Goal: Task Accomplishment & Management: Complete application form

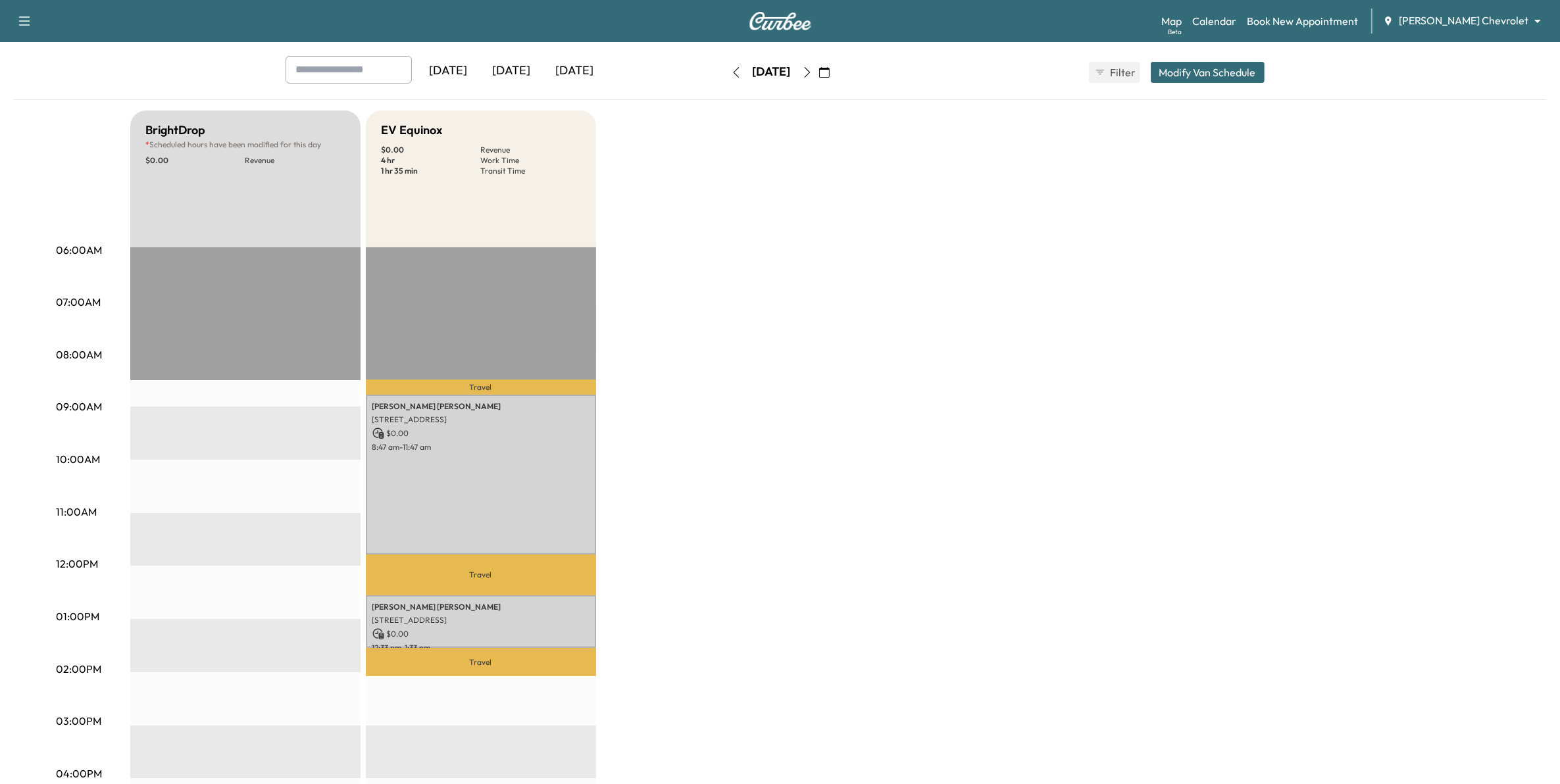
scroll to position [58, 0]
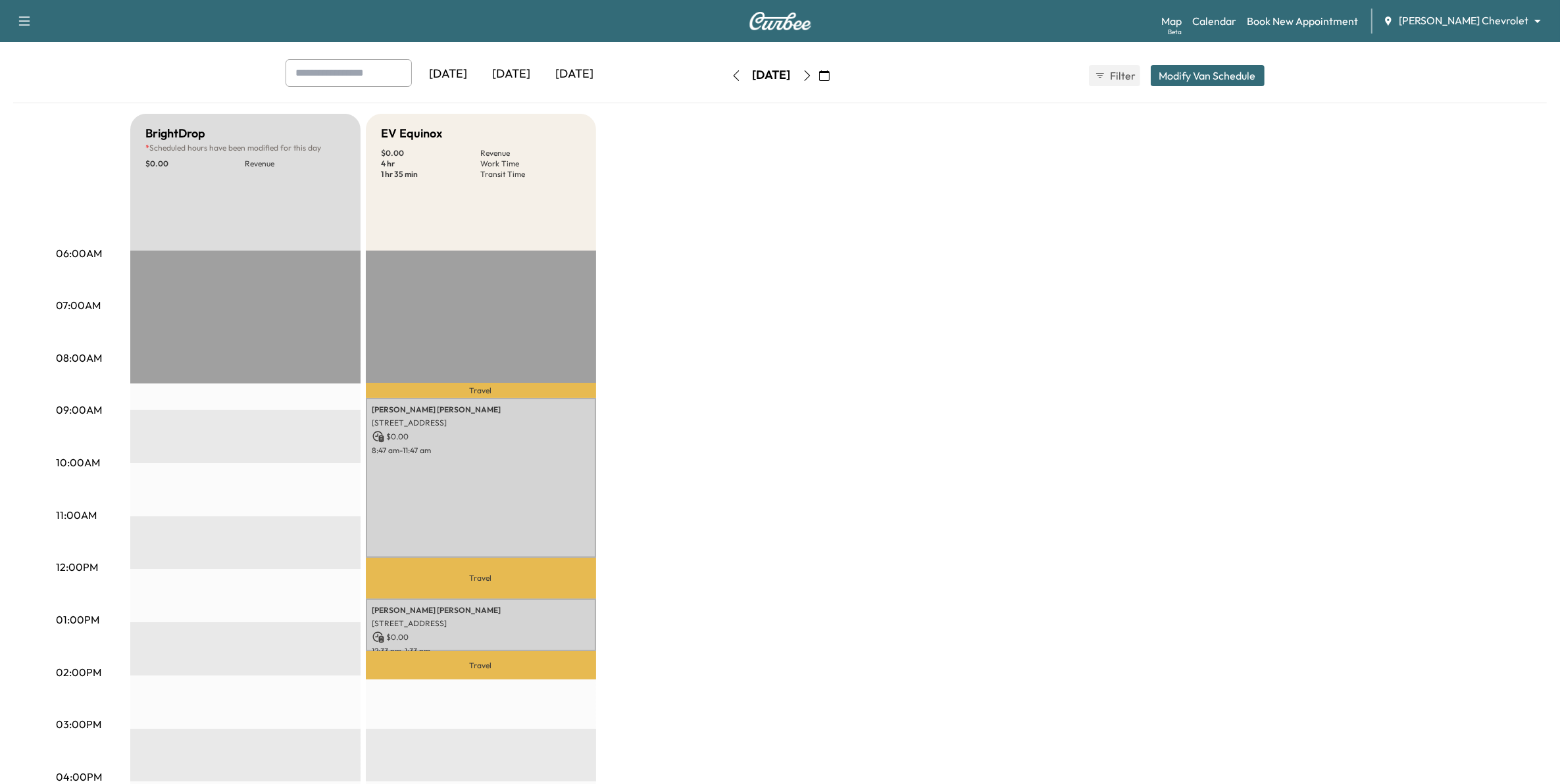
click at [812, 78] on icon "button" at bounding box center [807, 76] width 11 height 11
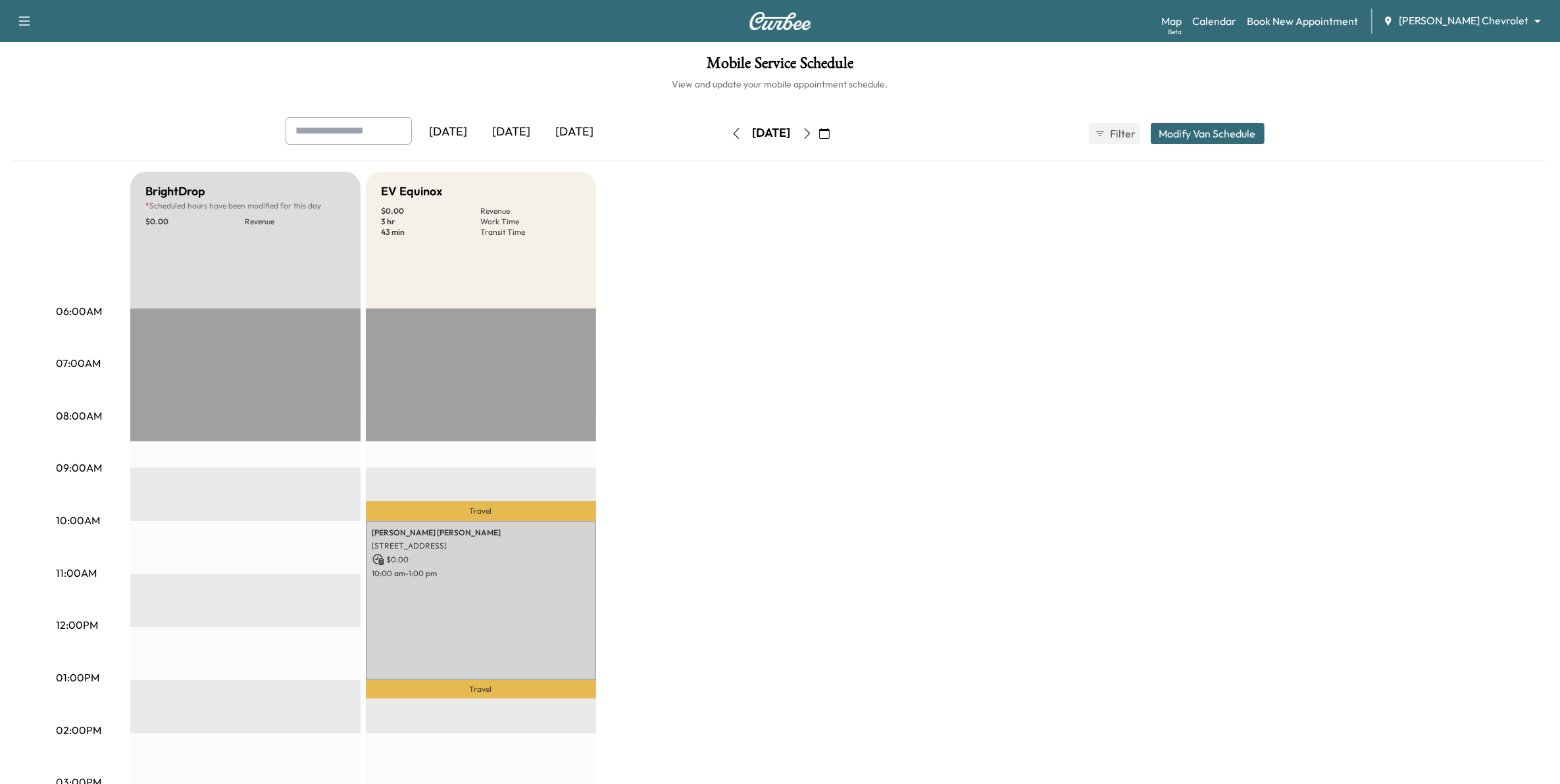
click at [725, 139] on button "button" at bounding box center [736, 133] width 22 height 21
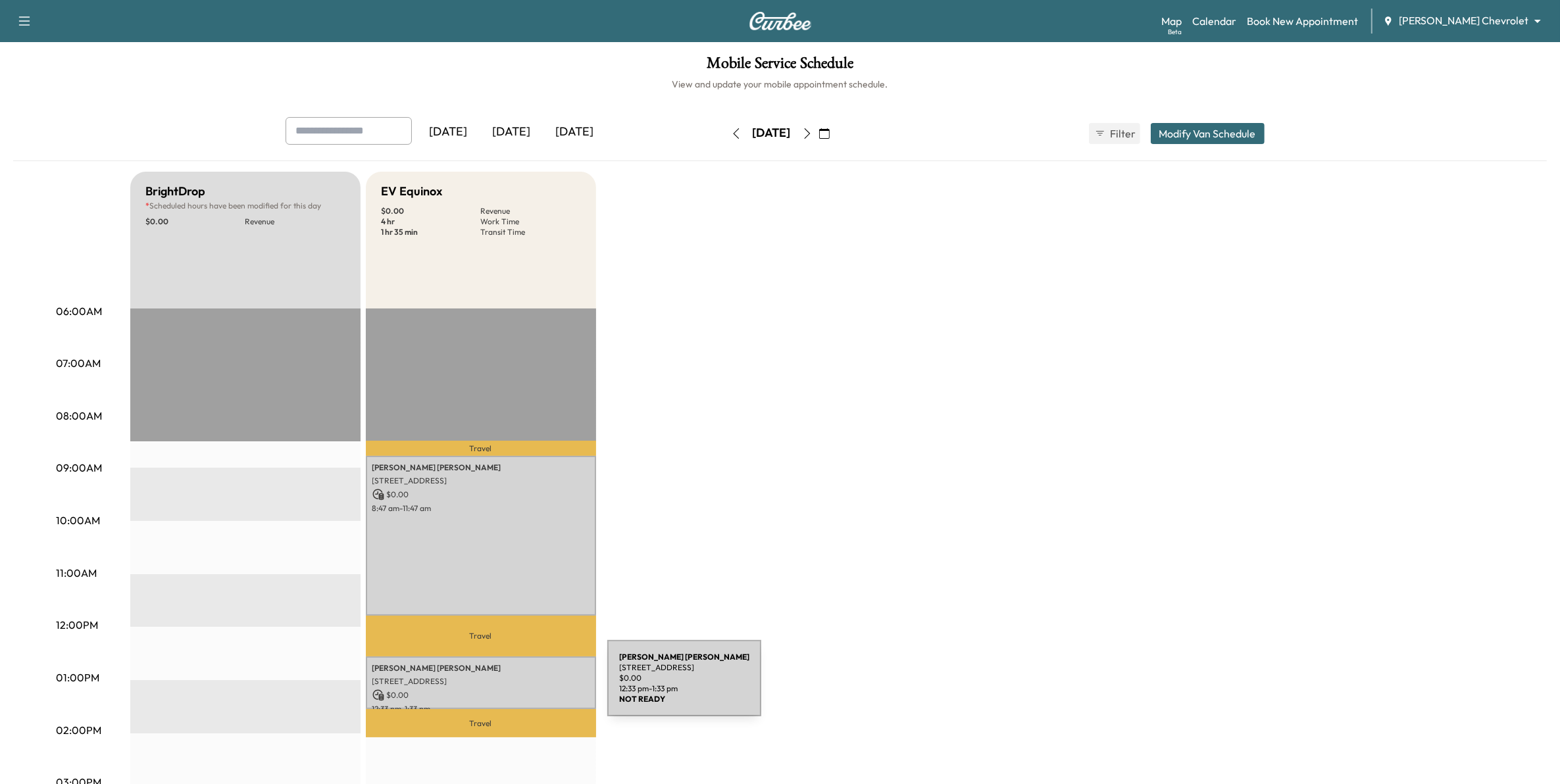
click at [508, 677] on p "[STREET_ADDRESS]" at bounding box center [481, 681] width 217 height 11
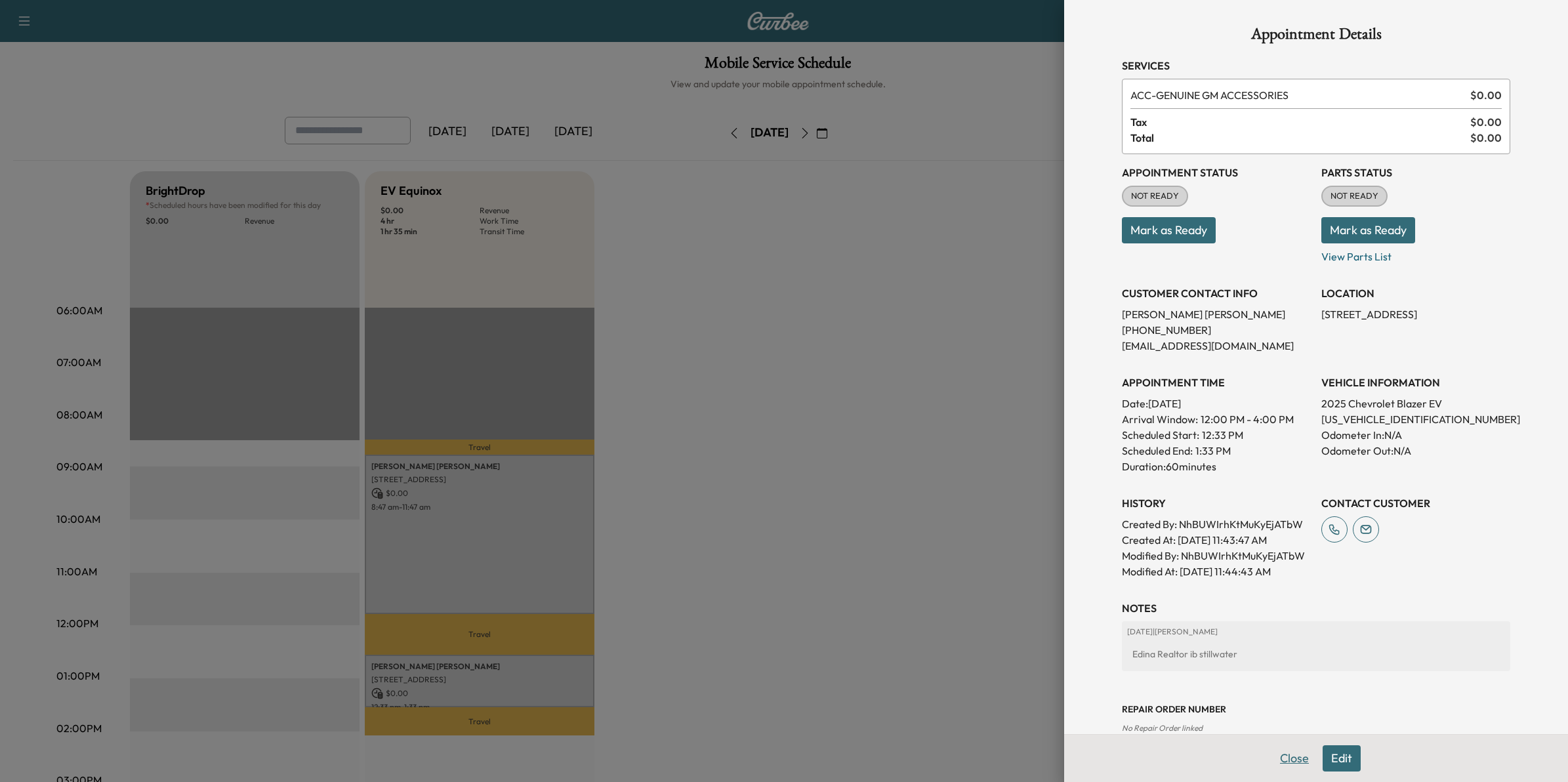
click at [1279, 755] on button "Close" at bounding box center [1294, 758] width 46 height 26
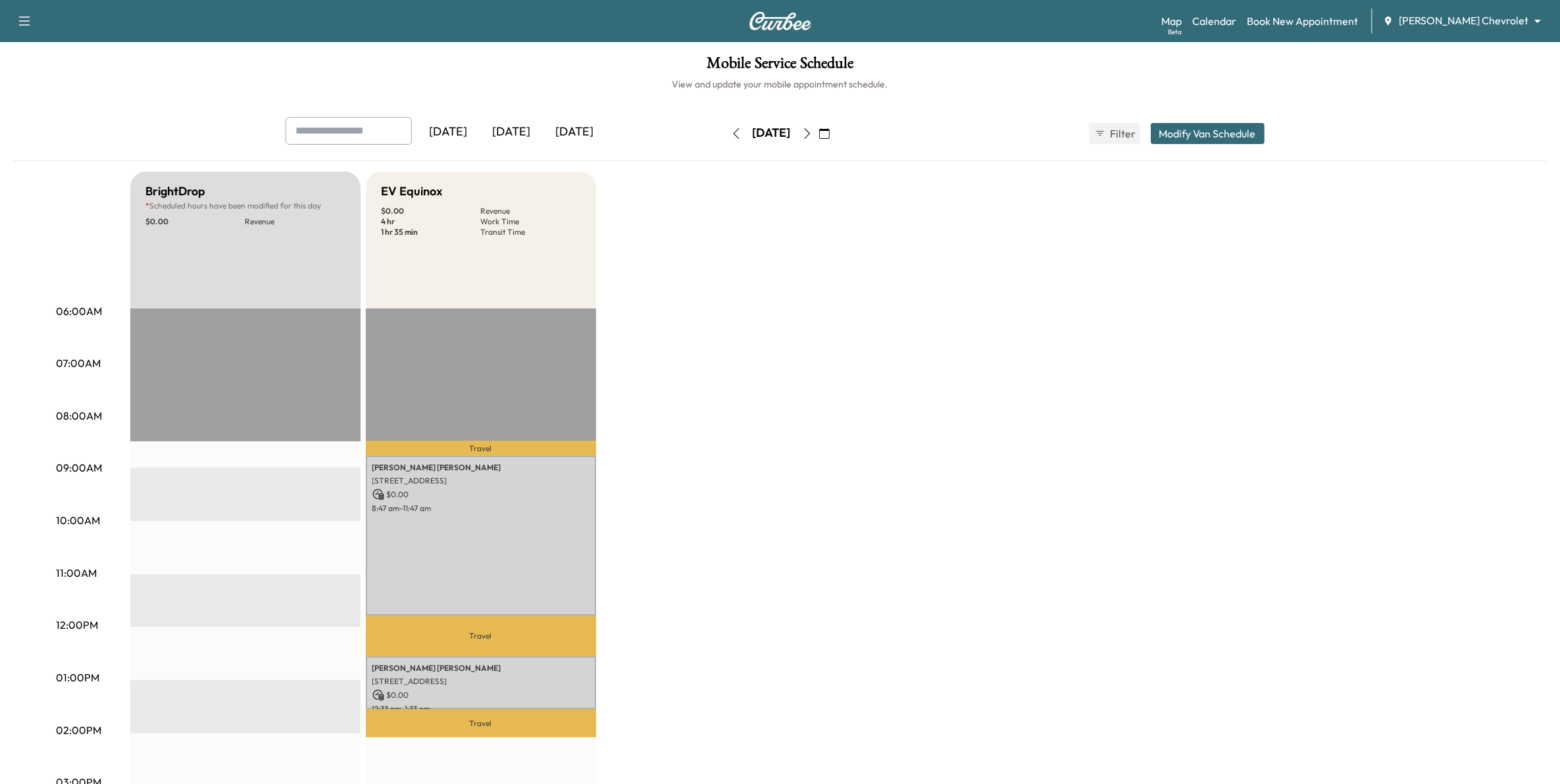
click at [1456, 18] on body "Support Log Out Map Beta Calendar Book New Appointment [PERSON_NAME] Chevrolet …" at bounding box center [780, 392] width 1560 height 784
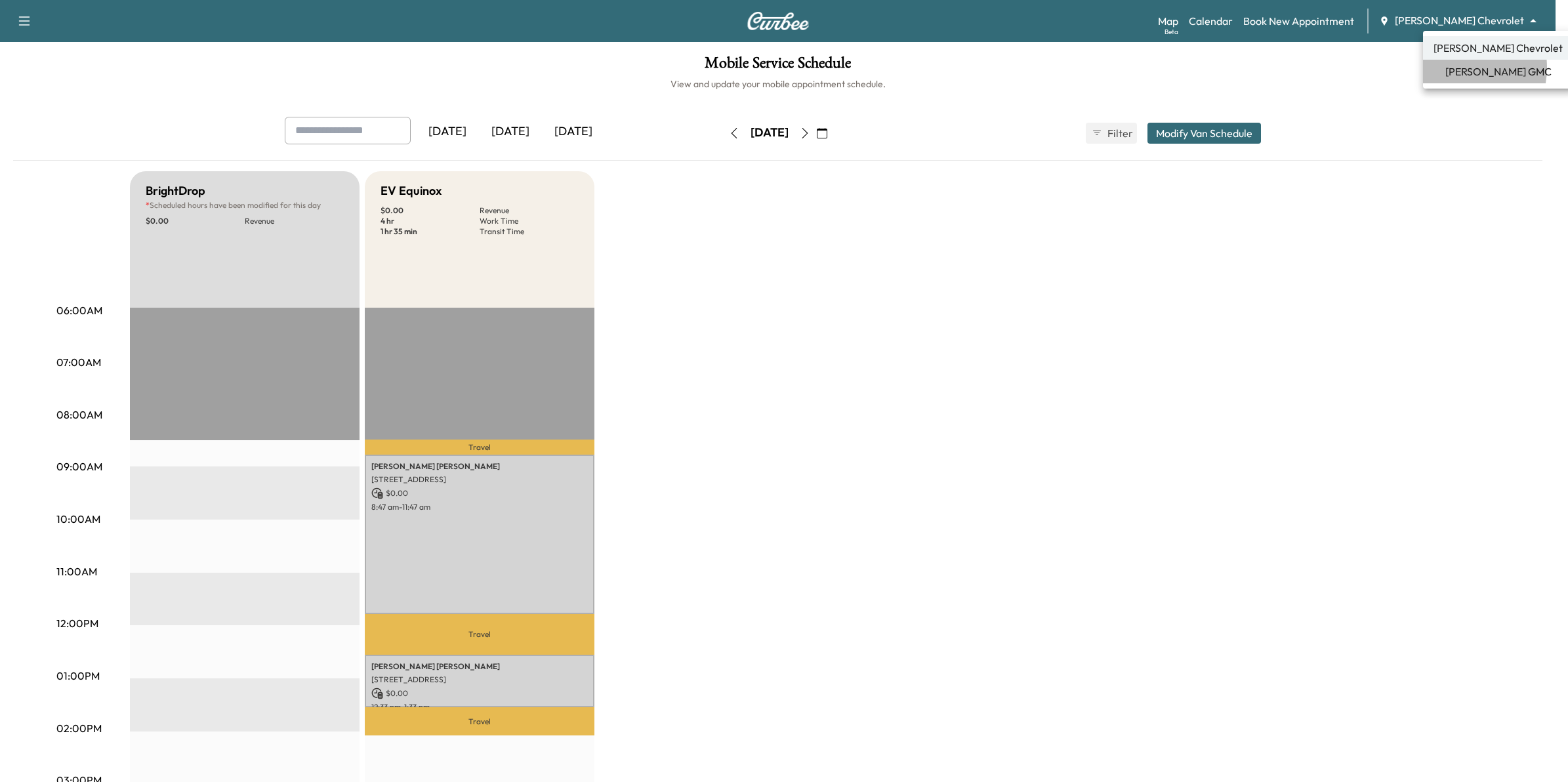
click at [1454, 68] on span "[PERSON_NAME] GMC" at bounding box center [1497, 71] width 106 height 16
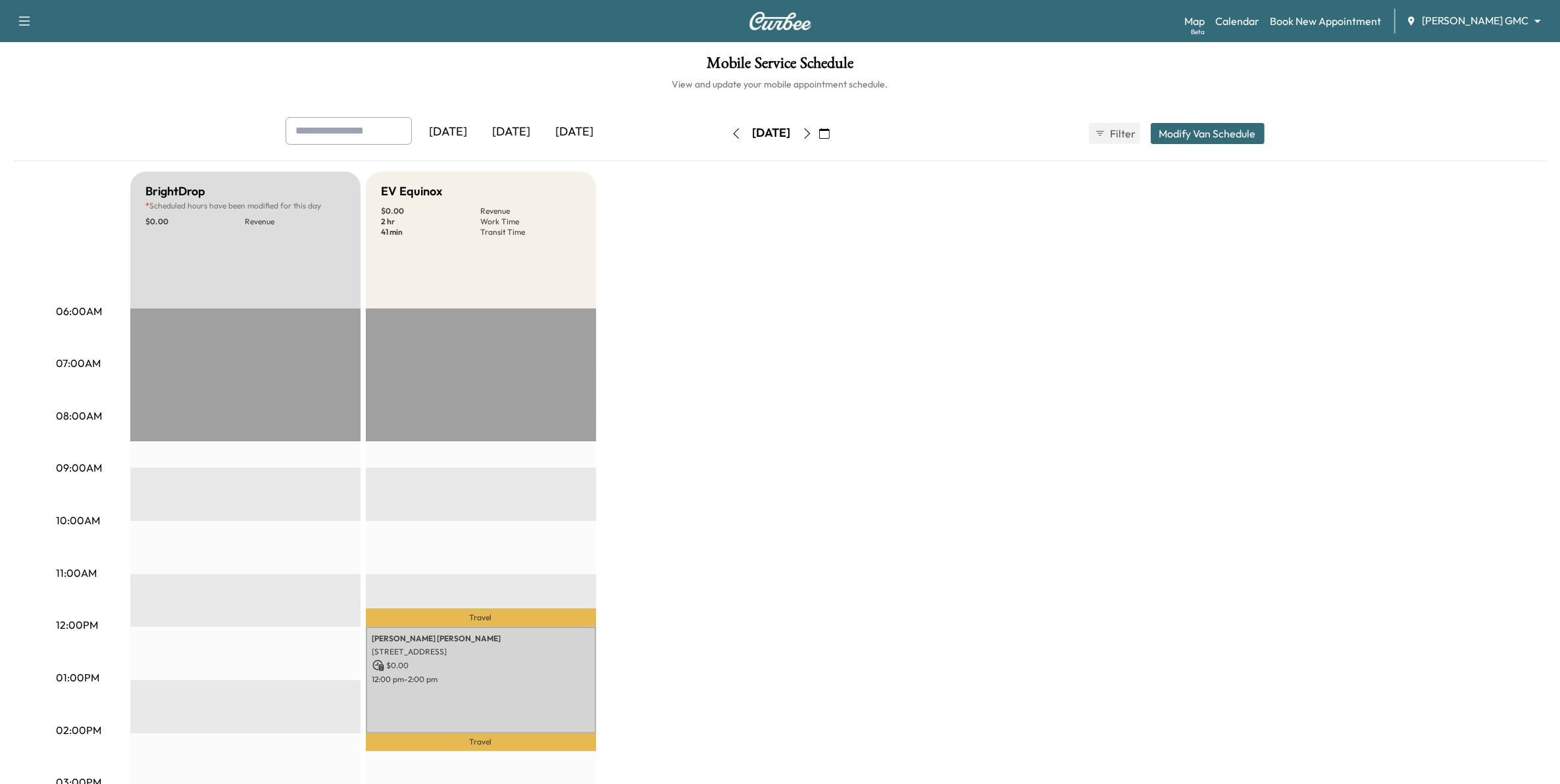
click at [518, 132] on div "[DATE]" at bounding box center [512, 133] width 63 height 30
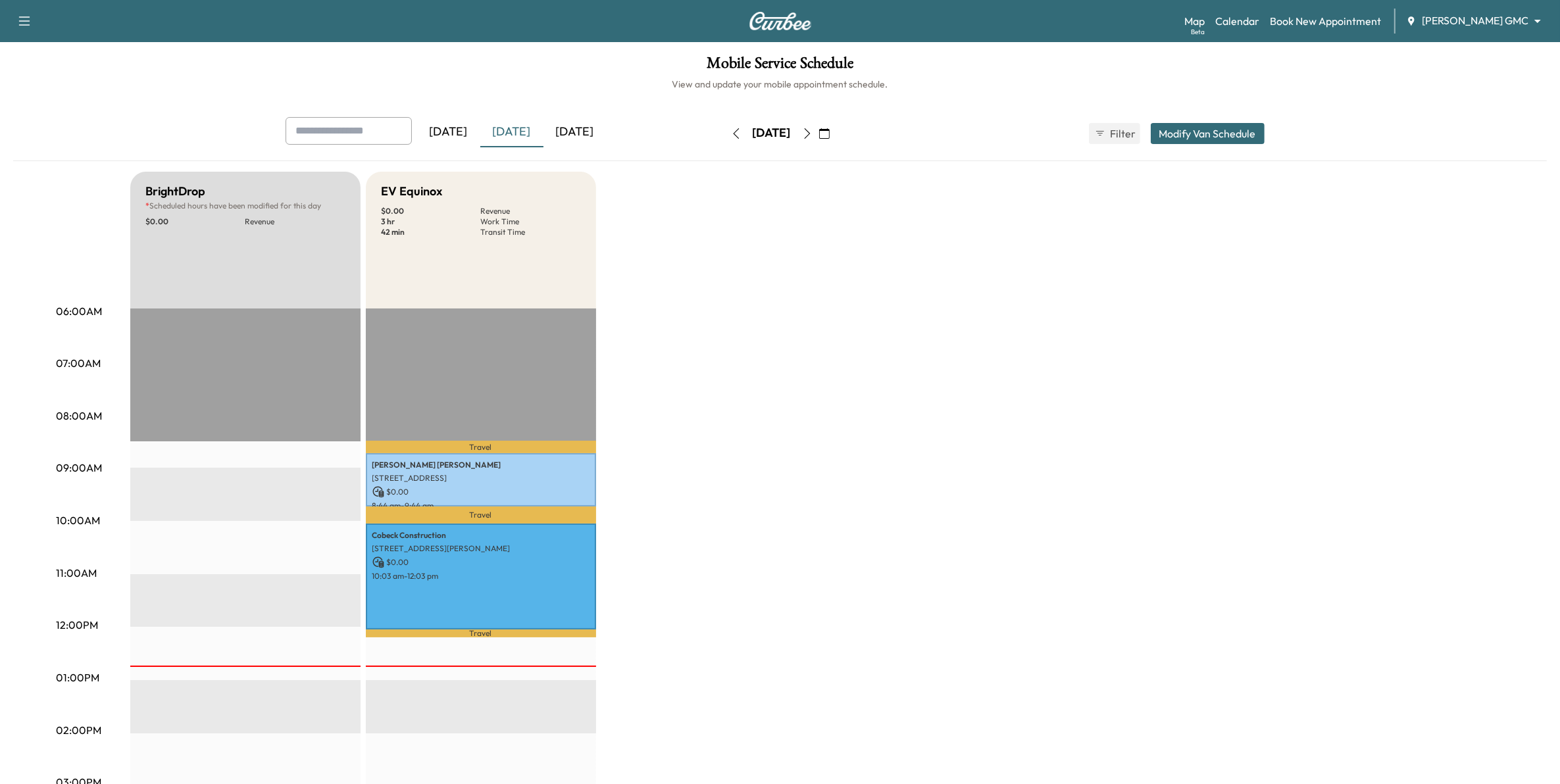
click at [810, 133] on icon "button" at bounding box center [807, 134] width 6 height 11
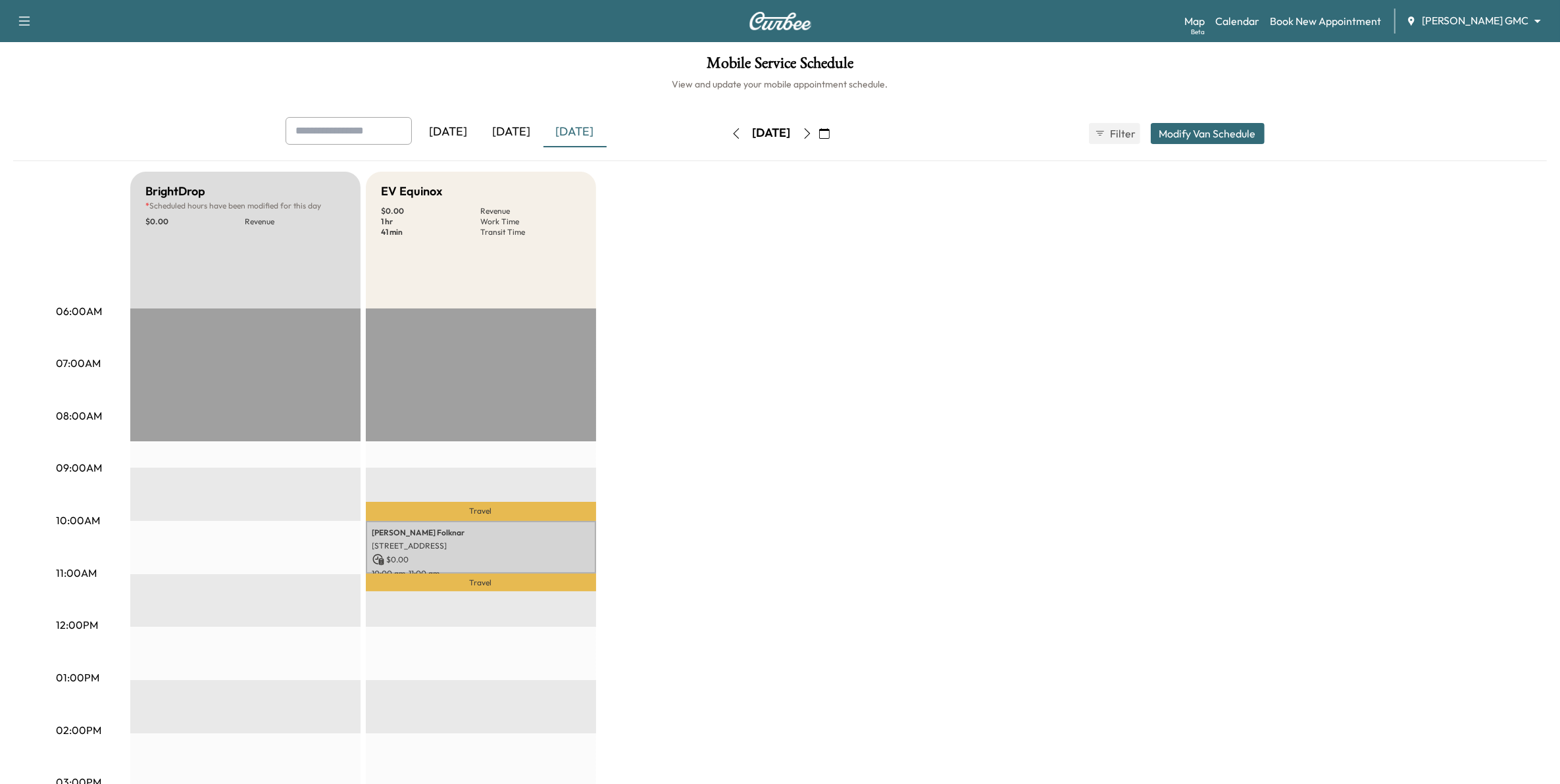
click at [812, 133] on icon "button" at bounding box center [807, 134] width 11 height 11
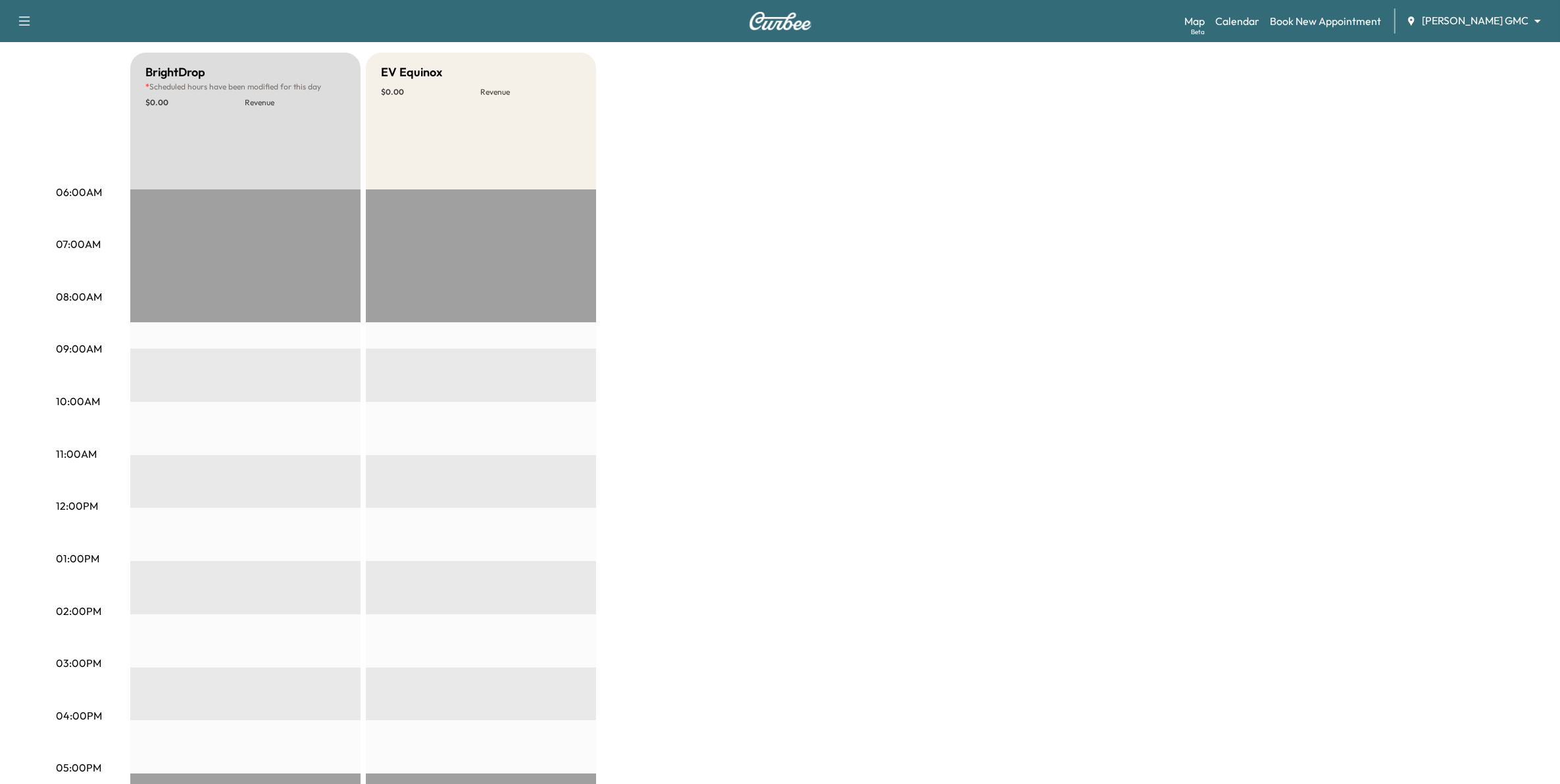
scroll to position [82, 0]
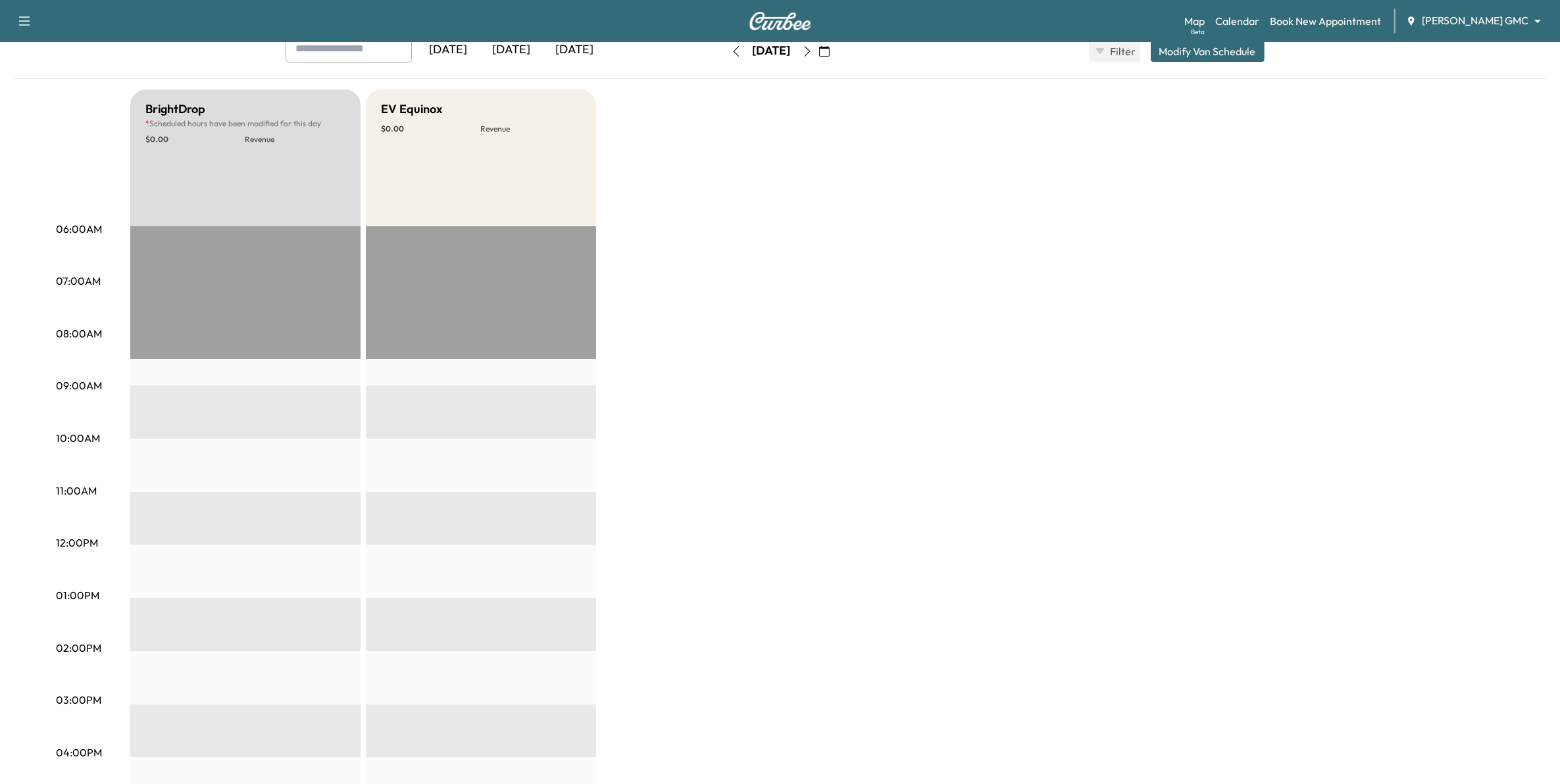
click at [812, 49] on icon "button" at bounding box center [807, 51] width 11 height 11
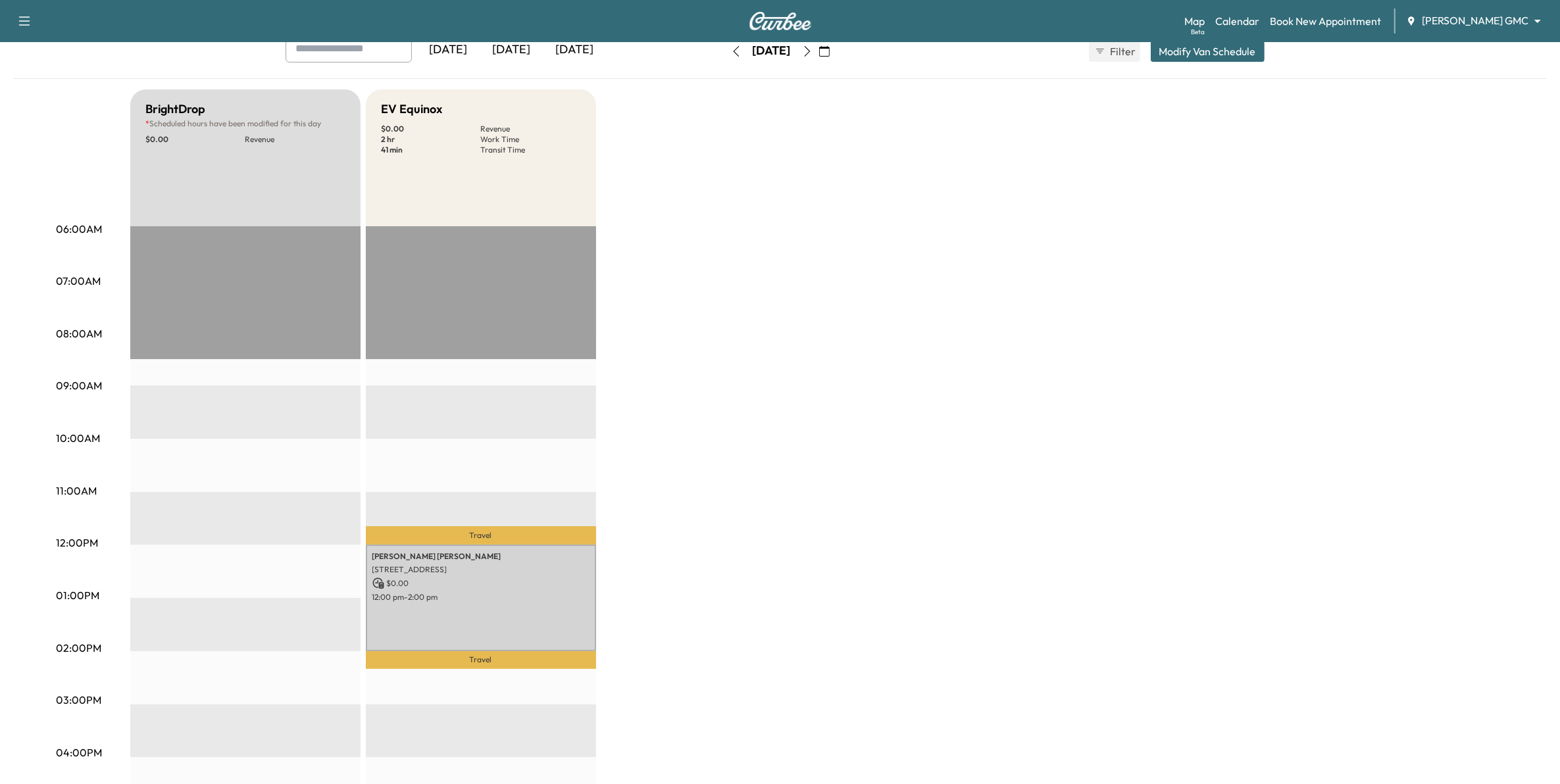
click at [812, 53] on icon "button" at bounding box center [807, 51] width 11 height 11
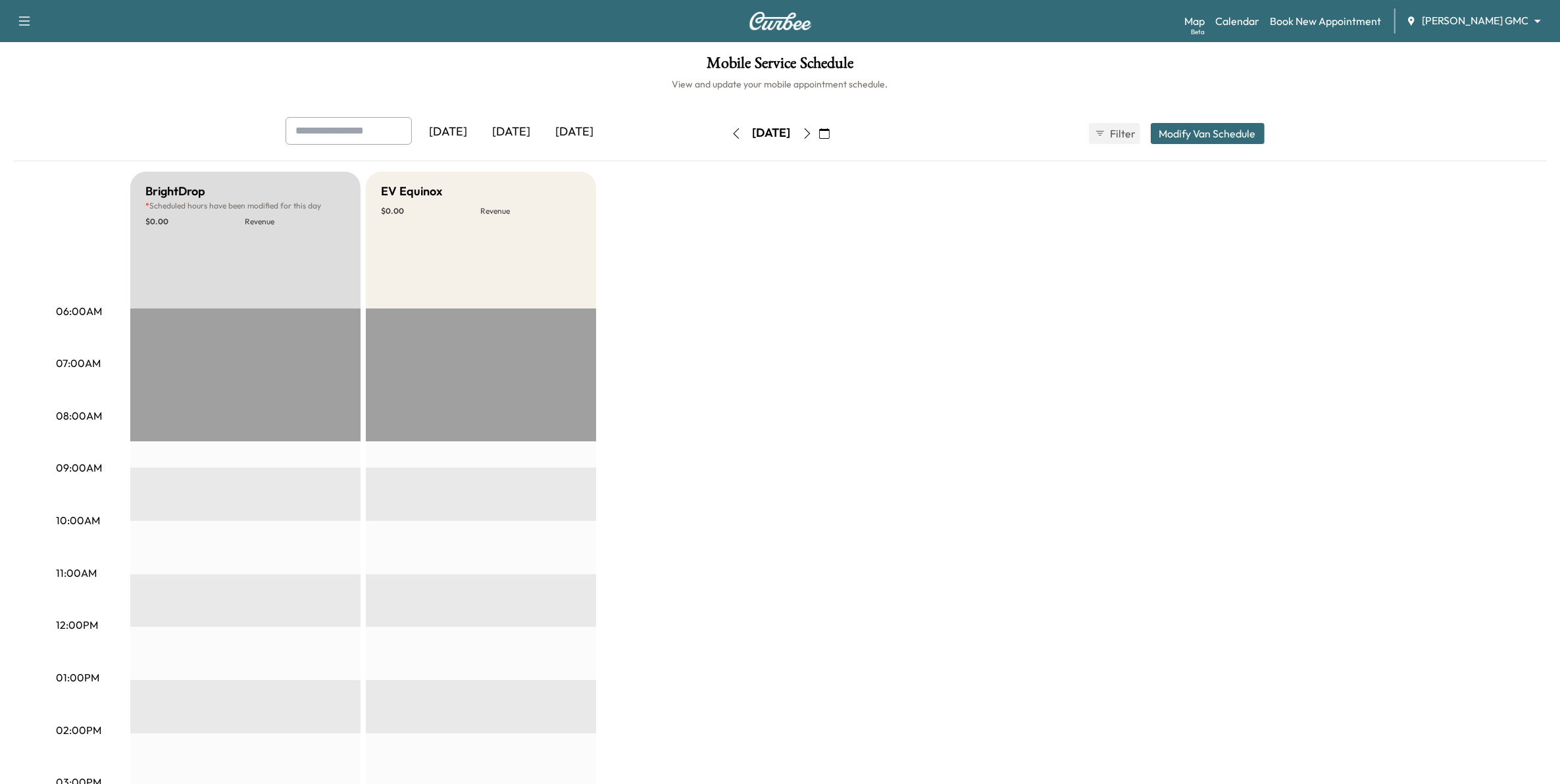
click at [812, 136] on icon "button" at bounding box center [807, 134] width 11 height 11
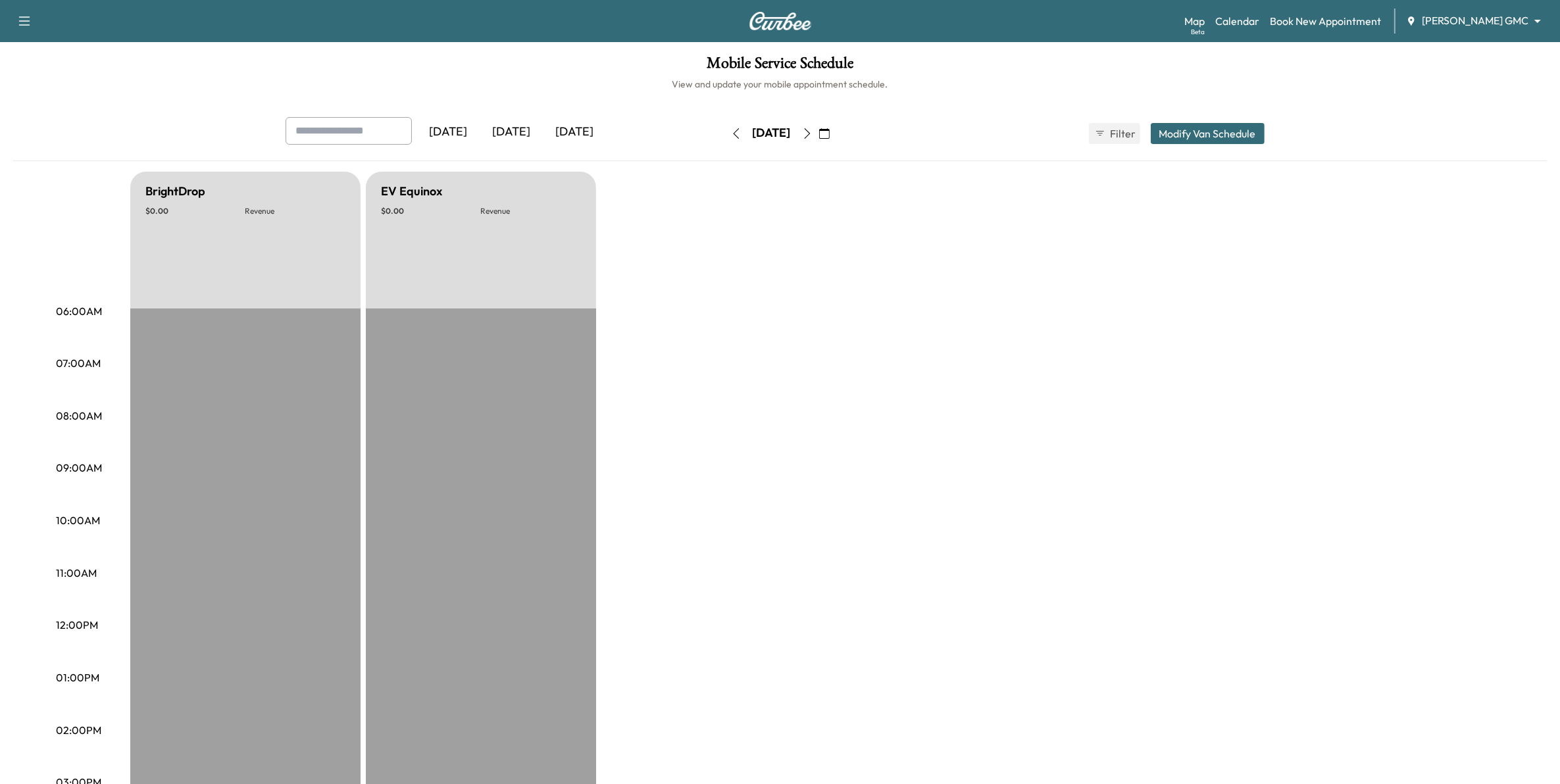
click at [819, 132] on button "button" at bounding box center [807, 133] width 22 height 21
click at [812, 132] on icon "button" at bounding box center [807, 134] width 11 height 11
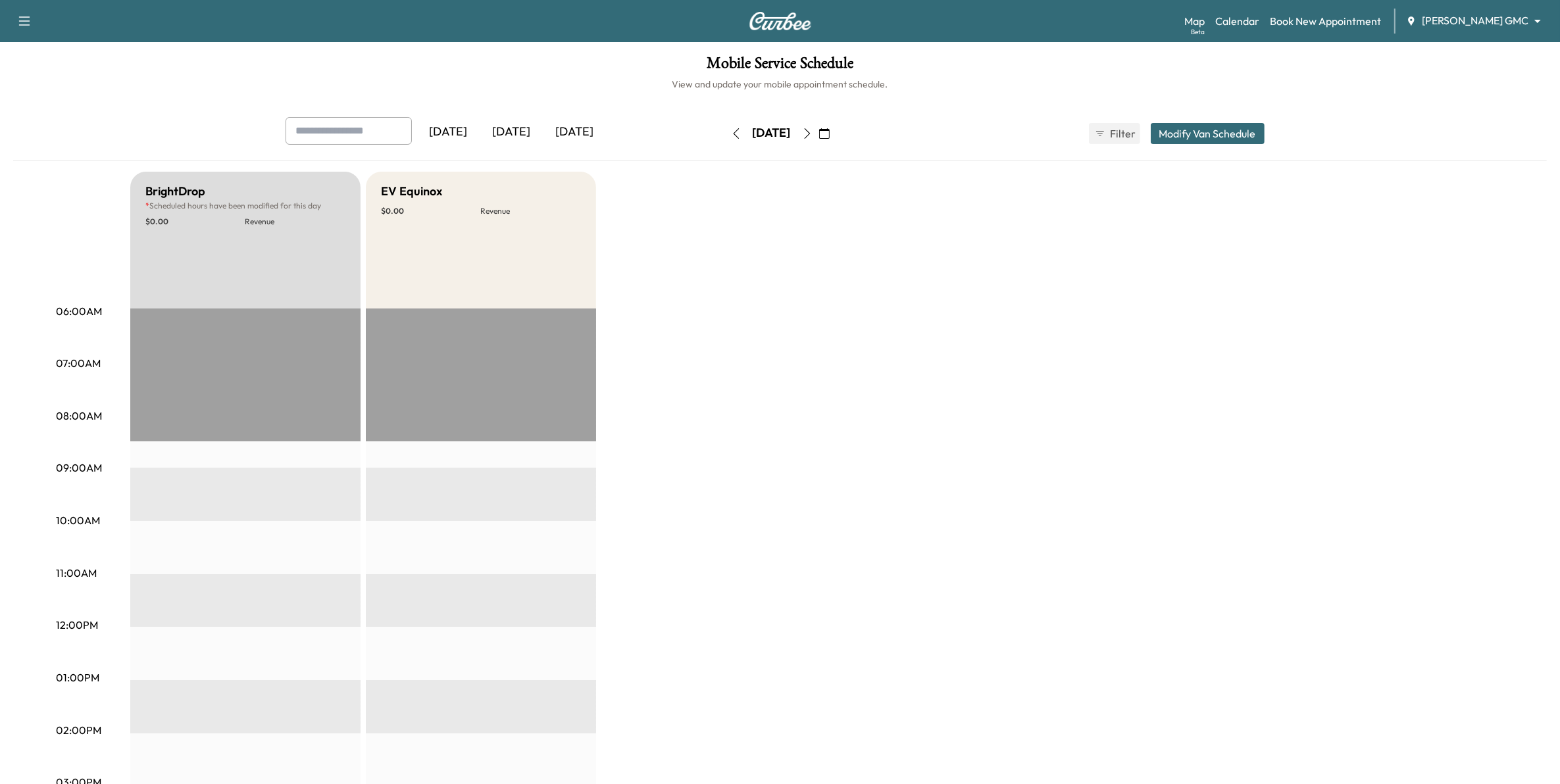
click at [819, 139] on button "button" at bounding box center [807, 133] width 22 height 21
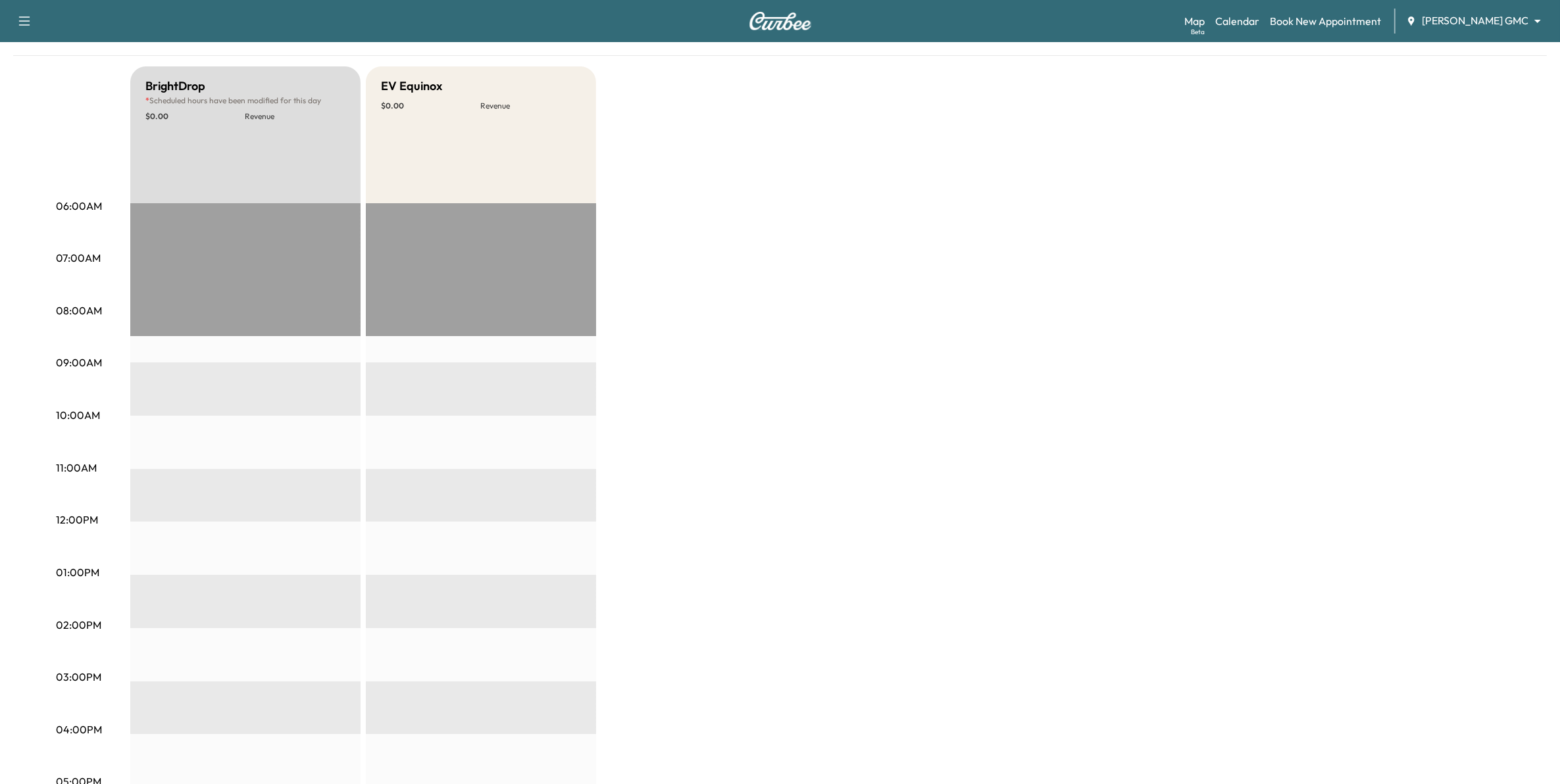
scroll to position [82, 0]
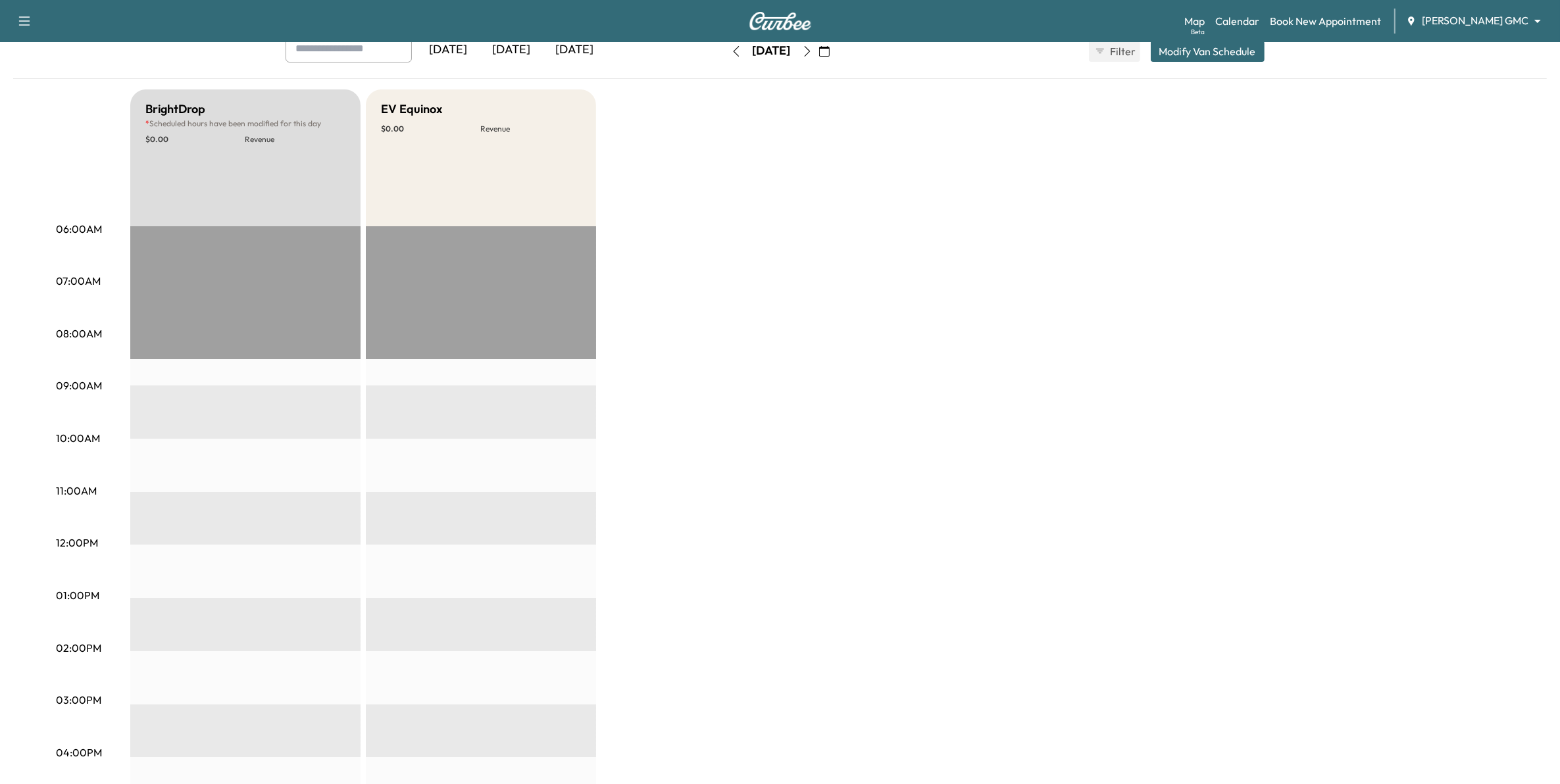
click at [810, 55] on icon "button" at bounding box center [807, 51] width 6 height 11
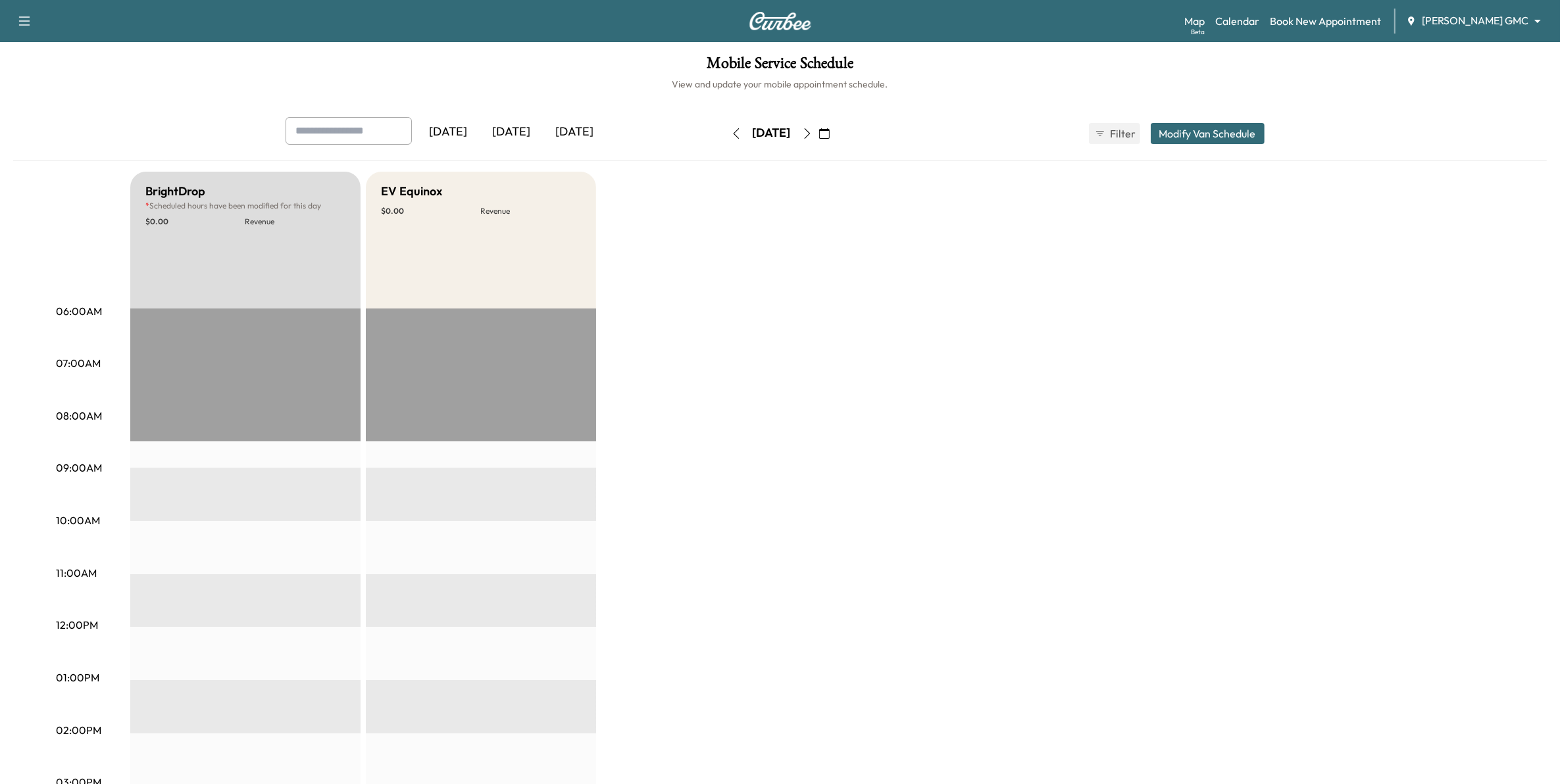
click at [819, 140] on button "button" at bounding box center [807, 133] width 22 height 21
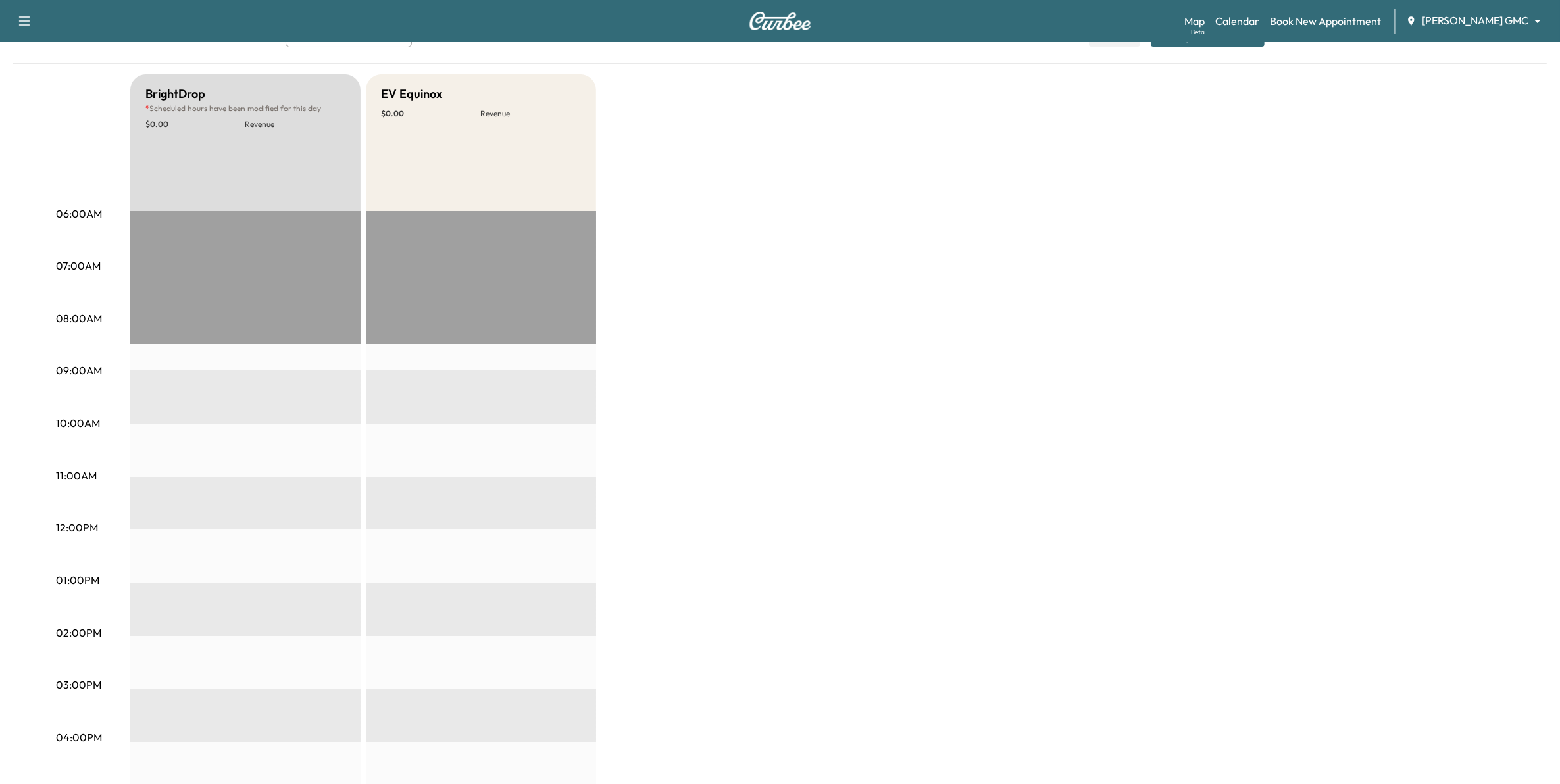
scroll to position [82, 0]
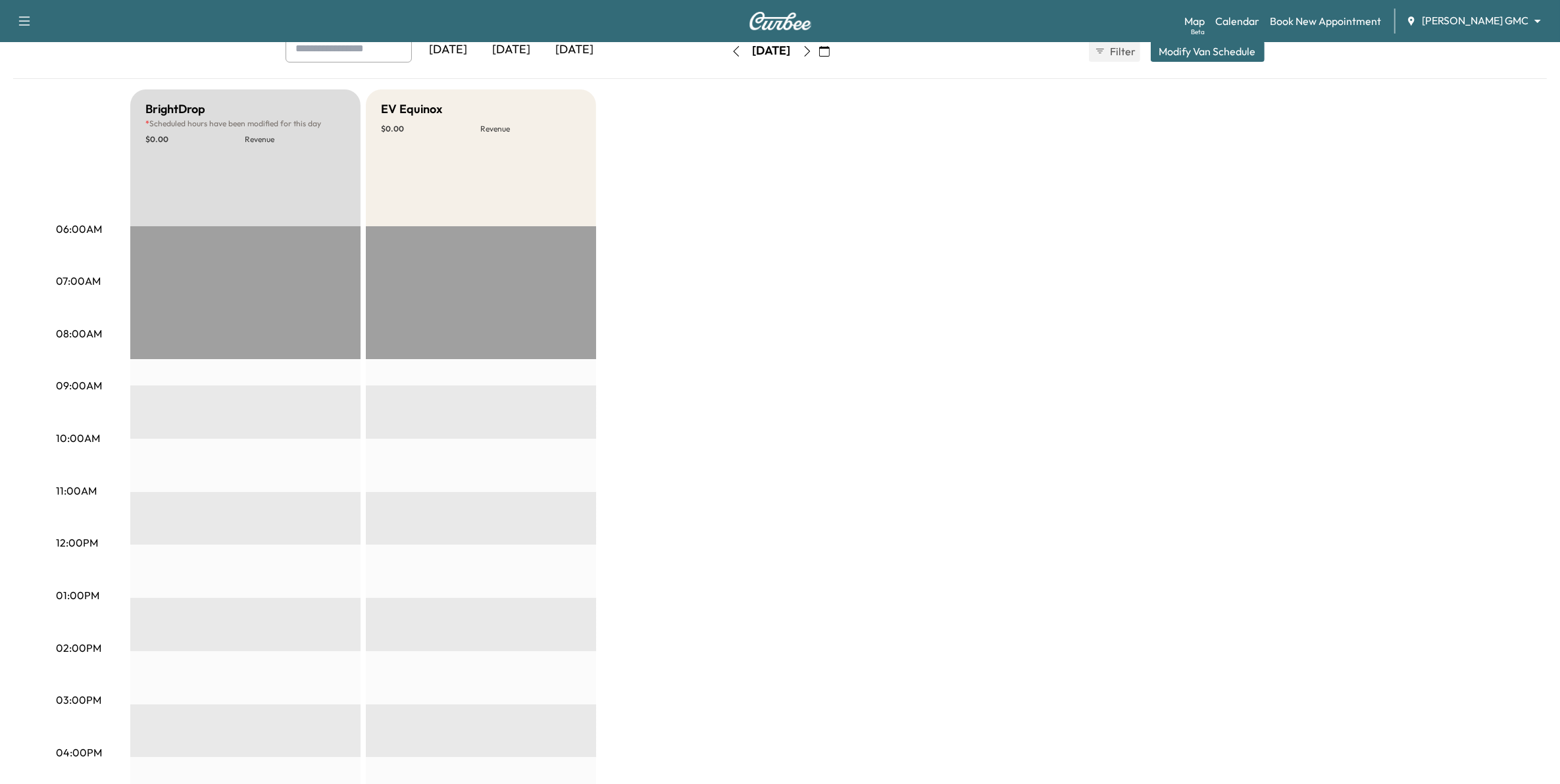
click at [819, 58] on button "button" at bounding box center [807, 50] width 22 height 21
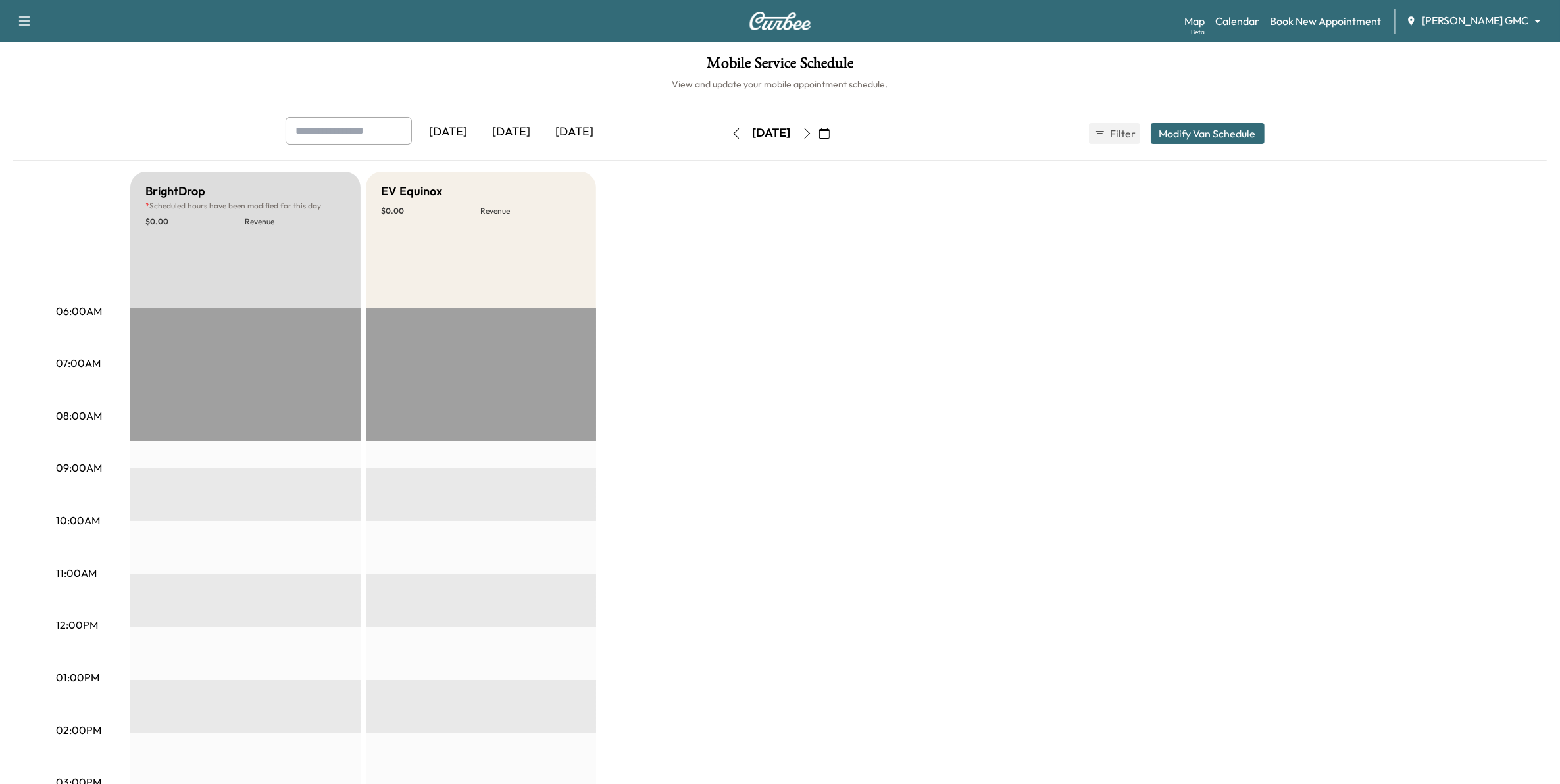
click at [819, 140] on button "button" at bounding box center [807, 133] width 22 height 21
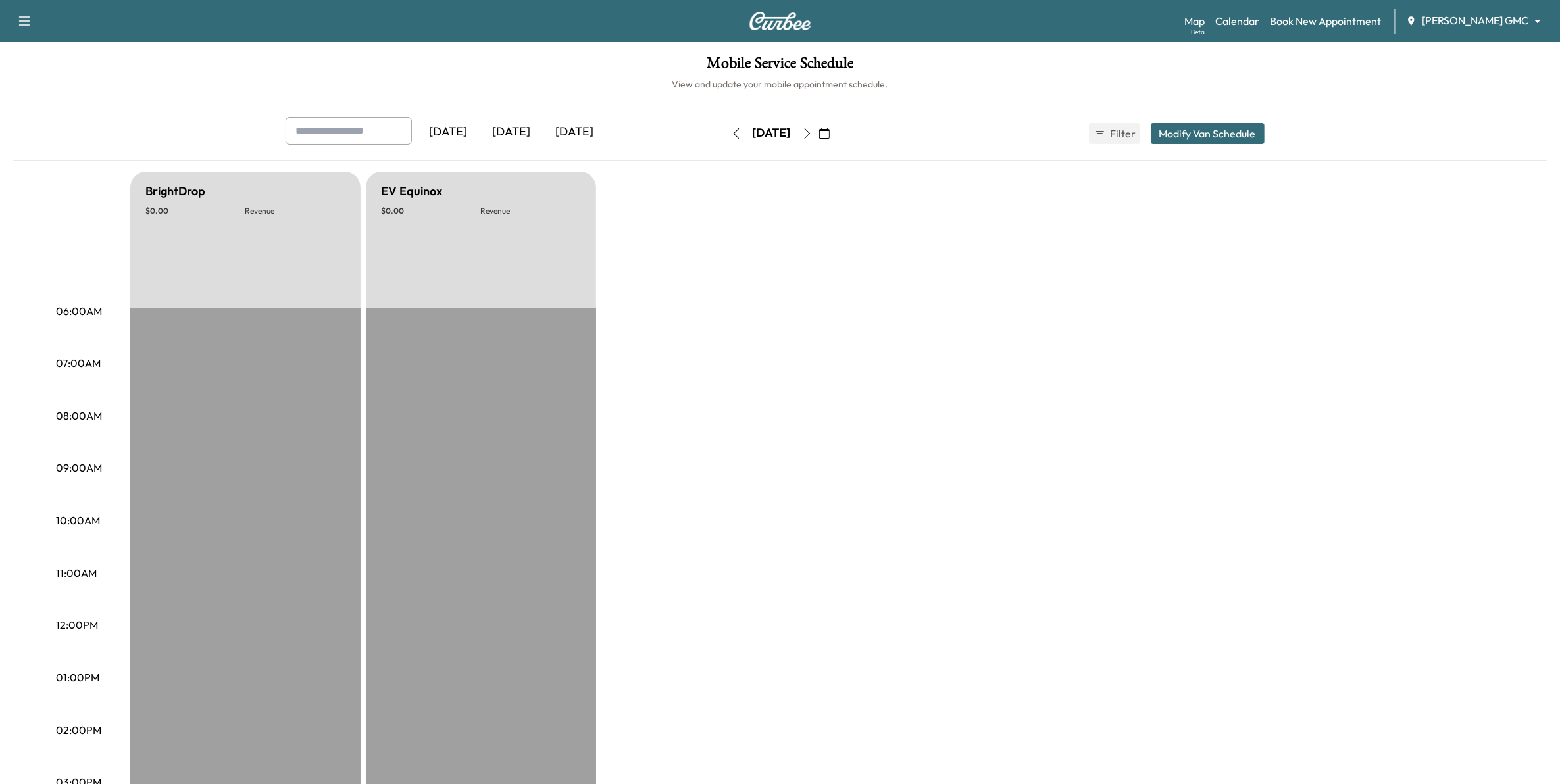
click at [819, 140] on button "button" at bounding box center [807, 133] width 22 height 21
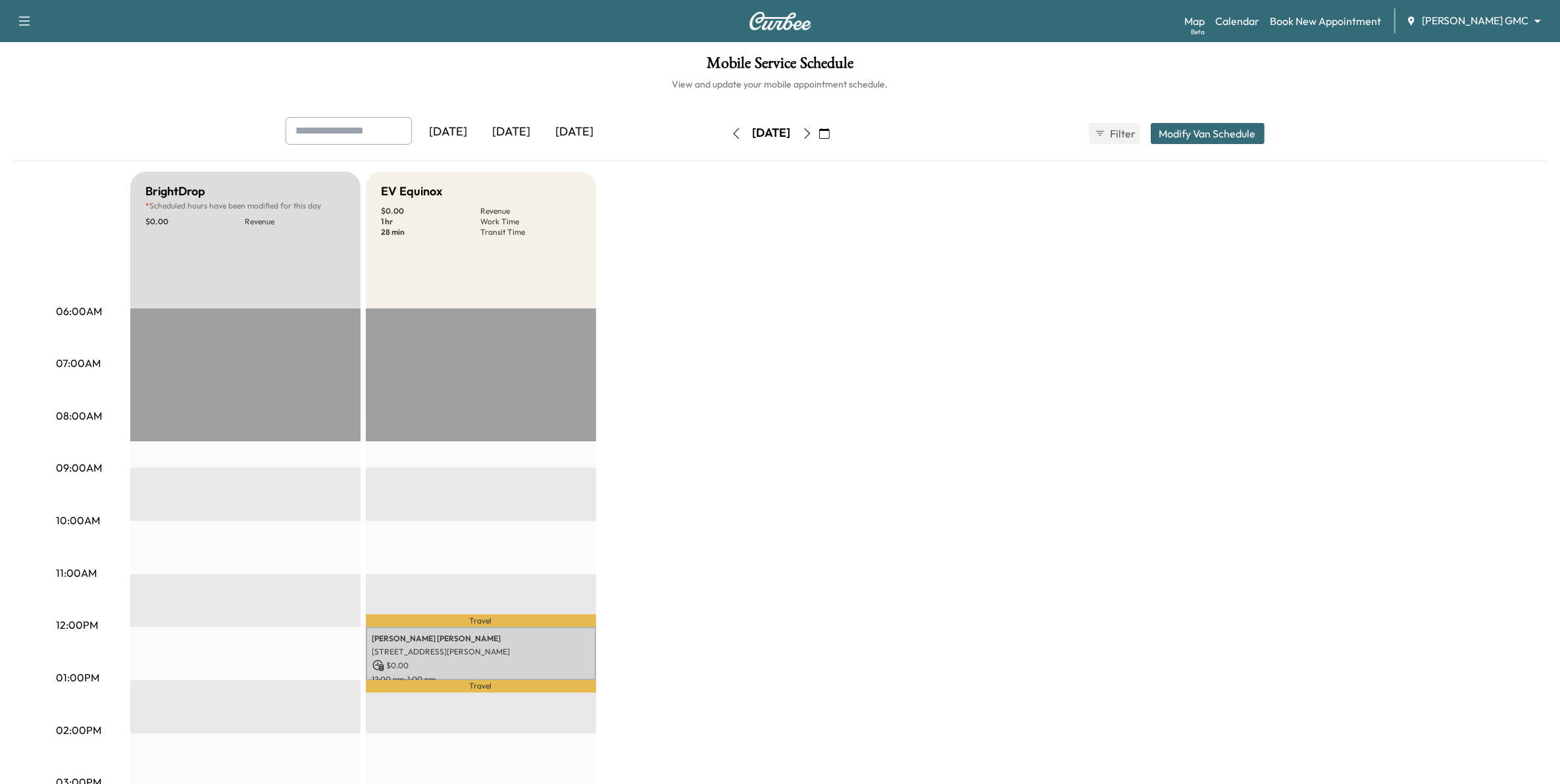
click at [819, 140] on button "button" at bounding box center [807, 133] width 22 height 21
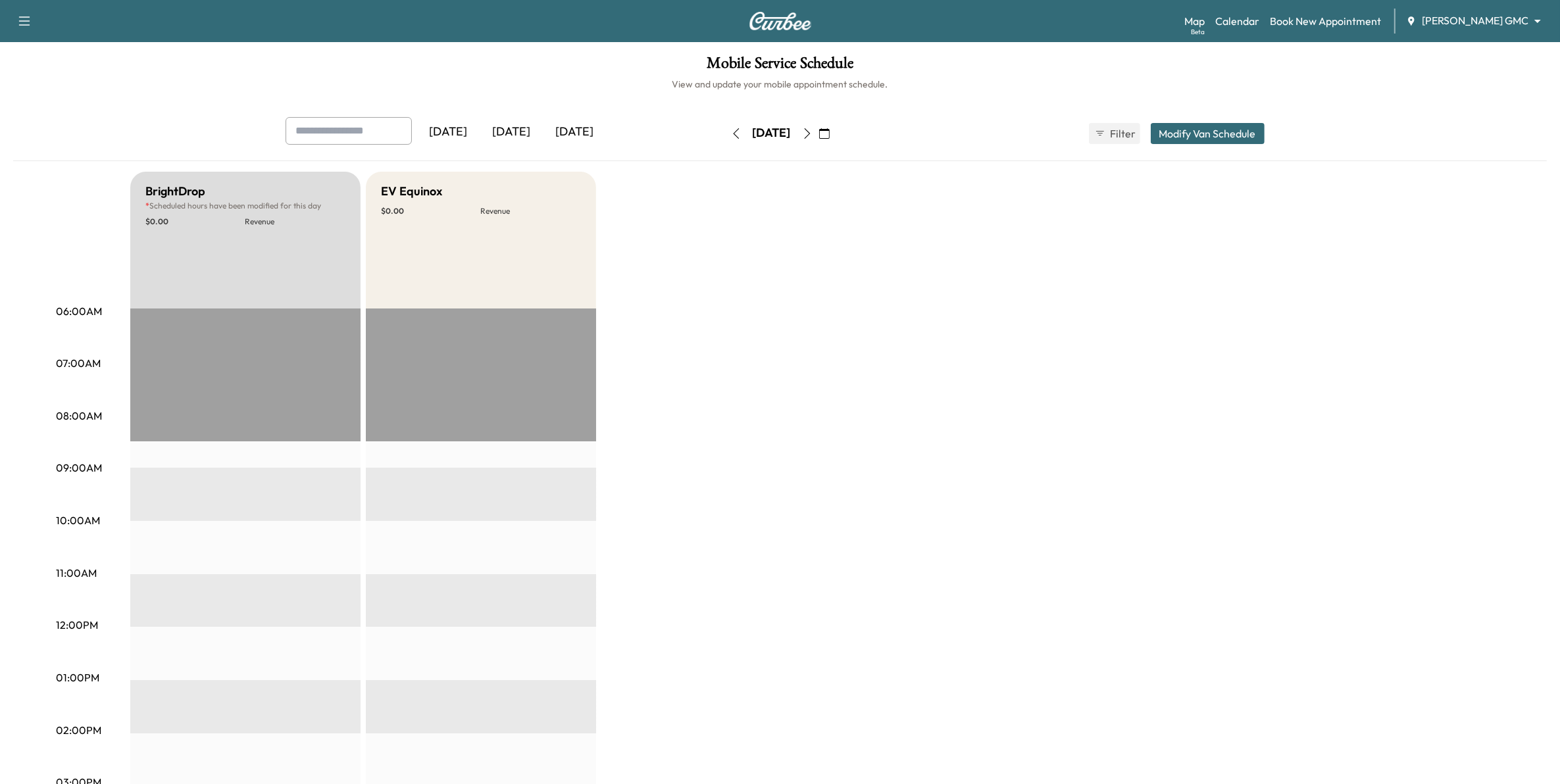
click at [819, 140] on button "button" at bounding box center [807, 133] width 22 height 21
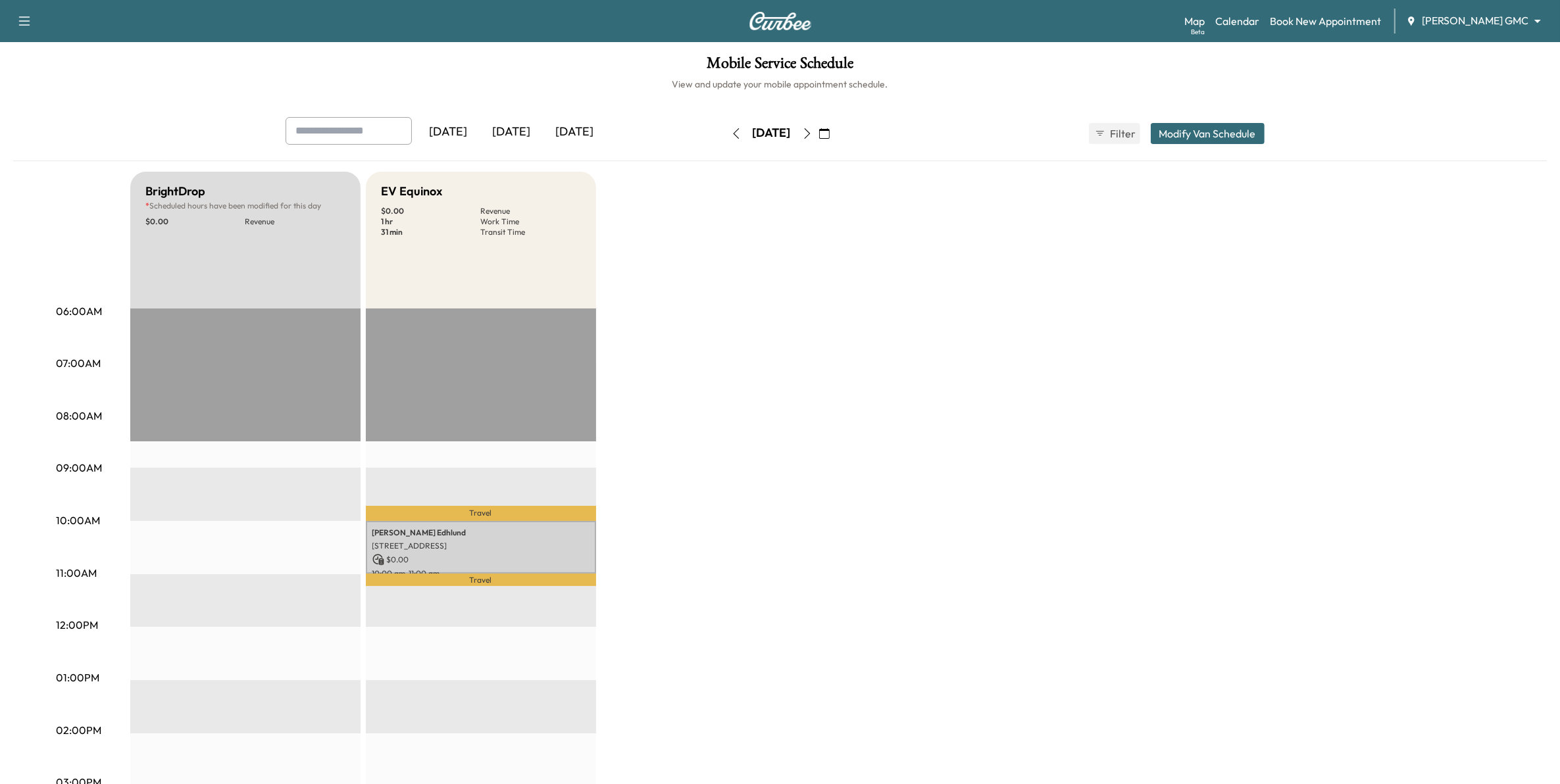
click at [819, 140] on button "button" at bounding box center [807, 133] width 22 height 21
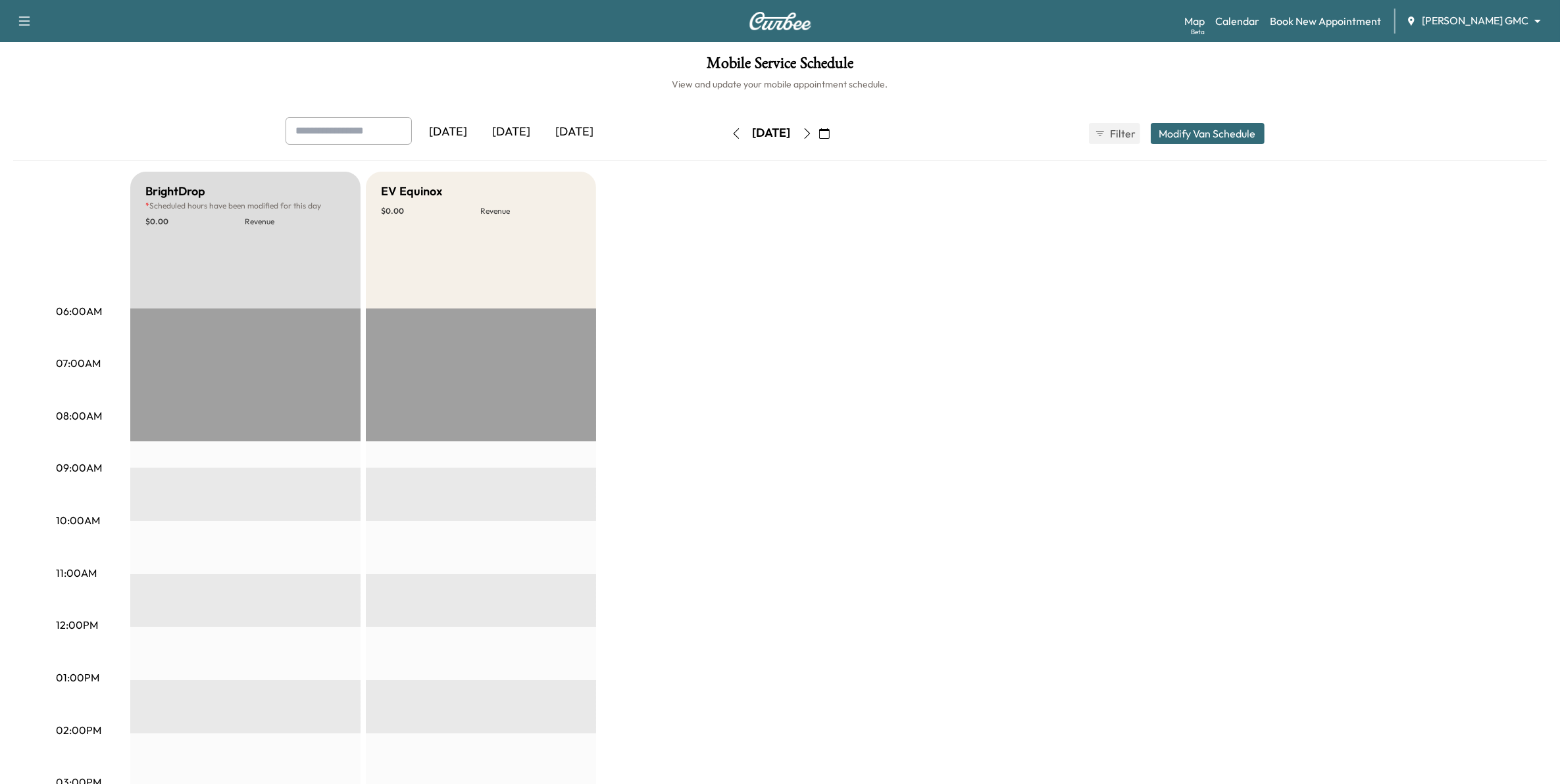
click at [812, 130] on icon "button" at bounding box center [807, 134] width 11 height 11
click at [819, 125] on button "button" at bounding box center [807, 133] width 22 height 21
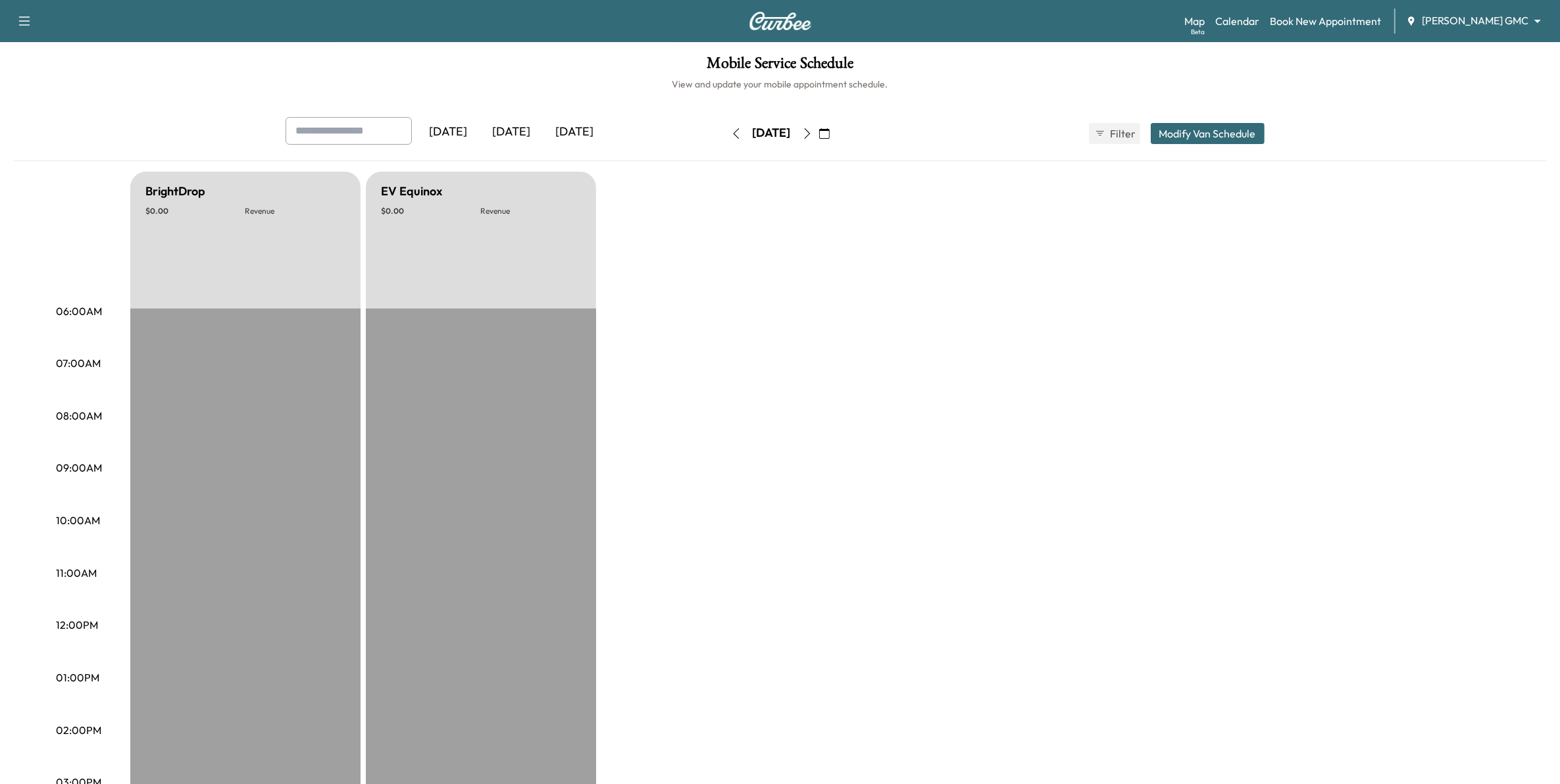
click at [819, 125] on button "button" at bounding box center [807, 133] width 22 height 21
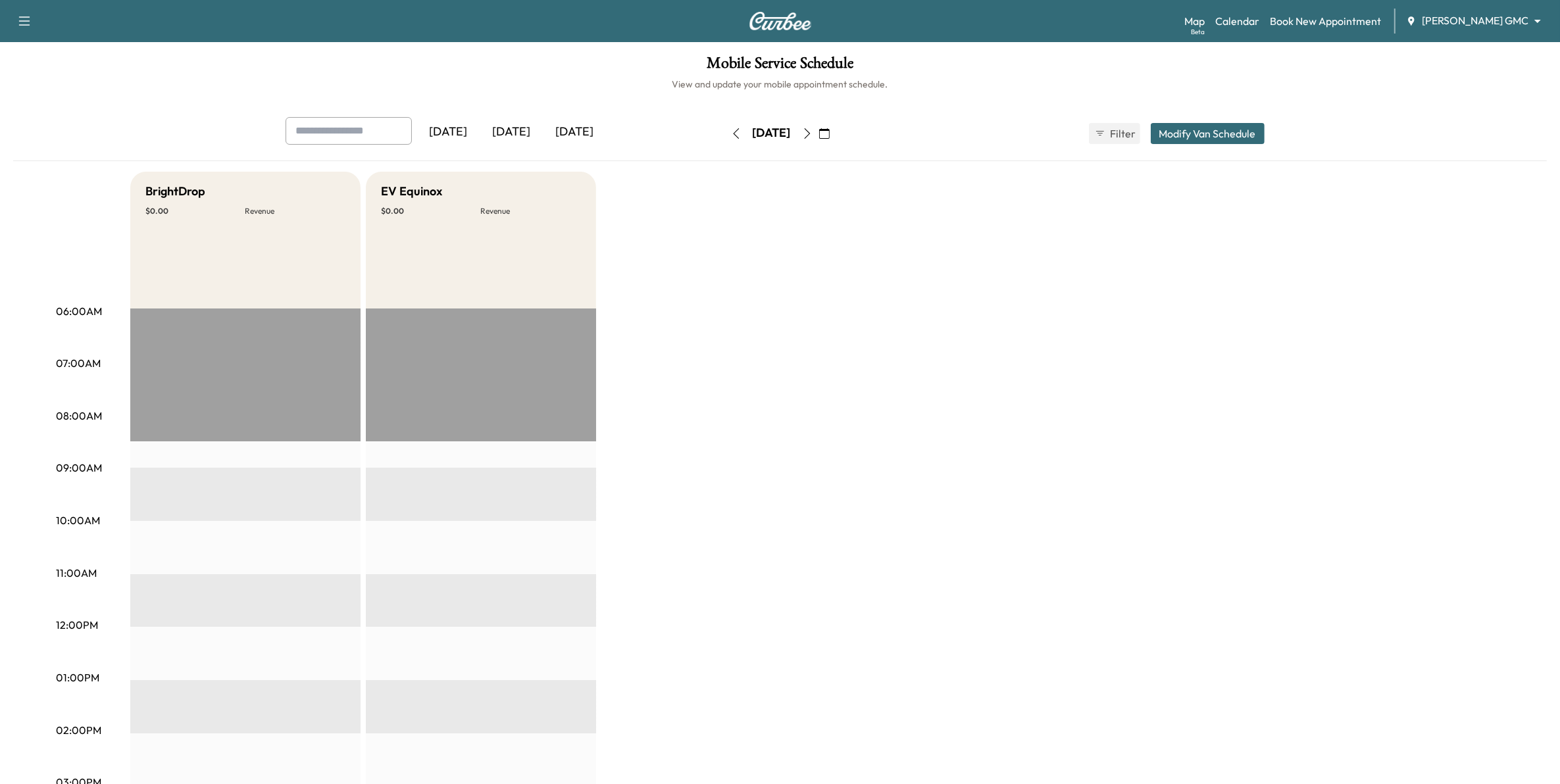
click at [812, 128] on icon "button" at bounding box center [807, 134] width 11 height 11
click at [819, 128] on button "button" at bounding box center [807, 133] width 22 height 21
click at [812, 128] on icon "button" at bounding box center [807, 134] width 11 height 11
click at [829, 135] on icon "button" at bounding box center [825, 134] width 11 height 11
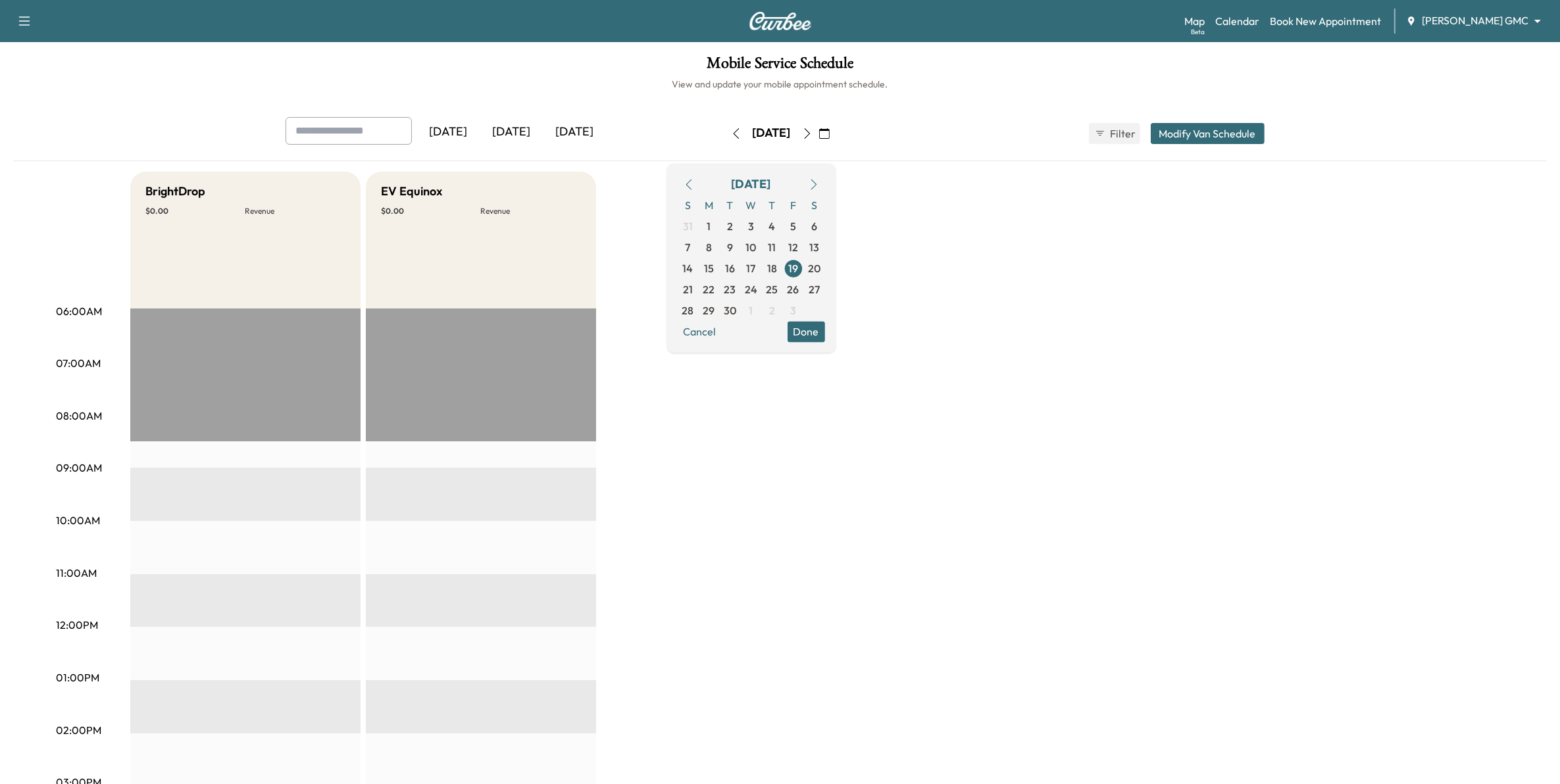
click at [691, 184] on icon "button" at bounding box center [689, 185] width 6 height 11
click at [804, 226] on span "1" at bounding box center [793, 226] width 21 height 21
click at [732, 248] on span "5" at bounding box center [730, 247] width 6 height 16
click at [754, 246] on span "6" at bounding box center [750, 247] width 6 height 16
click at [775, 248] on span "7" at bounding box center [772, 247] width 5 height 16
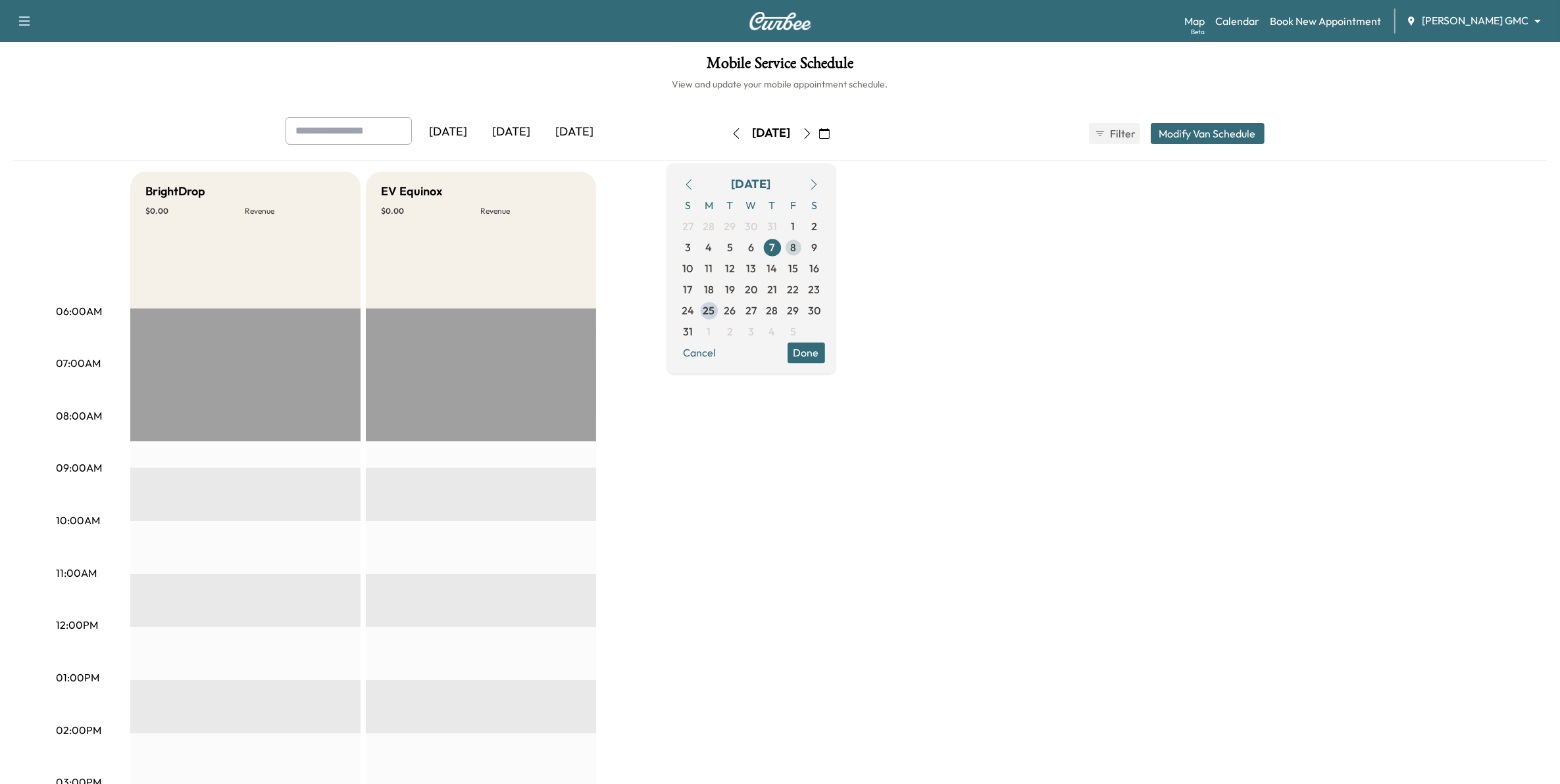
click at [804, 248] on span "8" at bounding box center [793, 246] width 21 height 21
click at [720, 267] on span "11" at bounding box center [708, 268] width 21 height 21
click at [735, 274] on span "12" at bounding box center [730, 269] width 10 height 16
click at [783, 268] on span "14" at bounding box center [772, 268] width 21 height 21
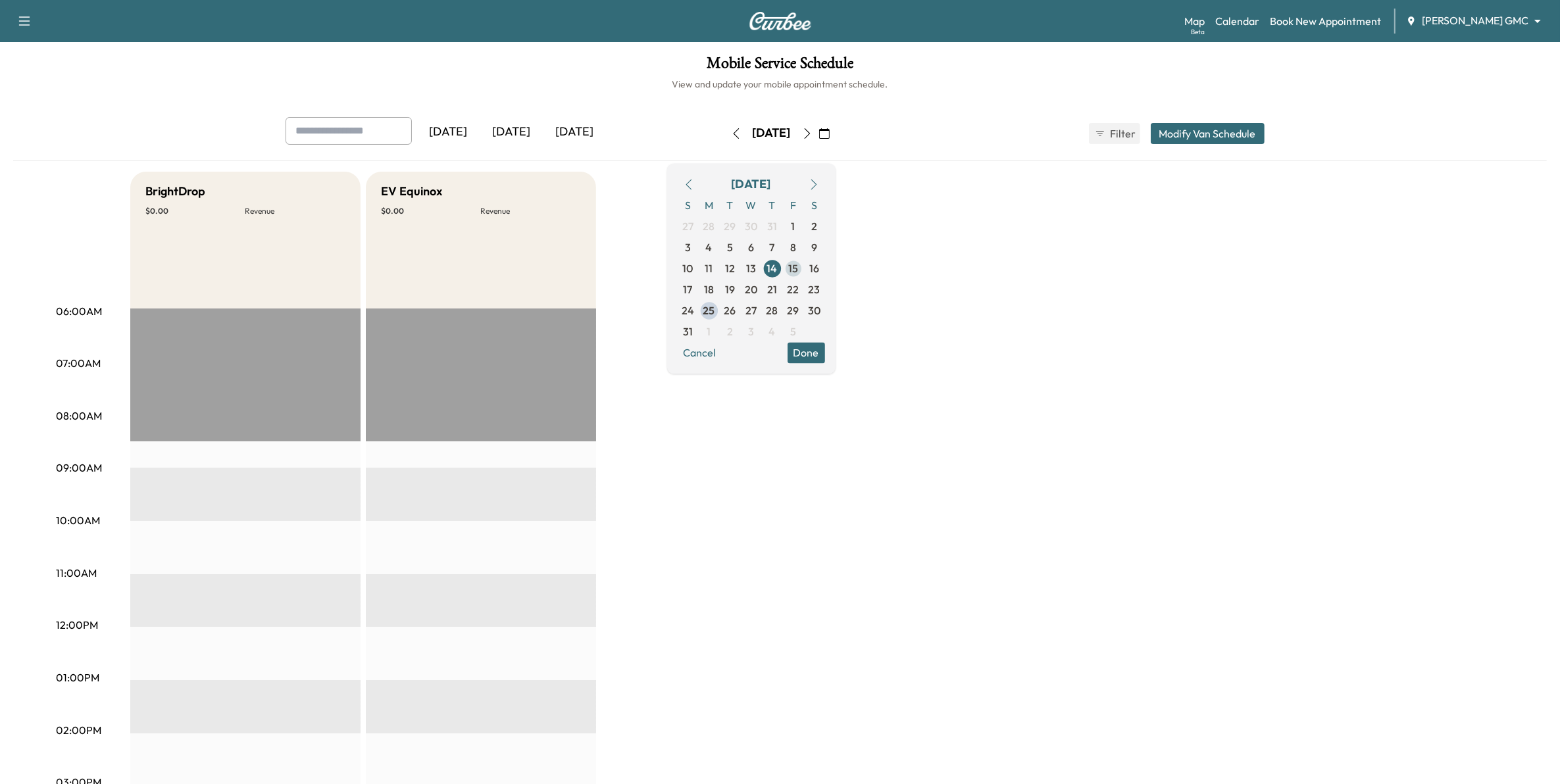
click at [798, 271] on span "15" at bounding box center [793, 269] width 10 height 16
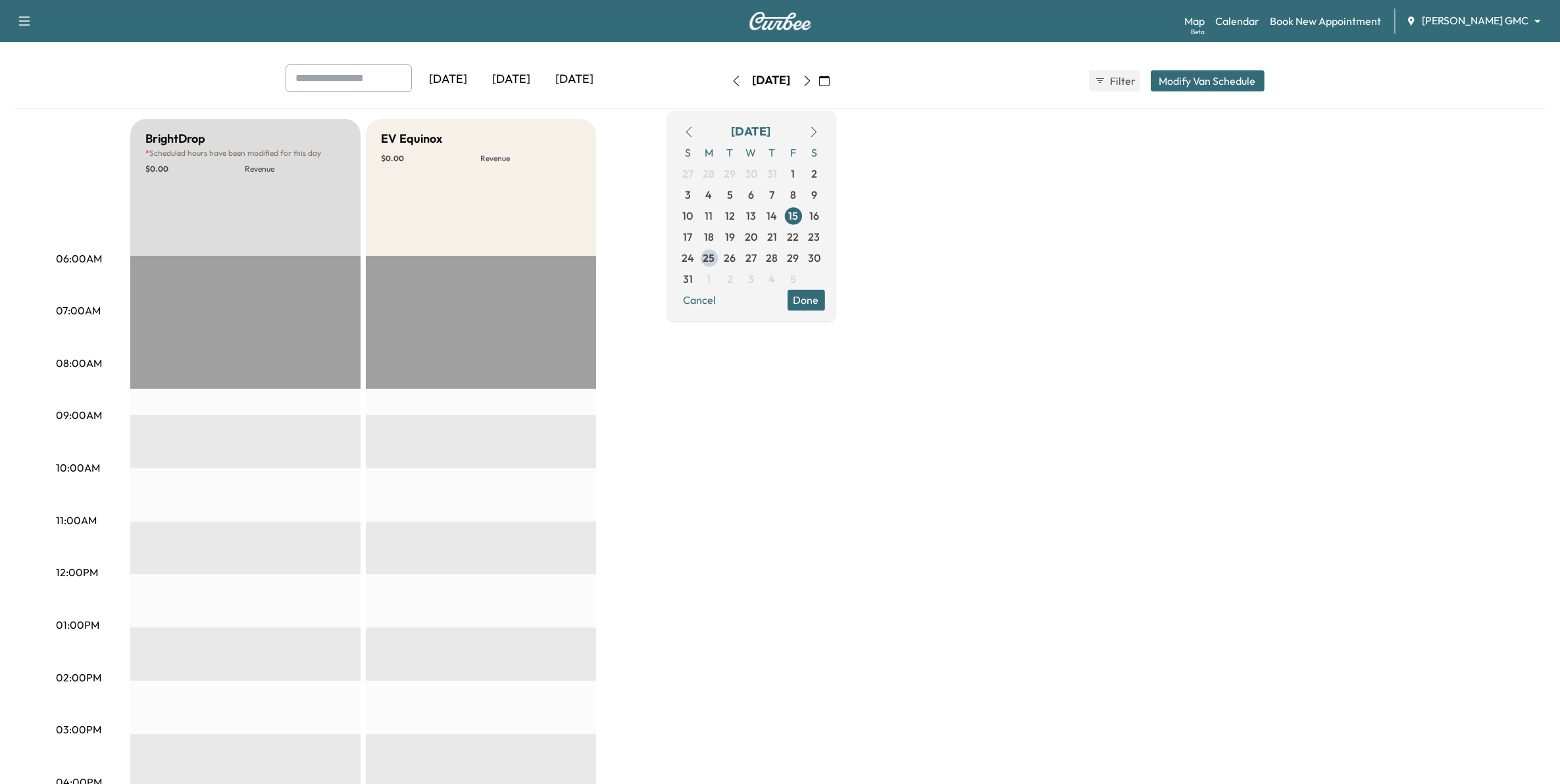
scroll to position [82, 0]
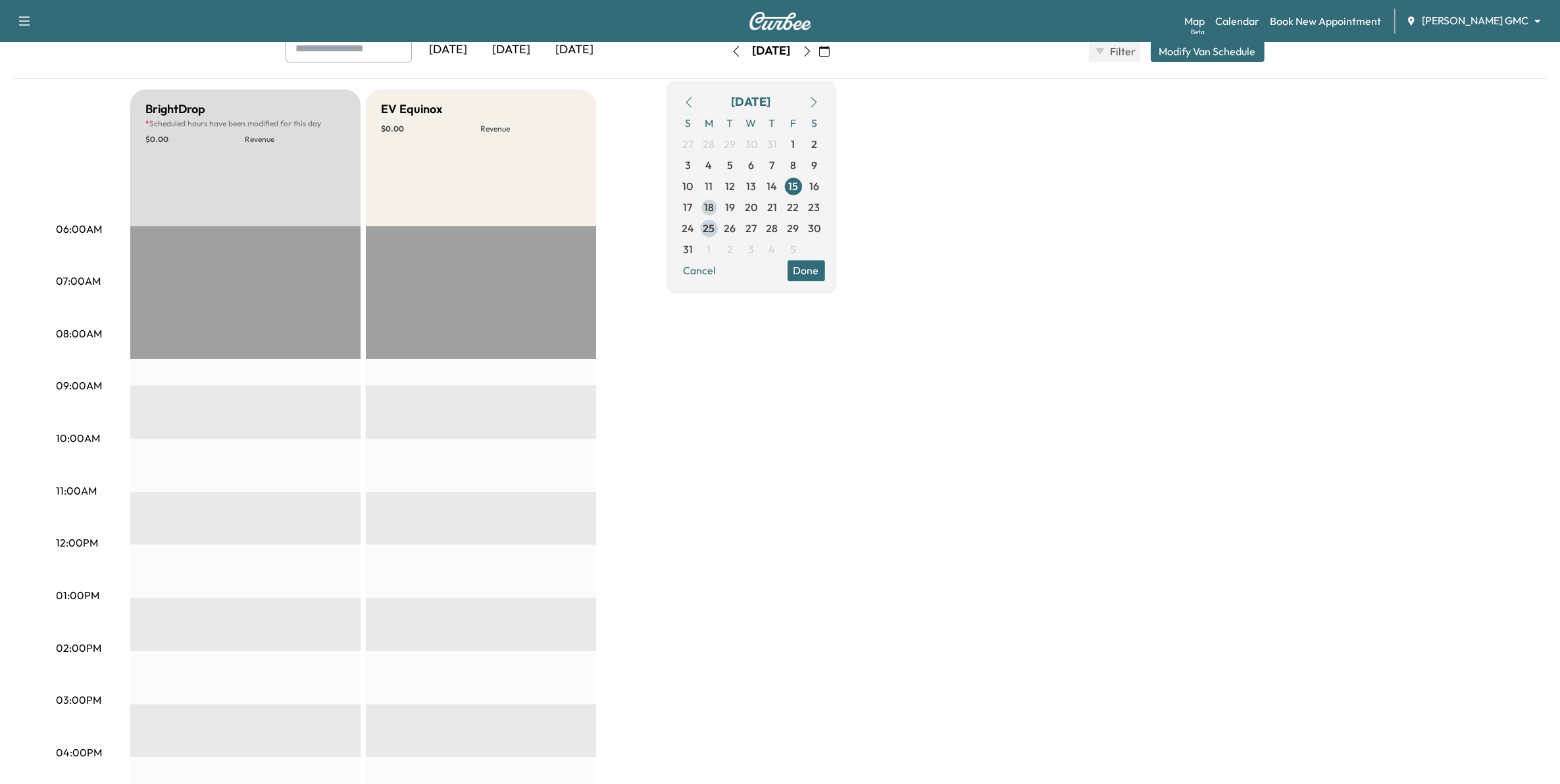
click at [714, 209] on span "18" at bounding box center [708, 207] width 10 height 16
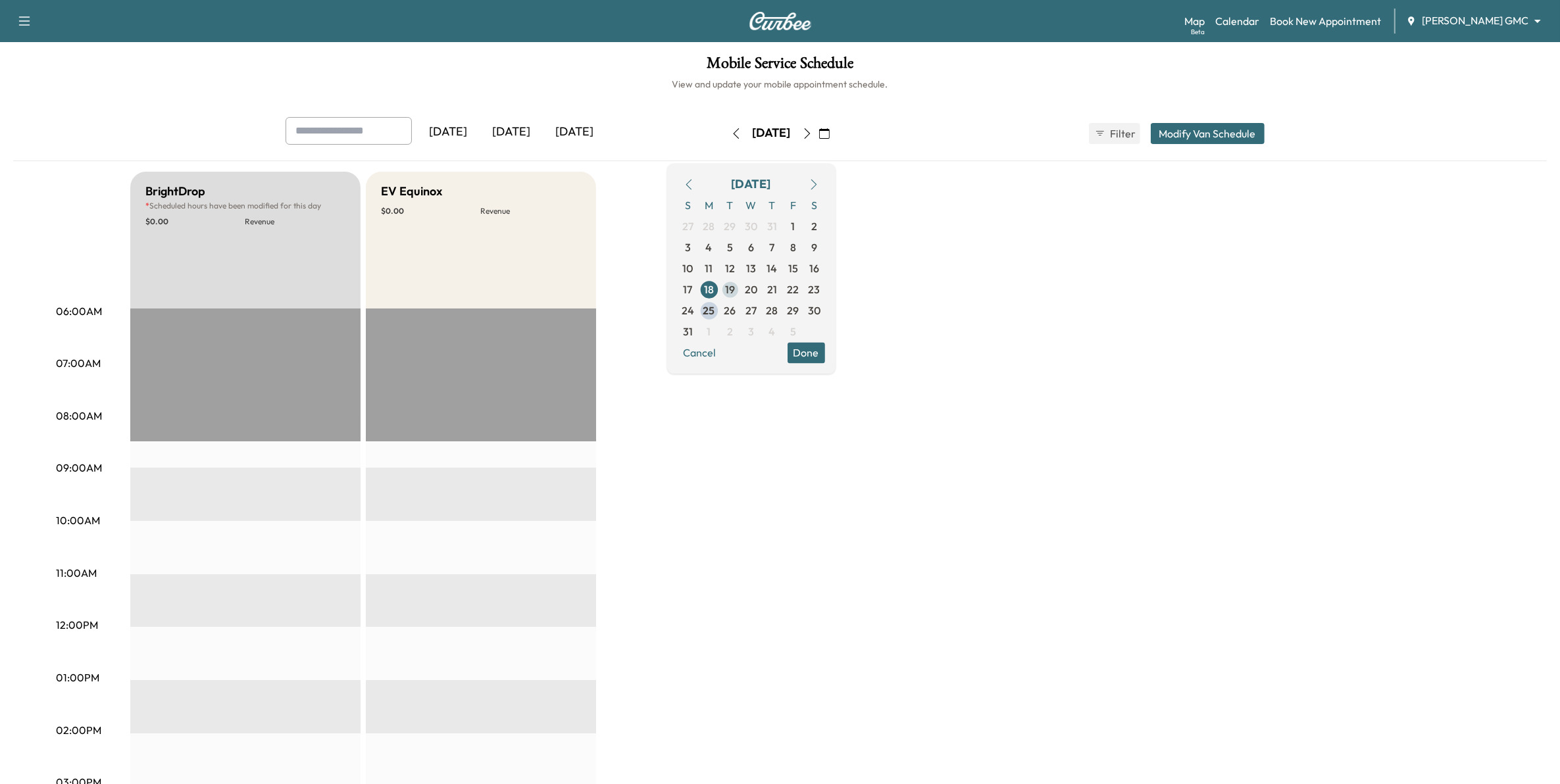
click at [735, 290] on span "19" at bounding box center [730, 289] width 10 height 16
click at [758, 290] on span "20" at bounding box center [751, 289] width 13 height 16
click at [777, 291] on span "21" at bounding box center [772, 289] width 10 height 16
click at [799, 289] on span "22" at bounding box center [793, 289] width 12 height 16
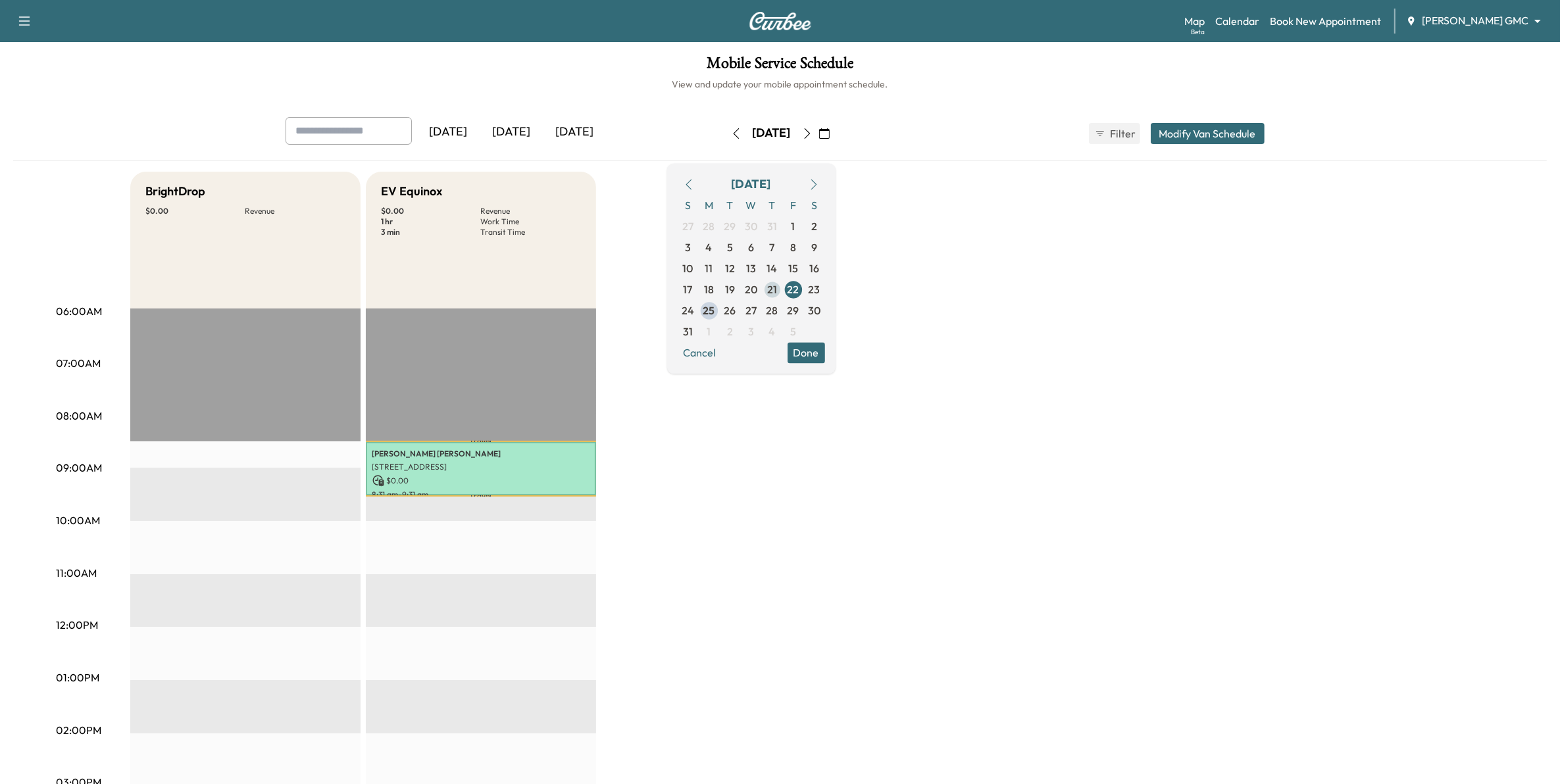
click at [777, 290] on span "21" at bounding box center [772, 289] width 10 height 16
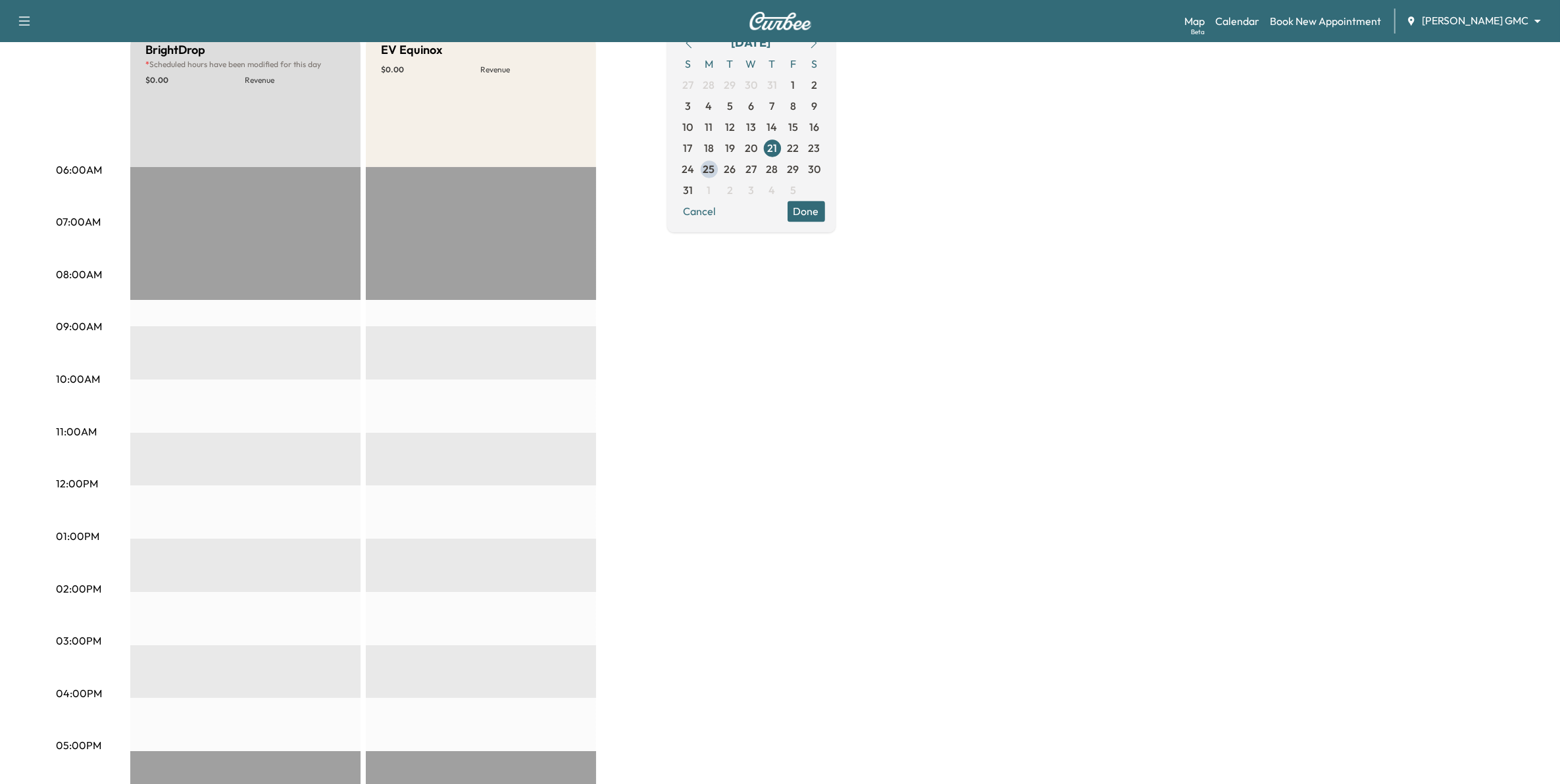
scroll to position [164, 0]
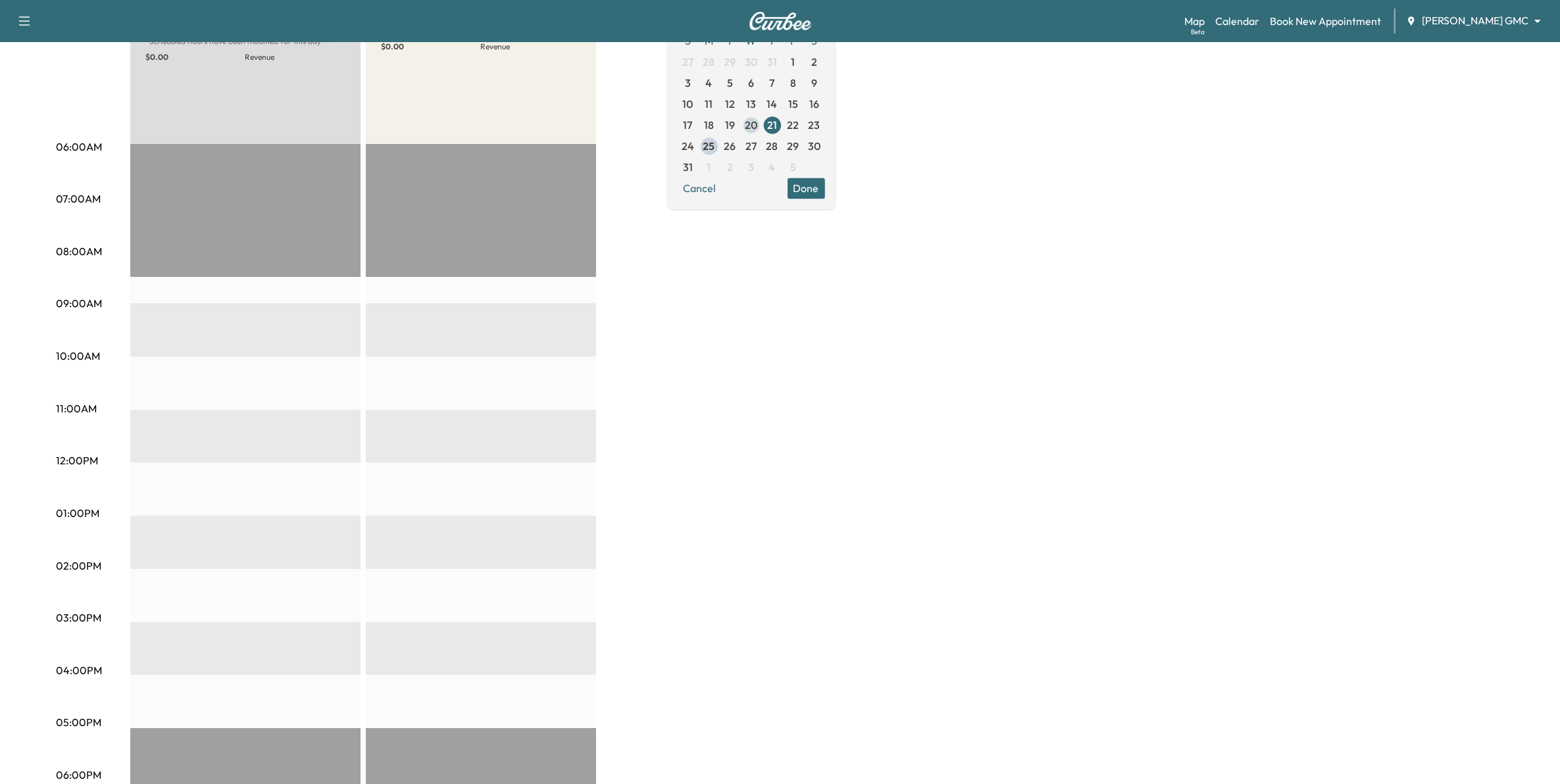
click at [758, 124] on span "20" at bounding box center [751, 125] width 13 height 16
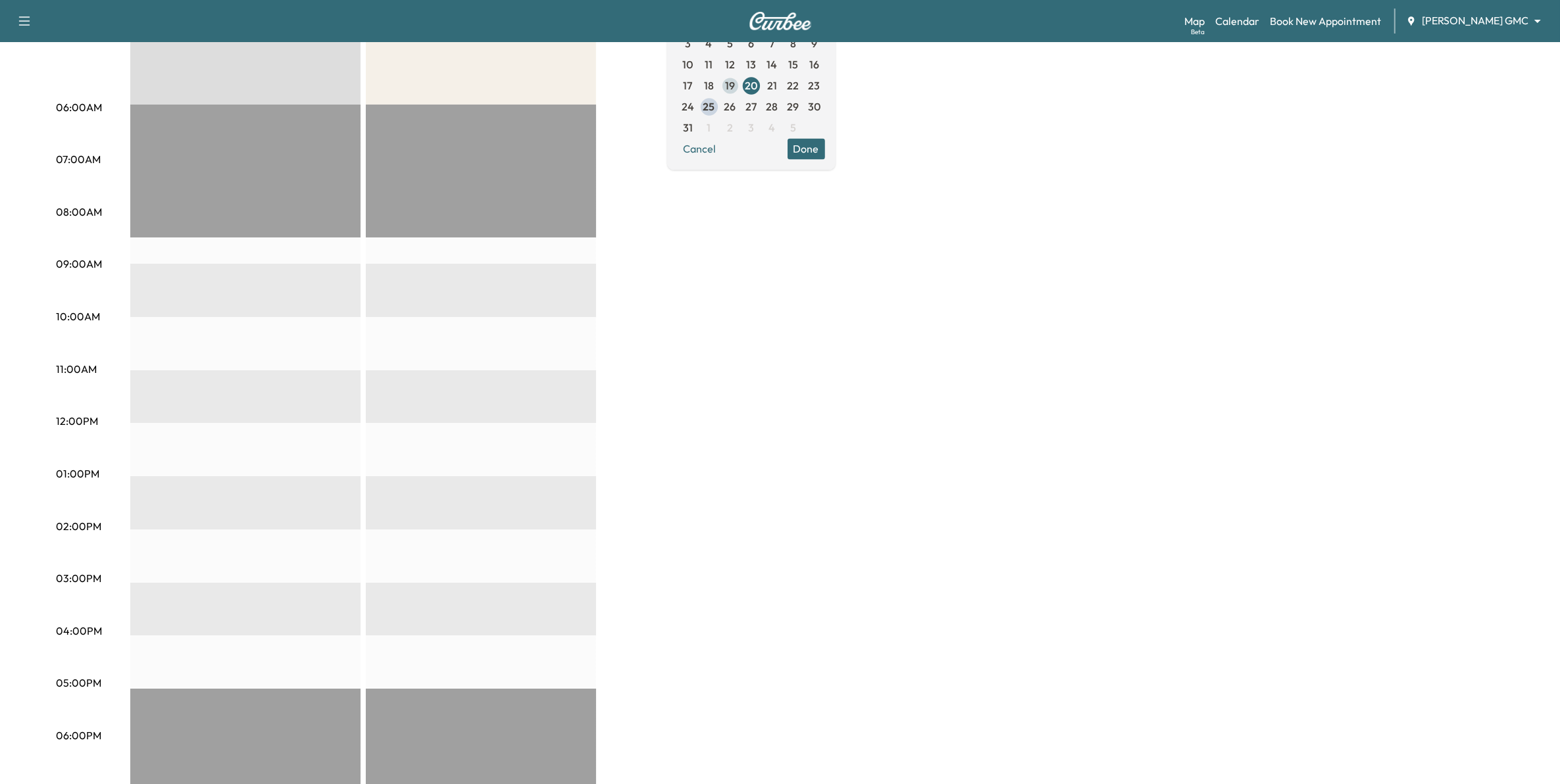
scroll to position [164, 0]
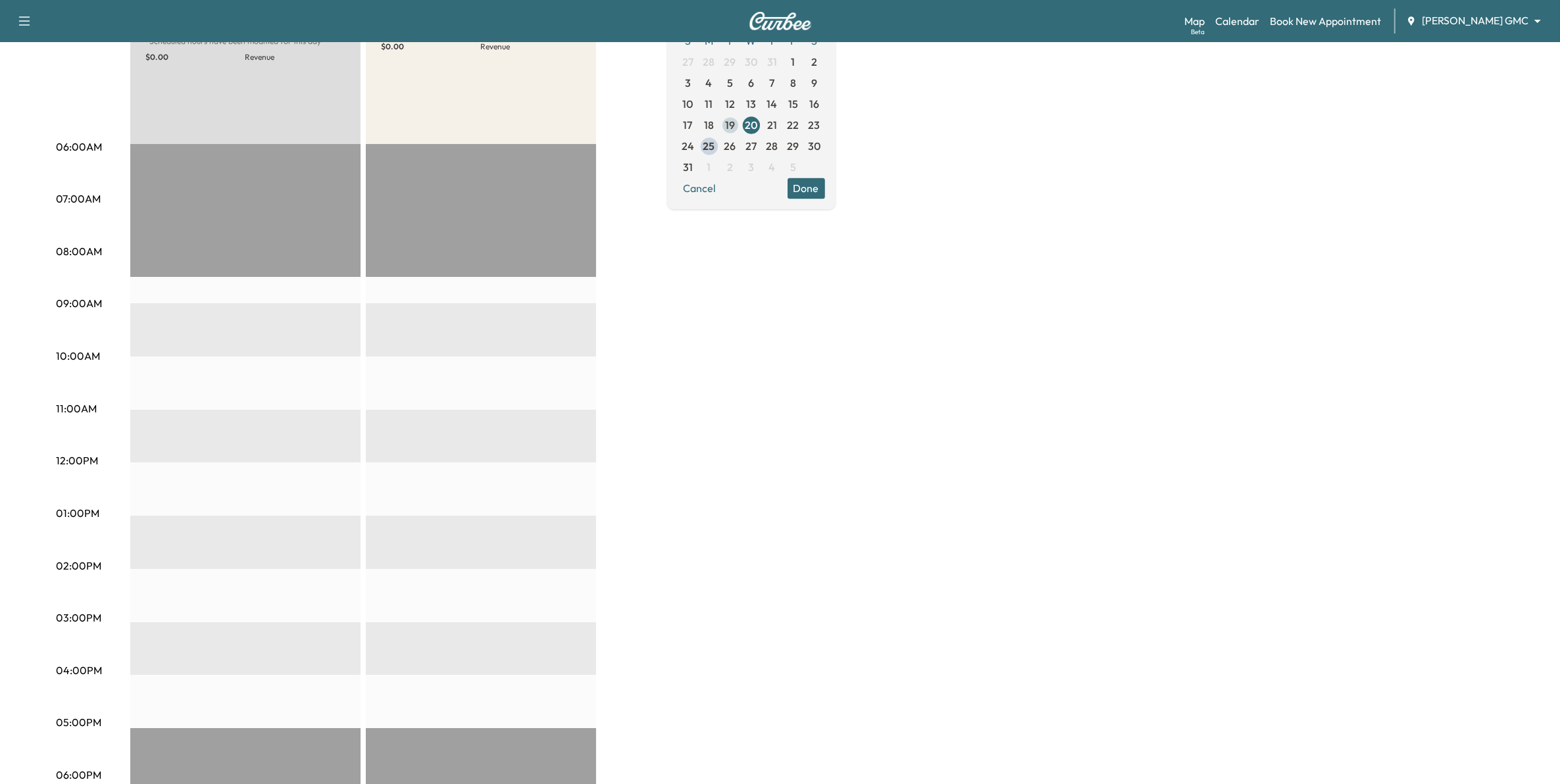
click at [735, 125] on span "19" at bounding box center [730, 125] width 10 height 16
click at [714, 125] on span "18" at bounding box center [708, 125] width 10 height 16
click at [825, 125] on span "23" at bounding box center [814, 125] width 21 height 21
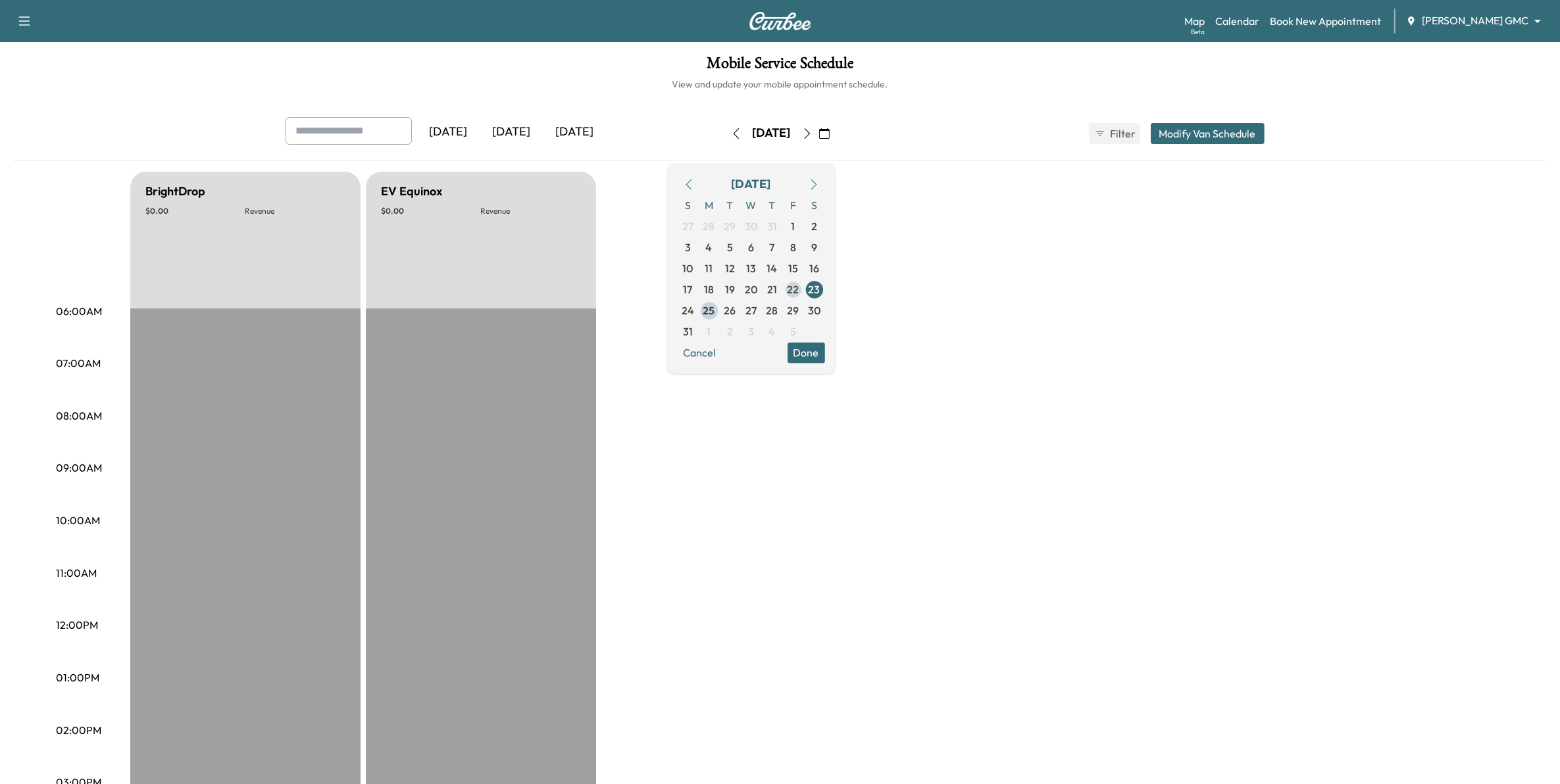
click at [799, 283] on span "22" at bounding box center [793, 289] width 12 height 16
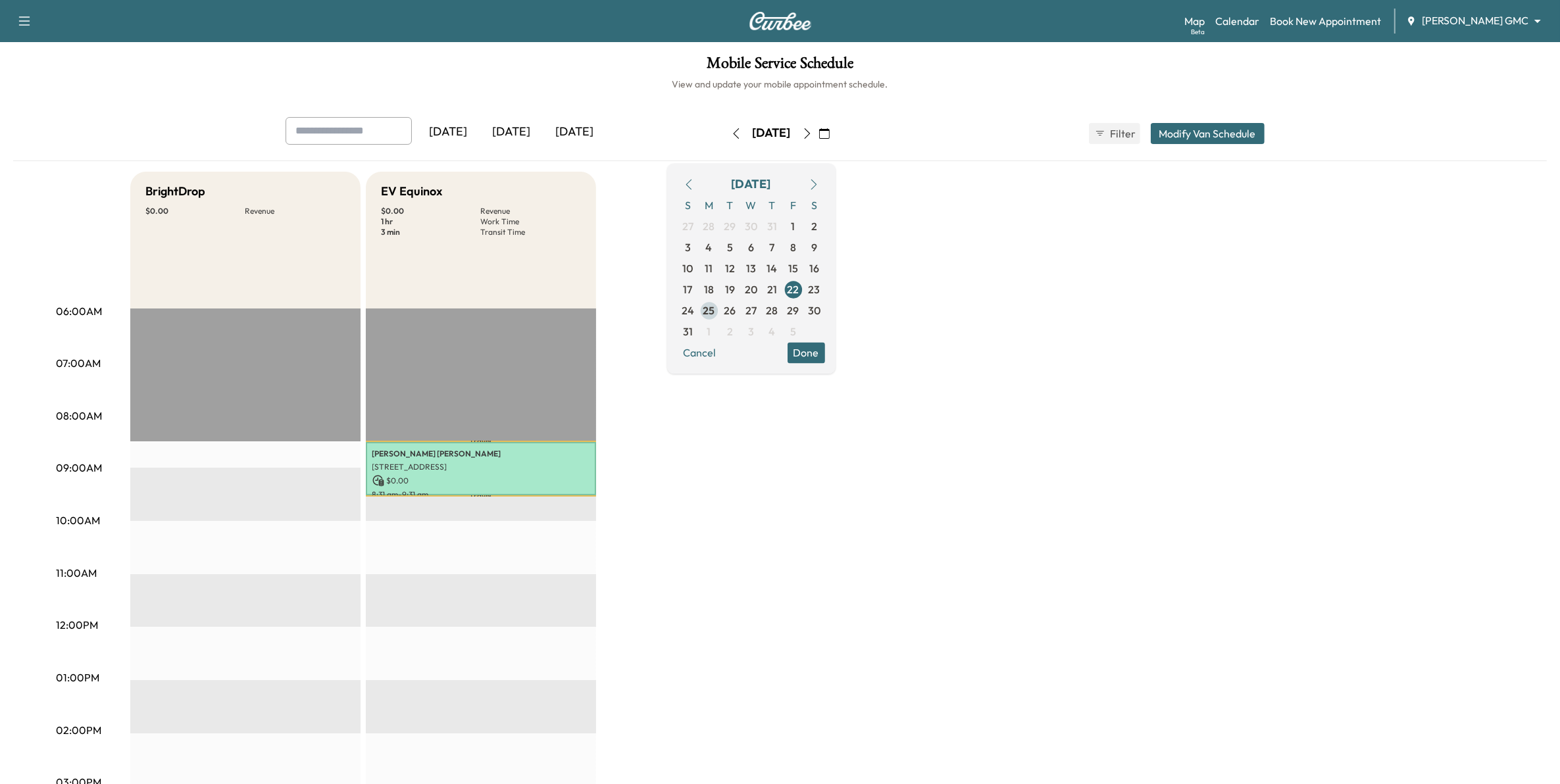
click at [715, 311] on span "25" at bounding box center [708, 311] width 12 height 16
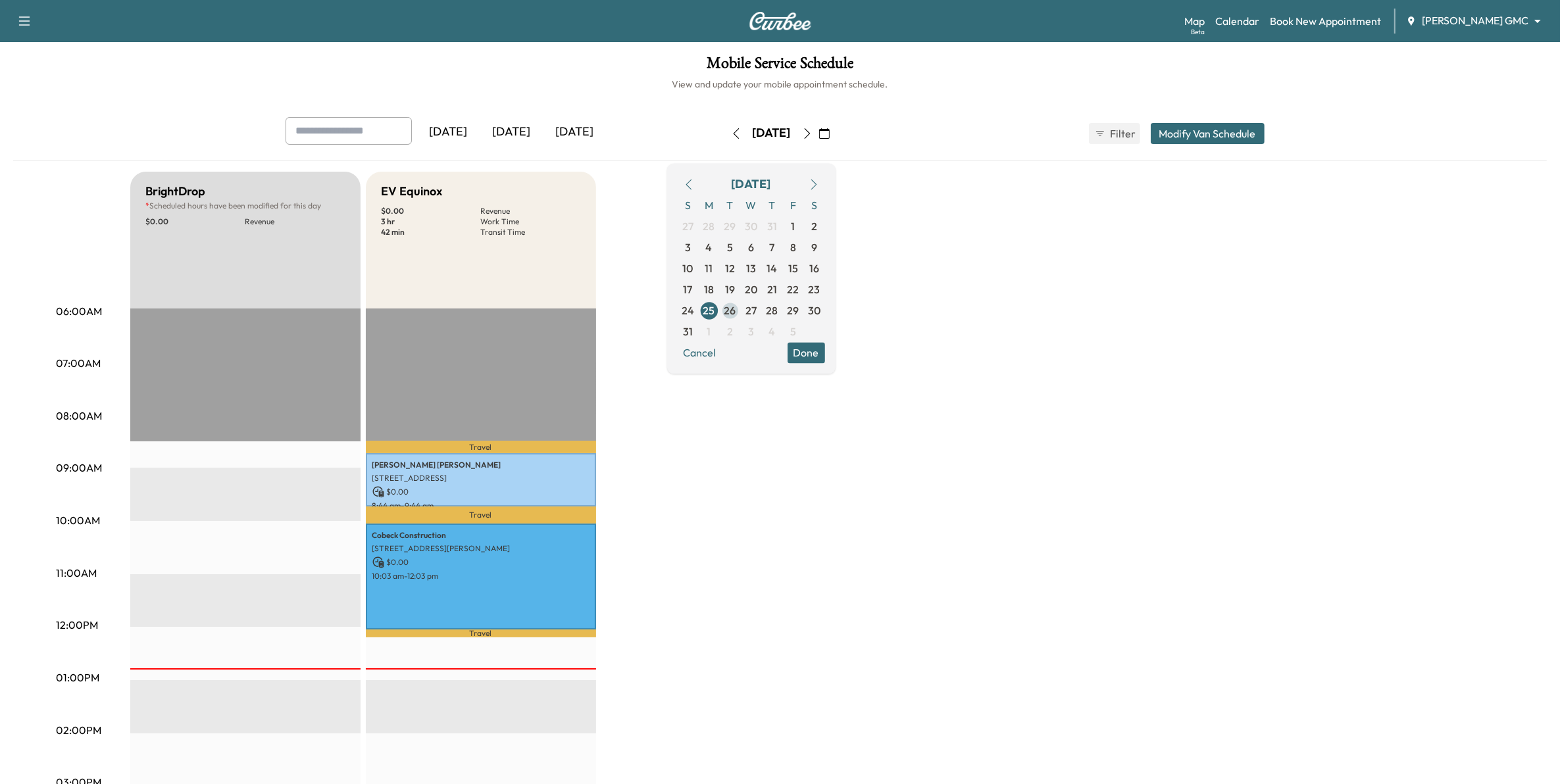
click at [736, 317] on span "26" at bounding box center [730, 311] width 12 height 16
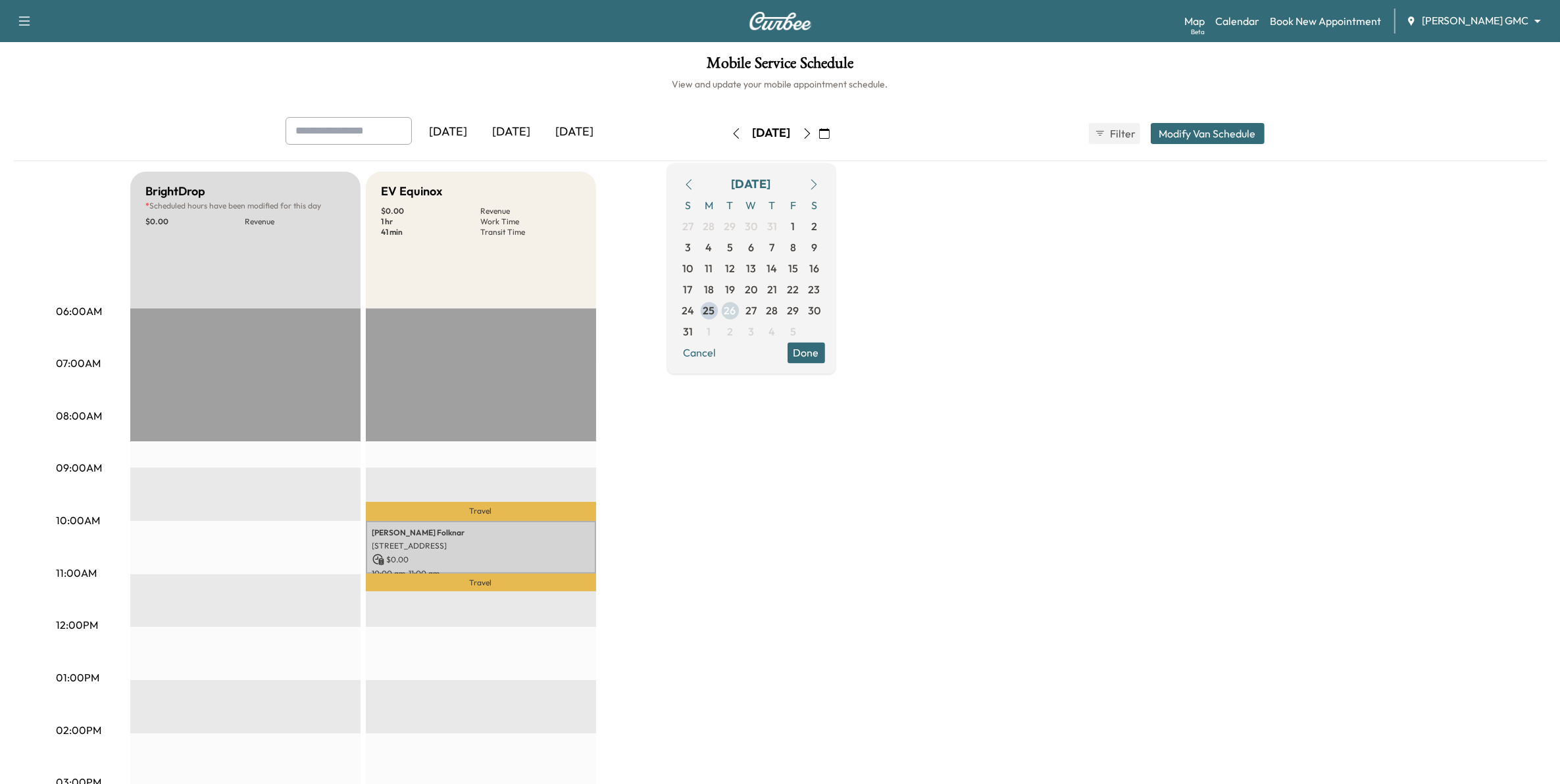
click at [736, 317] on span "26" at bounding box center [730, 311] width 12 height 16
click at [736, 310] on span "26" at bounding box center [730, 311] width 12 height 16
click at [762, 313] on span "27" at bounding box center [750, 310] width 21 height 21
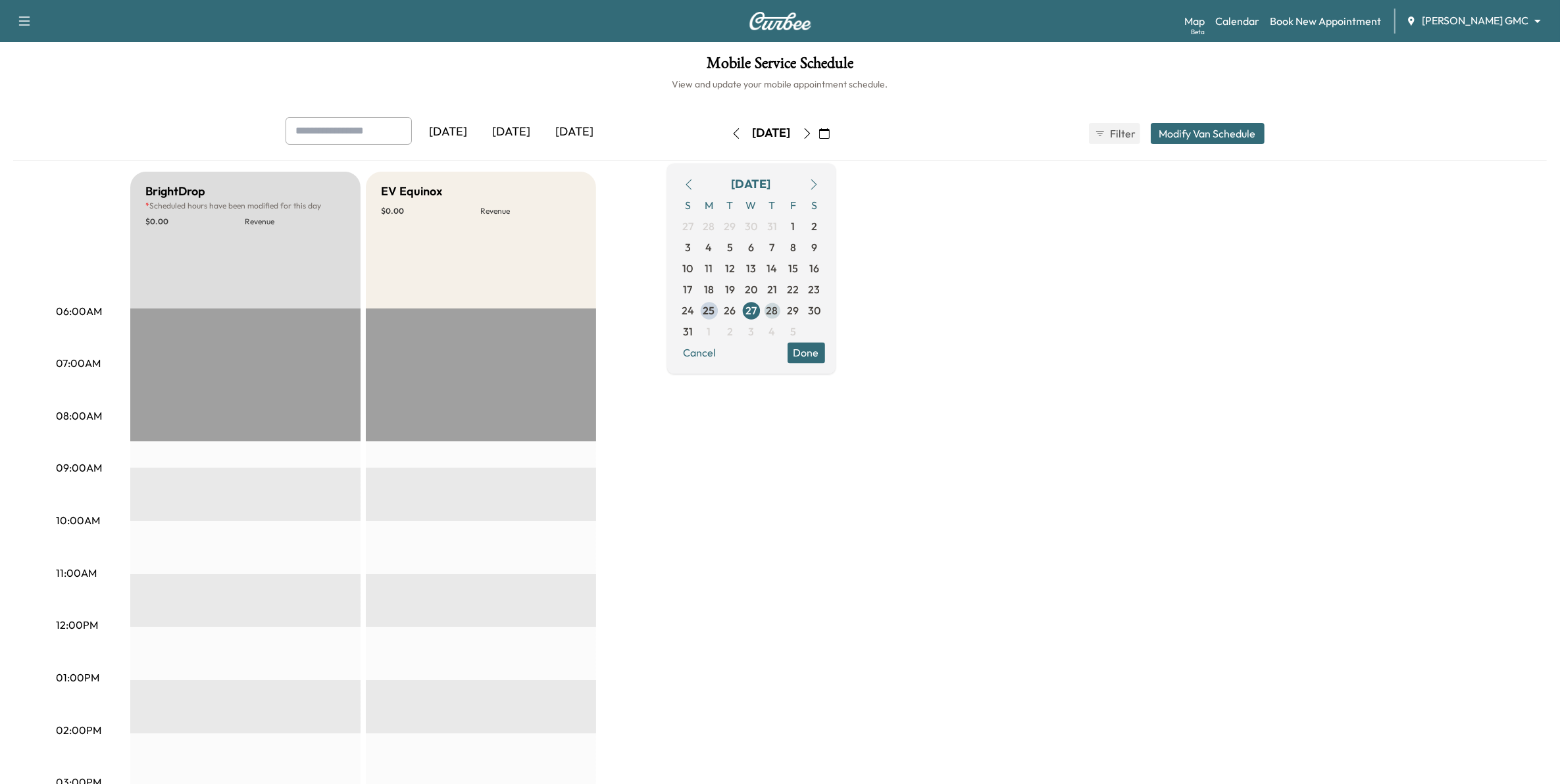
click at [778, 307] on span "28" at bounding box center [772, 311] width 12 height 16
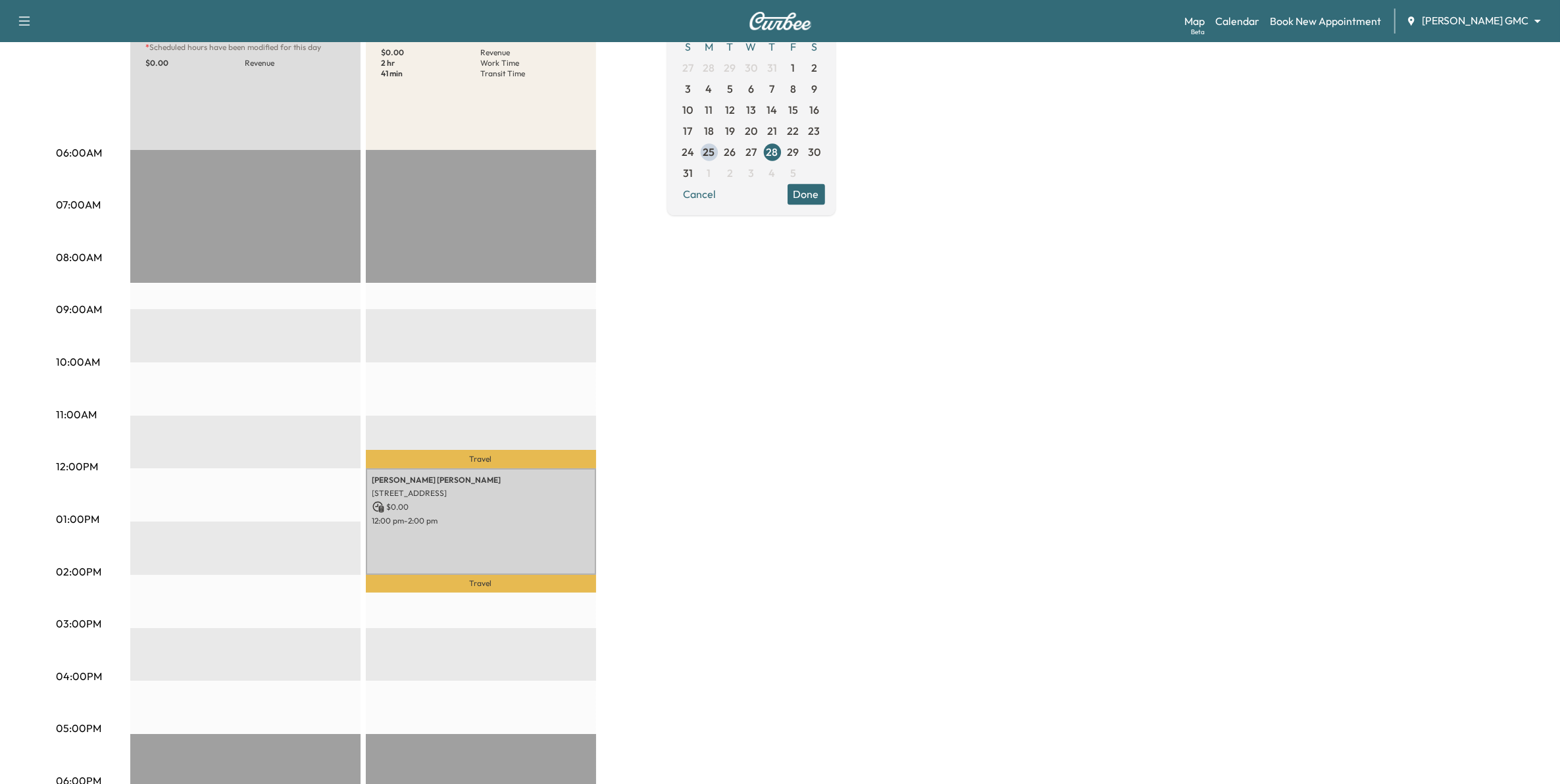
scroll to position [164, 0]
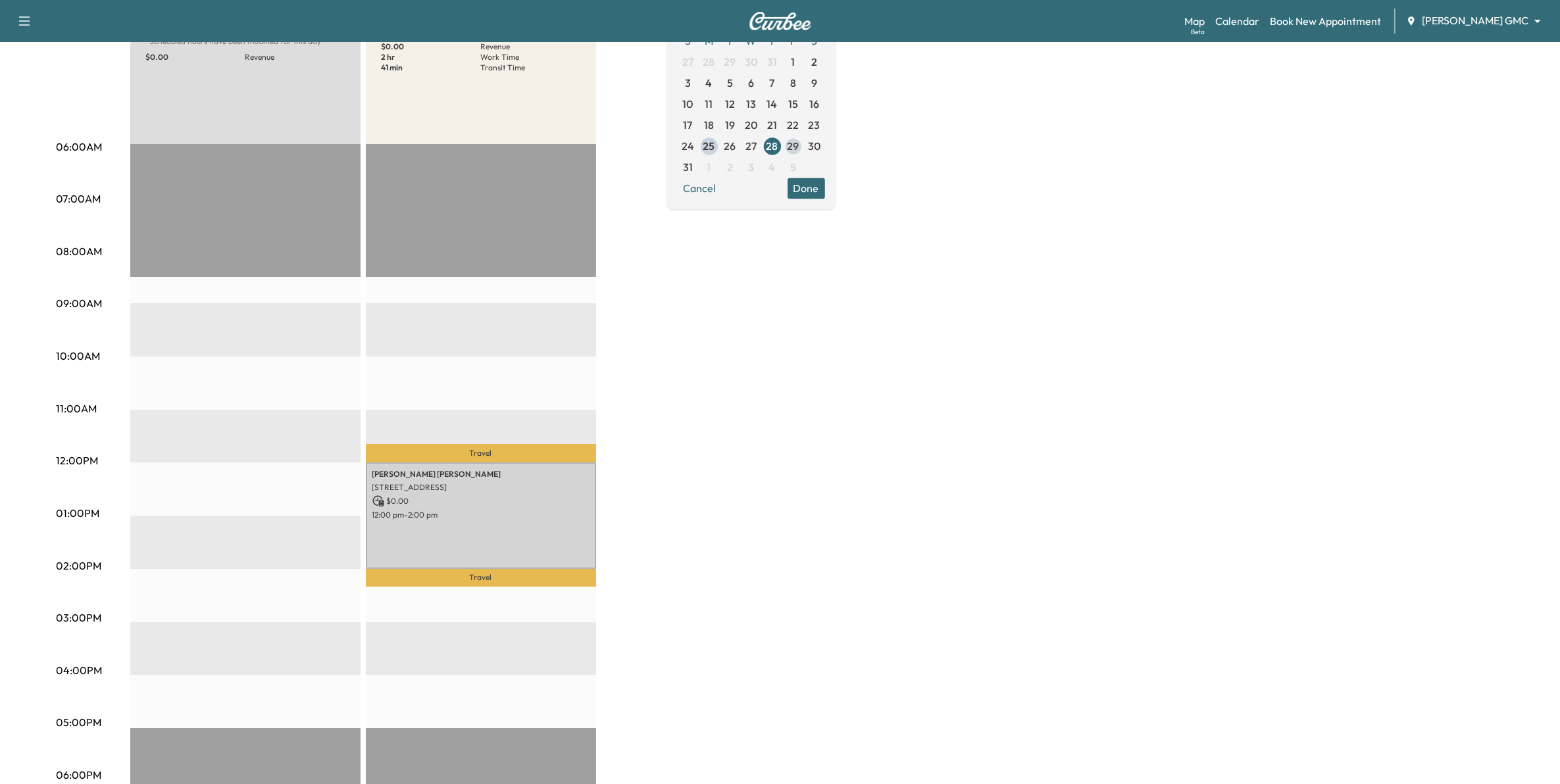
click at [799, 151] on span "29" at bounding box center [793, 146] width 12 height 16
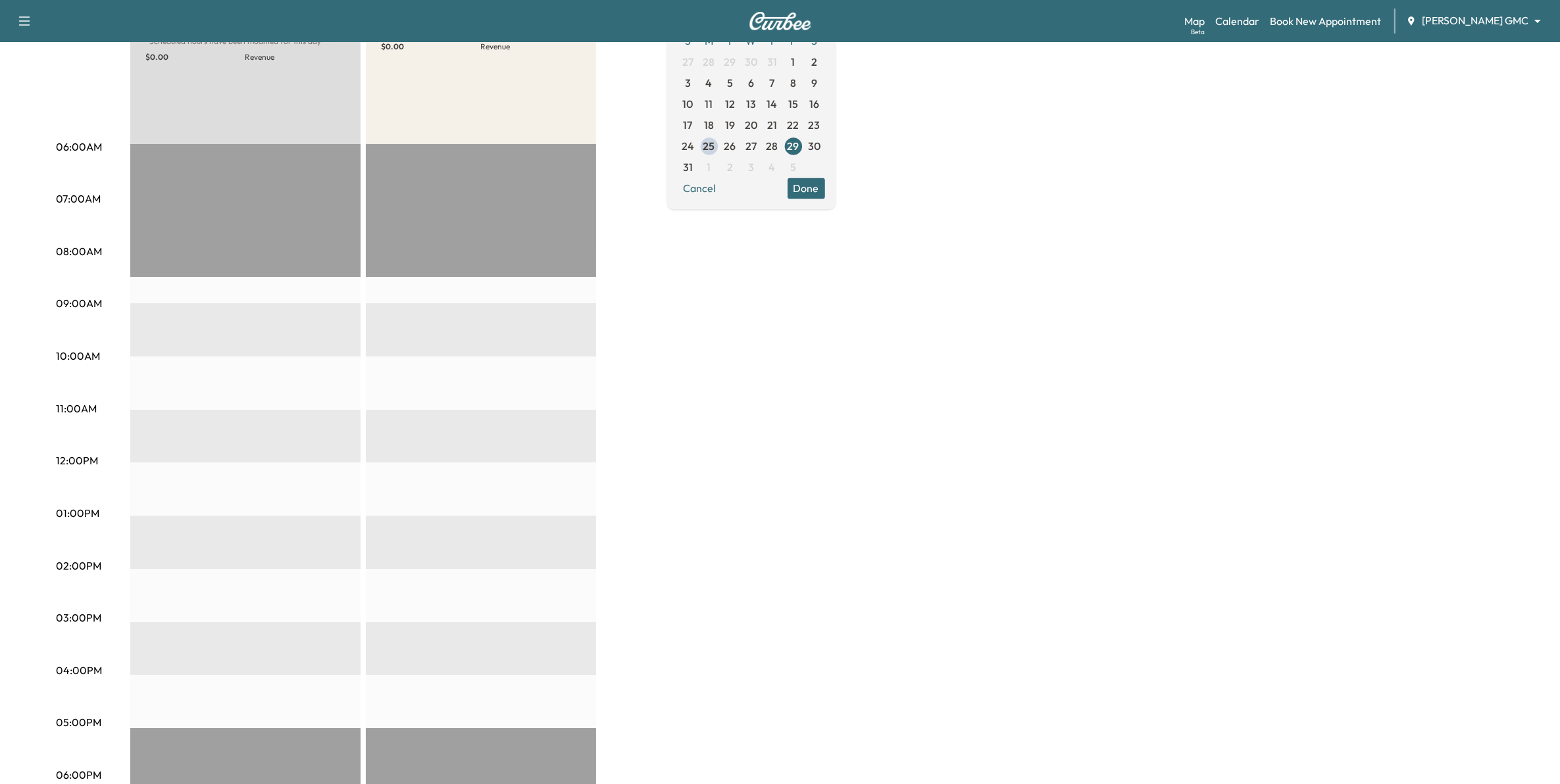
click at [825, 188] on button "Done" at bounding box center [806, 187] width 38 height 21
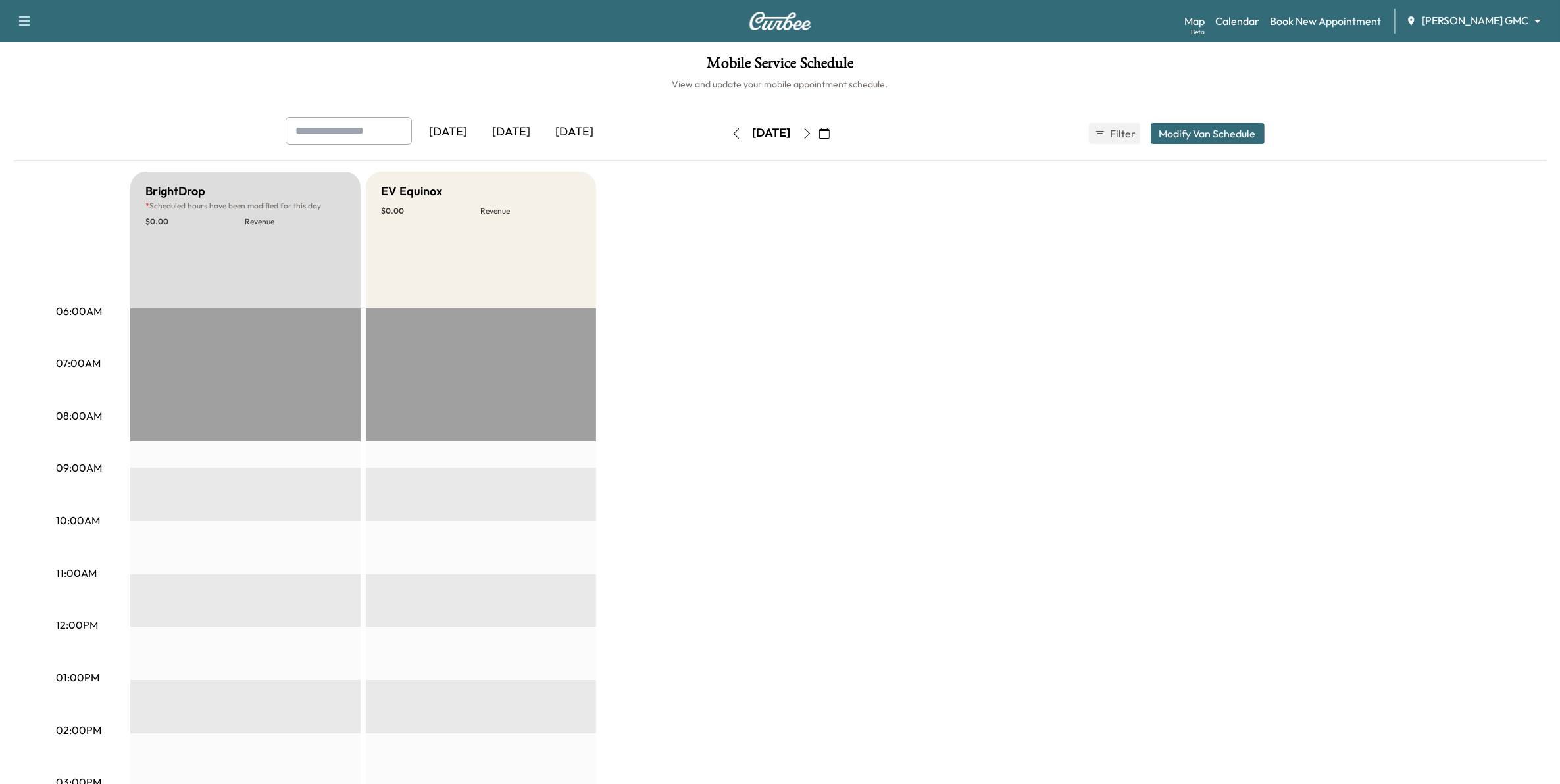
click at [836, 133] on button "button" at bounding box center [824, 133] width 22 height 21
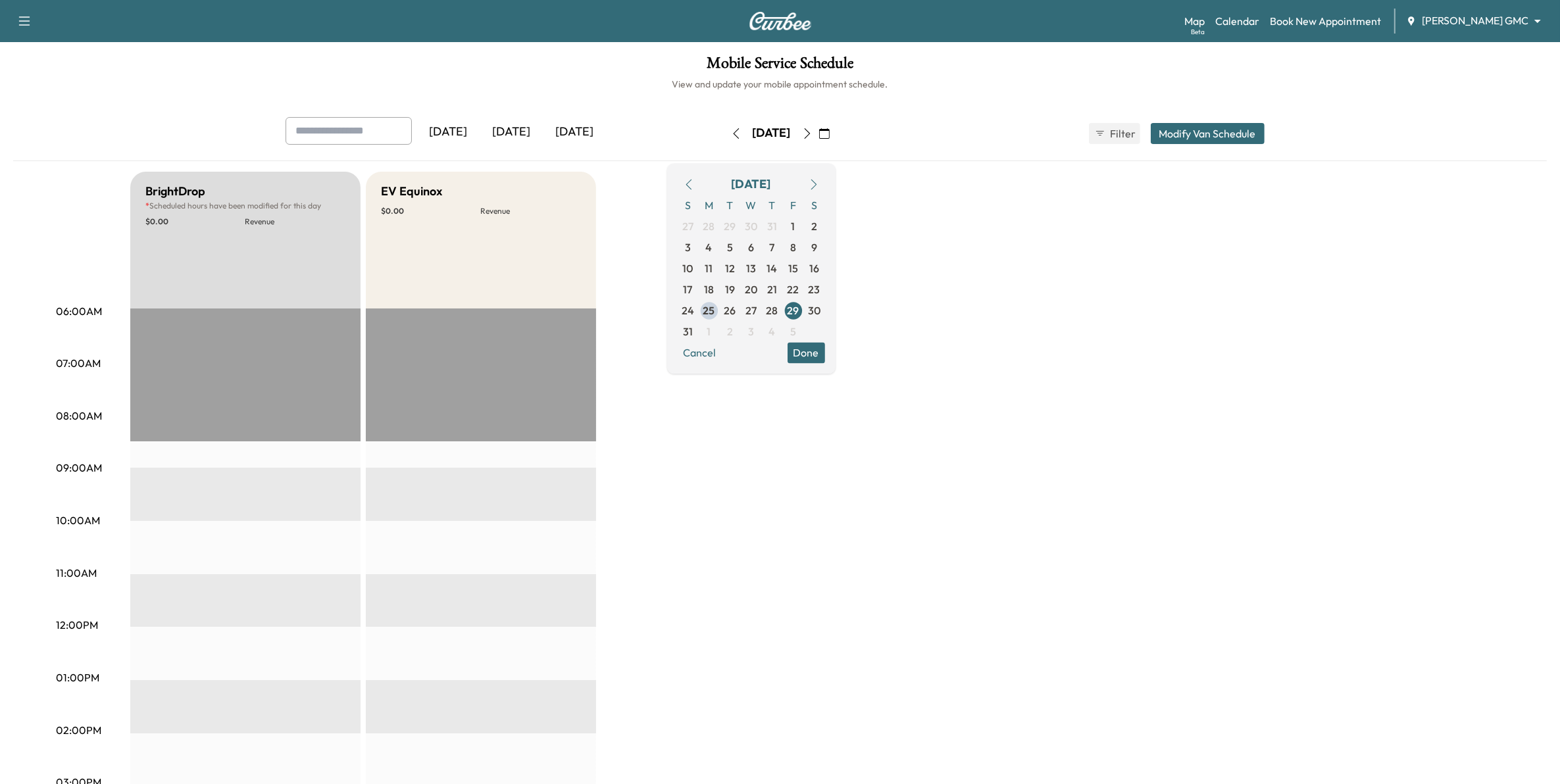
click at [819, 182] on icon "button" at bounding box center [814, 185] width 11 height 11
click at [711, 226] on span "1" at bounding box center [709, 227] width 4 height 16
click at [732, 221] on span "2" at bounding box center [730, 227] width 6 height 16
click at [754, 228] on span "3" at bounding box center [750, 227] width 6 height 16
drag, startPoint x: 816, startPoint y: 223, endPoint x: 831, endPoint y: 241, distance: 23.4
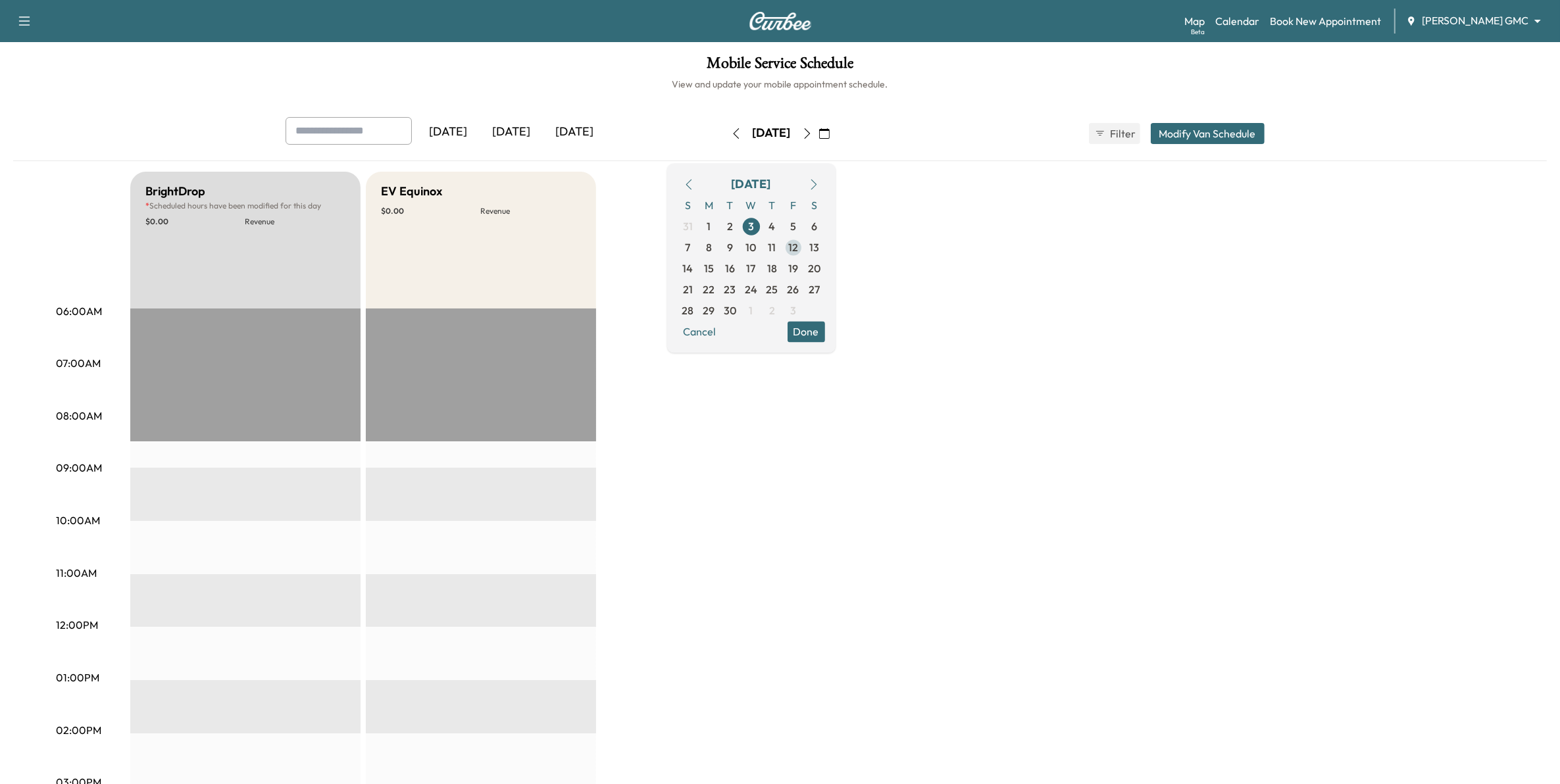
click at [783, 225] on span "4" at bounding box center [772, 226] width 21 height 21
click at [804, 226] on span "5" at bounding box center [793, 226] width 21 height 21
click at [825, 227] on span "6" at bounding box center [814, 226] width 21 height 21
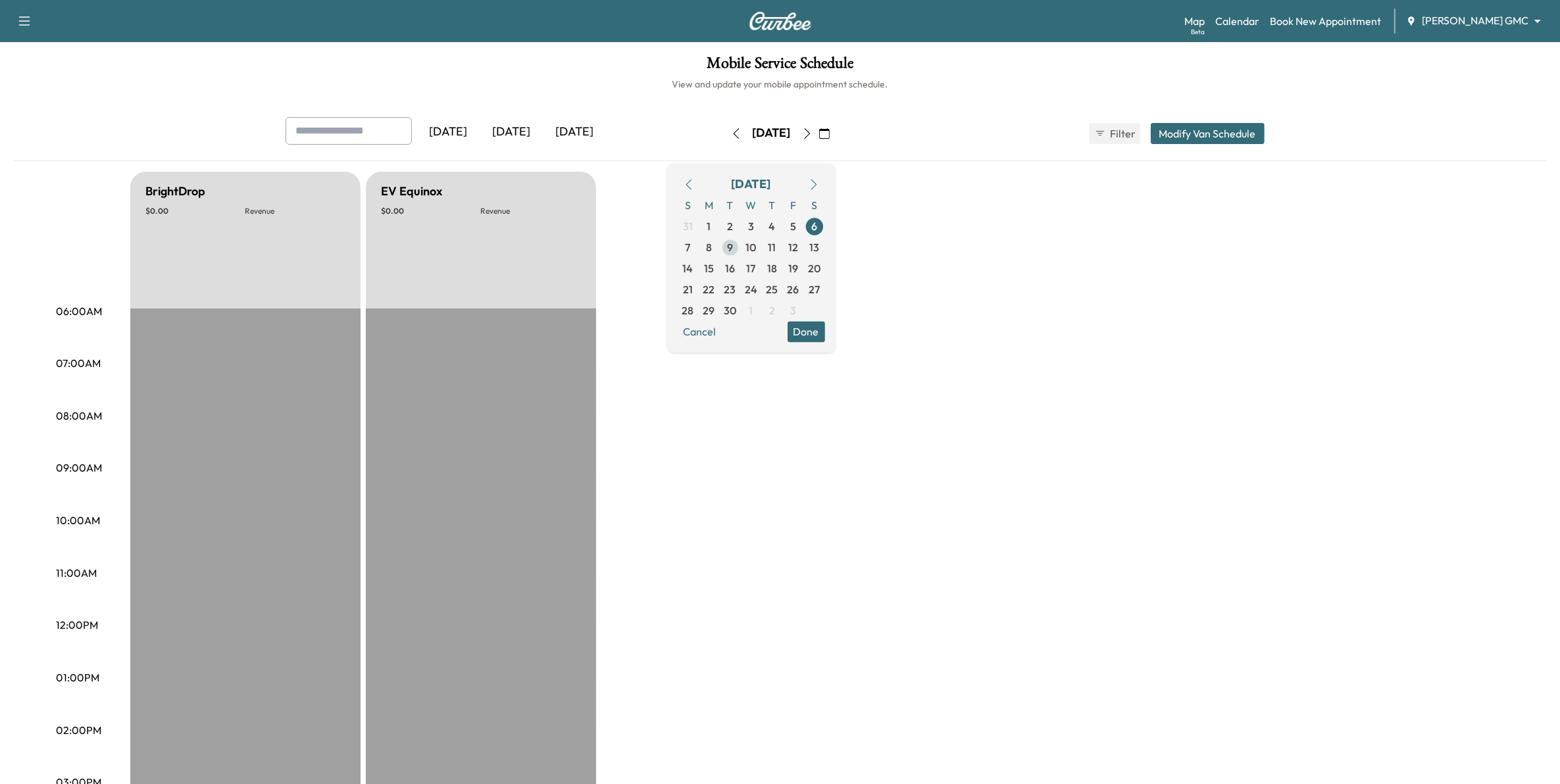
drag, startPoint x: 749, startPoint y: 247, endPoint x: 768, endPoint y: 254, distance: 20.2
click at [712, 247] on span "8" at bounding box center [708, 247] width 6 height 16
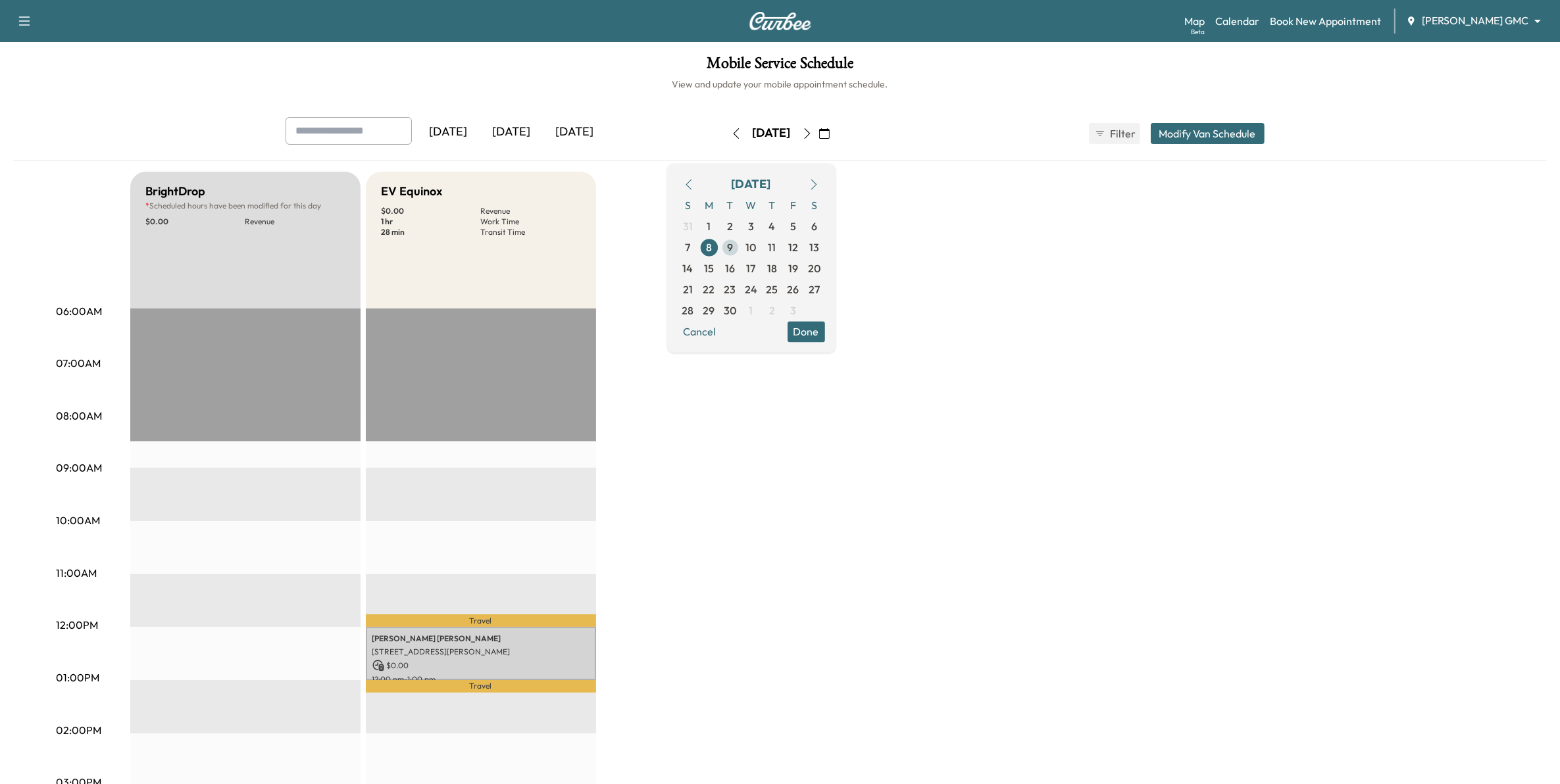
click at [732, 254] on span "9" at bounding box center [730, 247] width 6 height 16
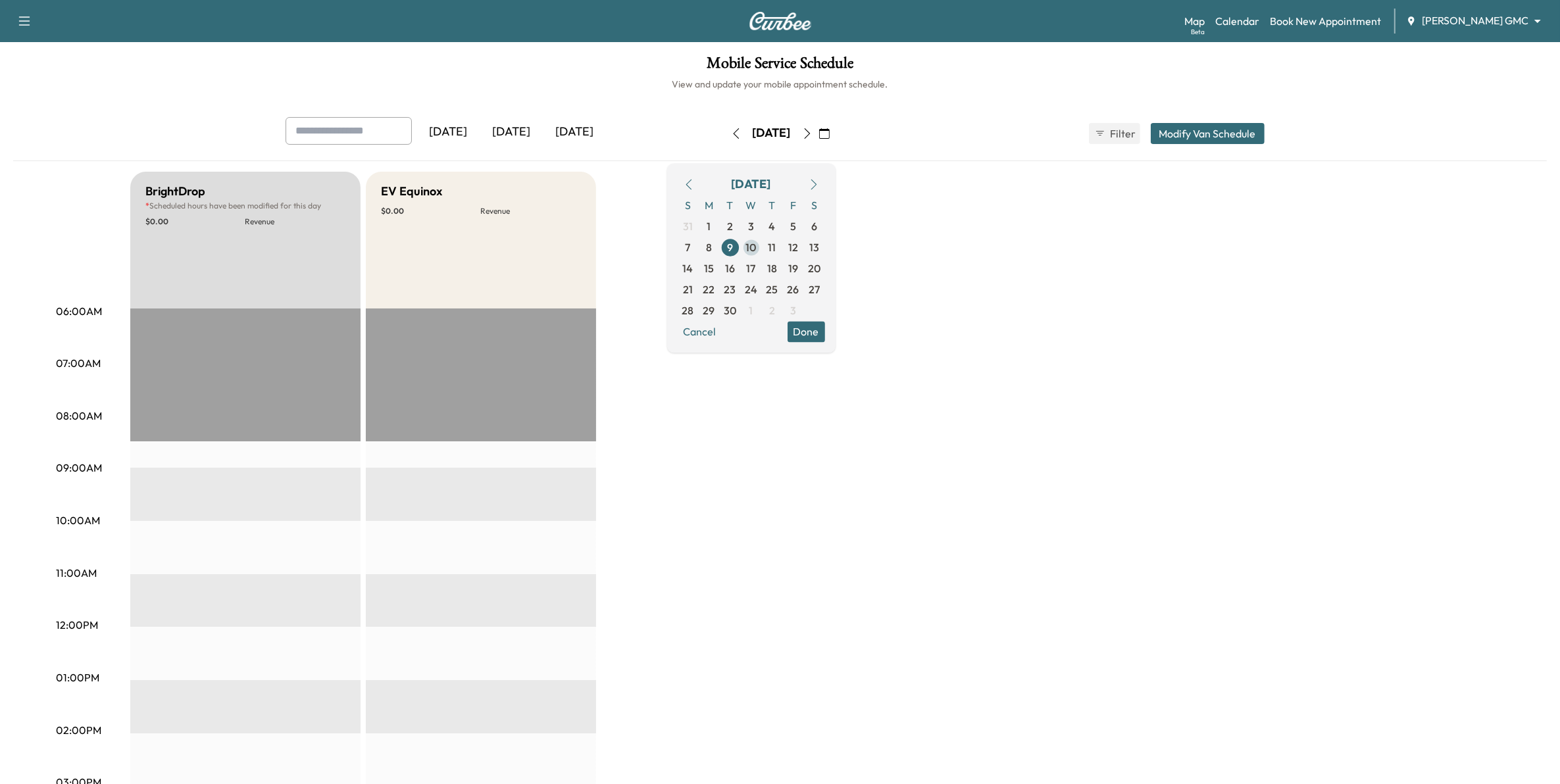
click at [757, 254] on span "10" at bounding box center [751, 247] width 11 height 16
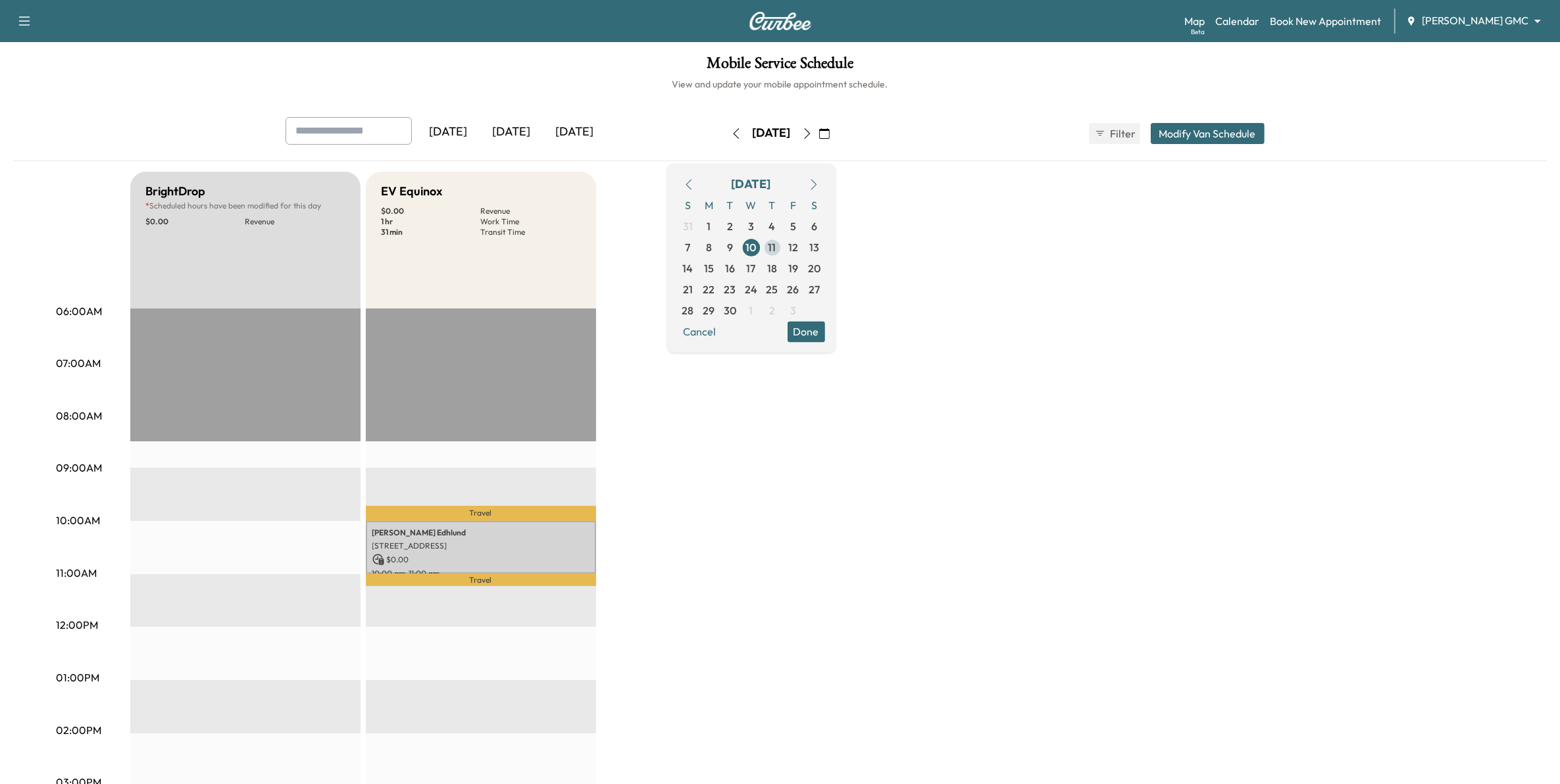
click at [776, 251] on span "11" at bounding box center [772, 247] width 8 height 16
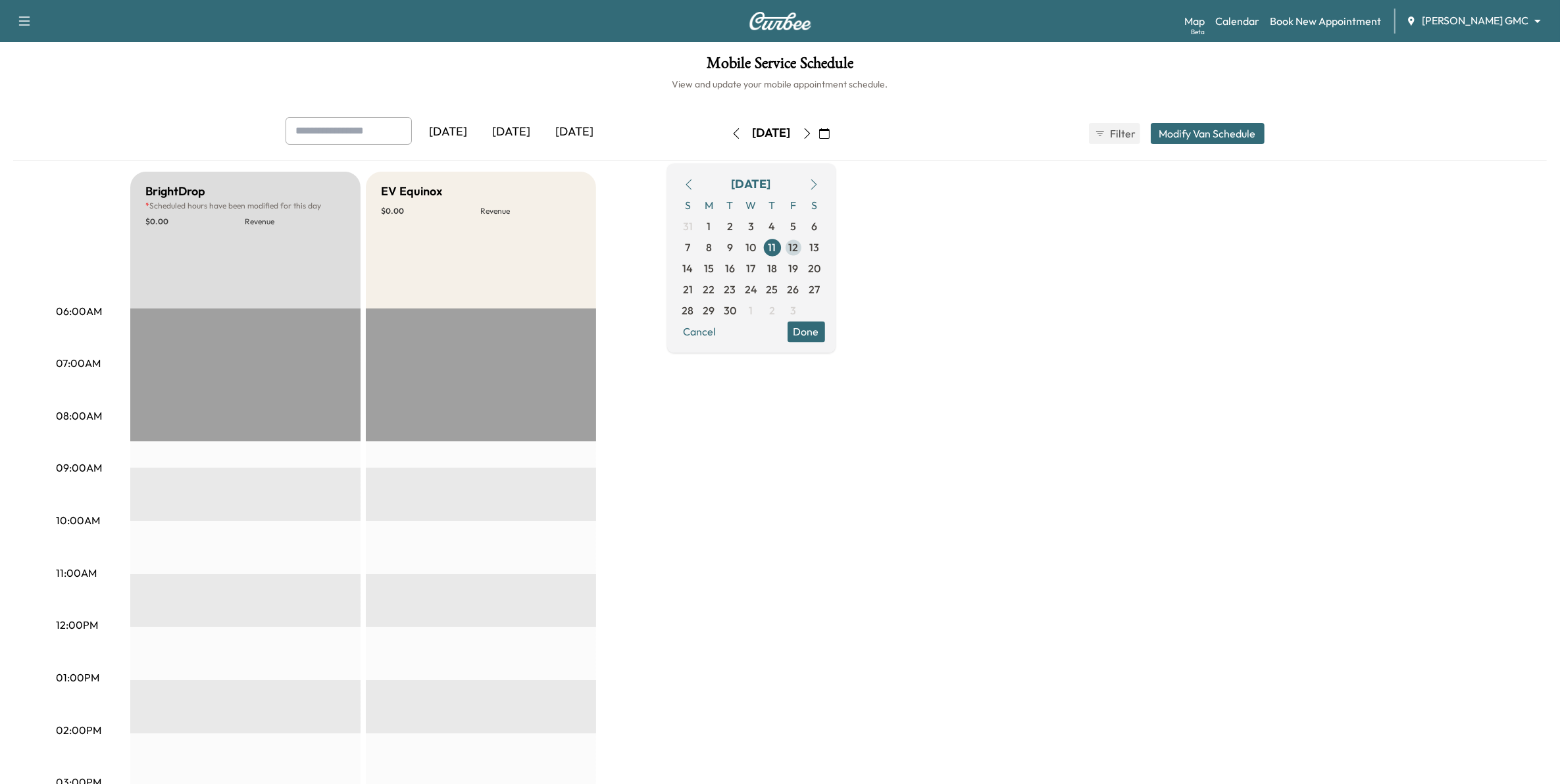
click at [798, 251] on span "12" at bounding box center [793, 247] width 10 height 16
click at [819, 246] on span "13" at bounding box center [814, 247] width 10 height 16
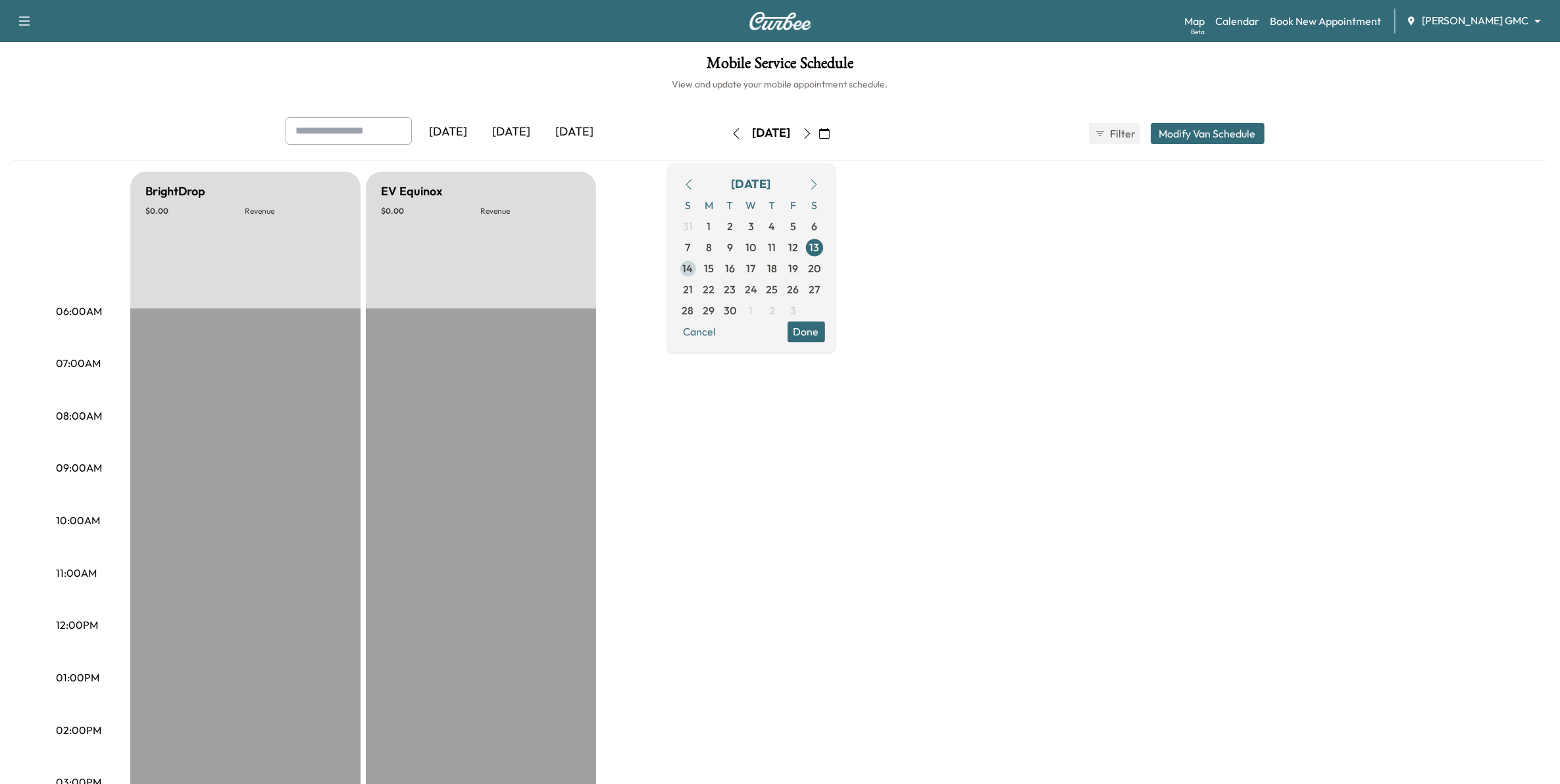
click at [693, 271] on span "14" at bounding box center [689, 269] width 11 height 16
click at [715, 281] on span "22" at bounding box center [708, 289] width 12 height 16
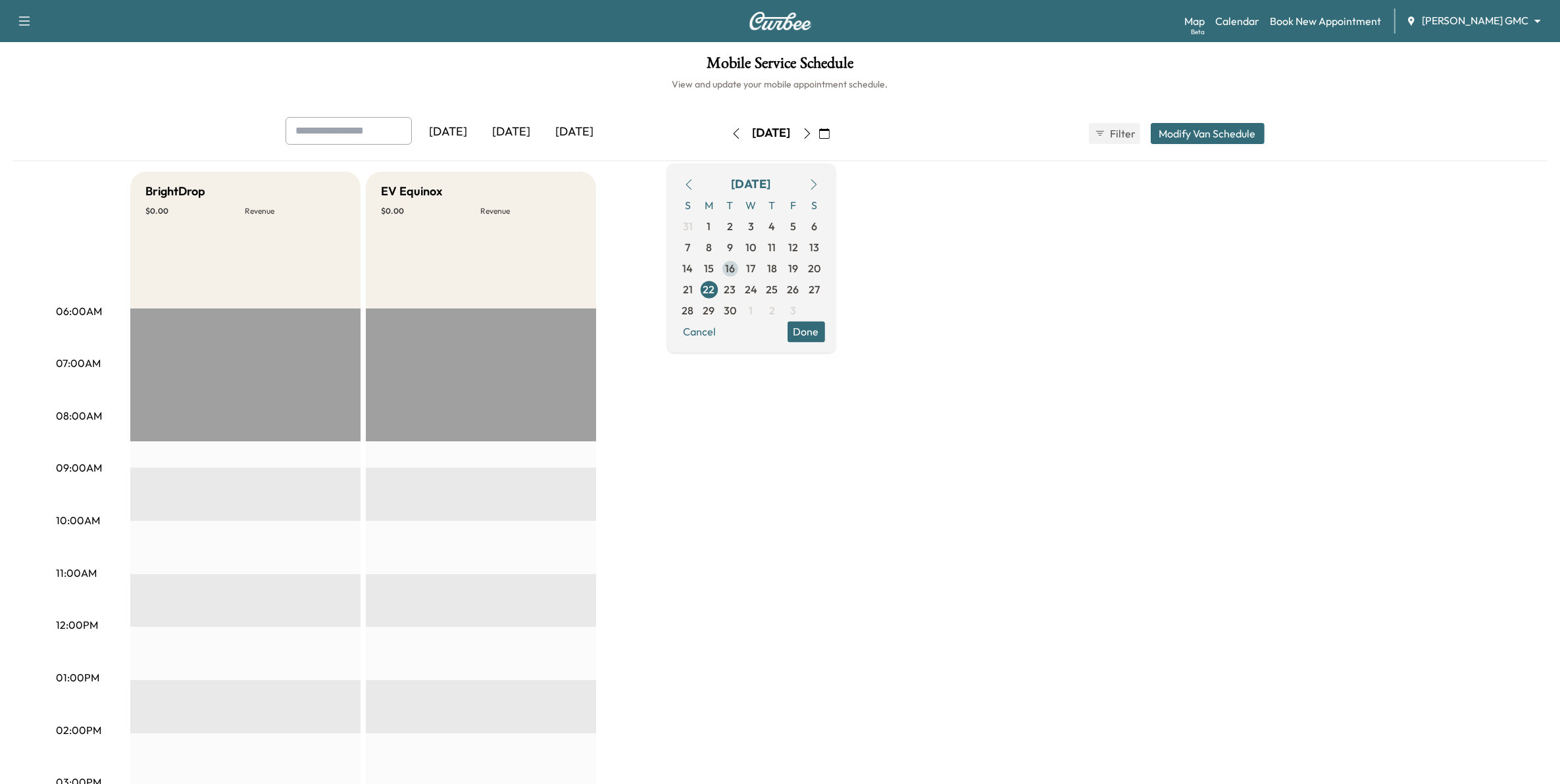
click at [735, 268] on span "16" at bounding box center [730, 269] width 10 height 16
click at [756, 264] on span "17" at bounding box center [751, 269] width 9 height 16
click at [783, 267] on span "18" at bounding box center [772, 268] width 21 height 21
click at [798, 271] on span "19" at bounding box center [793, 269] width 10 height 16
click at [715, 290] on span "22" at bounding box center [708, 289] width 12 height 16
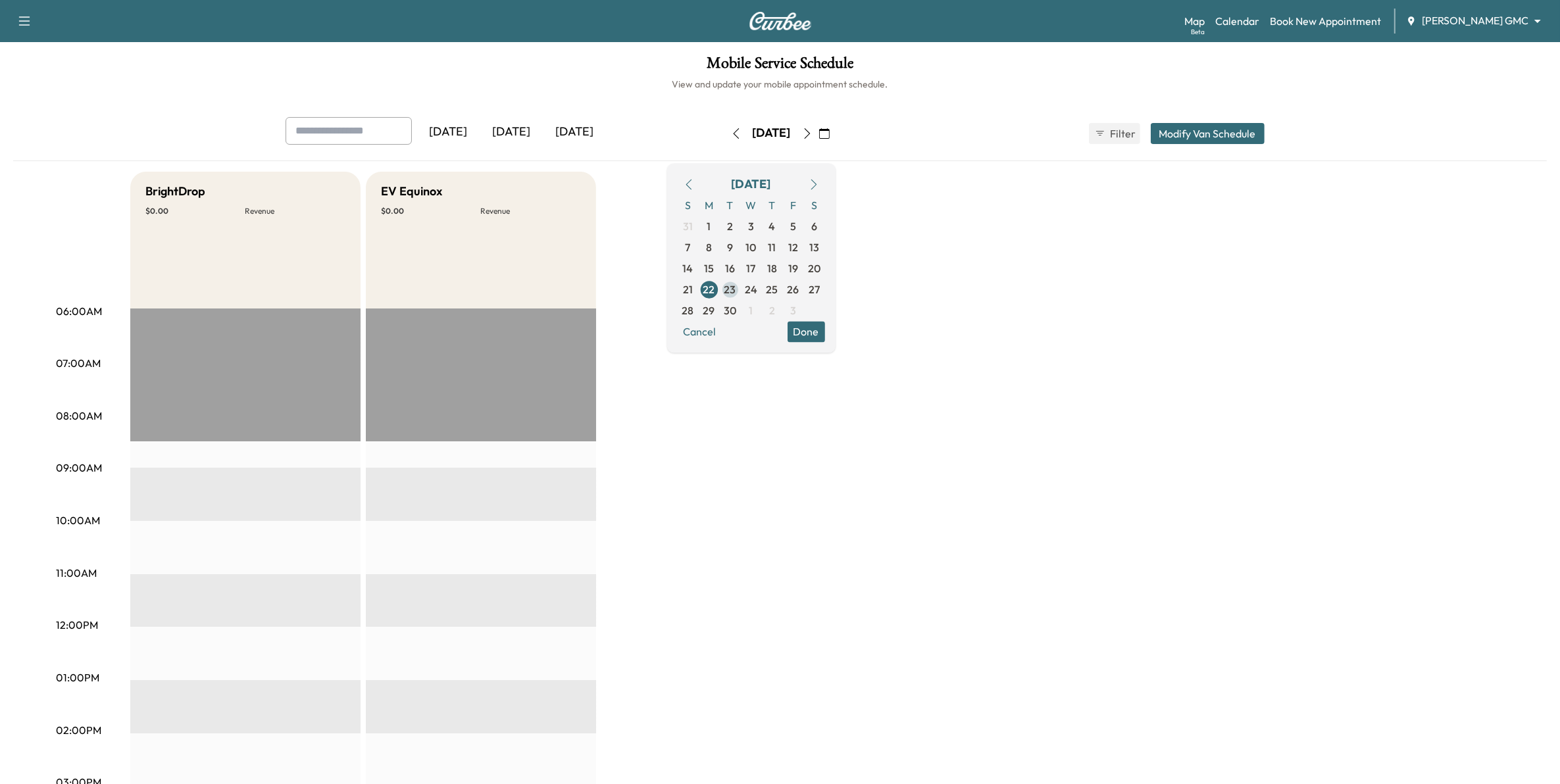
click at [741, 288] on span "23" at bounding box center [730, 289] width 21 height 21
click at [762, 293] on span "24" at bounding box center [750, 289] width 21 height 21
click at [778, 291] on span "25" at bounding box center [772, 289] width 12 height 16
click at [804, 295] on span "26" at bounding box center [793, 289] width 21 height 21
drag, startPoint x: 748, startPoint y: 310, endPoint x: 755, endPoint y: 313, distance: 7.6
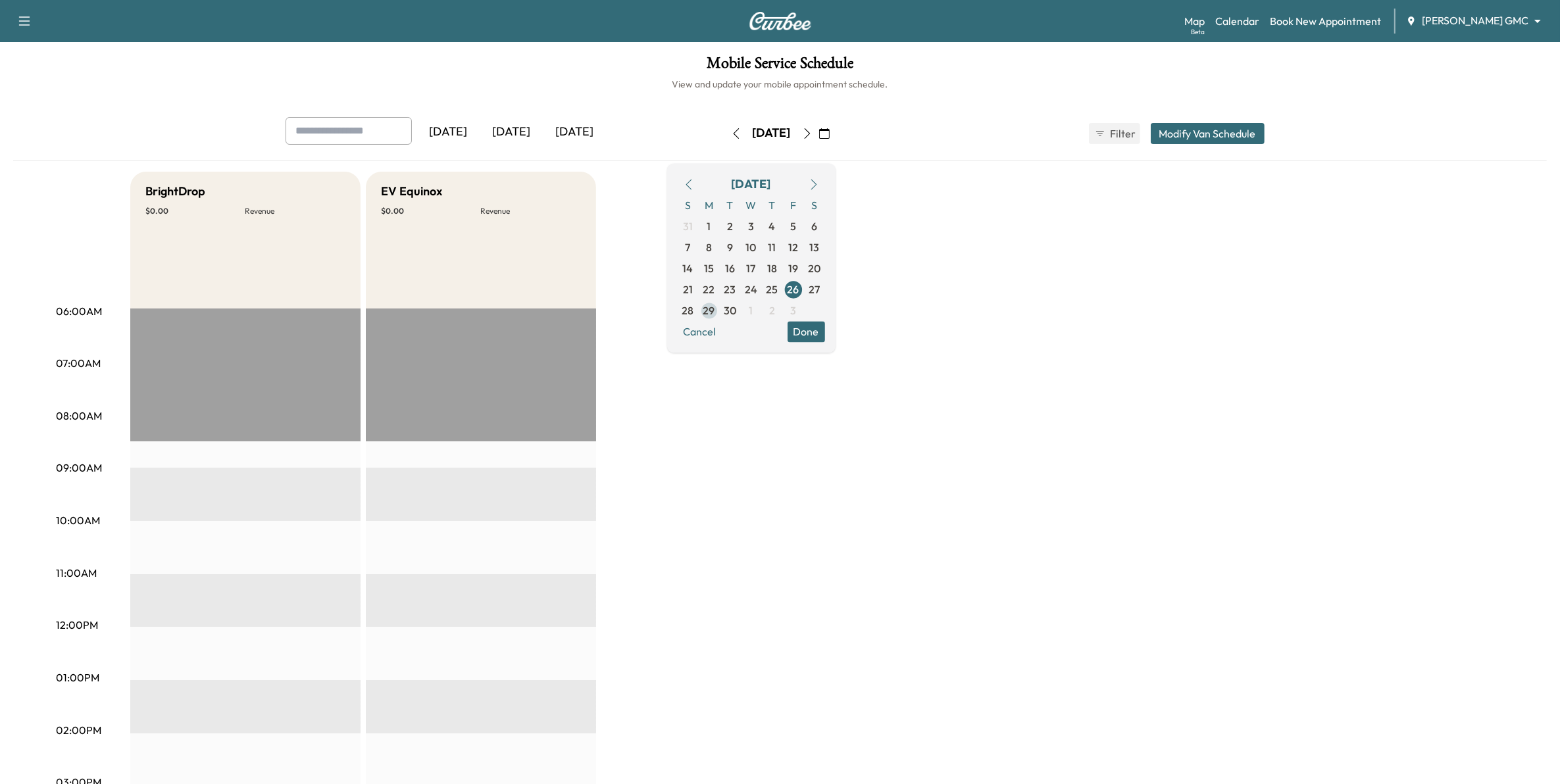
click at [720, 313] on span "29" at bounding box center [708, 310] width 21 height 21
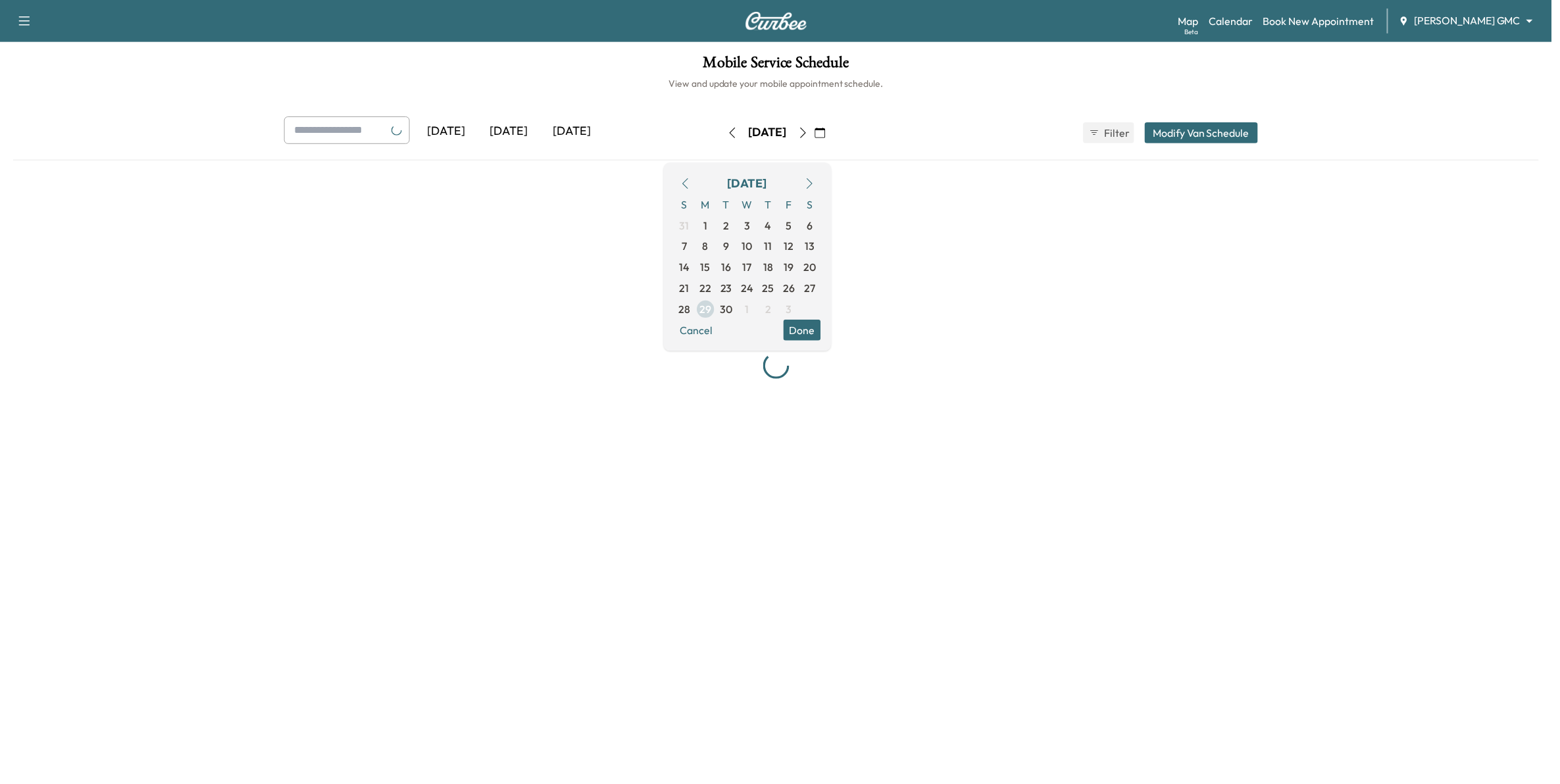
click at [736, 309] on span "30" at bounding box center [730, 311] width 13 height 16
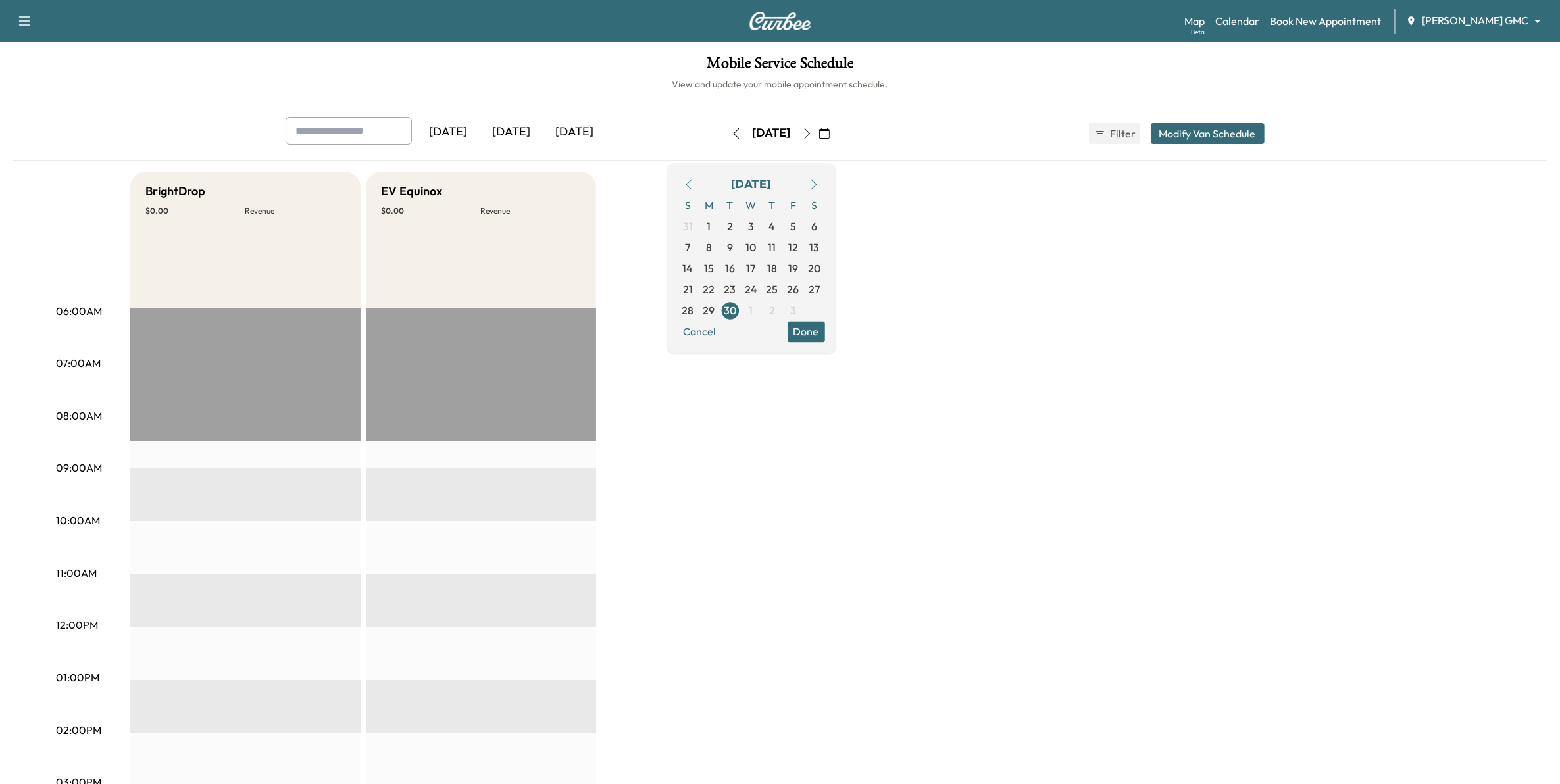
click at [924, 268] on div "BrightDrop $ 0.00 Revenue EST Start EV Equinox $ 0.00 Revenue EST Start" at bounding box center [817, 665] width 1374 height 986
click at [946, 217] on div "BrightDrop $ 0.00 Revenue EST Start EV Equinox $ 0.00 Revenue EST Start" at bounding box center [817, 665] width 1374 height 986
click at [1439, 22] on body "Support Log Out Map Beta Calendar Book New Appointment [PERSON_NAME] GMC ******…" at bounding box center [786, 392] width 1573 height 784
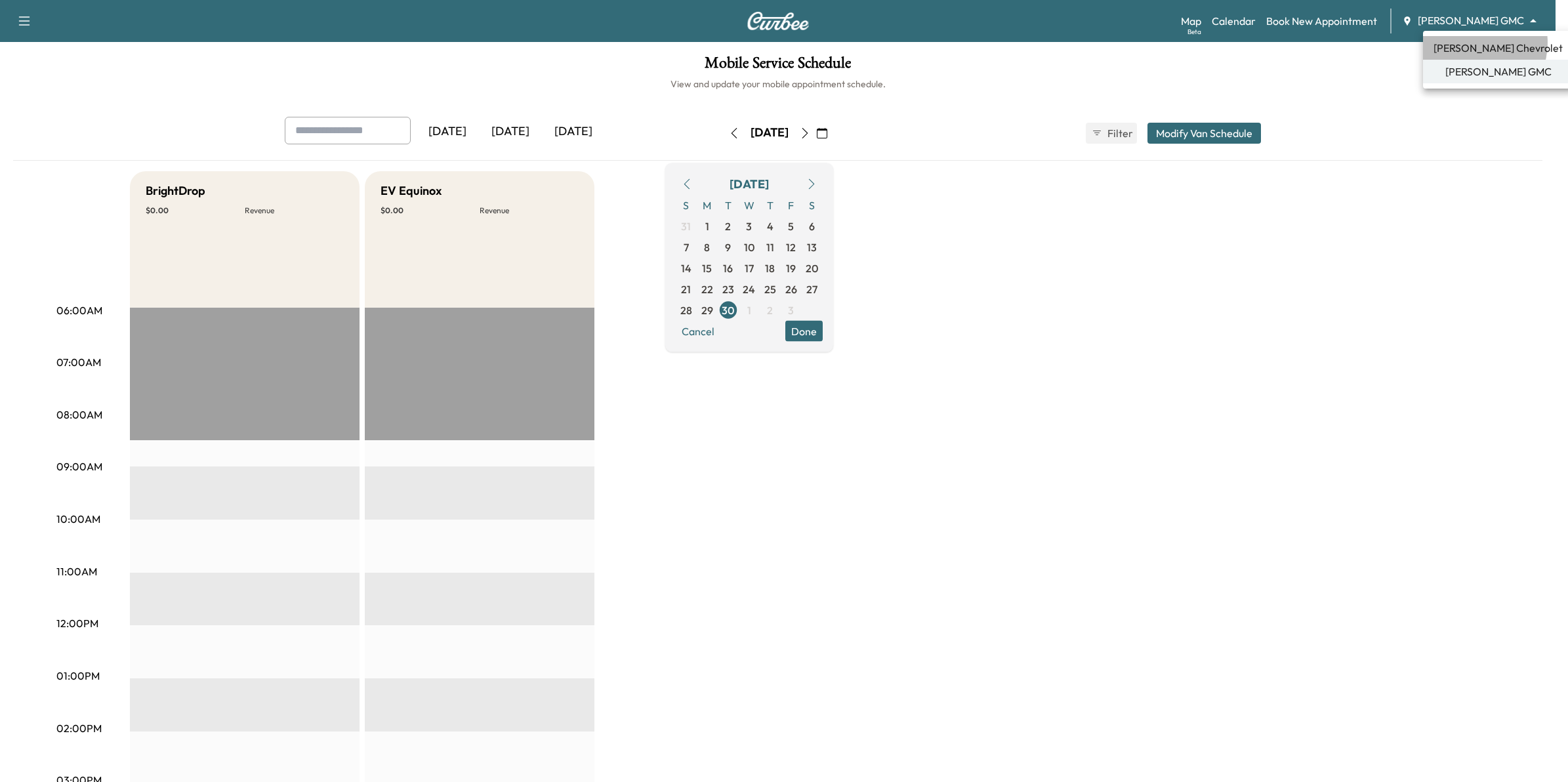
click at [1471, 43] on span "[PERSON_NAME] Chevrolet" at bounding box center [1497, 48] width 130 height 16
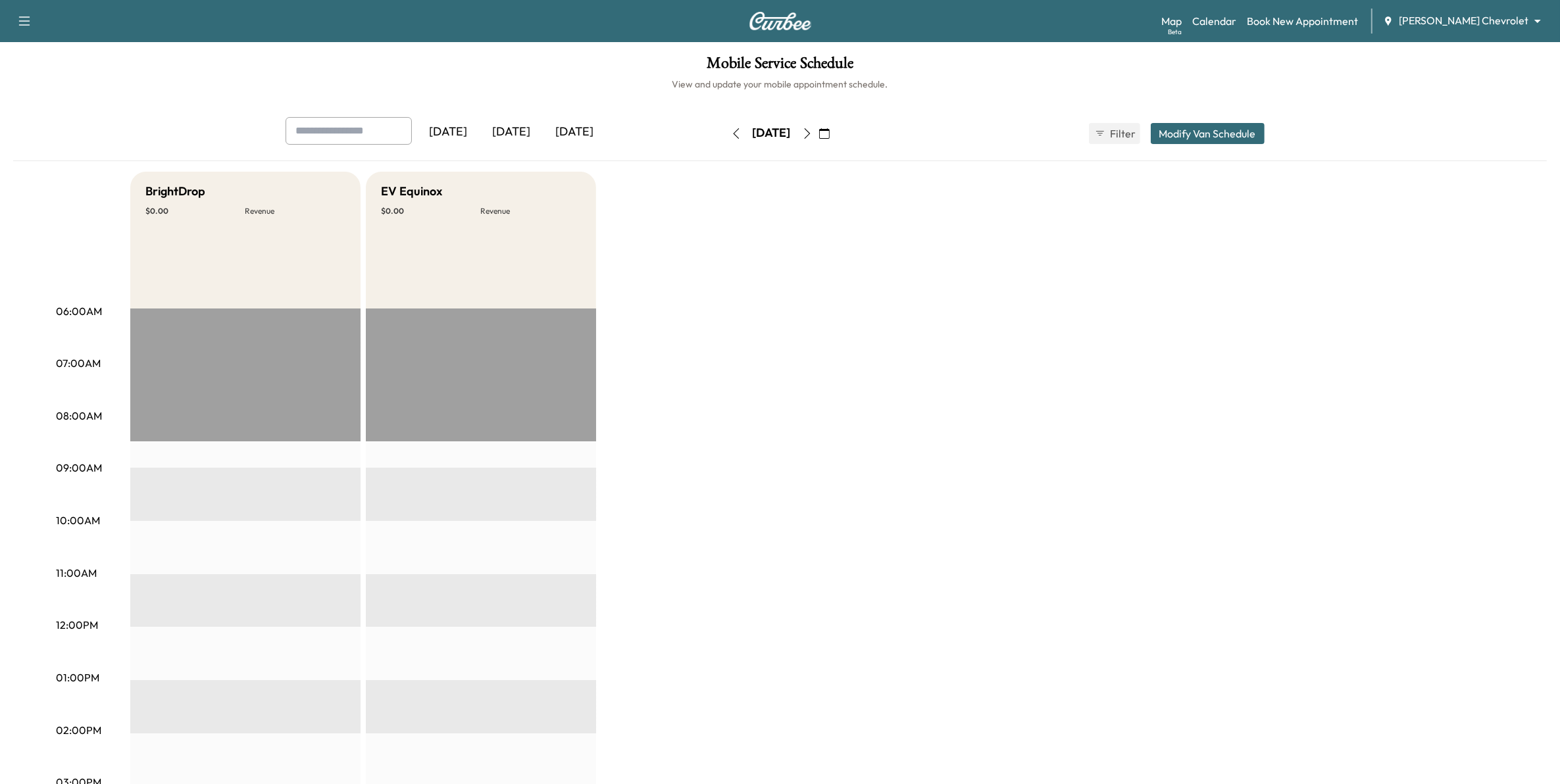
click at [829, 133] on icon "button" at bounding box center [825, 134] width 11 height 11
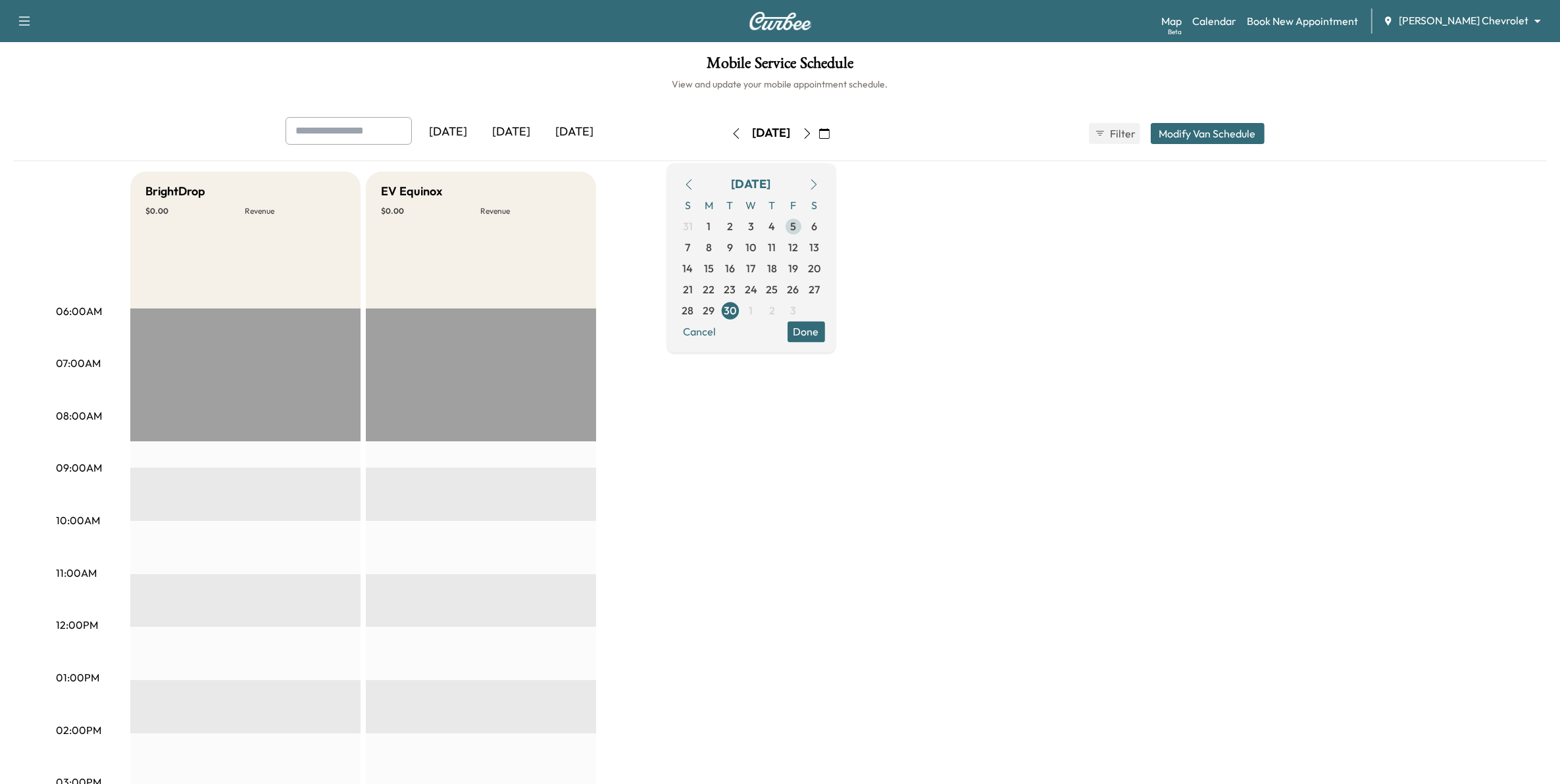
click at [796, 228] on span "5" at bounding box center [793, 227] width 6 height 16
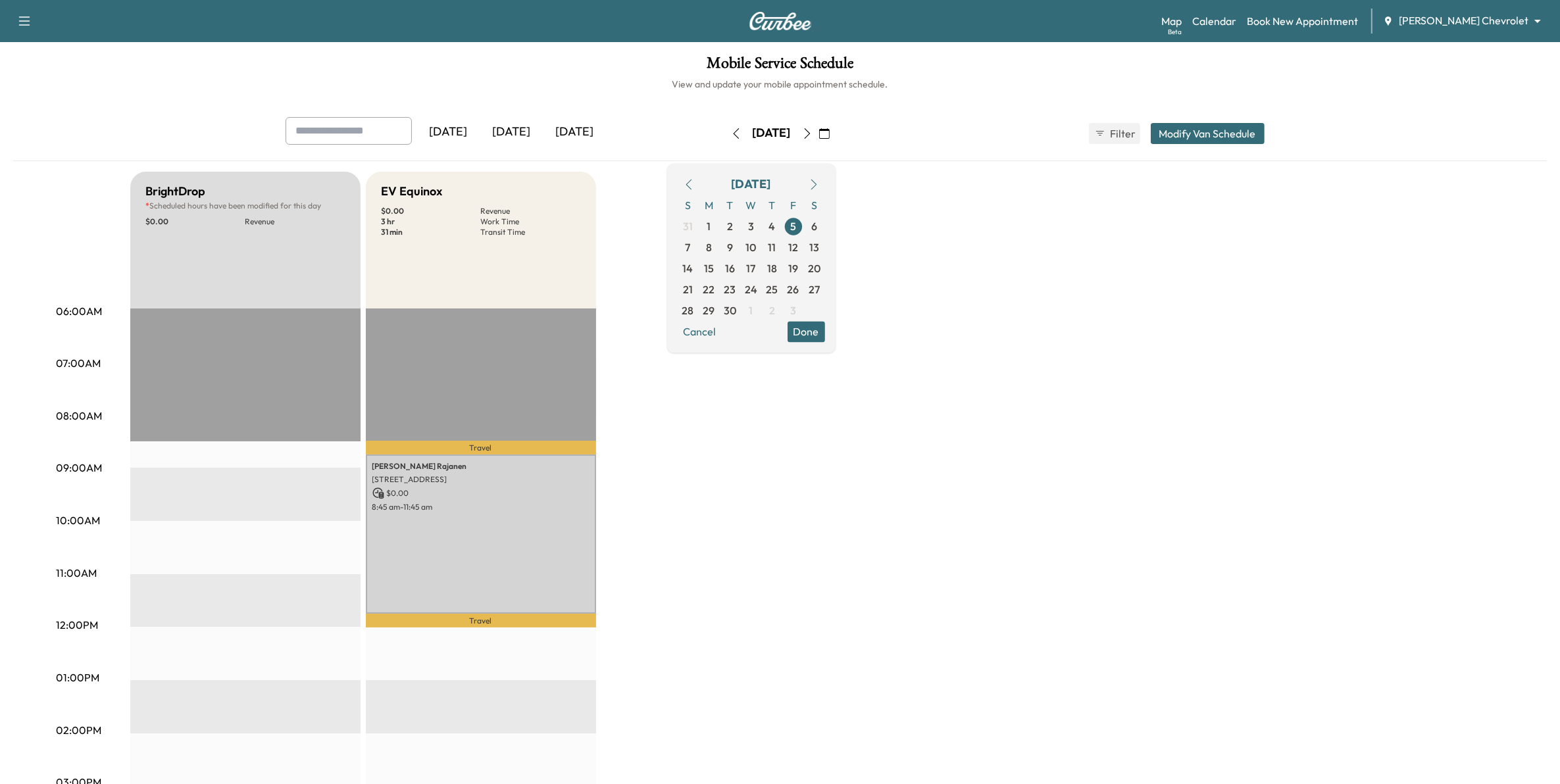
click at [694, 184] on icon "button" at bounding box center [689, 185] width 11 height 11
click at [741, 246] on span "5" at bounding box center [730, 246] width 21 height 21
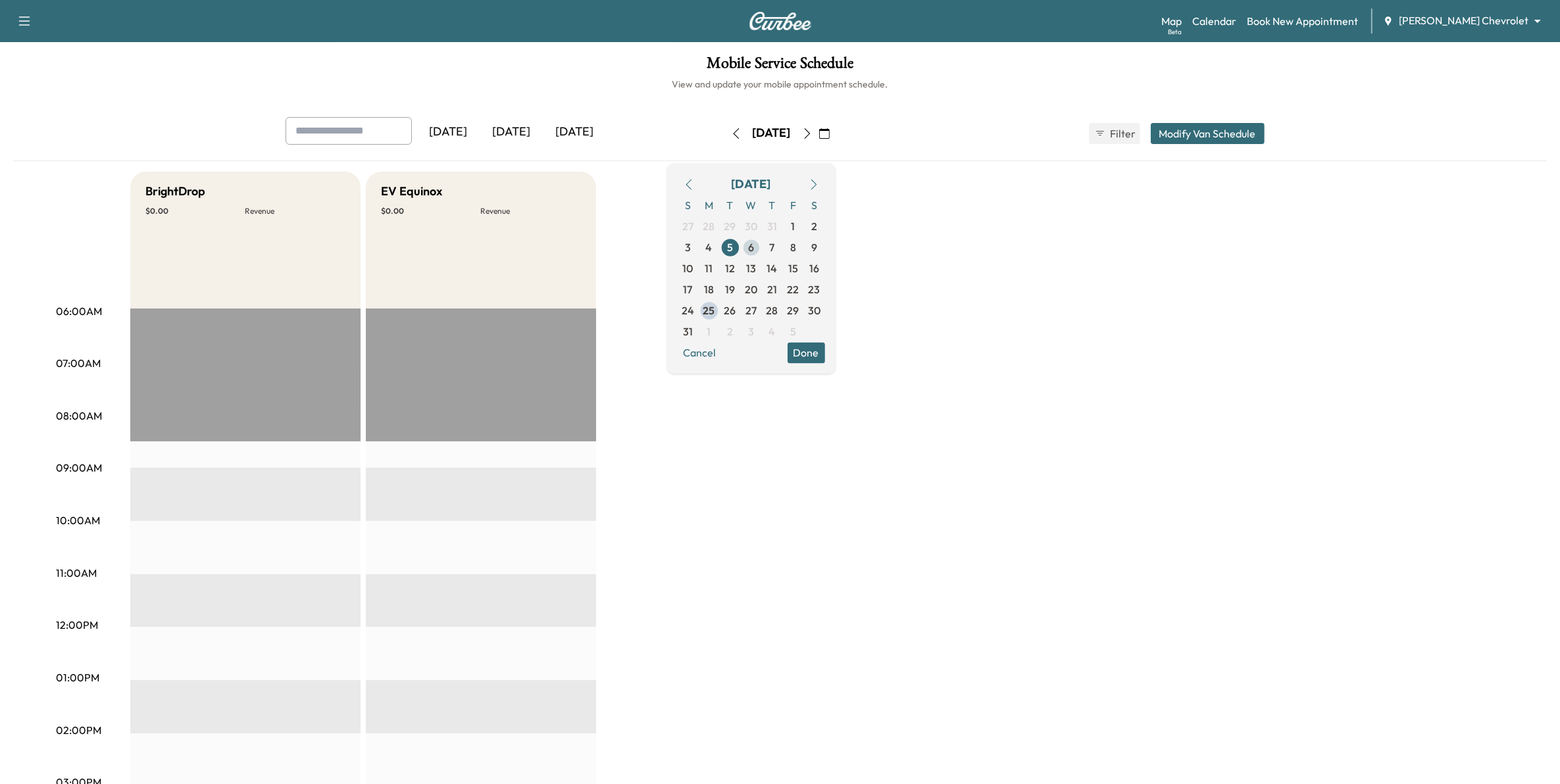
click at [754, 250] on span "6" at bounding box center [750, 247] width 6 height 16
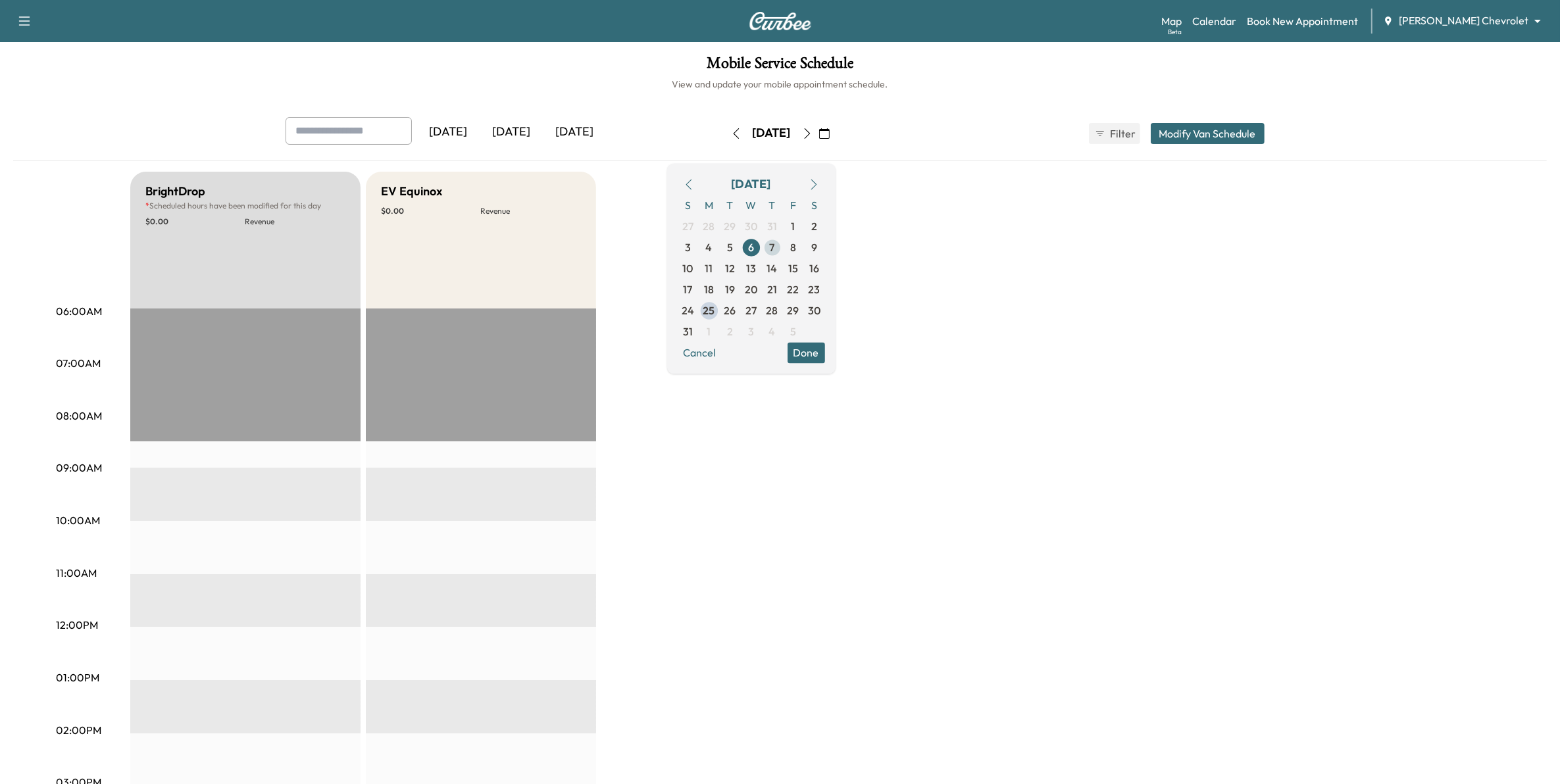
click at [783, 246] on span "7" at bounding box center [772, 246] width 21 height 21
click at [796, 246] on span "8" at bounding box center [793, 247] width 6 height 16
click at [713, 267] on span "11" at bounding box center [709, 269] width 8 height 16
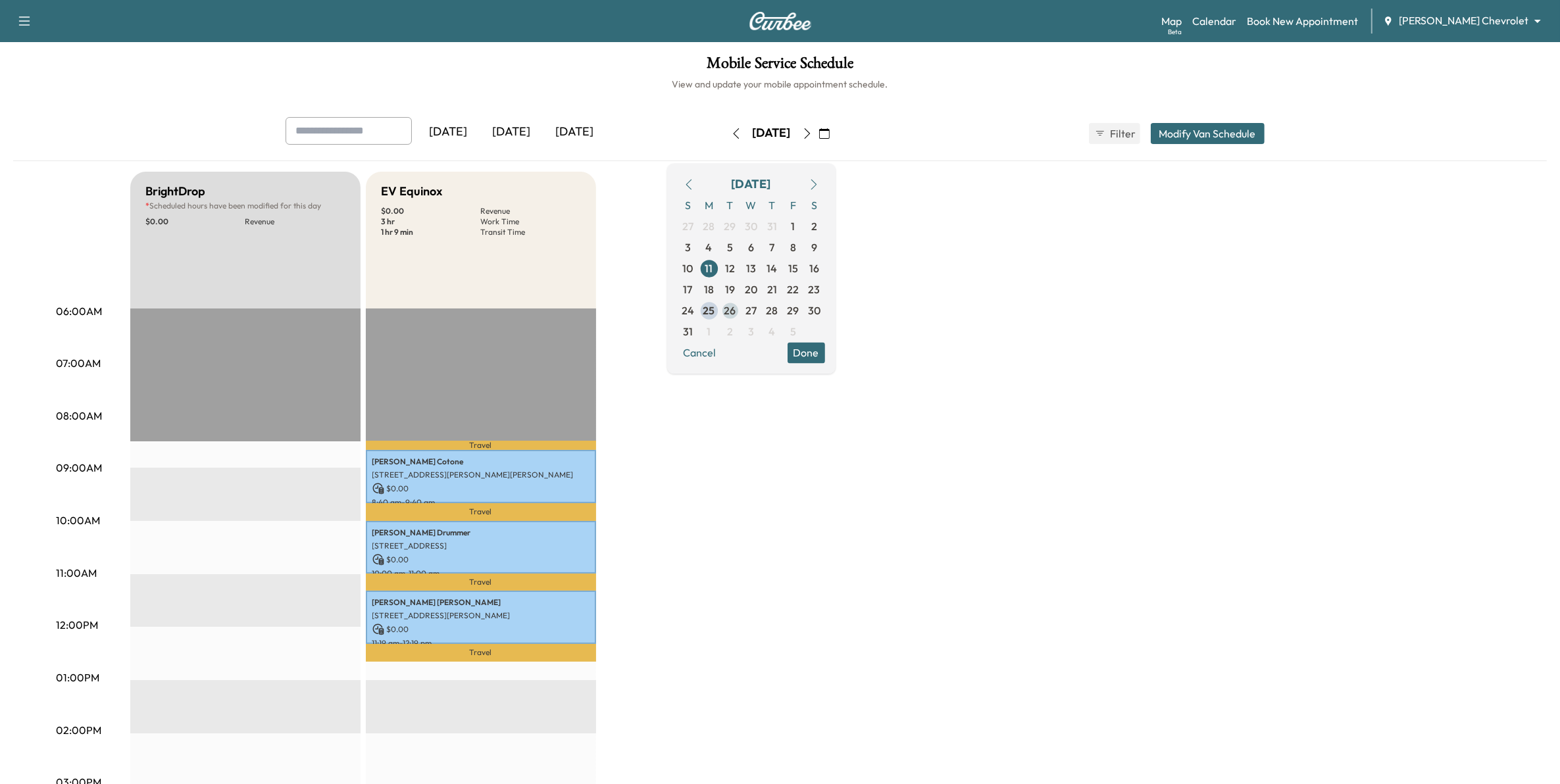
click at [736, 306] on span "26" at bounding box center [730, 311] width 12 height 16
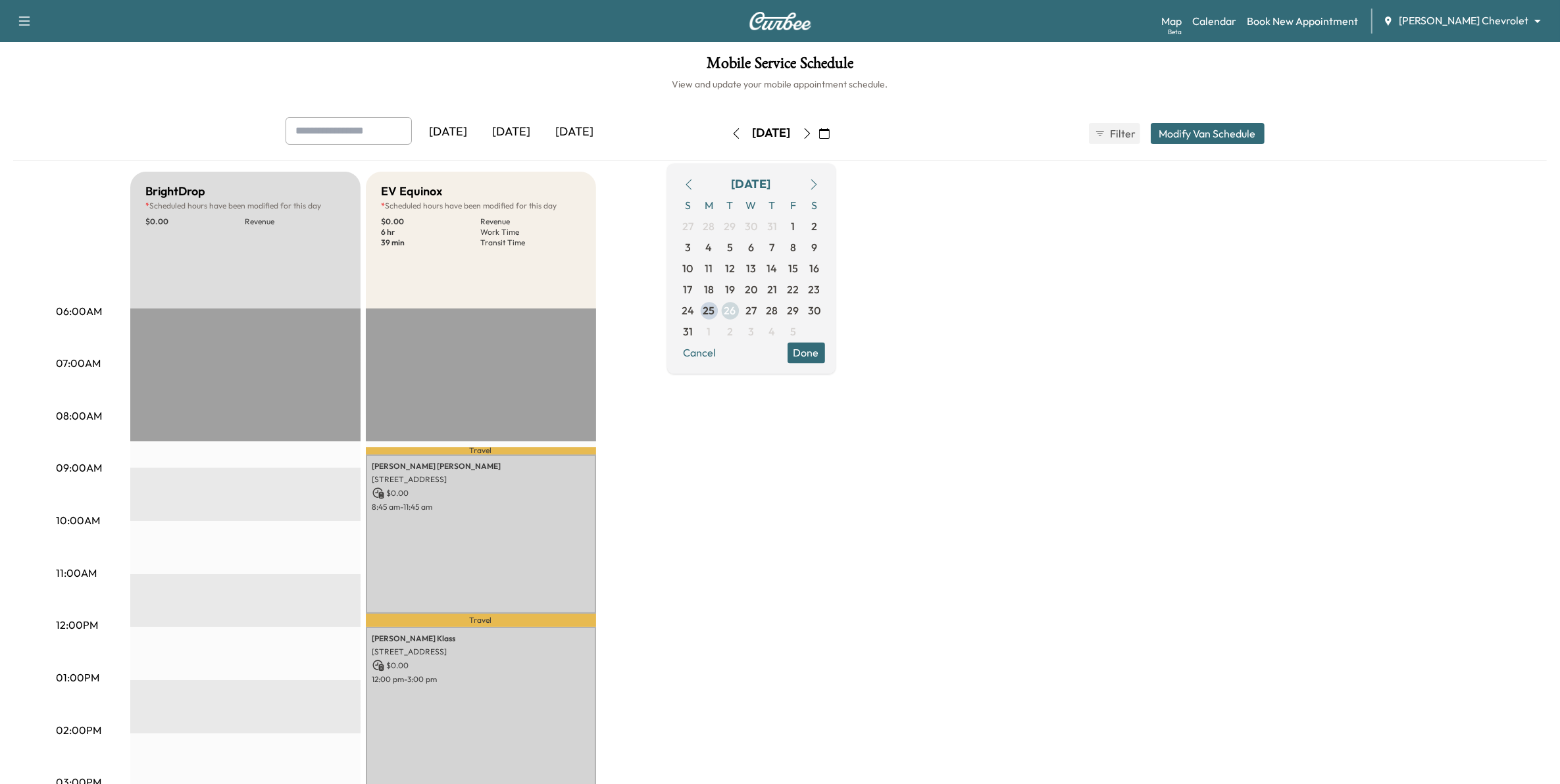
click at [736, 310] on span "26" at bounding box center [730, 311] width 12 height 16
click at [762, 309] on span "27" at bounding box center [750, 310] width 21 height 21
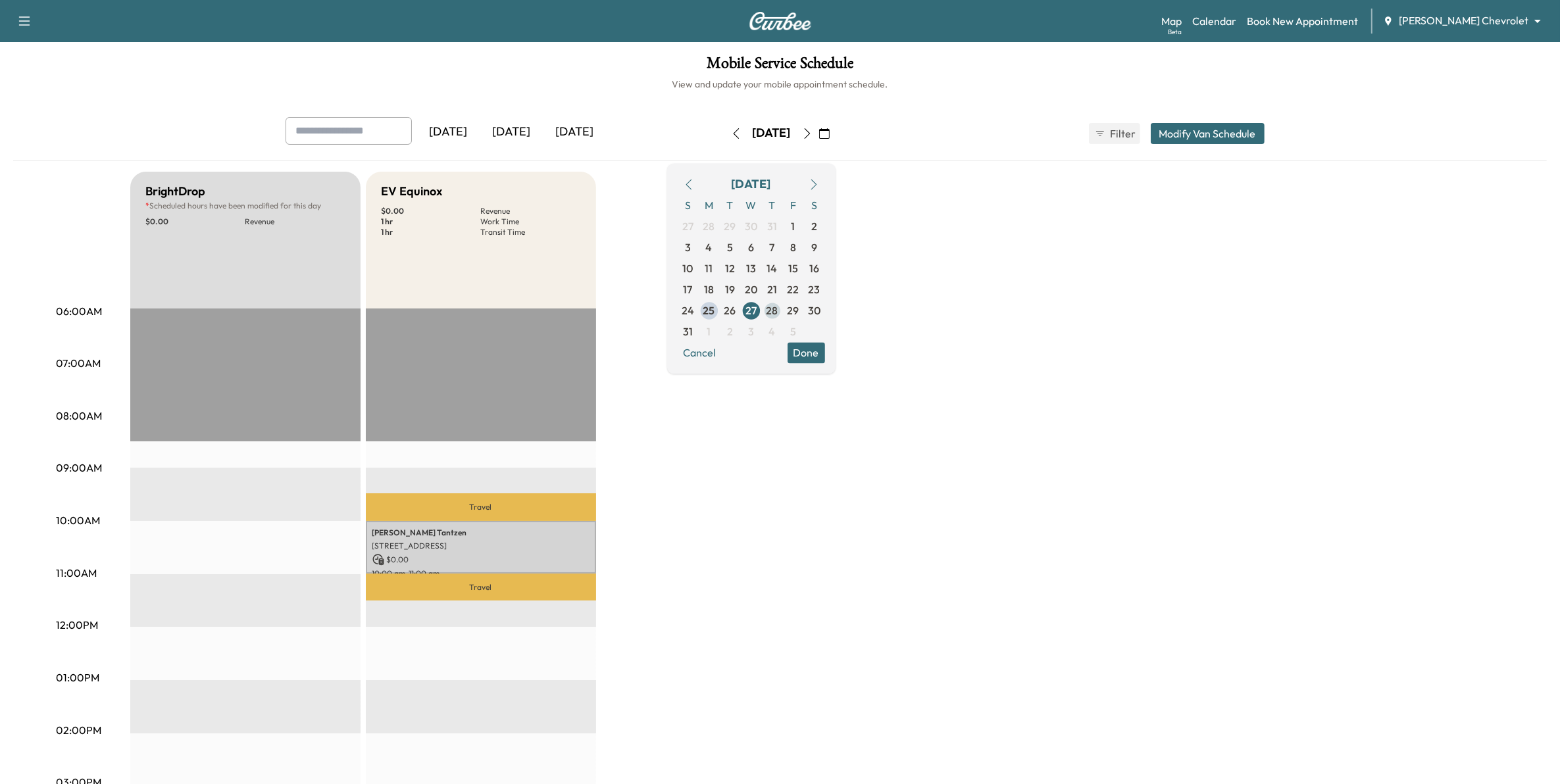
click at [783, 311] on span "28" at bounding box center [772, 310] width 21 height 21
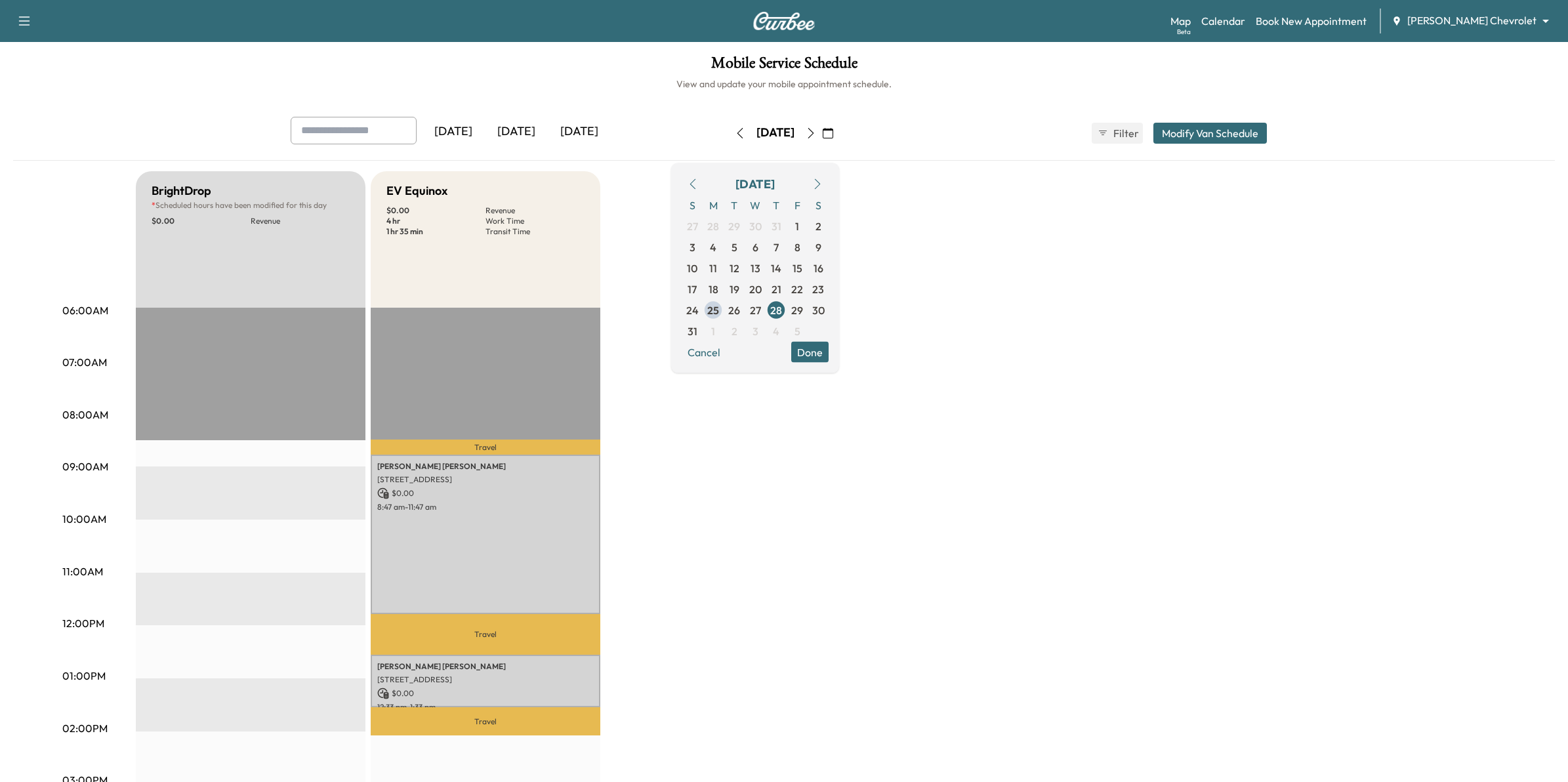
click at [1447, 18] on body "Support Log Out Map Beta Calendar Book New Appointment [PERSON_NAME] Chevrolet …" at bounding box center [784, 391] width 1568 height 782
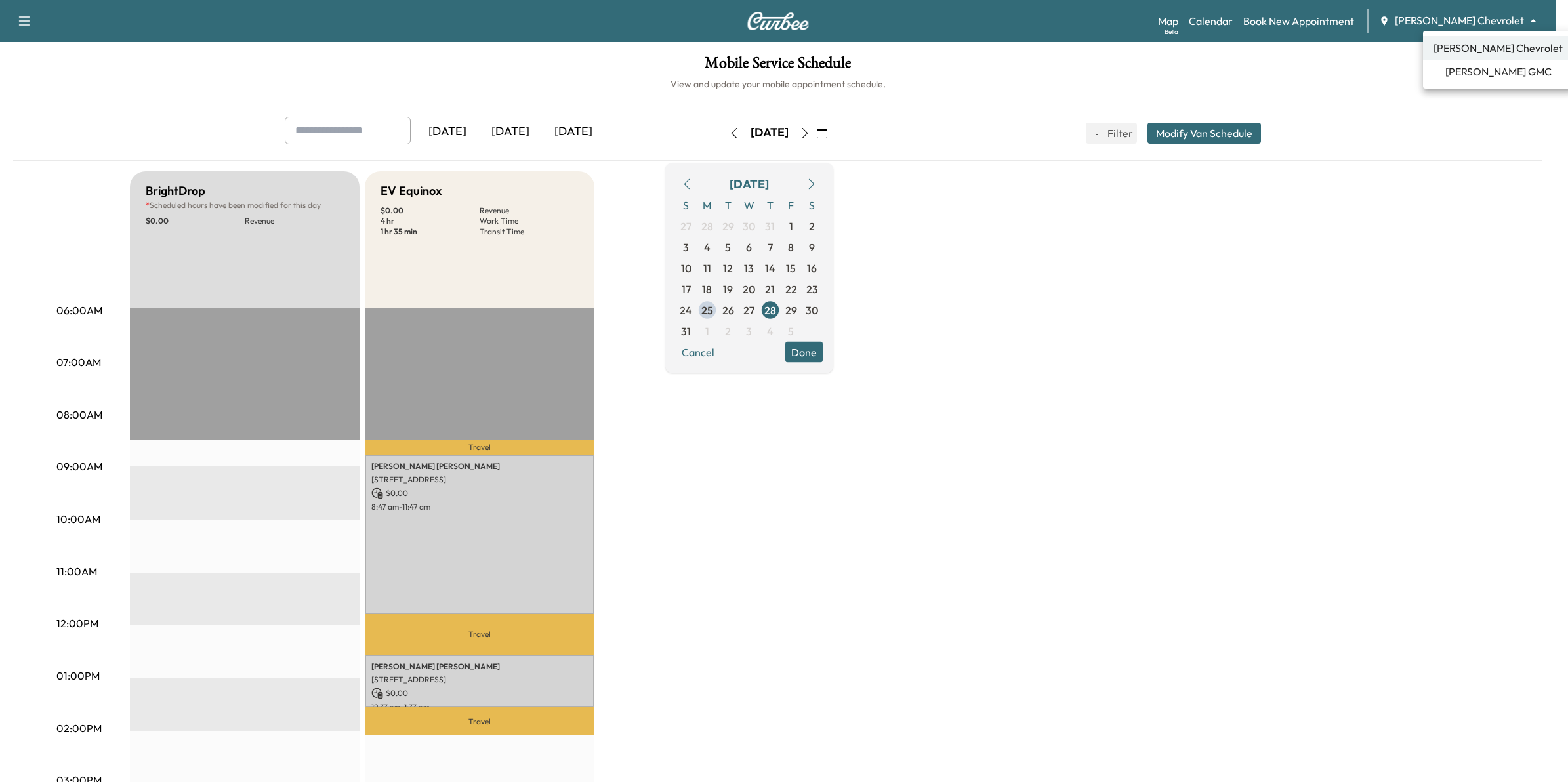
click at [1457, 69] on span "[PERSON_NAME] GMC" at bounding box center [1497, 71] width 106 height 16
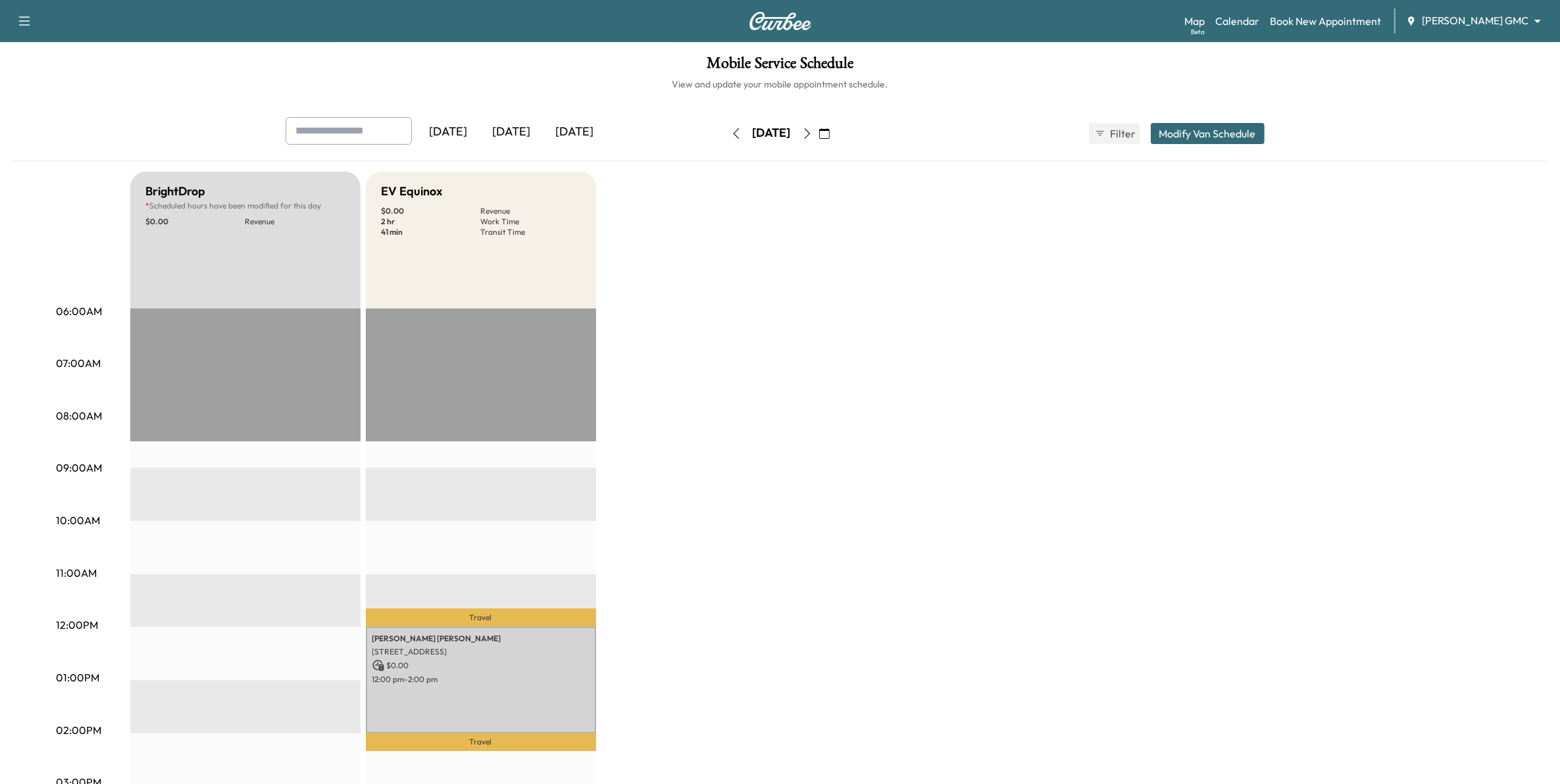
click at [829, 135] on icon "button" at bounding box center [825, 134] width 11 height 11
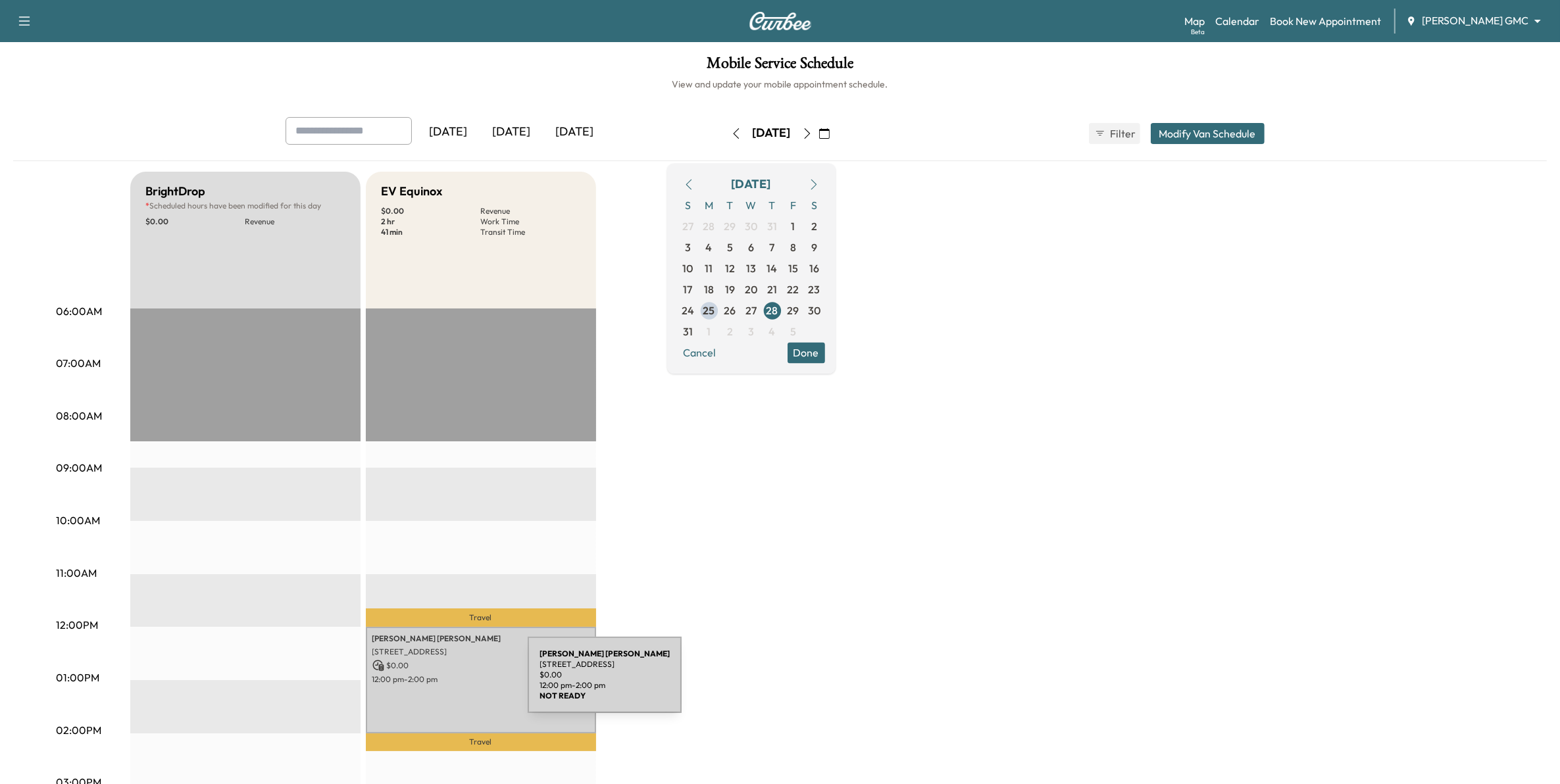
click at [429, 682] on div "[PERSON_NAME] [STREET_ADDRESS] $ 0.00 12:00 pm - 2:00 pm" at bounding box center [481, 679] width 230 height 107
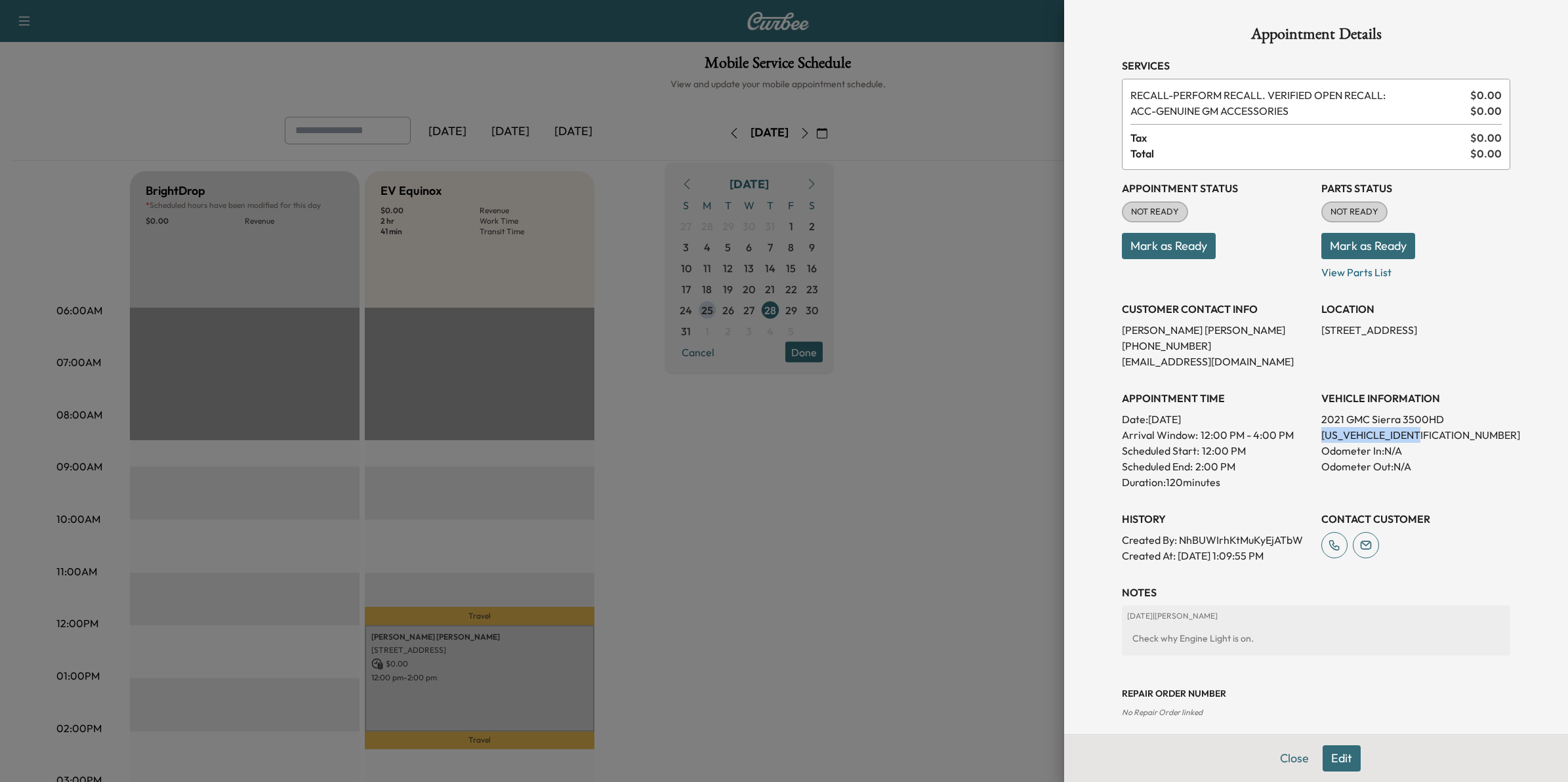
drag, startPoint x: 1420, startPoint y: 434, endPoint x: 1311, endPoint y: 436, distance: 109.0
click at [1321, 436] on p "[US_VEHICLE_IDENTIFICATION_NUMBER]" at bounding box center [1415, 435] width 189 height 16
copy p "GT49VEY2MF129735"
drag, startPoint x: 971, startPoint y: 362, endPoint x: 638, endPoint y: 8, distance: 486.0
click at [962, 351] on div at bounding box center [784, 391] width 1568 height 782
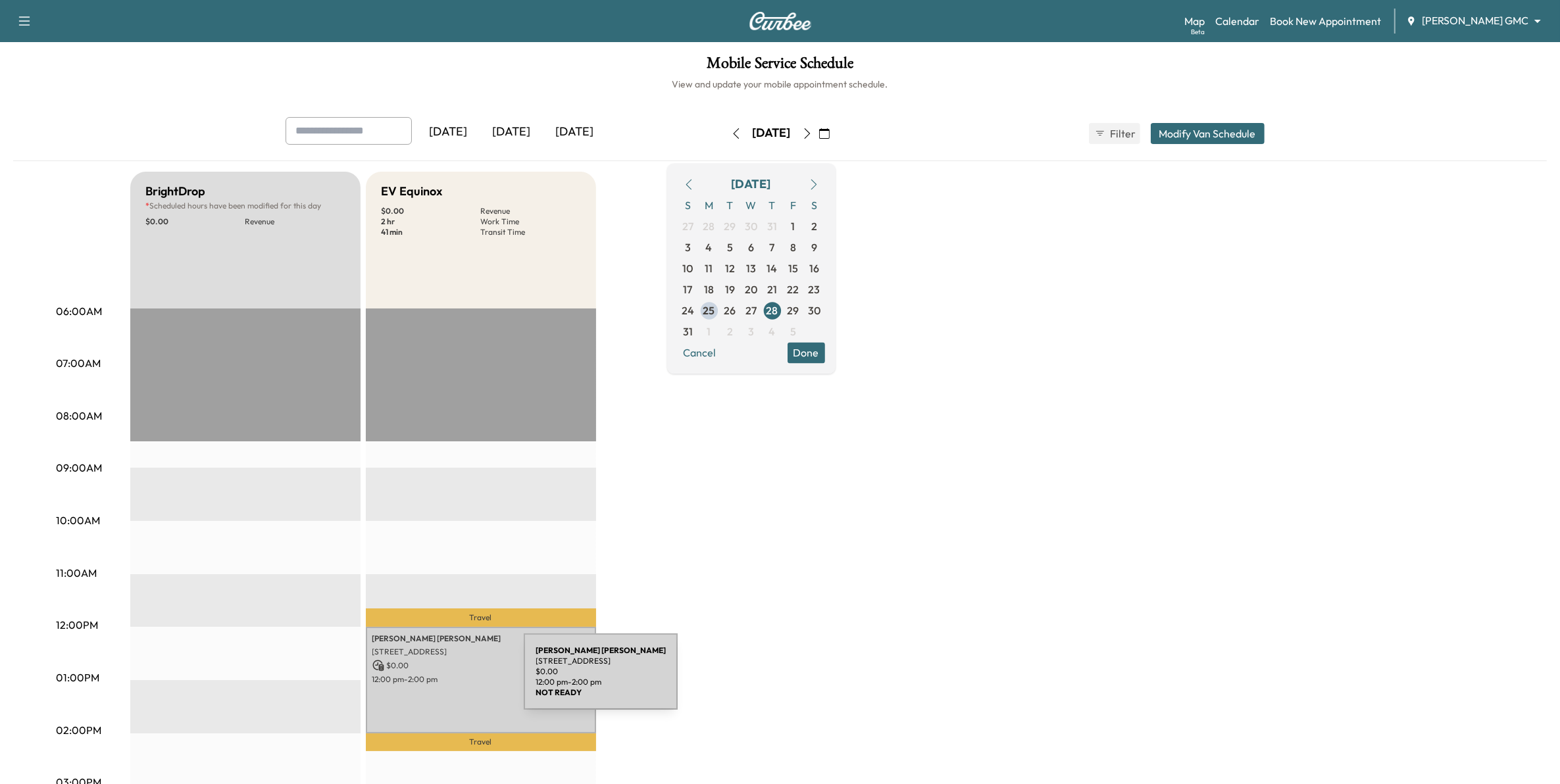
click at [461, 661] on p "$ 0.00" at bounding box center [481, 665] width 217 height 12
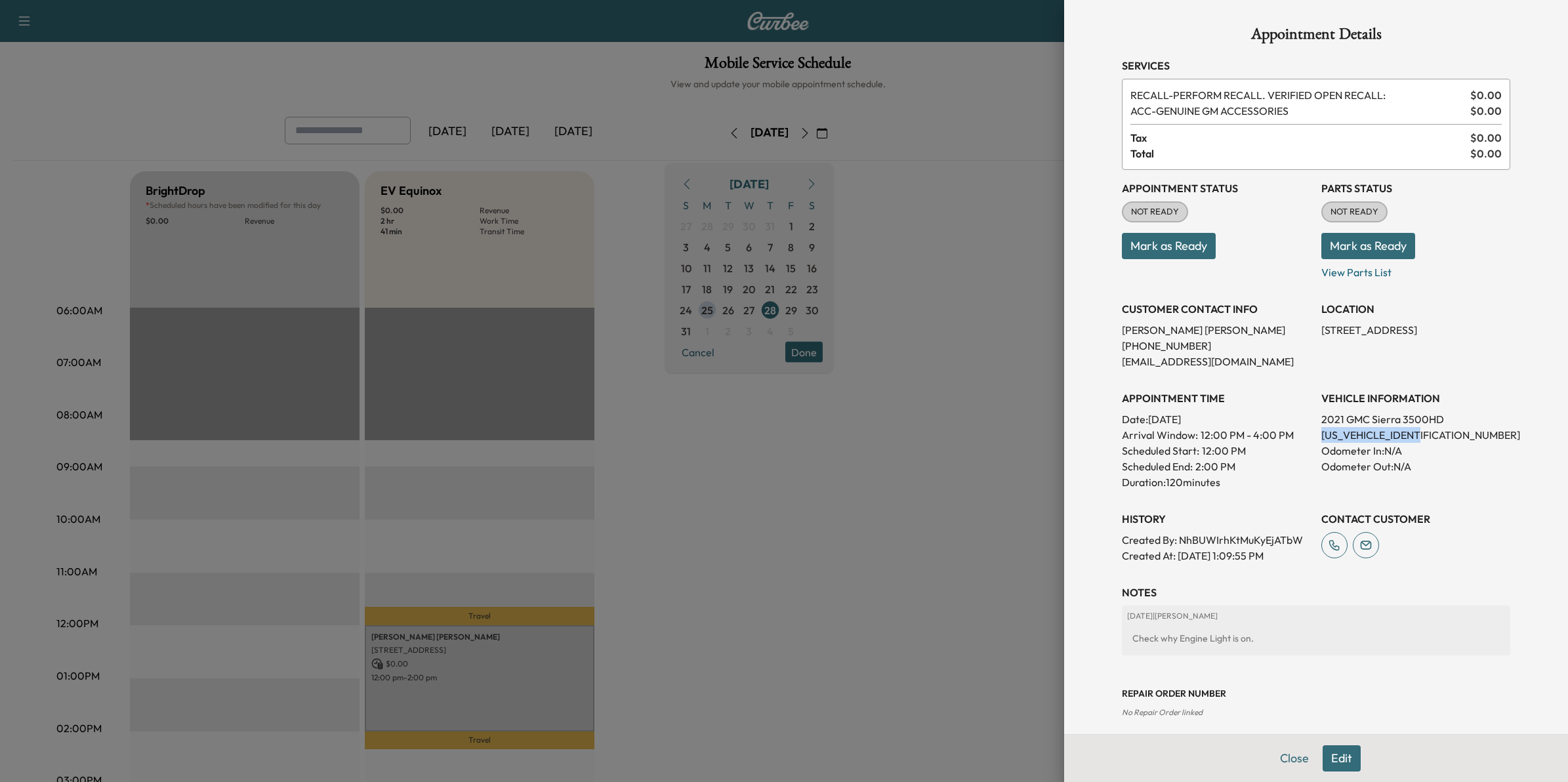
drag, startPoint x: 1418, startPoint y: 432, endPoint x: 1306, endPoint y: 434, distance: 112.0
click at [1306, 434] on div "Appointment Status NOT READY Mark as Ready Parts Status NOT READY Mark as Ready…" at bounding box center [1316, 366] width 388 height 393
drag, startPoint x: 1306, startPoint y: 434, endPoint x: 1319, endPoint y: 433, distance: 13.0
copy p "[US_VEHICLE_IDENTIFICATION_NUMBER]"
click at [1015, 446] on div at bounding box center [784, 391] width 1568 height 782
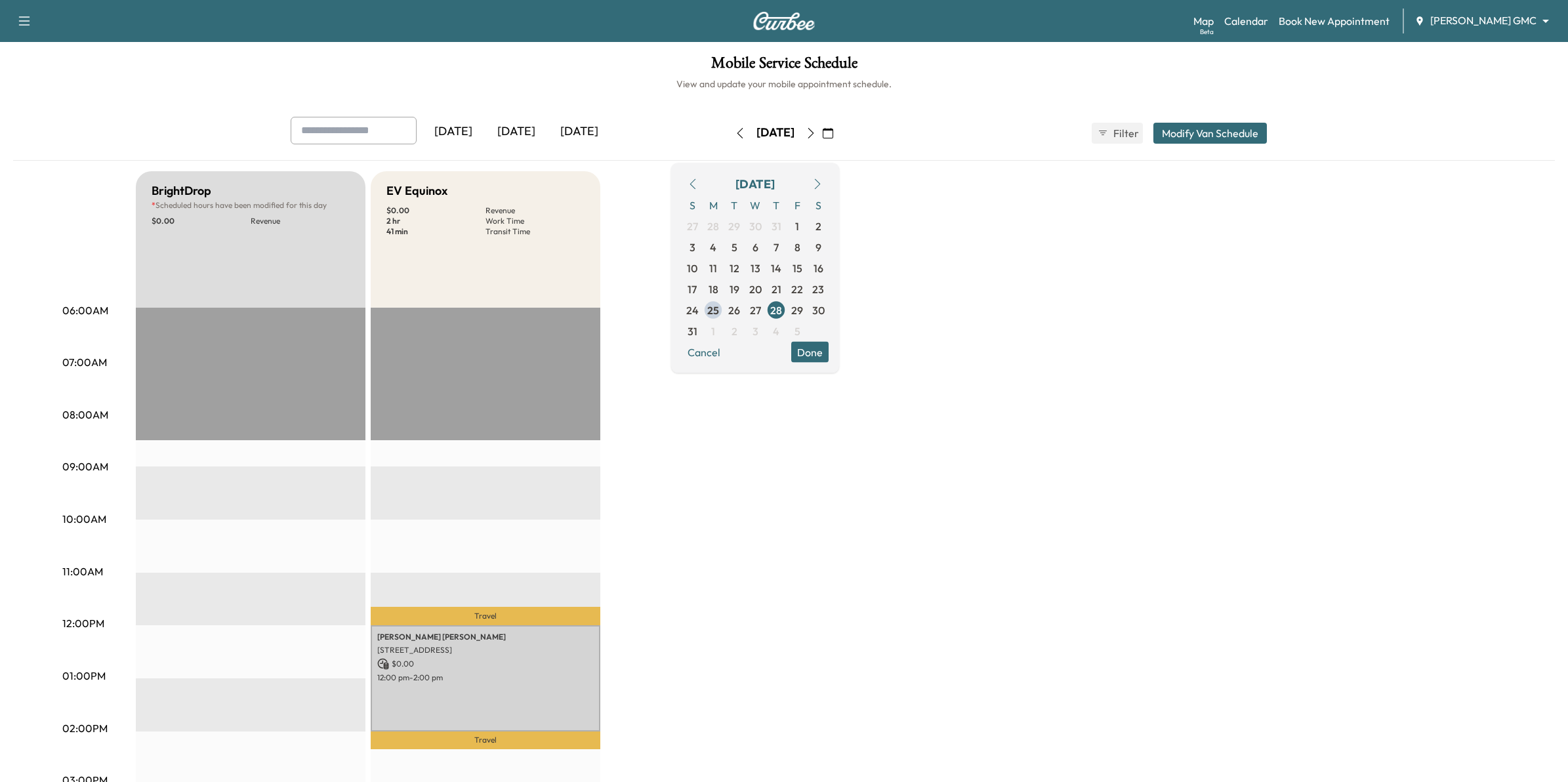
click at [1460, 16] on body "Support Log Out Map Beta Calendar Book New Appointment [PERSON_NAME] GMC ******…" at bounding box center [784, 391] width 1568 height 782
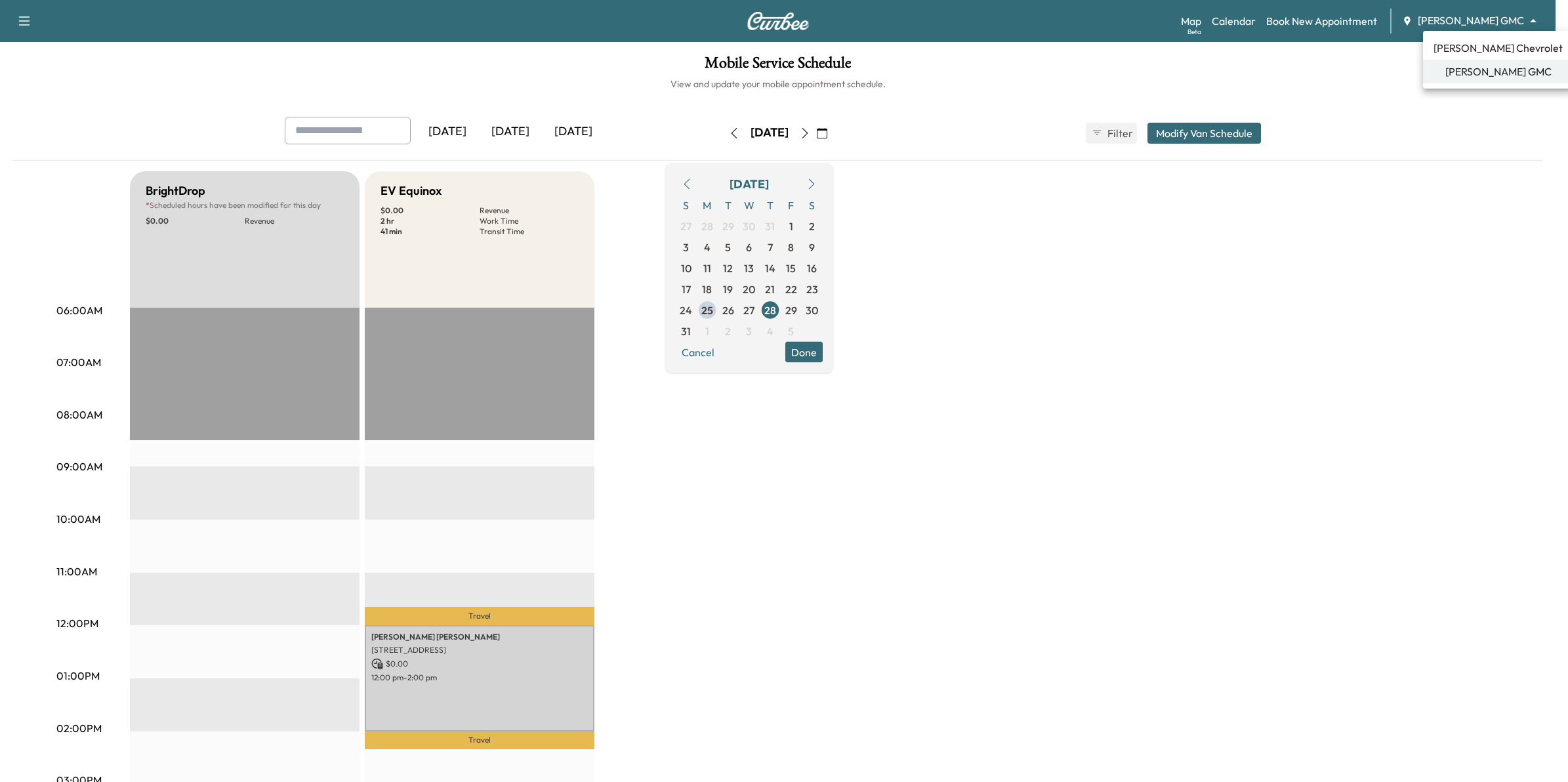
click at [1453, 54] on span "[PERSON_NAME] Chevrolet" at bounding box center [1497, 48] width 130 height 16
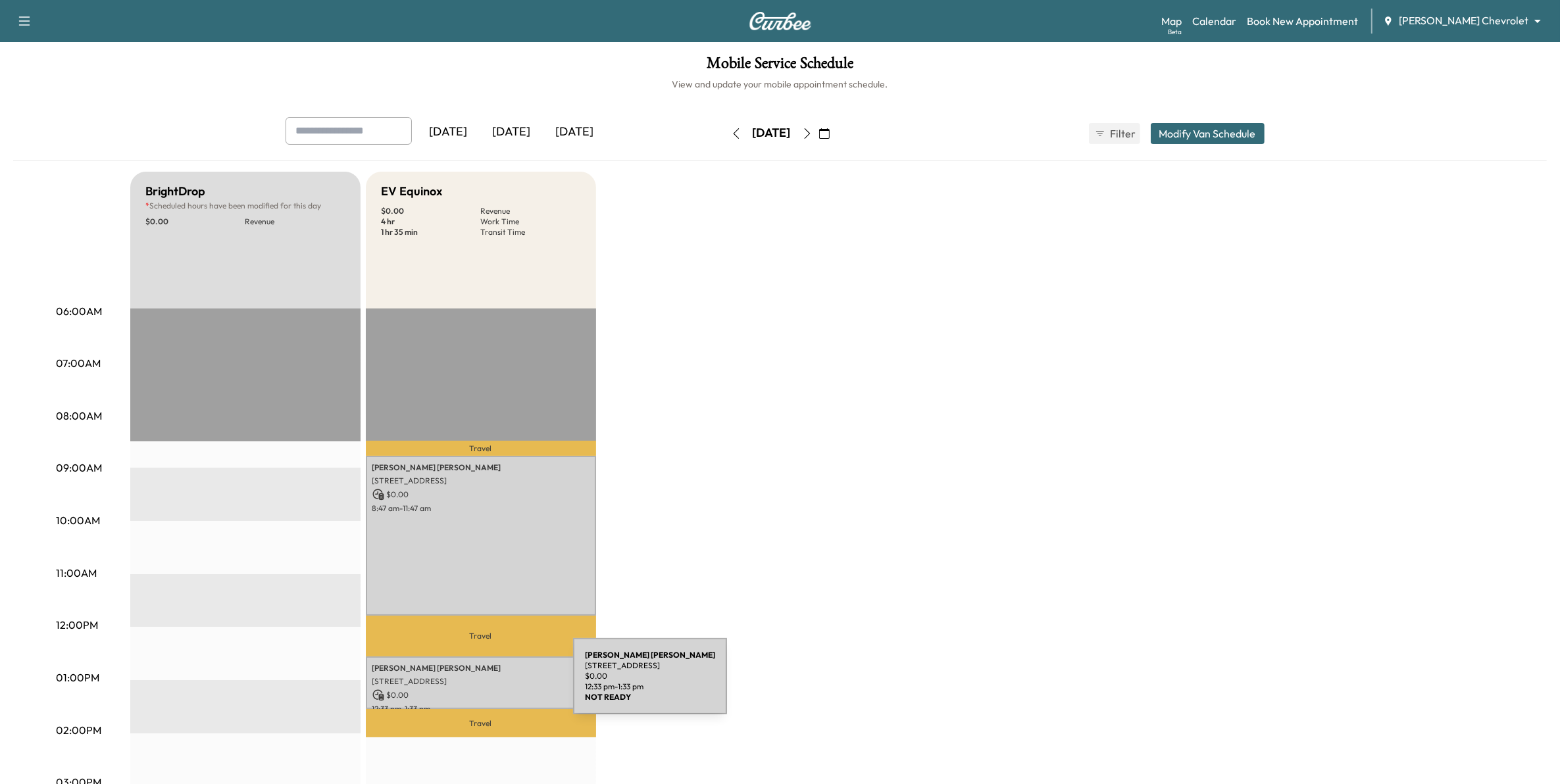
click at [474, 689] on p "$ 0.00" at bounding box center [481, 694] width 217 height 12
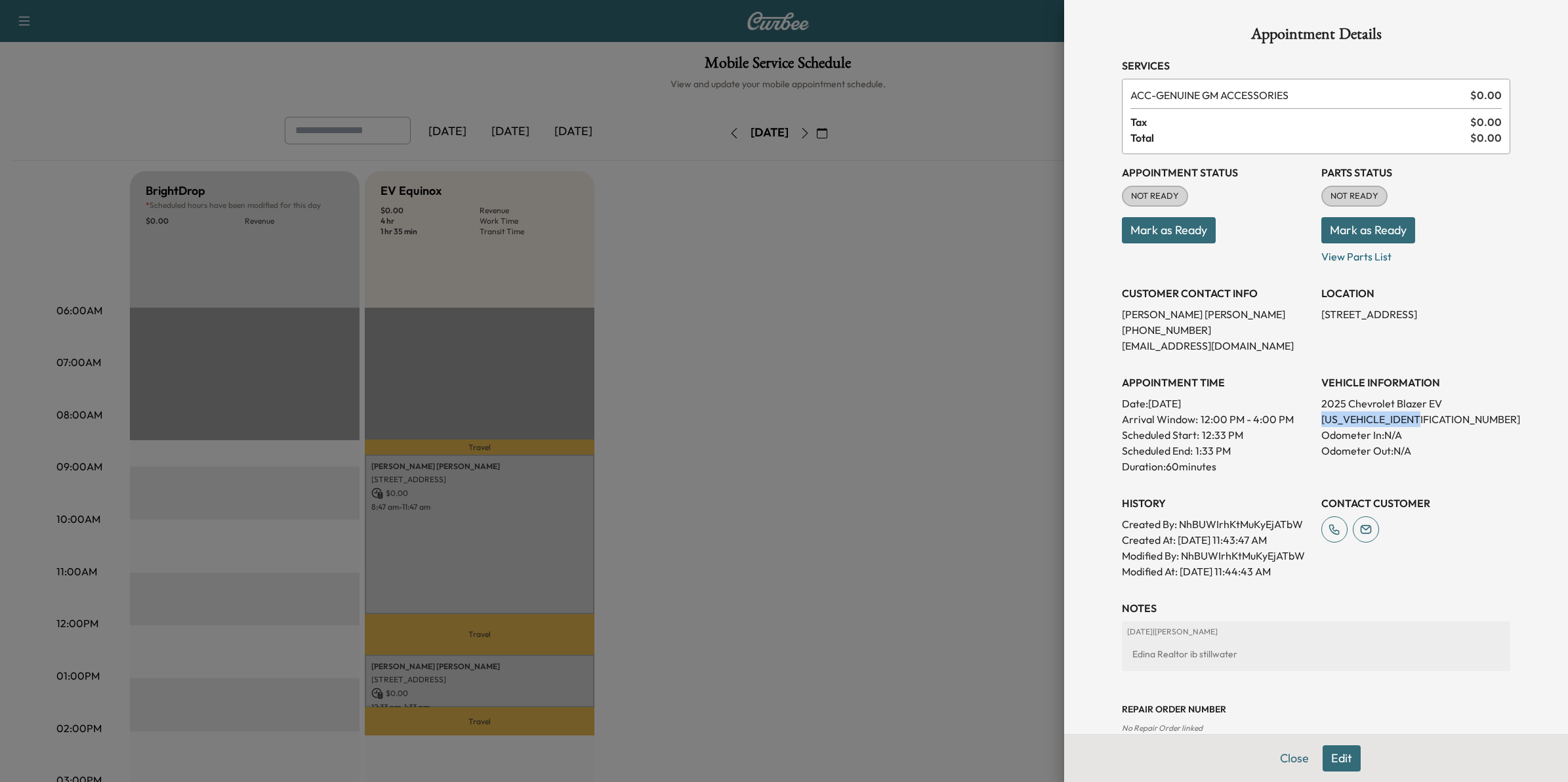
drag, startPoint x: 1418, startPoint y: 412, endPoint x: 1310, endPoint y: 415, distance: 108.0
click at [1321, 415] on p "[US_VEHICLE_IDENTIFICATION_NUMBER]" at bounding box center [1415, 419] width 189 height 16
copy p "[US_VEHICLE_IDENTIFICATION_NUMBER]"
click at [1016, 410] on div at bounding box center [784, 391] width 1568 height 782
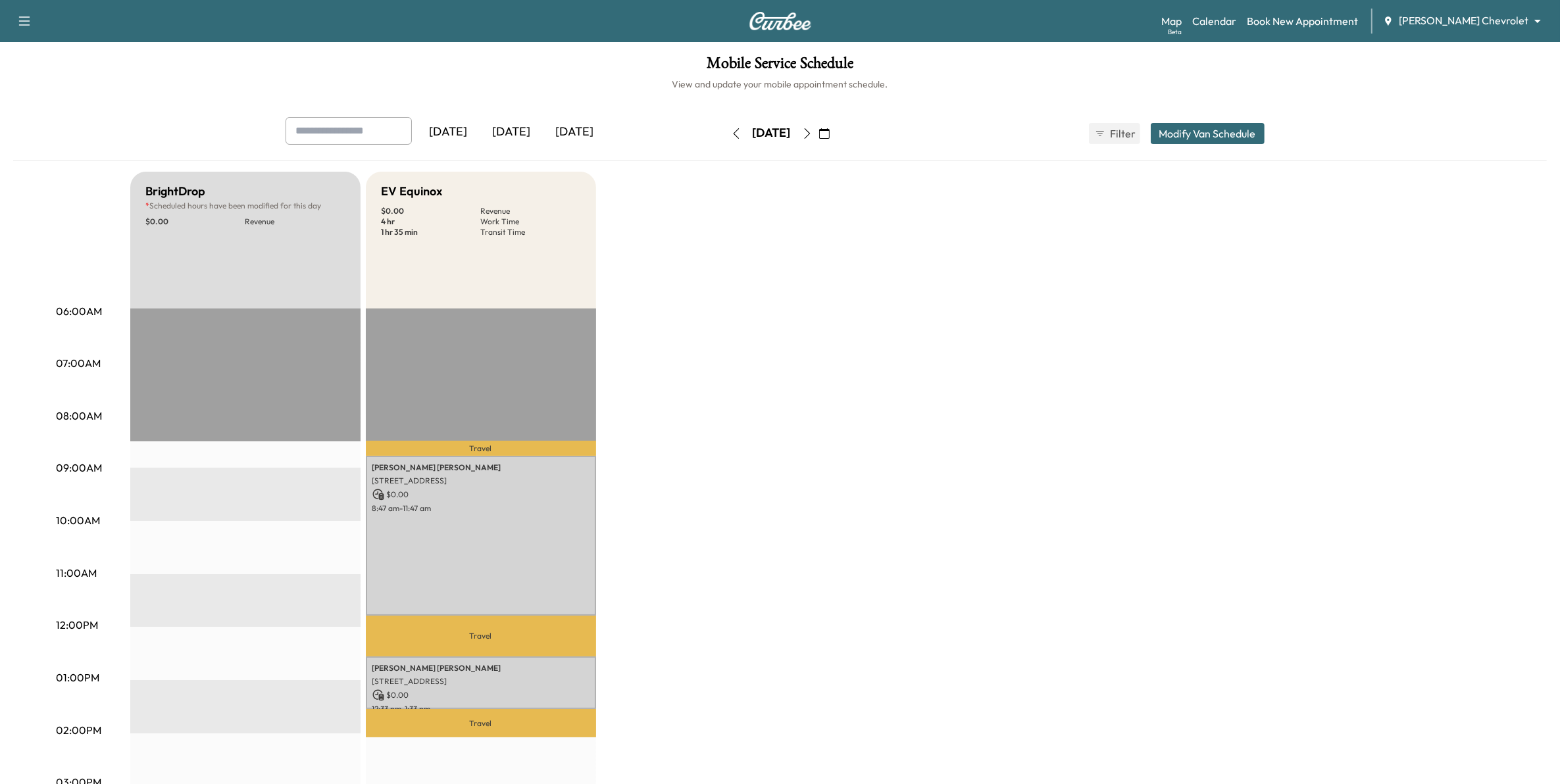
click at [1490, 13] on body "Support Log Out Map Beta Calendar Book New Appointment [PERSON_NAME] Chevrolet …" at bounding box center [780, 392] width 1560 height 784
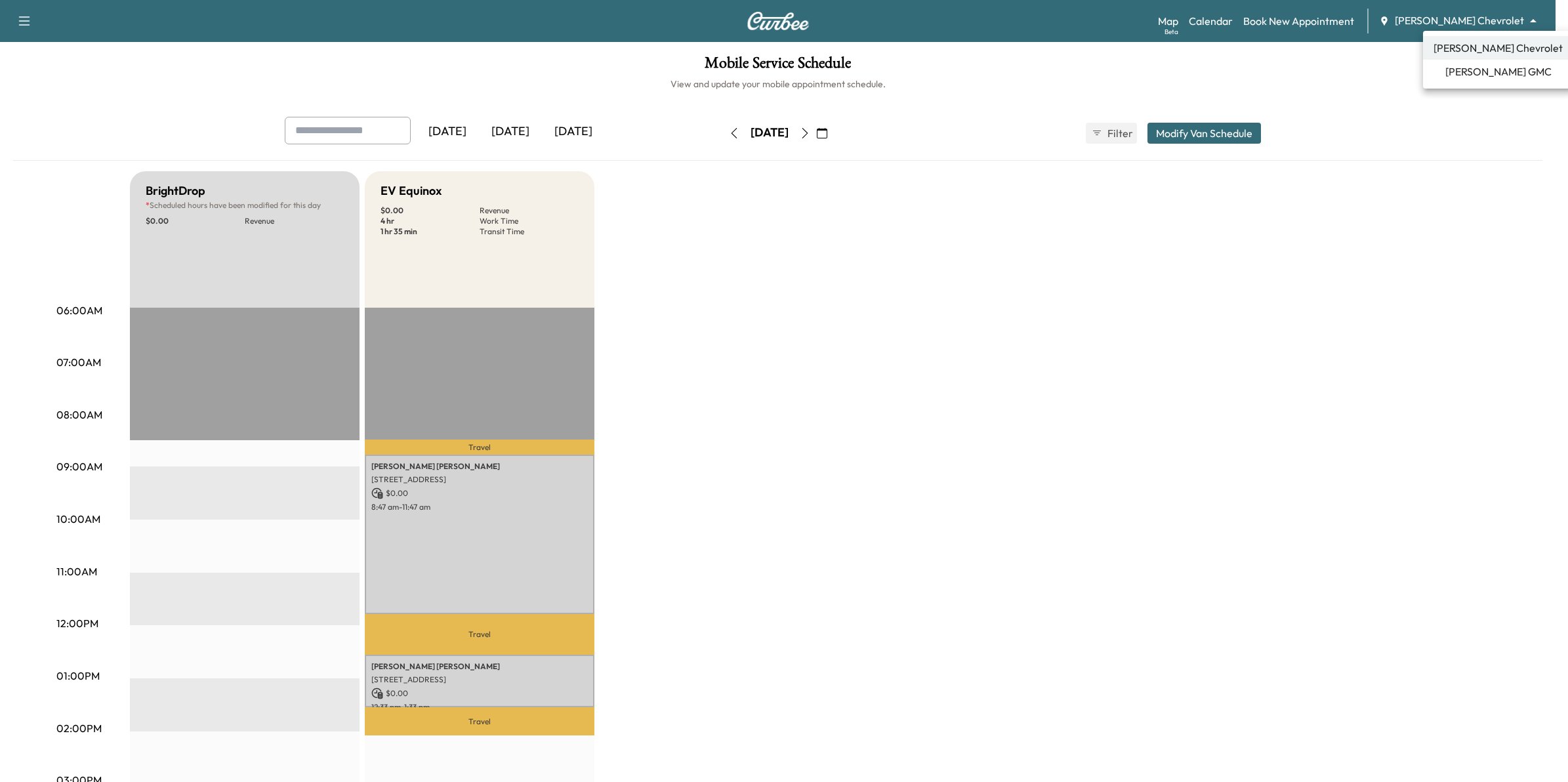
click at [1007, 329] on div at bounding box center [784, 391] width 1568 height 782
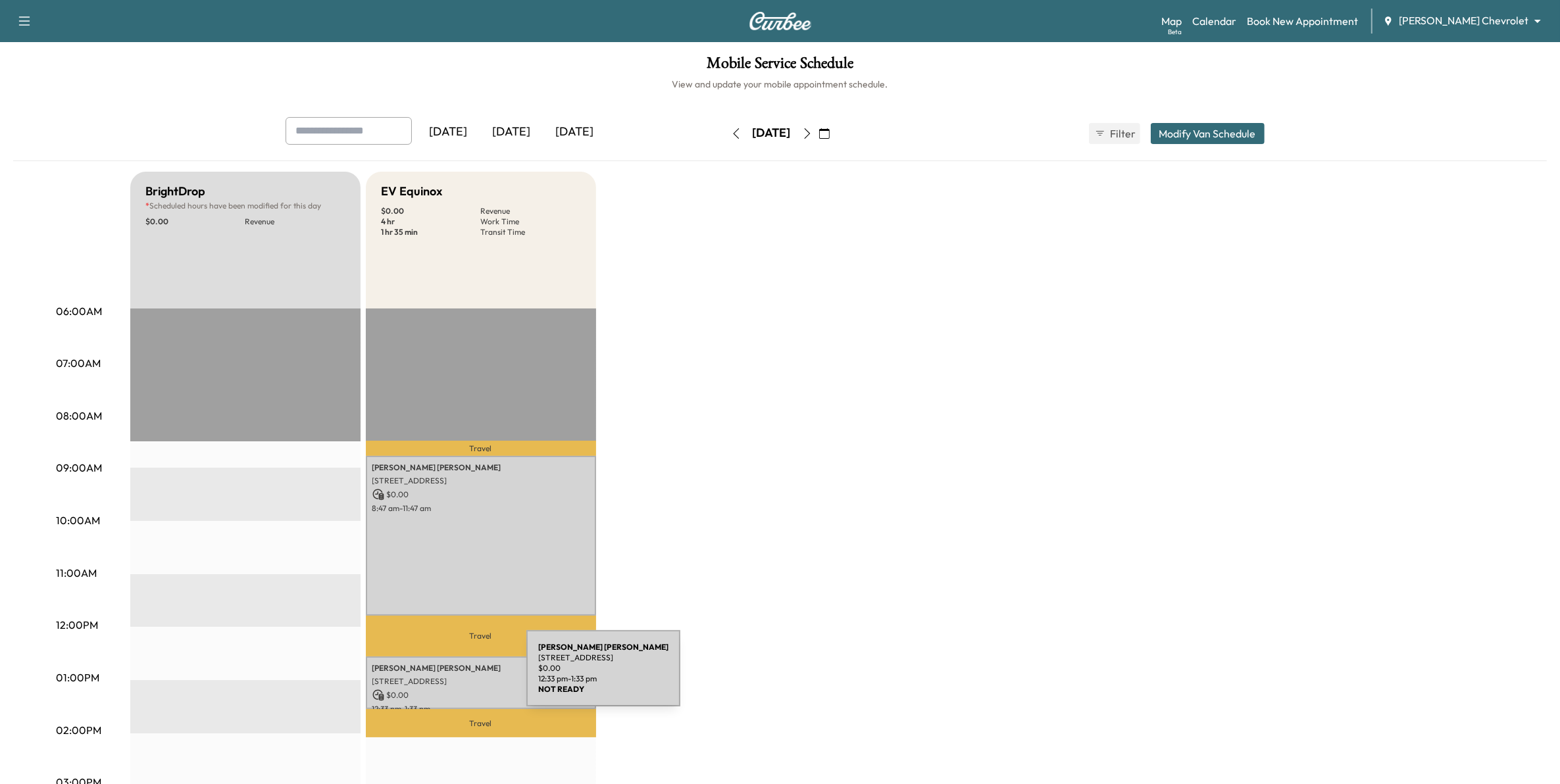
click at [431, 680] on p "[STREET_ADDRESS]" at bounding box center [481, 681] width 217 height 11
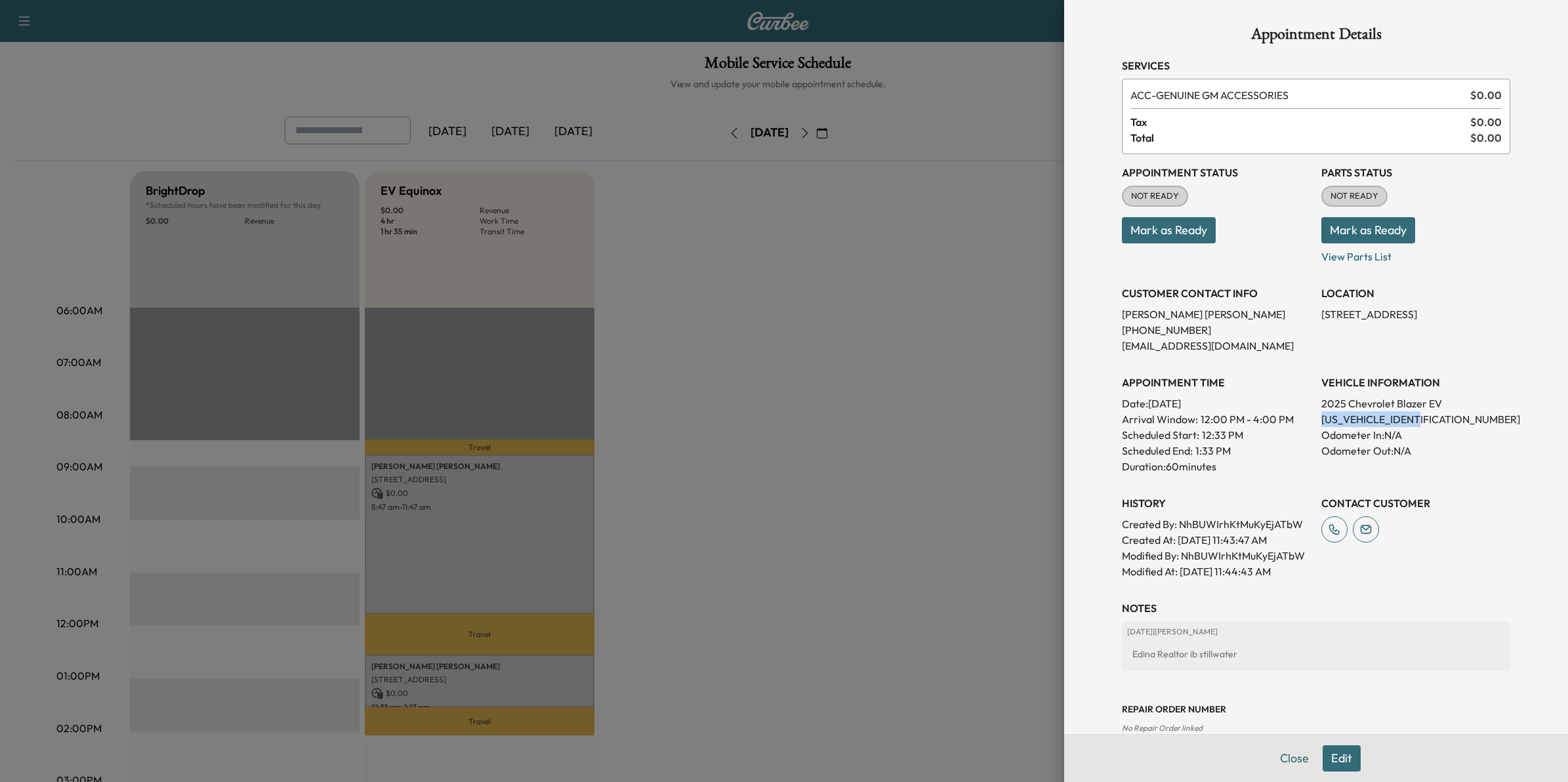
drag, startPoint x: 1412, startPoint y: 420, endPoint x: 1305, endPoint y: 421, distance: 107.0
click at [1305, 421] on div "Appointment Status NOT READY Mark as Ready Parts Status NOT READY Mark as Ready…" at bounding box center [1316, 366] width 388 height 425
drag, startPoint x: 1305, startPoint y: 421, endPoint x: 1312, endPoint y: 422, distance: 7.1
copy p "[US_VEHICLE_IDENTIFICATION_NUMBER]"
drag, startPoint x: 866, startPoint y: 316, endPoint x: 864, endPoint y: 302, distance: 14.1
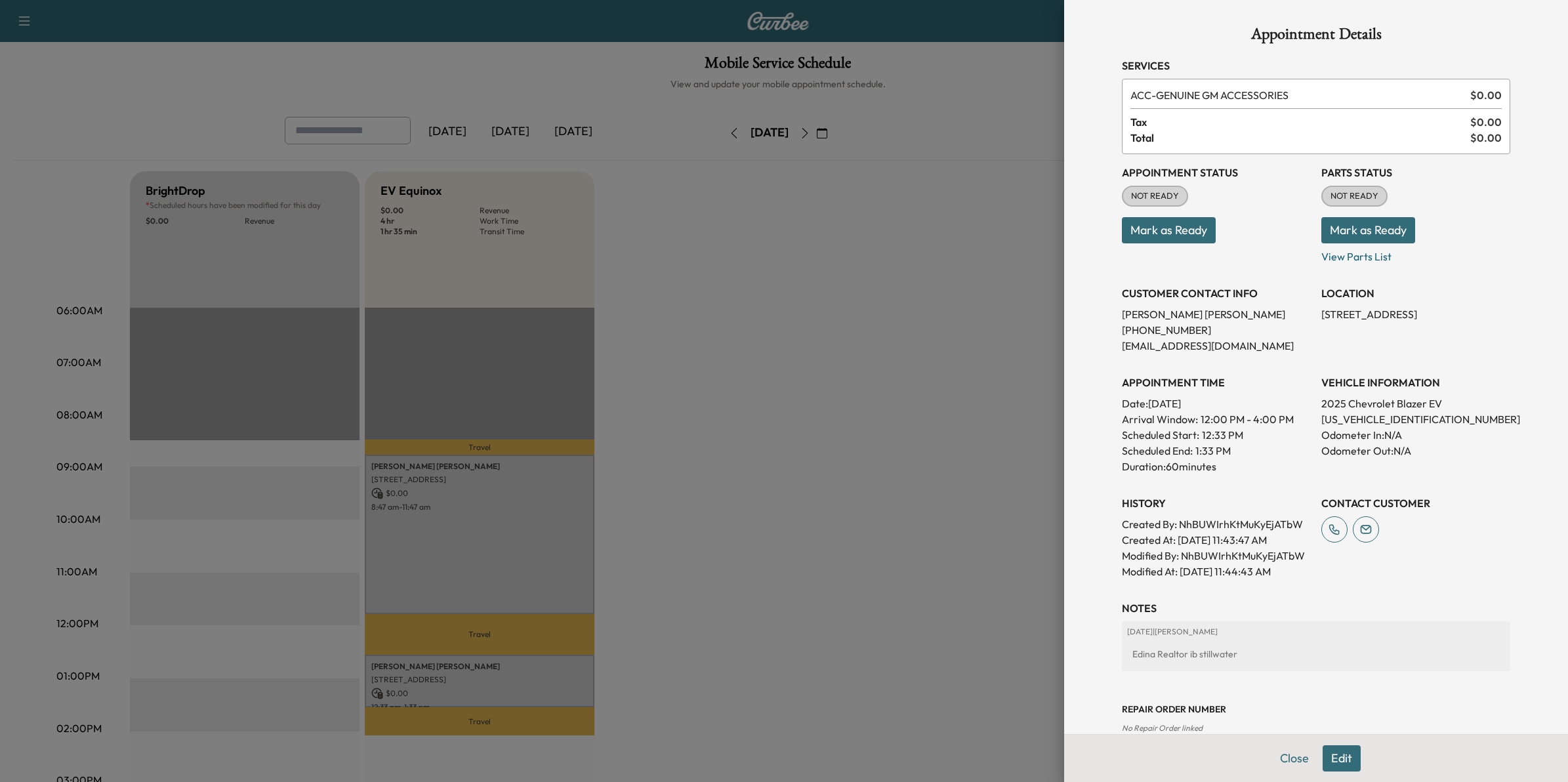
click at [866, 318] on div at bounding box center [784, 391] width 1568 height 782
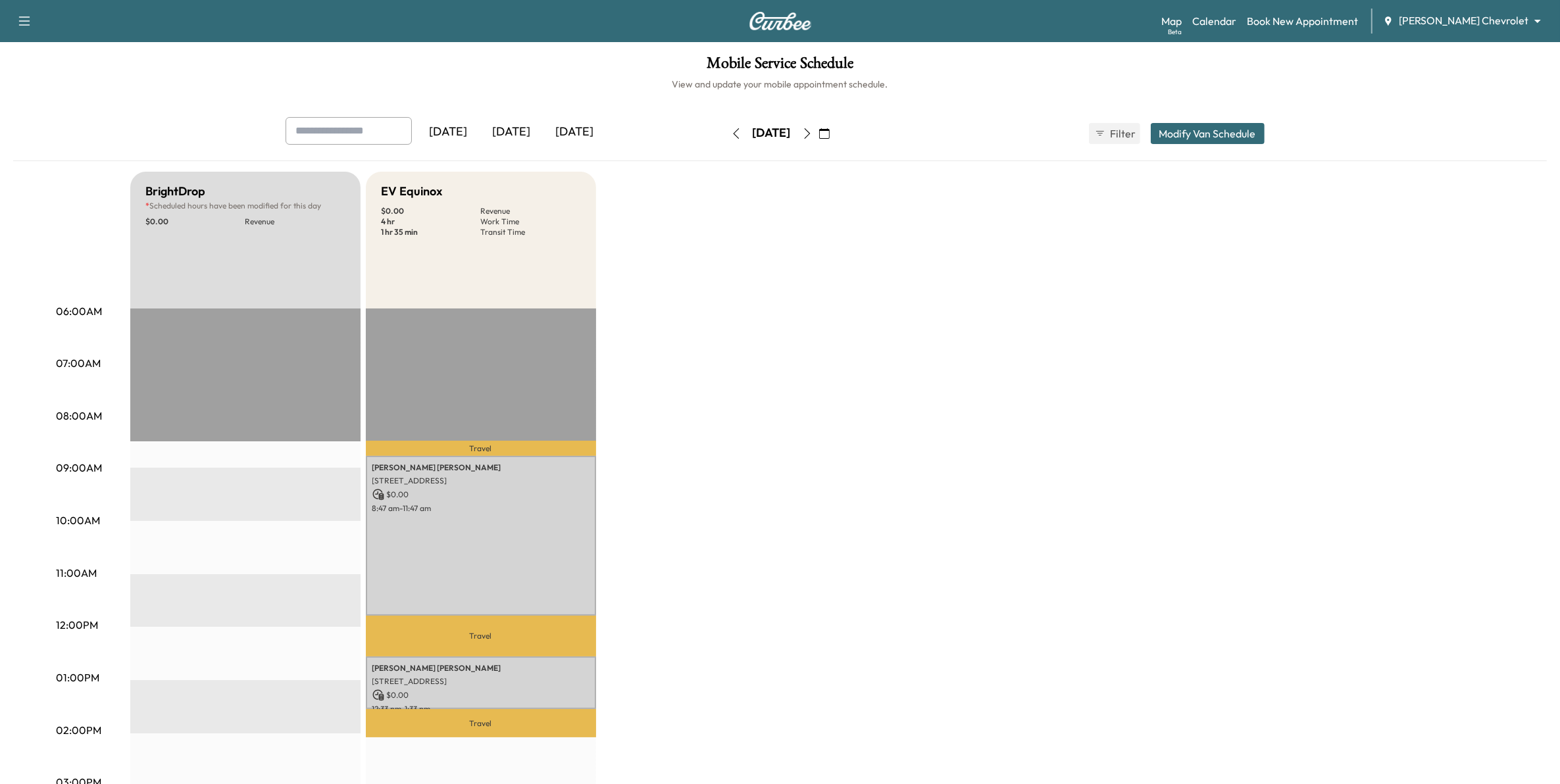
click at [819, 139] on button "button" at bounding box center [807, 133] width 22 height 21
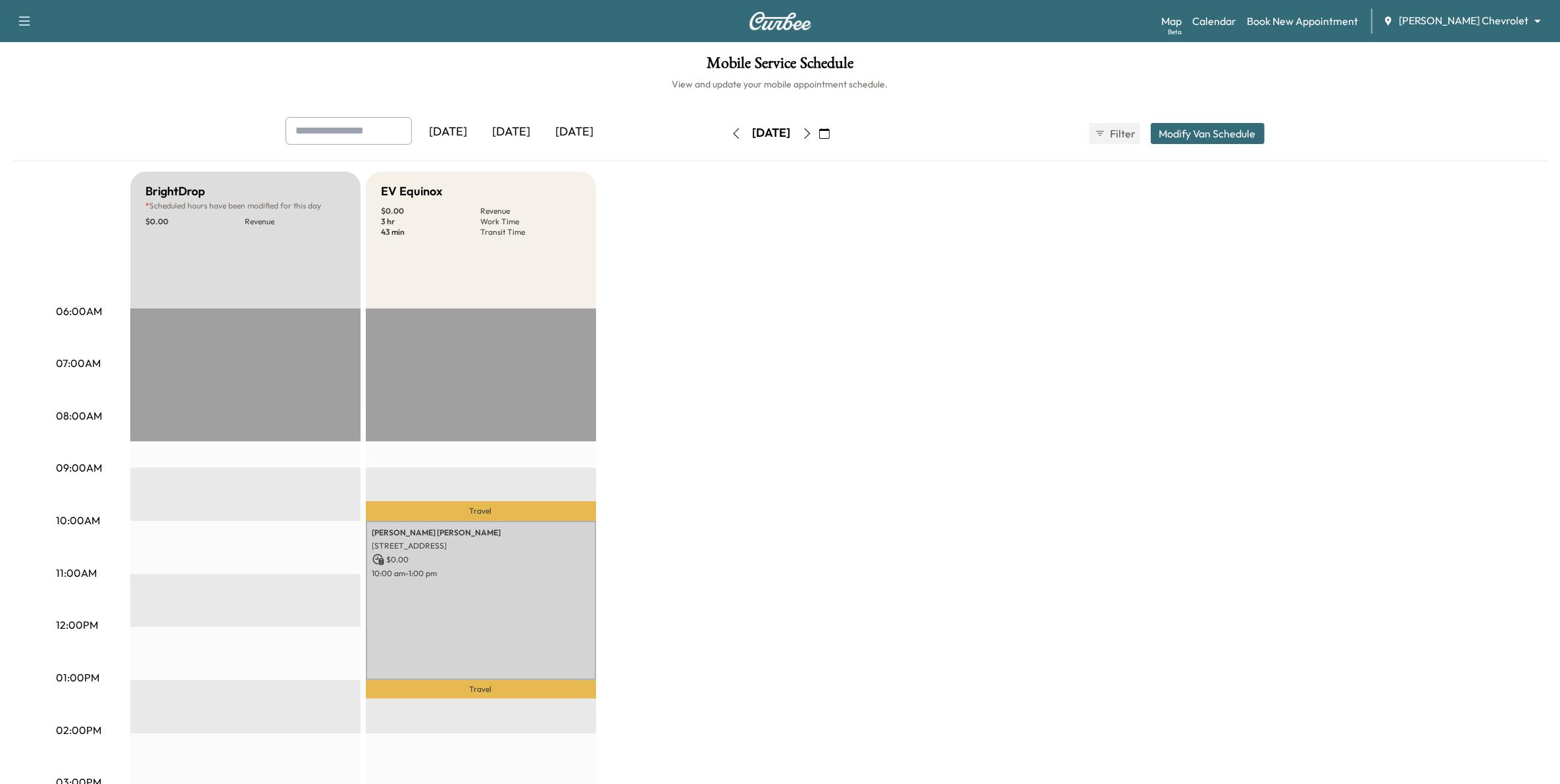
click at [812, 130] on icon "button" at bounding box center [807, 134] width 11 height 11
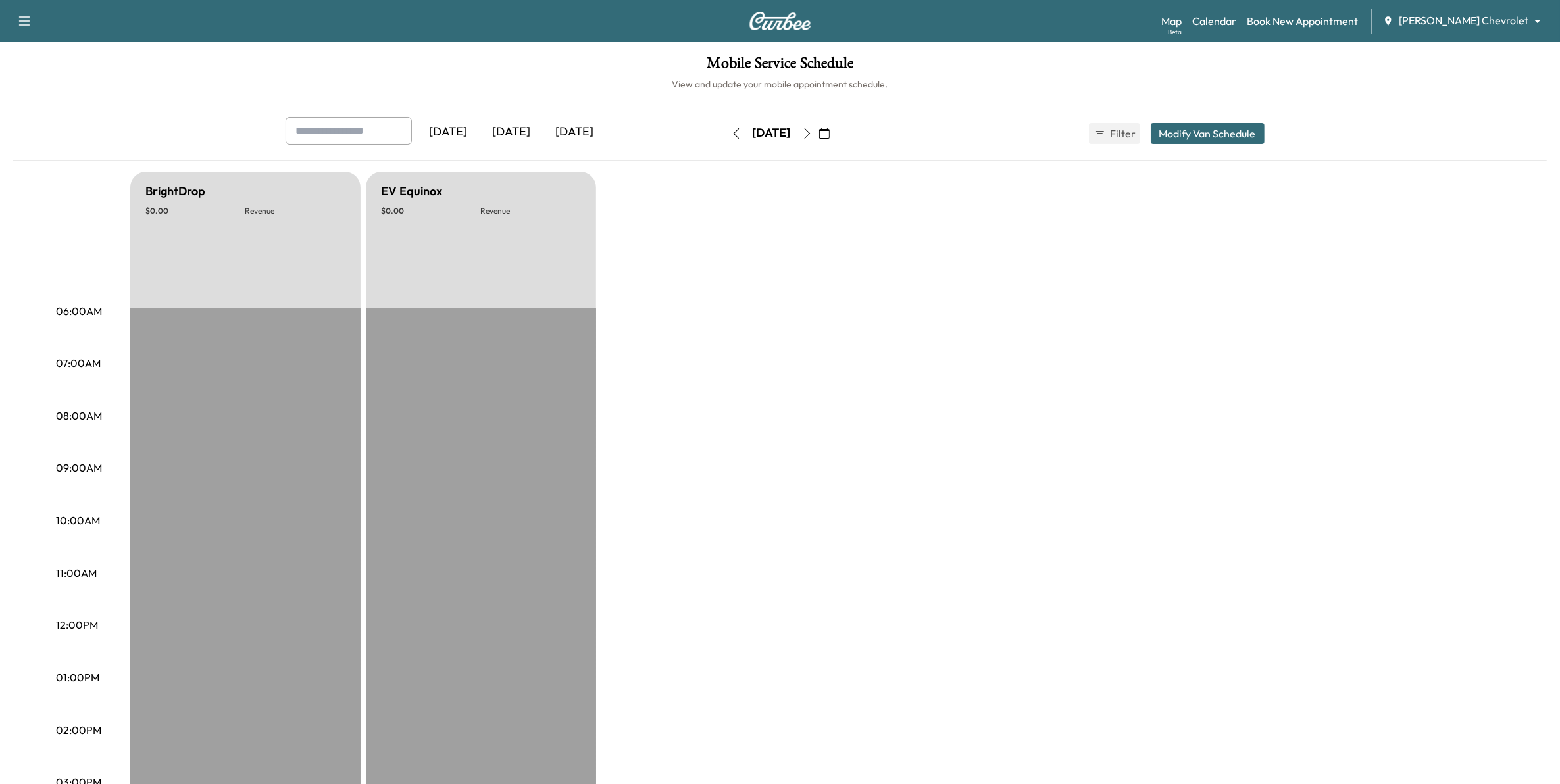
click at [812, 134] on icon "button" at bounding box center [807, 134] width 11 height 11
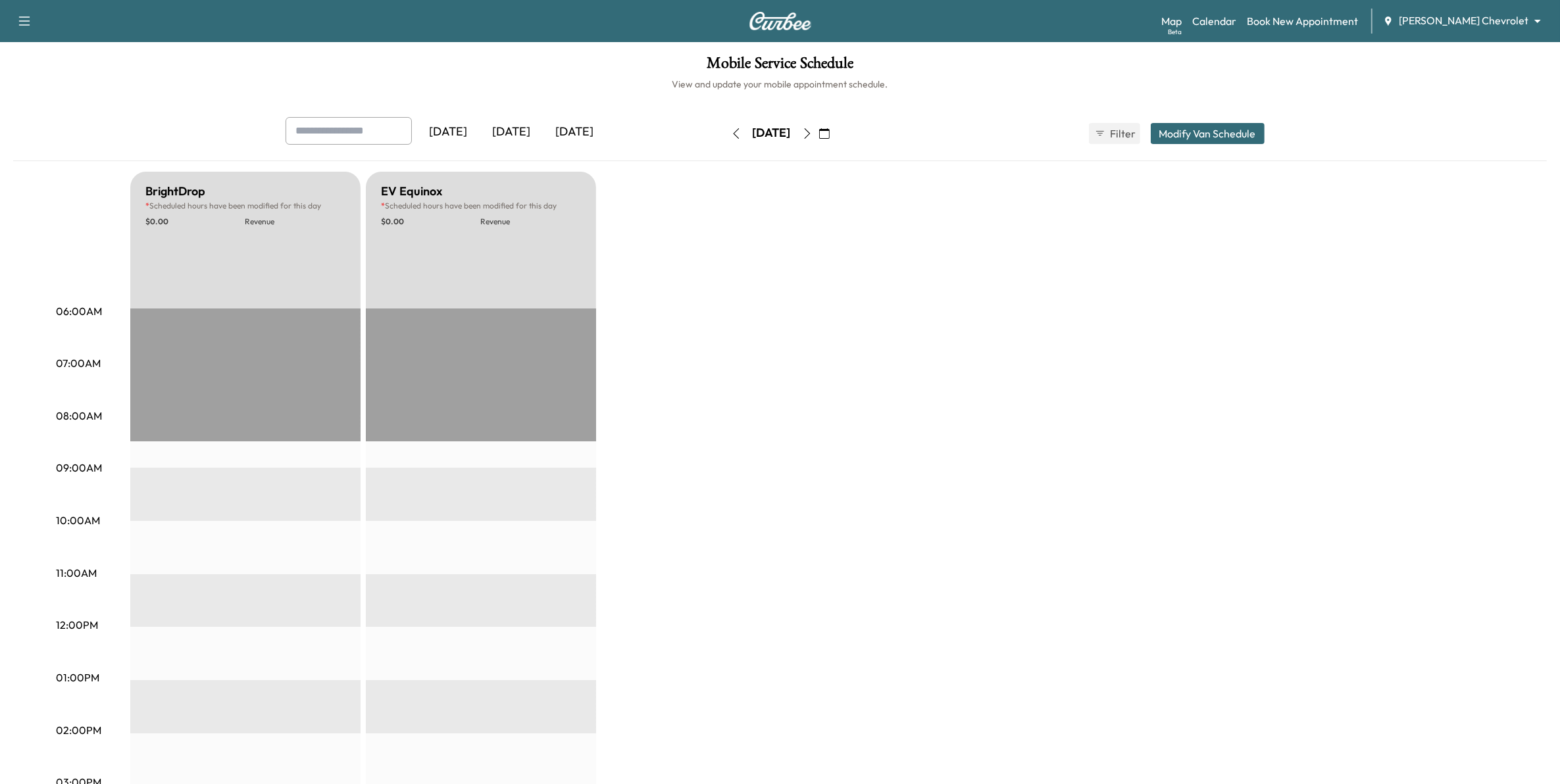
click at [819, 134] on button "button" at bounding box center [807, 133] width 22 height 21
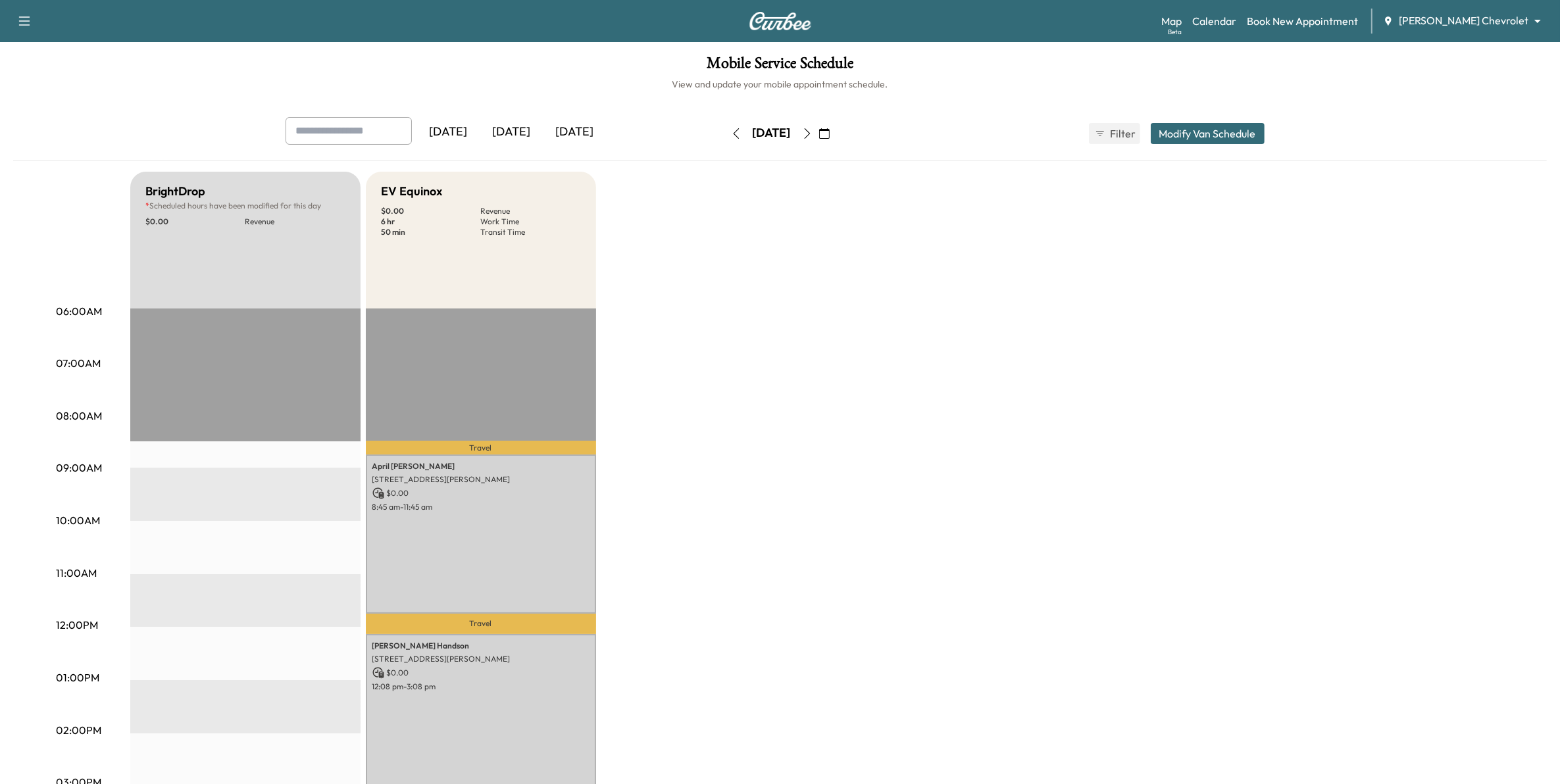
click at [819, 134] on button "button" at bounding box center [807, 133] width 22 height 21
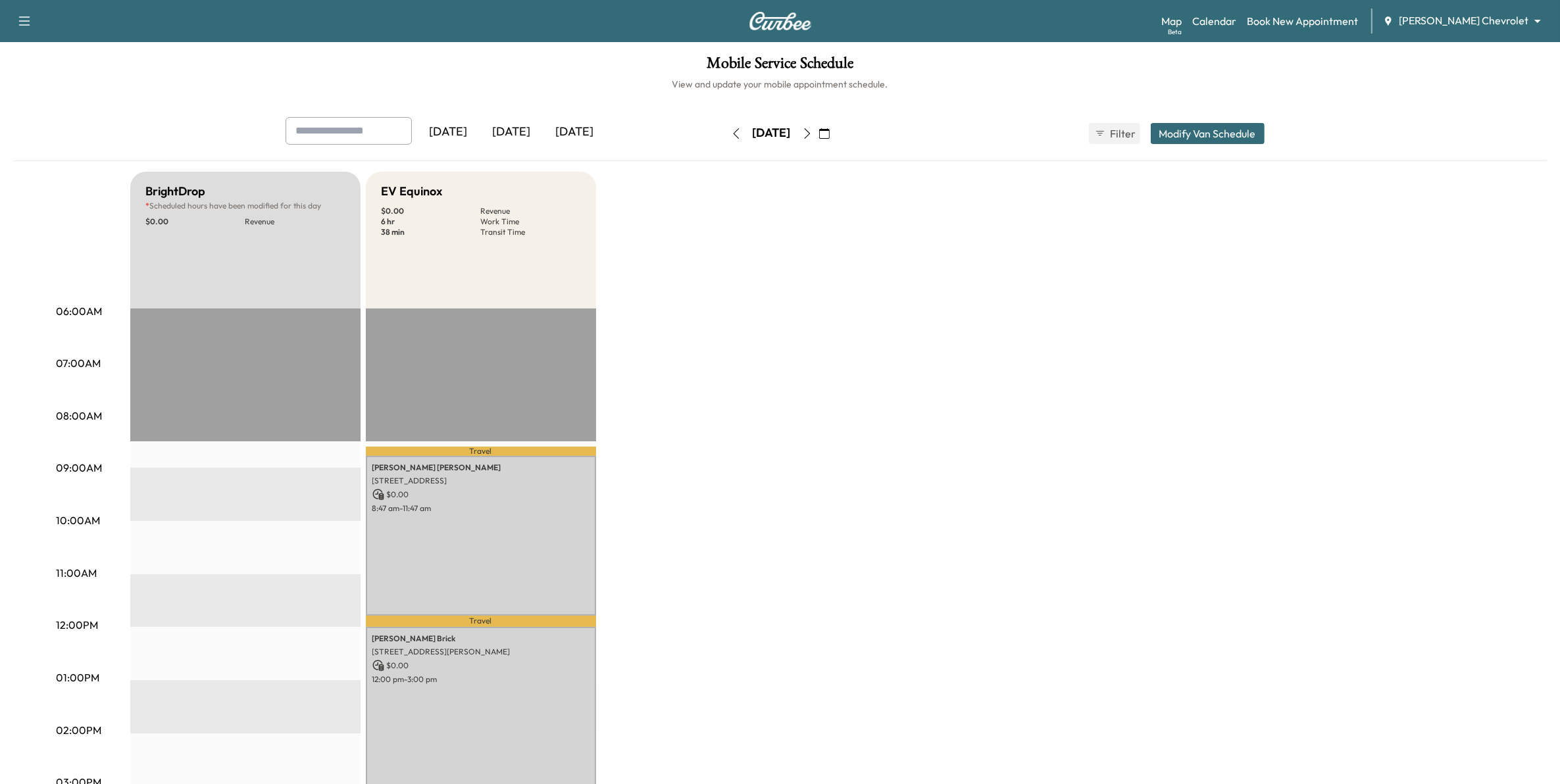
click at [731, 134] on icon "button" at bounding box center [736, 134] width 11 height 11
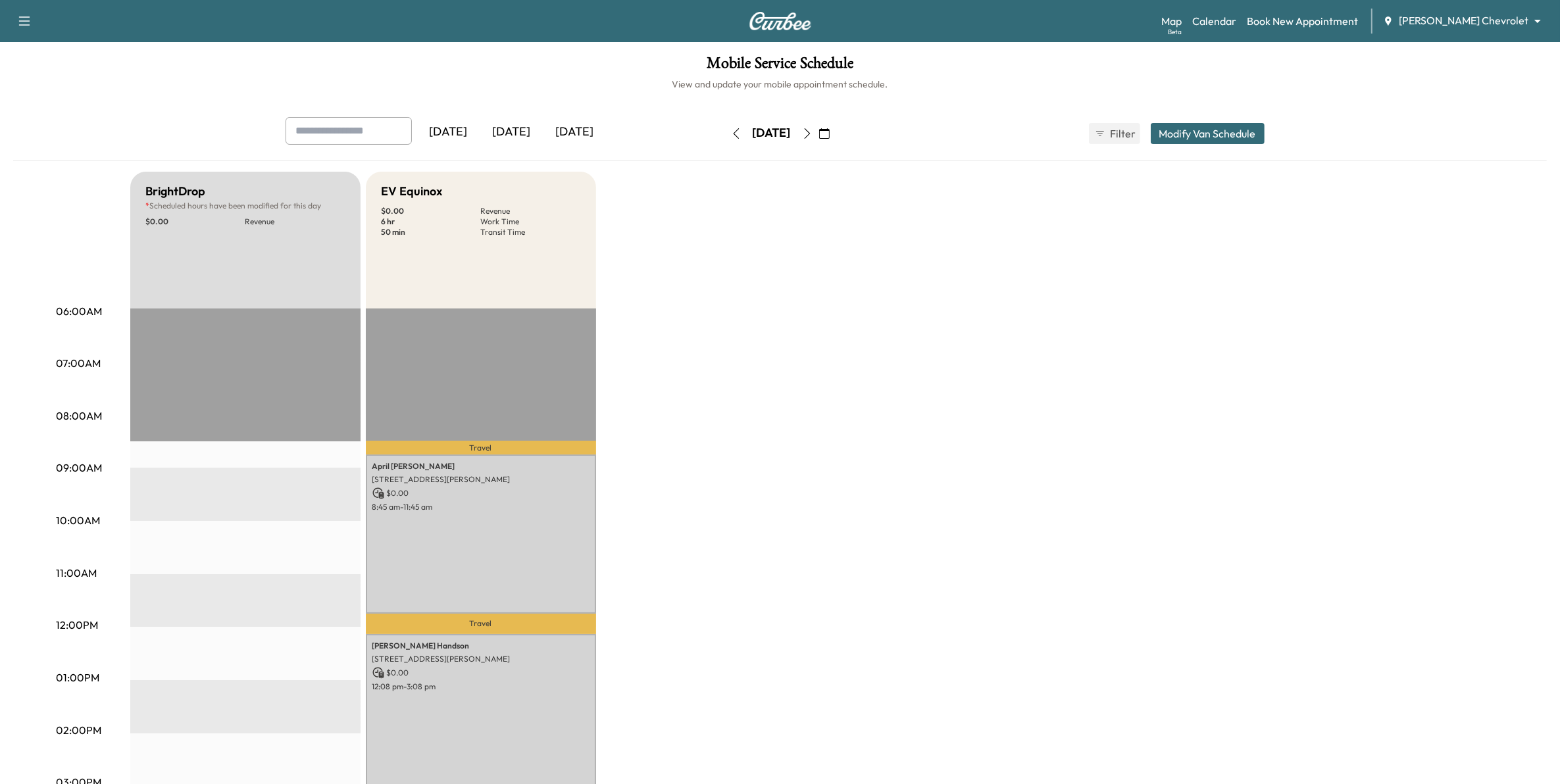
click at [812, 133] on icon "button" at bounding box center [807, 134] width 11 height 11
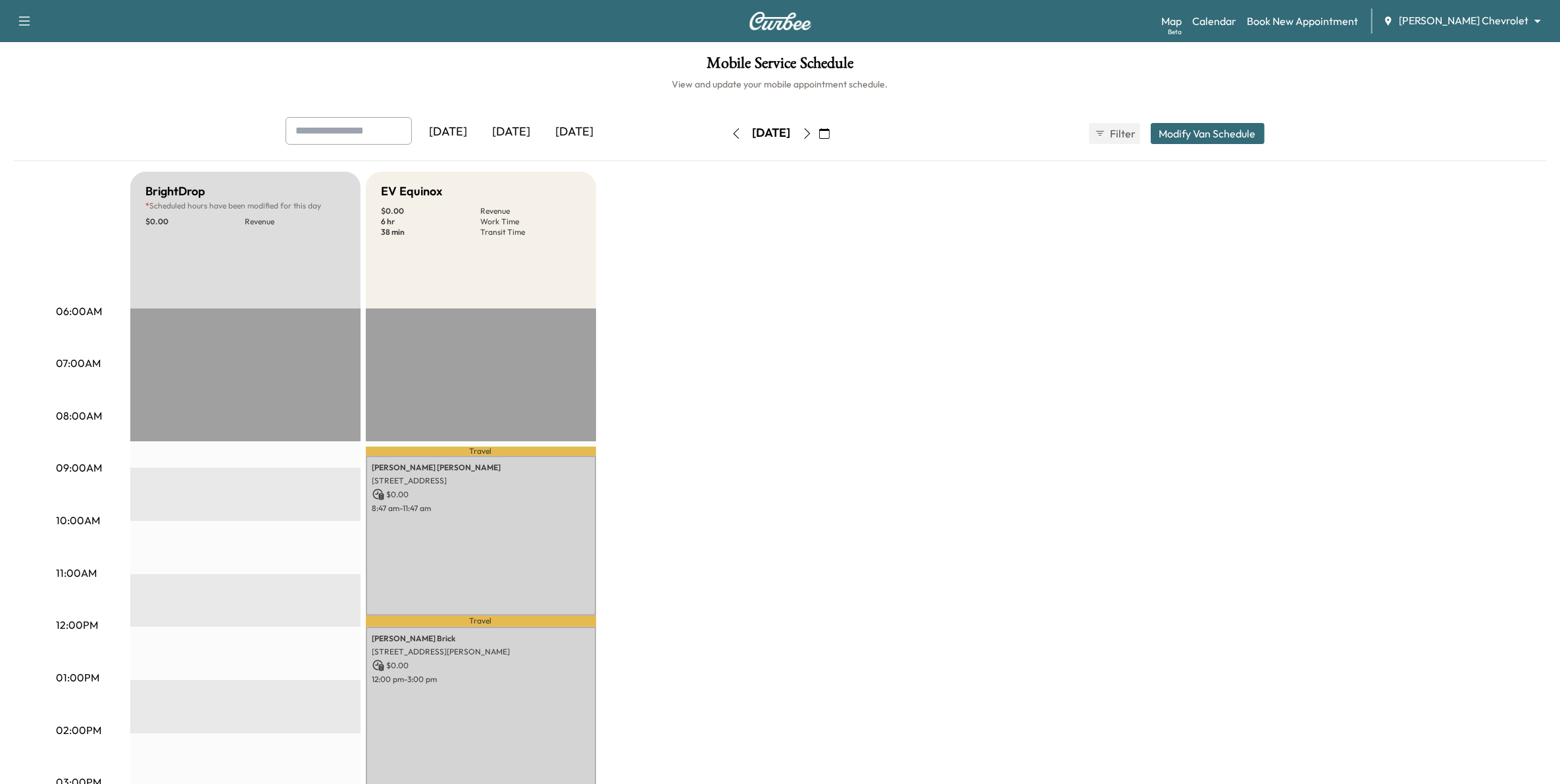
click at [812, 130] on icon "button" at bounding box center [807, 134] width 11 height 11
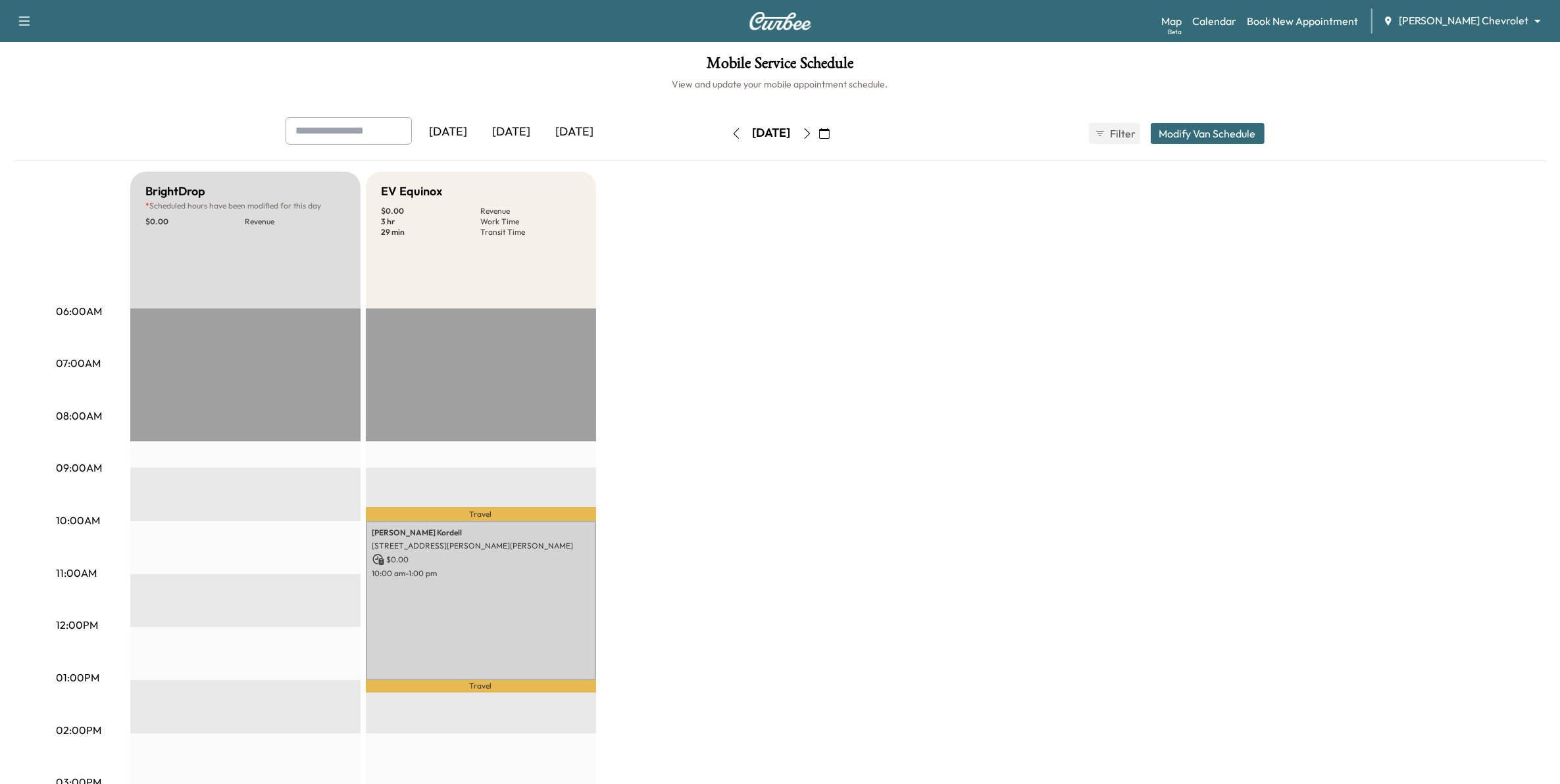
click at [812, 134] on icon "button" at bounding box center [807, 134] width 11 height 11
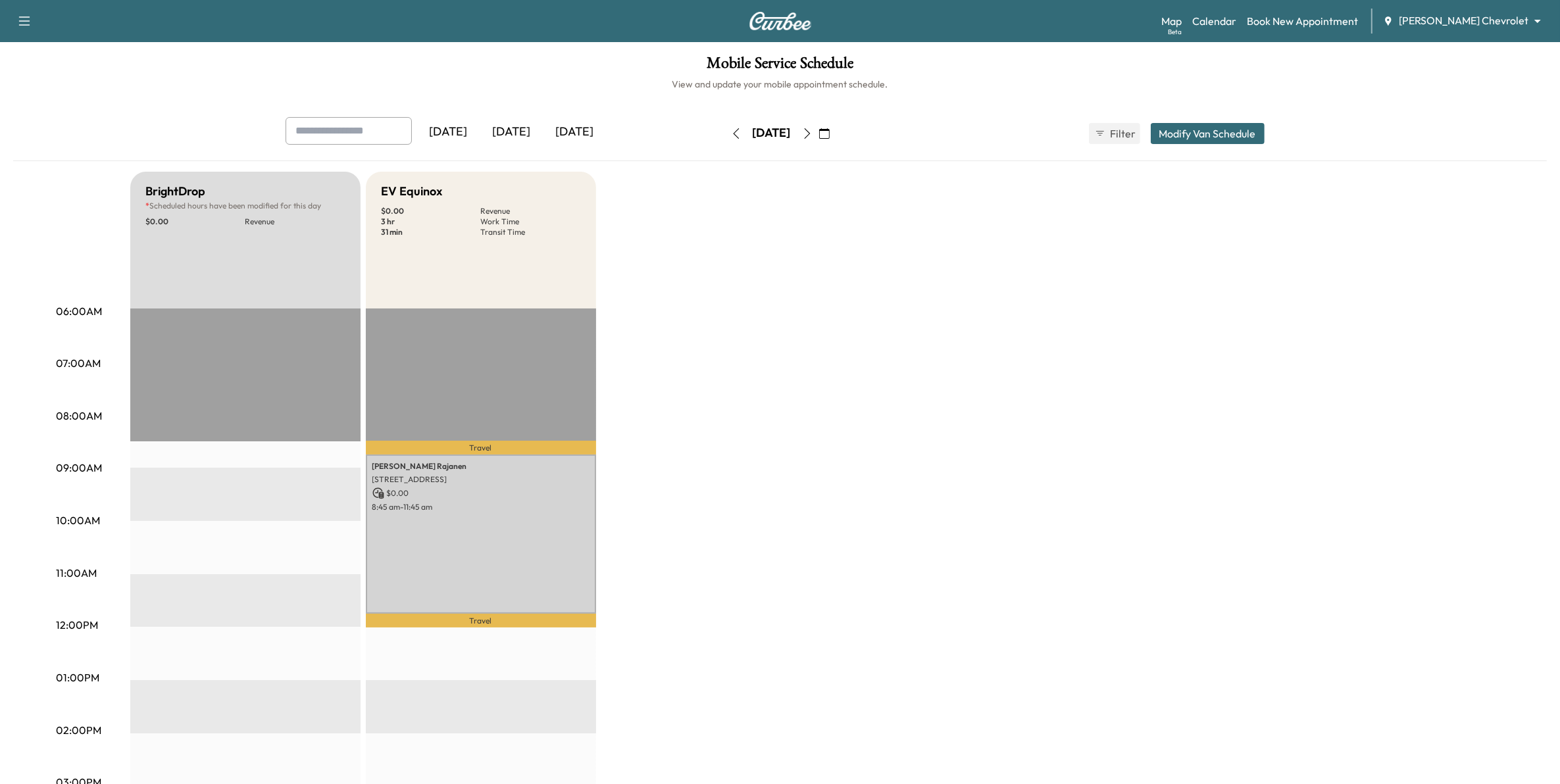
click at [812, 134] on icon "button" at bounding box center [807, 134] width 11 height 11
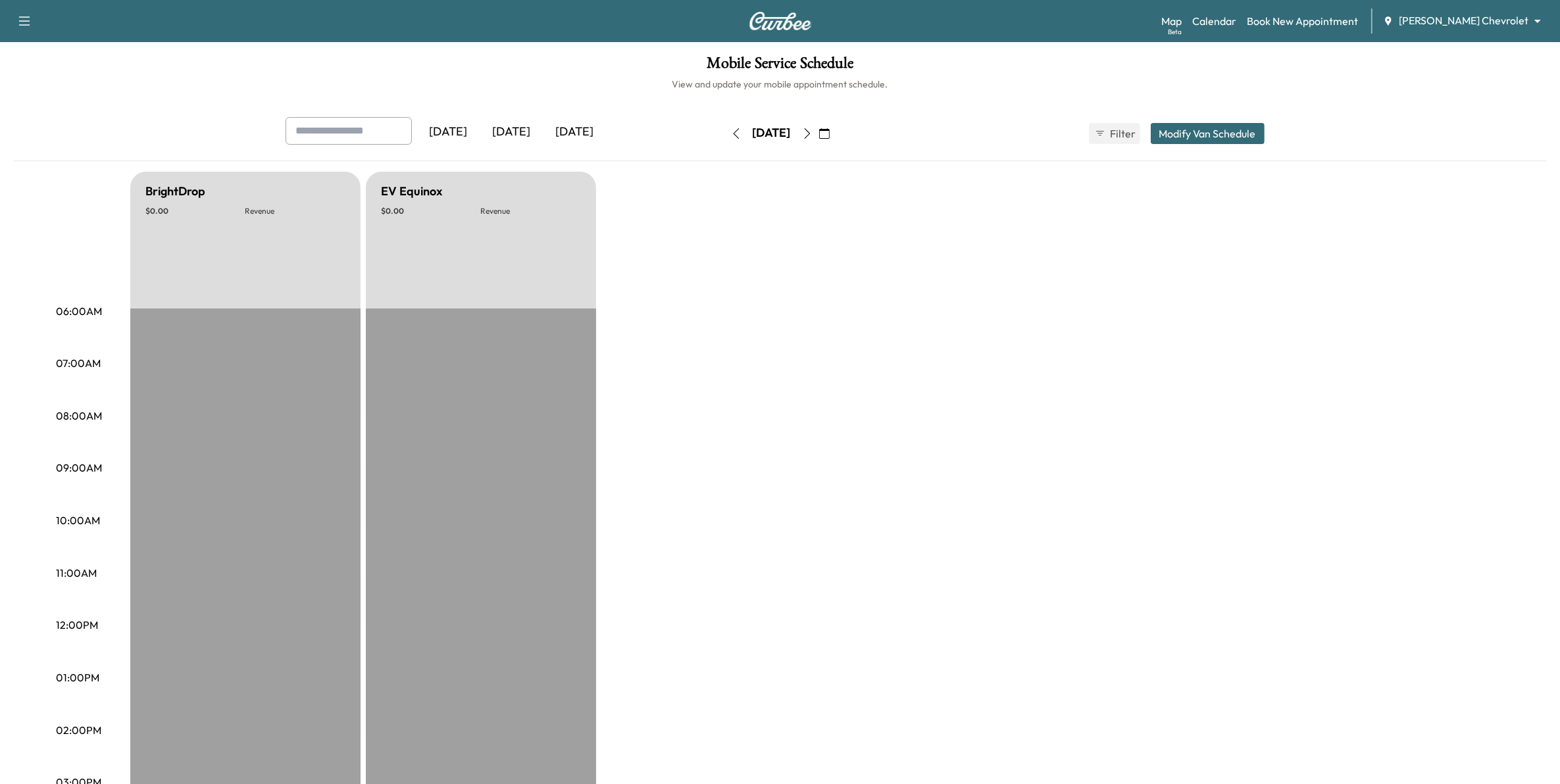
click at [819, 135] on button "button" at bounding box center [807, 133] width 22 height 21
click at [812, 134] on icon "button" at bounding box center [807, 134] width 11 height 11
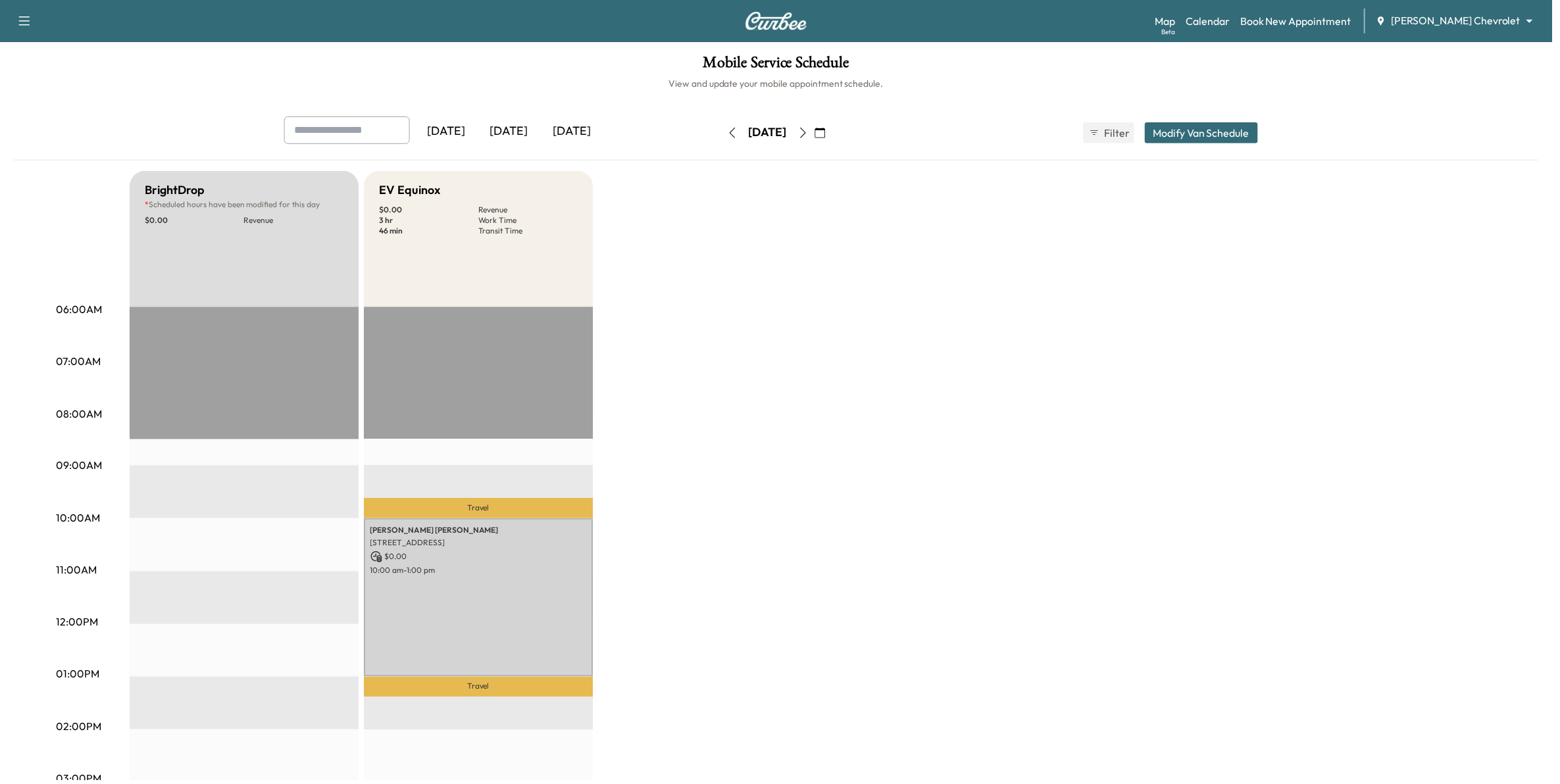
click at [812, 134] on icon "button" at bounding box center [807, 134] width 11 height 11
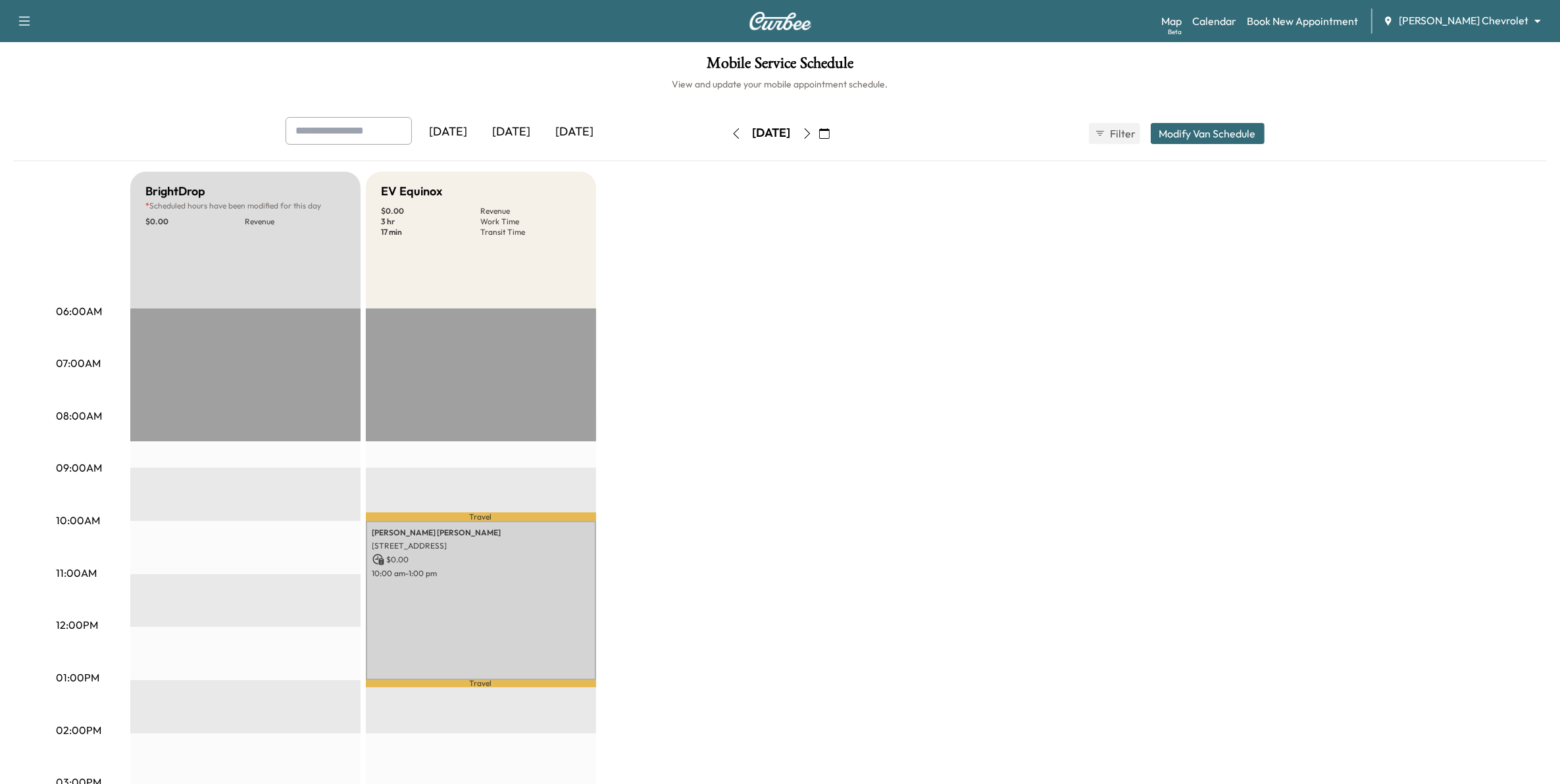
click at [732, 137] on icon "button" at bounding box center [735, 134] width 6 height 11
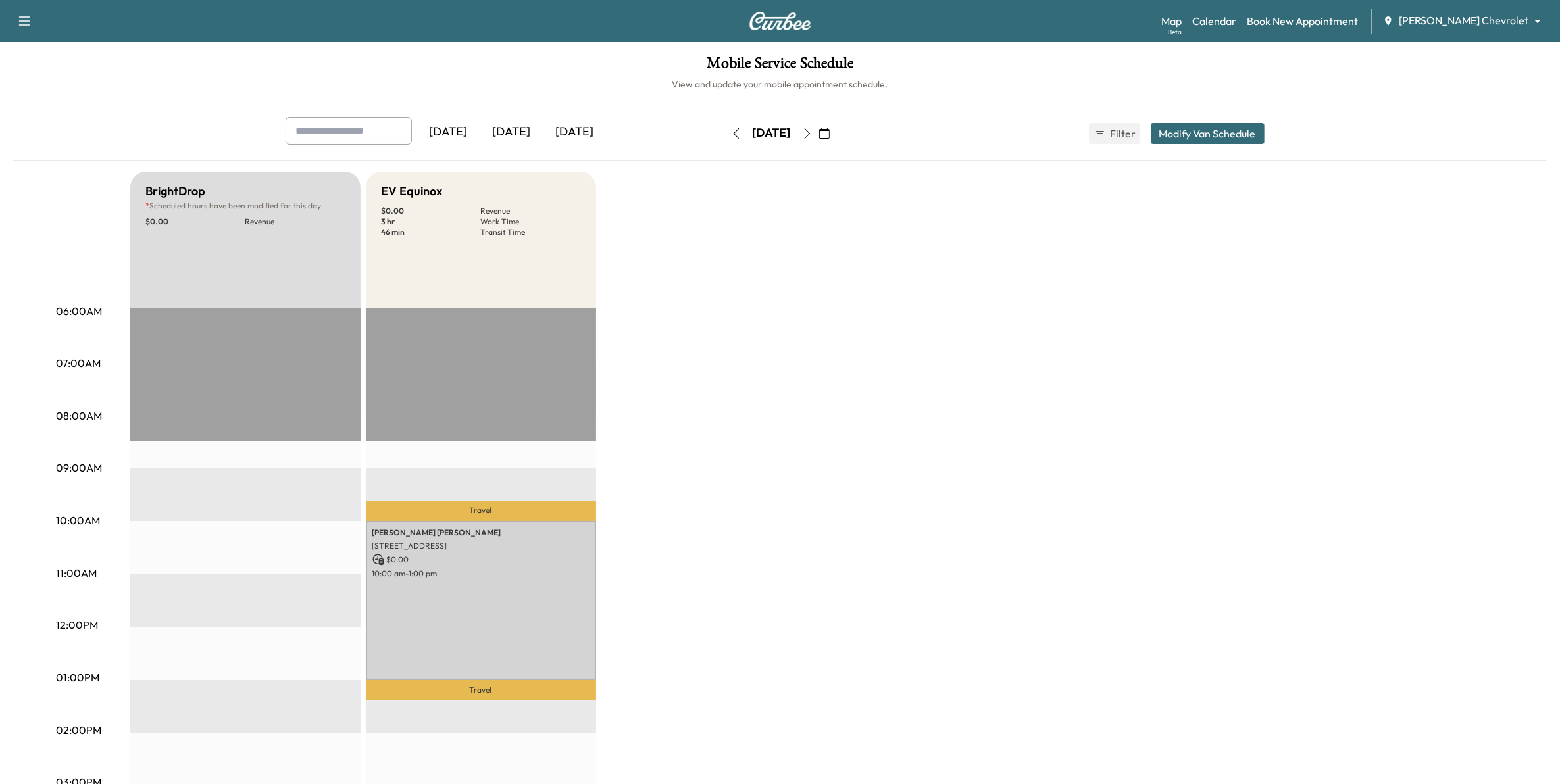
click at [812, 133] on icon "button" at bounding box center [807, 134] width 11 height 11
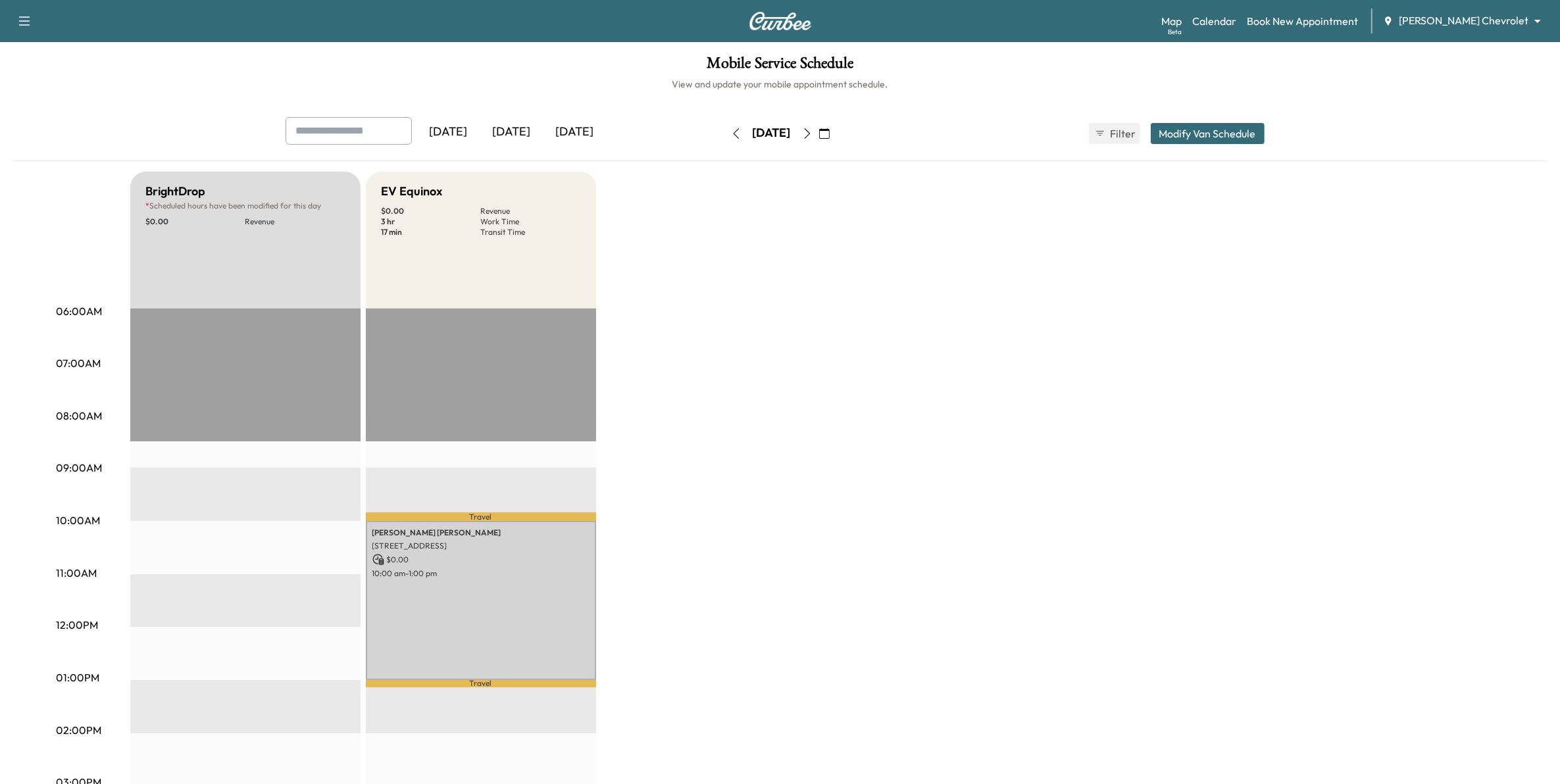
click at [812, 138] on icon "button" at bounding box center [807, 134] width 11 height 11
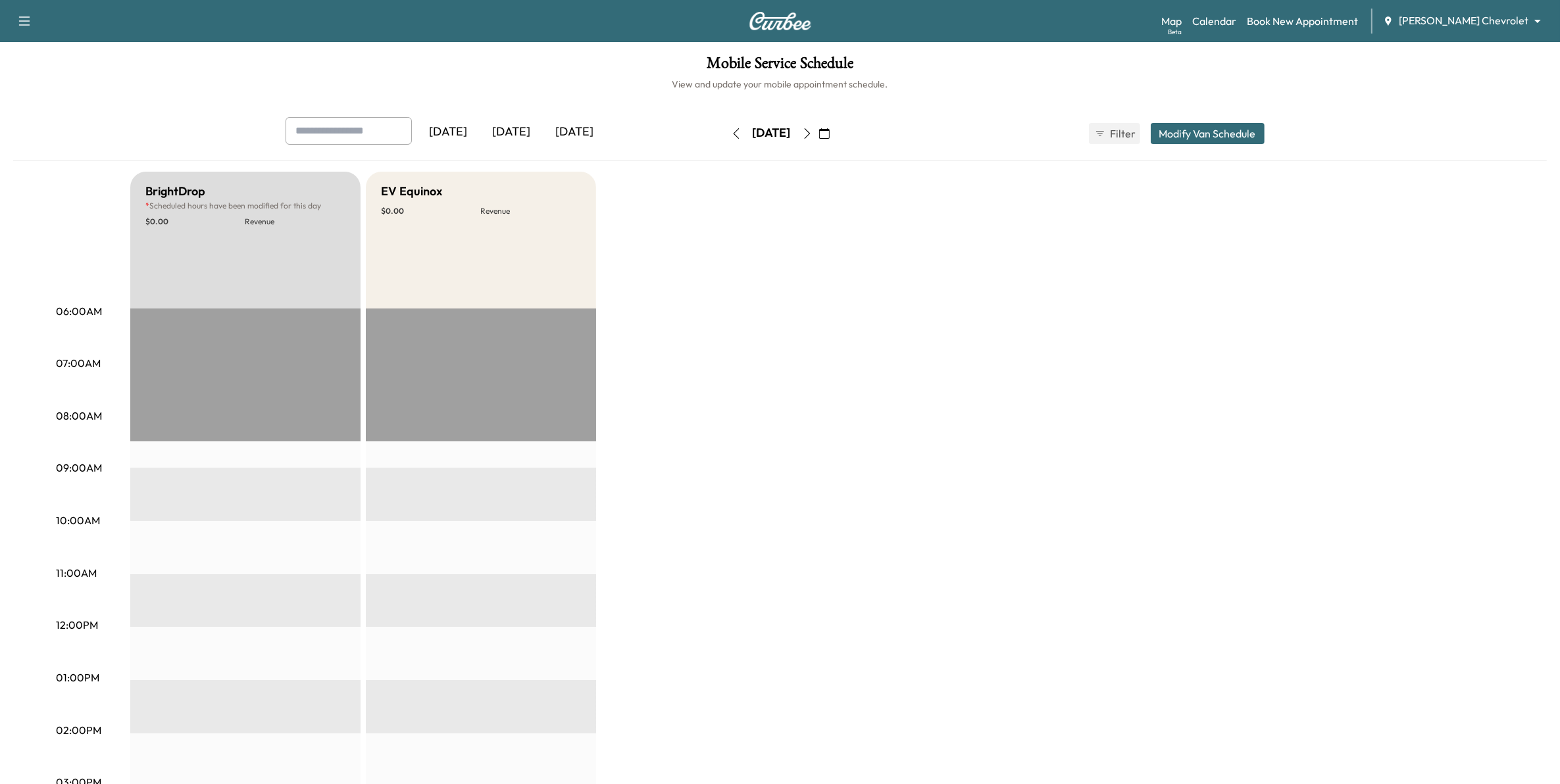
click at [812, 137] on icon "button" at bounding box center [807, 134] width 11 height 11
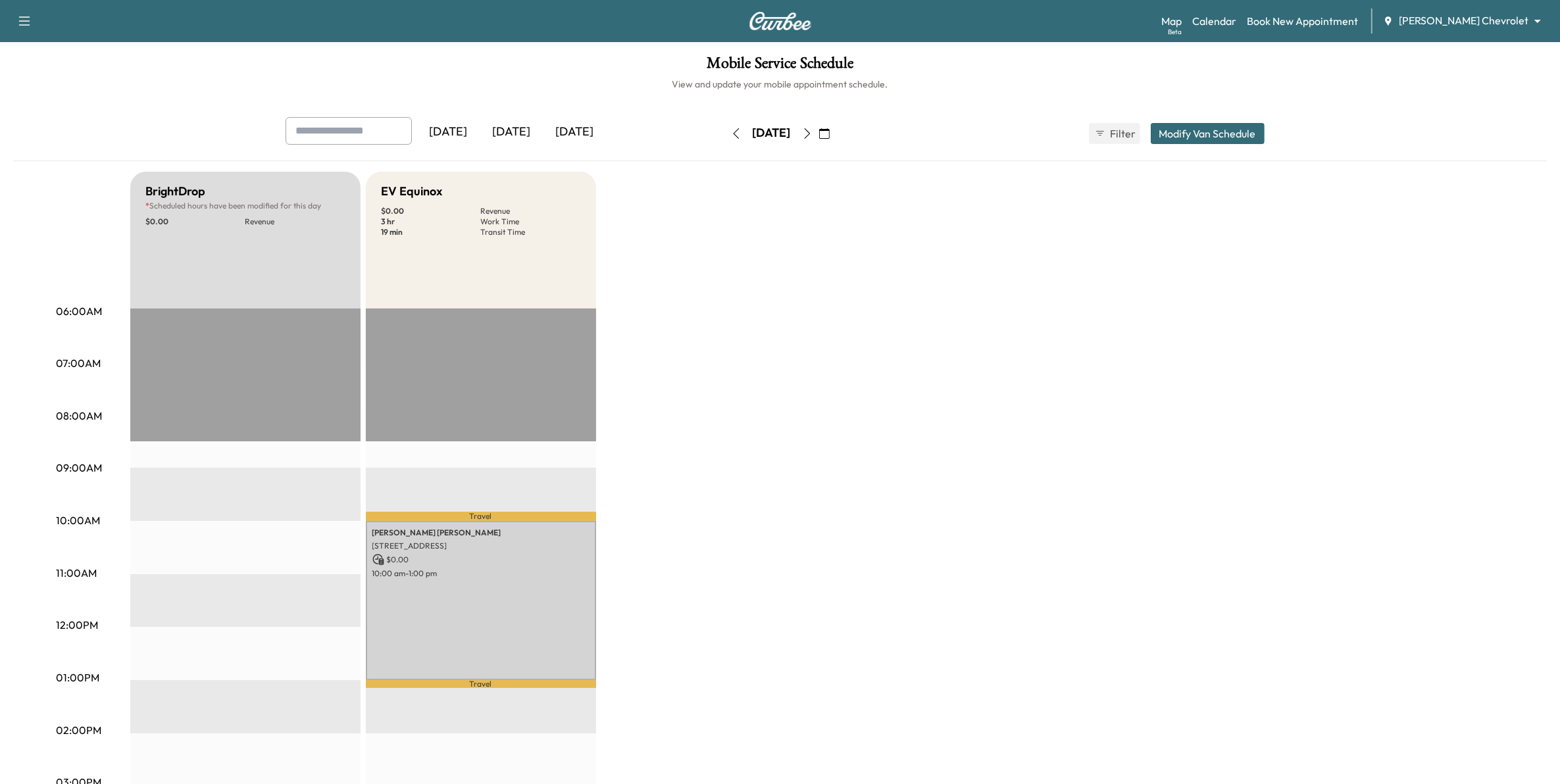
click at [819, 139] on button "button" at bounding box center [807, 133] width 22 height 21
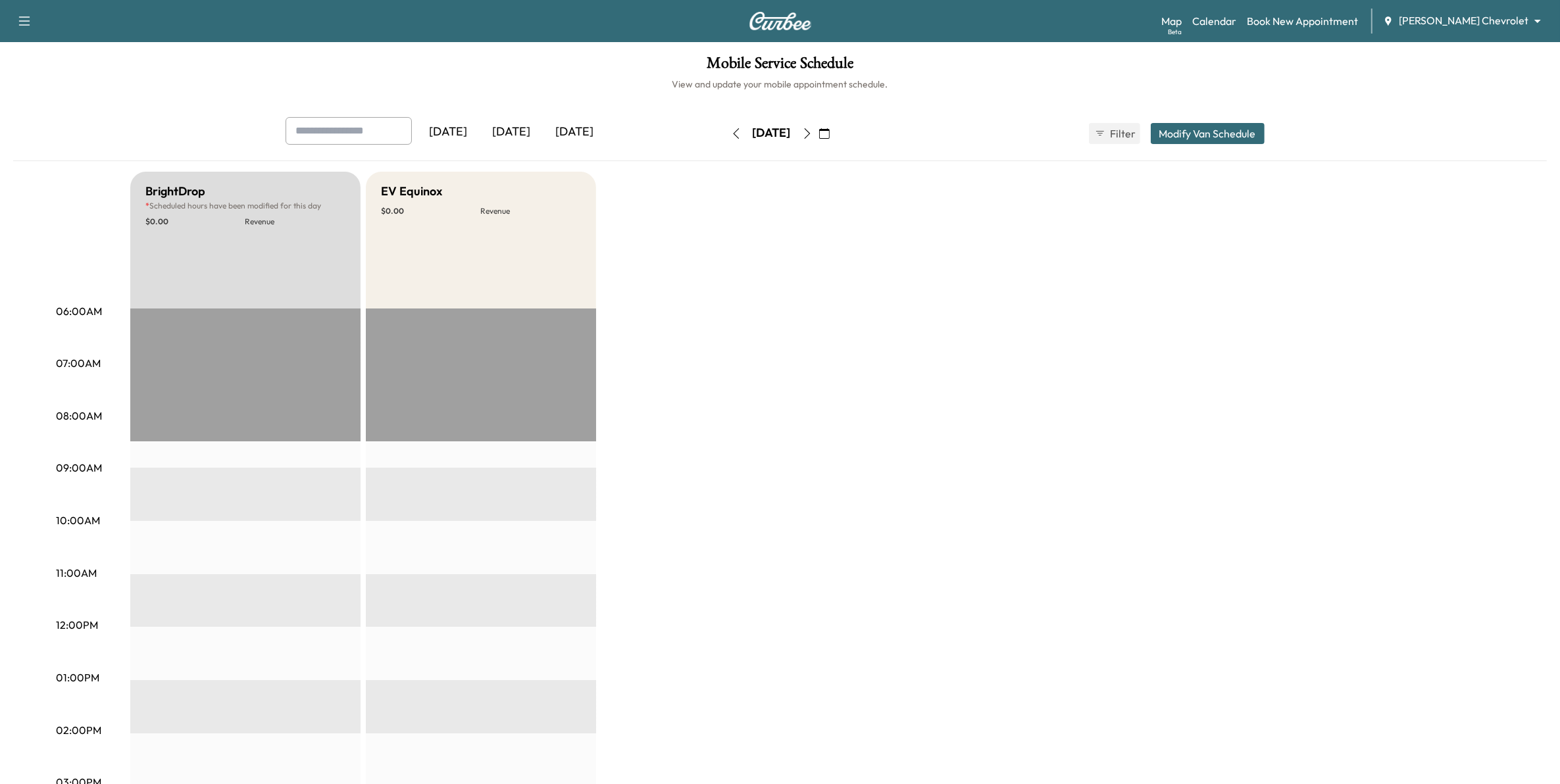
click at [819, 139] on button "button" at bounding box center [807, 133] width 22 height 21
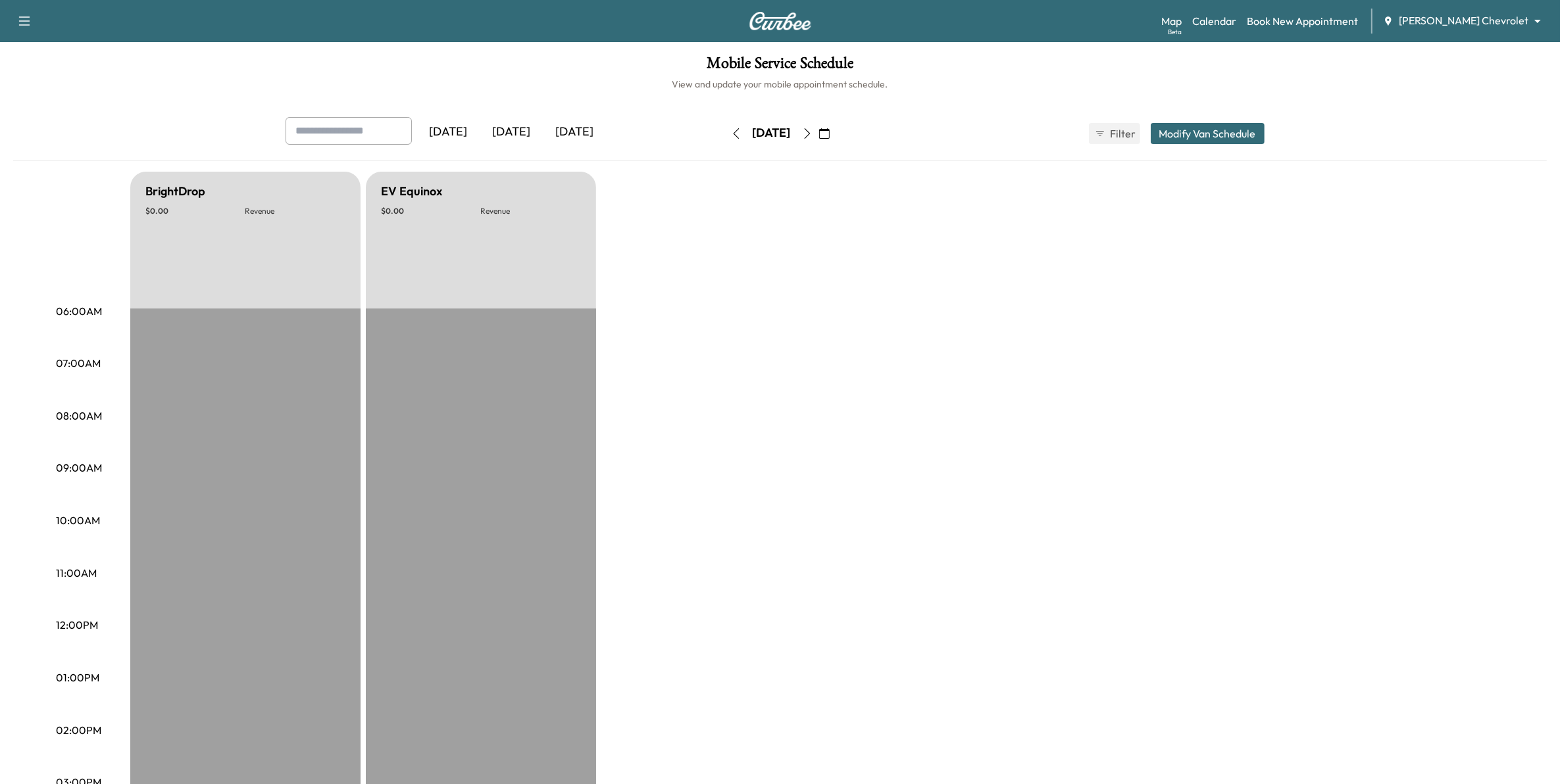
click at [819, 139] on button "button" at bounding box center [807, 133] width 22 height 21
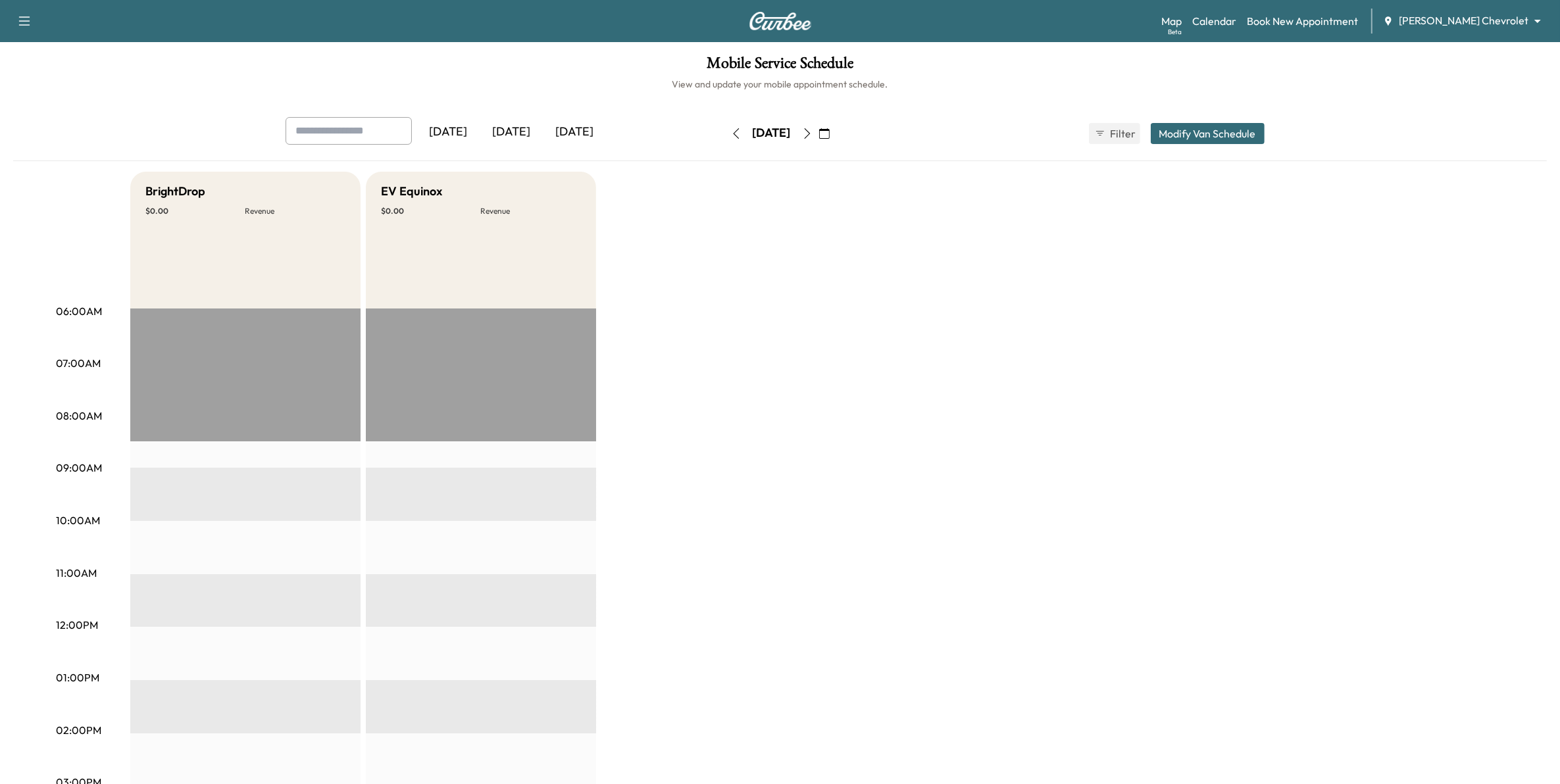
click at [819, 139] on button "button" at bounding box center [807, 133] width 22 height 21
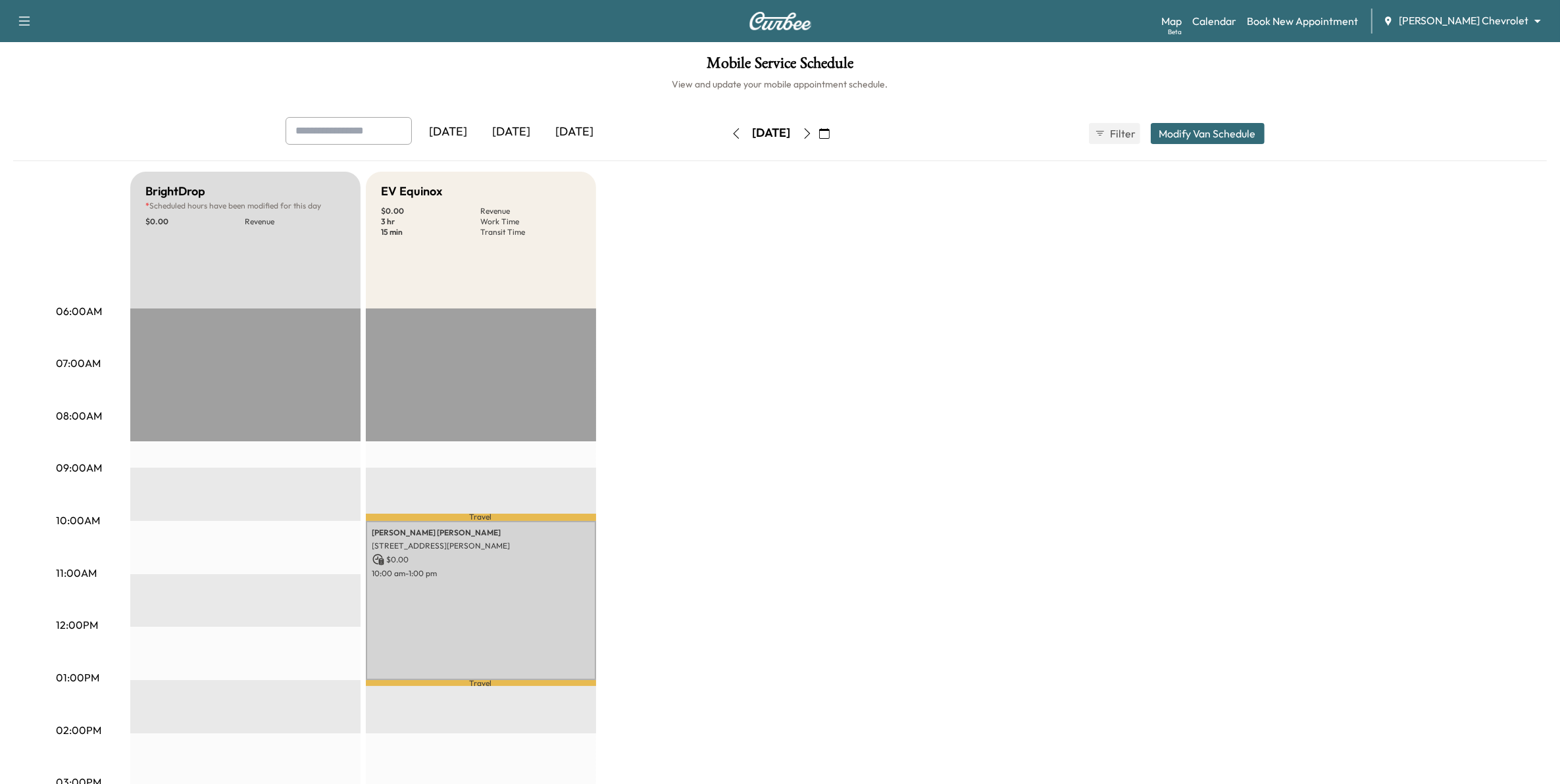
click at [819, 139] on button "button" at bounding box center [807, 133] width 22 height 21
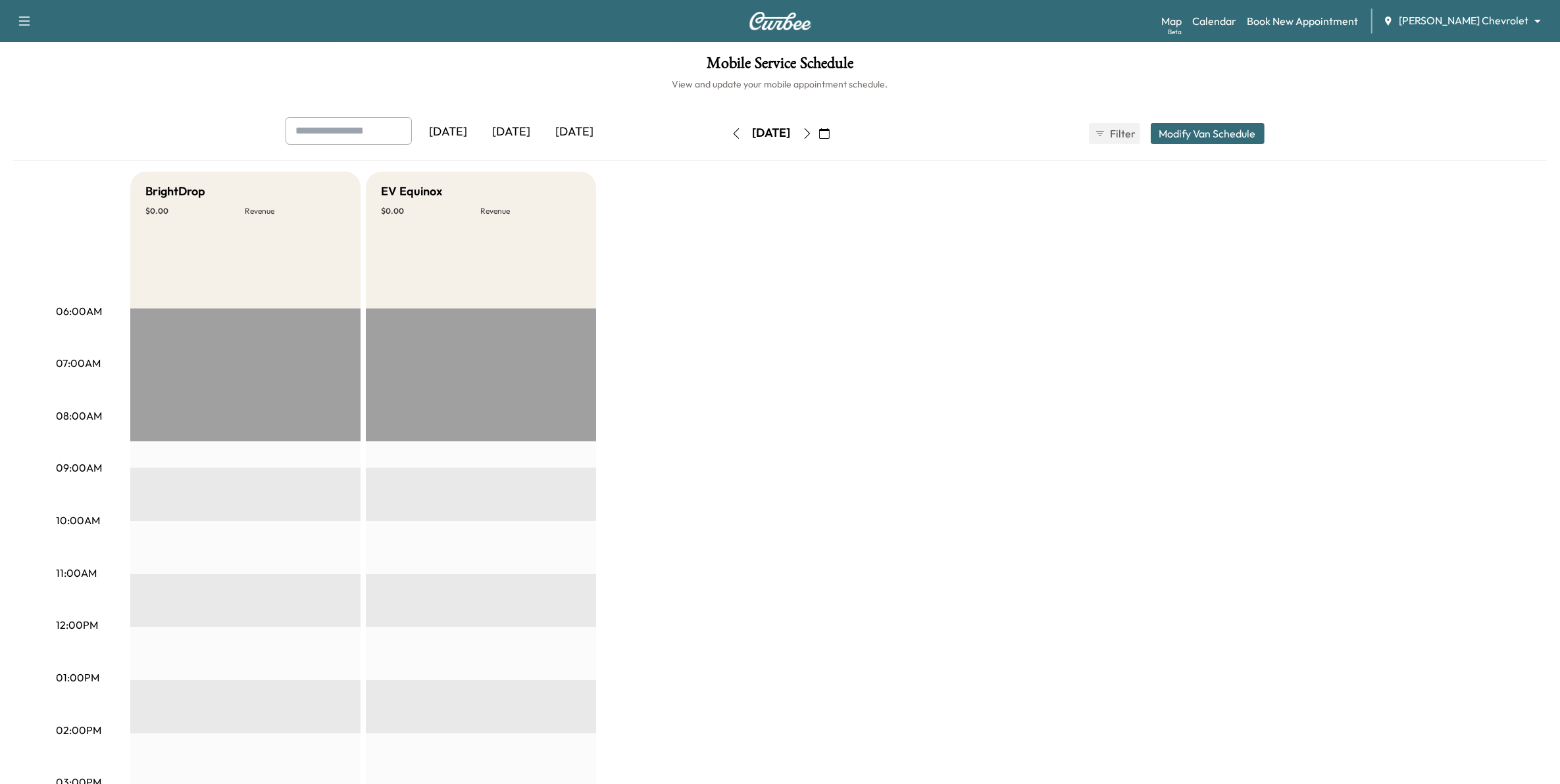
click at [810, 134] on icon "button" at bounding box center [807, 134] width 6 height 11
click at [836, 137] on div "[DATE] September 2025 S M T W T F S 31 1 2 3 4 5 6 7 8 9 10 11 12 13 14 15 16 1…" at bounding box center [780, 133] width 110 height 21
click at [812, 137] on icon "button" at bounding box center [807, 134] width 11 height 11
click at [836, 137] on button "button" at bounding box center [824, 133] width 22 height 21
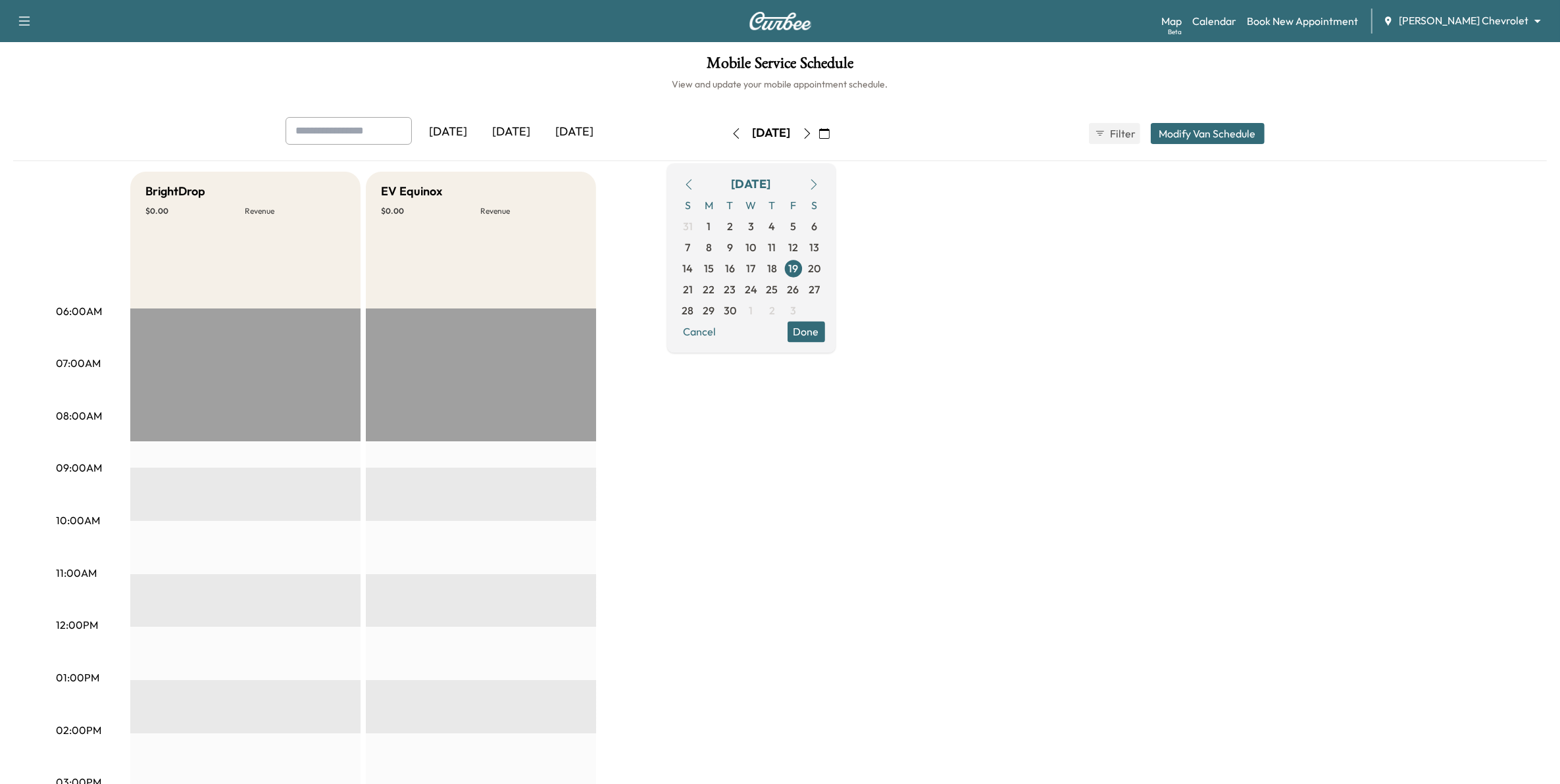
click at [819, 139] on button "button" at bounding box center [807, 133] width 22 height 21
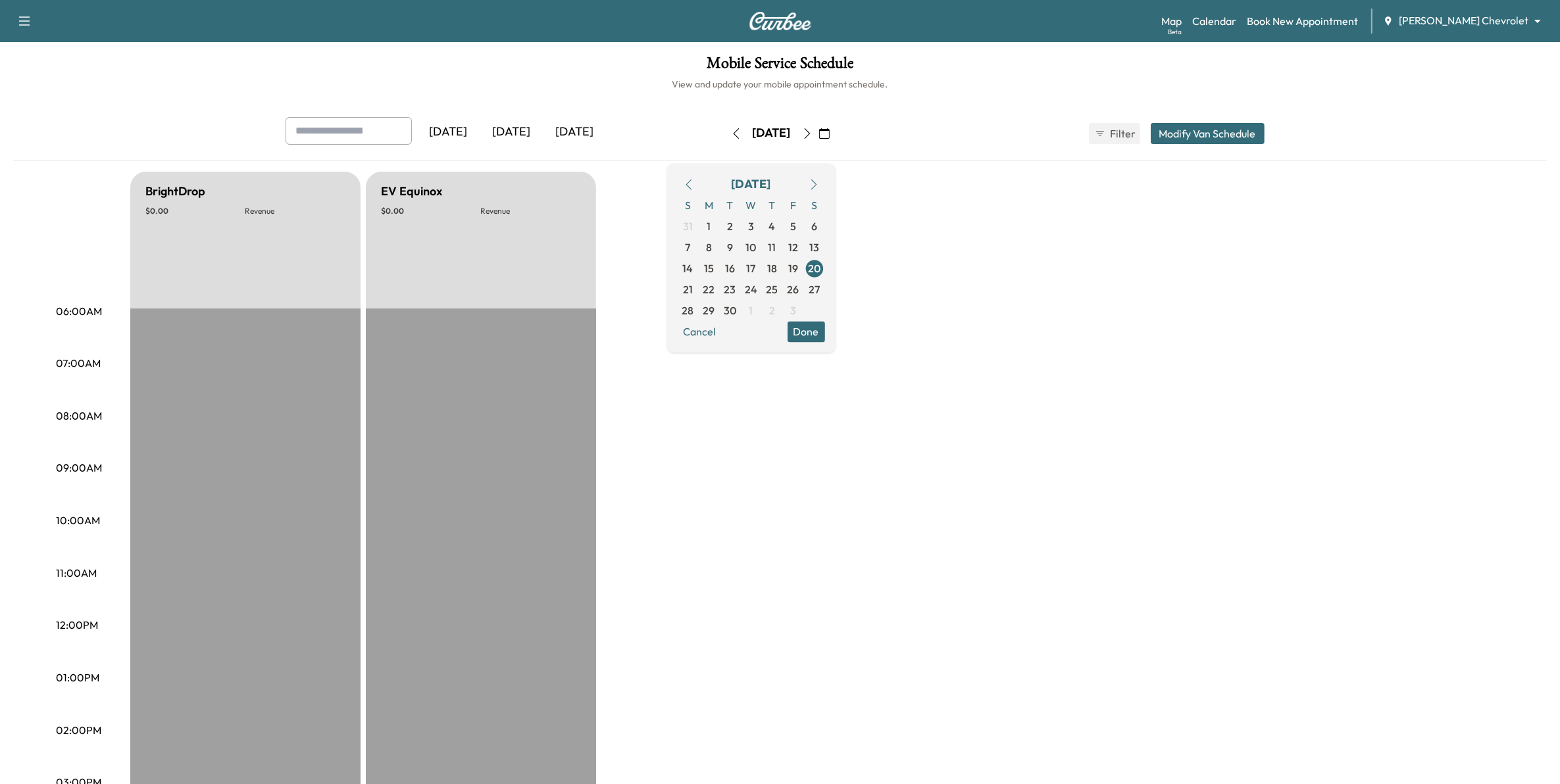
click at [819, 139] on button "button" at bounding box center [807, 133] width 22 height 21
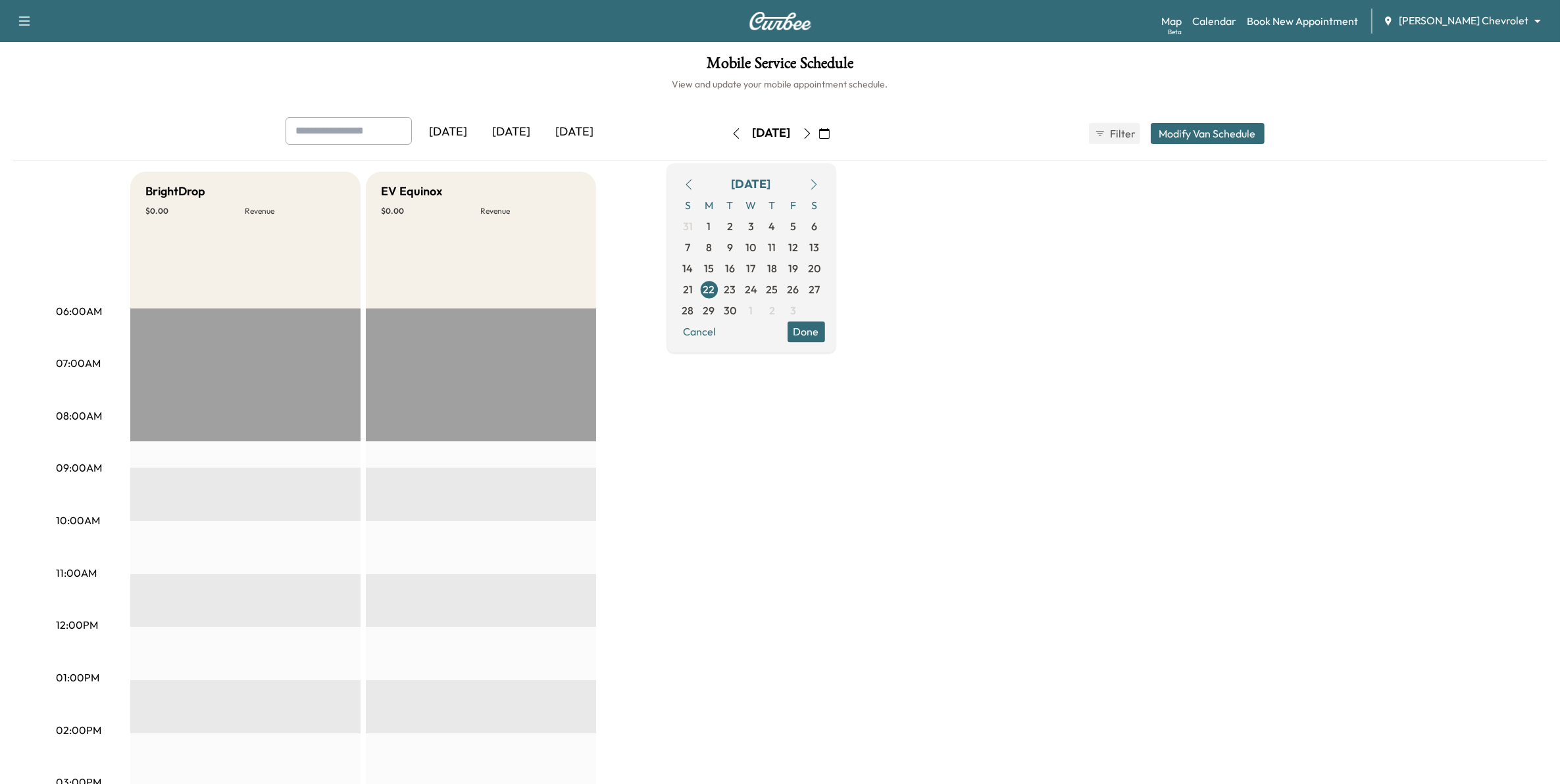
click at [819, 139] on button "button" at bounding box center [807, 133] width 22 height 21
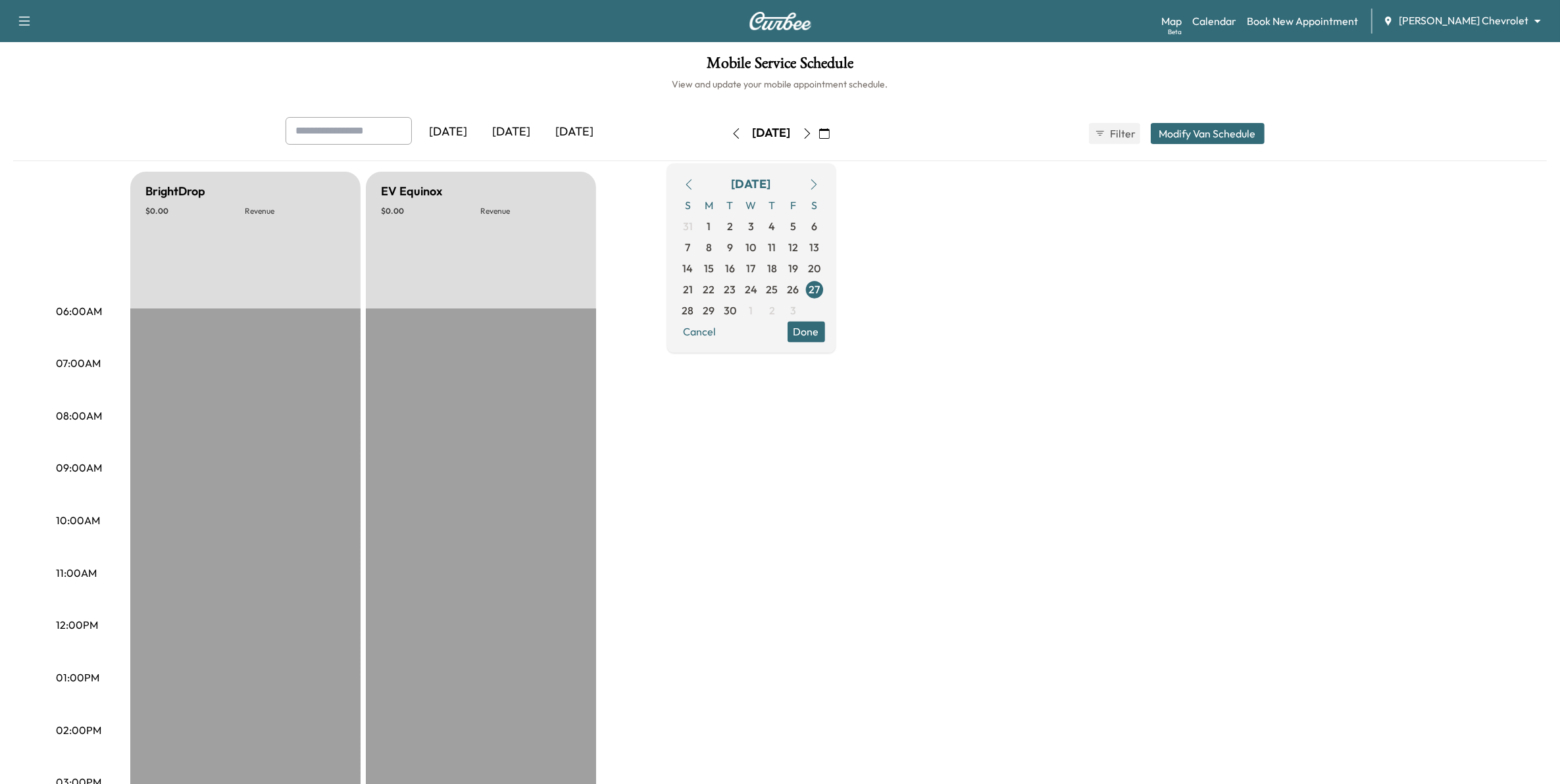
click at [819, 139] on button "button" at bounding box center [807, 133] width 22 height 21
click at [723, 342] on button "Cancel" at bounding box center [700, 331] width 45 height 21
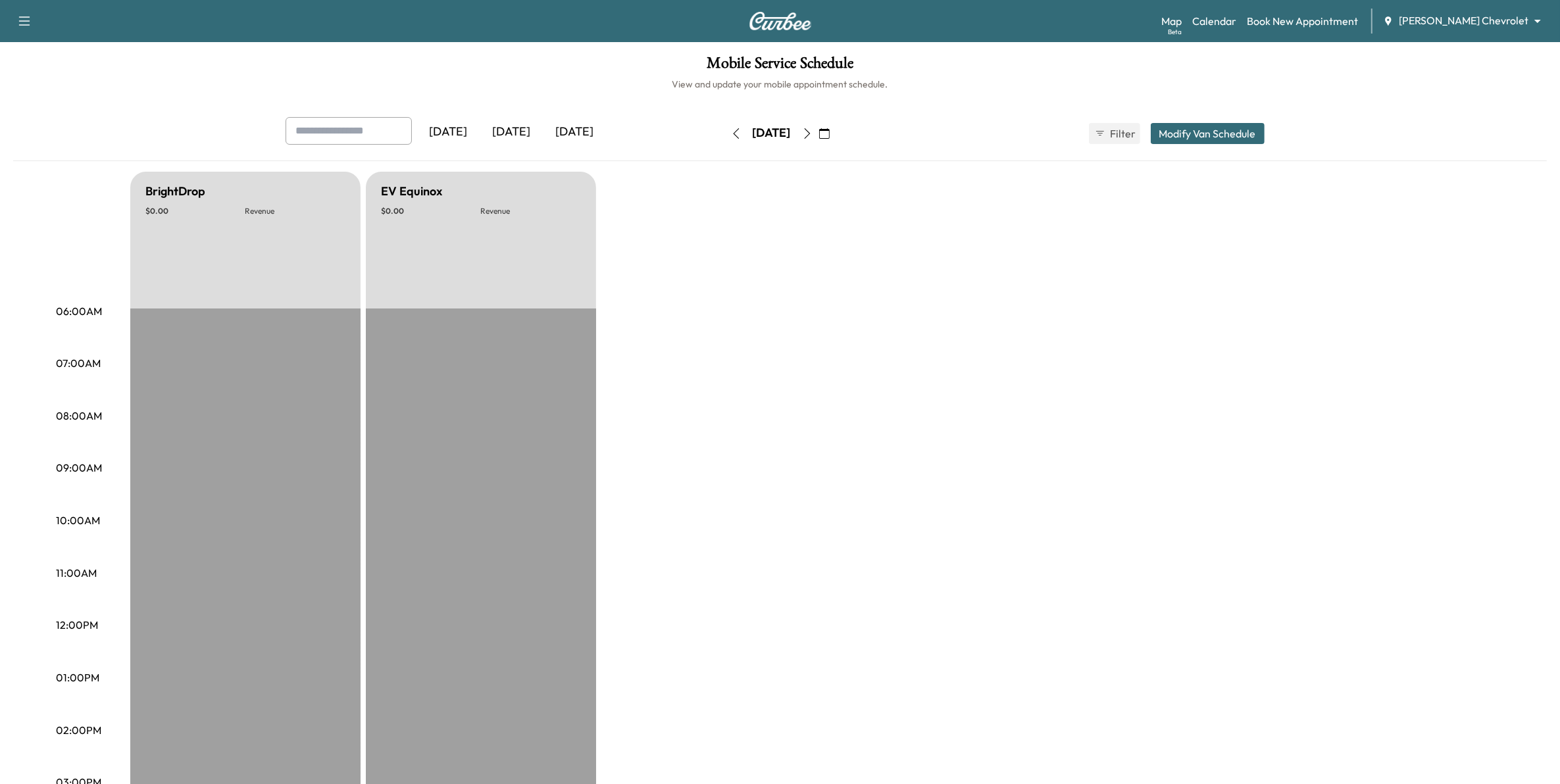
click at [829, 130] on icon "button" at bounding box center [825, 134] width 11 height 11
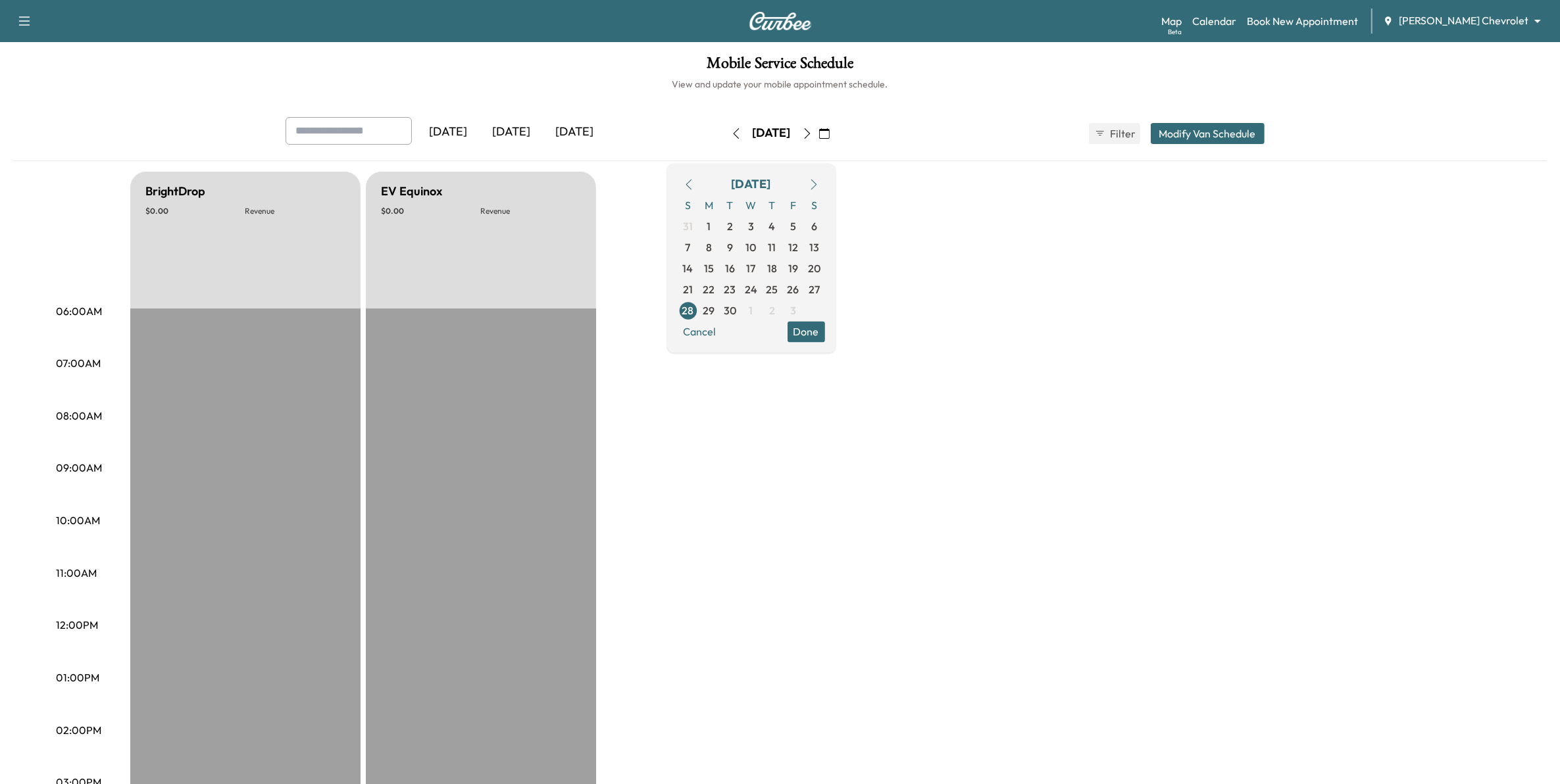
click at [694, 179] on icon "button" at bounding box center [689, 185] width 11 height 11
click at [778, 307] on span "28" at bounding box center [772, 311] width 12 height 16
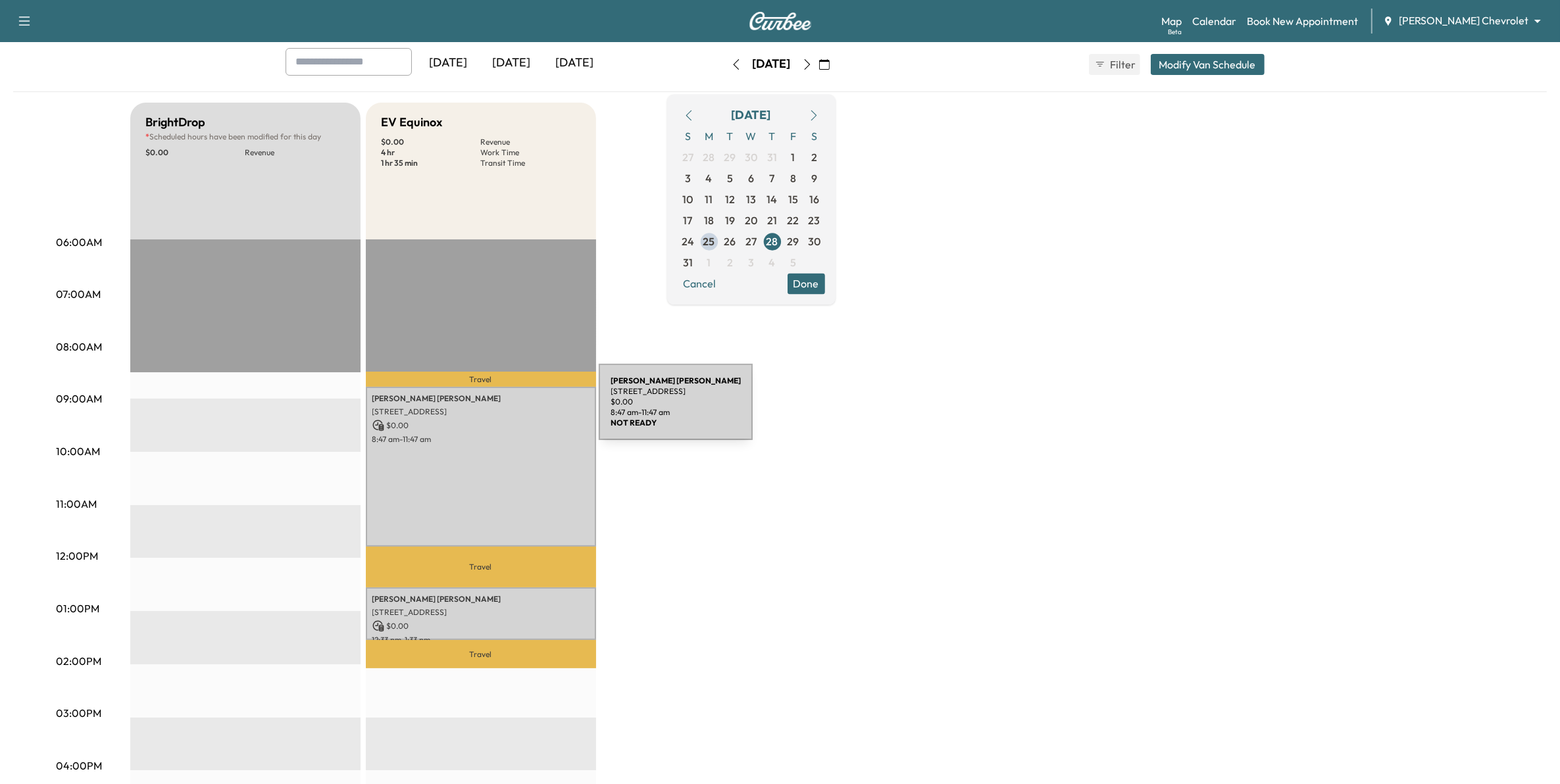
scroll to position [164, 0]
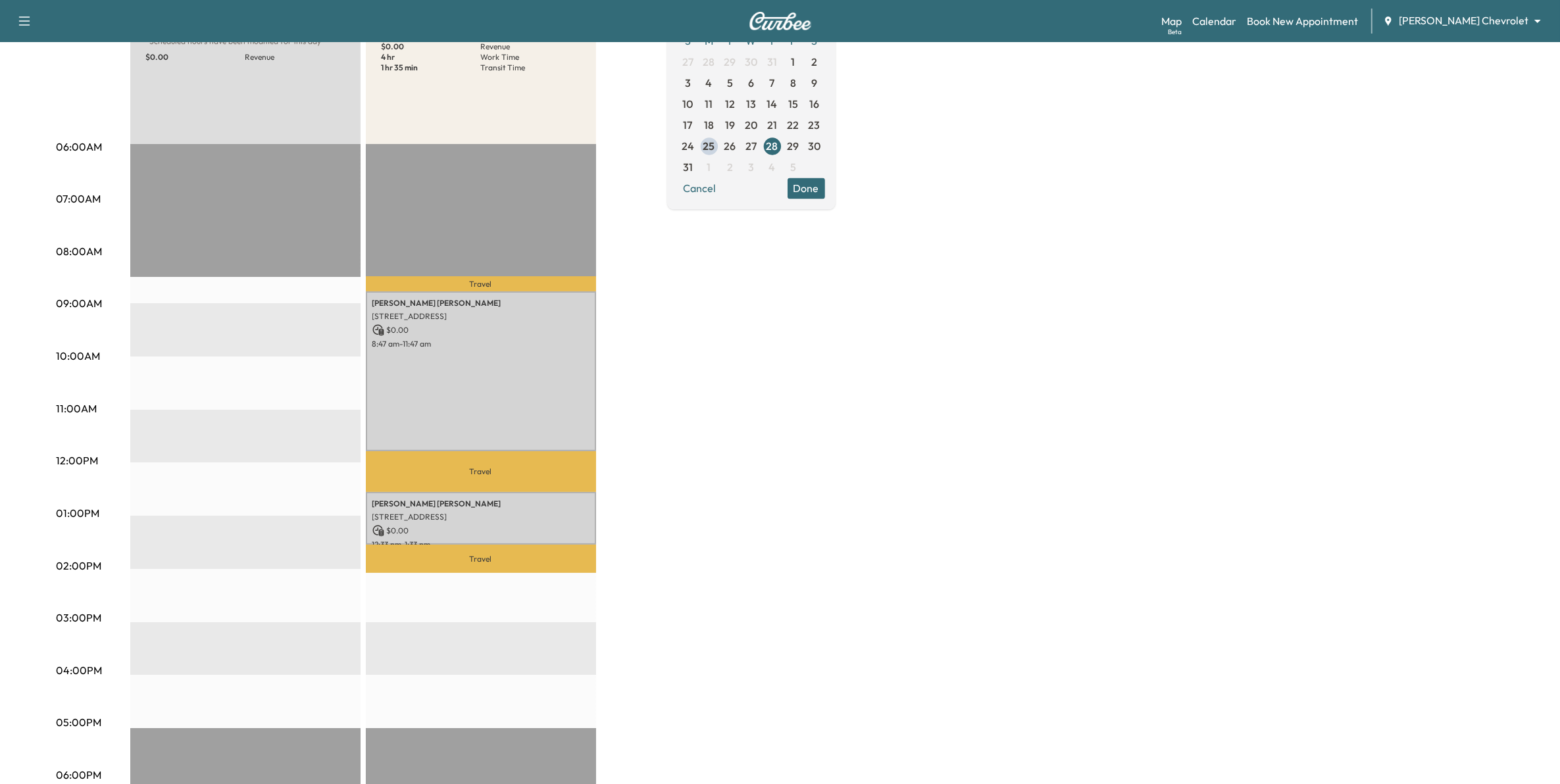
click at [1462, 21] on body "Support Log Out Map Beta Calendar Book New Appointment [PERSON_NAME] Chevrolet …" at bounding box center [780, 228] width 1560 height 784
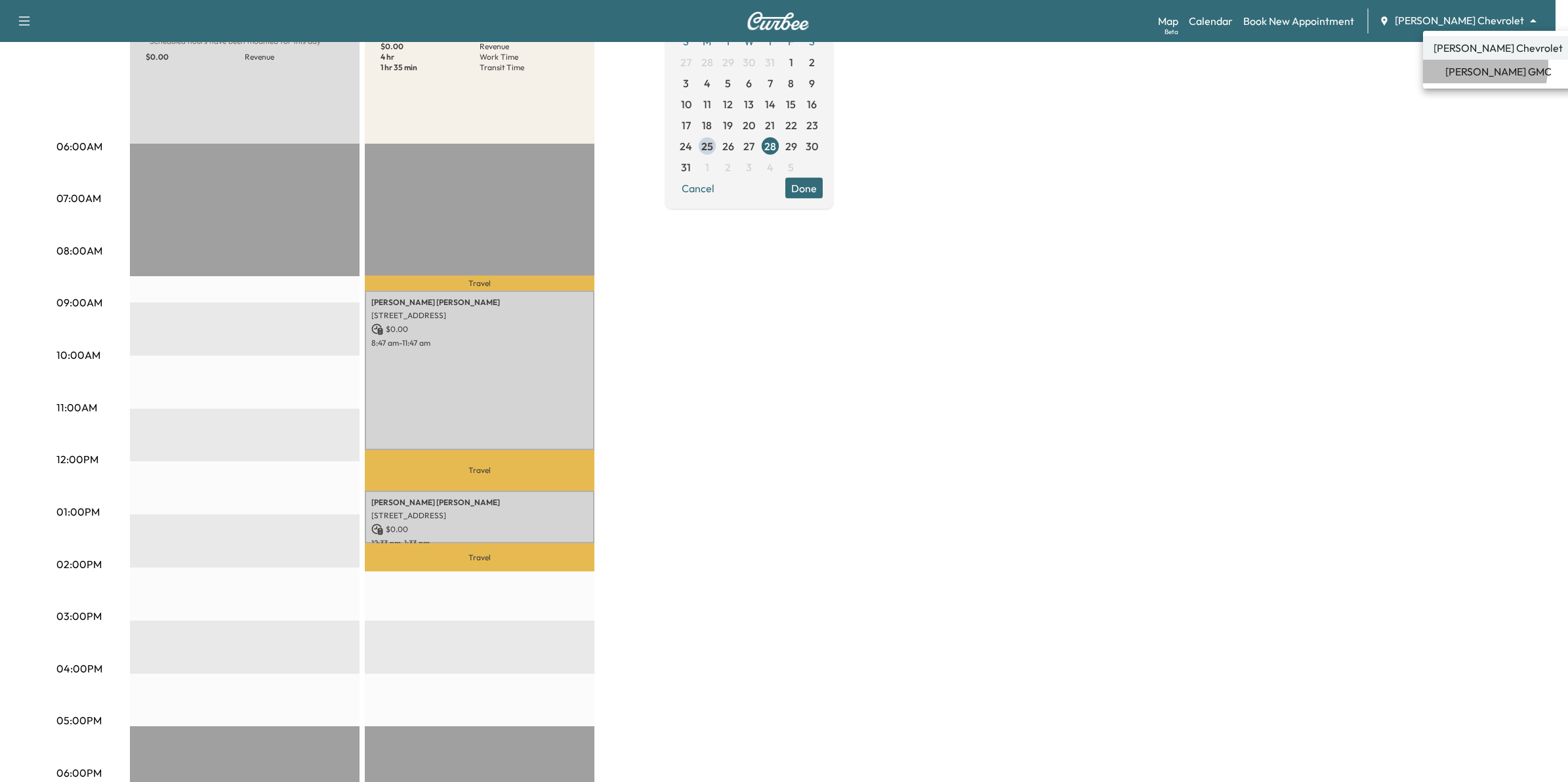
click at [1463, 64] on span "[PERSON_NAME] GMC" at bounding box center [1497, 71] width 106 height 16
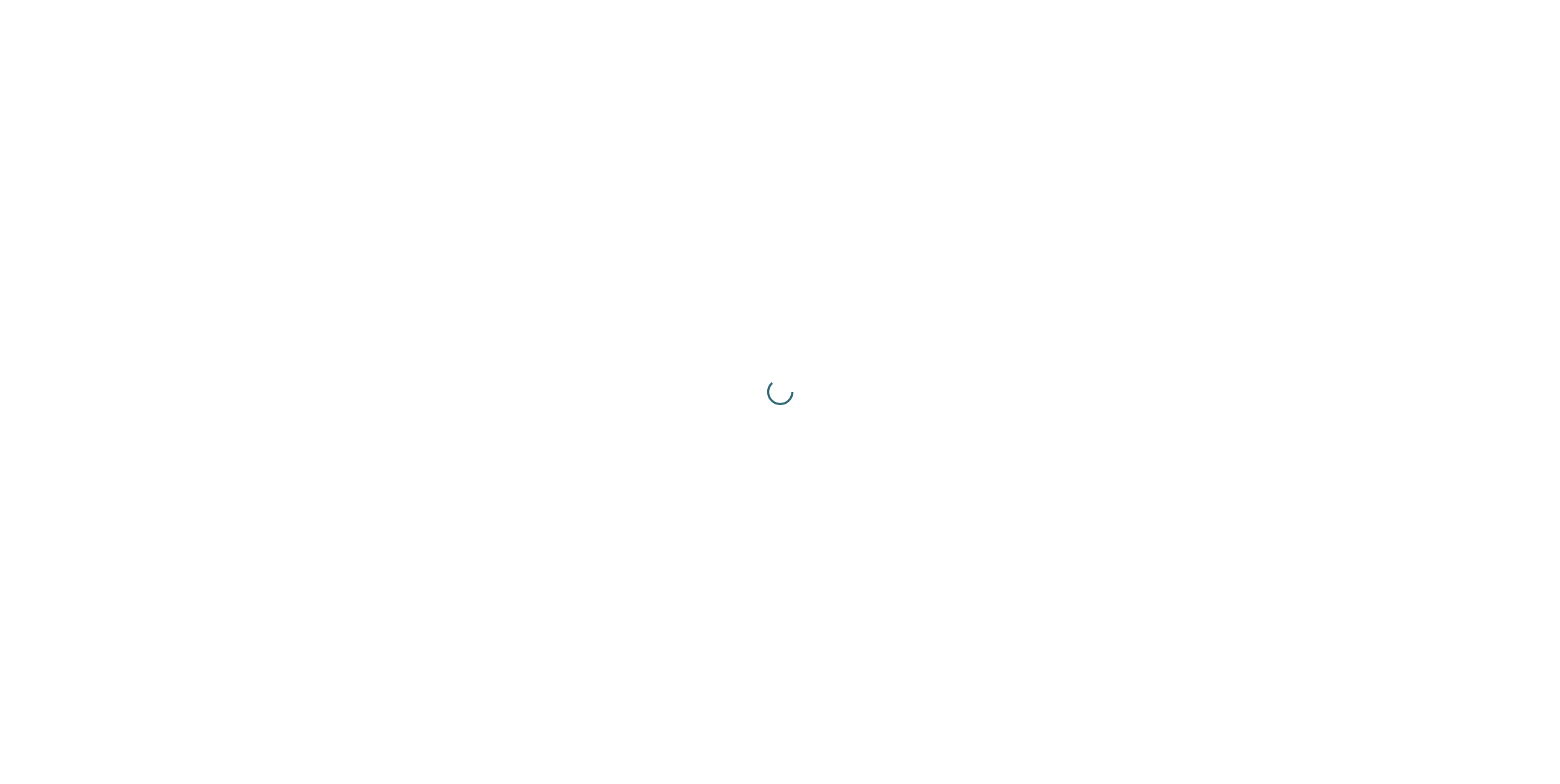
scroll to position [0, 0]
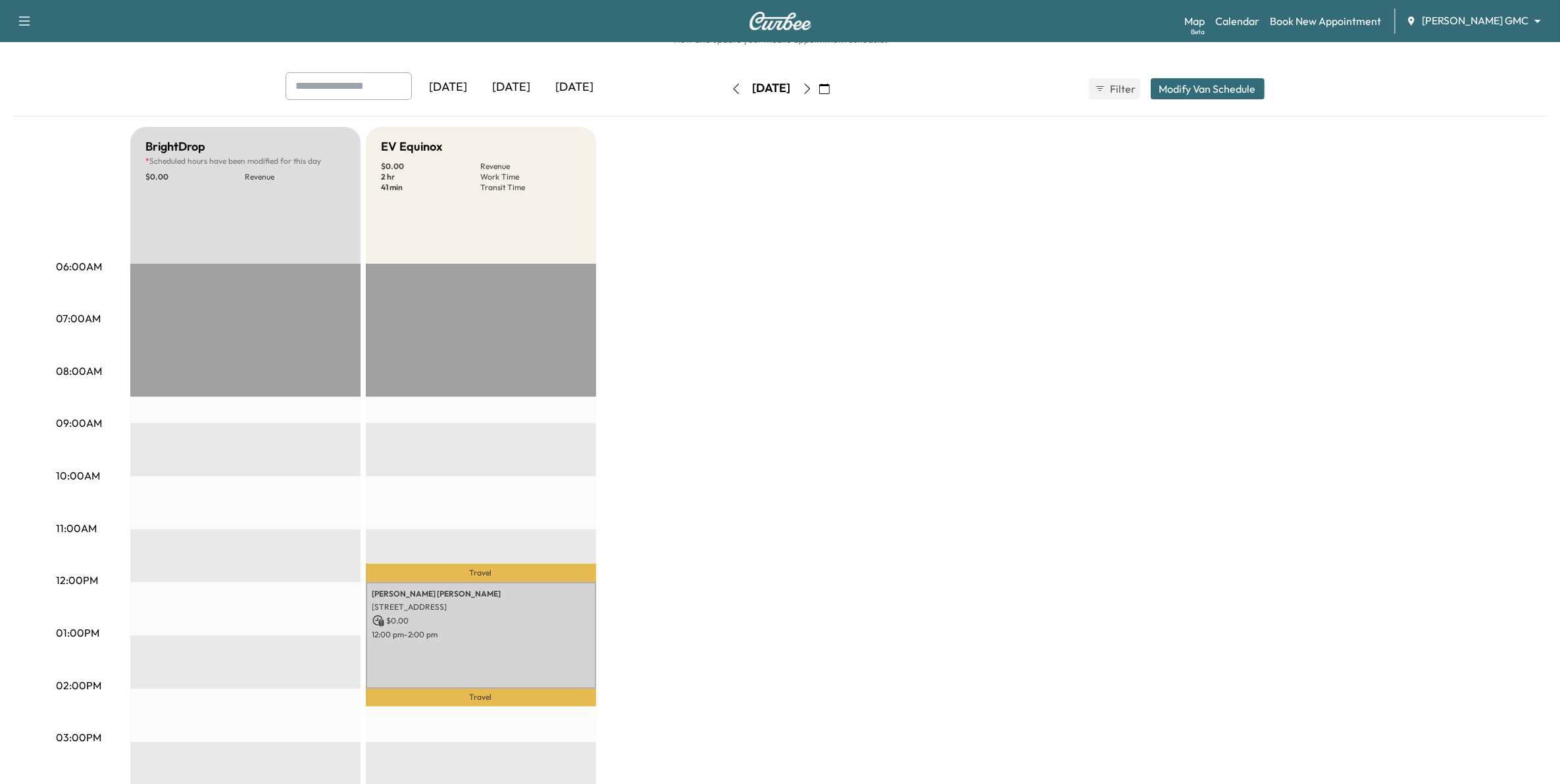
scroll to position [82, 0]
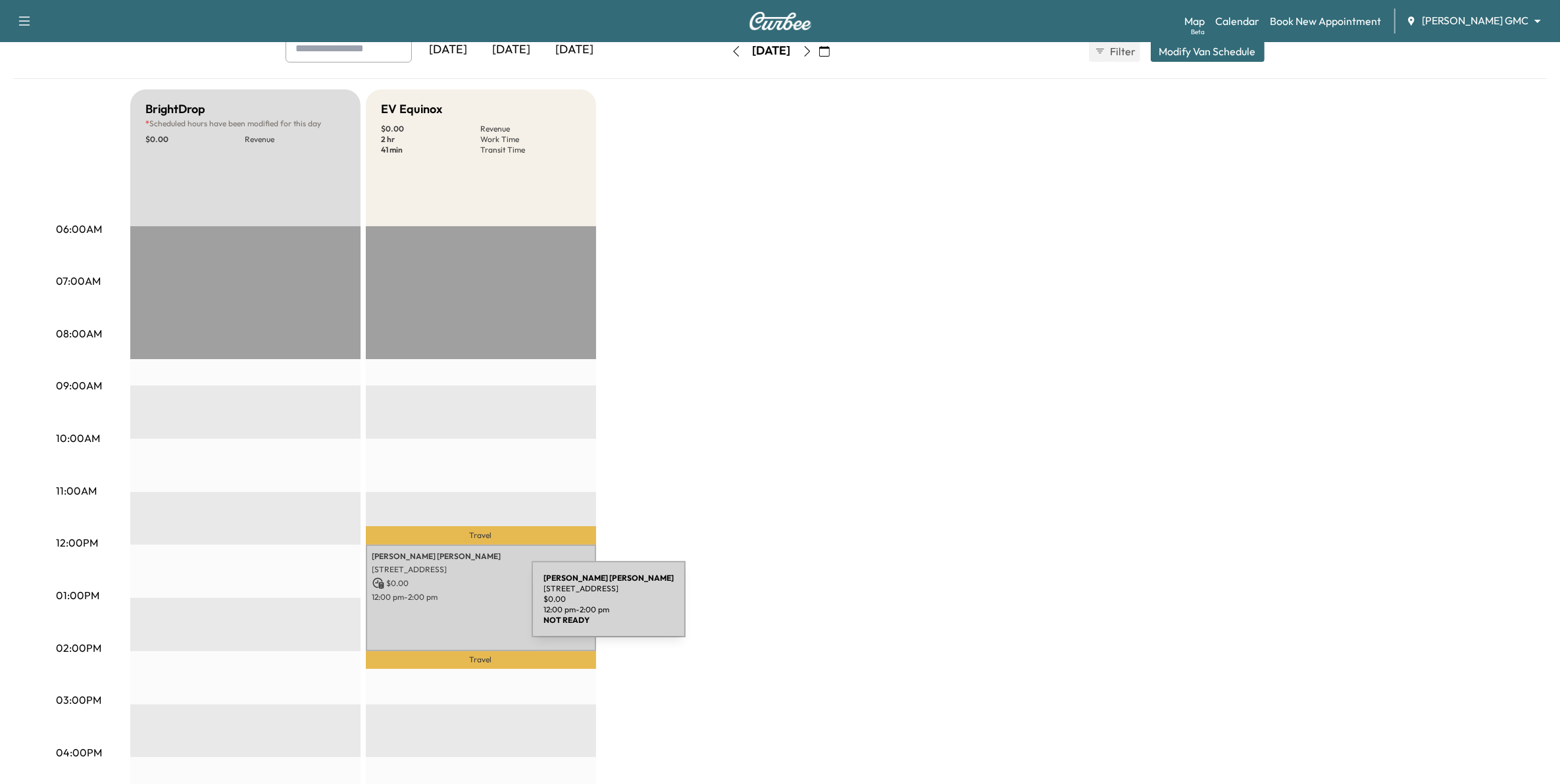
click at [436, 607] on div "[PERSON_NAME] [STREET_ADDRESS] $ 0.00 12:00 pm - 2:00 pm" at bounding box center [481, 598] width 230 height 107
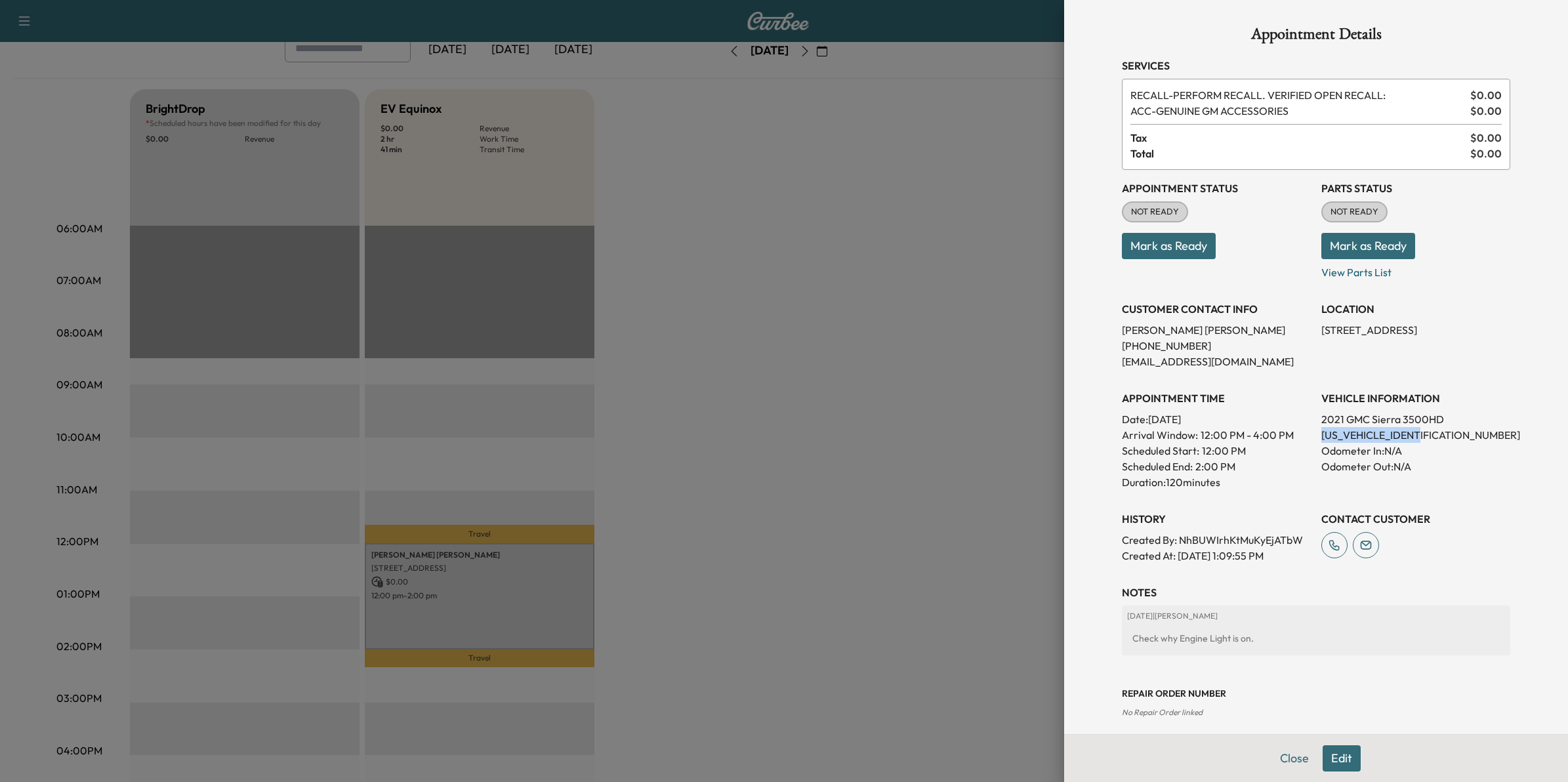
drag, startPoint x: 1422, startPoint y: 434, endPoint x: 1311, endPoint y: 438, distance: 111.1
click at [1321, 438] on p "[US_VEHICLE_IDENTIFICATION_NUMBER]" at bounding box center [1415, 435] width 189 height 16
drag, startPoint x: 1311, startPoint y: 438, endPoint x: 1319, endPoint y: 434, distance: 8.9
copy p "GT49VEY2MF129735"
click at [927, 372] on div at bounding box center [784, 391] width 1568 height 782
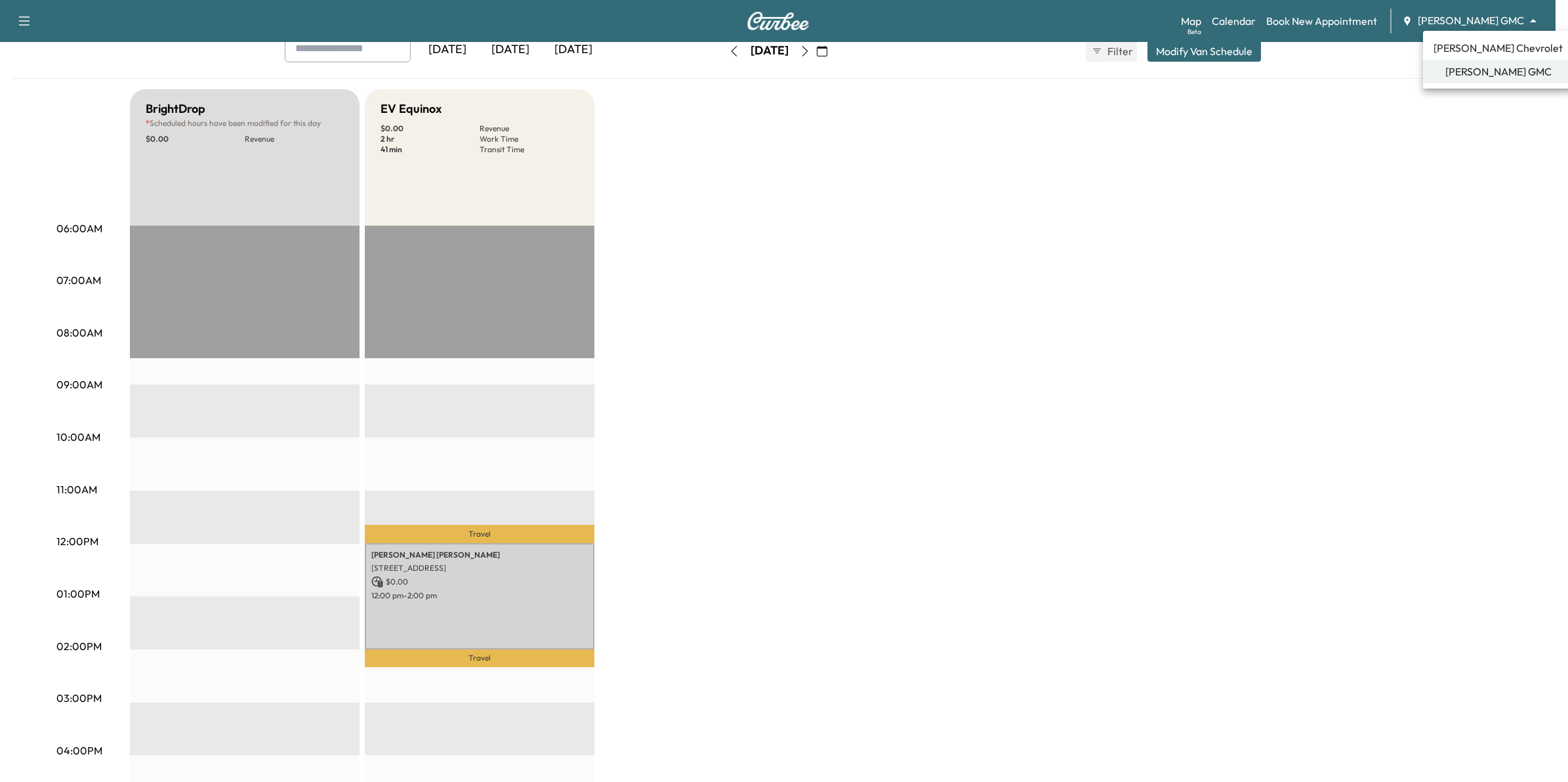
click at [1437, 20] on body "Support Log Out Map Beta Calendar Book New Appointment [PERSON_NAME] GMC ******…" at bounding box center [784, 308] width 1568 height 782
click at [1461, 54] on span "[PERSON_NAME] Chevrolet" at bounding box center [1497, 48] width 130 height 16
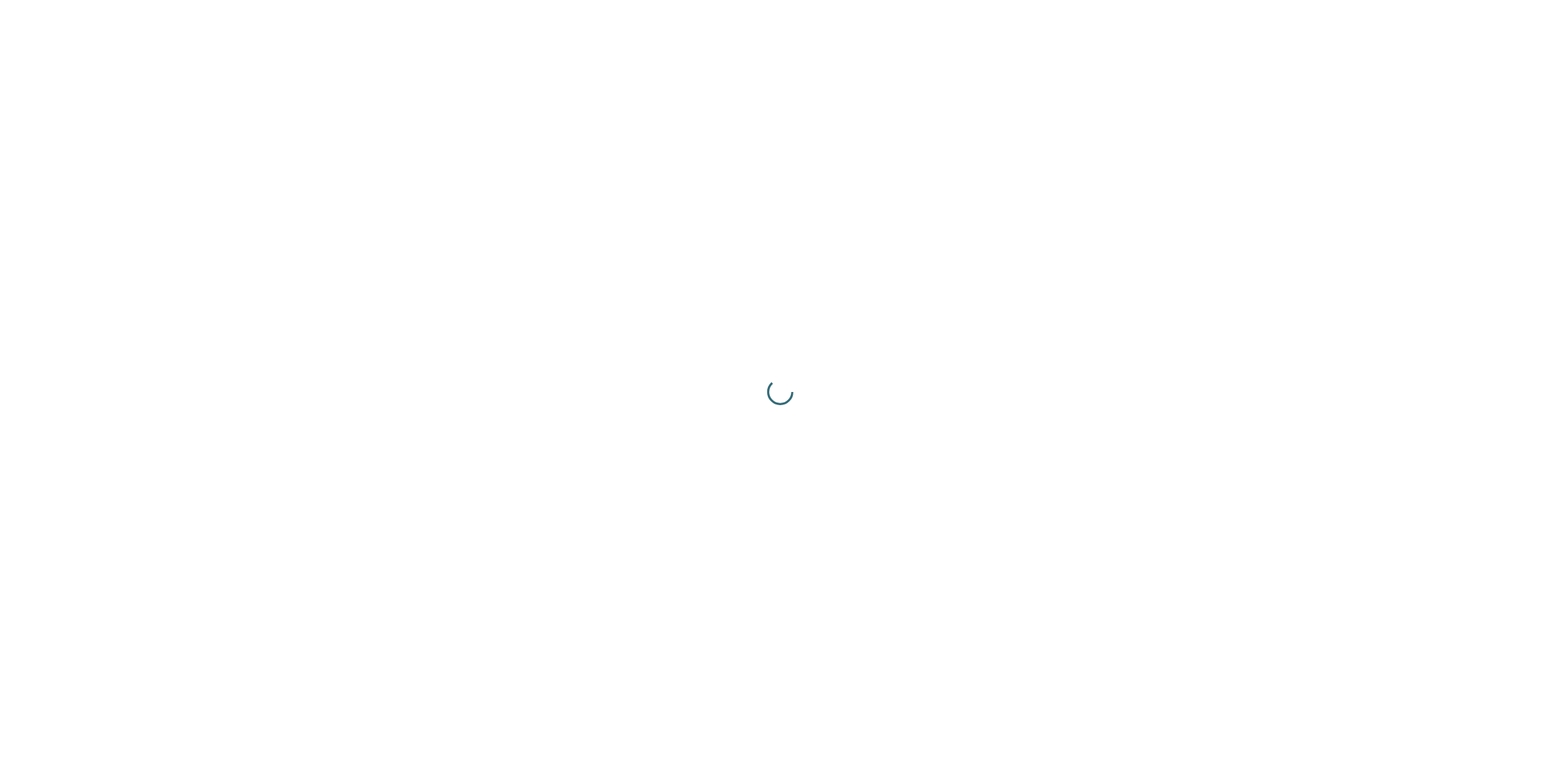
scroll to position [0, 0]
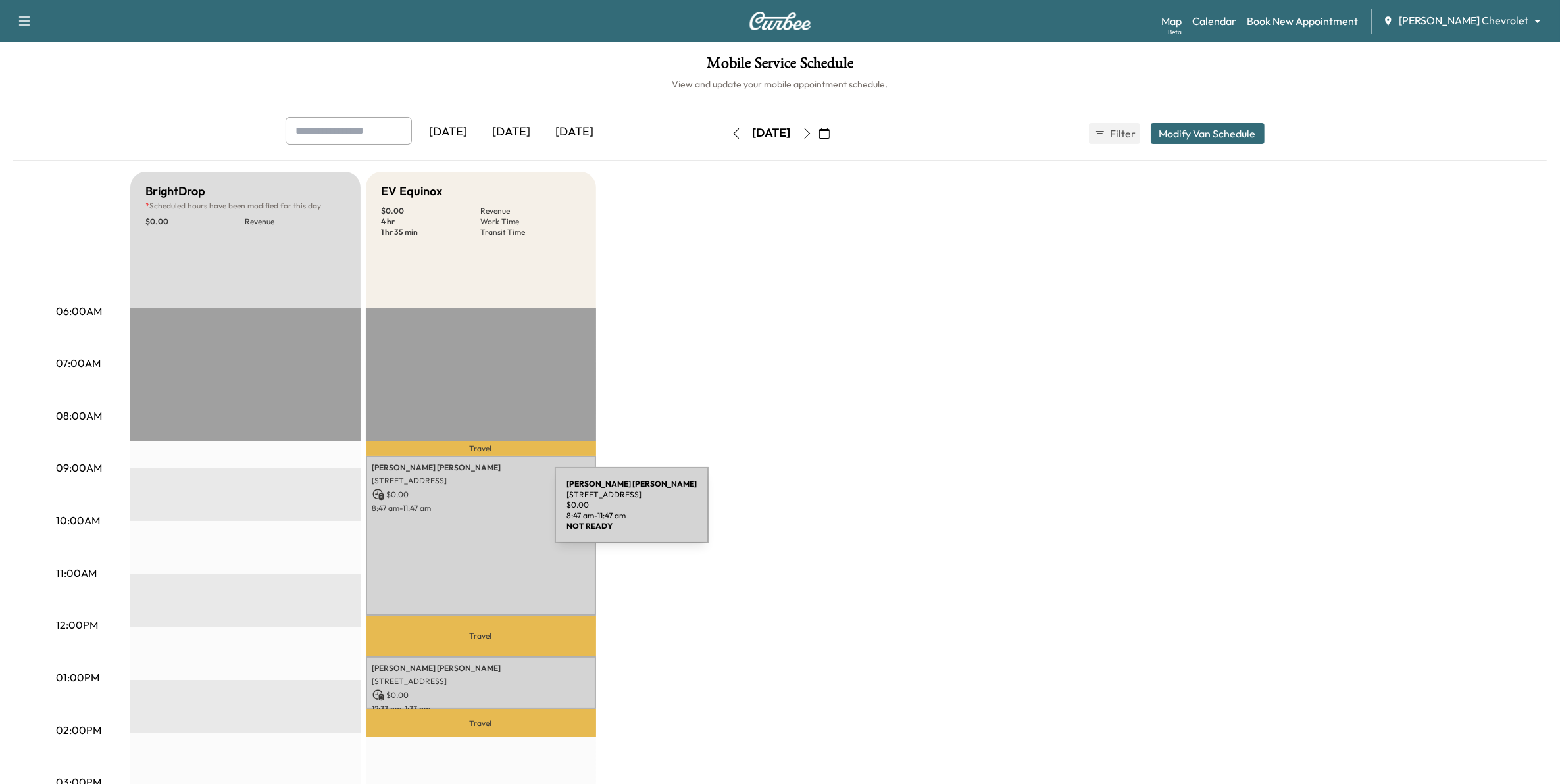
click at [455, 513] on div "[PERSON_NAME] [STREET_ADDRESS] $ 0.00 8:47 am - 11:47 am" at bounding box center [481, 535] width 230 height 159
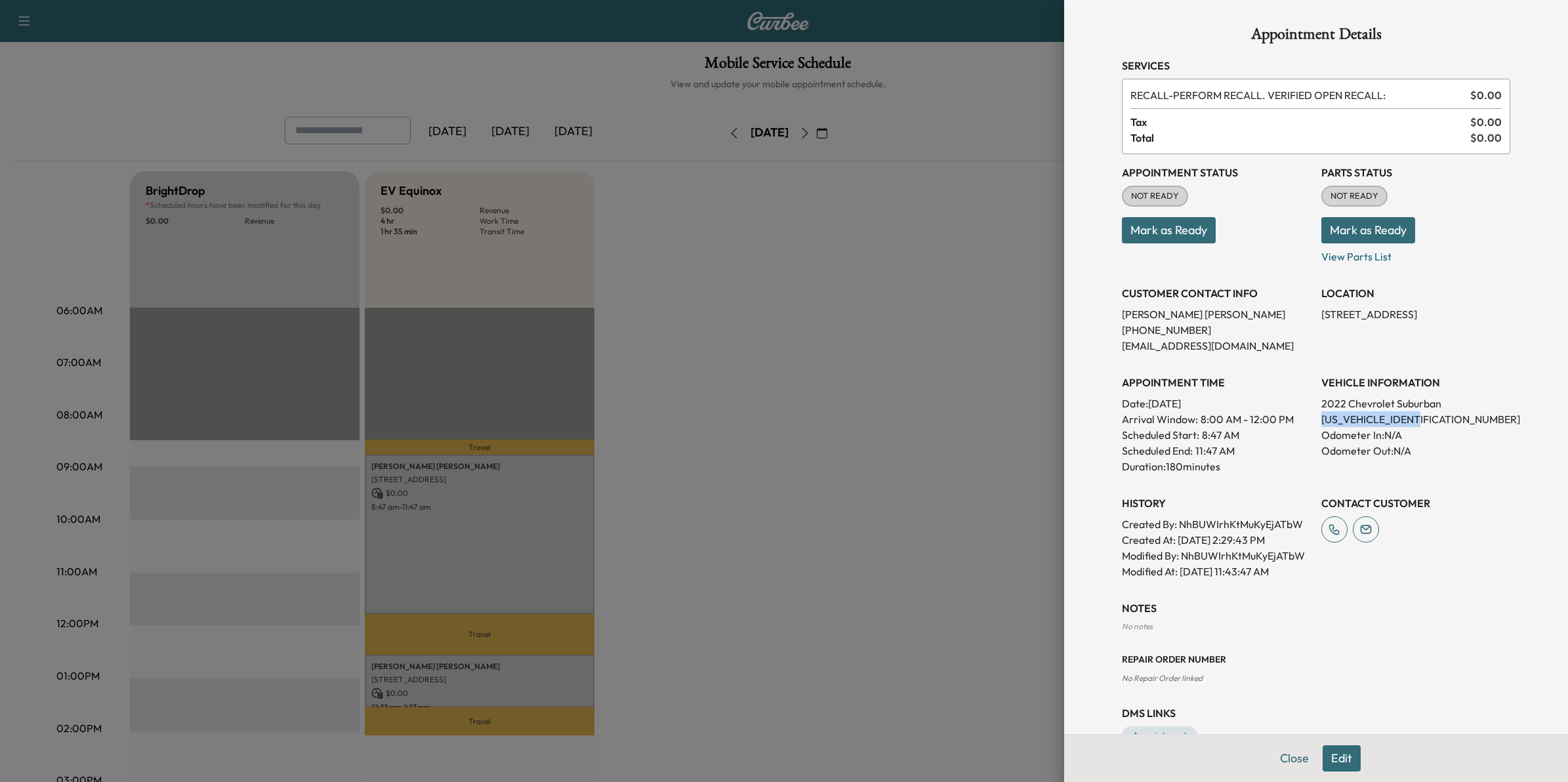
drag, startPoint x: 1427, startPoint y: 417, endPoint x: 1304, endPoint y: 418, distance: 123.0
click at [1304, 418] on div "Appointment Status NOT READY Mark as Ready Parts Status NOT READY Mark as Ready…" at bounding box center [1316, 366] width 388 height 425
copy p "[US_VEHICLE_IDENTIFICATION_NUMBER]"
click at [720, 395] on div at bounding box center [784, 391] width 1568 height 782
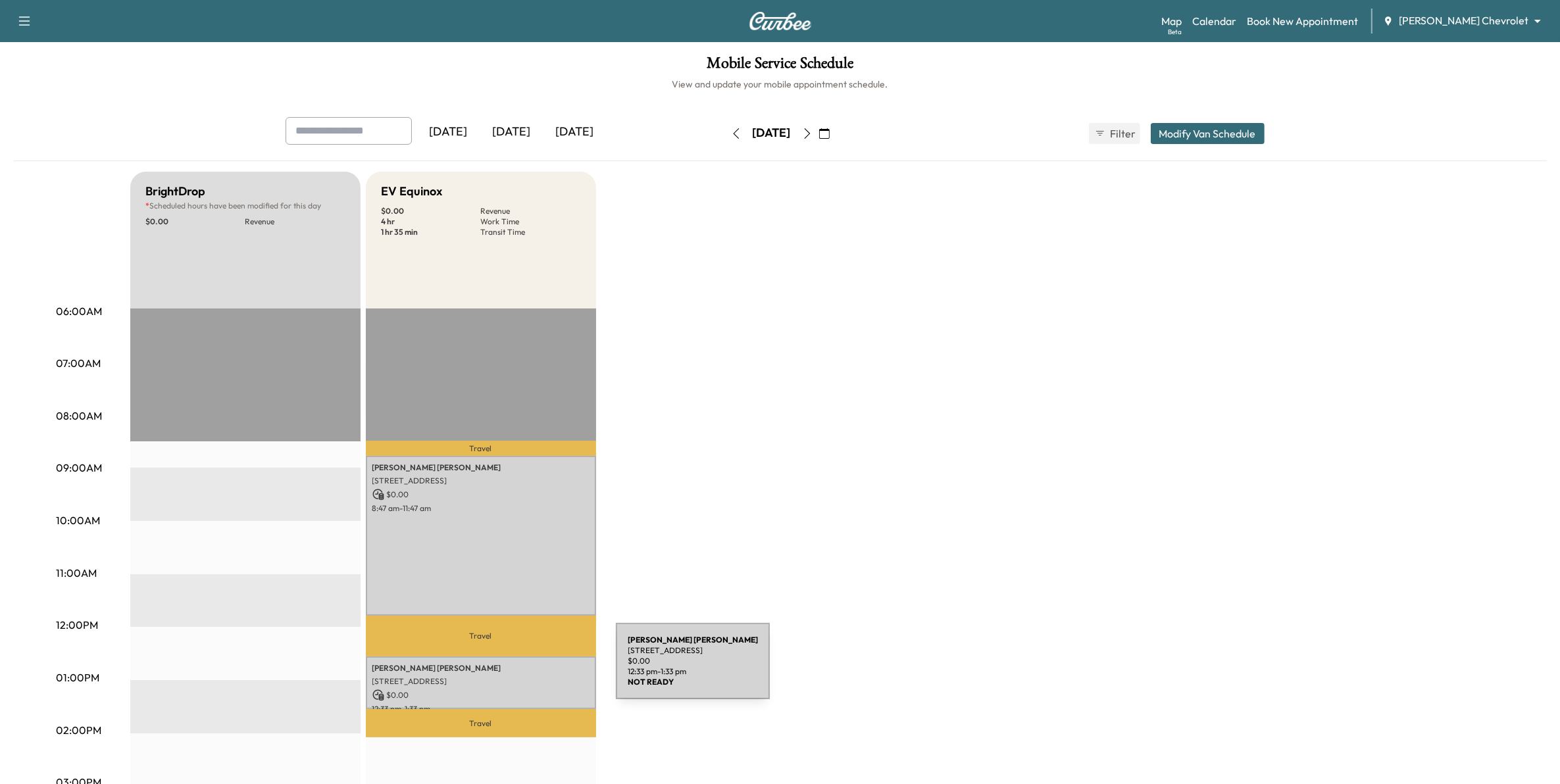
click at [517, 668] on div "[PERSON_NAME] [STREET_ADDRESS] $ 0.00 12:33 pm - 1:33 pm" at bounding box center [481, 682] width 230 height 53
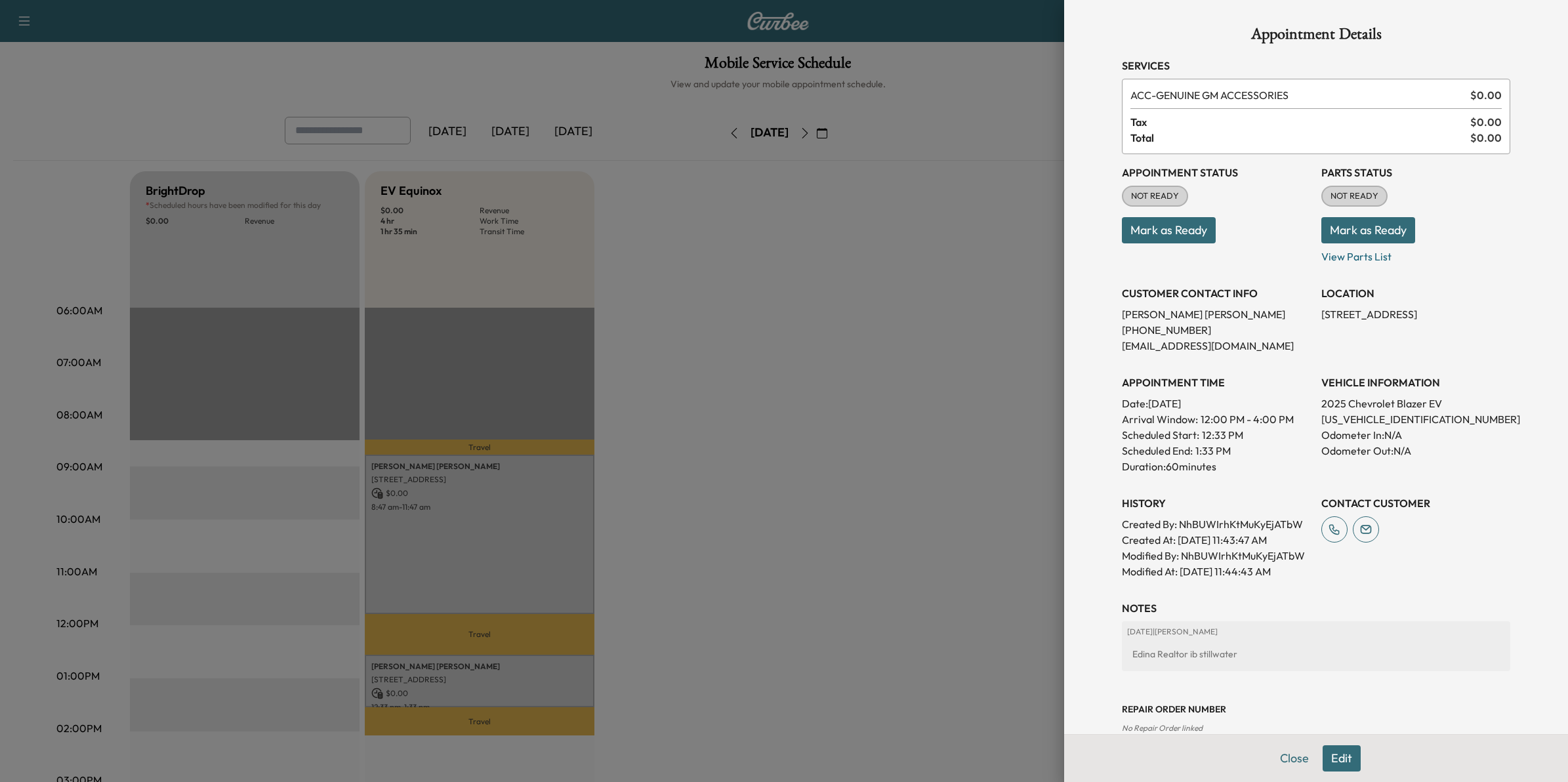
click at [705, 654] on div at bounding box center [784, 391] width 1568 height 782
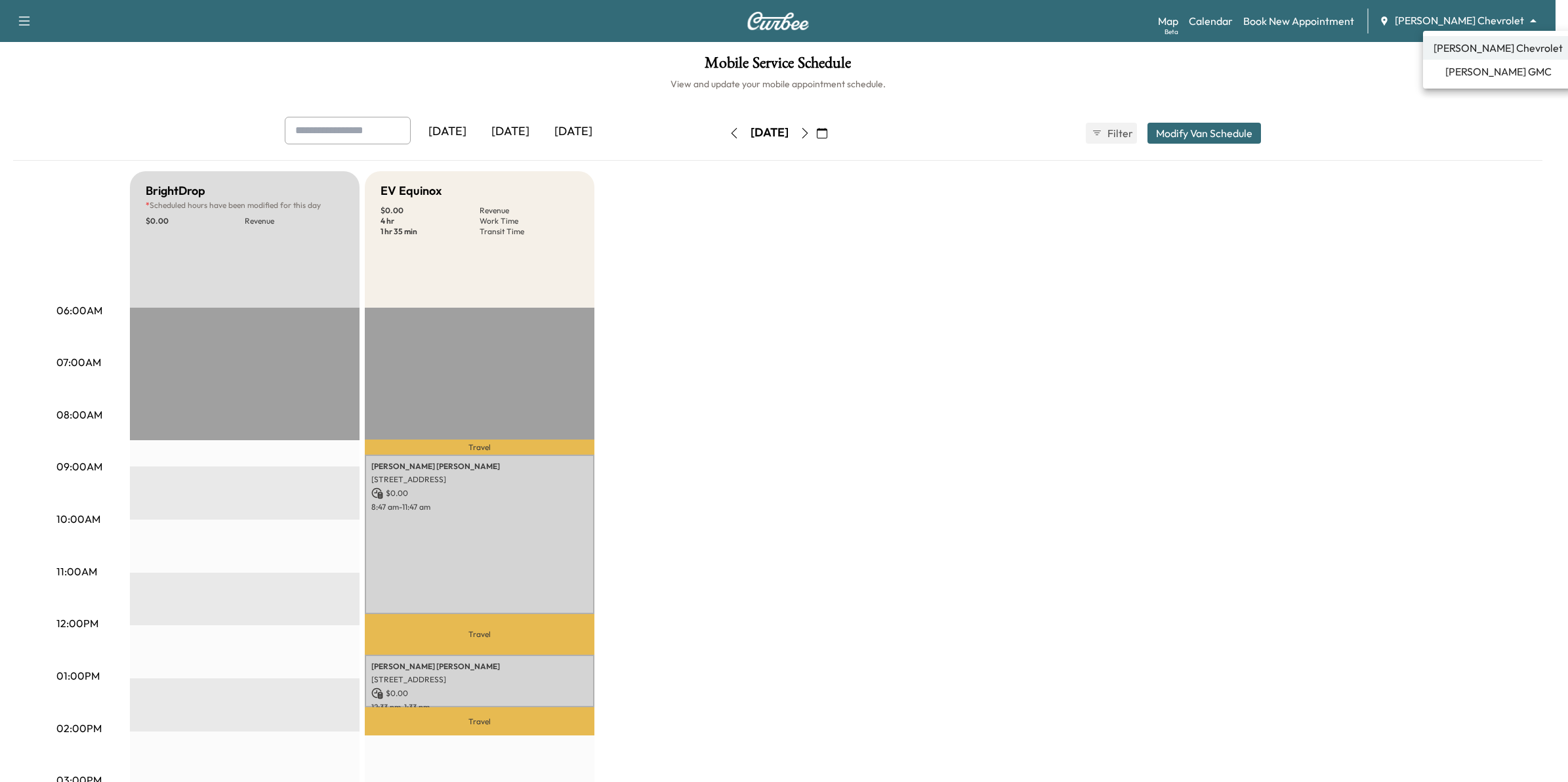
click at [1494, 23] on body "Support Log Out Map Beta Calendar Book New Appointment [PERSON_NAME] Chevrolet …" at bounding box center [784, 391] width 1568 height 782
click at [1496, 68] on span "[PERSON_NAME] GMC" at bounding box center [1497, 71] width 106 height 16
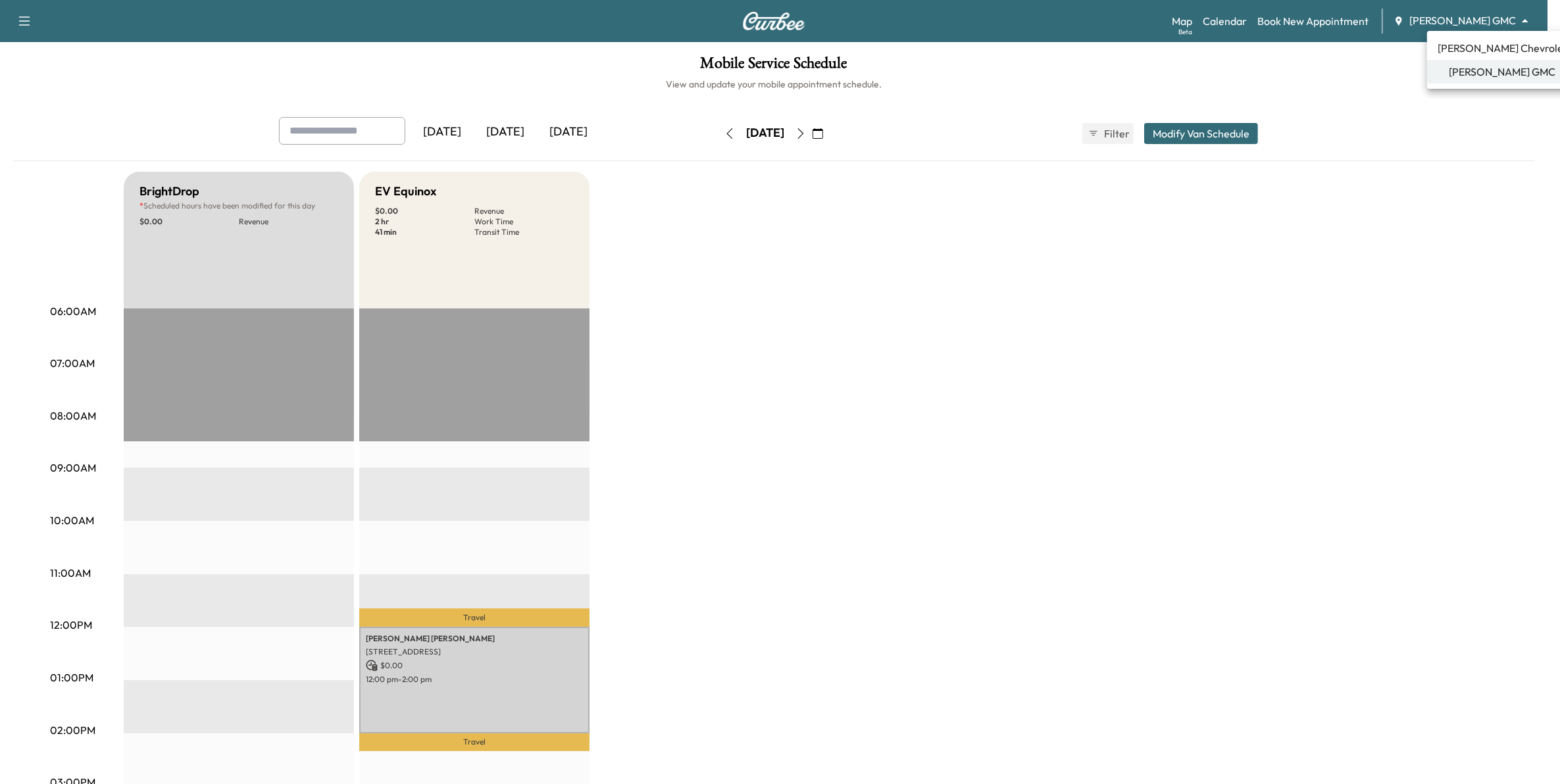
click at [1434, 18] on body "Support Log Out Map Beta Calendar Book New Appointment [PERSON_NAME] GMC ******…" at bounding box center [780, 392] width 1560 height 784
click at [1457, 50] on span "[PERSON_NAME] Chevrolet" at bounding box center [1502, 48] width 130 height 16
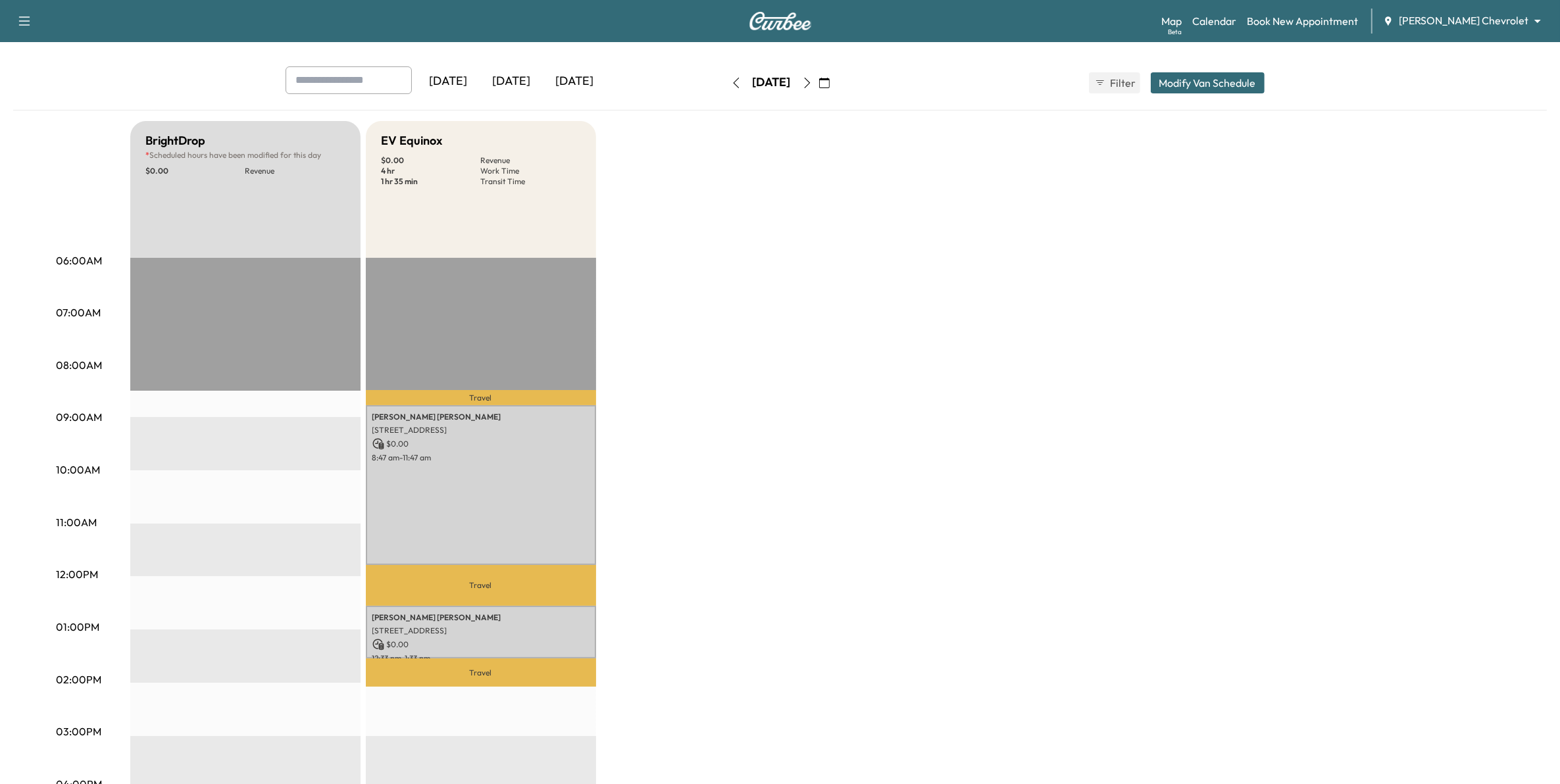
scroll to position [164, 0]
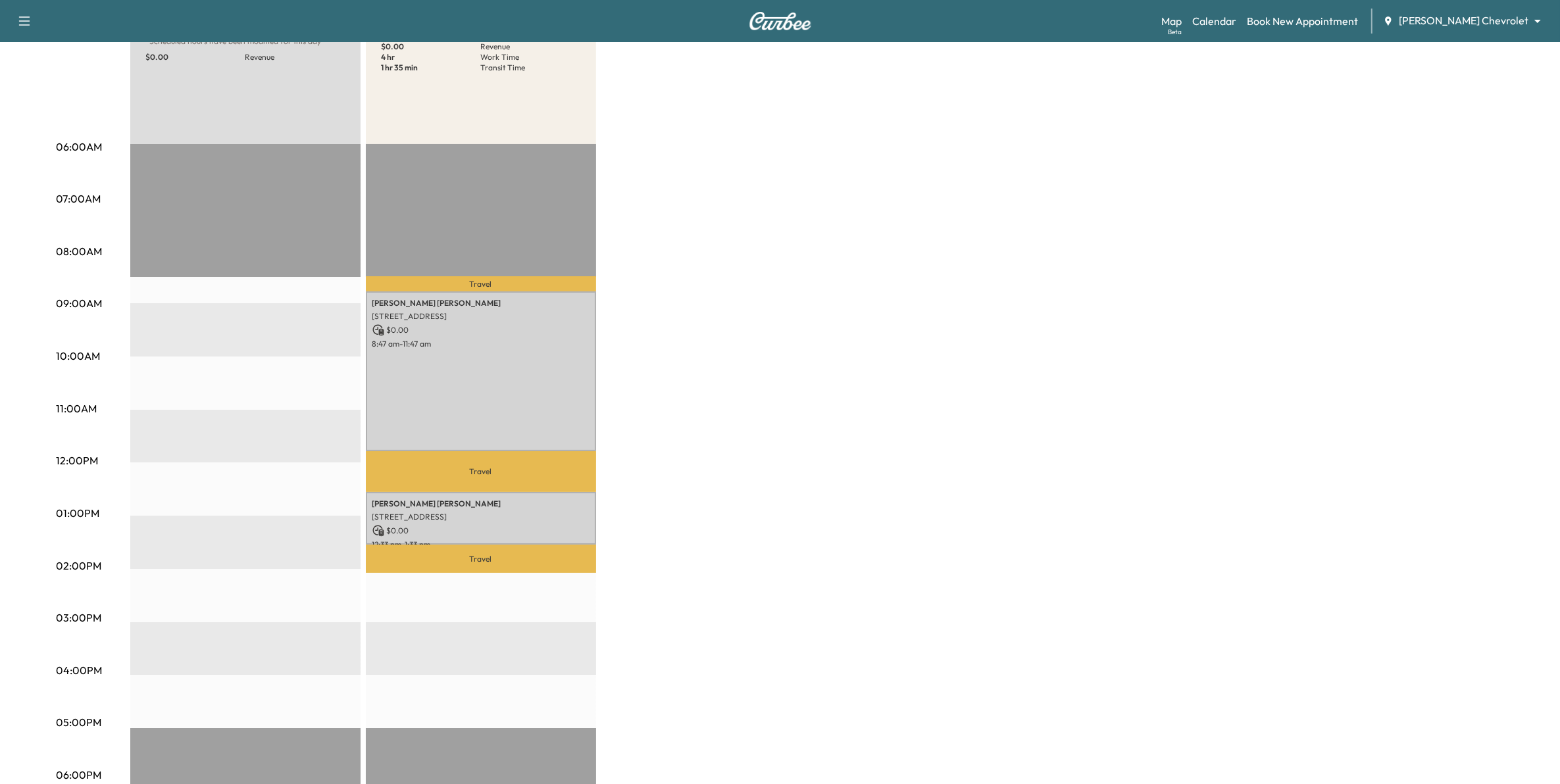
click at [1480, 19] on body "Support Log Out Map Beta Calendar Book New Appointment [PERSON_NAME] Chevrolet …" at bounding box center [780, 228] width 1560 height 784
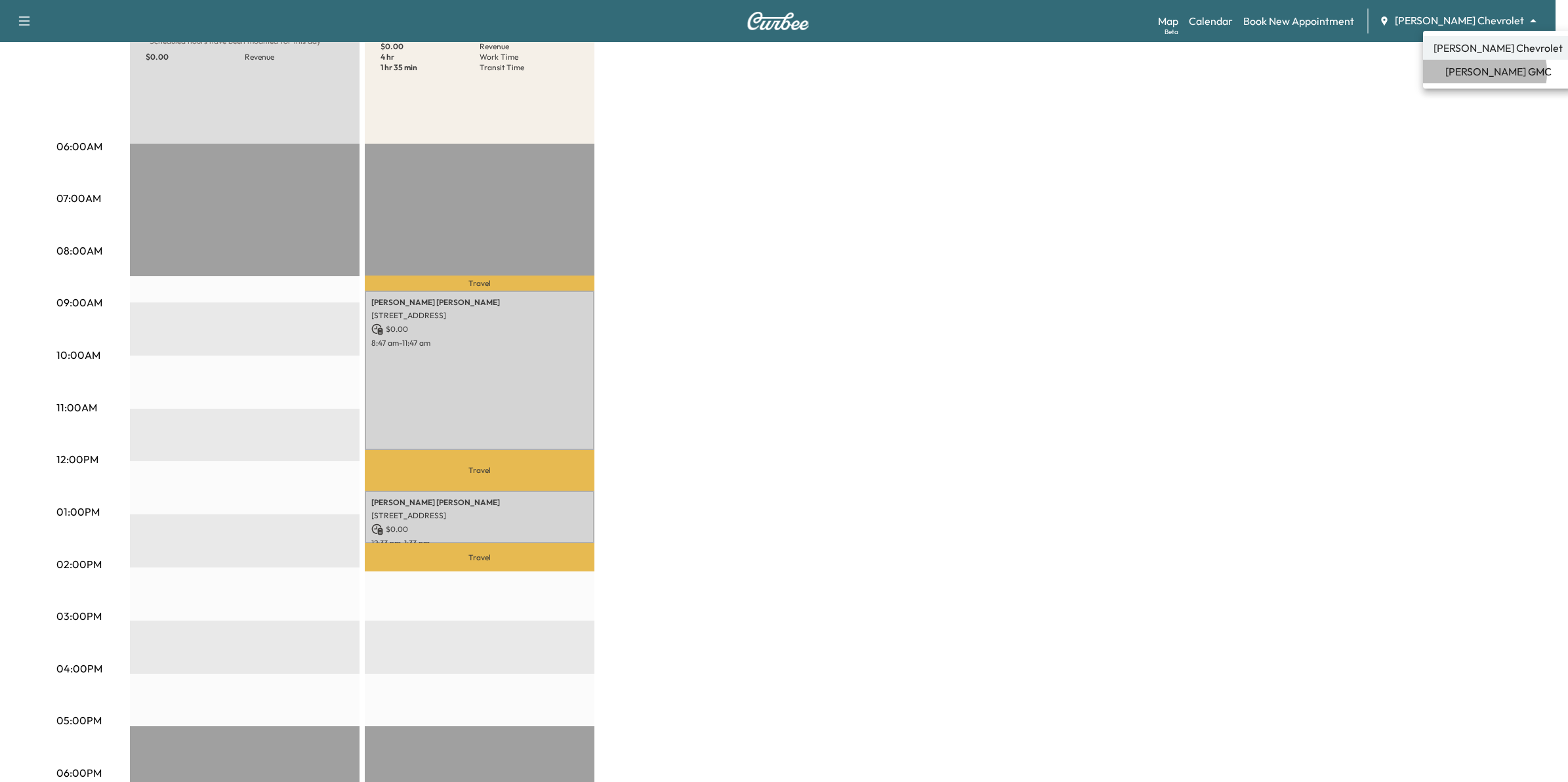
click at [1474, 72] on span "[PERSON_NAME] GMC" at bounding box center [1497, 71] width 106 height 16
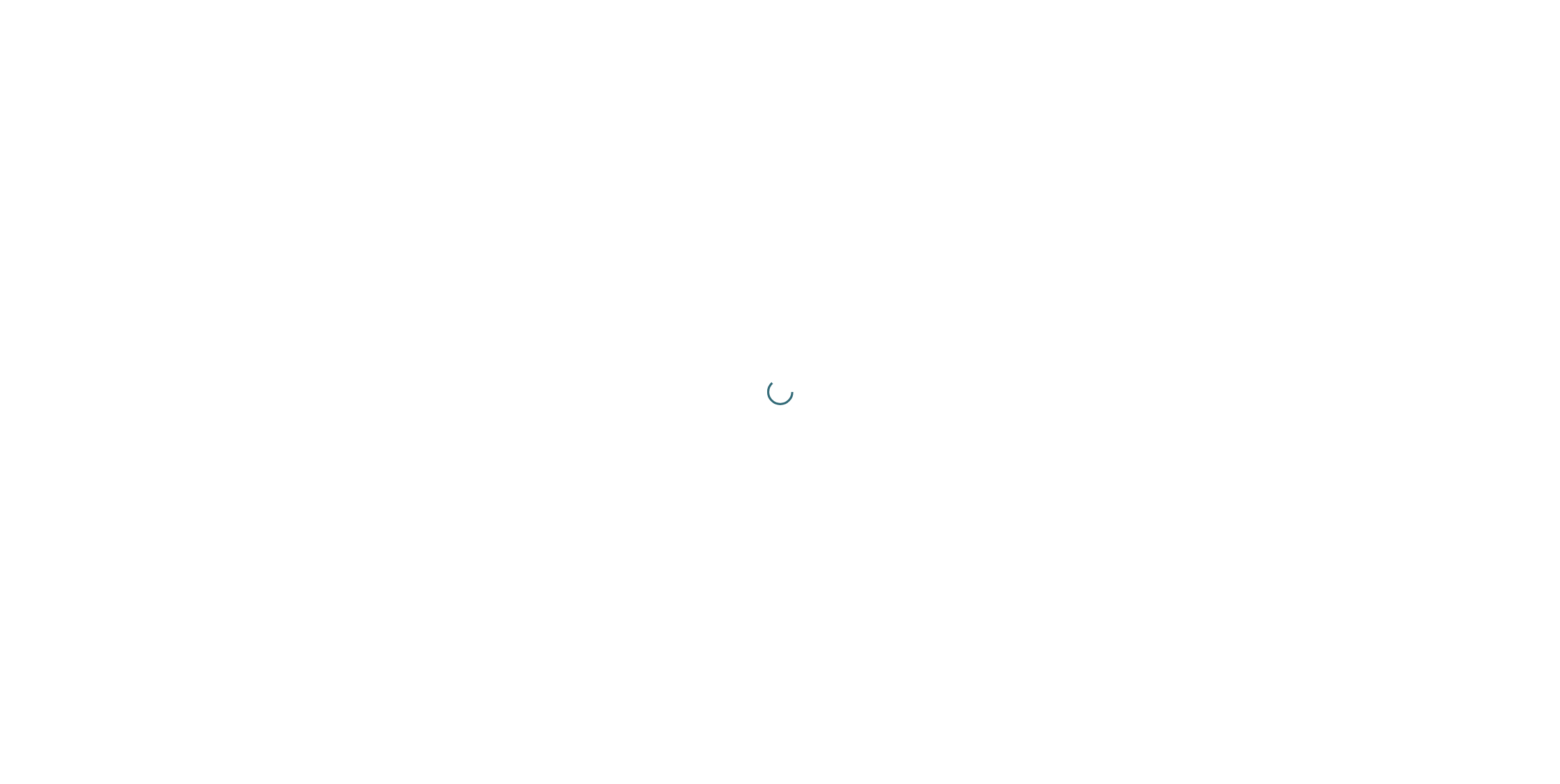
scroll to position [0, 0]
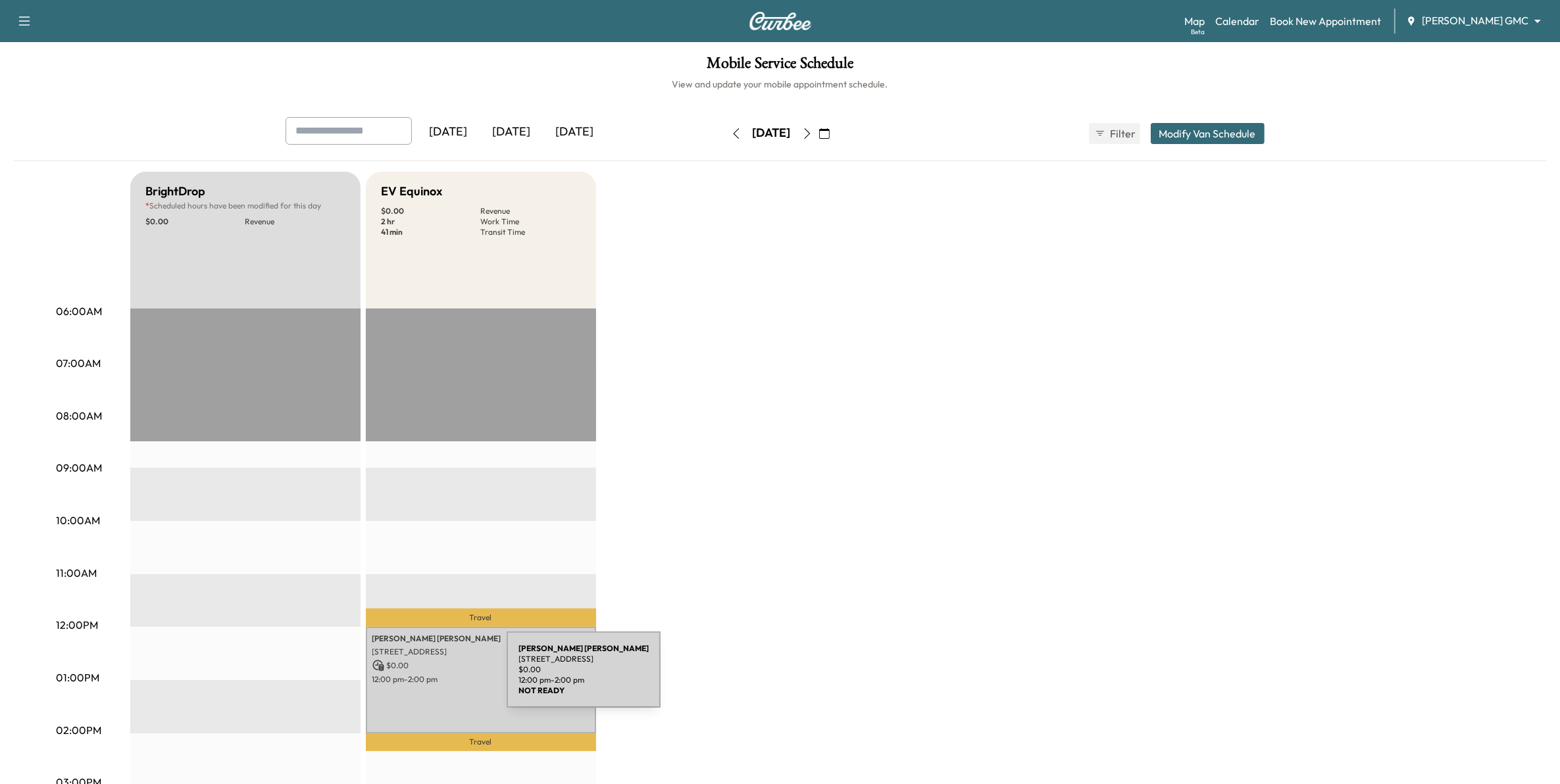
click at [409, 664] on p "$ 0.00" at bounding box center [481, 665] width 217 height 12
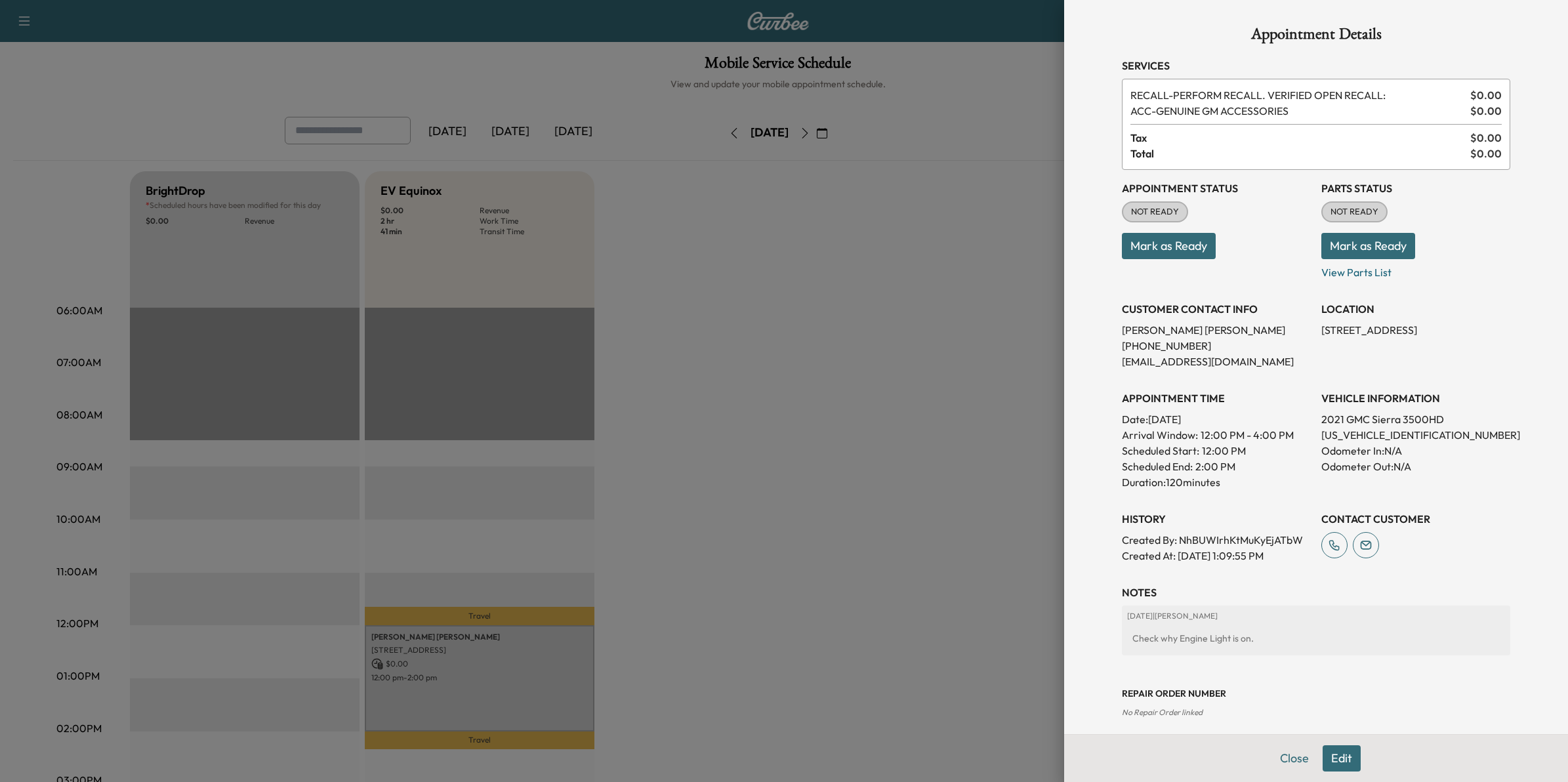
click at [753, 448] on div at bounding box center [784, 391] width 1568 height 782
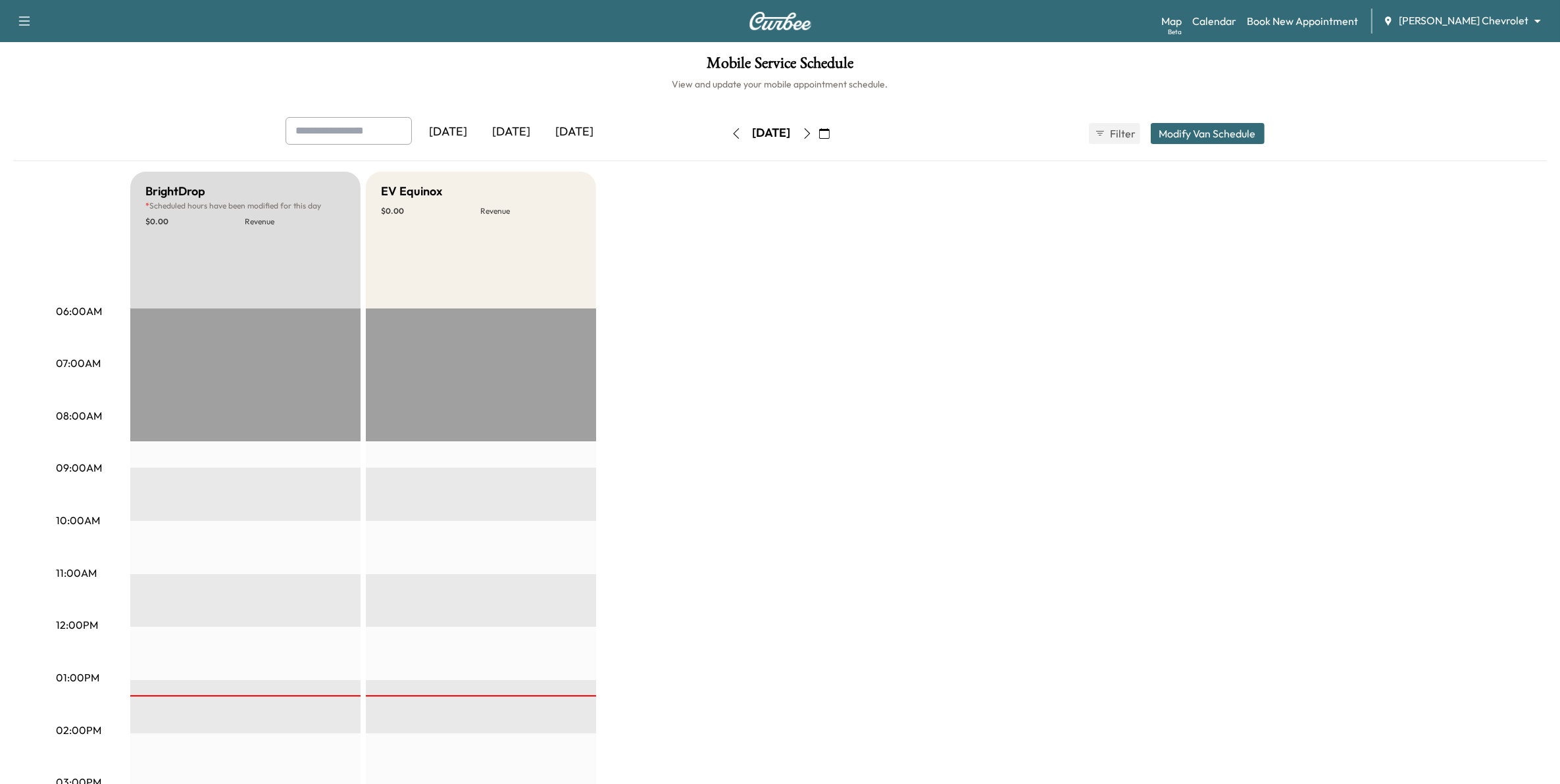
click at [812, 137] on icon "button" at bounding box center [807, 134] width 11 height 11
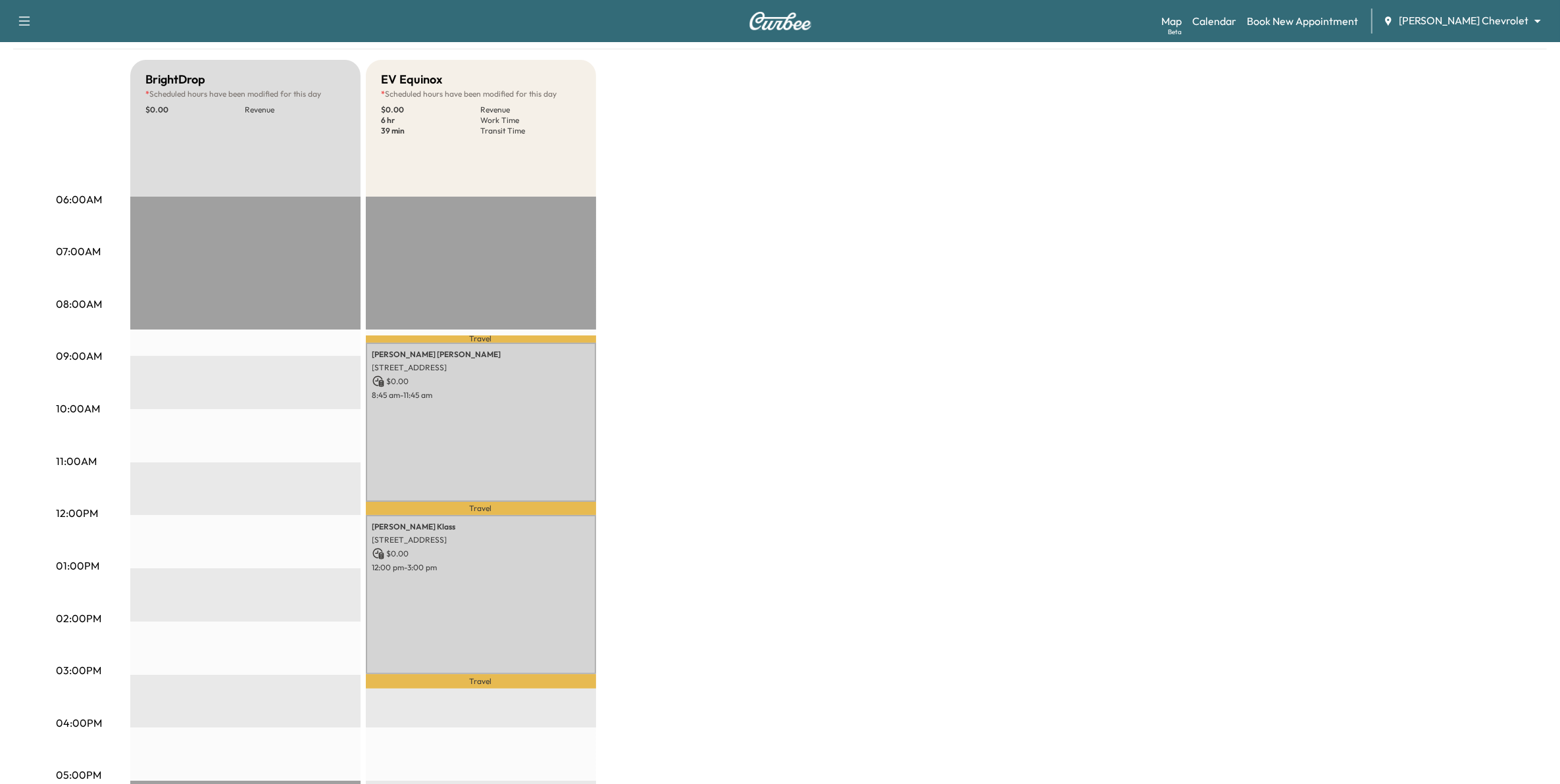
scroll to position [82, 0]
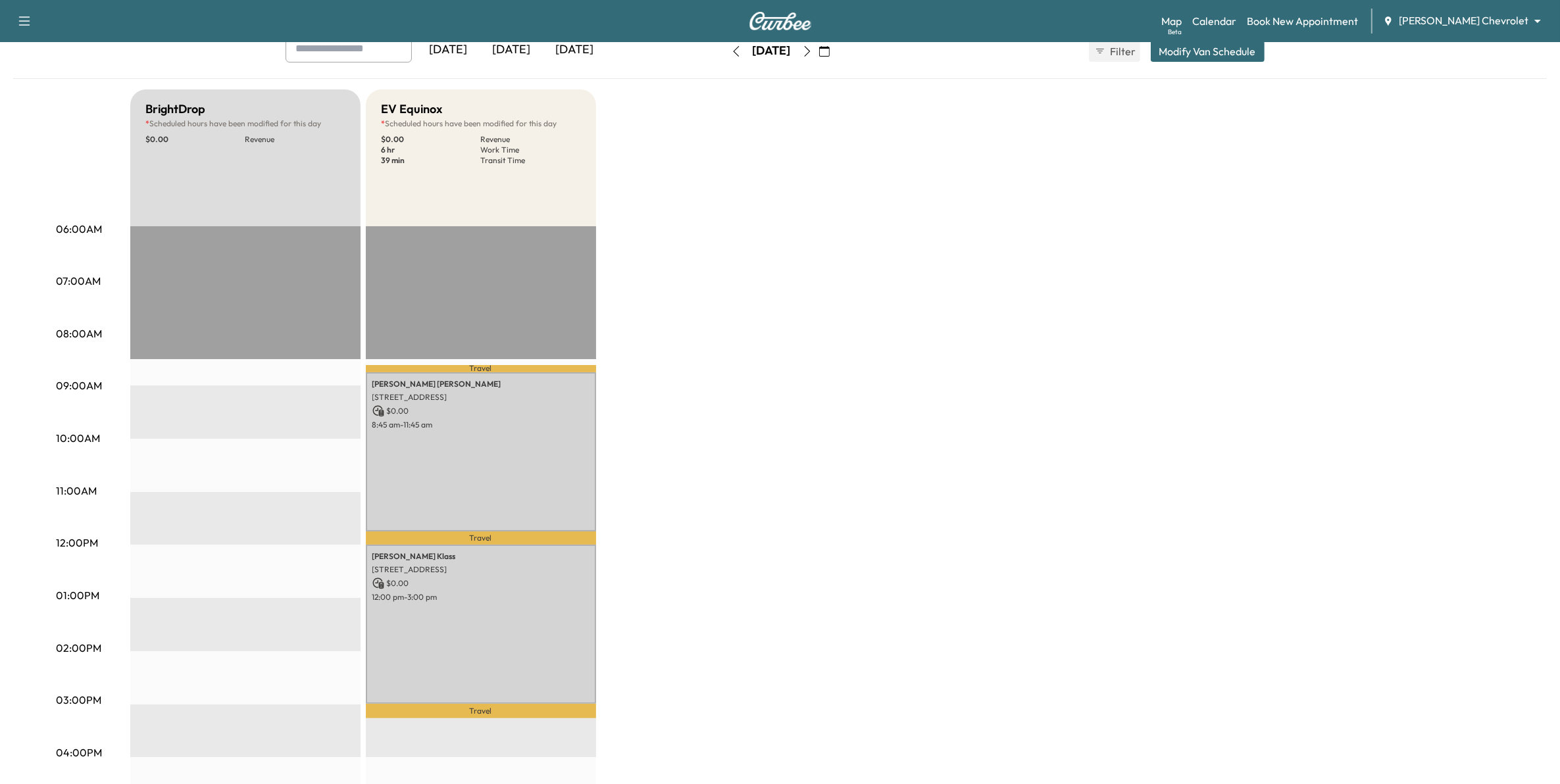
click at [810, 50] on icon "button" at bounding box center [807, 51] width 6 height 11
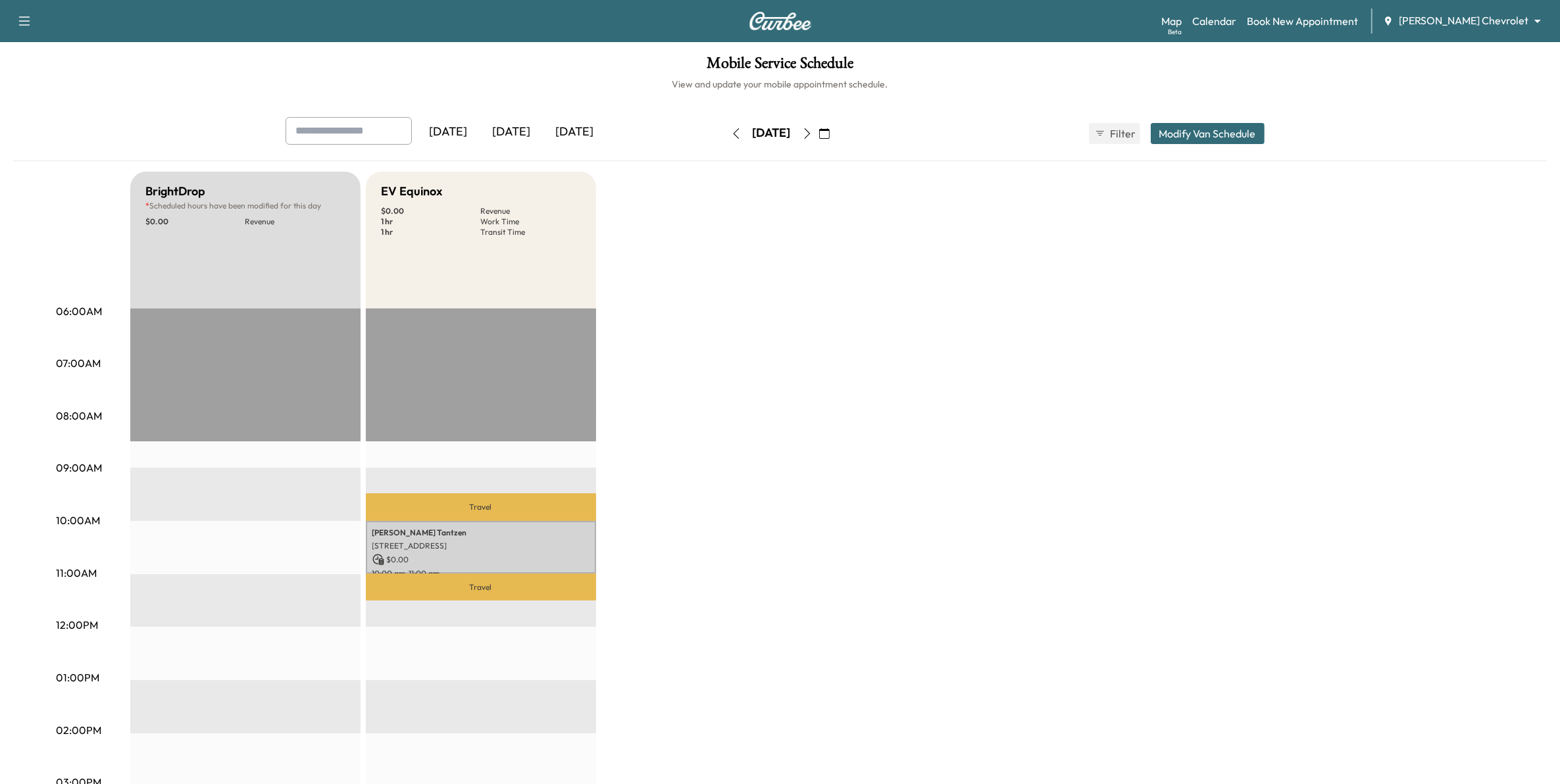
click at [812, 134] on icon "button" at bounding box center [807, 134] width 11 height 11
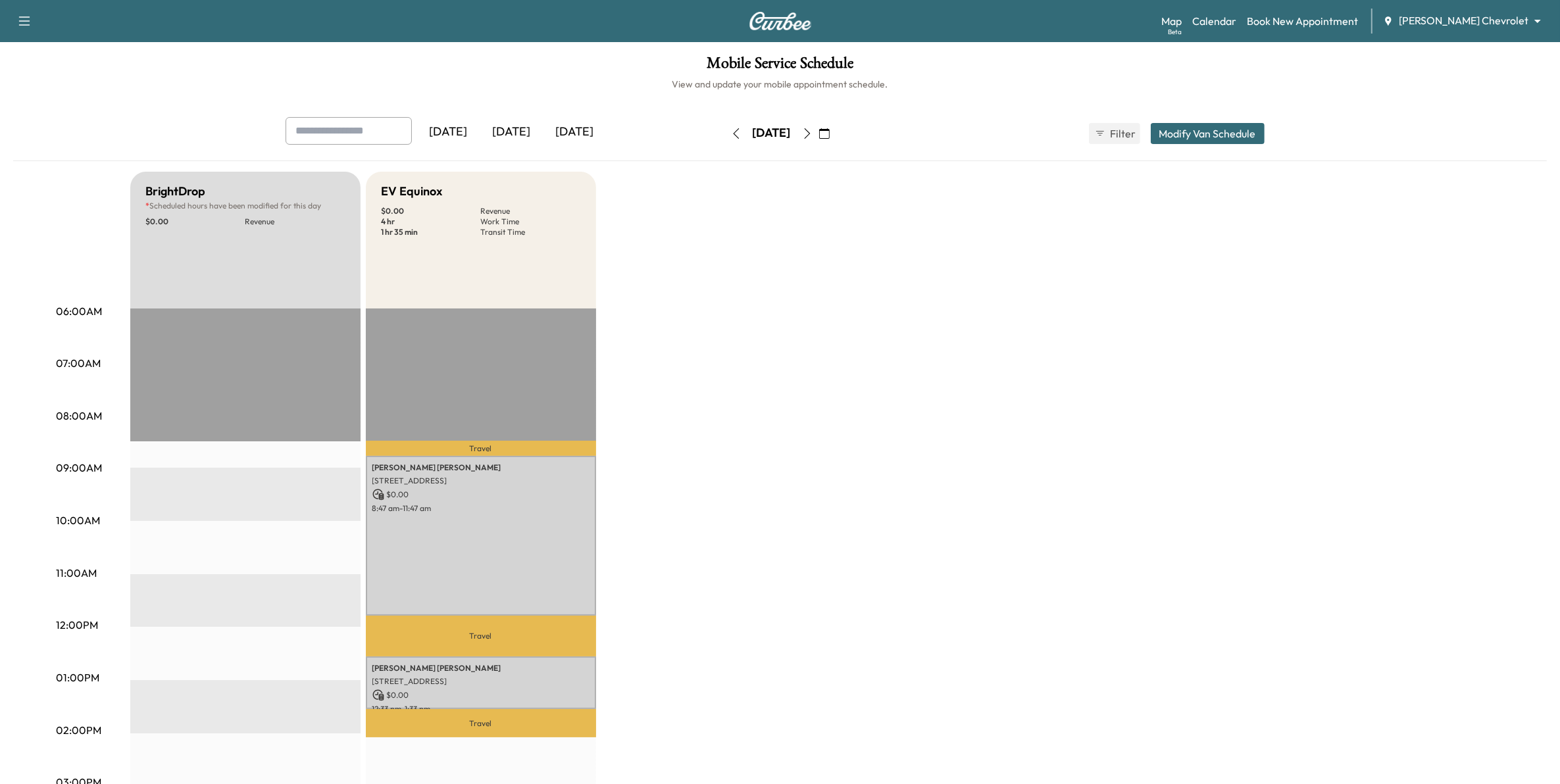
click at [731, 136] on icon "button" at bounding box center [736, 134] width 11 height 11
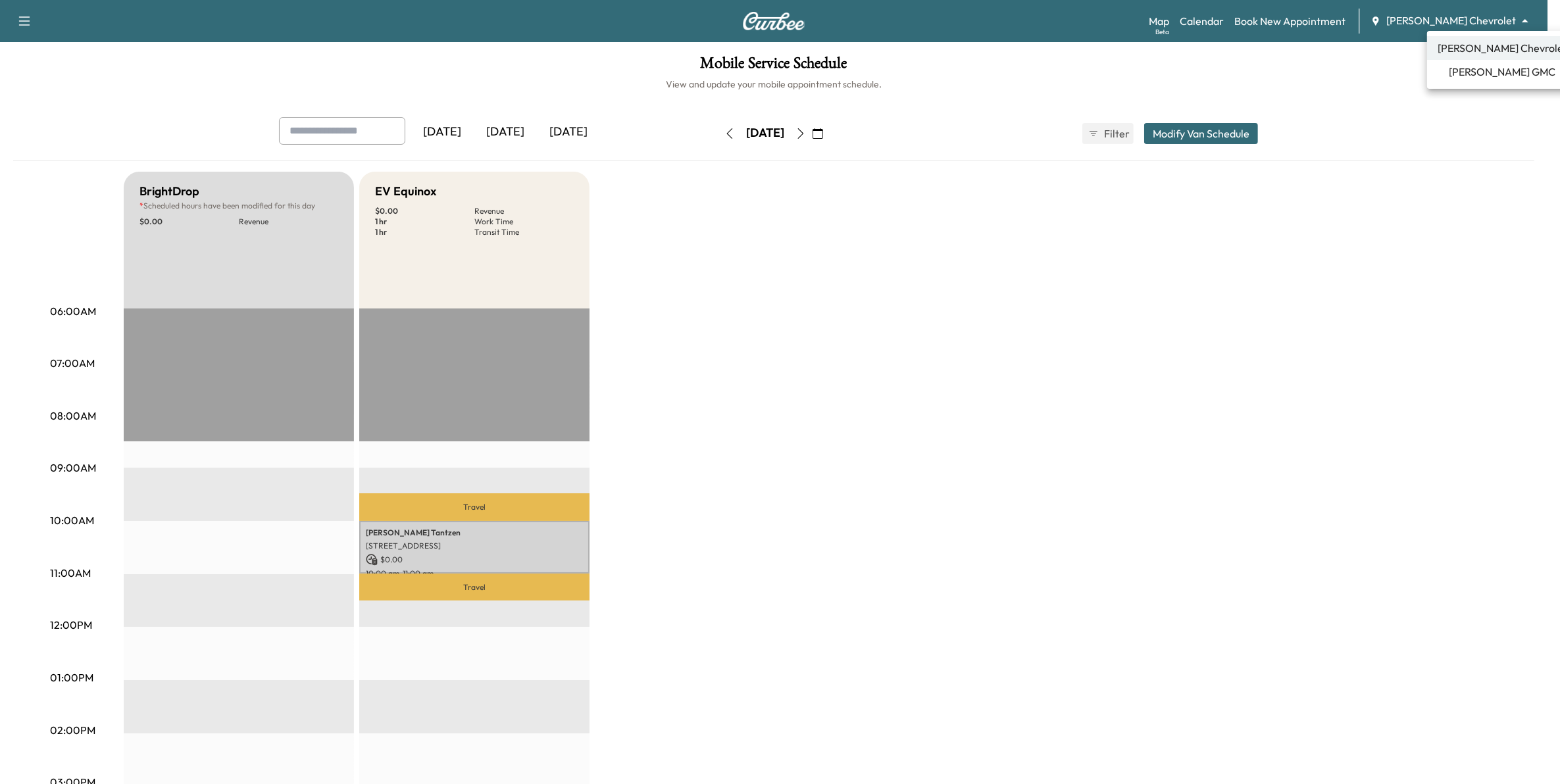
click at [1468, 19] on body "Support Log Out Map Beta Calendar Book New Appointment Mauer Chevrolet ********…" at bounding box center [780, 392] width 1560 height 784
click at [1477, 71] on span "[PERSON_NAME] GMC" at bounding box center [1502, 72] width 107 height 16
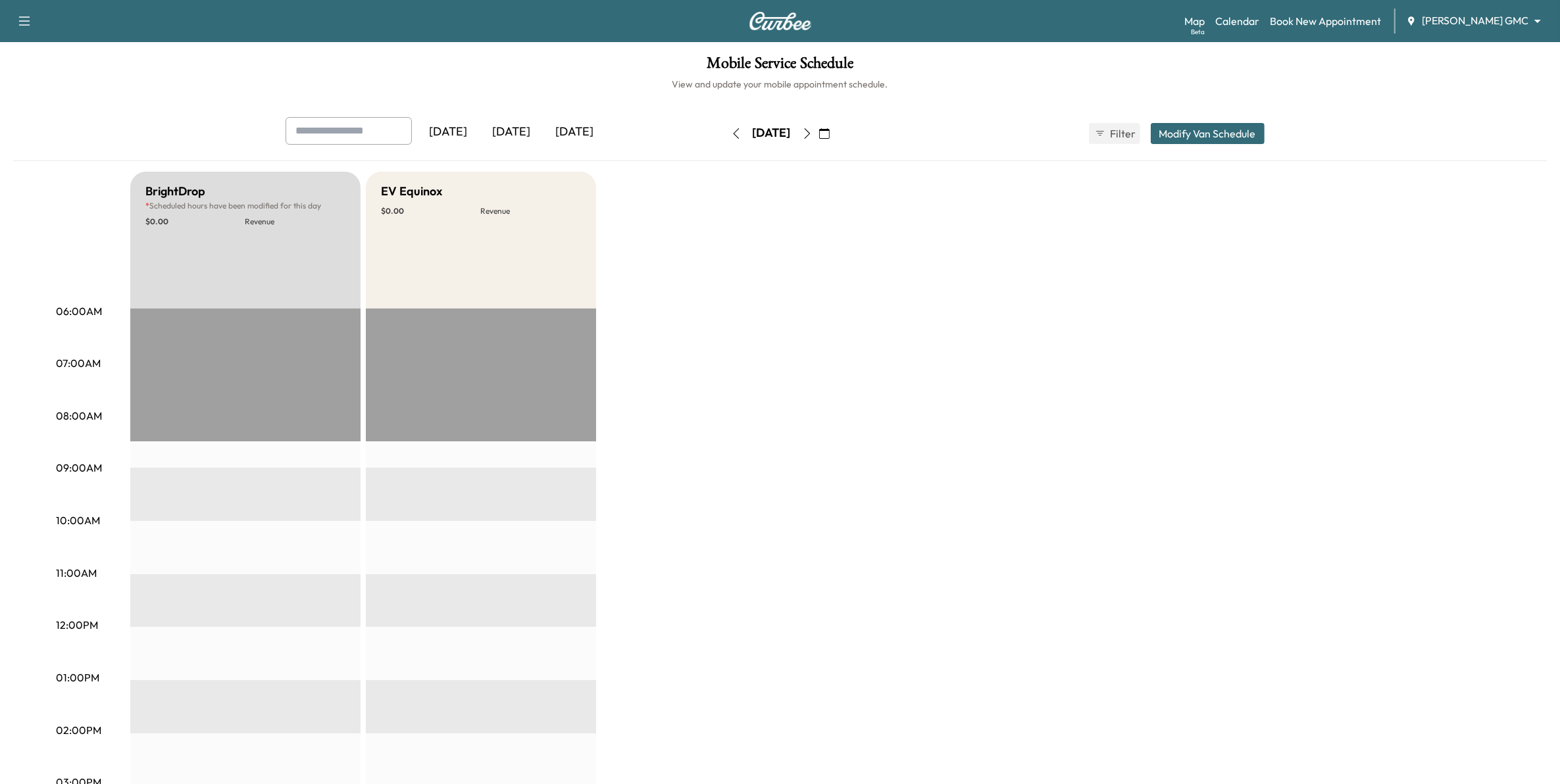
click at [829, 132] on icon "button" at bounding box center [825, 134] width 11 height 11
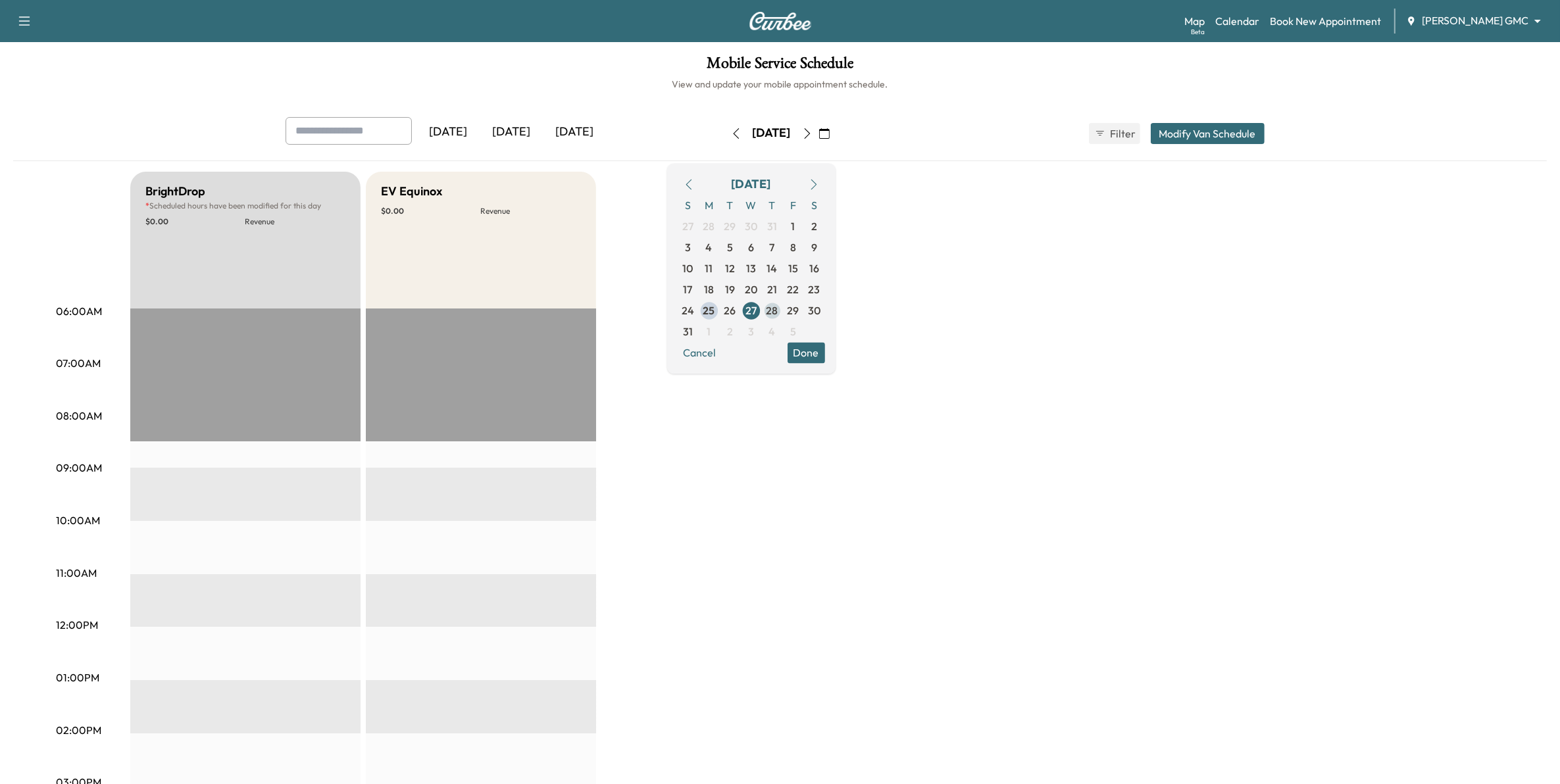
click at [778, 314] on span "28" at bounding box center [772, 311] width 12 height 16
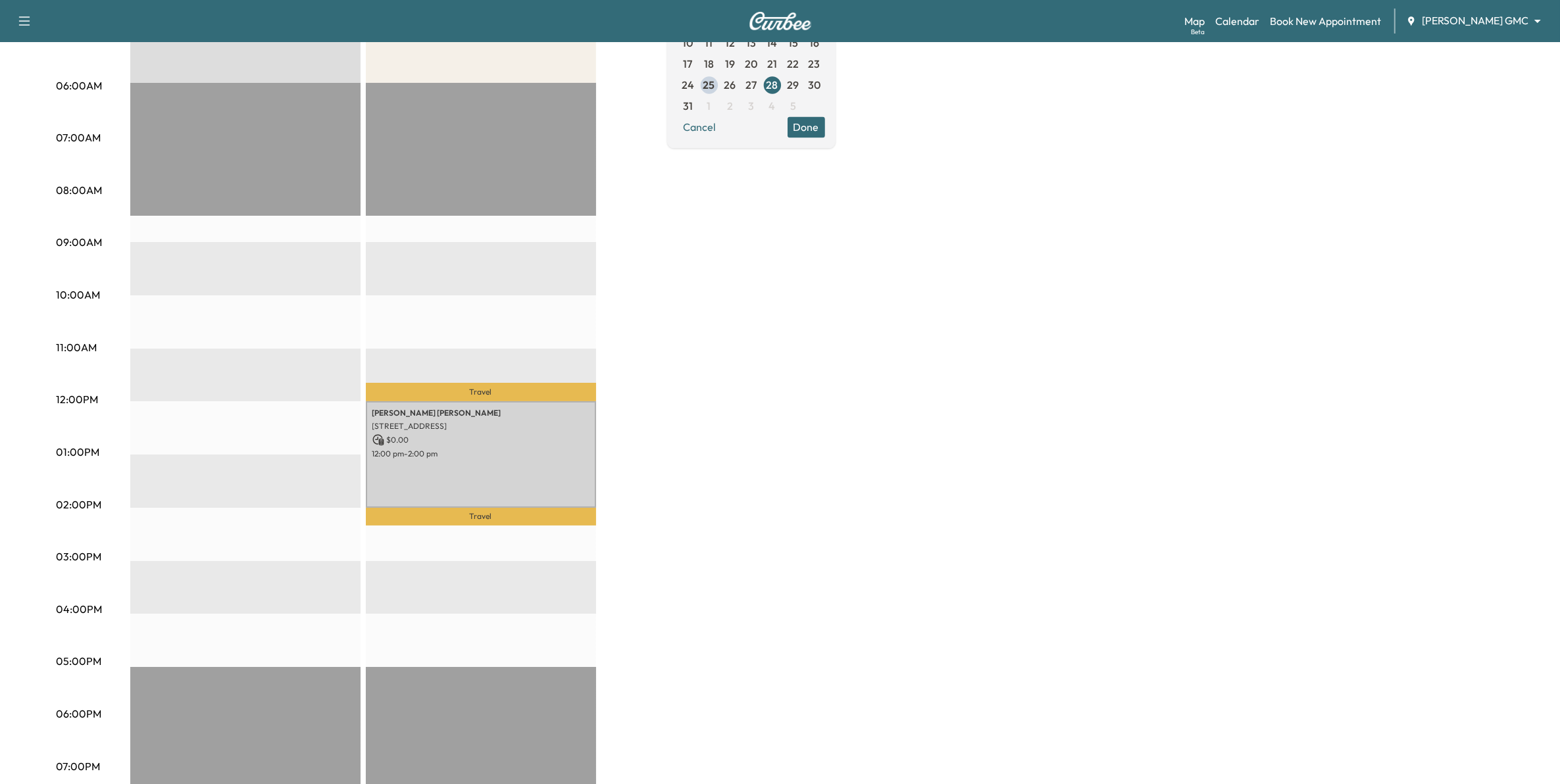
scroll to position [246, 0]
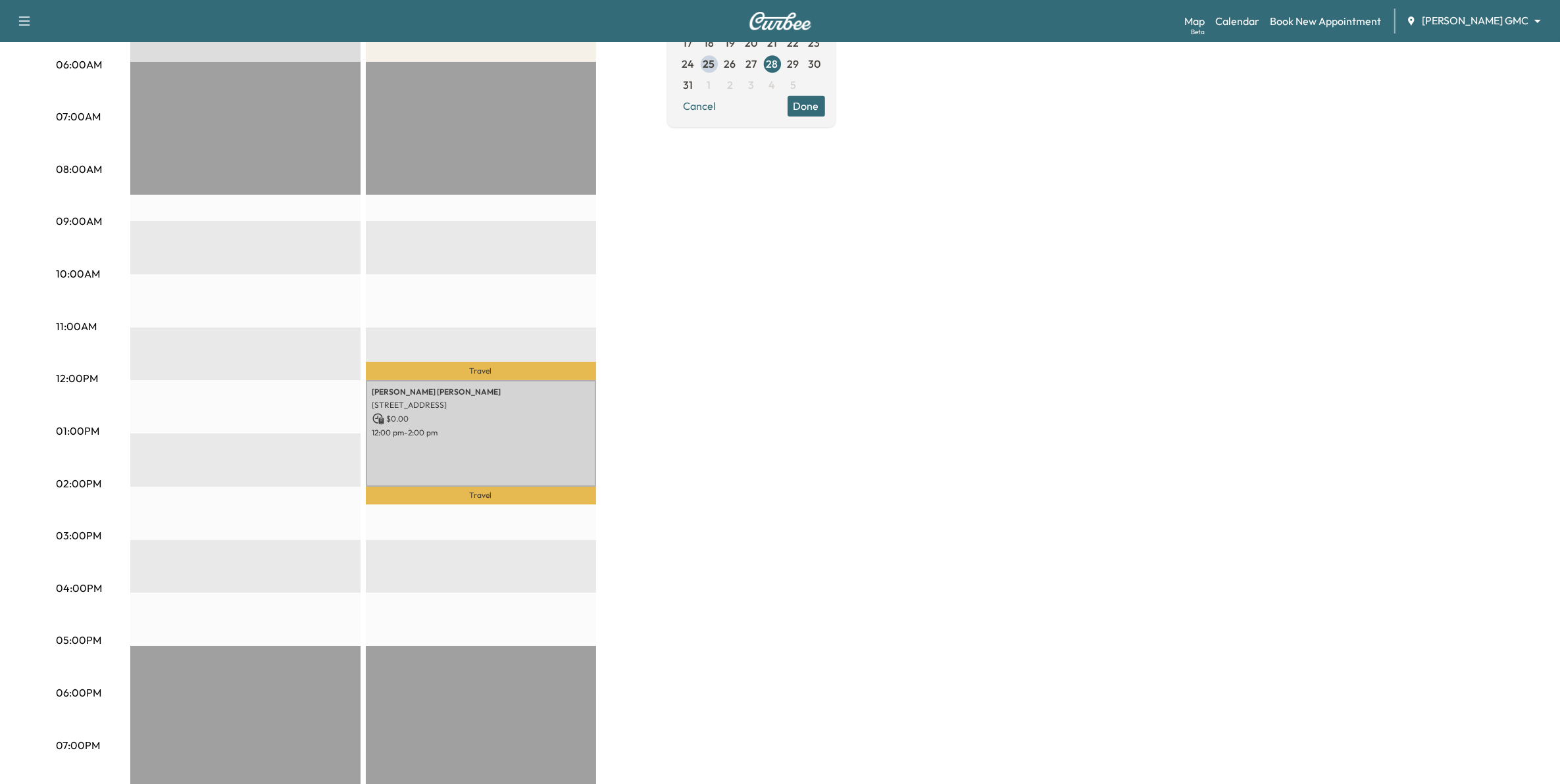
click at [501, 405] on p "[STREET_ADDRESS]" at bounding box center [481, 405] width 217 height 11
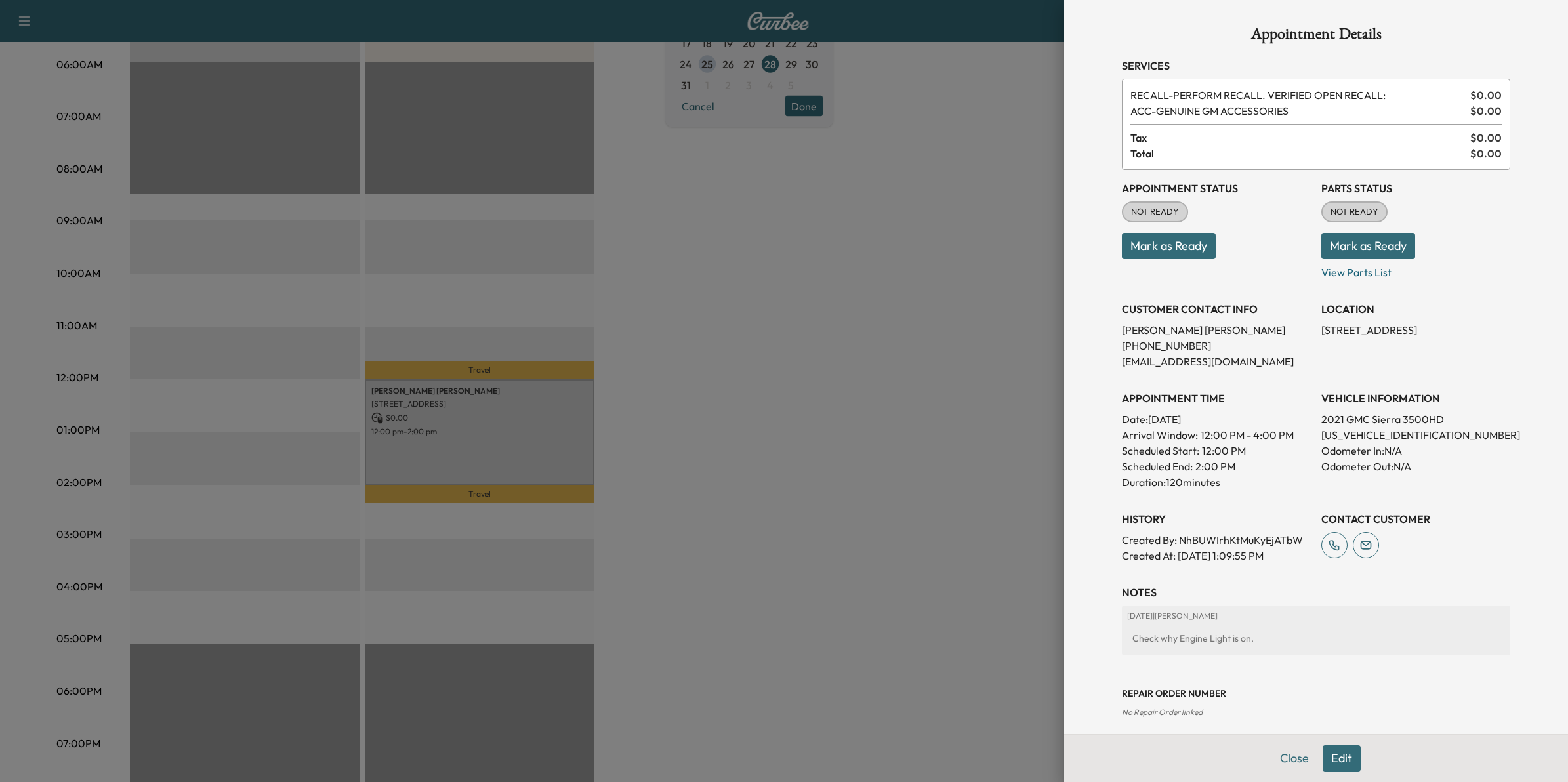
click at [746, 412] on div at bounding box center [784, 391] width 1568 height 782
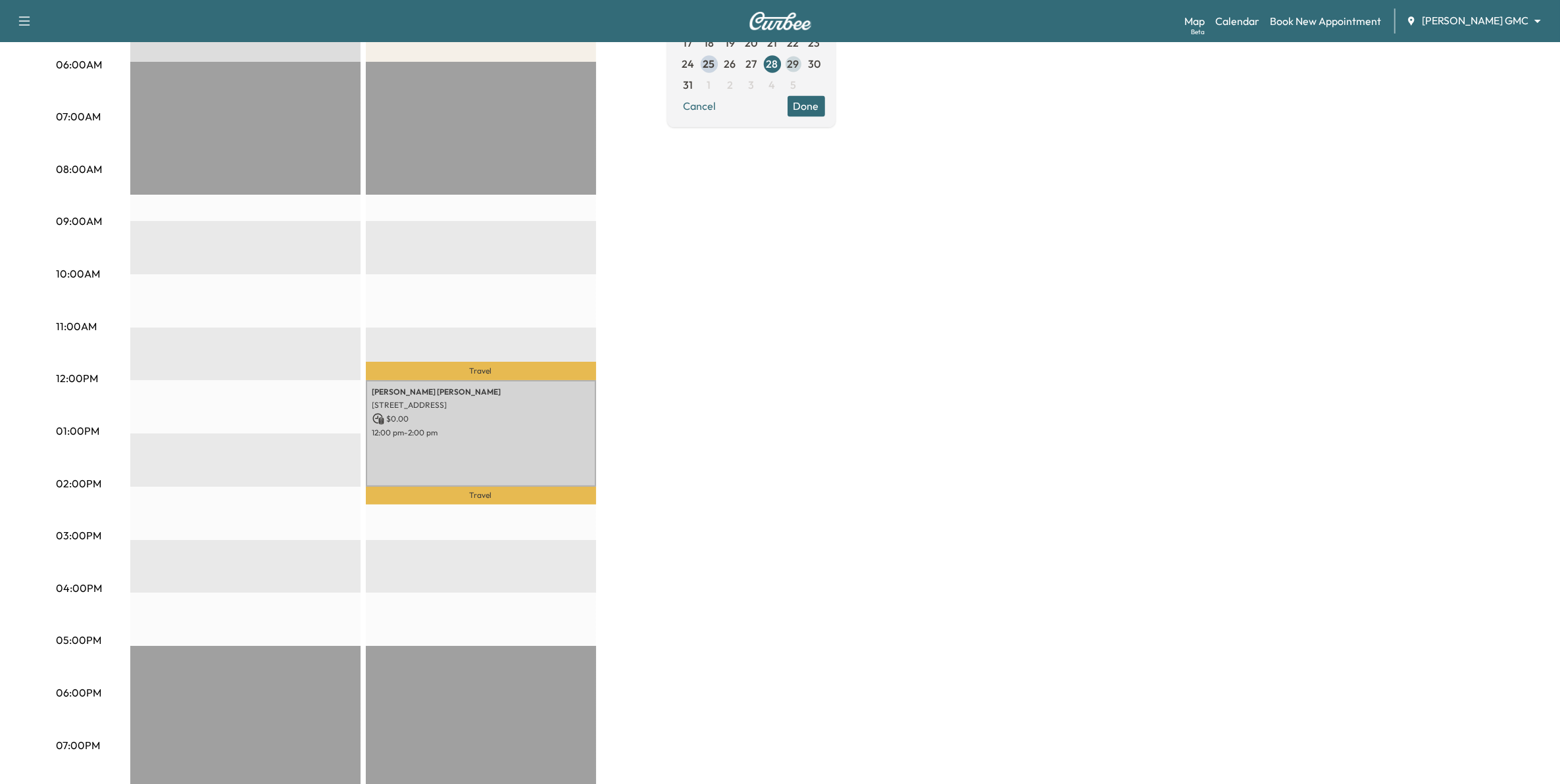
click at [799, 66] on span "29" at bounding box center [793, 64] width 12 height 16
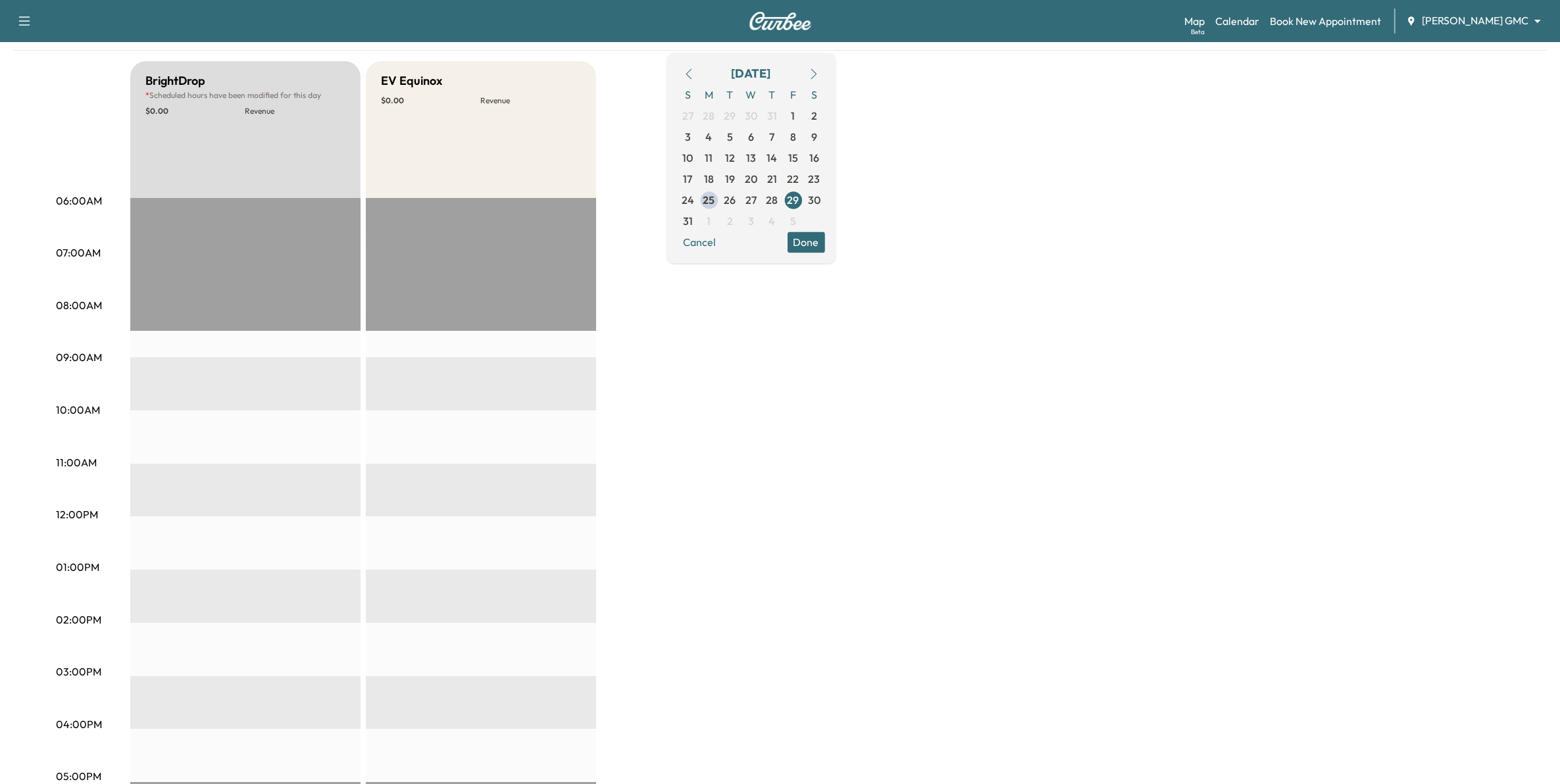
scroll to position [82, 0]
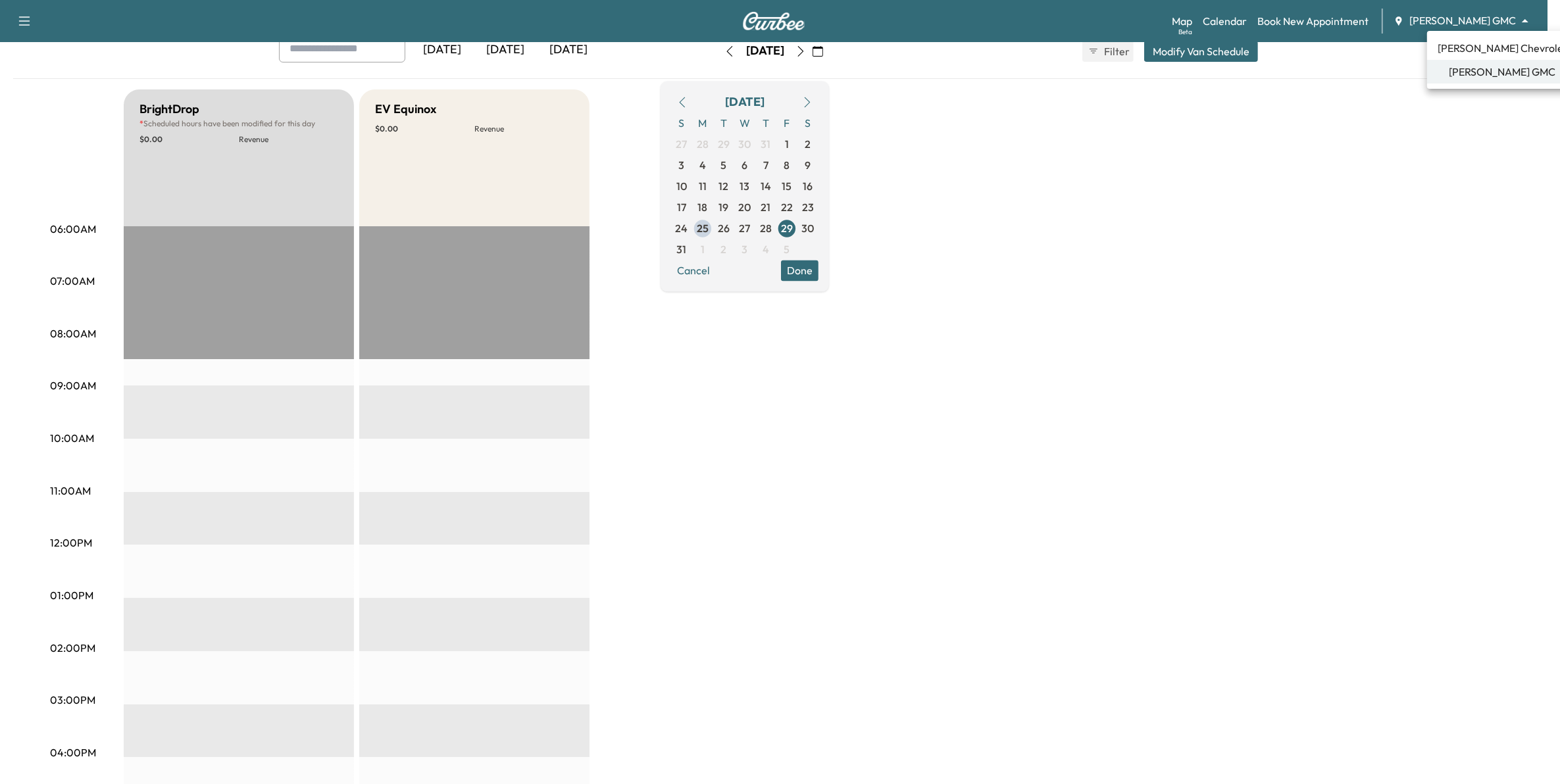
click at [1484, 16] on body "Support Log Out Map Beta Calendar Book New Appointment Mauer GMC ******** ​ Mob…" at bounding box center [780, 309] width 1560 height 784
click at [1486, 55] on span "[PERSON_NAME] Chevrolet" at bounding box center [1502, 48] width 130 height 16
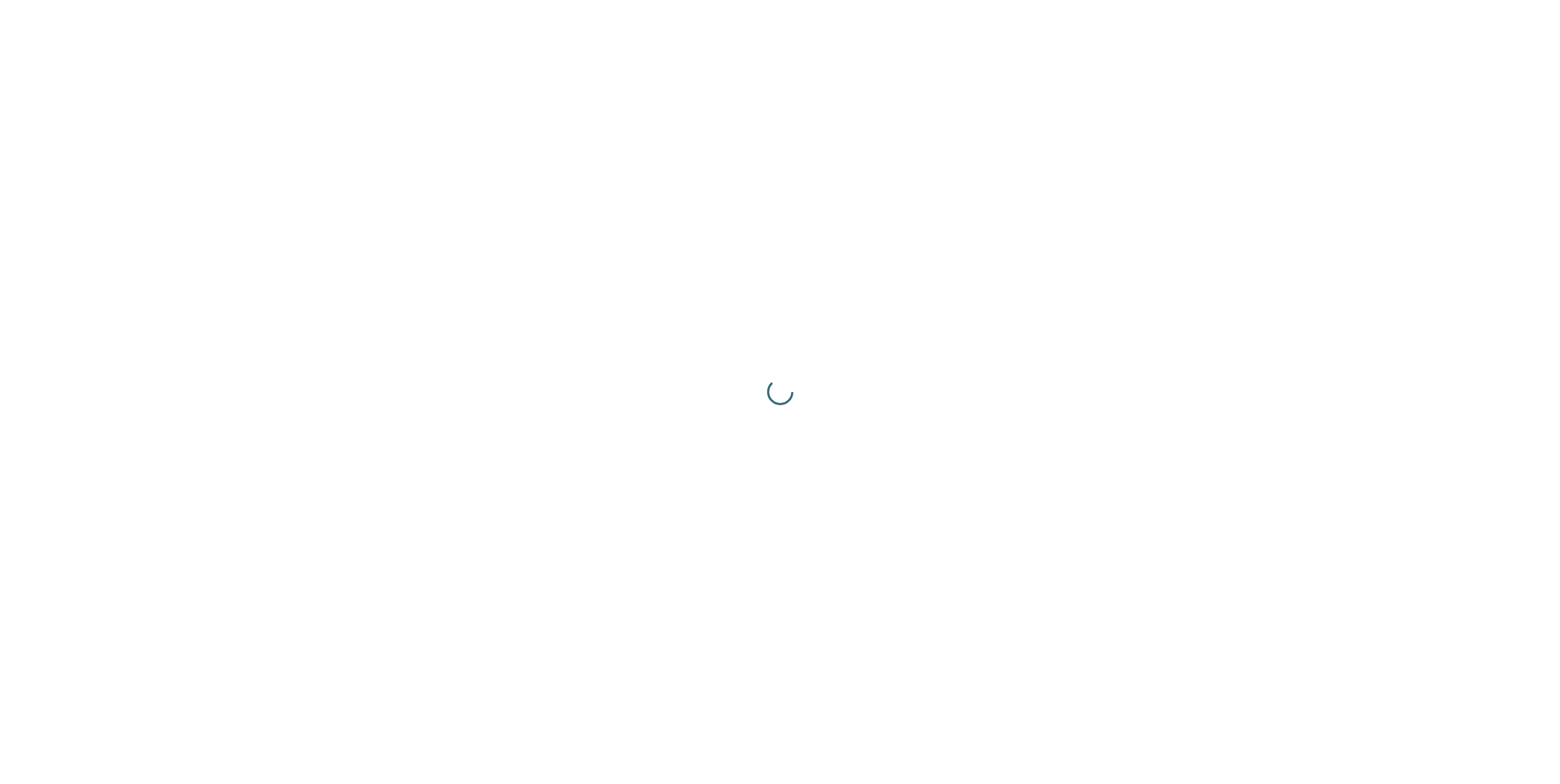
scroll to position [0, 0]
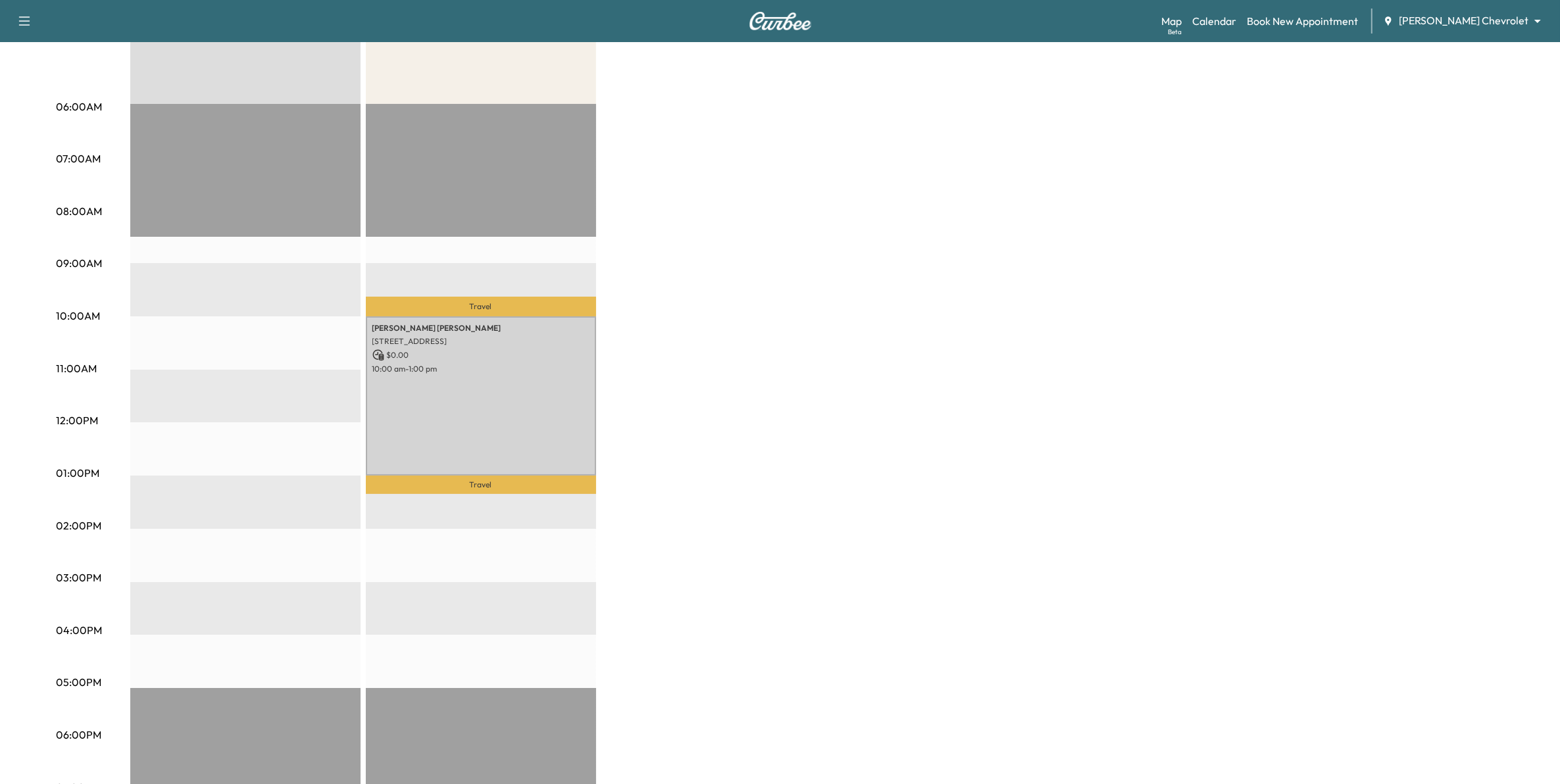
scroll to position [164, 0]
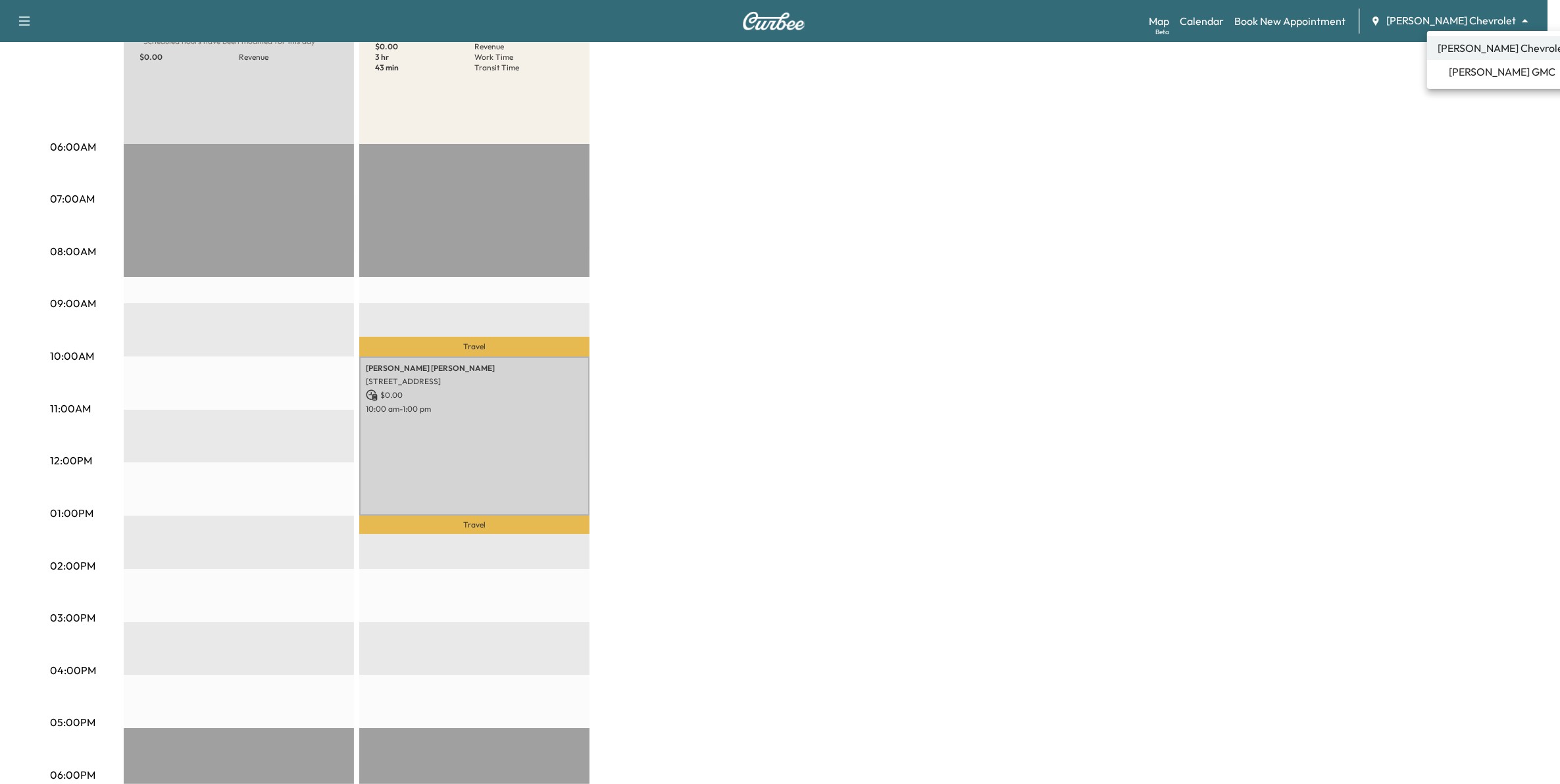
click at [1469, 27] on body "Support Log Out Map Beta Calendar Book New Appointment Mauer Chevrolet ********…" at bounding box center [780, 228] width 1560 height 784
click at [1490, 73] on span "[PERSON_NAME] GMC" at bounding box center [1502, 72] width 107 height 16
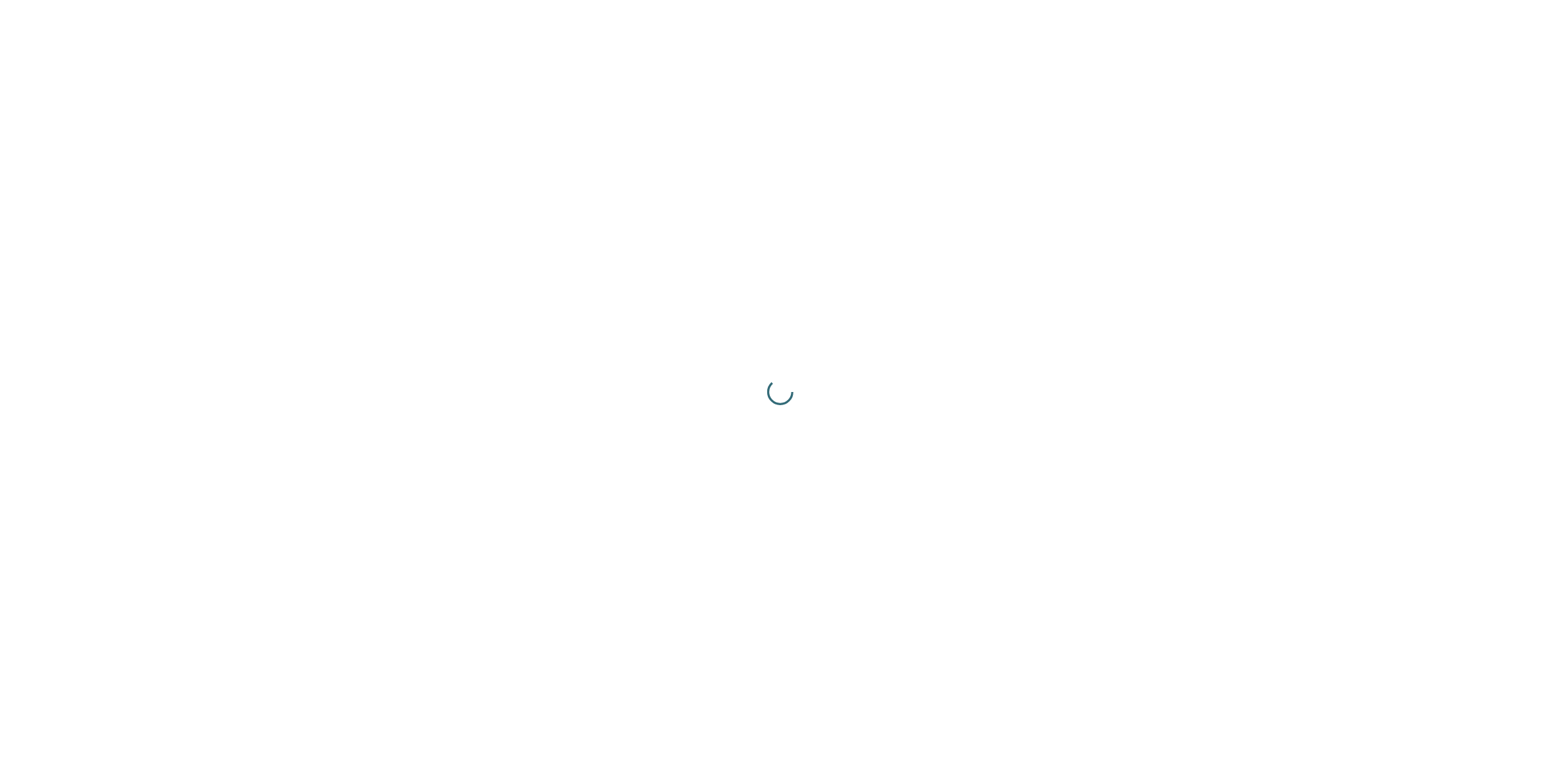
scroll to position [0, 0]
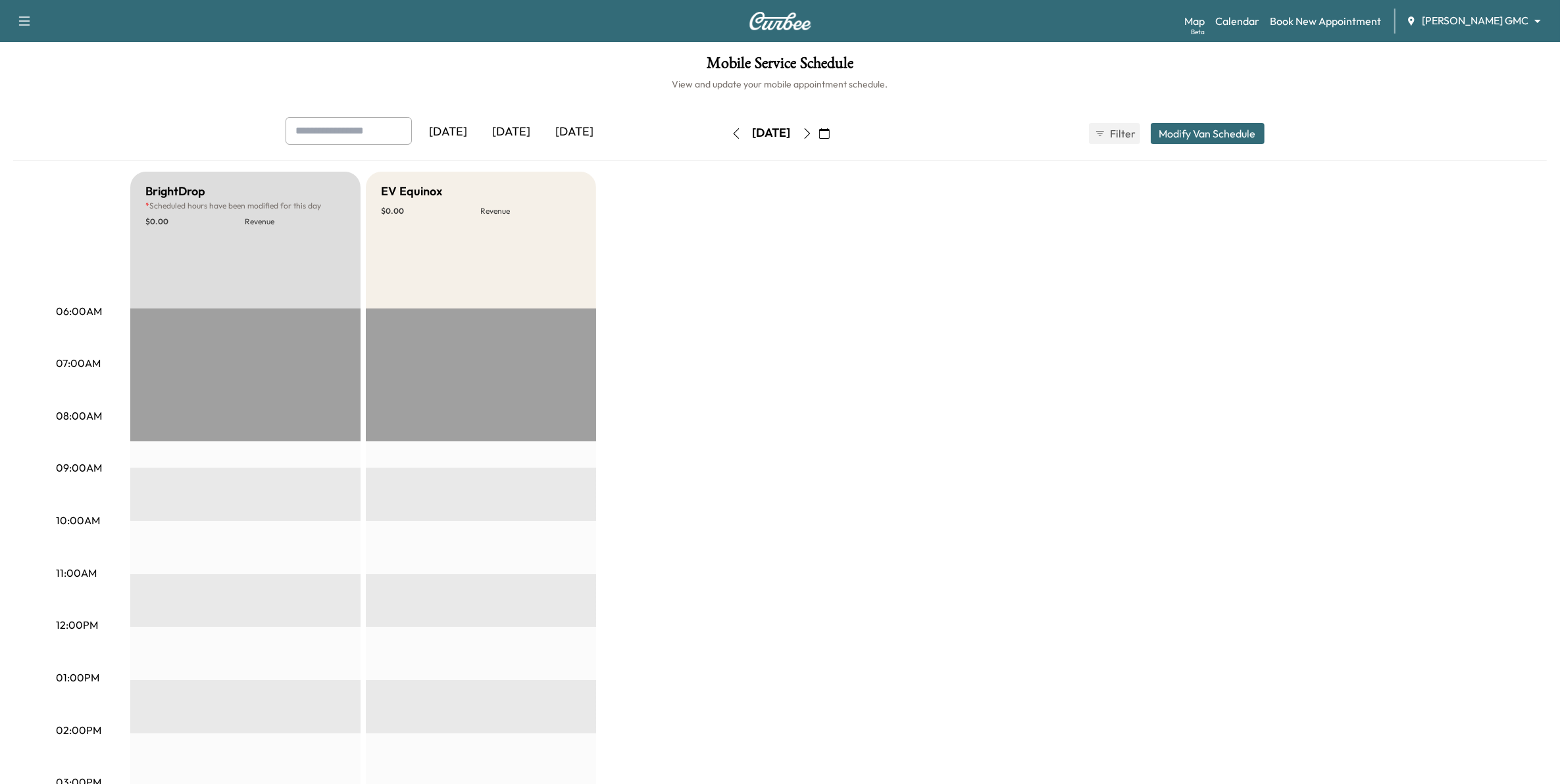
click at [731, 134] on icon "button" at bounding box center [736, 134] width 11 height 11
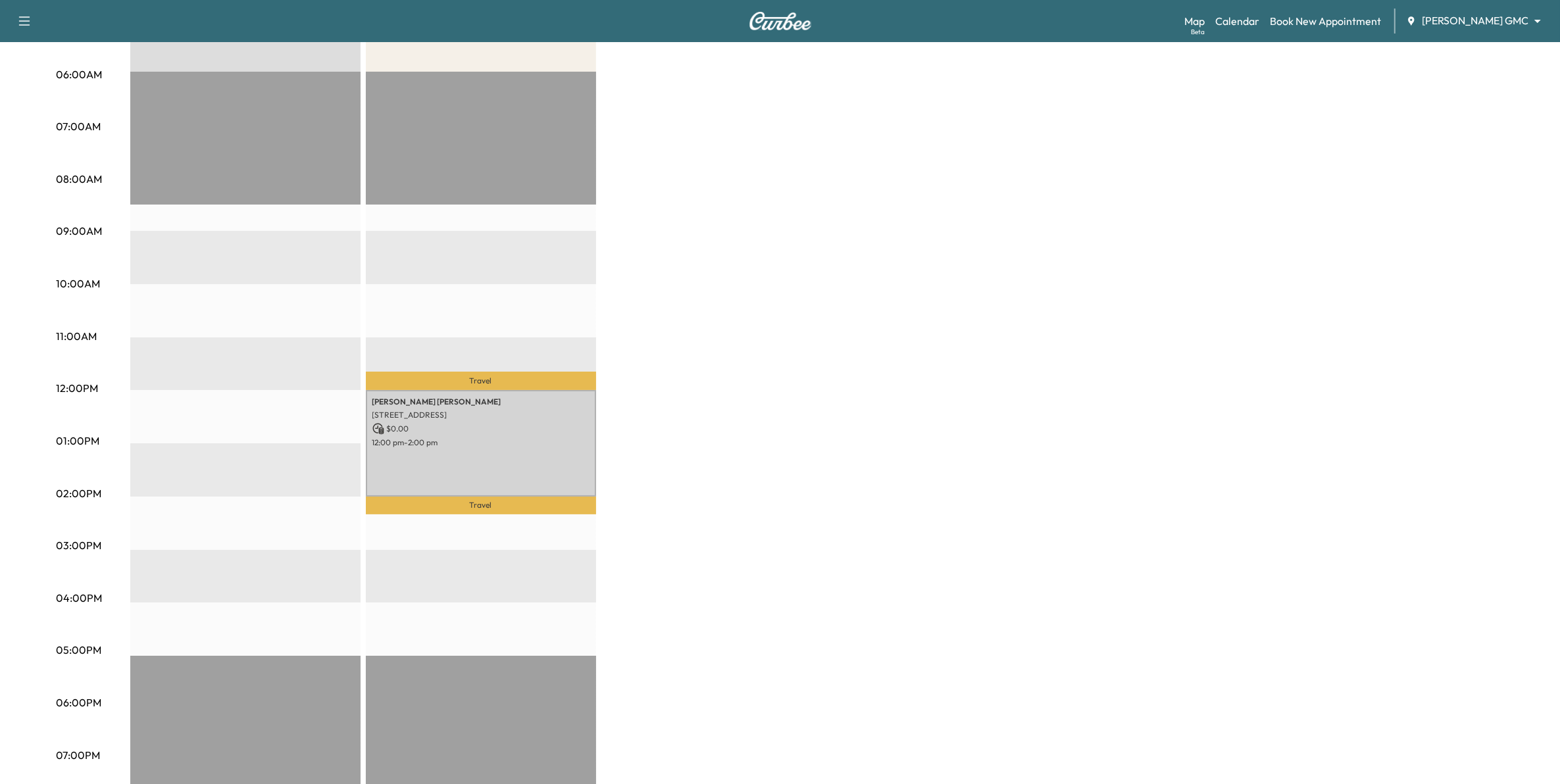
scroll to position [246, 0]
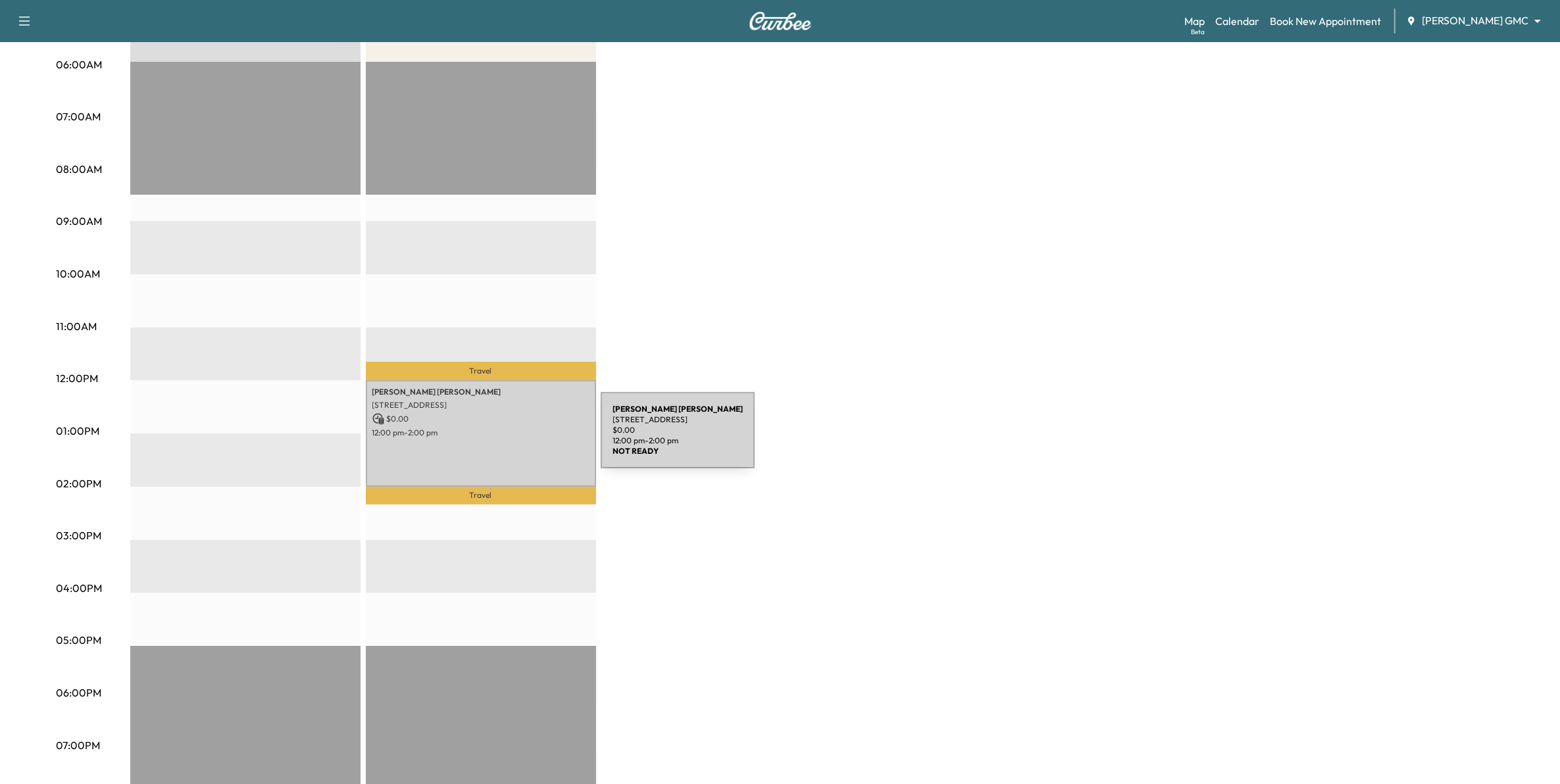
click at [472, 428] on p "12:00 pm - 2:00 pm" at bounding box center [481, 433] width 217 height 11
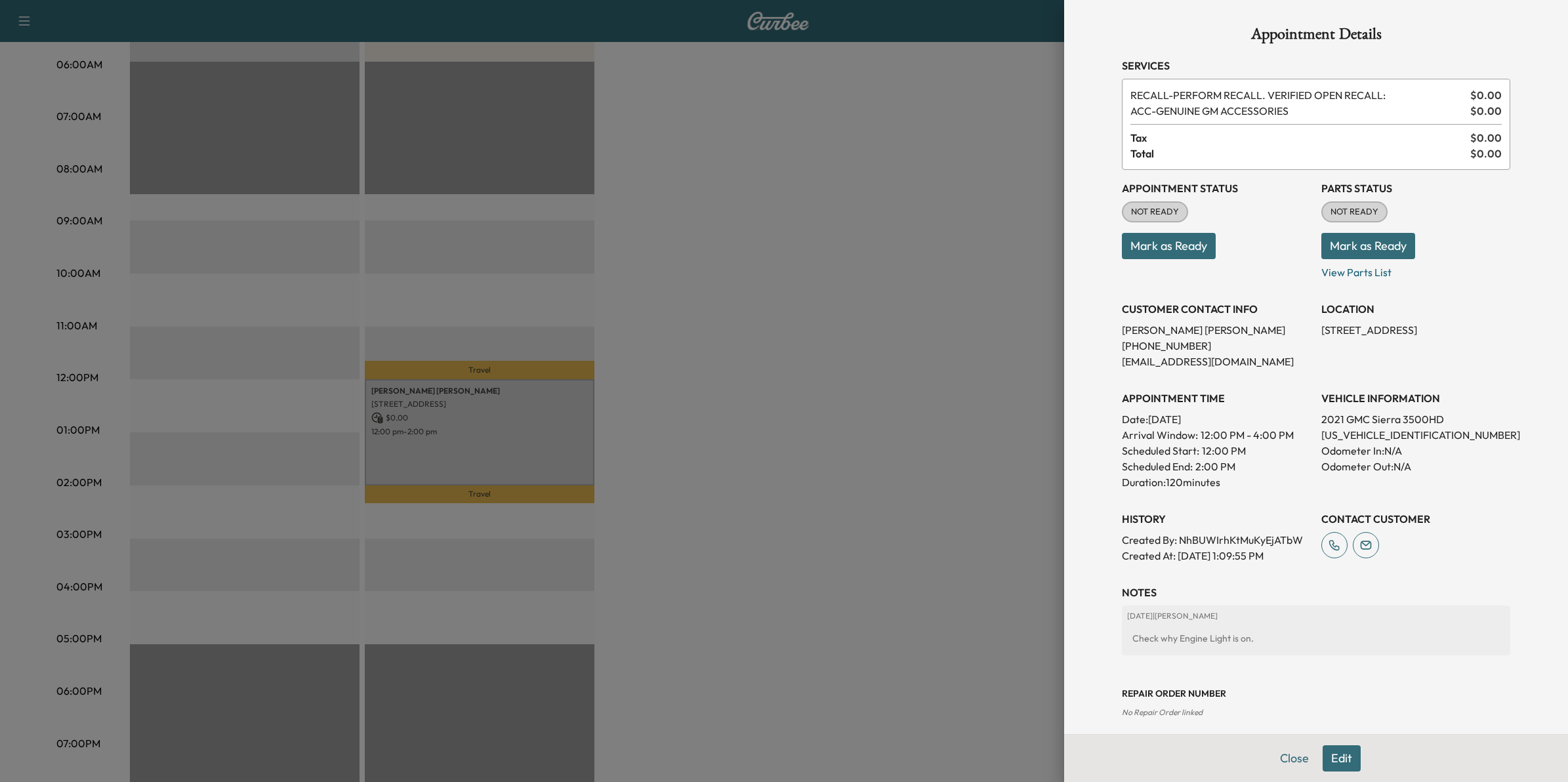
click at [780, 448] on div at bounding box center [784, 391] width 1568 height 782
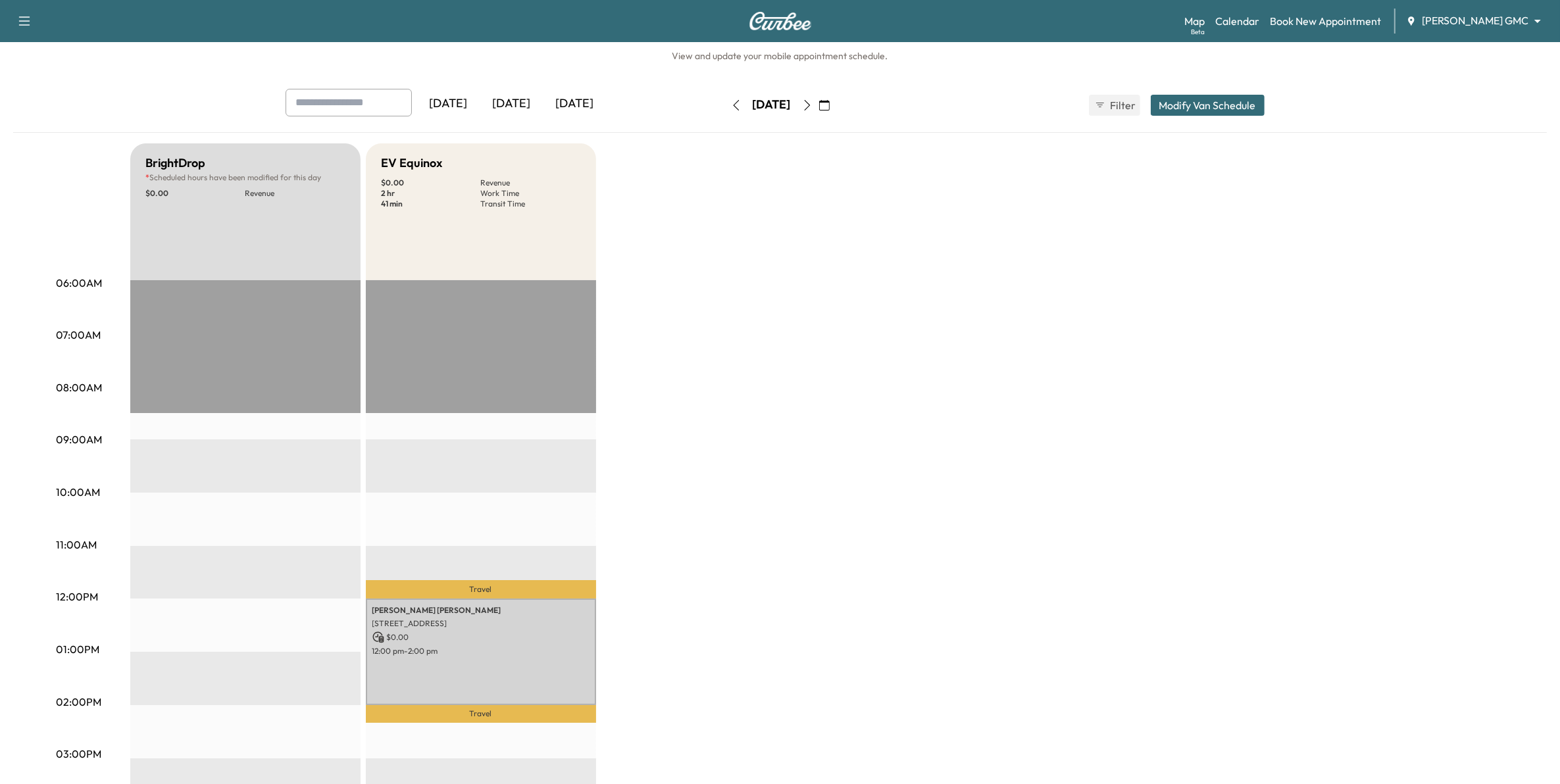
scroll to position [0, 0]
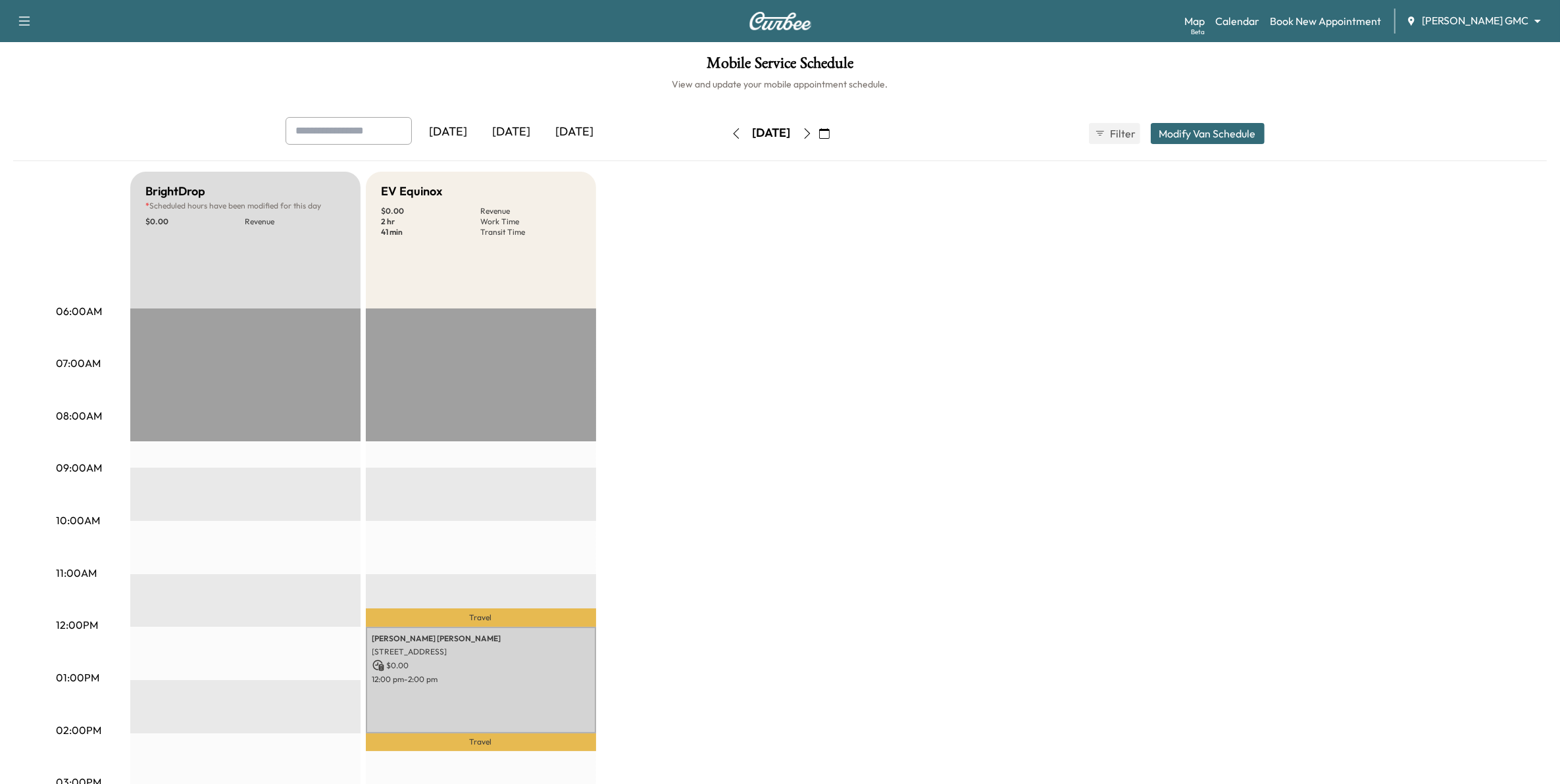
click at [829, 135] on icon "button" at bounding box center [825, 134] width 11 height 11
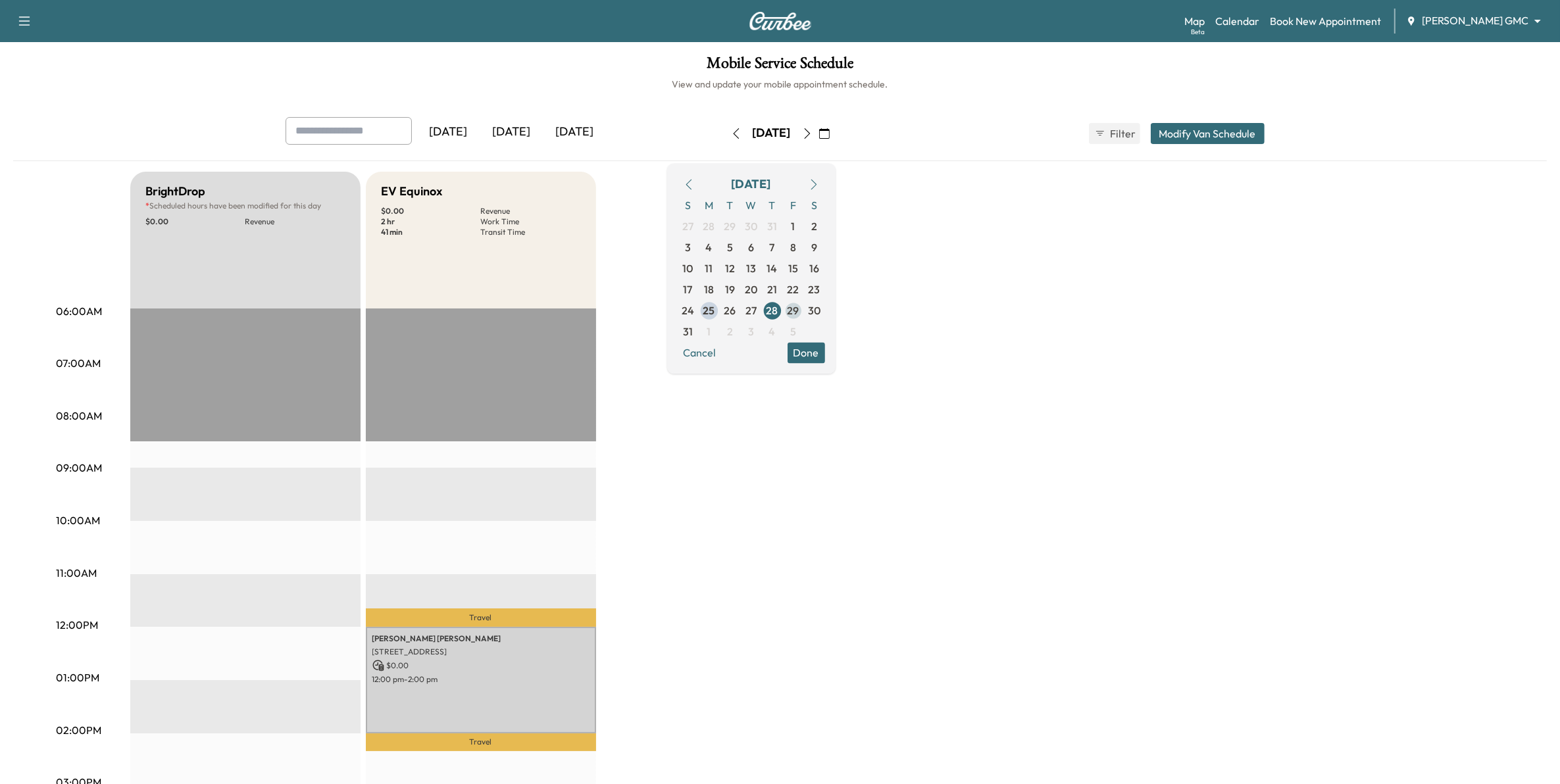
click at [799, 313] on span "29" at bounding box center [793, 311] width 12 height 16
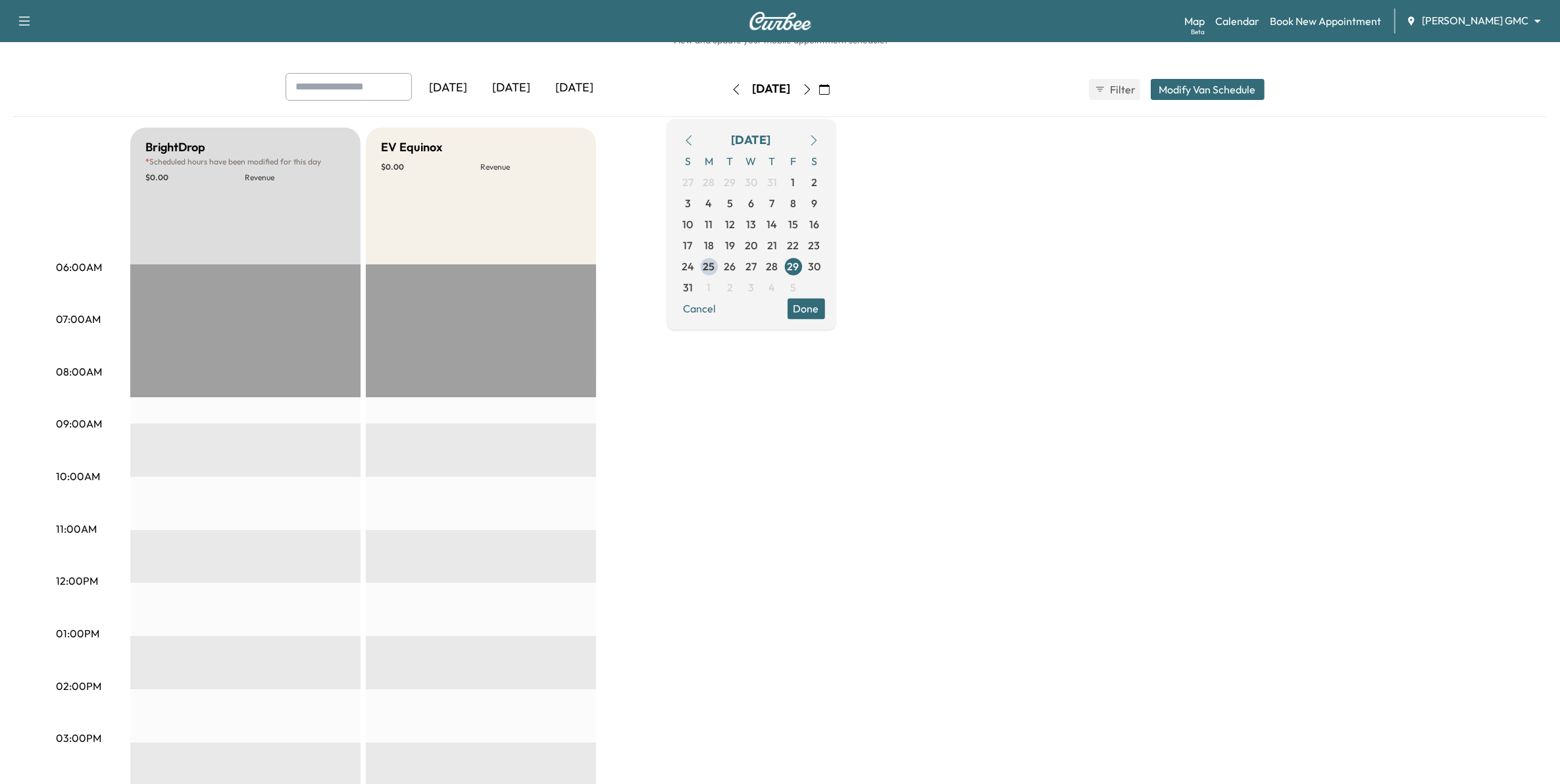
scroll to position [82, 0]
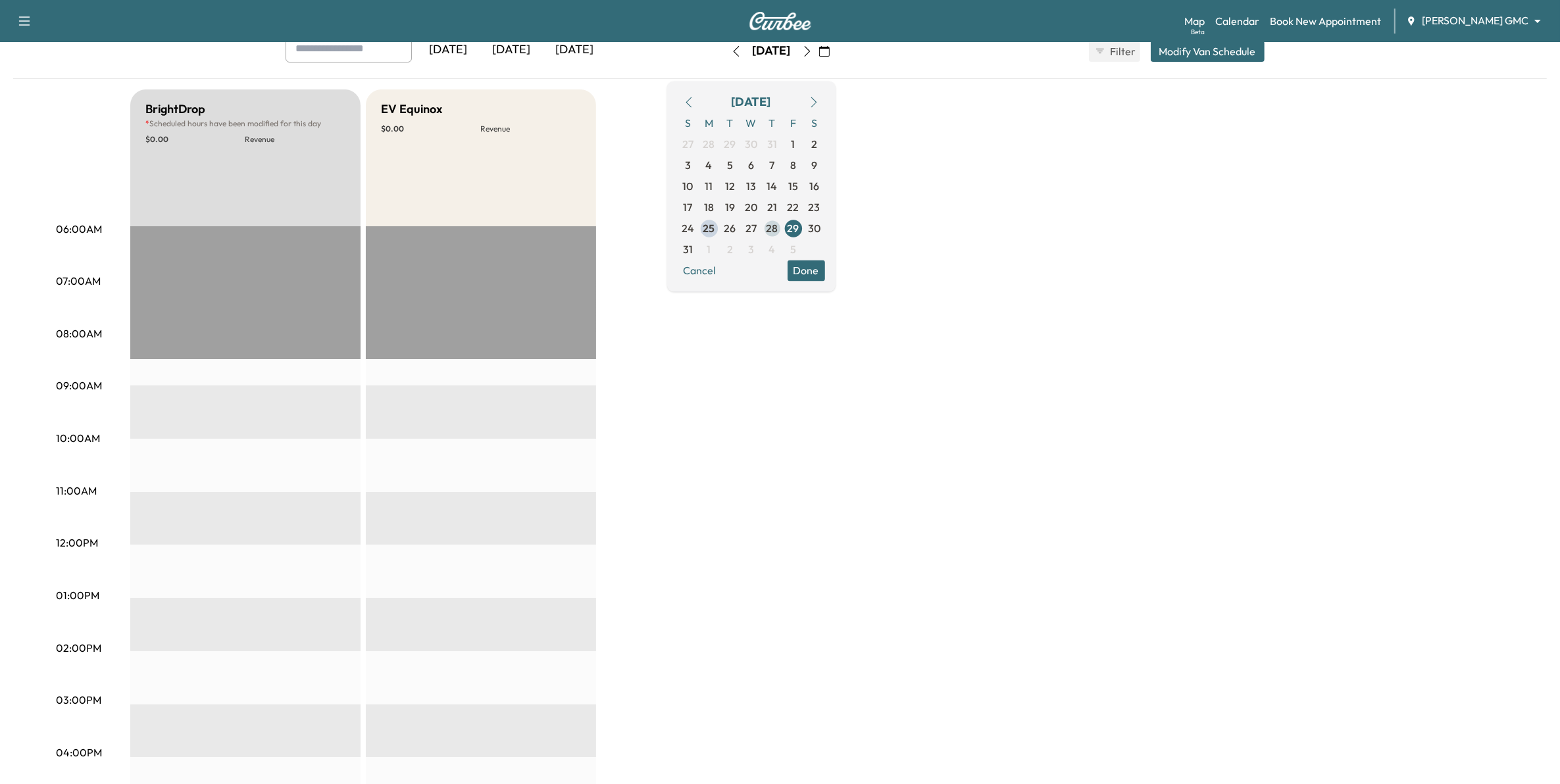
click at [778, 227] on span "28" at bounding box center [772, 228] width 12 height 16
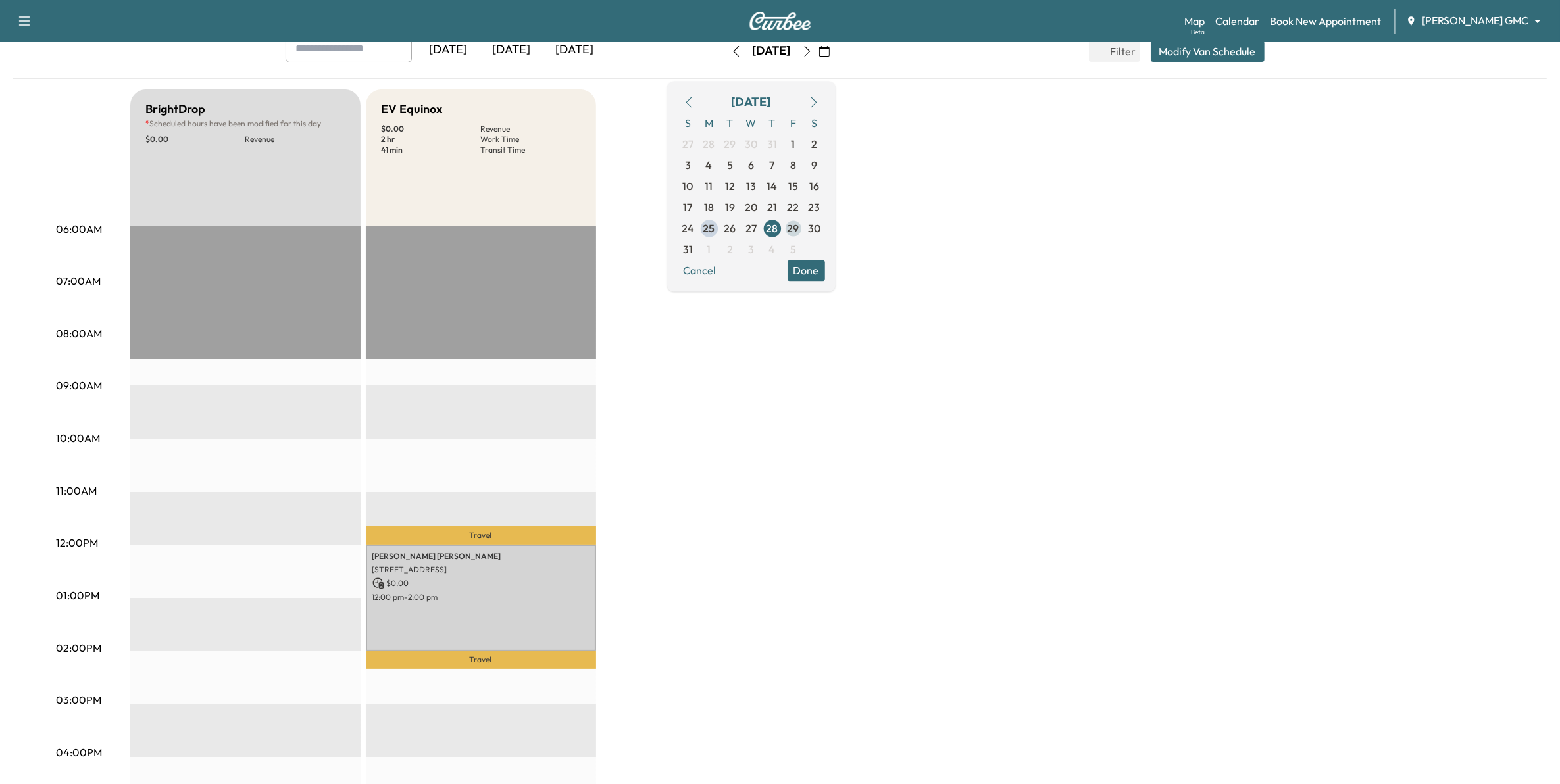
click at [799, 228] on span "29" at bounding box center [793, 228] width 12 height 16
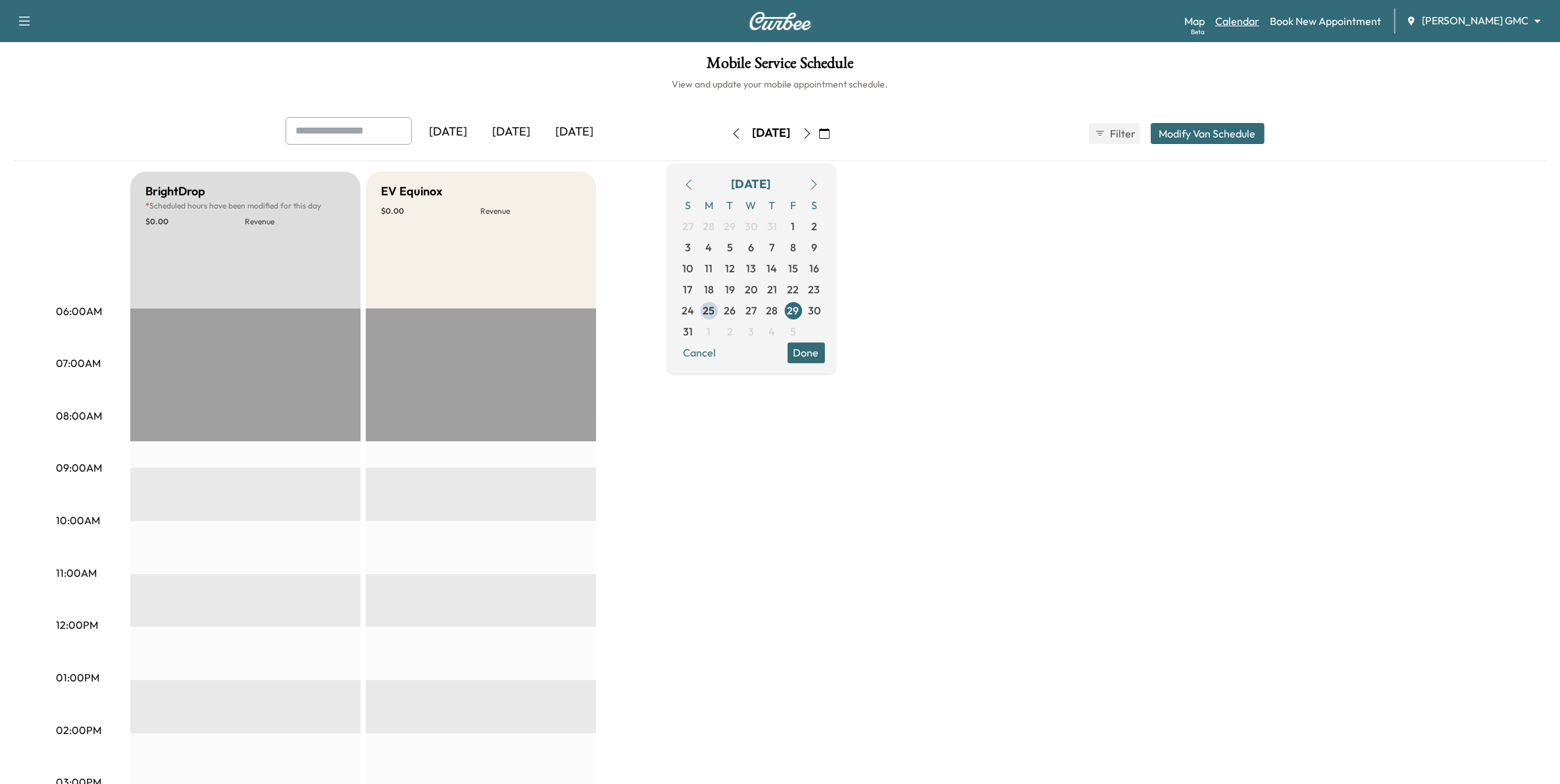
click at [1259, 21] on link "Calendar" at bounding box center [1236, 22] width 44 height 16
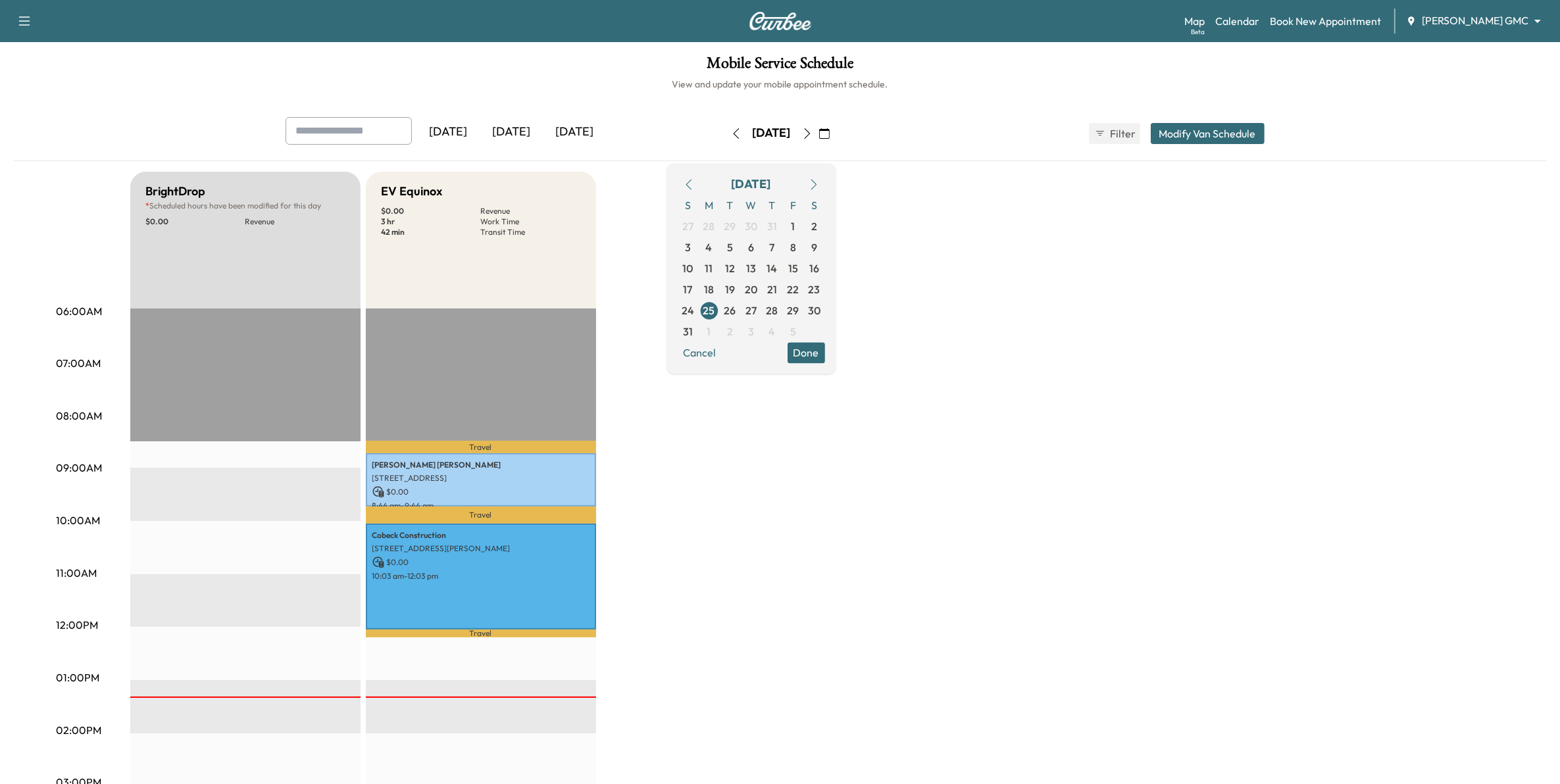
click at [829, 135] on icon "button" at bounding box center [825, 134] width 11 height 11
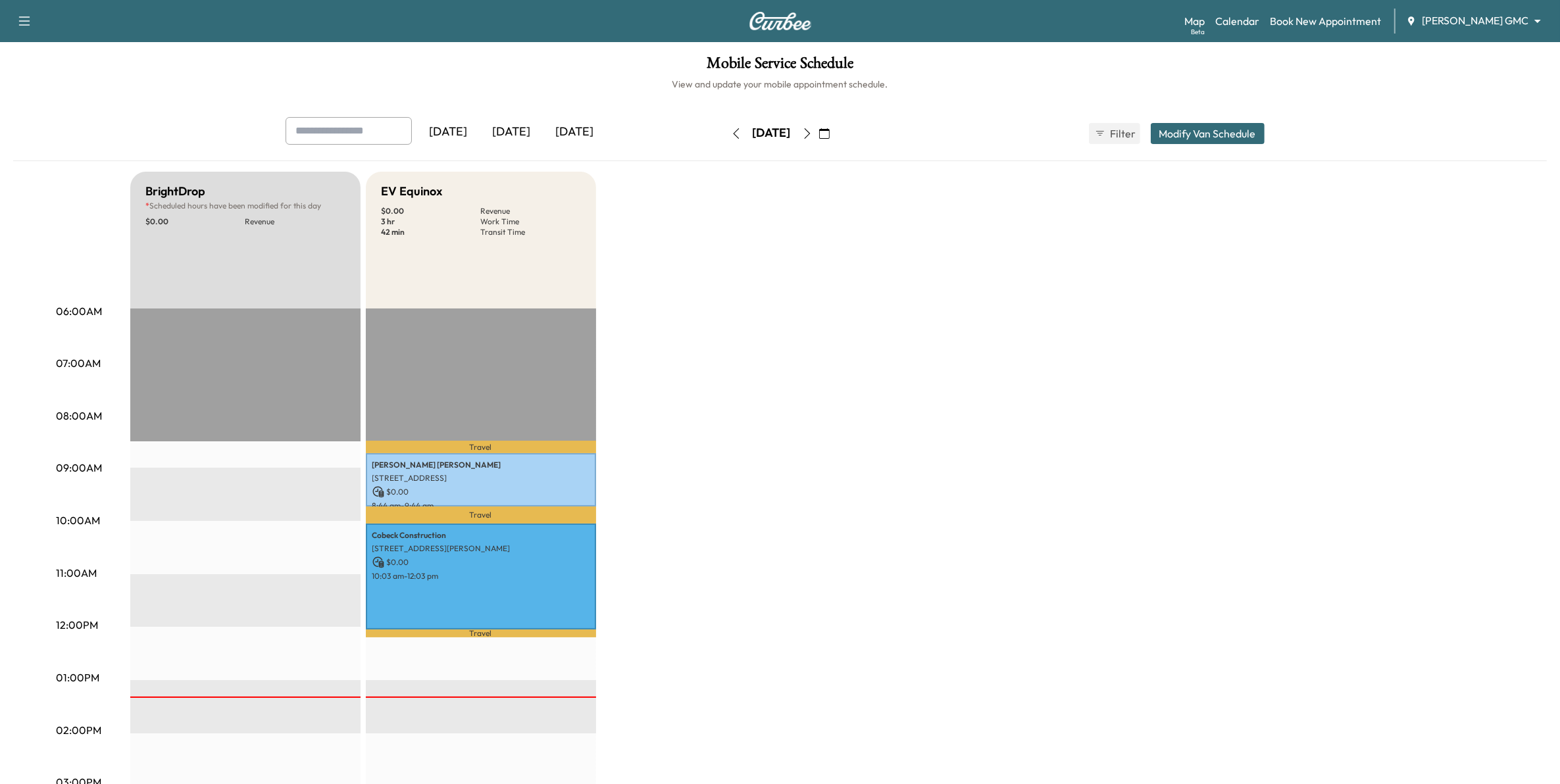
click at [812, 134] on icon "button" at bounding box center [807, 134] width 11 height 11
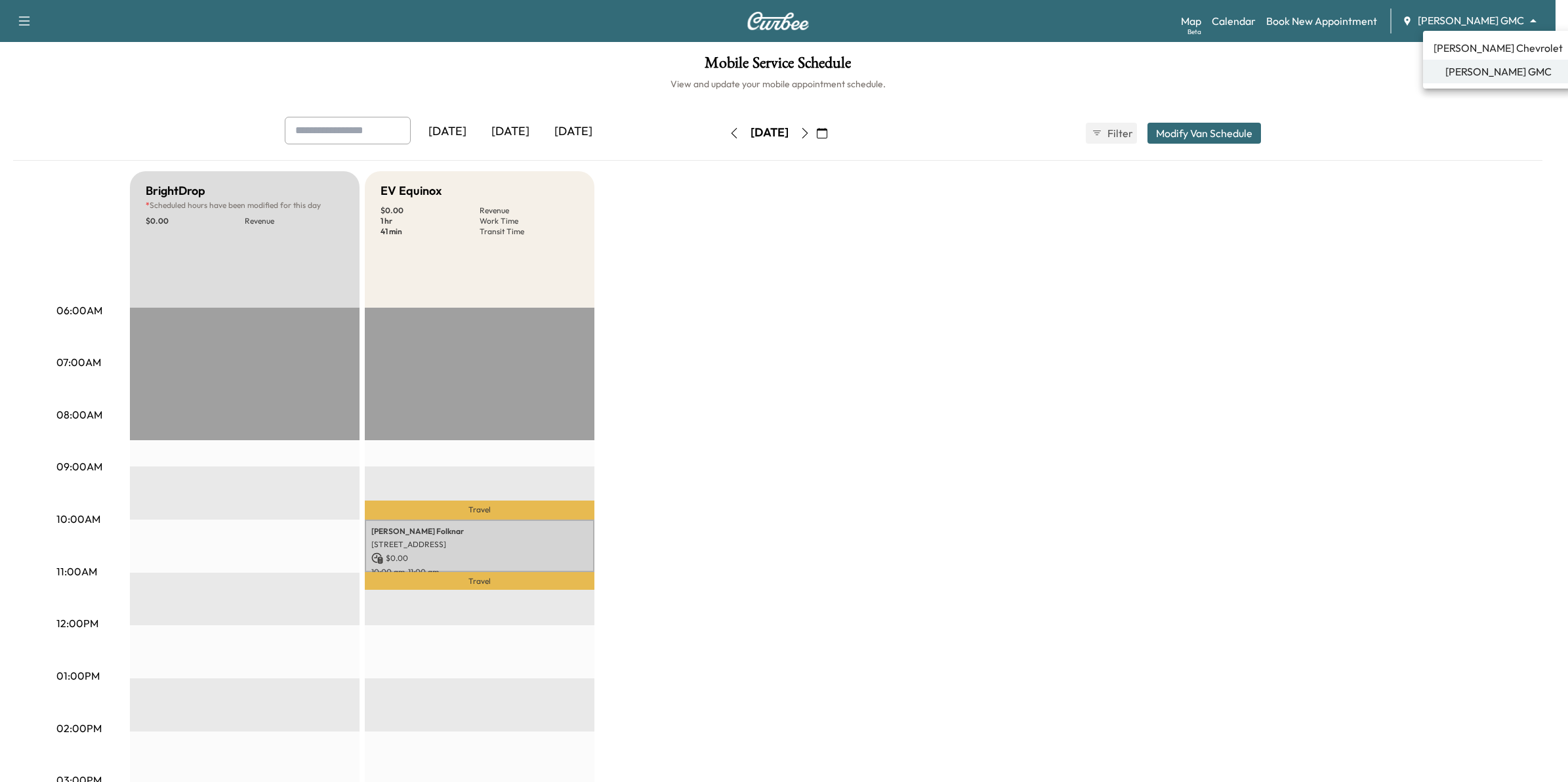
drag, startPoint x: 1454, startPoint y: 16, endPoint x: 1454, endPoint y: 23, distance: 7.0
click at [1454, 16] on body "Support Log Out Map Beta Calendar Book New Appointment Mauer GMC ******** ​ Mob…" at bounding box center [784, 391] width 1568 height 782
click at [1353, 86] on div at bounding box center [784, 391] width 1568 height 782
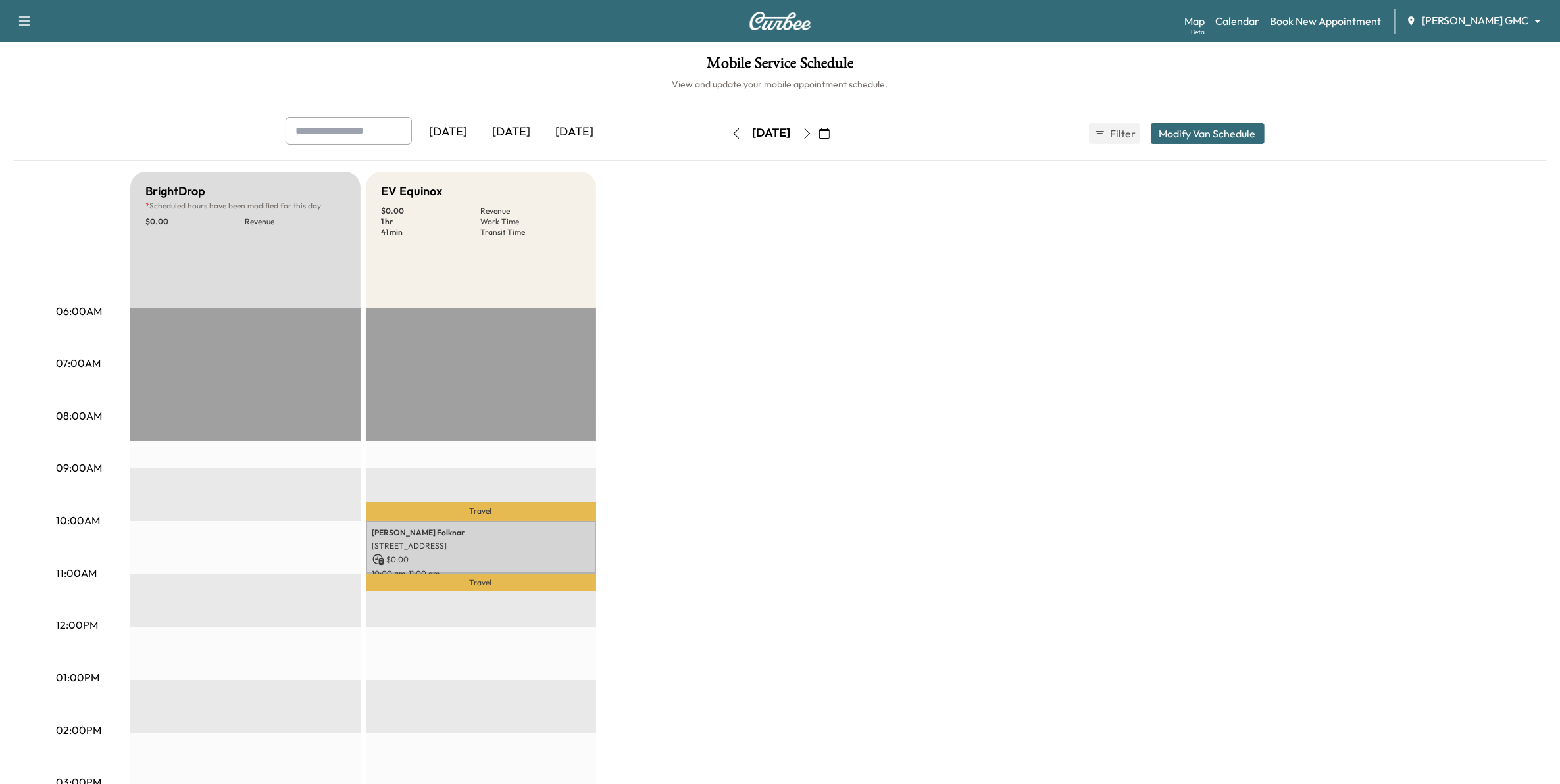
click at [836, 139] on button "button" at bounding box center [824, 133] width 22 height 21
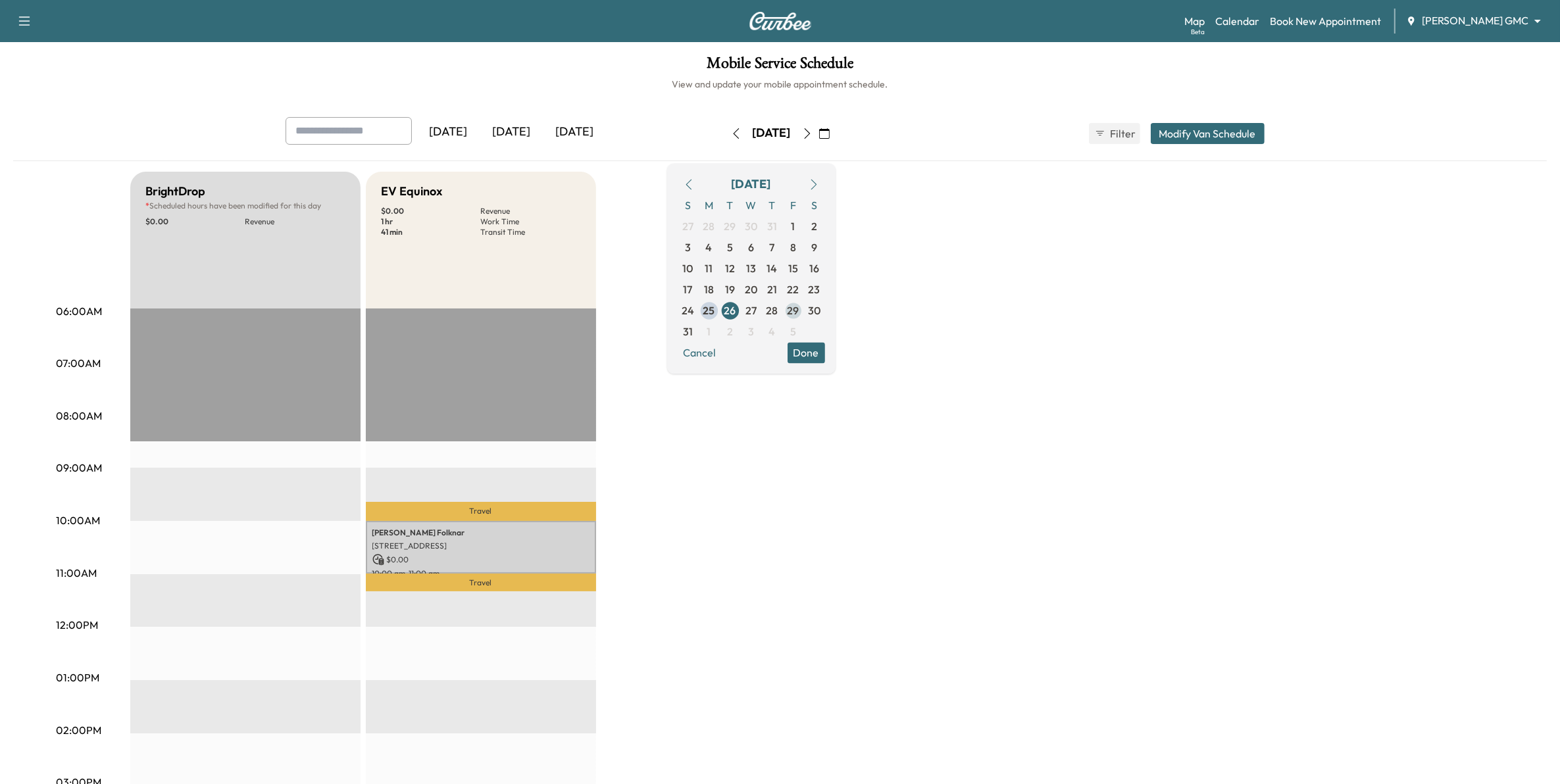
click at [799, 315] on span "29" at bounding box center [793, 311] width 12 height 16
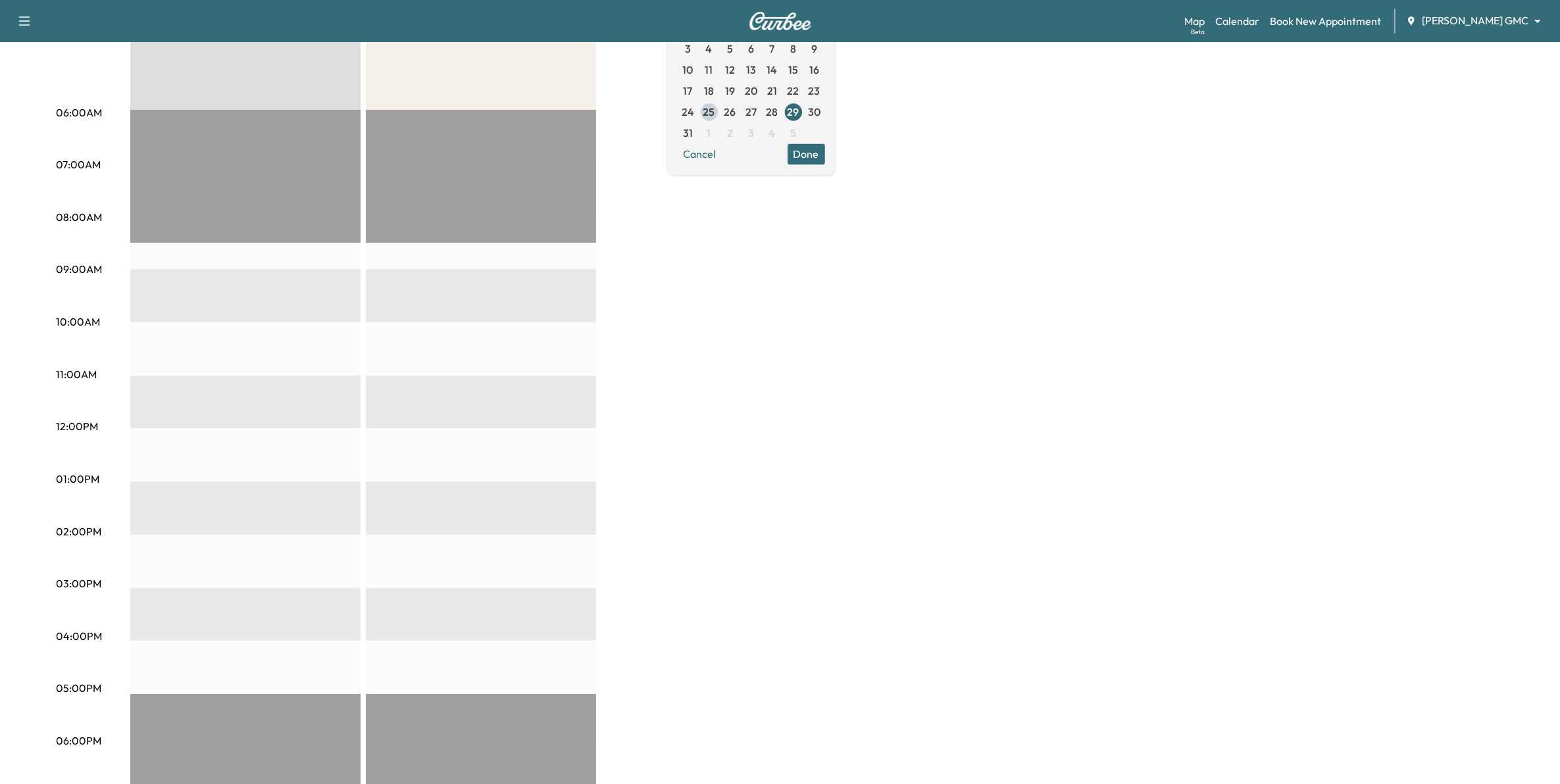
scroll to position [164, 0]
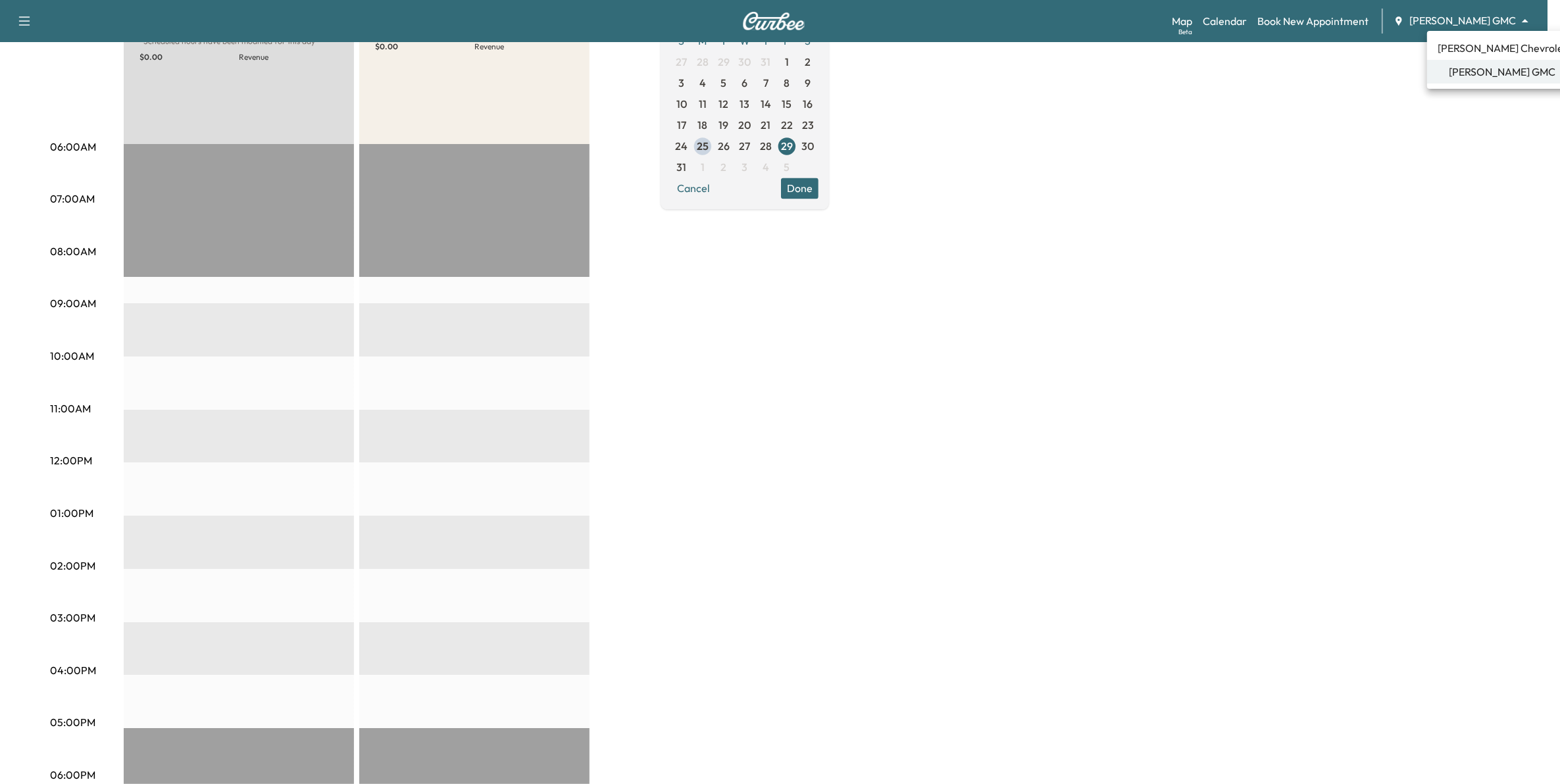
click at [1476, 19] on body "Support Log Out Map Beta Calendar Book New Appointment Mauer GMC ******** ​ Mob…" at bounding box center [780, 228] width 1560 height 784
click at [1478, 40] on span "[PERSON_NAME] Chevrolet" at bounding box center [1502, 48] width 130 height 16
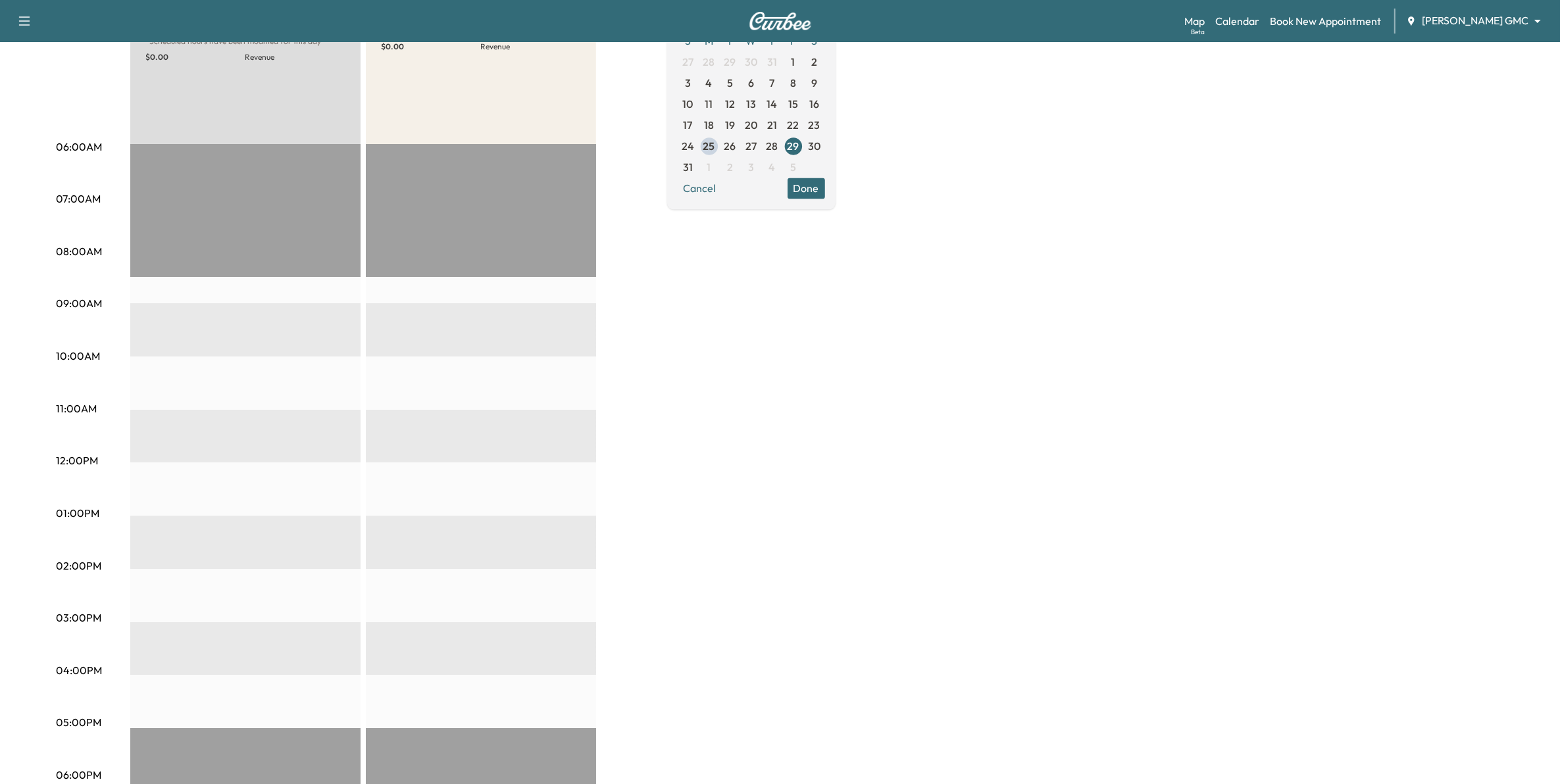
scroll to position [0, 0]
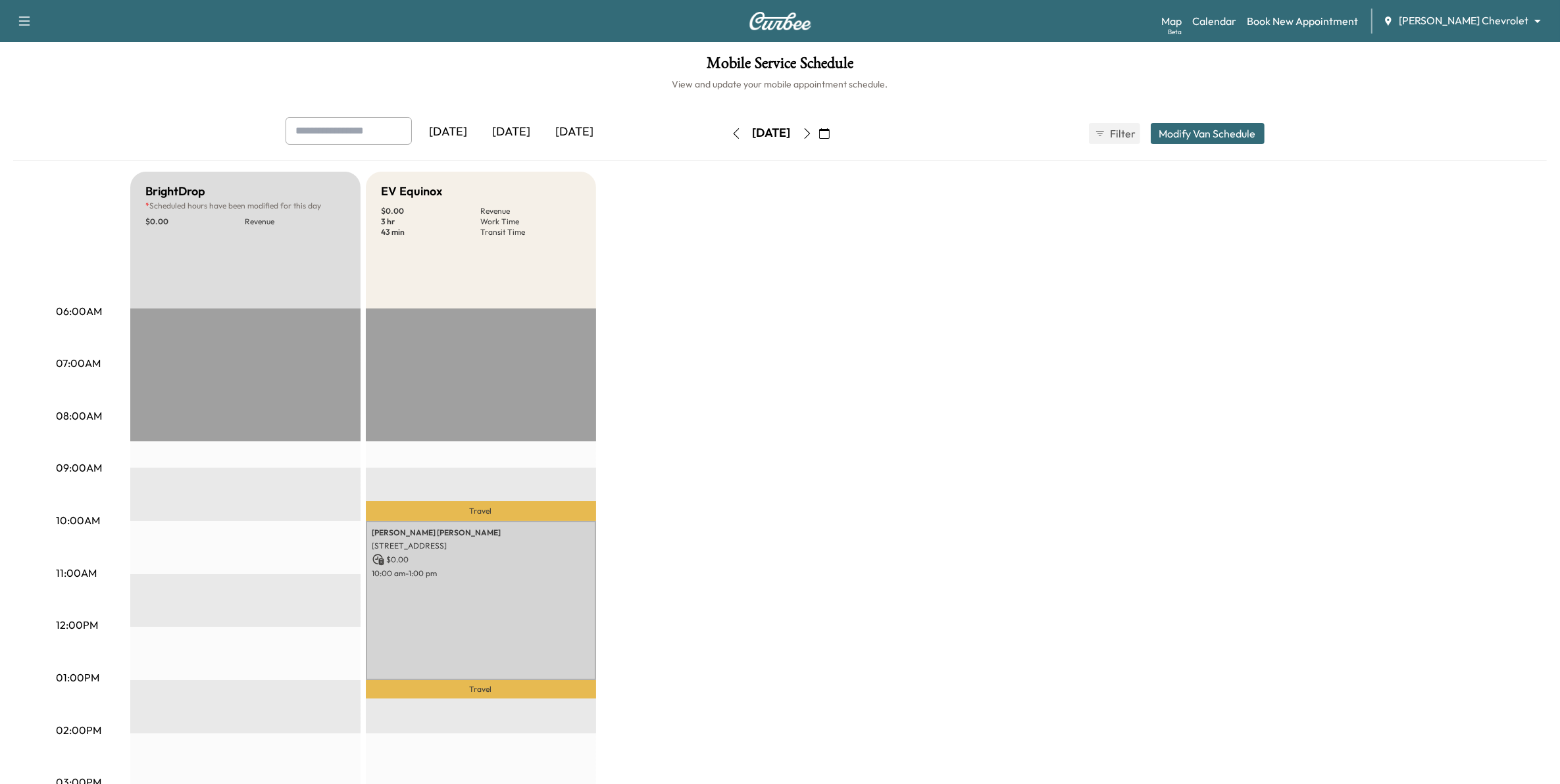
click at [829, 134] on icon "button" at bounding box center [825, 134] width 11 height 11
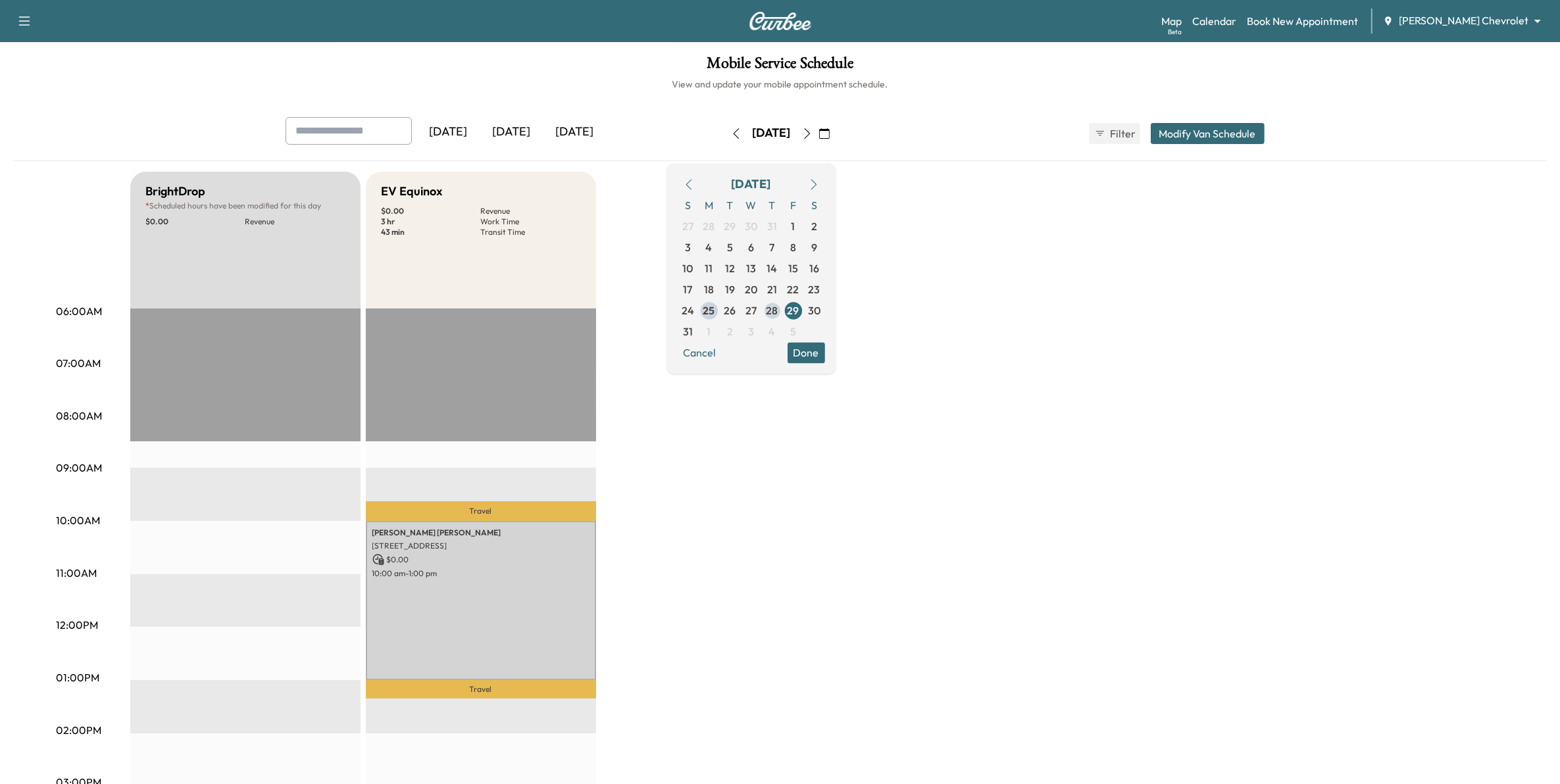
click at [783, 311] on span "28" at bounding box center [772, 310] width 21 height 21
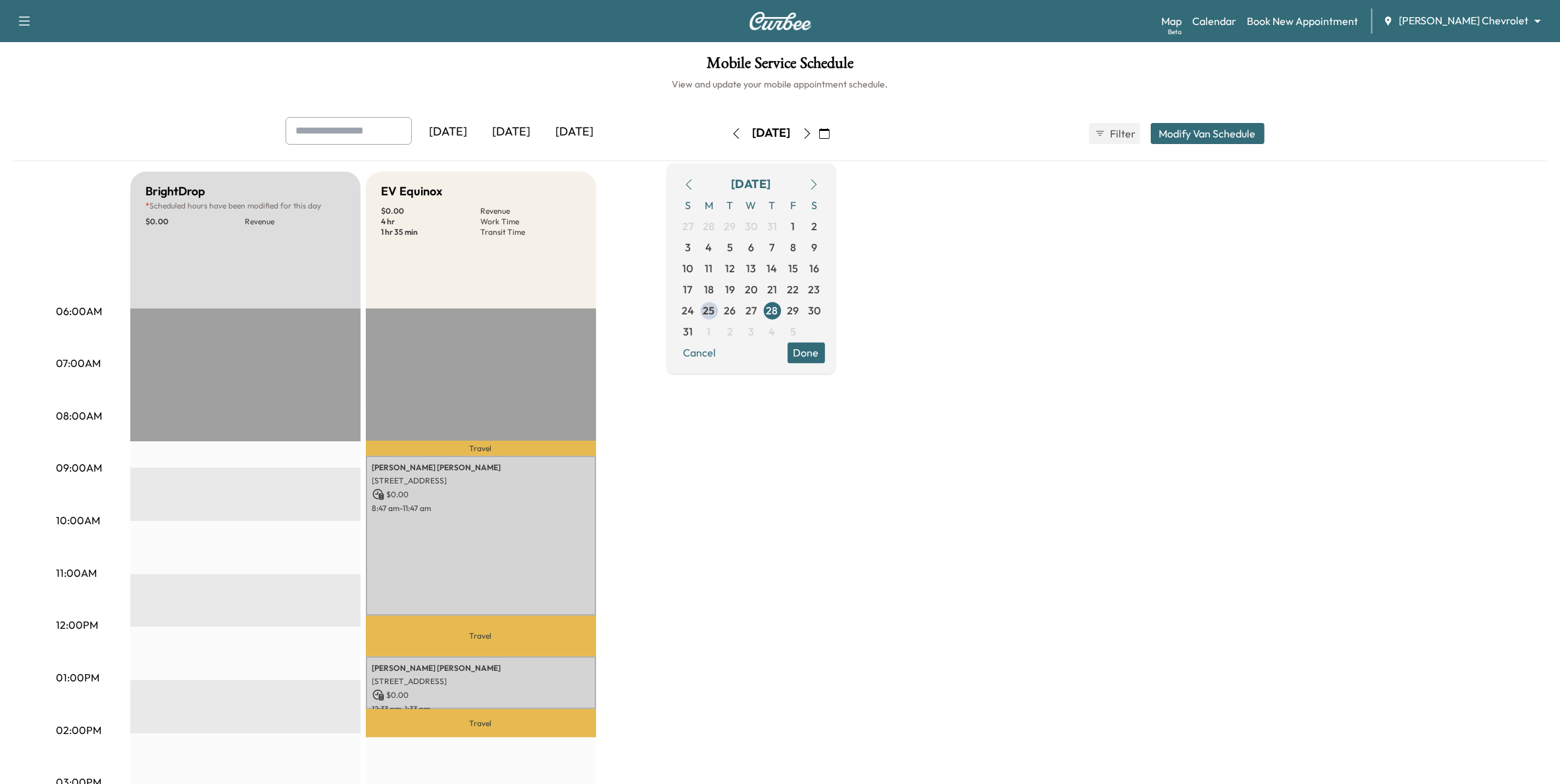
click at [752, 535] on div "BrightDrop * Scheduled hours have been modified for this day $ 0.00 Revenue EST…" at bounding box center [817, 665] width 1374 height 986
click at [1462, 23] on body "Support Log Out Map Beta Calendar Book New Appointment [PERSON_NAME] Chevrolet …" at bounding box center [780, 392] width 1560 height 784
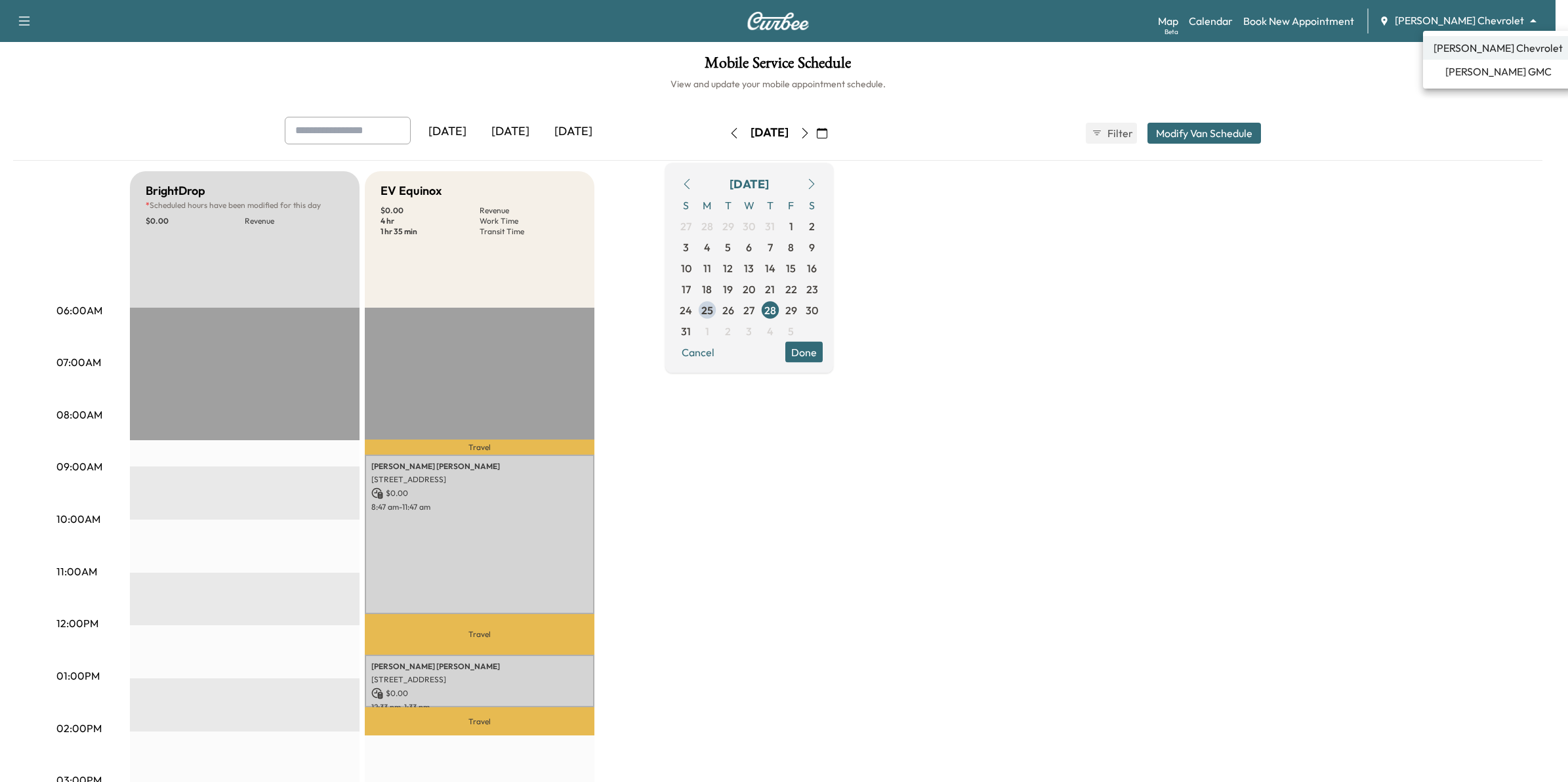
click at [1363, 97] on div at bounding box center [784, 391] width 1568 height 782
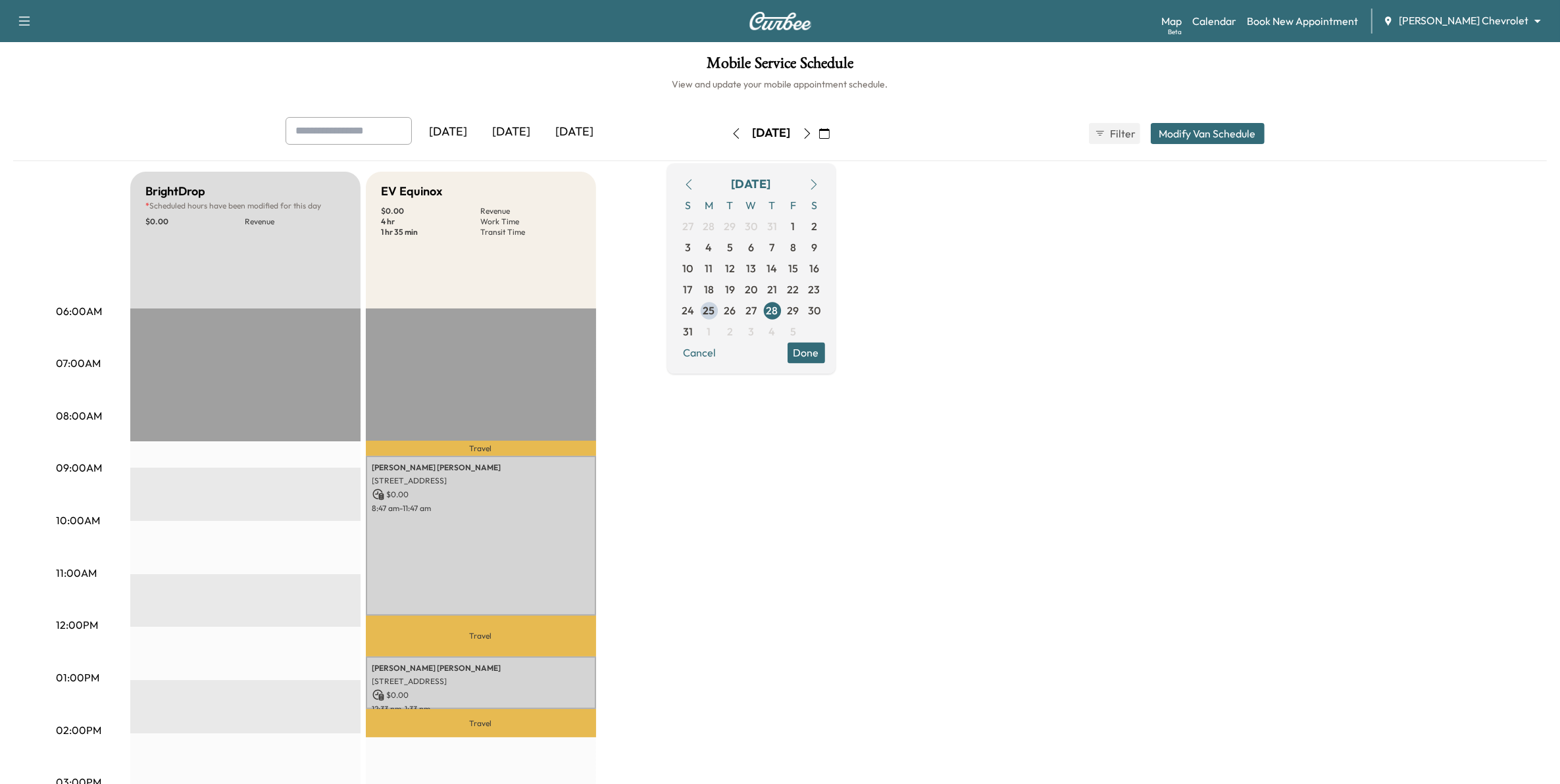
click at [1484, 21] on body "Support Log Out Map Beta Calendar Book New Appointment [PERSON_NAME] Chevrolet …" at bounding box center [780, 392] width 1560 height 784
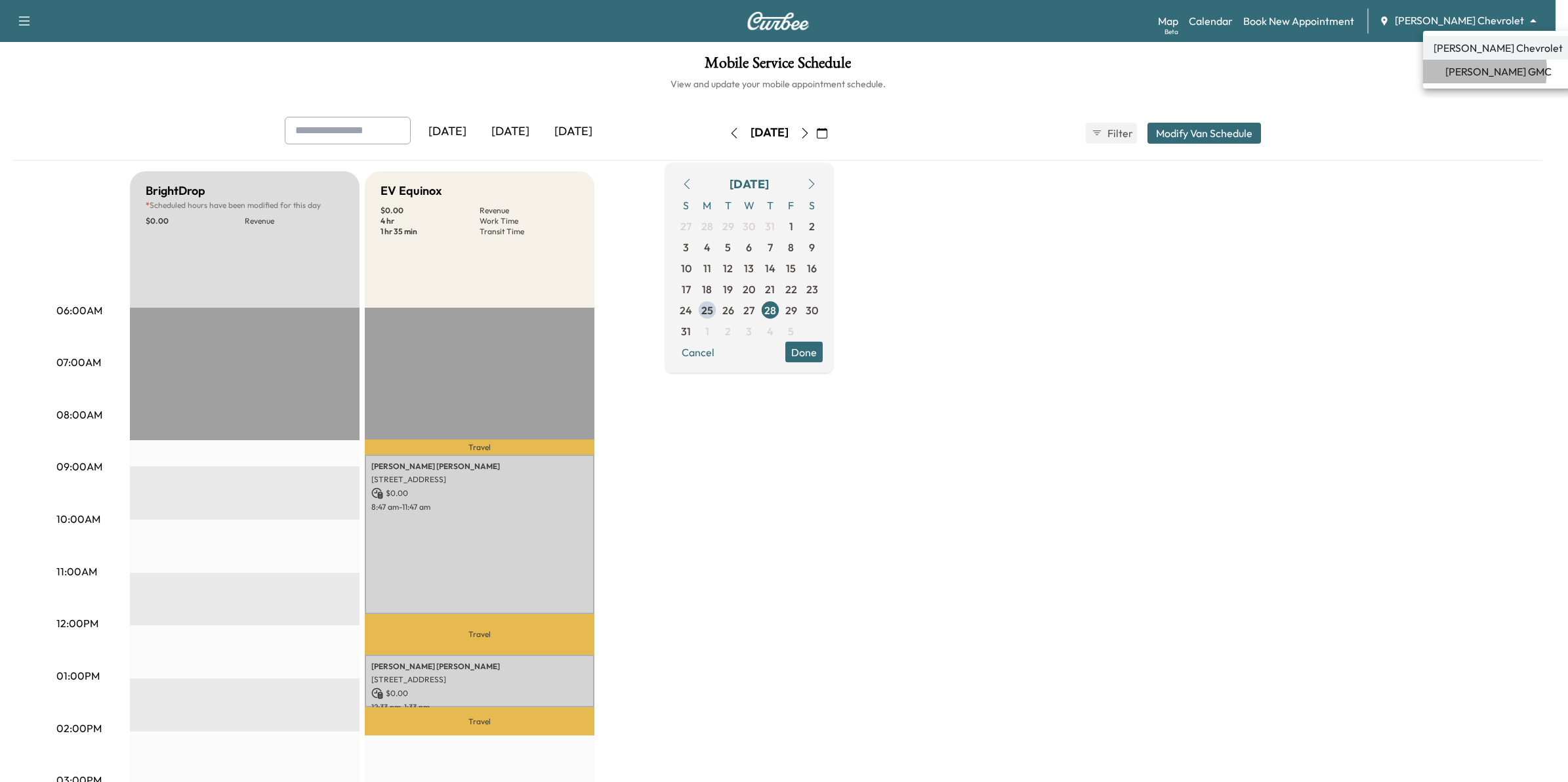
click at [1470, 71] on span "[PERSON_NAME] GMC" at bounding box center [1497, 71] width 106 height 16
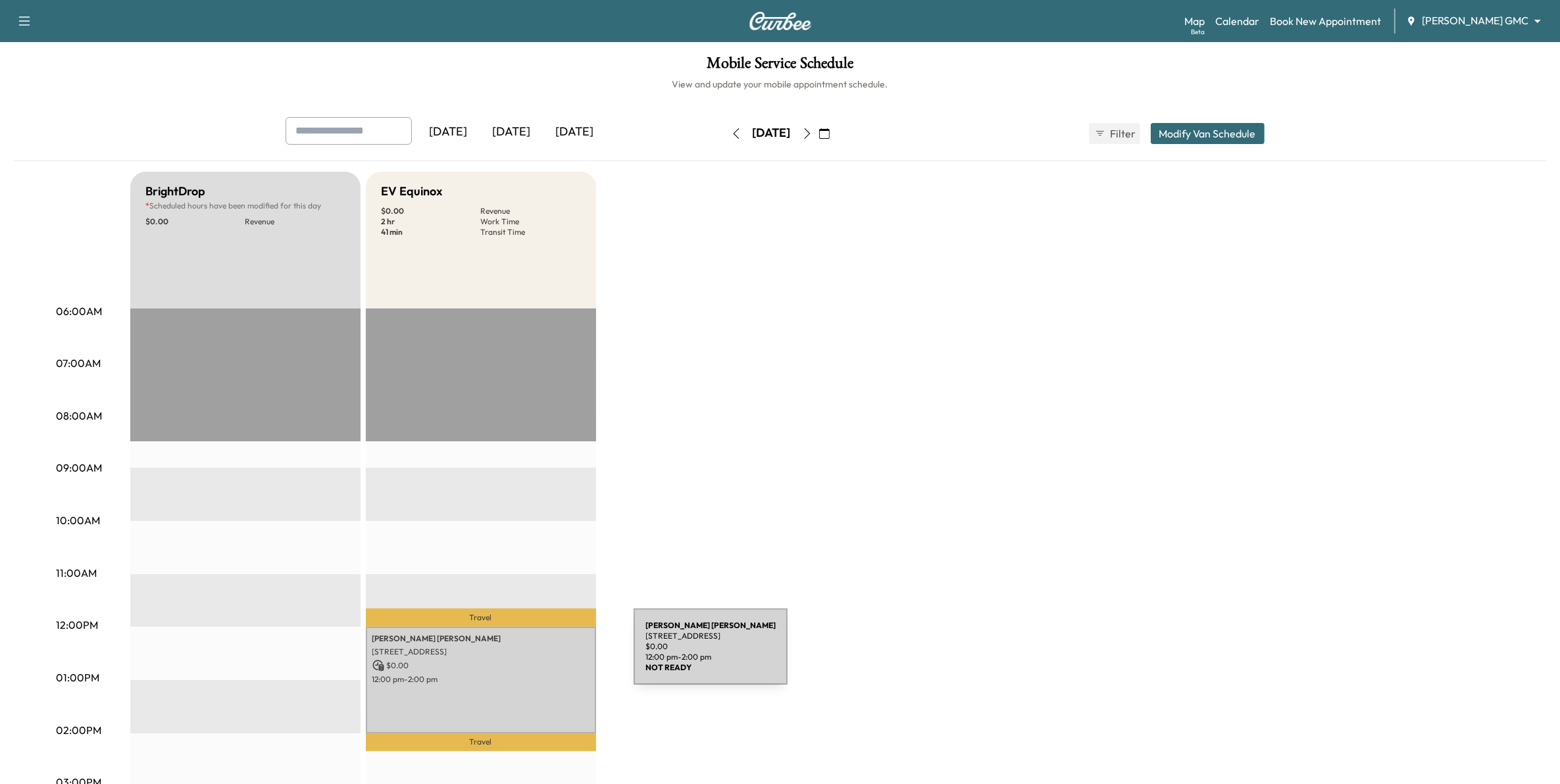
click at [535, 659] on p "$ 0.00" at bounding box center [481, 665] width 217 height 12
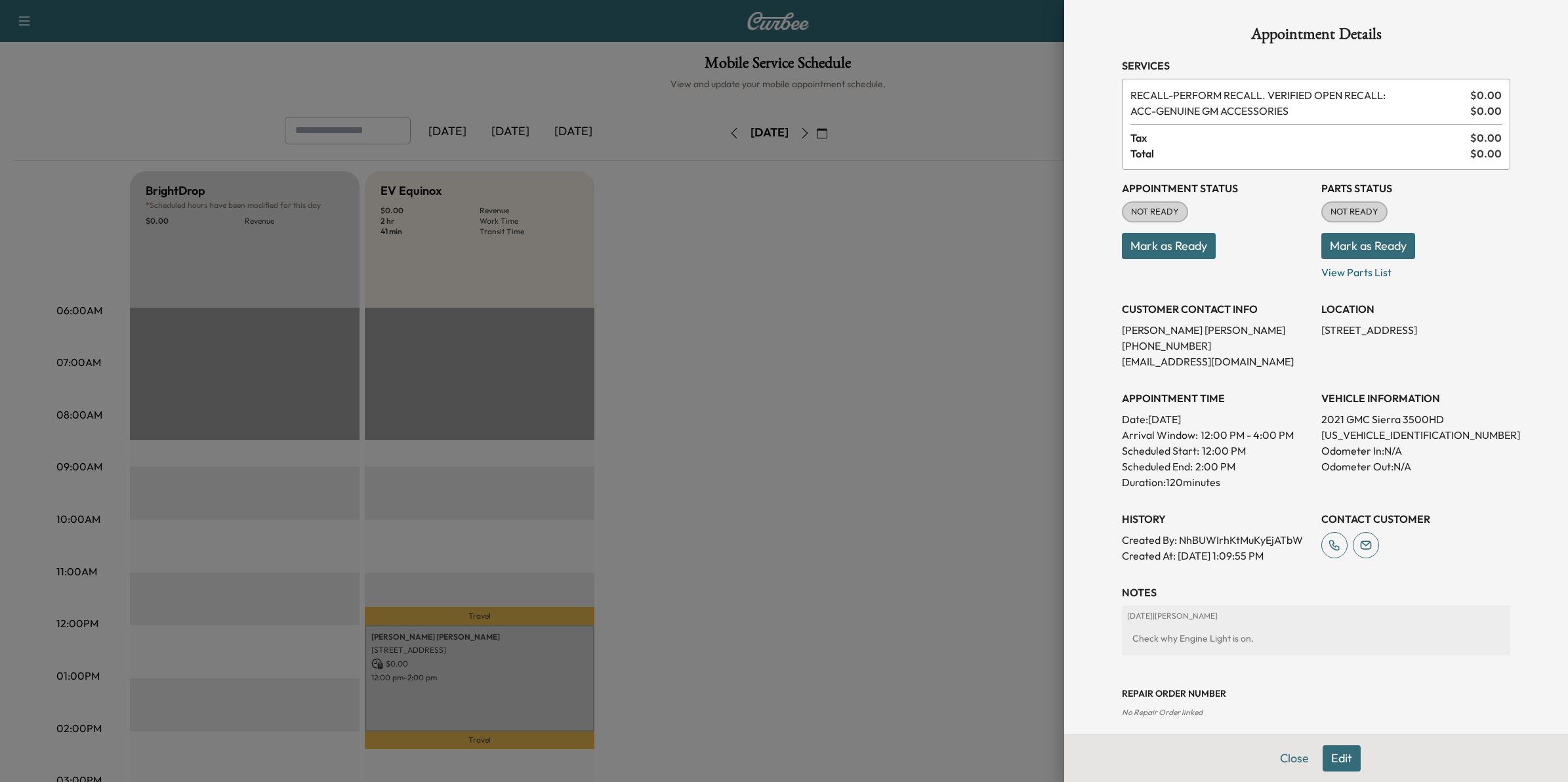
click at [1326, 759] on button "Edit" at bounding box center [1341, 758] width 38 height 26
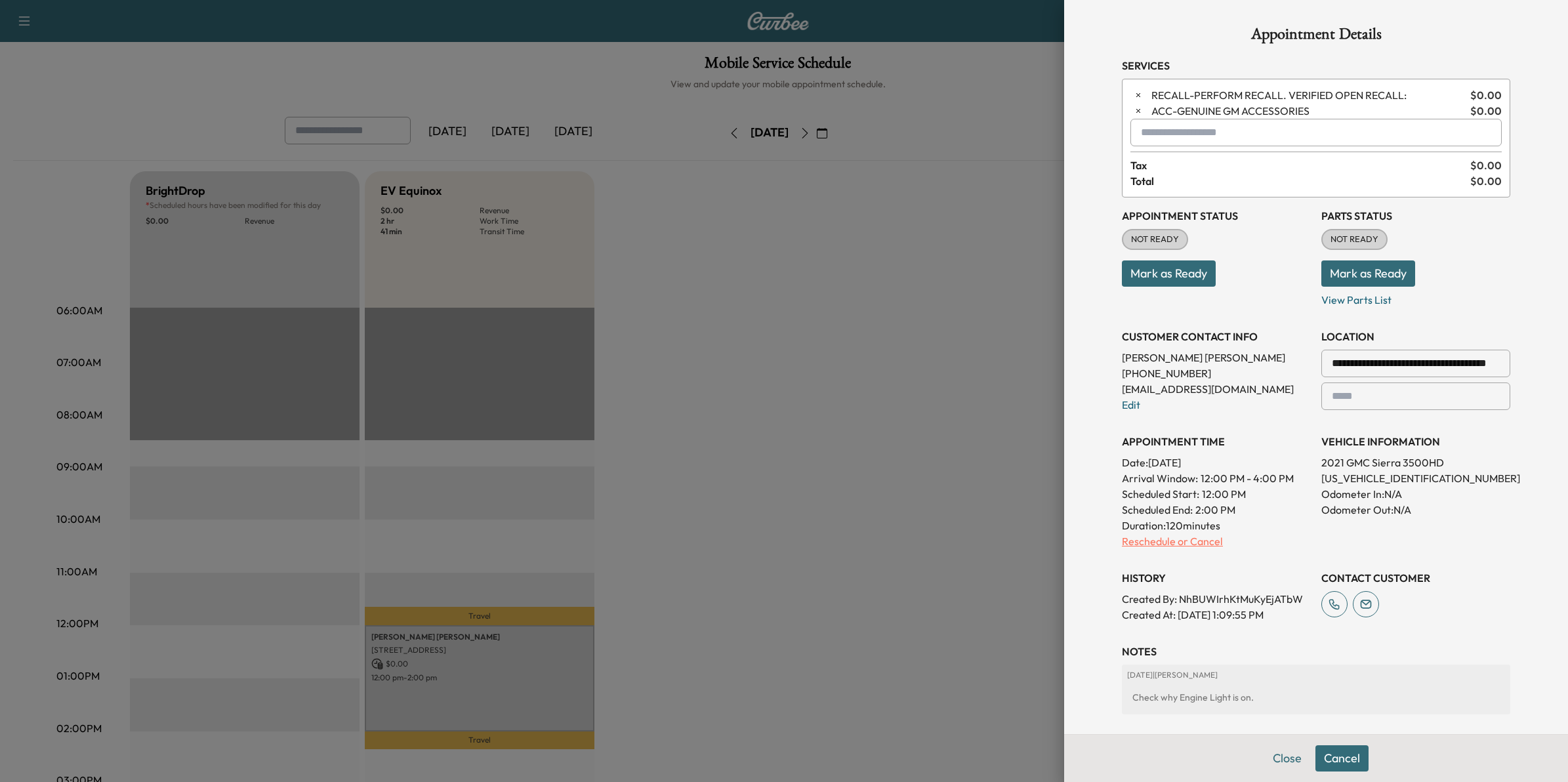
click at [1182, 543] on p "Reschedule or Cancel" at bounding box center [1216, 542] width 189 height 16
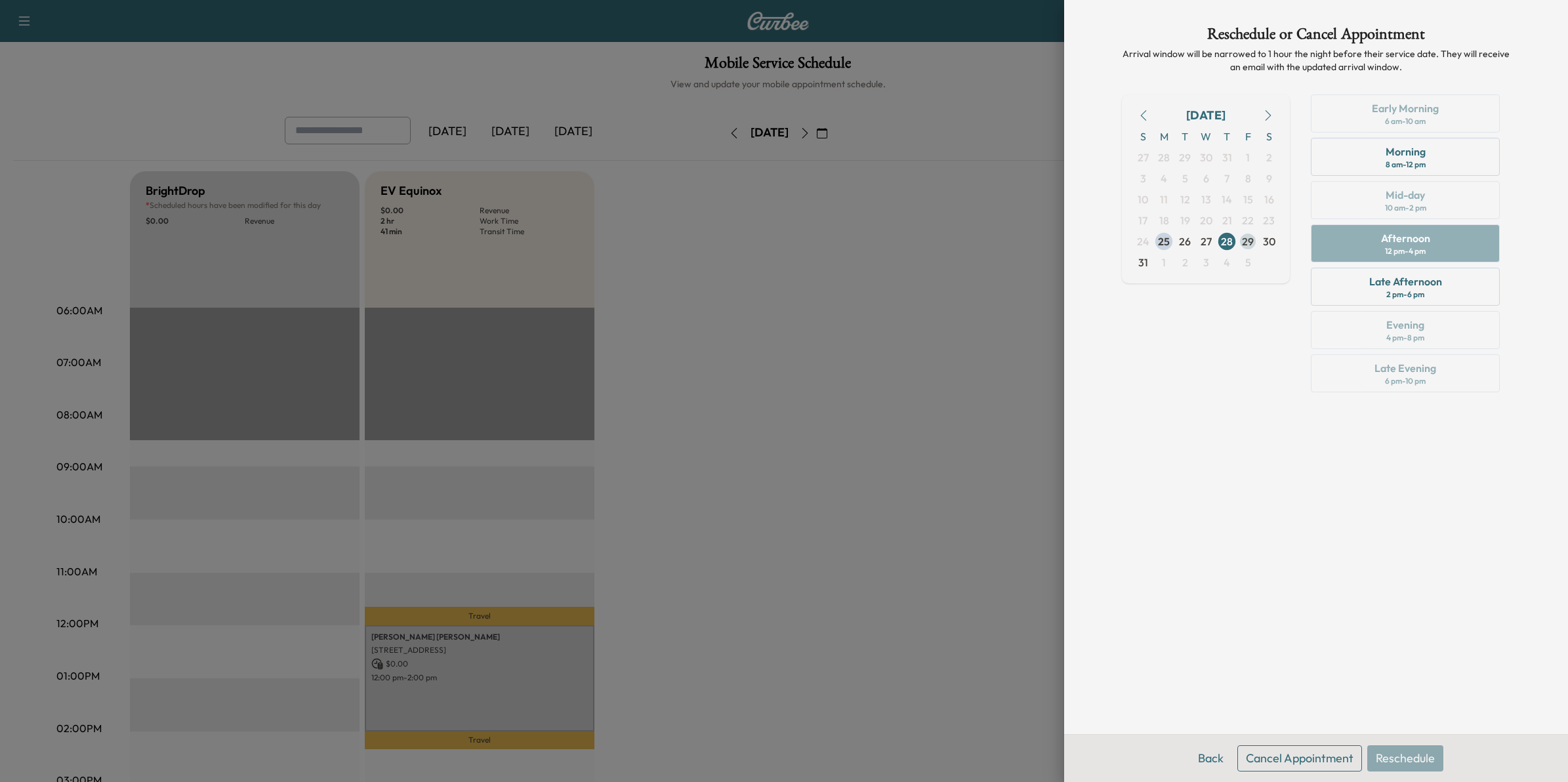
click at [1241, 236] on span "29" at bounding box center [1247, 240] width 21 height 21
click at [1391, 151] on div "Morning" at bounding box center [1405, 152] width 40 height 16
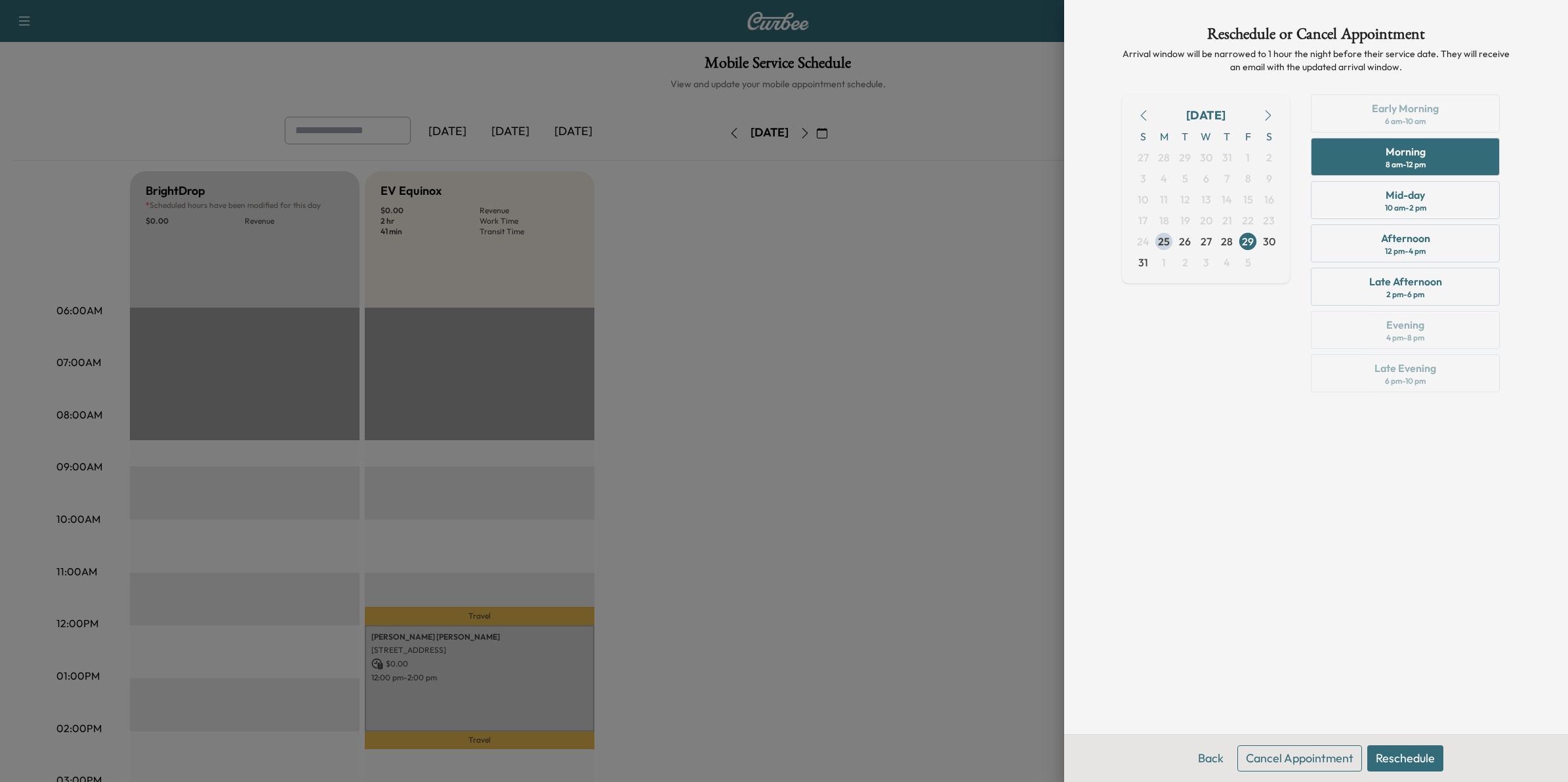
click at [1398, 759] on button "Reschedule" at bounding box center [1404, 758] width 76 height 26
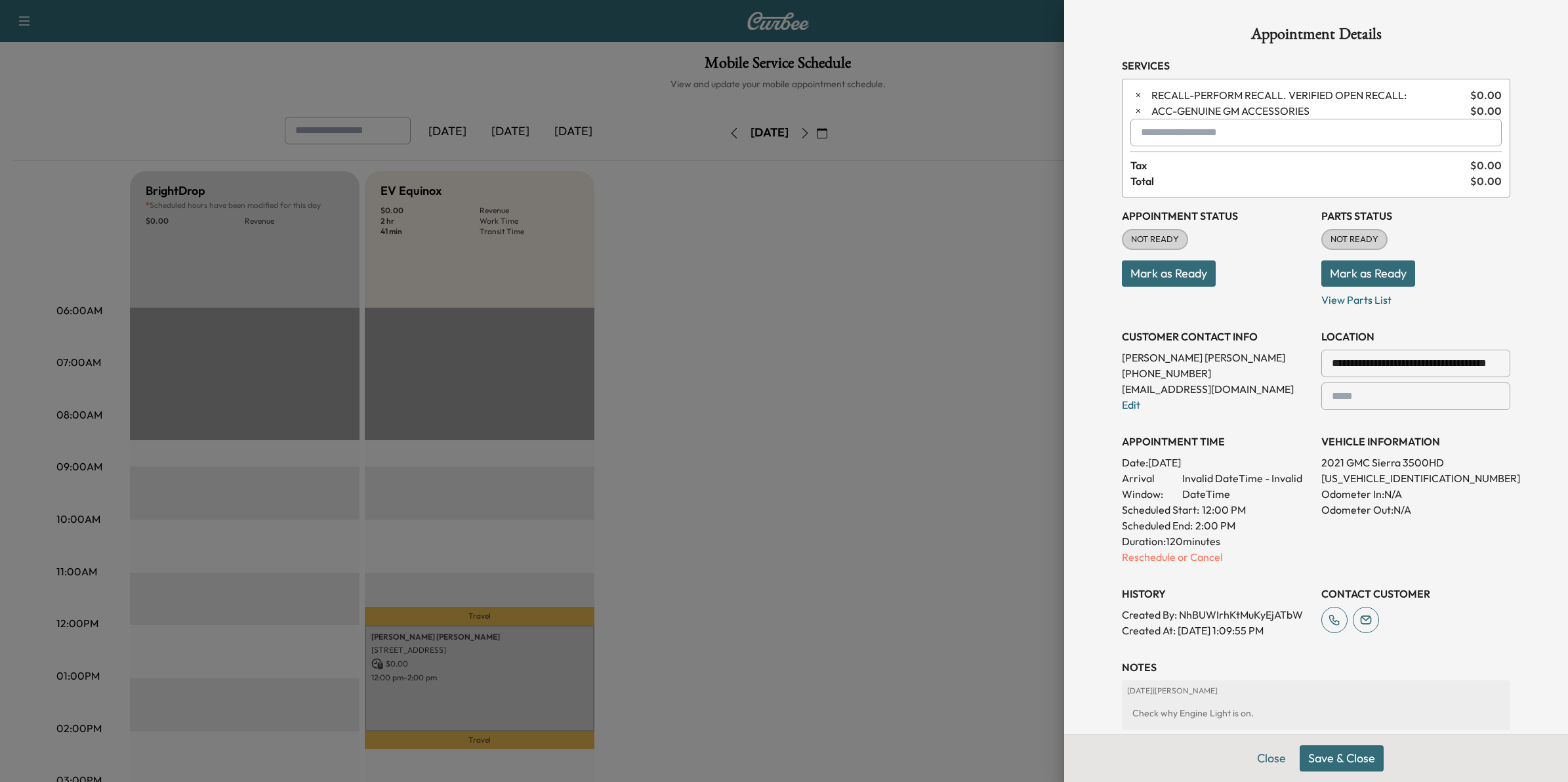
click at [1329, 758] on button "Save & Close" at bounding box center [1342, 758] width 84 height 26
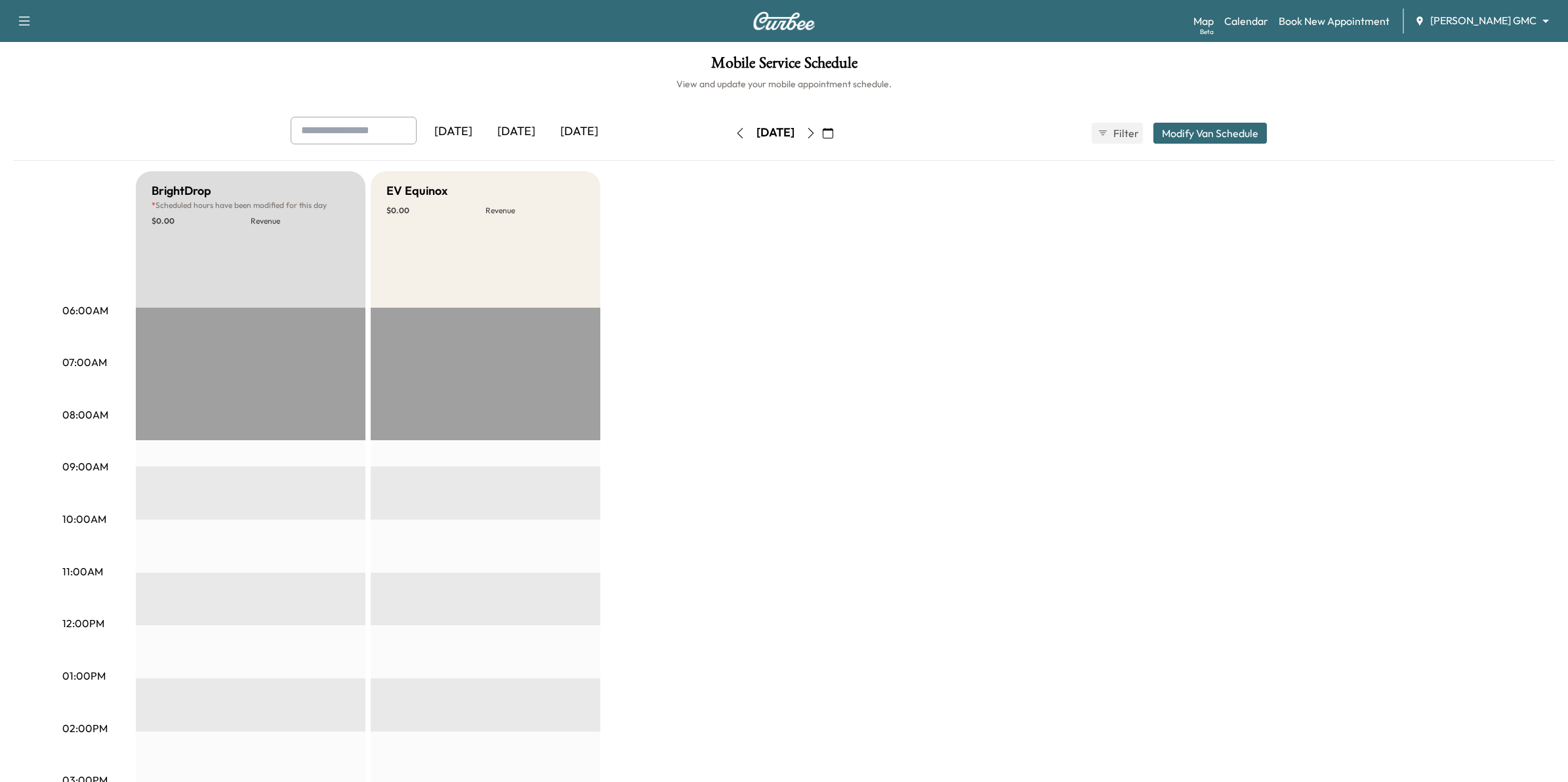
click at [1471, 26] on body "Support Log Out Map Beta Calendar Book New Appointment Mauer GMC ******** ​ Mob…" at bounding box center [784, 391] width 1568 height 782
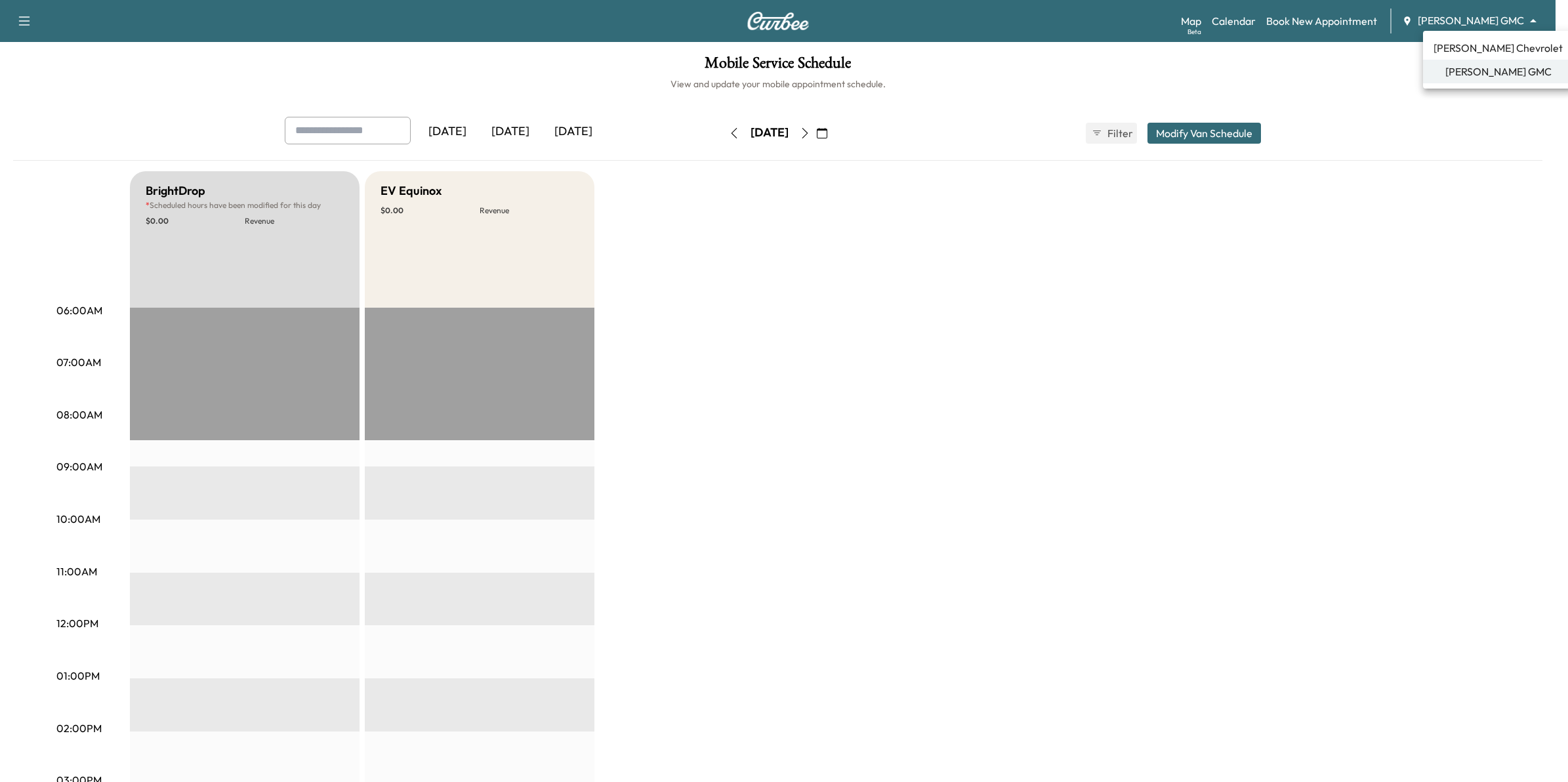
click at [1471, 47] on span "[PERSON_NAME] Chevrolet" at bounding box center [1497, 48] width 130 height 16
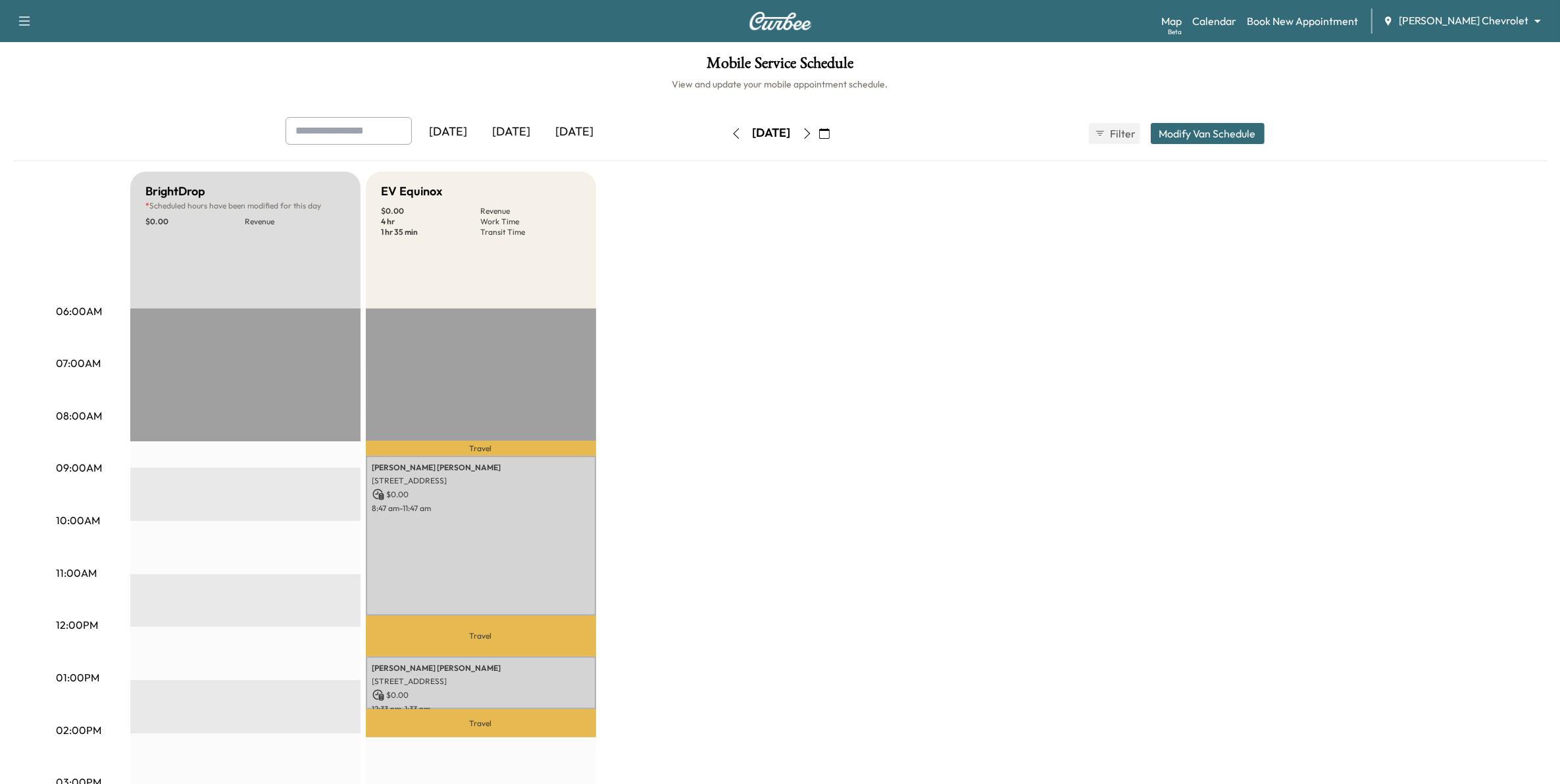
click at [829, 134] on icon "button" at bounding box center [825, 134] width 11 height 11
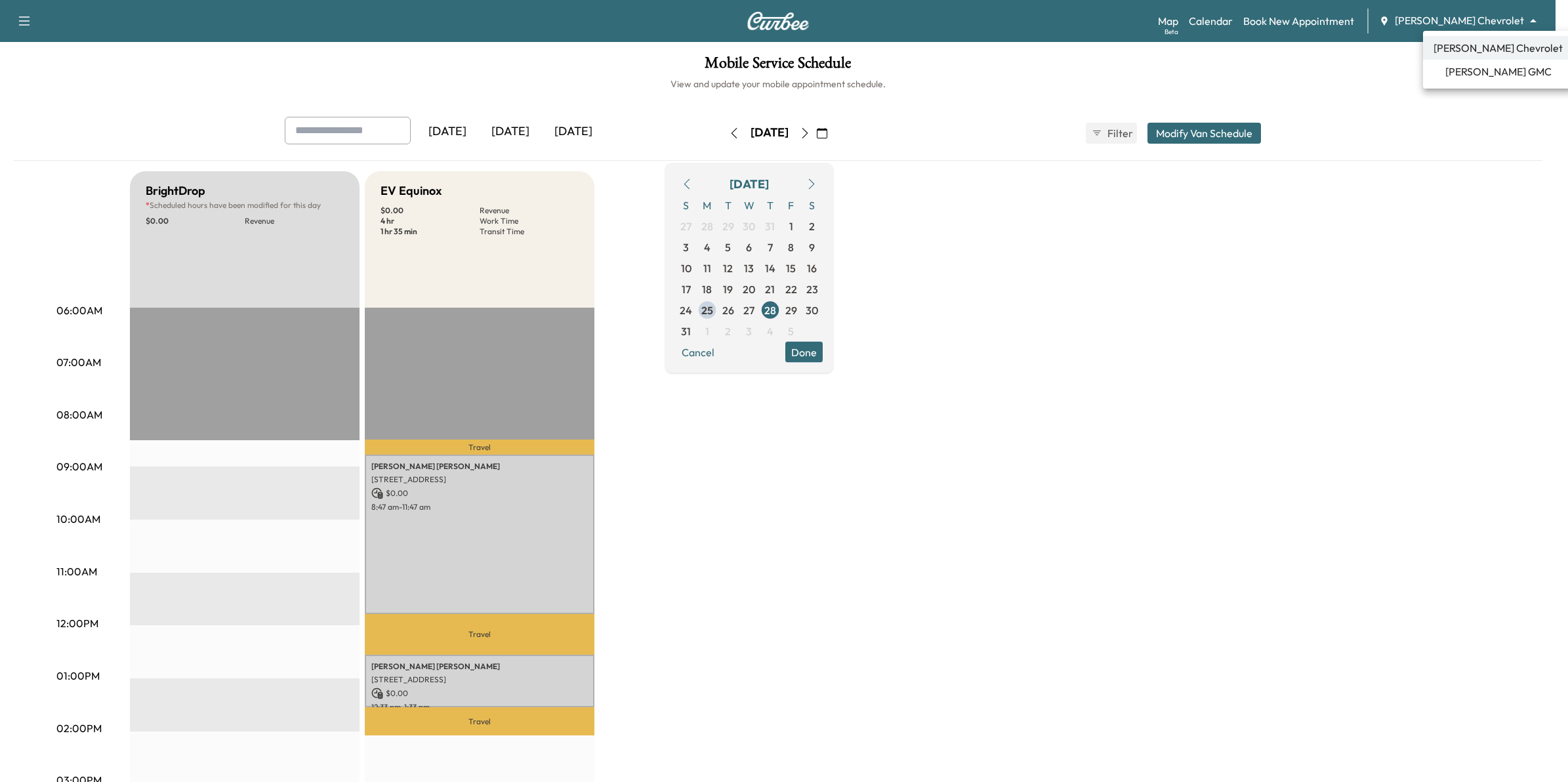
click at [1478, 21] on body "Support Log Out Map Beta Calendar Book New Appointment [PERSON_NAME] Chevrolet …" at bounding box center [784, 391] width 1568 height 782
click at [1473, 63] on li "[PERSON_NAME] GMC" at bounding box center [1497, 71] width 150 height 23
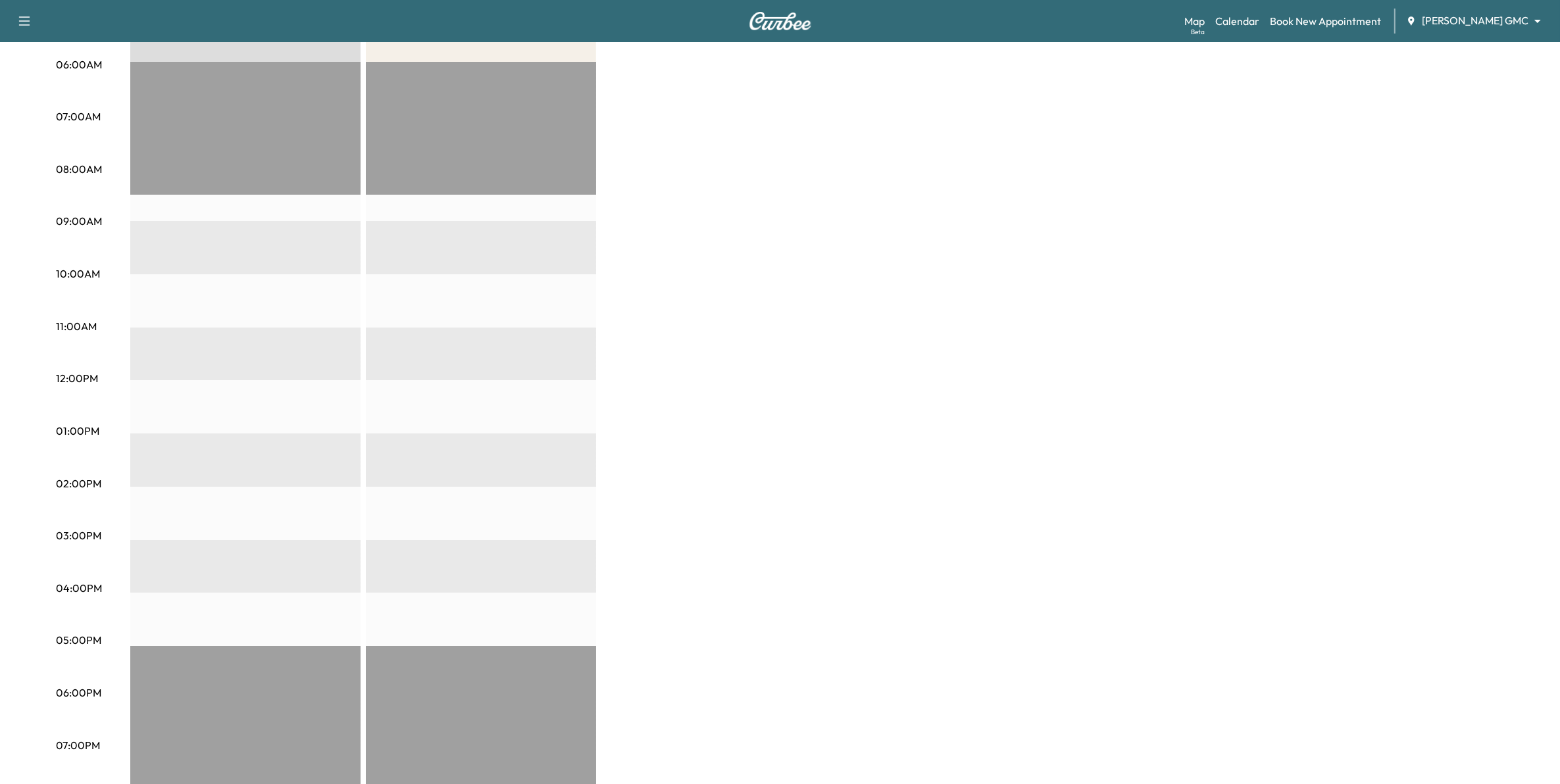
scroll to position [164, 0]
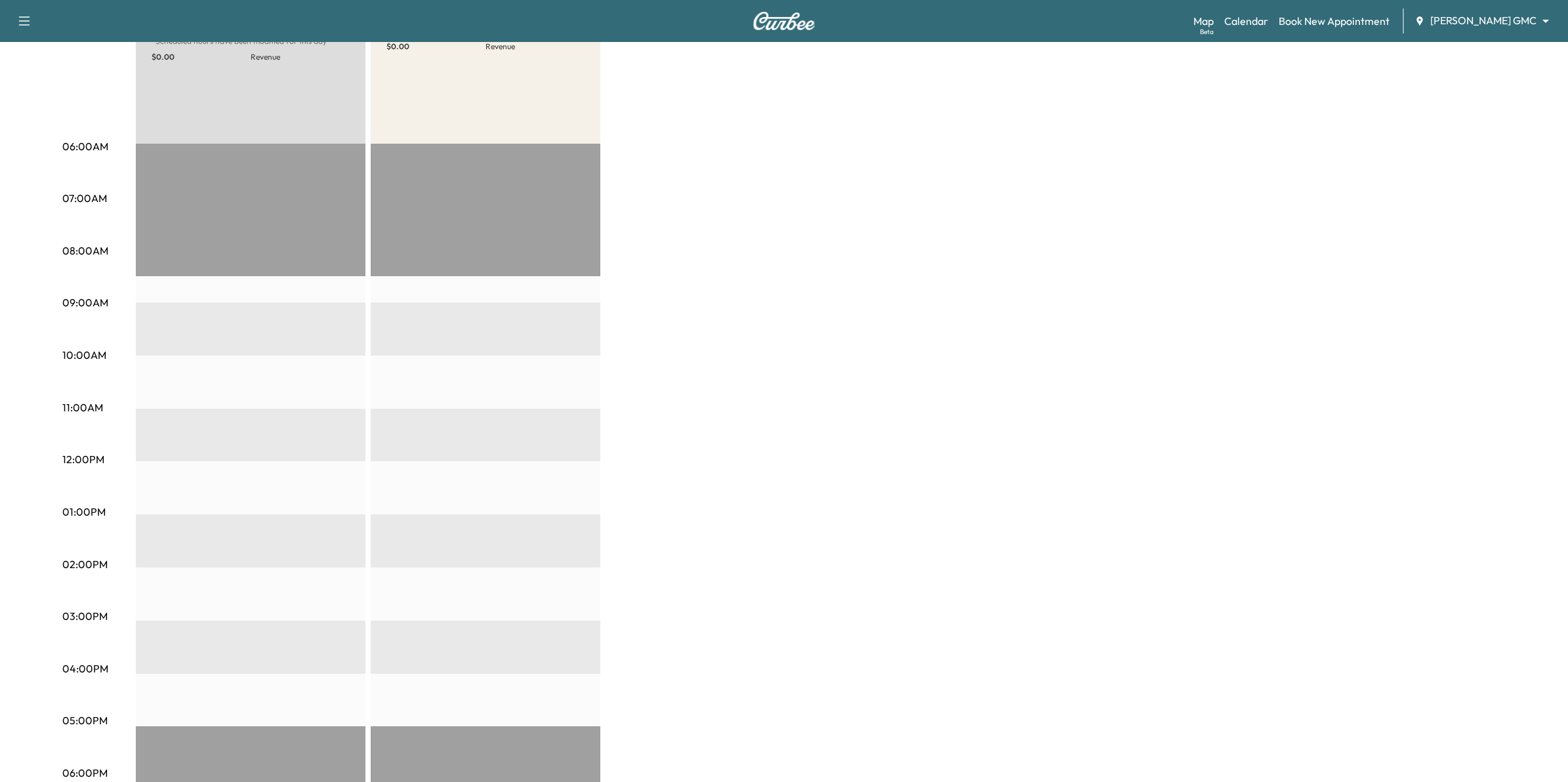
click at [1481, 21] on body "Support Log Out Map Beta Calendar Book New Appointment Mauer GMC ******** ​ Mob…" at bounding box center [784, 227] width 1568 height 782
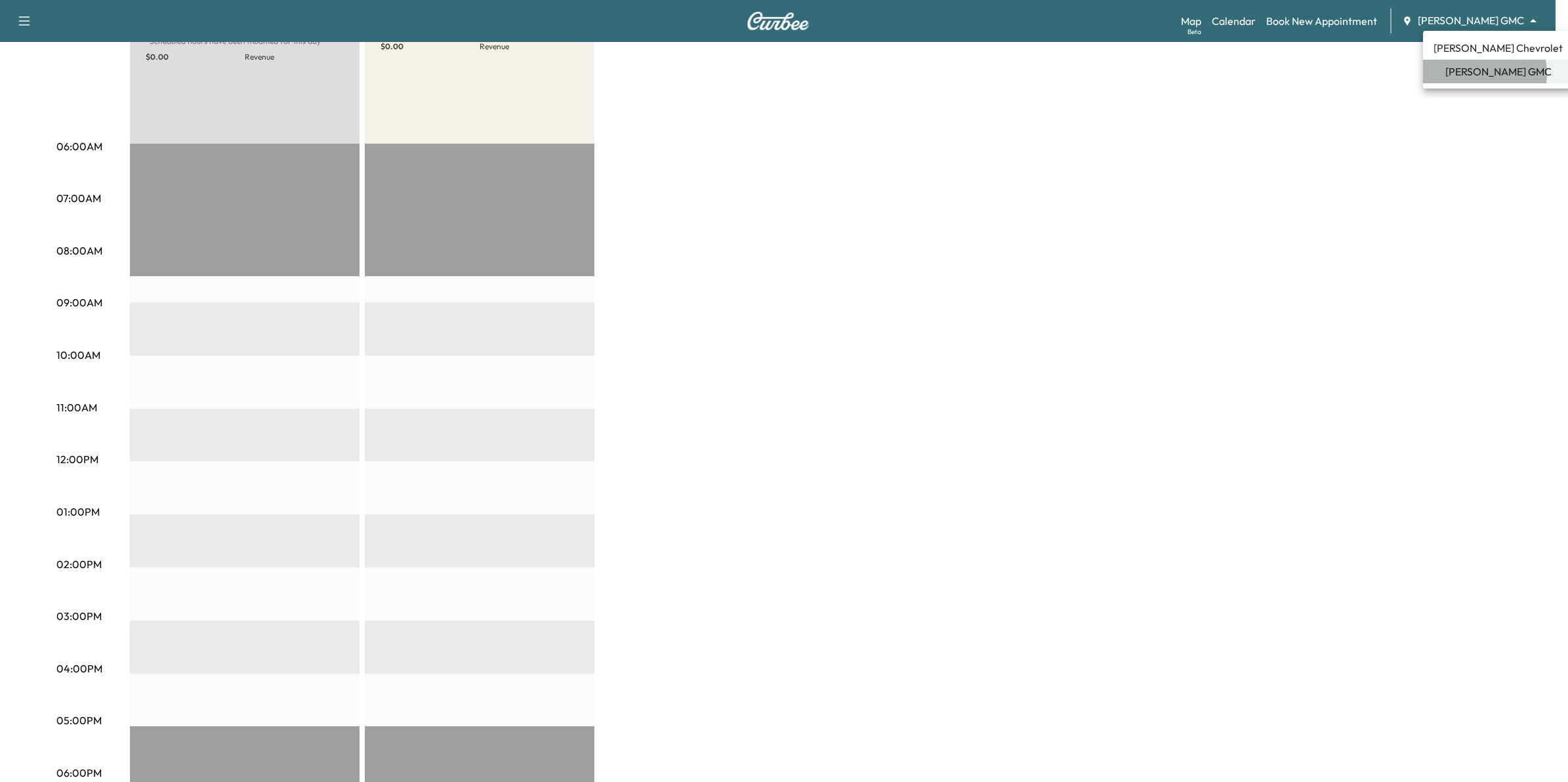
click at [1472, 73] on span "[PERSON_NAME] GMC" at bounding box center [1497, 71] width 106 height 16
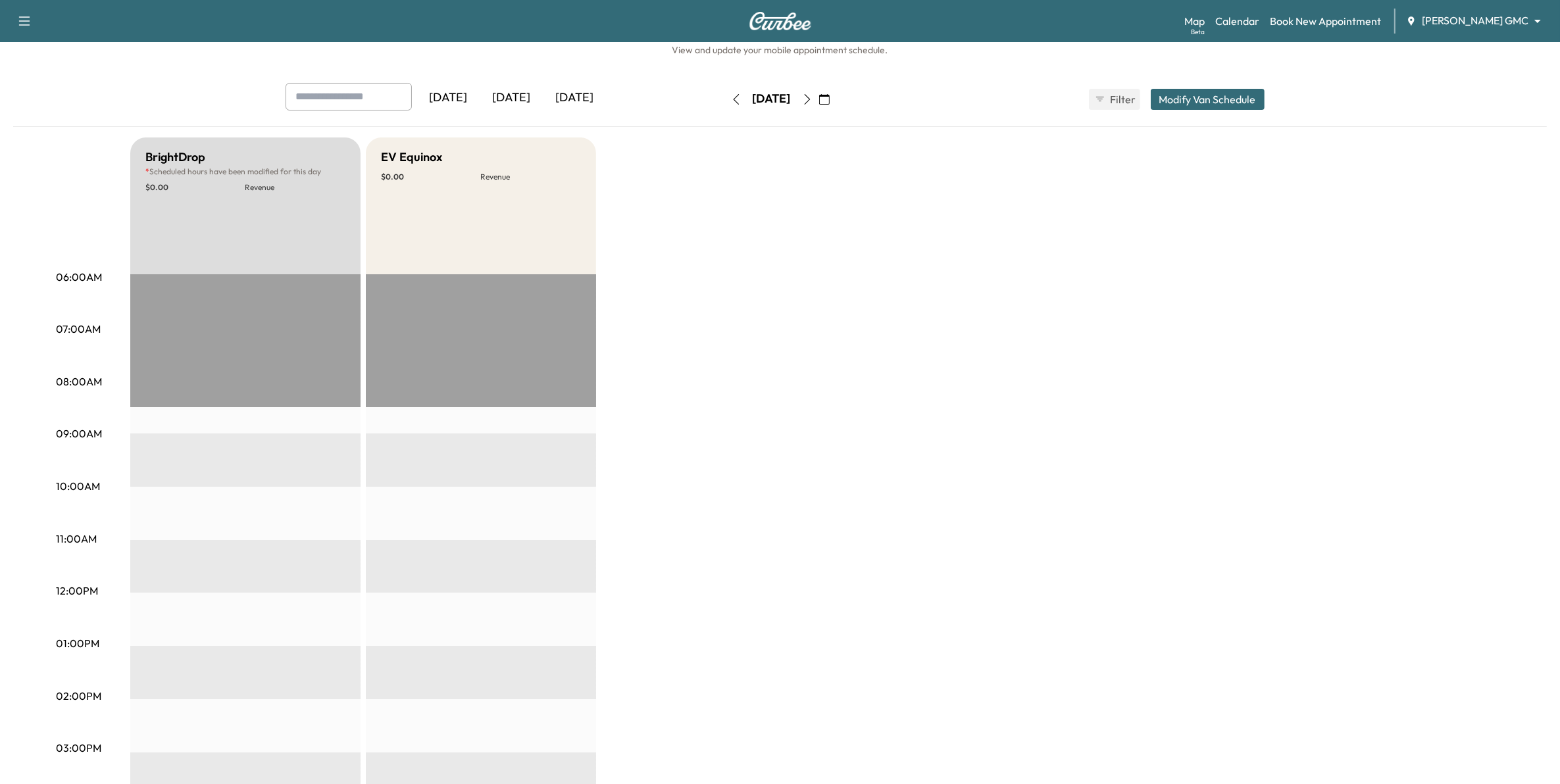
scroll to position [0, 0]
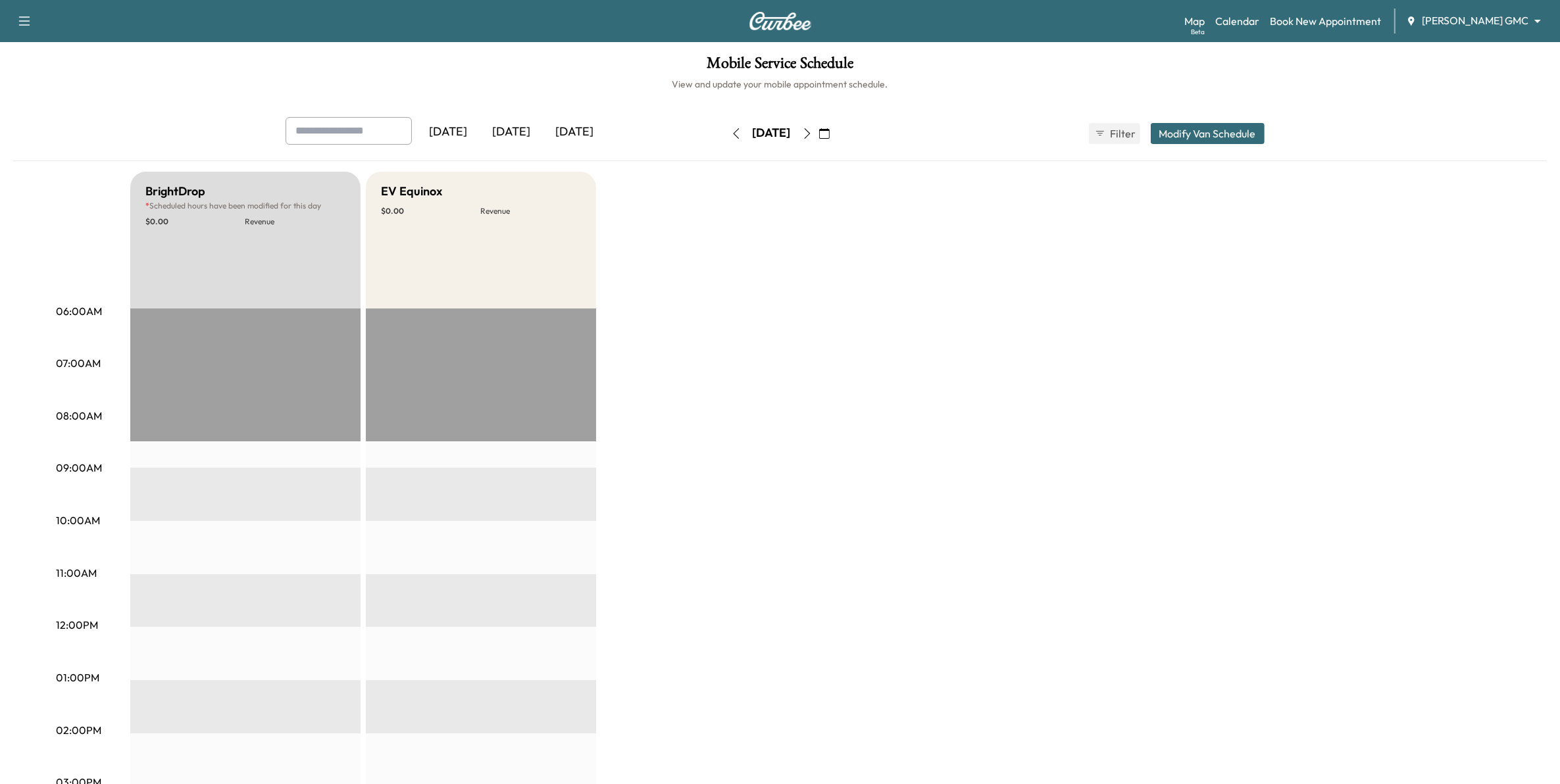
click at [829, 134] on icon "button" at bounding box center [825, 134] width 11 height 11
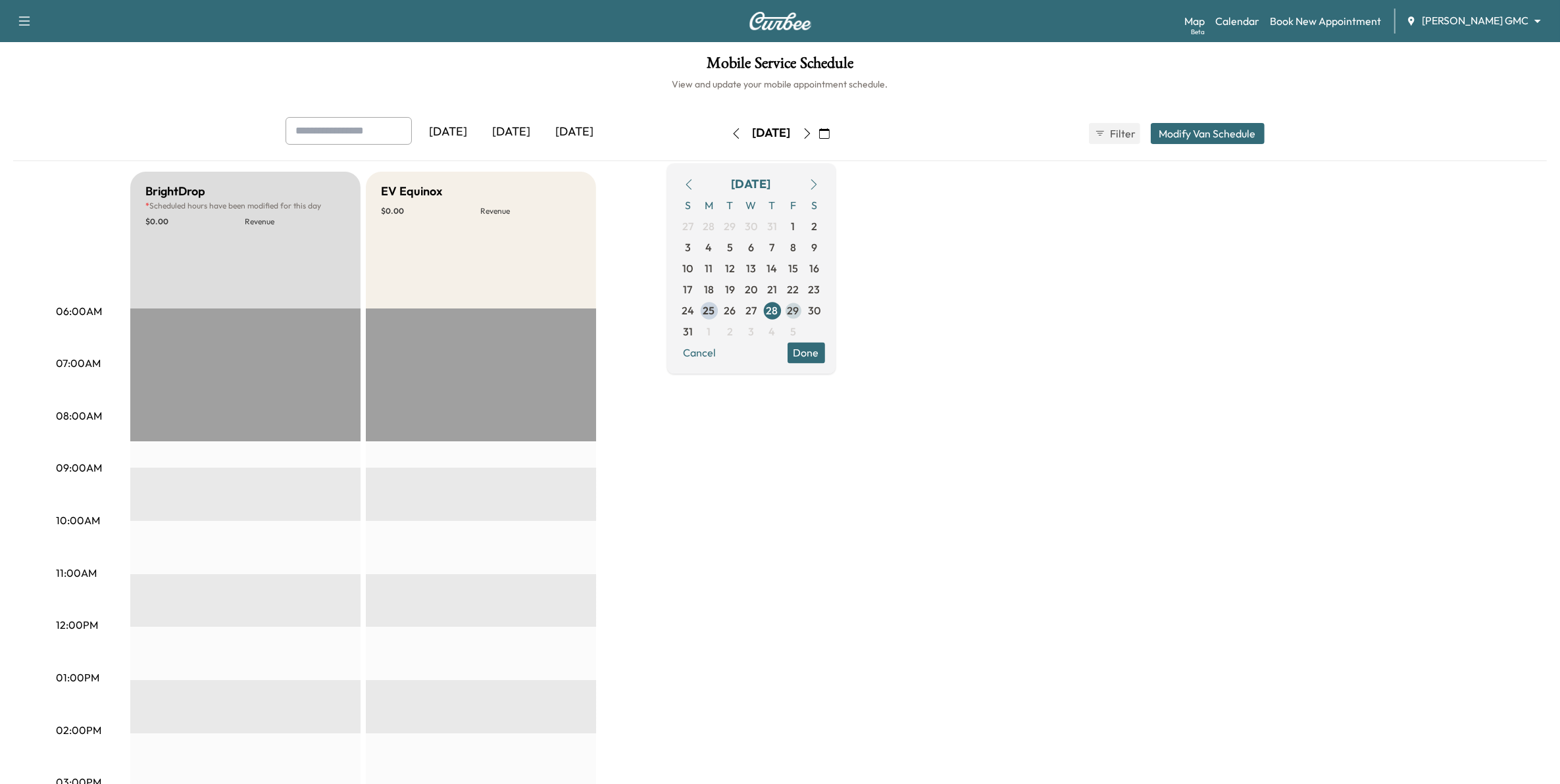
click at [799, 314] on span "29" at bounding box center [793, 311] width 12 height 16
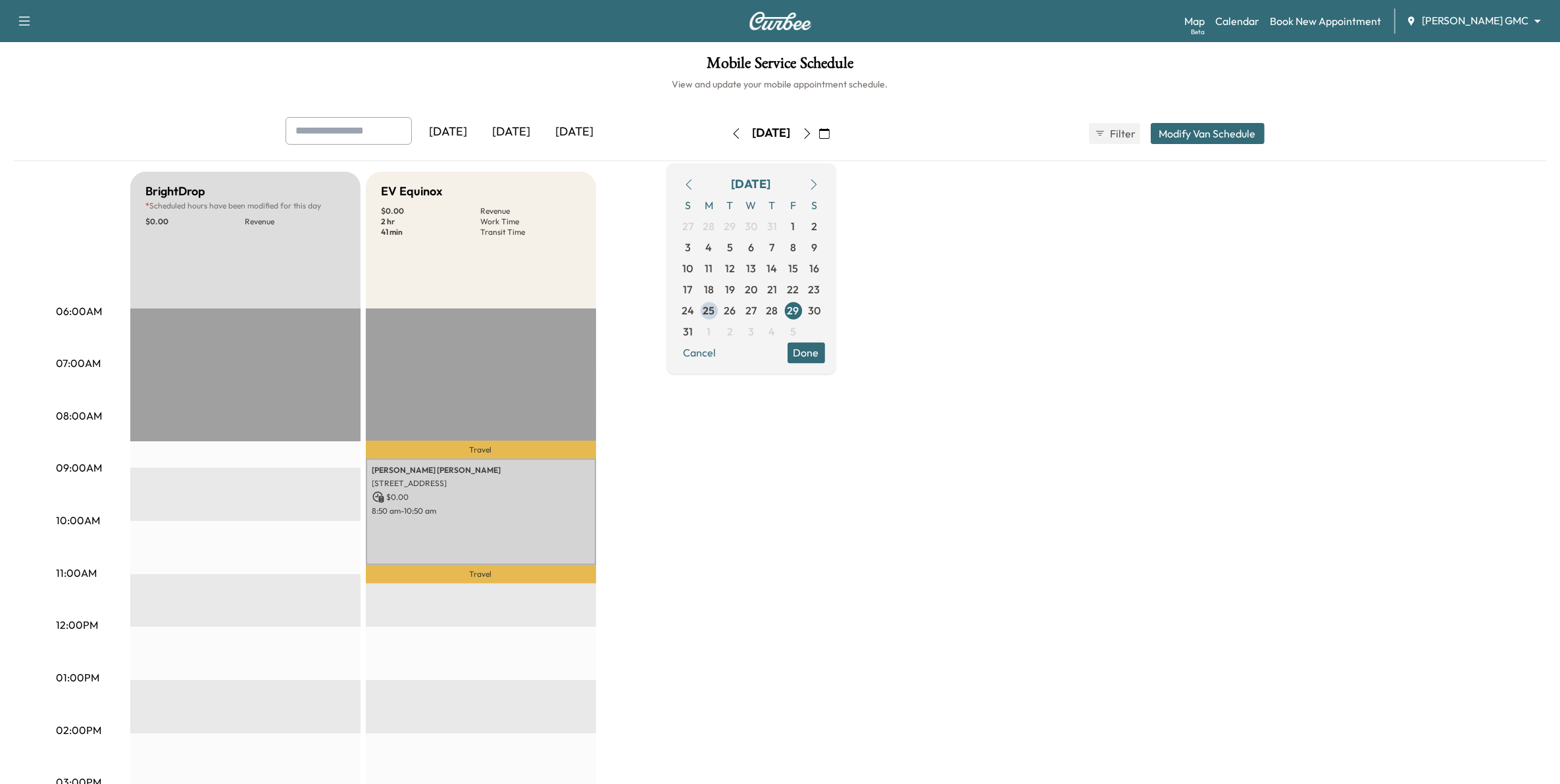
click at [825, 353] on button "Done" at bounding box center [806, 352] width 38 height 21
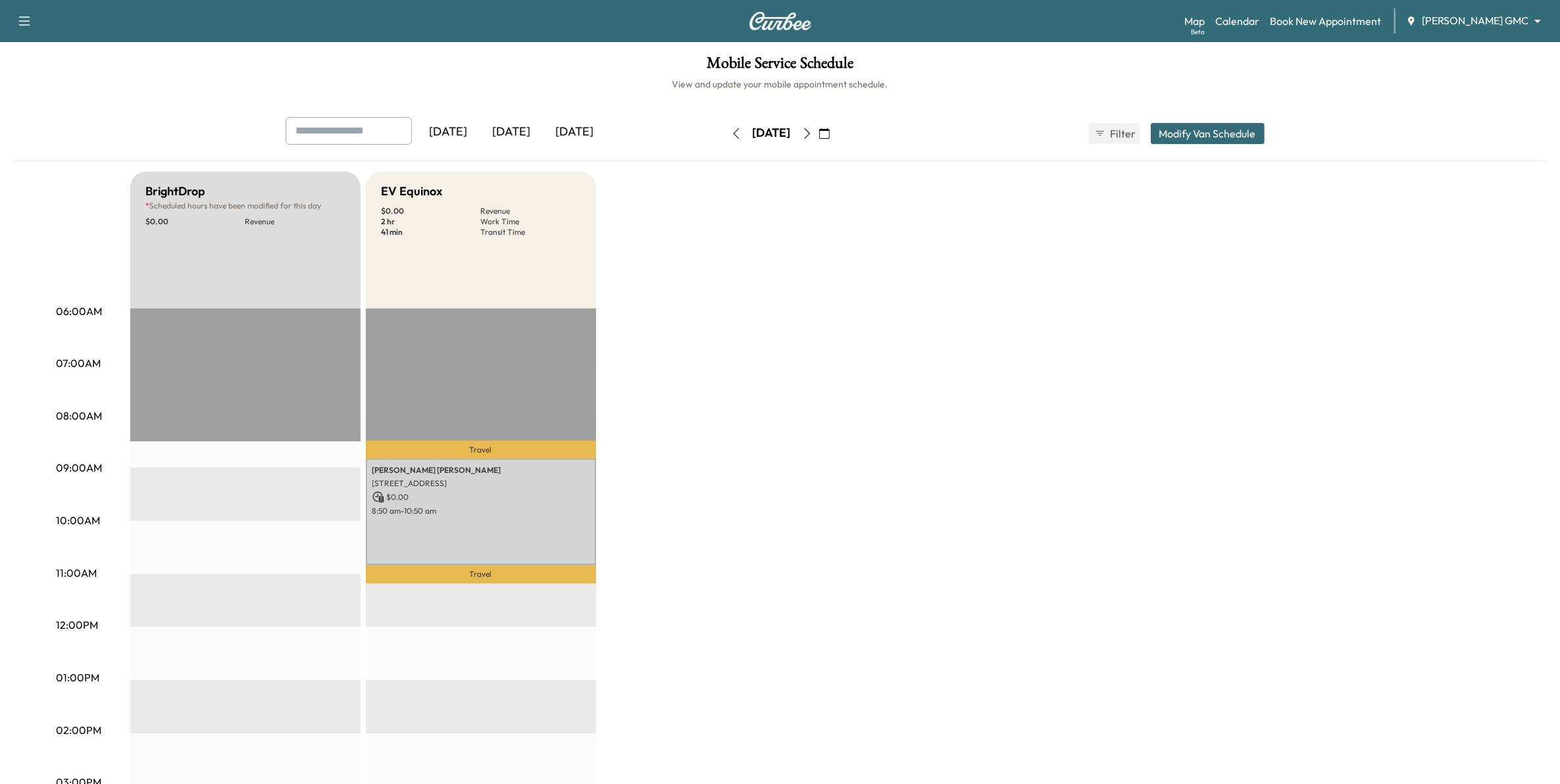
click at [1468, 18] on body "Support Log Out Map Beta Calendar Book New Appointment Mauer GMC ******** ​ Mob…" at bounding box center [780, 392] width 1560 height 784
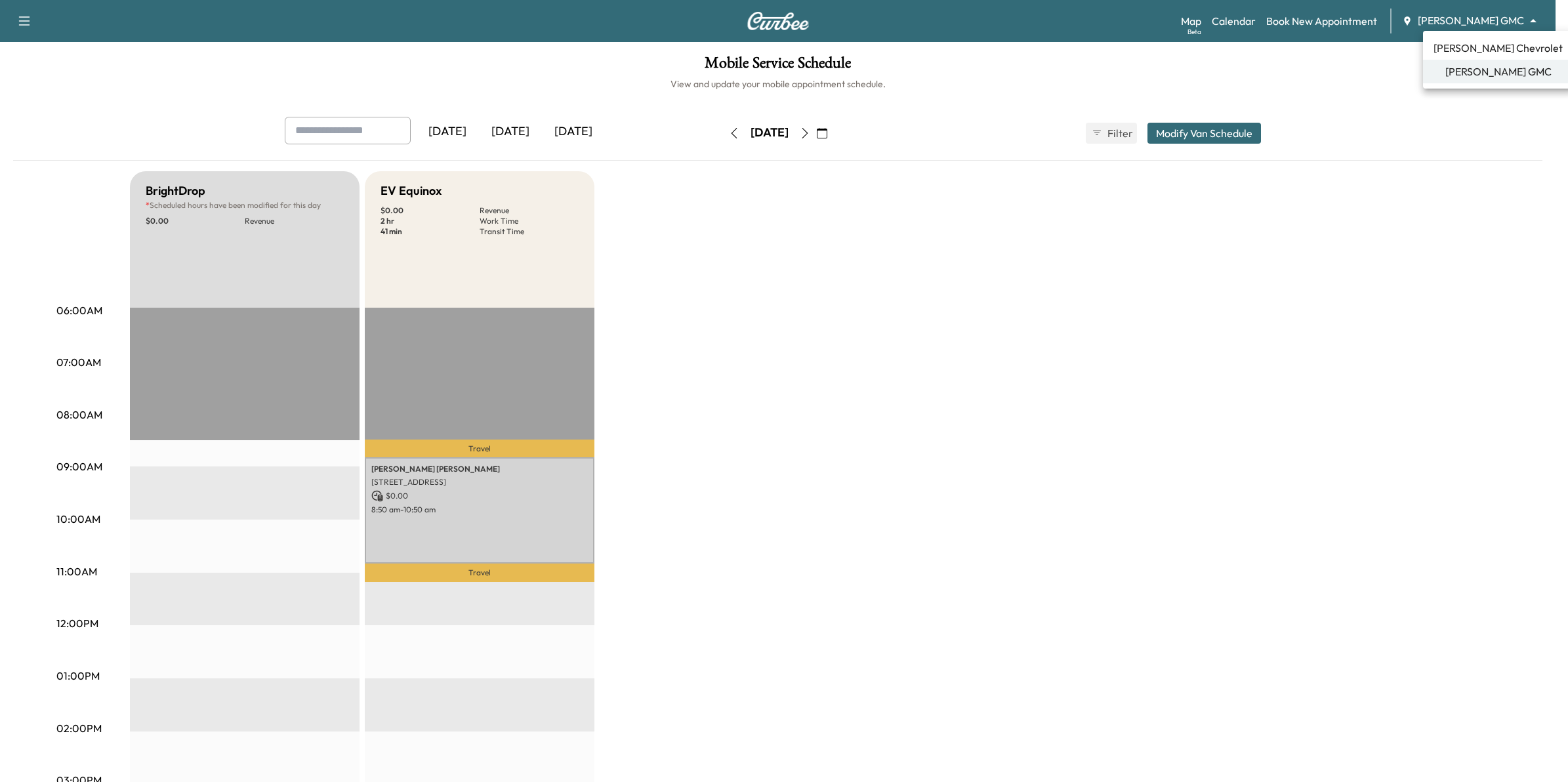
click at [1480, 47] on span "[PERSON_NAME] Chevrolet" at bounding box center [1497, 48] width 130 height 16
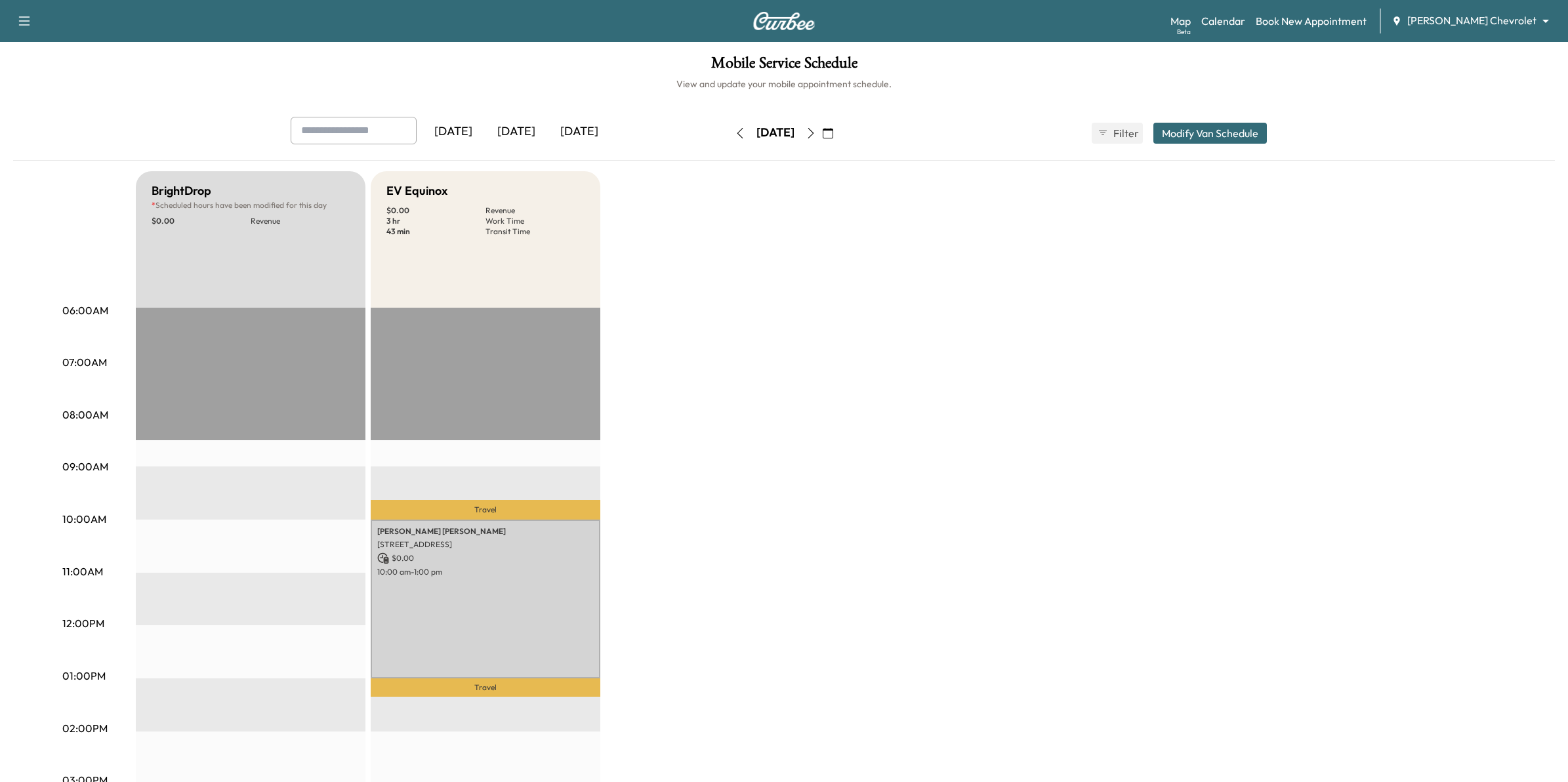
click at [1464, 15] on body "Support Log Out Map Beta Calendar Book New Appointment Mauer Chevrolet ********…" at bounding box center [784, 391] width 1568 height 782
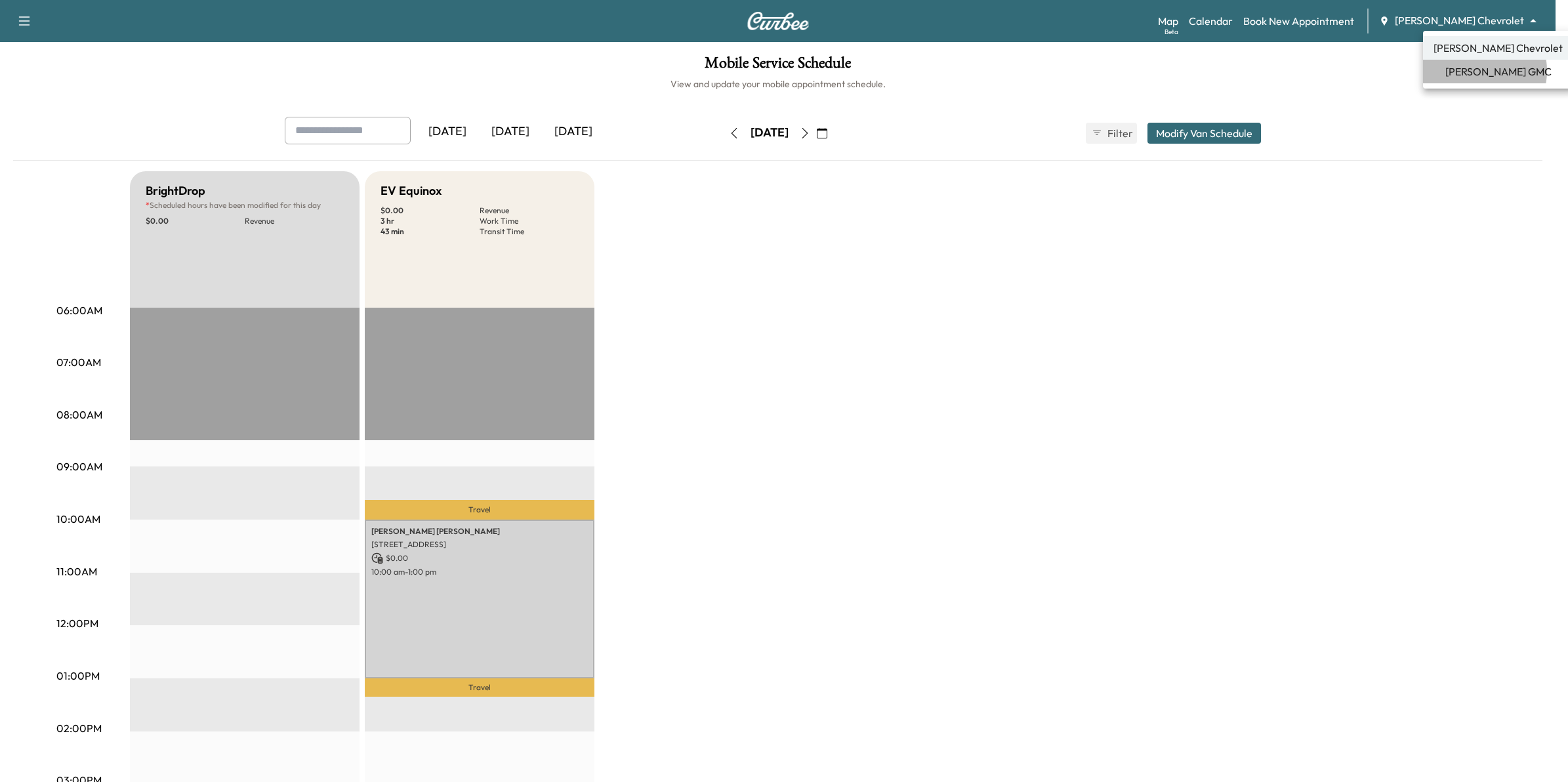
click at [1473, 71] on span "[PERSON_NAME] GMC" at bounding box center [1497, 71] width 106 height 16
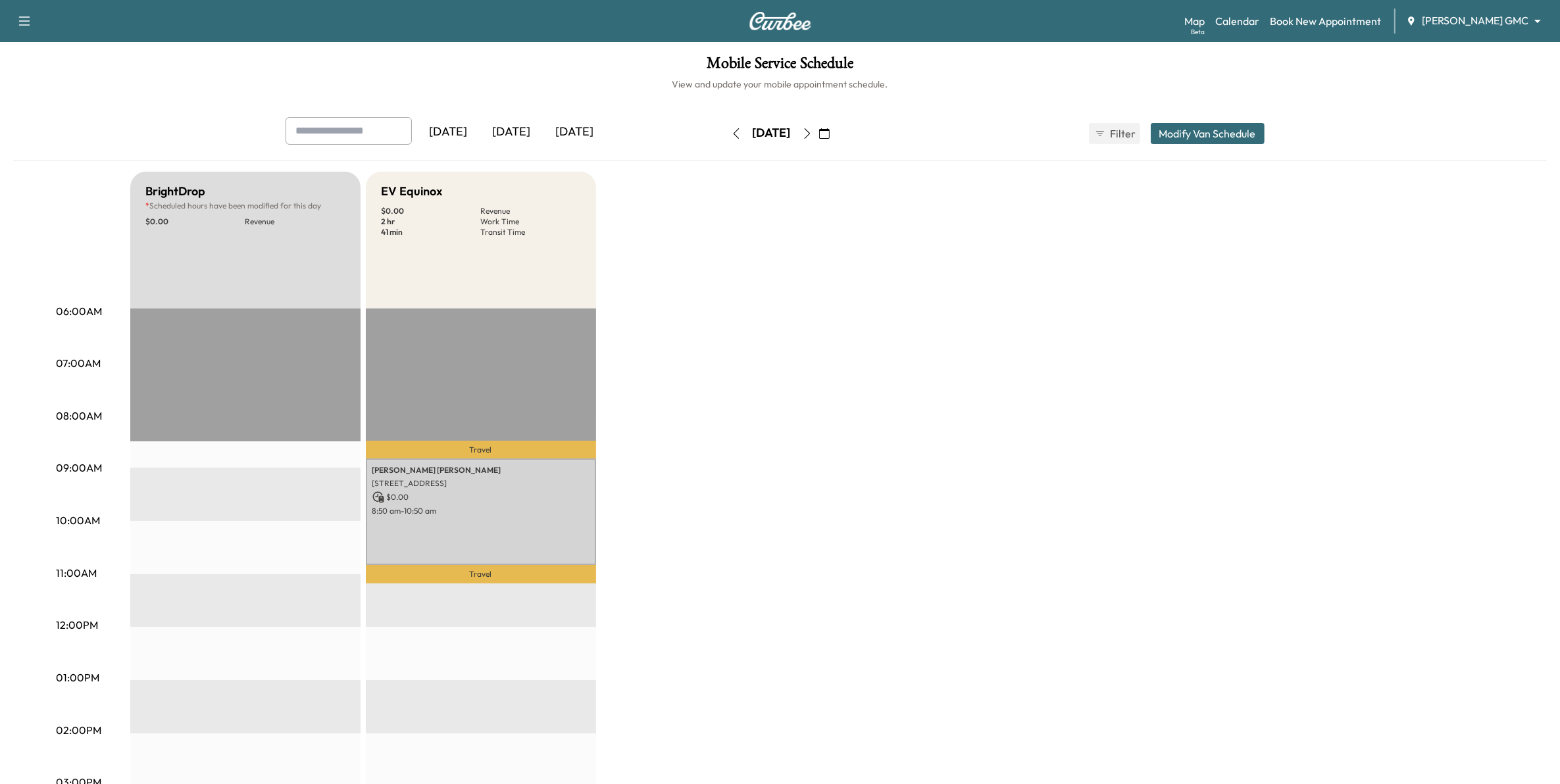
click at [586, 129] on div "[DATE]" at bounding box center [575, 133] width 63 height 30
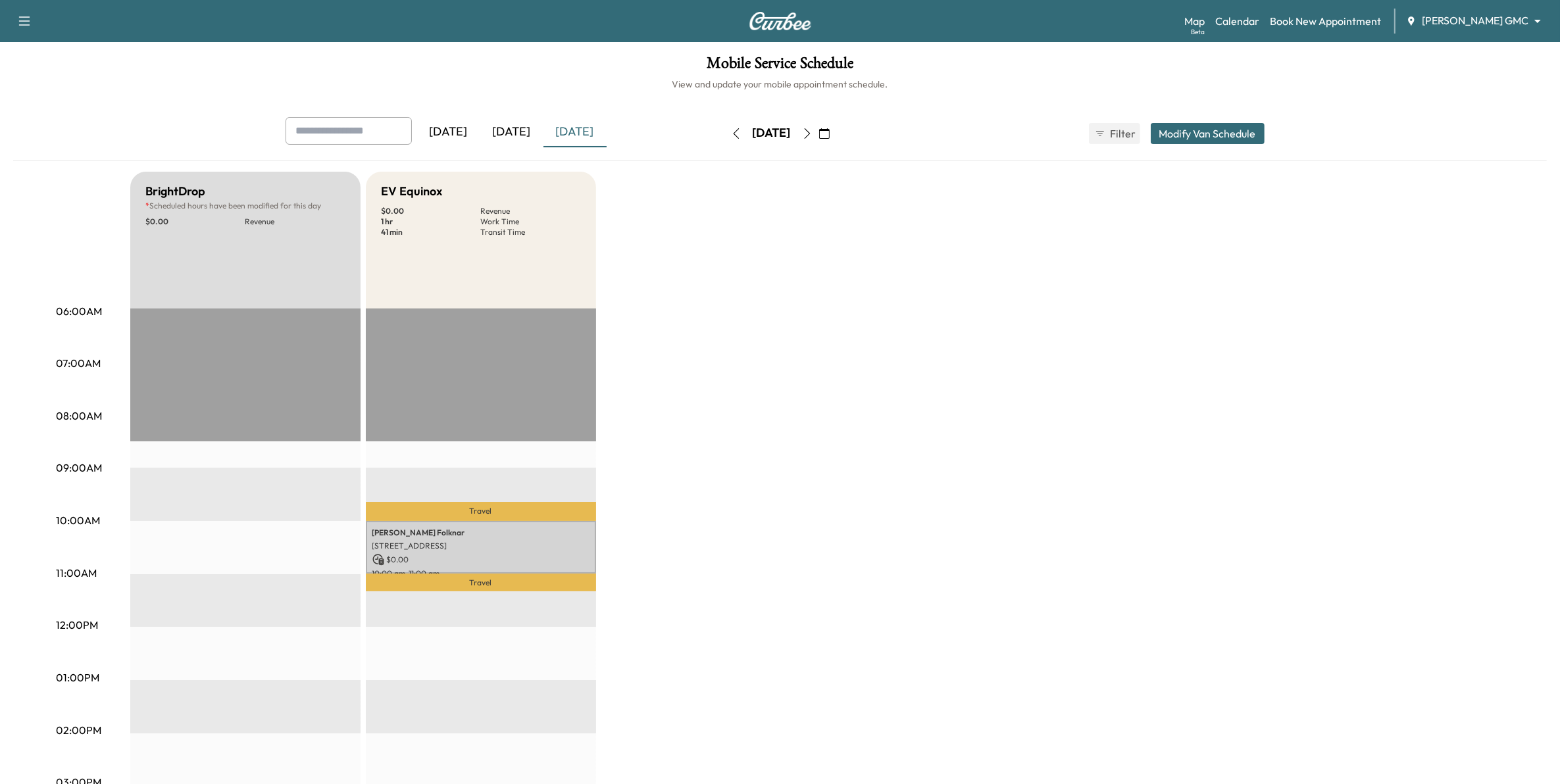
drag, startPoint x: 1475, startPoint y: 12, endPoint x: 1476, endPoint y: 20, distance: 8.1
click at [1476, 18] on div "Map Beta Calendar Book New Appointment Mauer GMC ******** ​" at bounding box center [1366, 22] width 365 height 25
click at [1456, 18] on body "Support Log Out Map Beta Calendar Book New Appointment Mauer GMC ******** ​ Mob…" at bounding box center [786, 392] width 1573 height 784
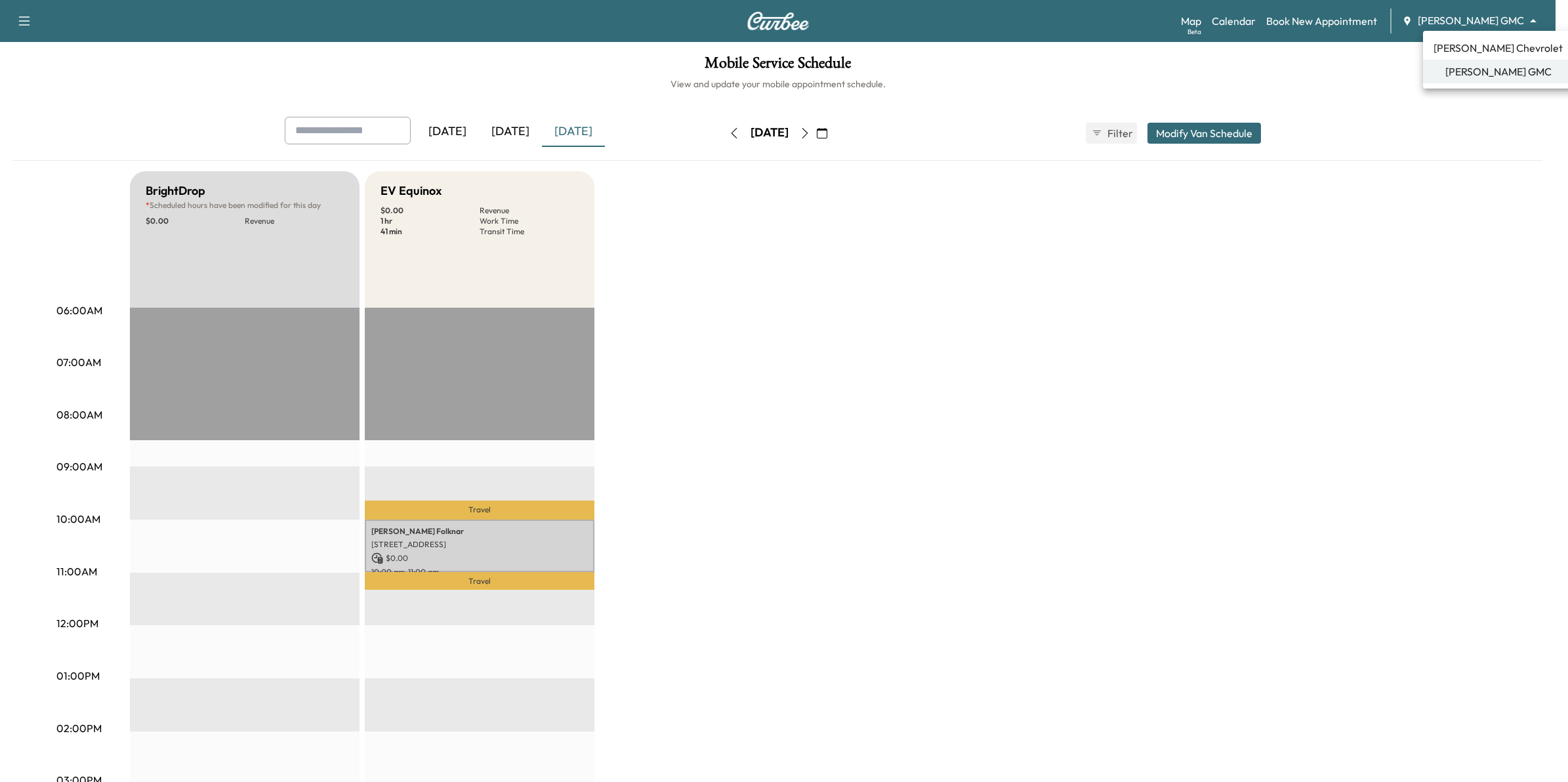
click at [1460, 43] on span "[PERSON_NAME] Chevrolet" at bounding box center [1497, 48] width 130 height 16
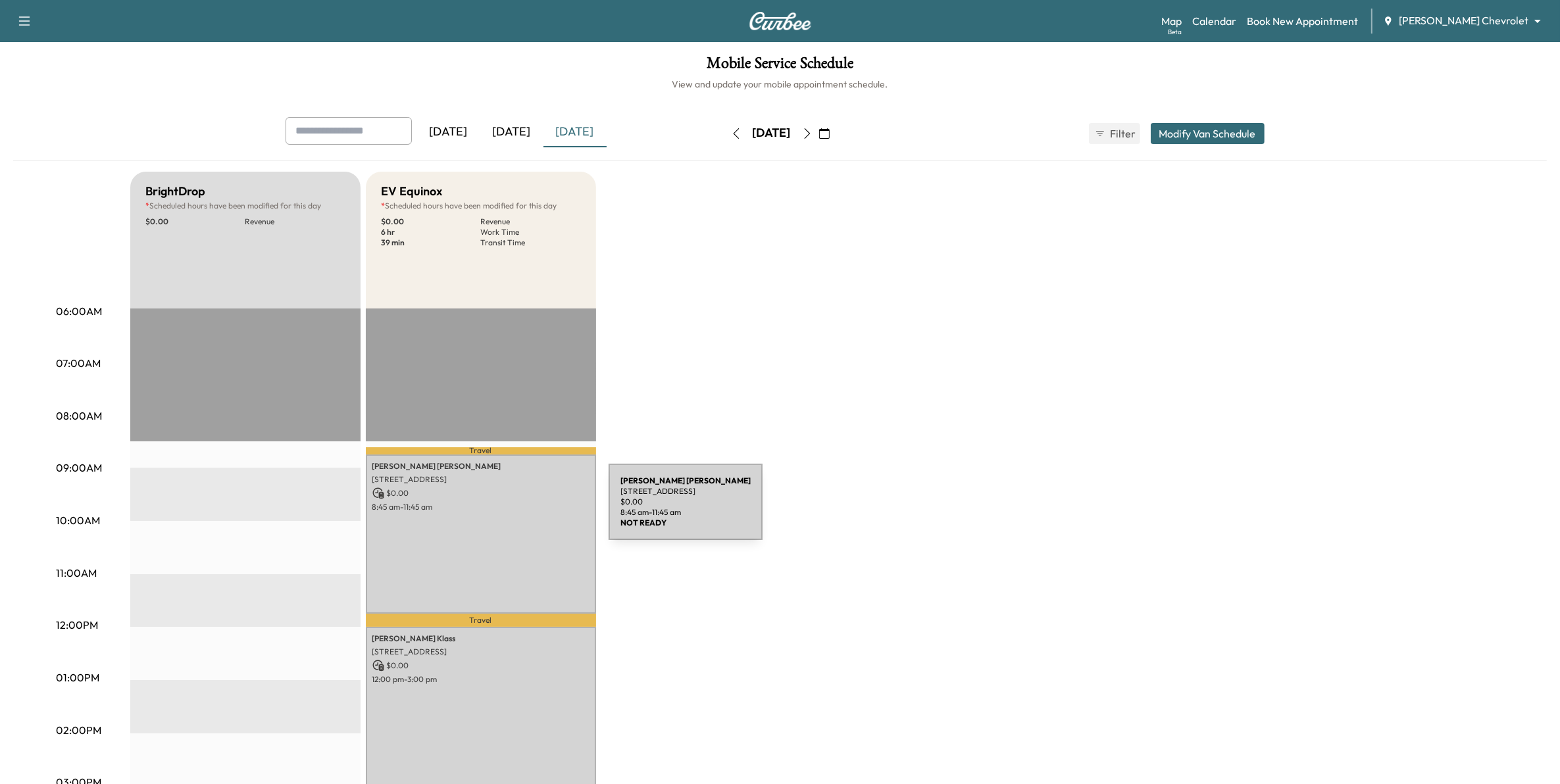
click at [502, 517] on div "TERESA PELZER 2589 Bedford Ct, Mendota Heights, MN 55120, US $ 0.00 8:45 am - 1…" at bounding box center [481, 534] width 230 height 159
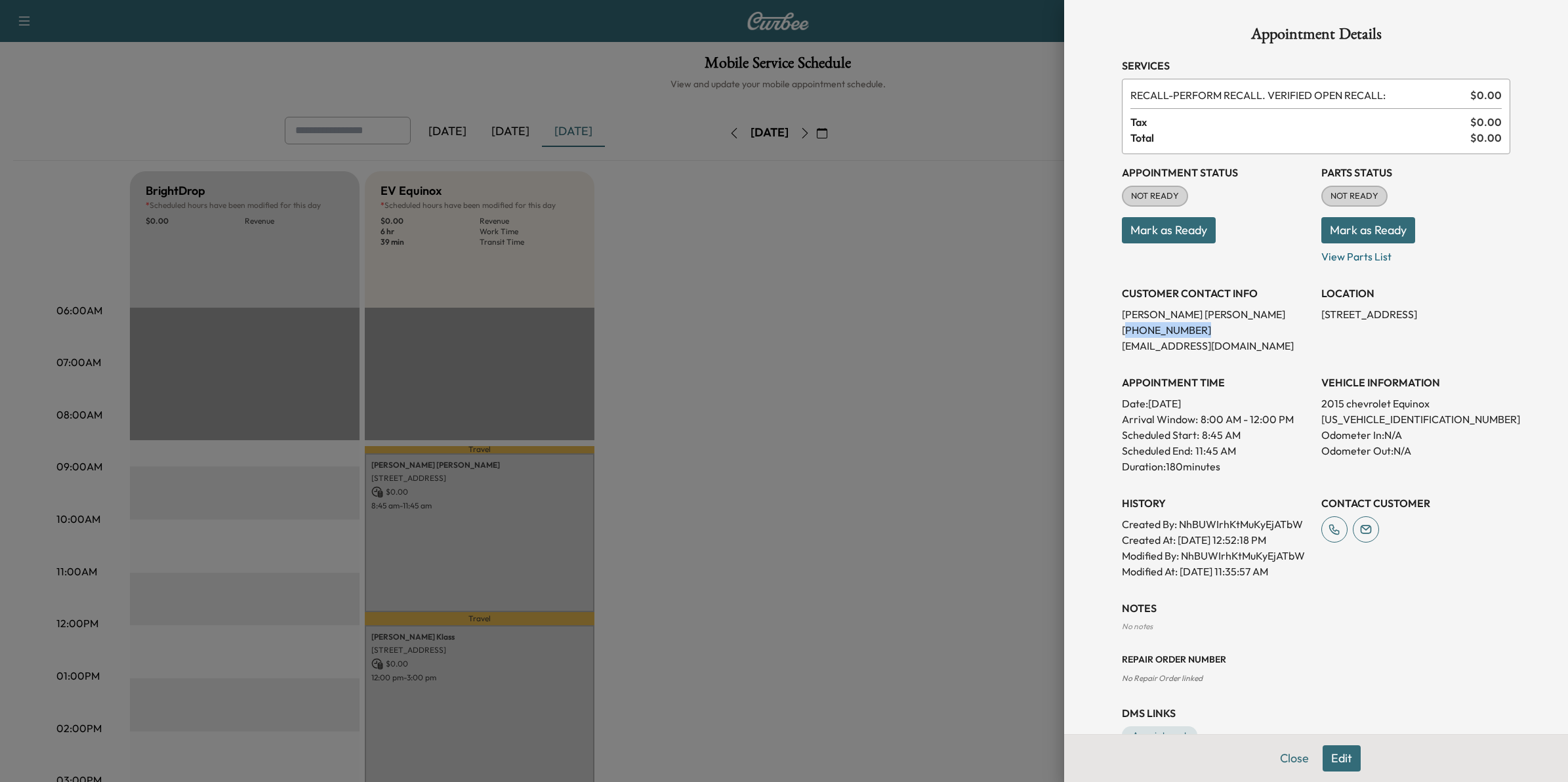
drag, startPoint x: 1181, startPoint y: 330, endPoint x: 1112, endPoint y: 332, distance: 69.0
click at [1122, 332] on p "(651) 270-7916" at bounding box center [1216, 330] width 189 height 16
drag, startPoint x: 1112, startPoint y: 332, endPoint x: 1119, endPoint y: 332, distance: 7.0
copy p "651) 270-7916"
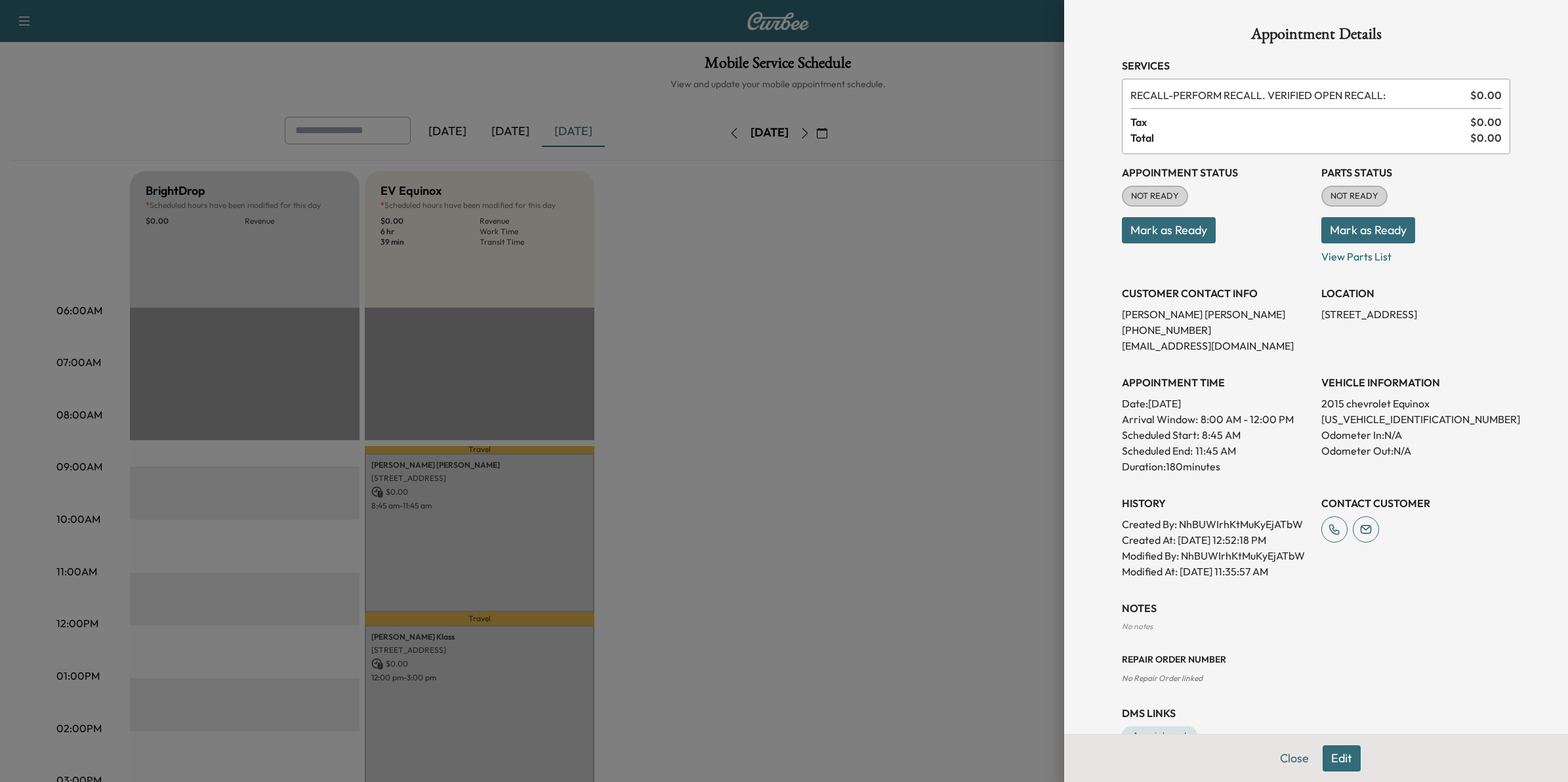
click at [906, 495] on div at bounding box center [784, 391] width 1568 height 782
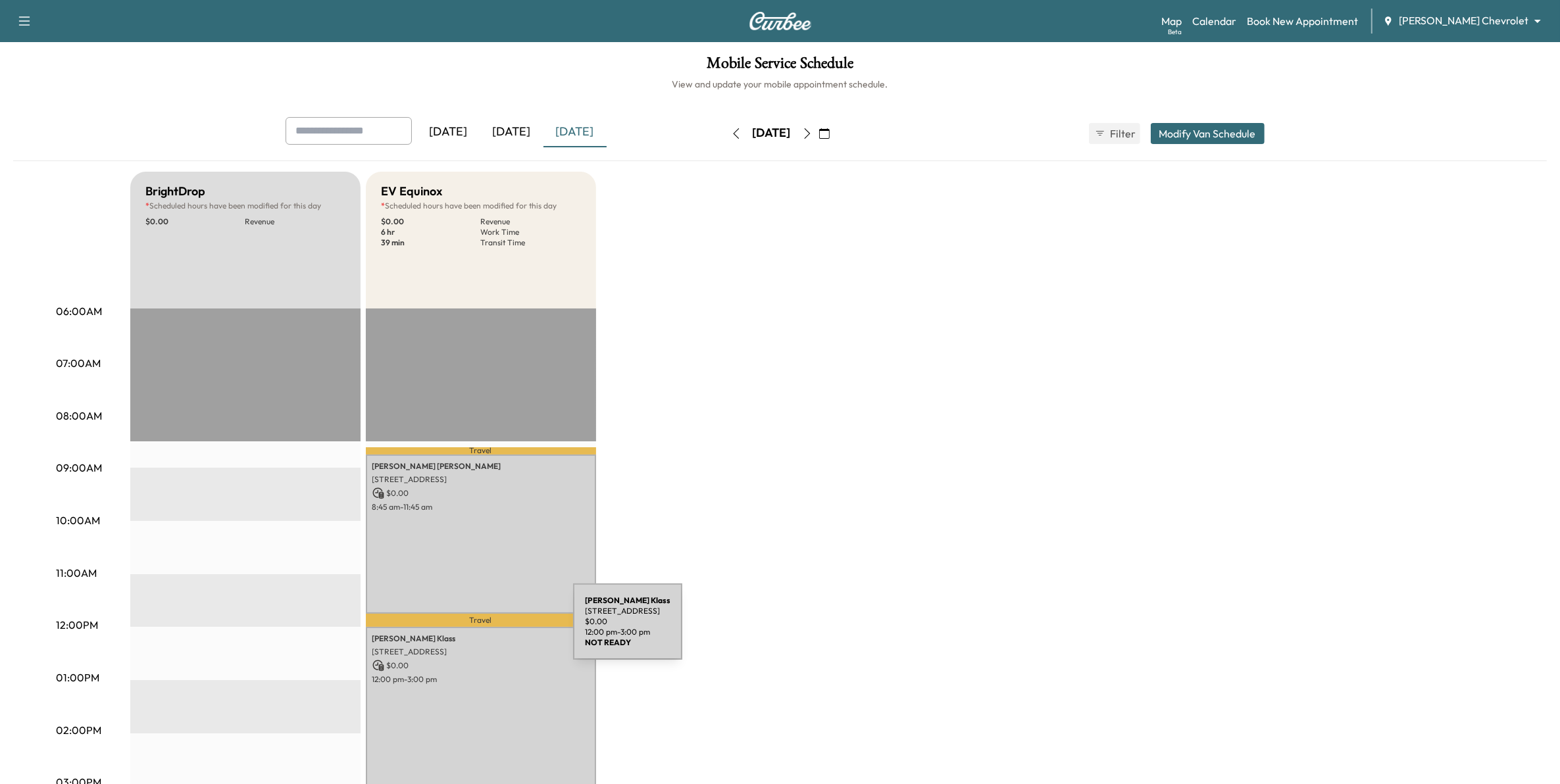
click at [479, 652] on div "Michael Klass 212 E 69th St, Richfield, MN 55423, USA $ 0.00 12:00 pm - 3:00 pm" at bounding box center [481, 706] width 230 height 159
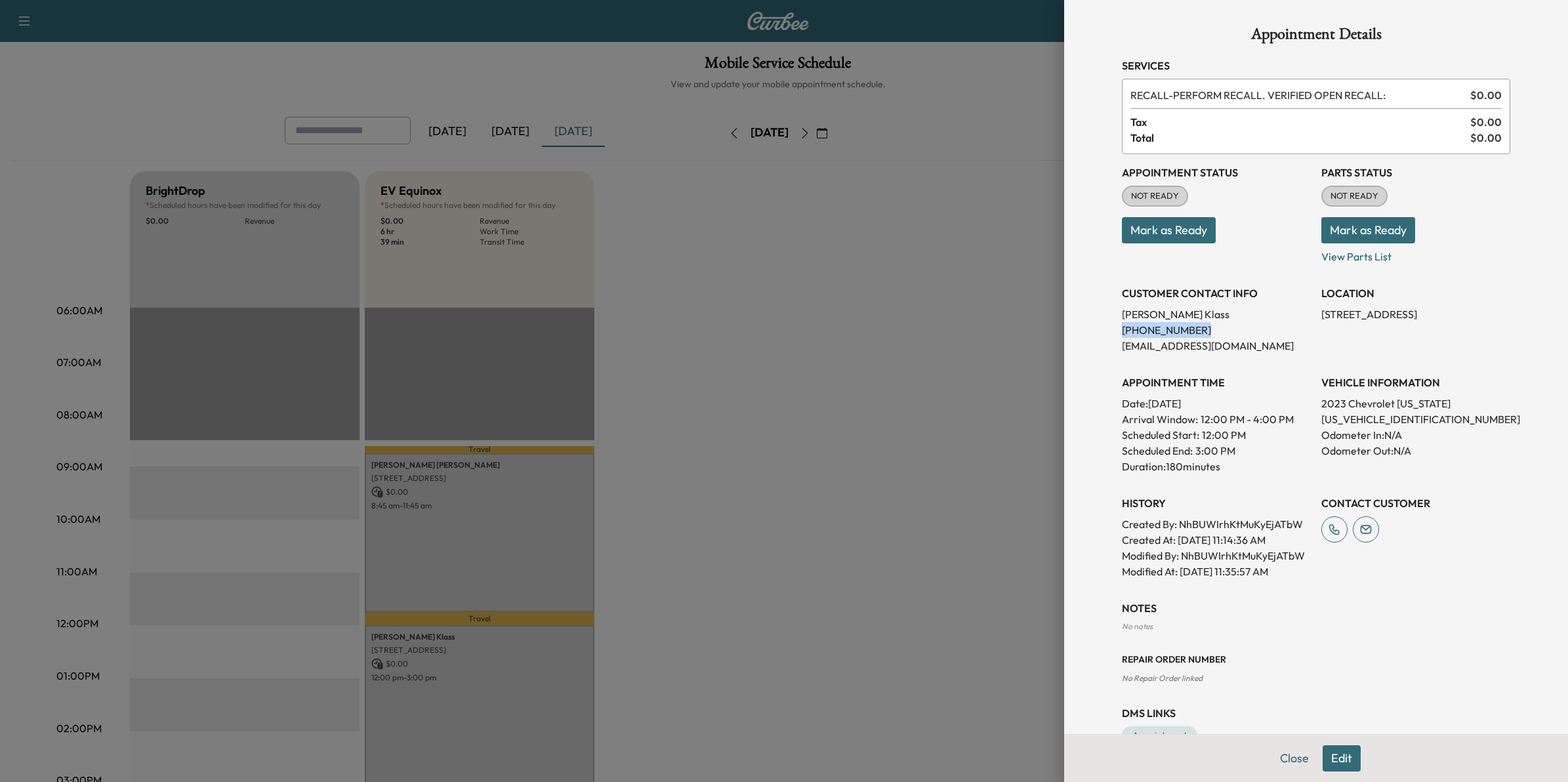
drag, startPoint x: 1183, startPoint y: 325, endPoint x: 1108, endPoint y: 326, distance: 75.0
click at [1108, 326] on div "Appointment Details Services RECALL - PERFORM RECALL. VERIFIED OPEN RECALL: $ 0…" at bounding box center [1316, 385] width 420 height 770
drag, startPoint x: 1108, startPoint y: 326, endPoint x: 1122, endPoint y: 329, distance: 14.3
copy p "(612) 382-7927"
drag, startPoint x: 757, startPoint y: 593, endPoint x: 785, endPoint y: 574, distance: 33.8
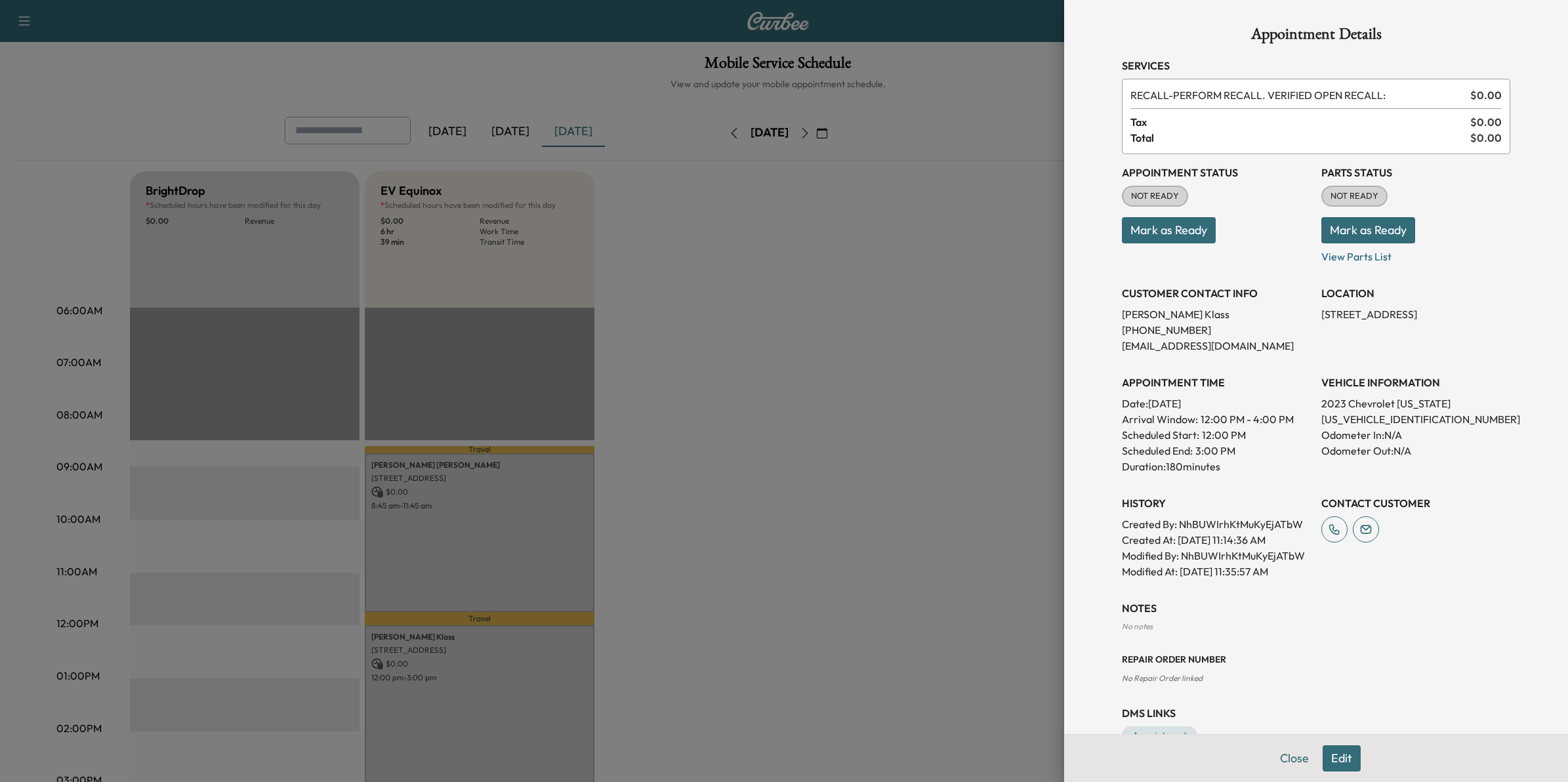
click at [757, 593] on div at bounding box center [784, 391] width 1568 height 782
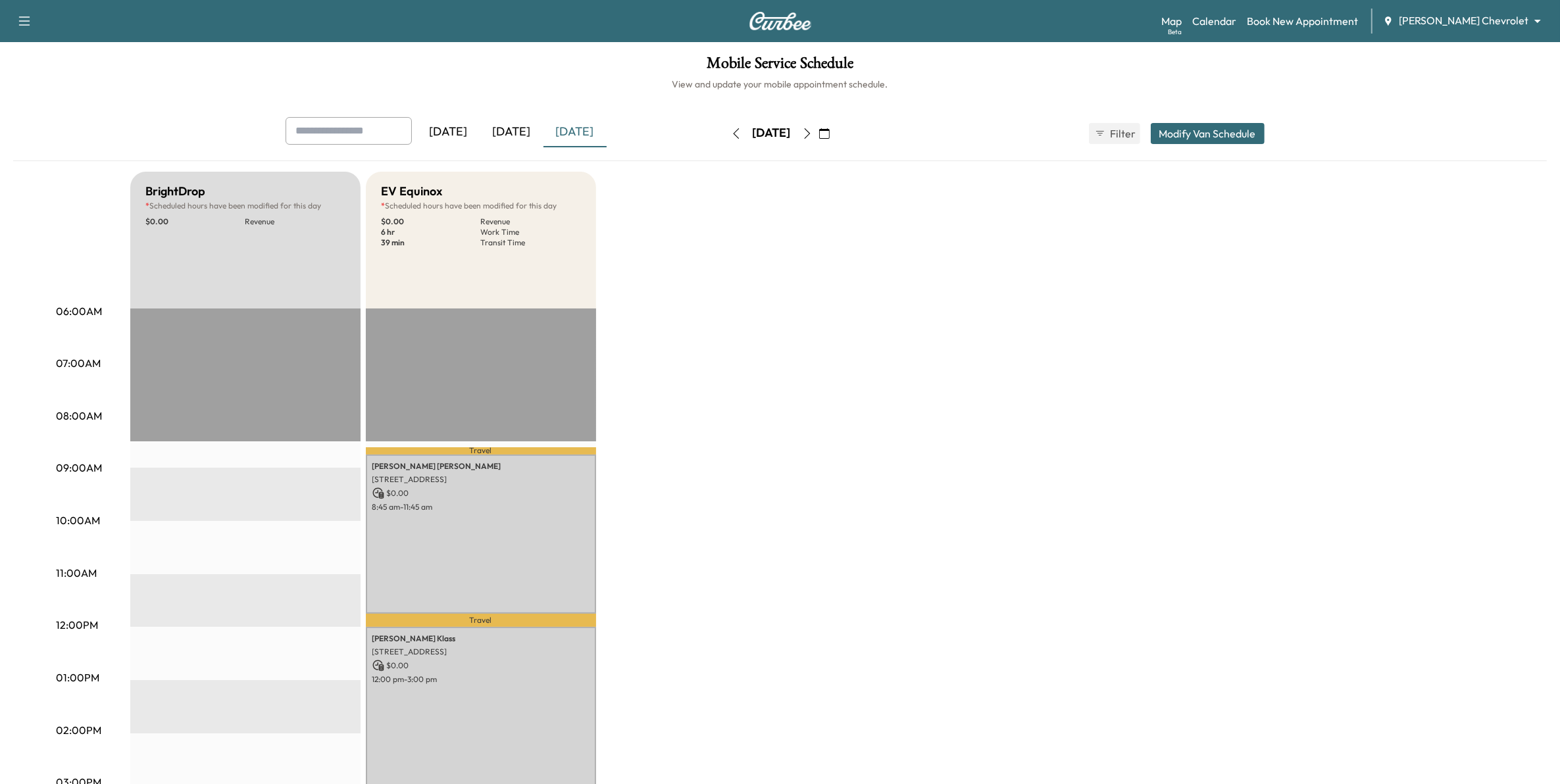
click at [731, 132] on icon "button" at bounding box center [736, 134] width 11 height 11
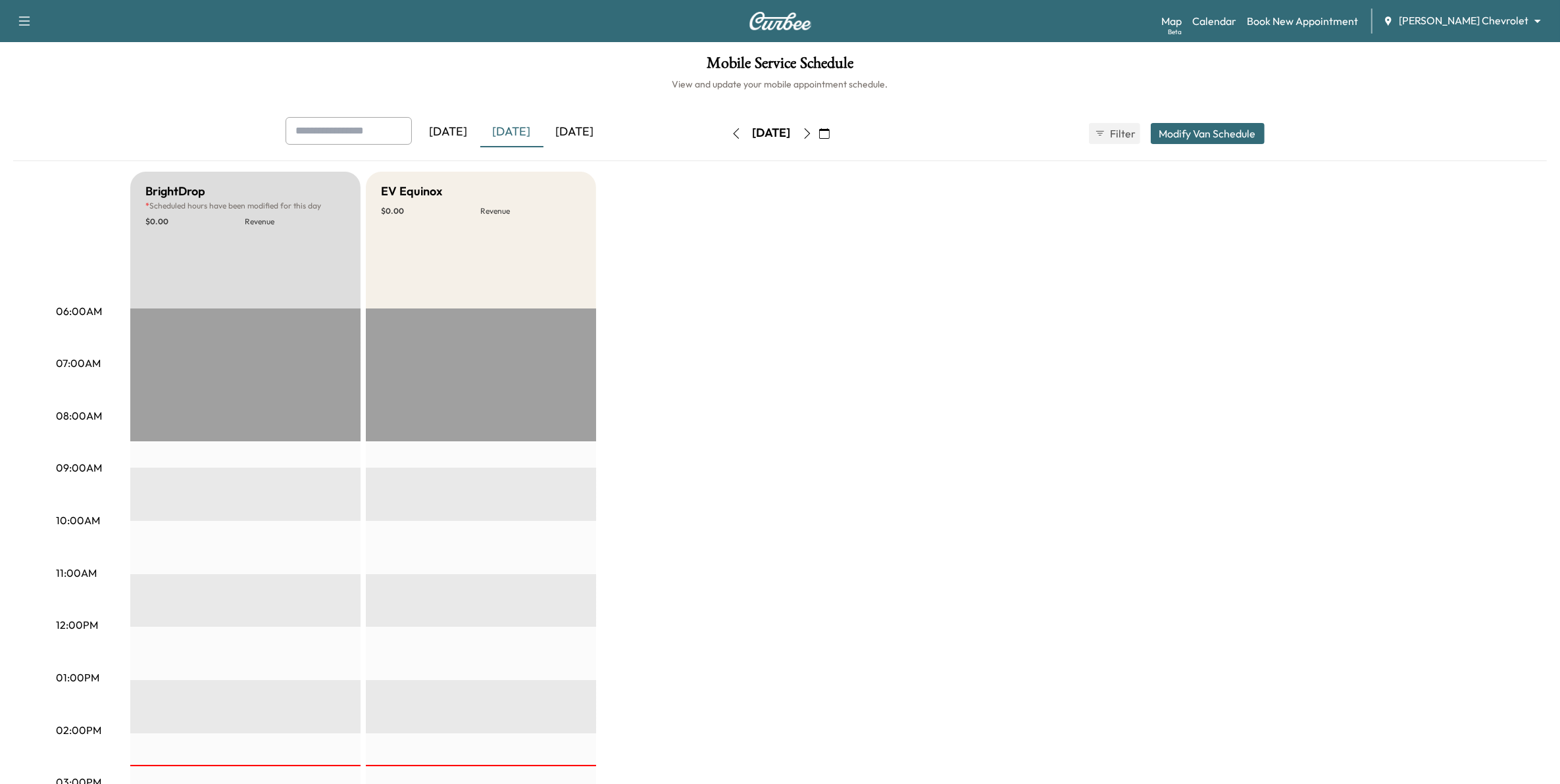
click at [836, 139] on button "button" at bounding box center [824, 133] width 22 height 21
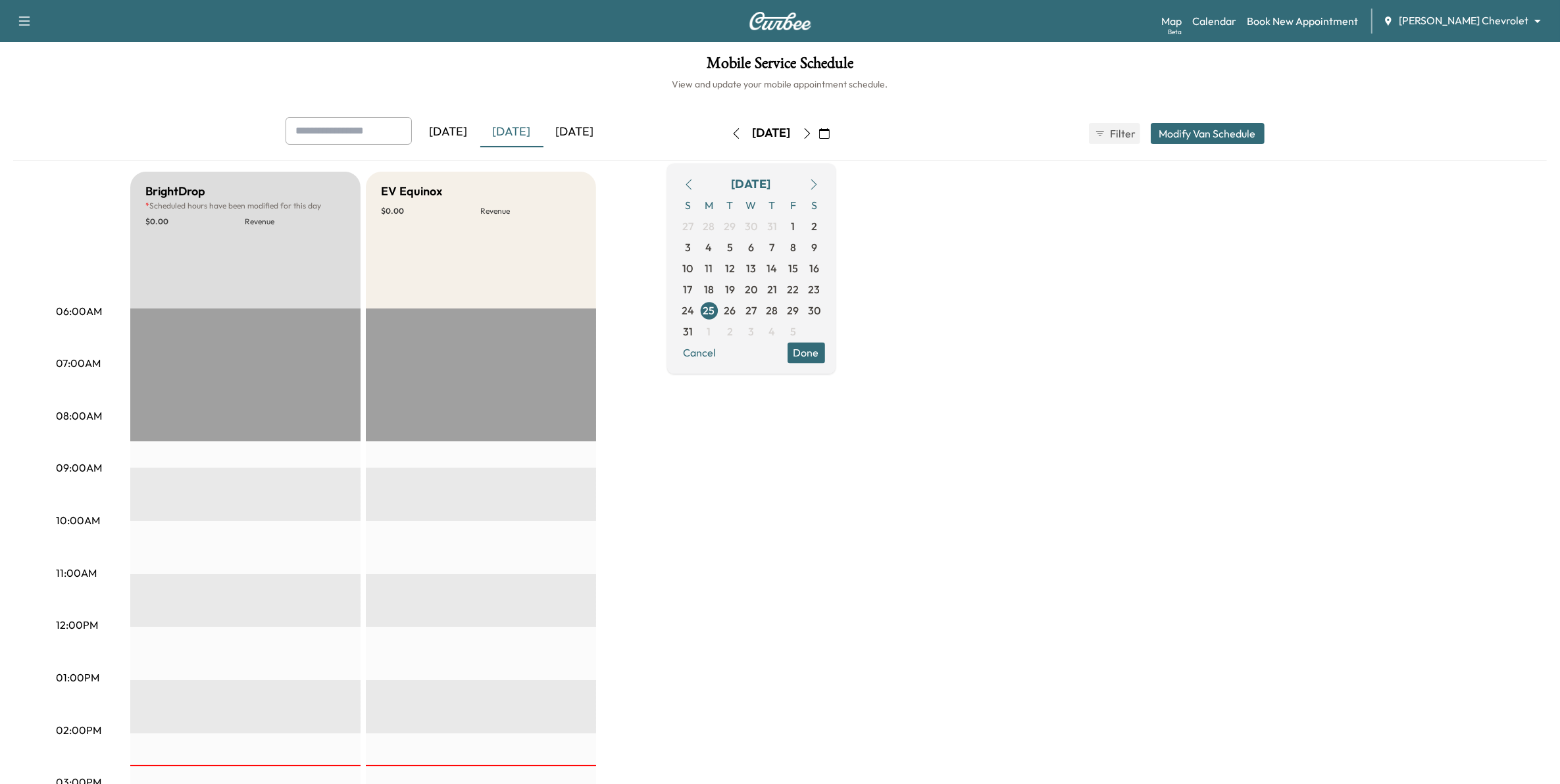
click at [1465, 29] on div "Mauer Chevrolet ******** ​" at bounding box center [1466, 22] width 167 height 16
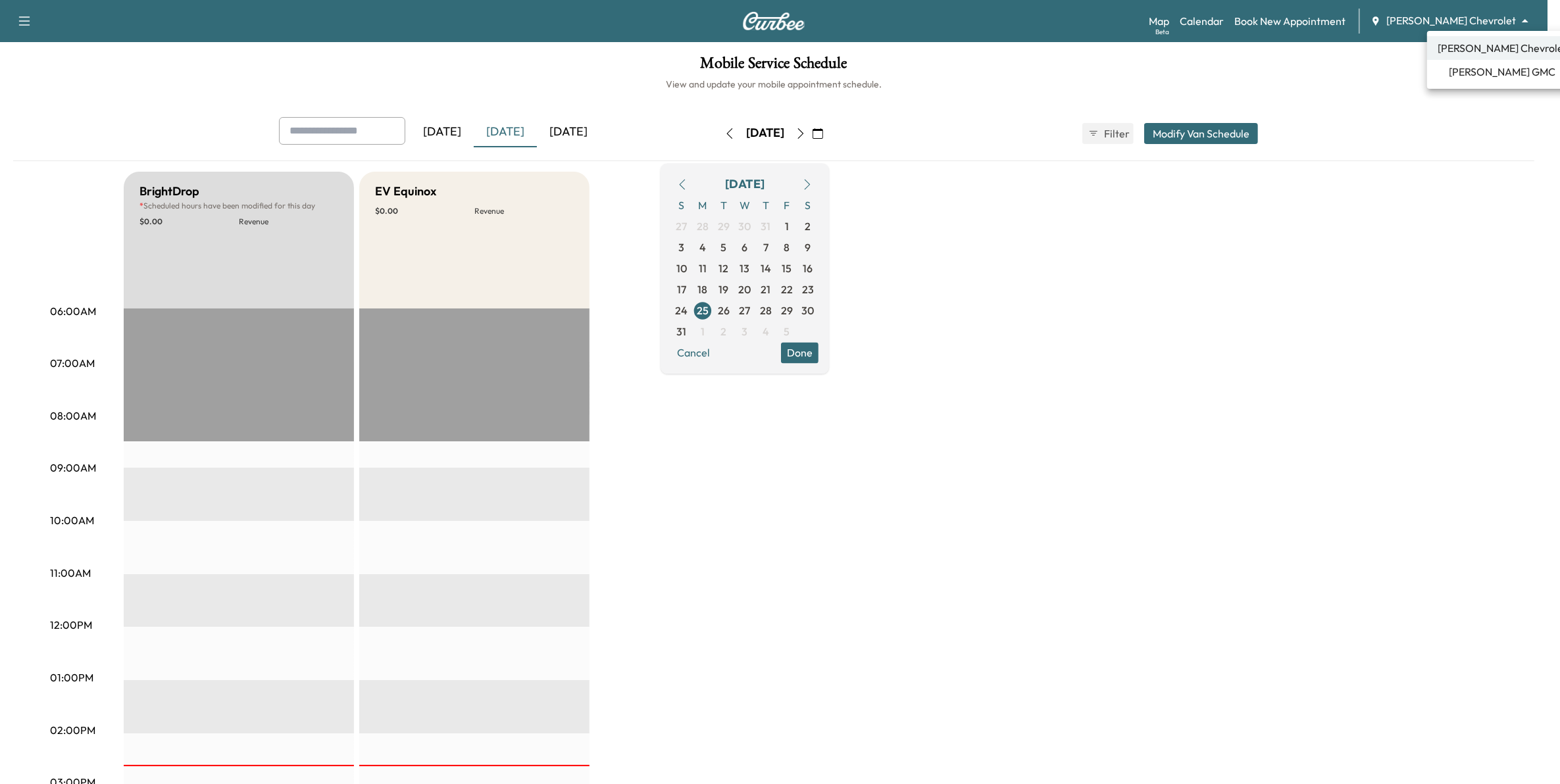
click at [1461, 23] on body "Support Log Out Map Beta Calendar Book New Appointment Mauer Chevrolet ********…" at bounding box center [780, 392] width 1560 height 784
click at [1452, 71] on li "[PERSON_NAME] GMC" at bounding box center [1502, 72] width 151 height 23
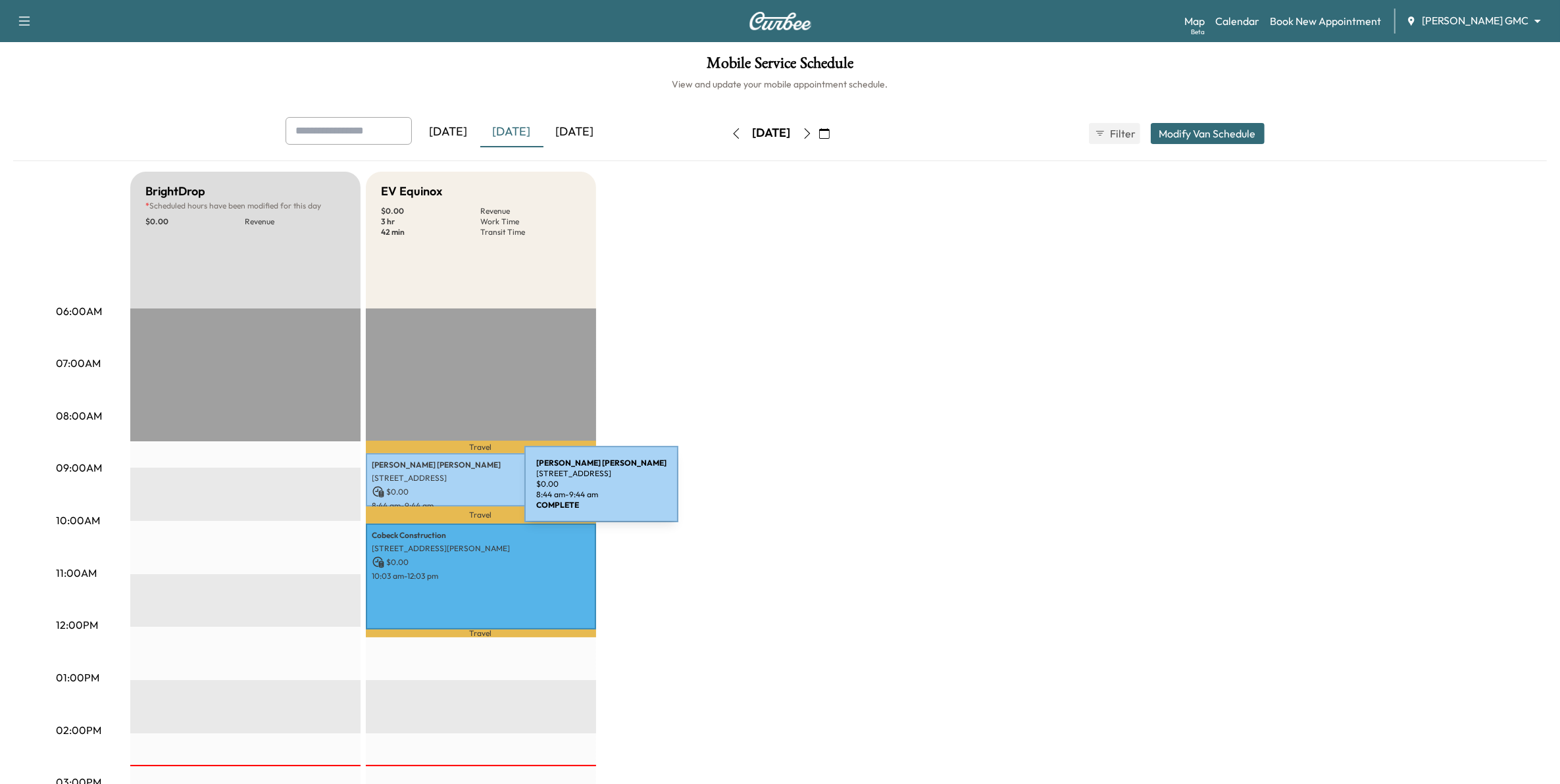
click at [446, 481] on div "Duwayne Standberry 7895 HILLSIDE TRL S, COTTAGE GROVE, MN 55016, USA $ 0.00 8:4…" at bounding box center [481, 479] width 230 height 53
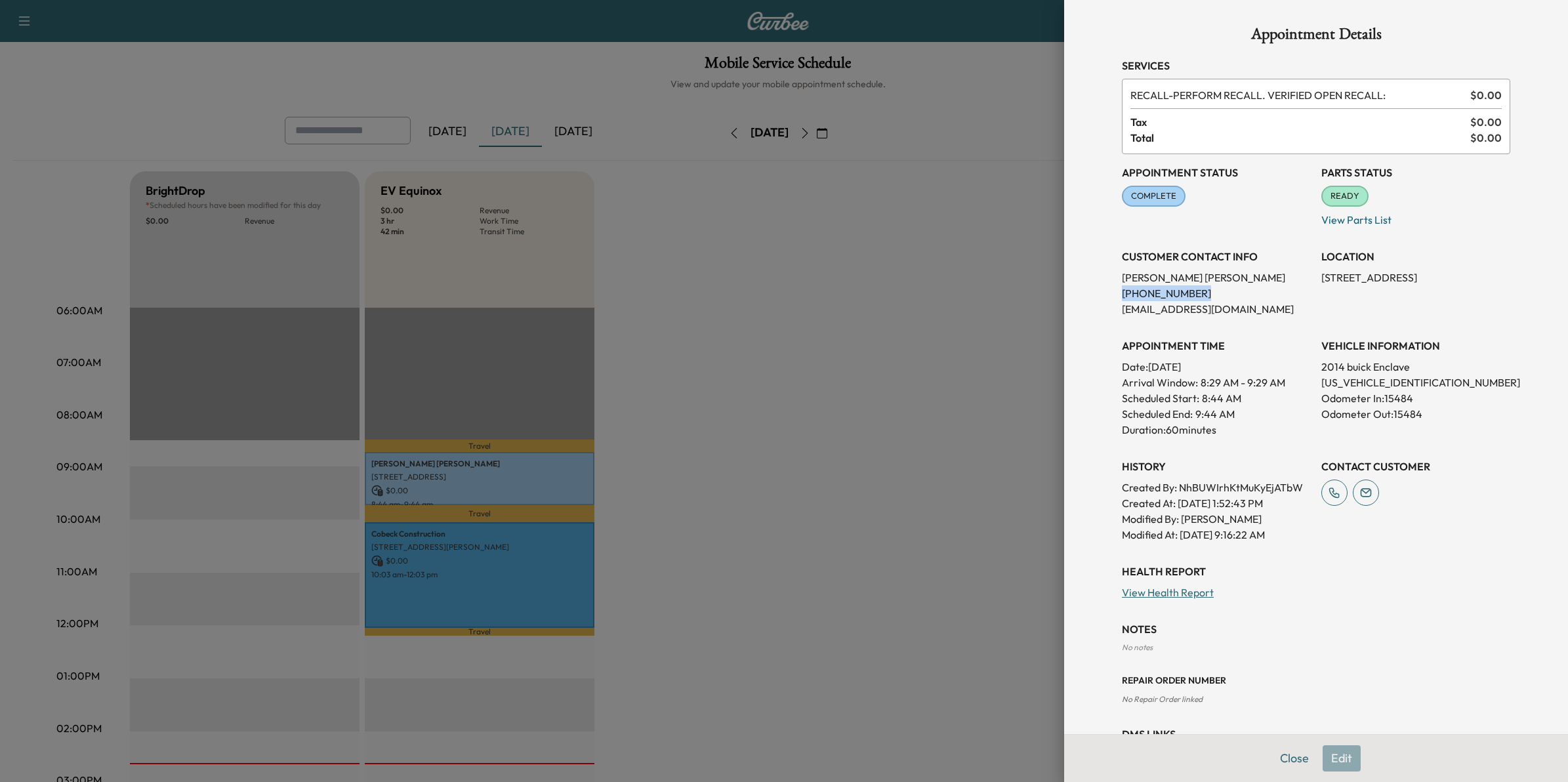
drag, startPoint x: 1146, startPoint y: 294, endPoint x: 1104, endPoint y: 296, distance: 42.0
click at [1106, 296] on div "Appointment Details Services RECALL - PERFORM RECALL. VERIFIED OPEN RECALL: $ 0…" at bounding box center [1316, 396] width 420 height 792
drag, startPoint x: 1104, startPoint y: 296, endPoint x: 1125, endPoint y: 293, distance: 21.2
copy p "(651) 230-1848"
drag, startPoint x: 698, startPoint y: 312, endPoint x: 704, endPoint y: 338, distance: 26.7
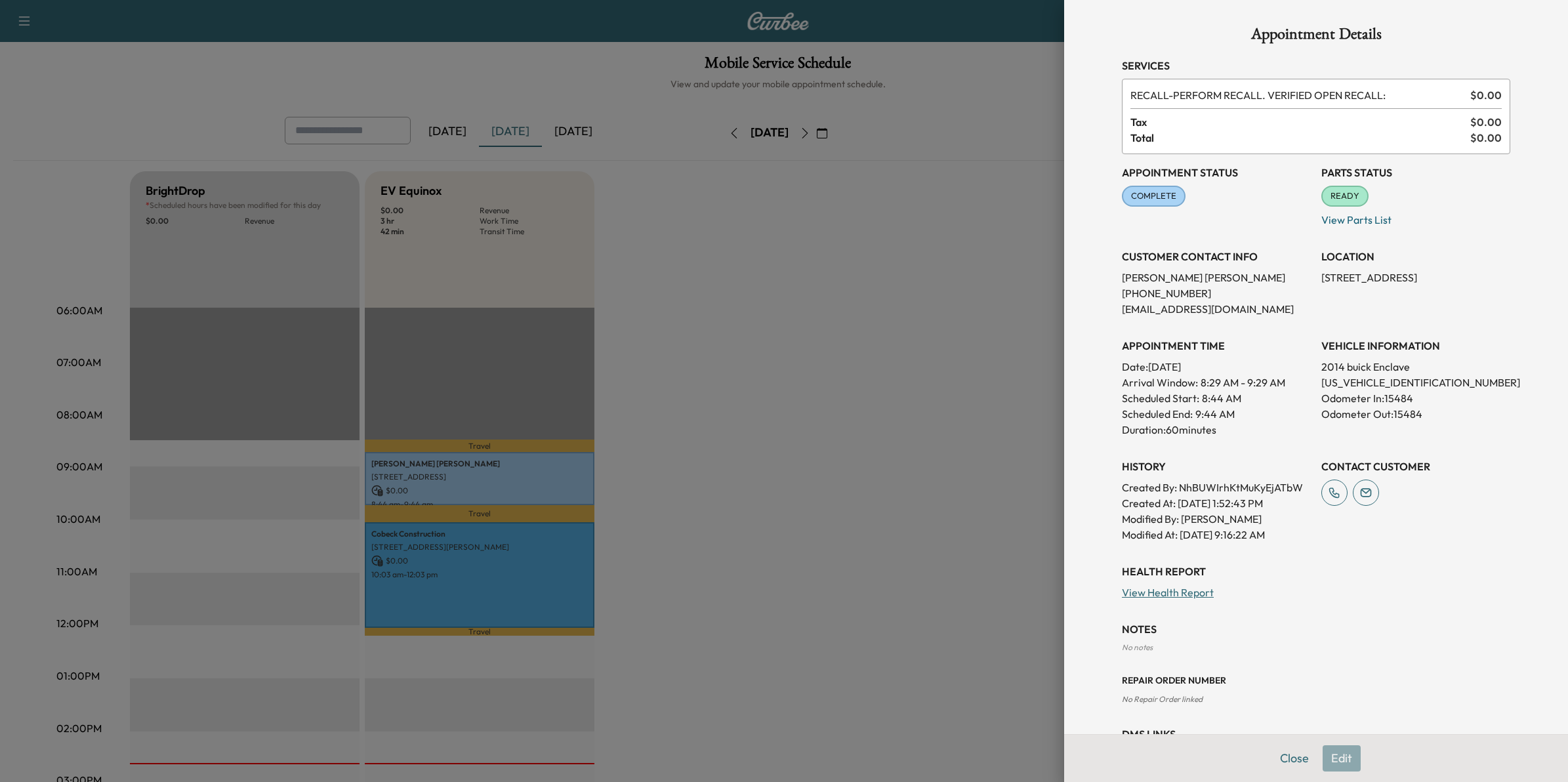
click at [698, 312] on div at bounding box center [784, 391] width 1568 height 782
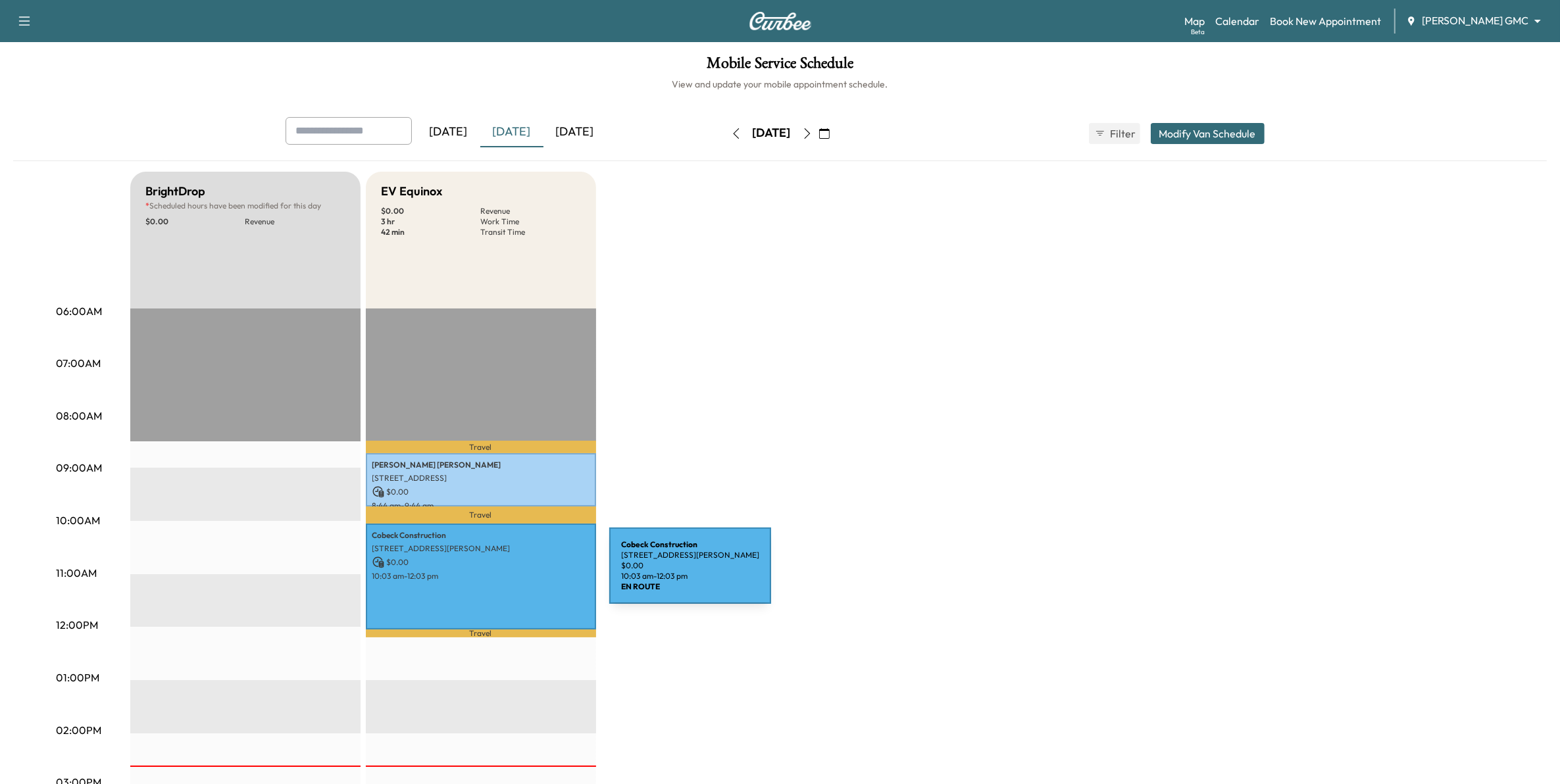
click at [512, 573] on p "10:03 am - 12:03 pm" at bounding box center [481, 576] width 217 height 11
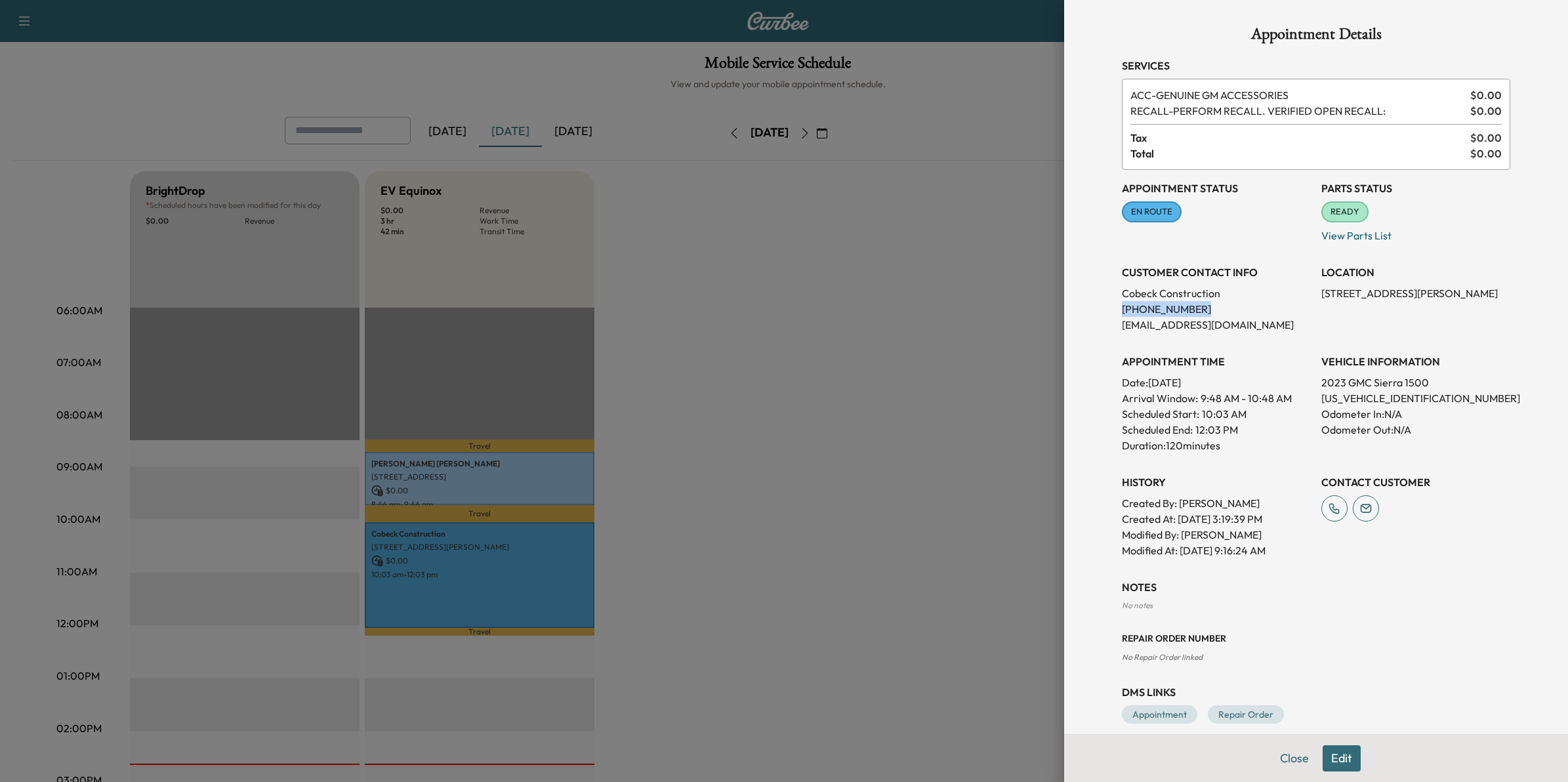
drag, startPoint x: 1191, startPoint y: 312, endPoint x: 1096, endPoint y: 308, distance: 95.1
click at [1106, 308] on div "Appointment Details Services ACC - GENUINE GM ACCESSORIES $ 0.00 RECALL - PERFO…" at bounding box center [1316, 374] width 420 height 750
drag, startPoint x: 1096, startPoint y: 308, endPoint x: 1132, endPoint y: 303, distance: 36.3
copy p "(612) 849-9229"
click at [818, 441] on div at bounding box center [784, 391] width 1568 height 782
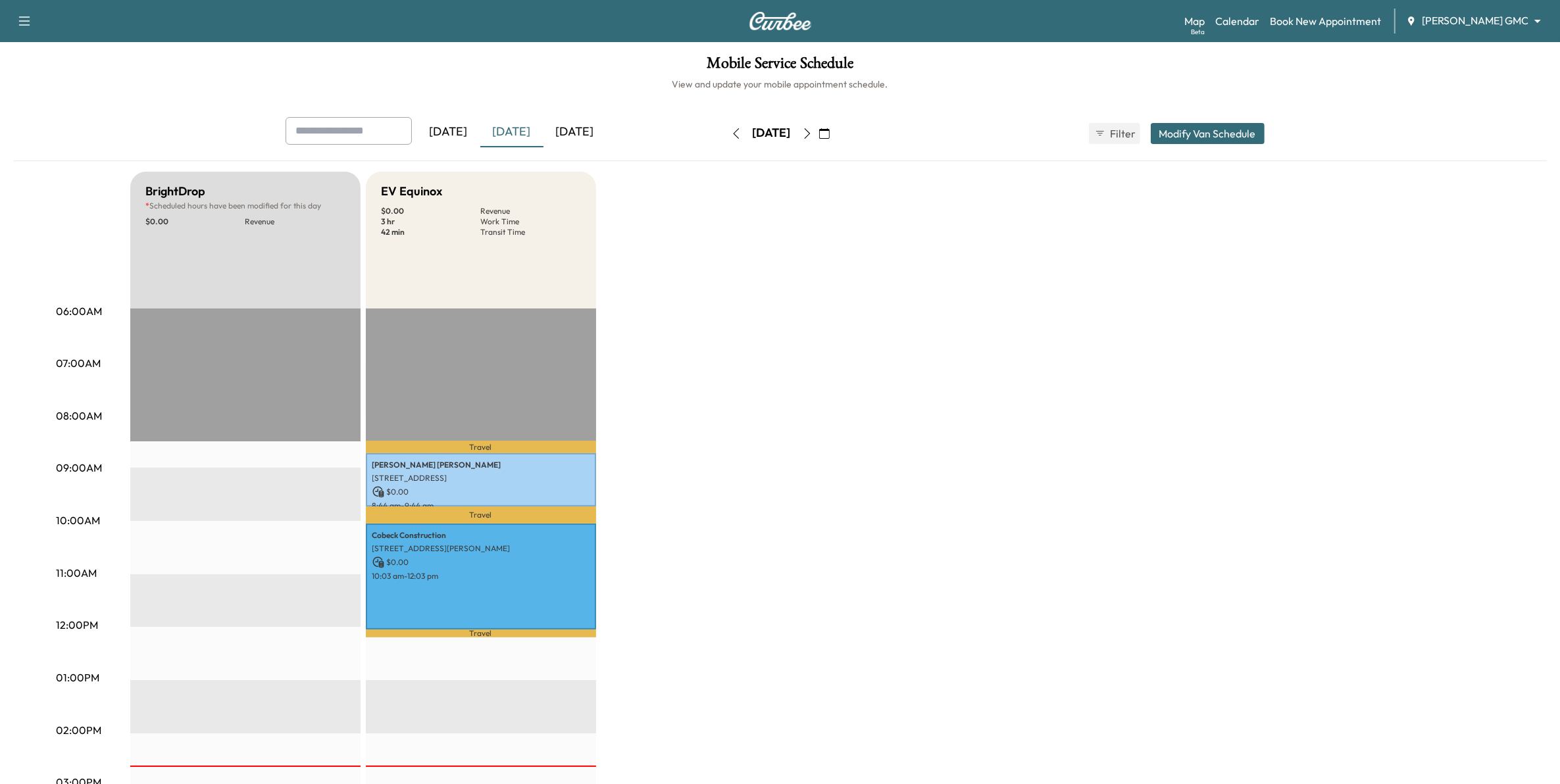
click at [1458, 21] on body "Support Log Out Map Beta Calendar Book New Appointment Mauer GMC ******** ​ Mob…" at bounding box center [780, 392] width 1560 height 784
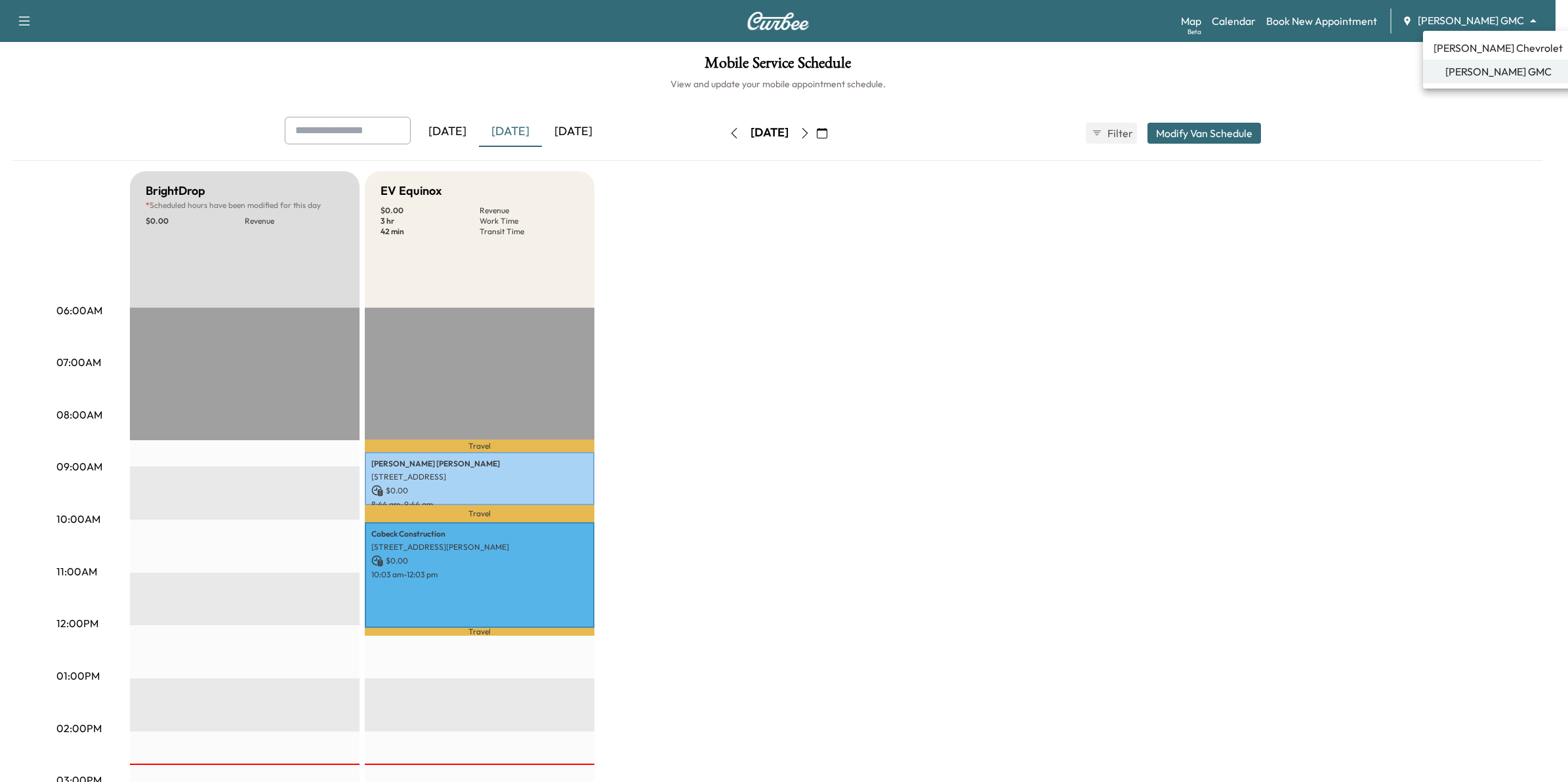
click at [1470, 49] on span "[PERSON_NAME] Chevrolet" at bounding box center [1497, 48] width 130 height 16
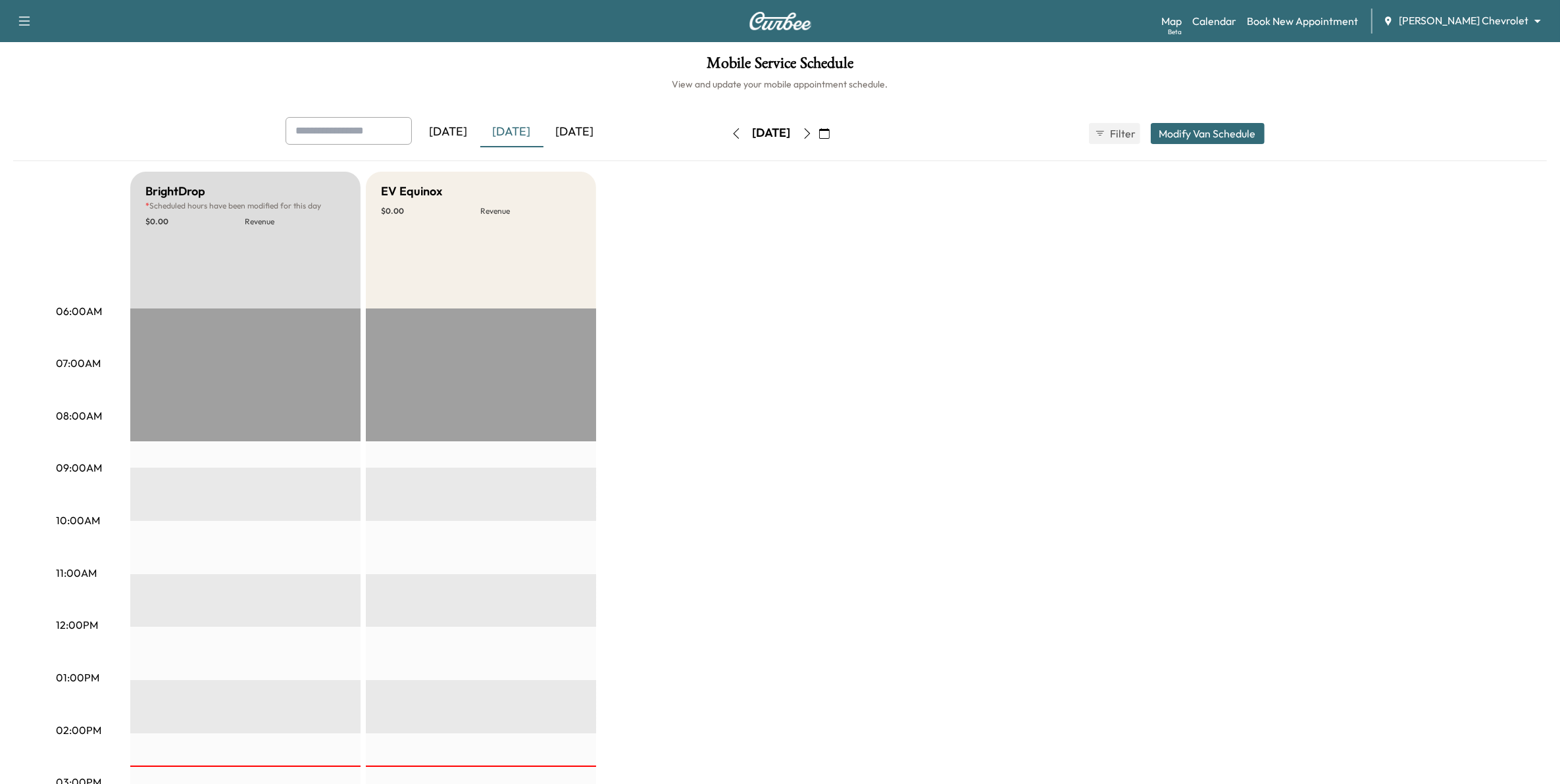
click at [812, 132] on icon "button" at bounding box center [807, 134] width 11 height 11
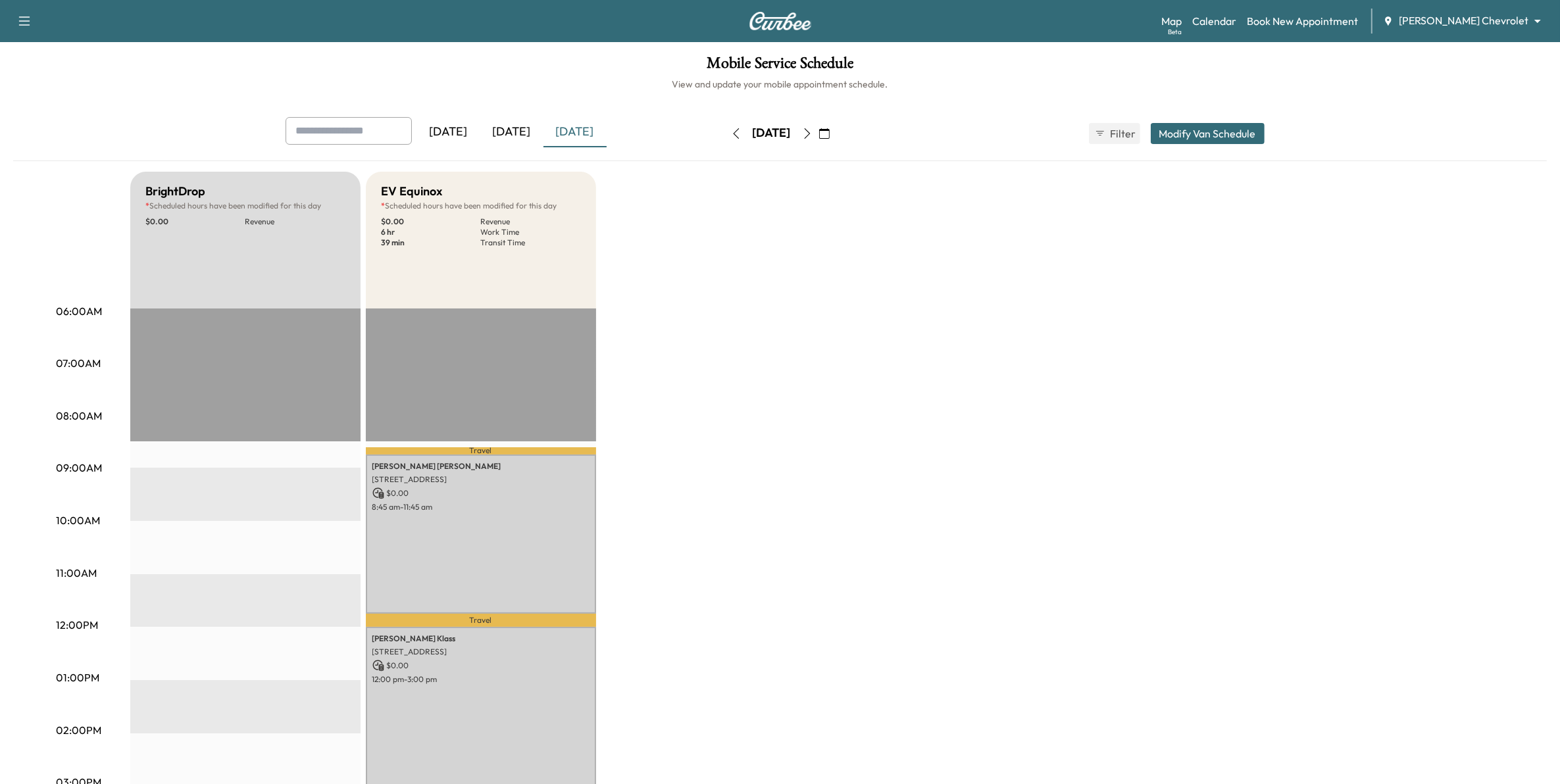
click at [812, 132] on icon "button" at bounding box center [807, 134] width 11 height 11
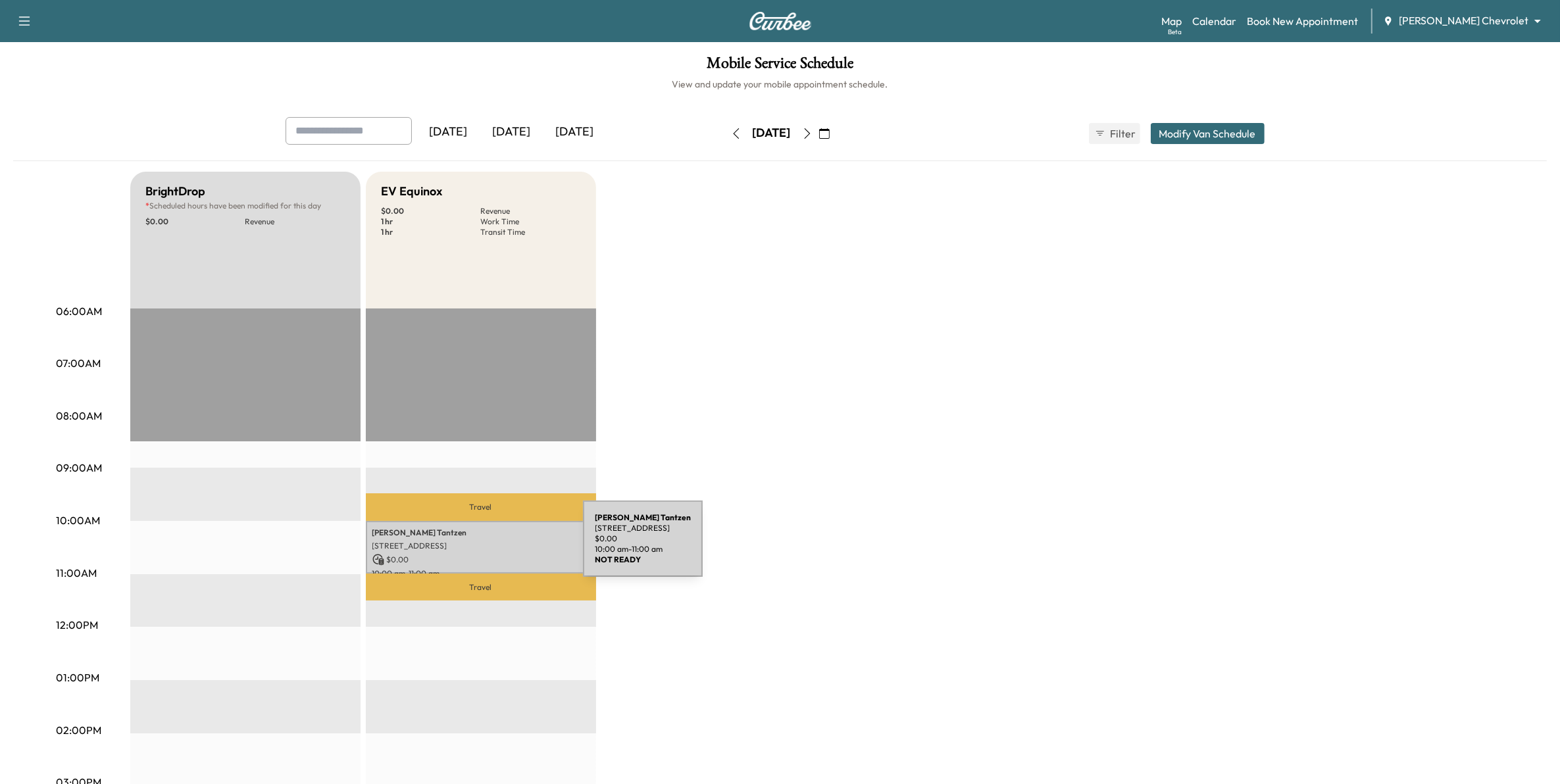
click at [483, 547] on p "[STREET_ADDRESS]" at bounding box center [481, 546] width 217 height 11
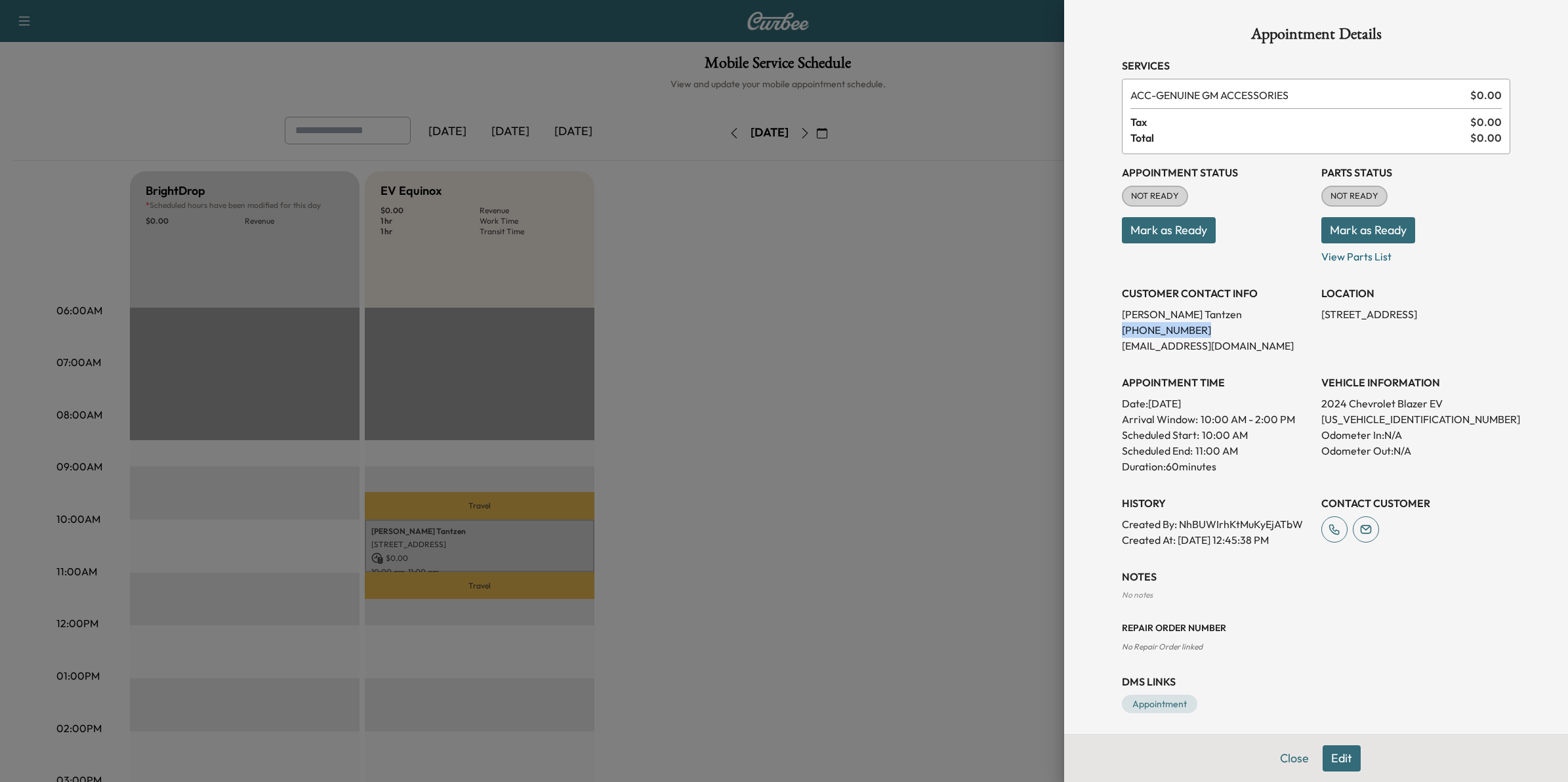
drag, startPoint x: 482, startPoint y: 545, endPoint x: 1104, endPoint y: 336, distance: 656.2
click at [1106, 336] on div "Appointment Details Services ACC - GENUINE GM ACCESSORIES $ 0.00 Tax $ 0.00 Tot…" at bounding box center [1316, 369] width 420 height 739
drag, startPoint x: 1104, startPoint y: 336, endPoint x: 1123, endPoint y: 329, distance: 20.2
copy p "(612) 812-0241"
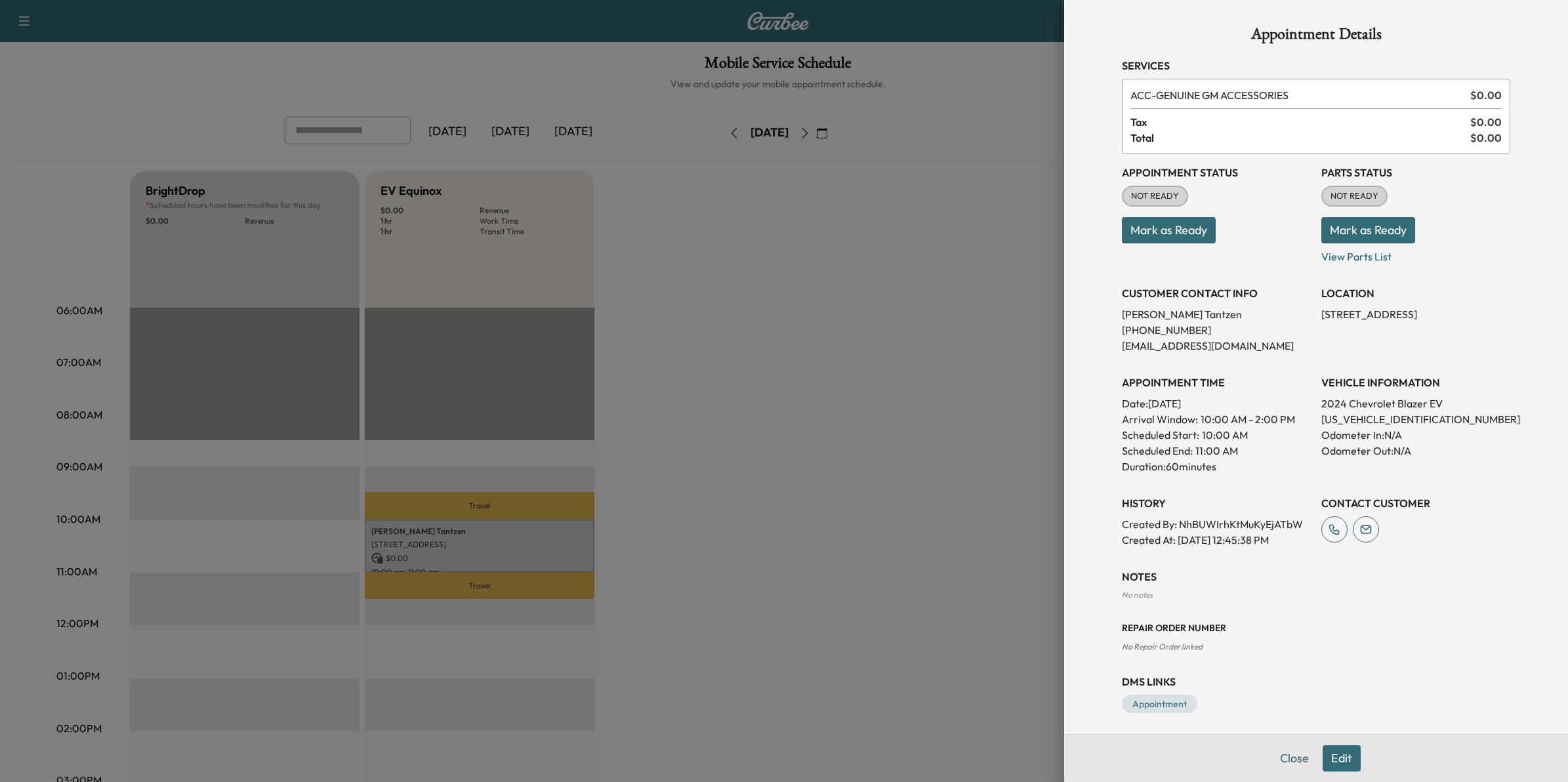
drag, startPoint x: 935, startPoint y: 335, endPoint x: 1025, endPoint y: 295, distance: 98.5
click at [935, 335] on div at bounding box center [784, 391] width 1568 height 782
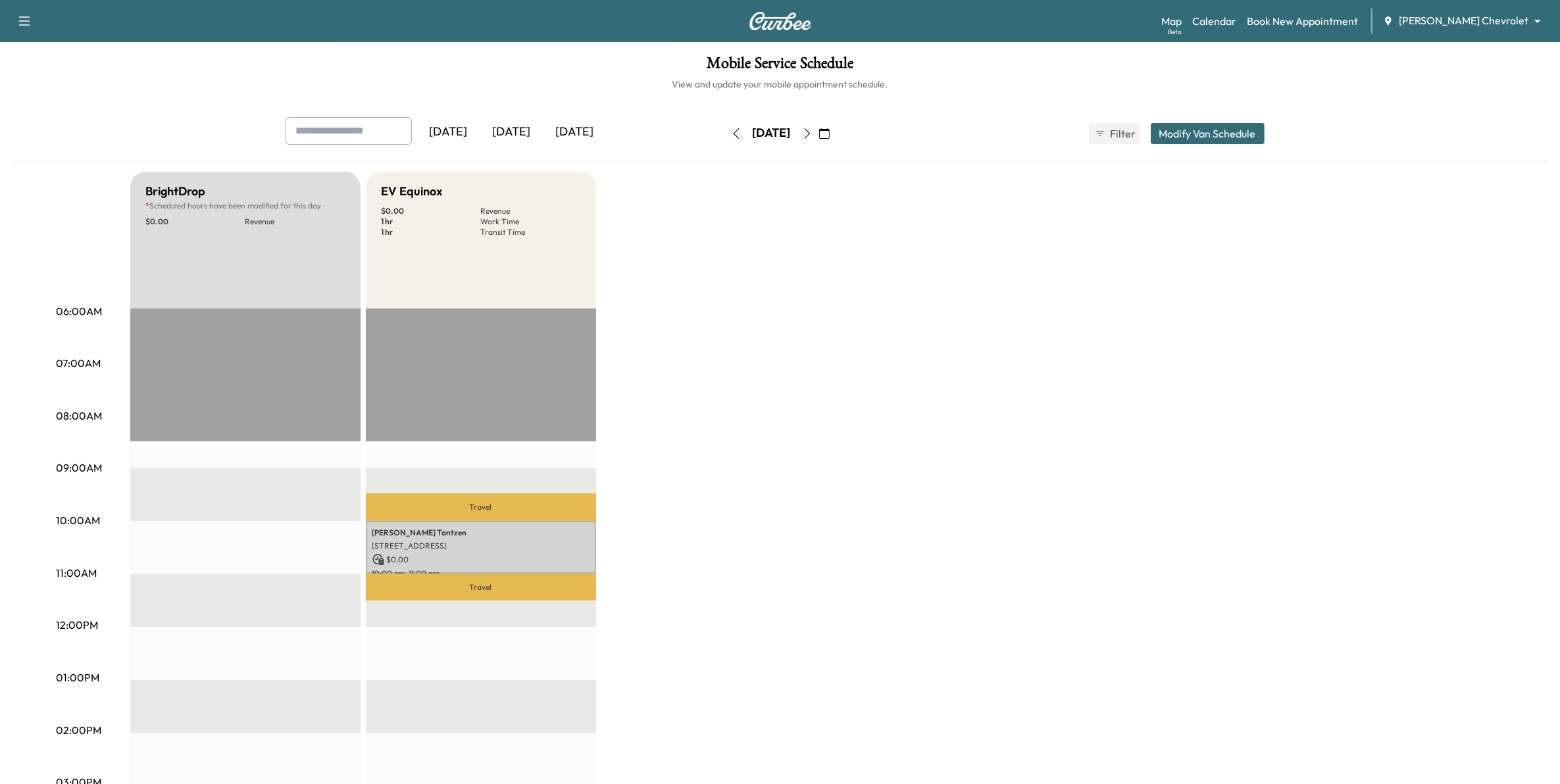
click at [1461, 21] on body "Support Log Out Map Beta Calendar Book New Appointment Mauer Chevrolet ********…" at bounding box center [780, 392] width 1560 height 784
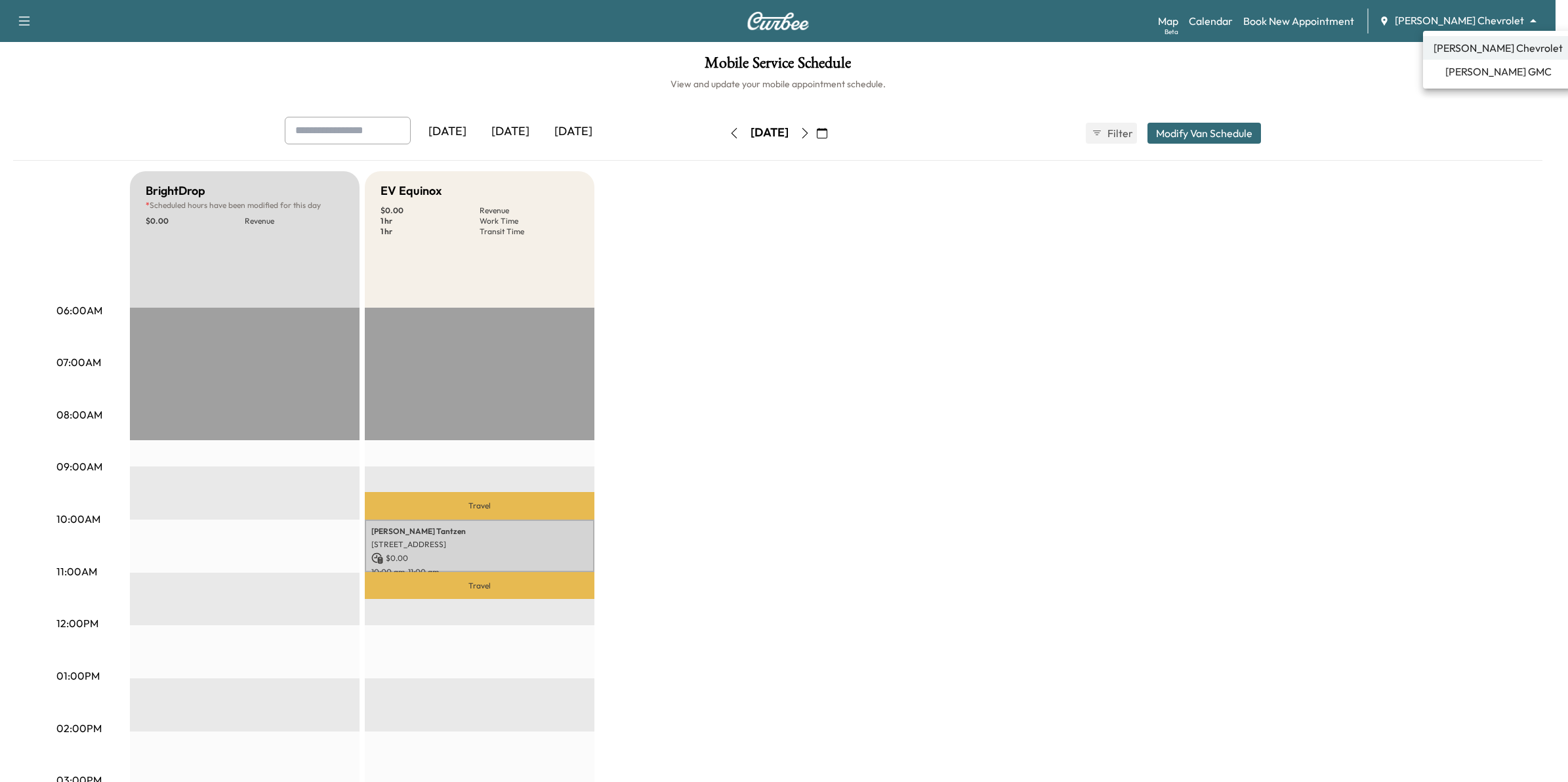
click at [1464, 79] on span "[PERSON_NAME] GMC" at bounding box center [1497, 71] width 106 height 16
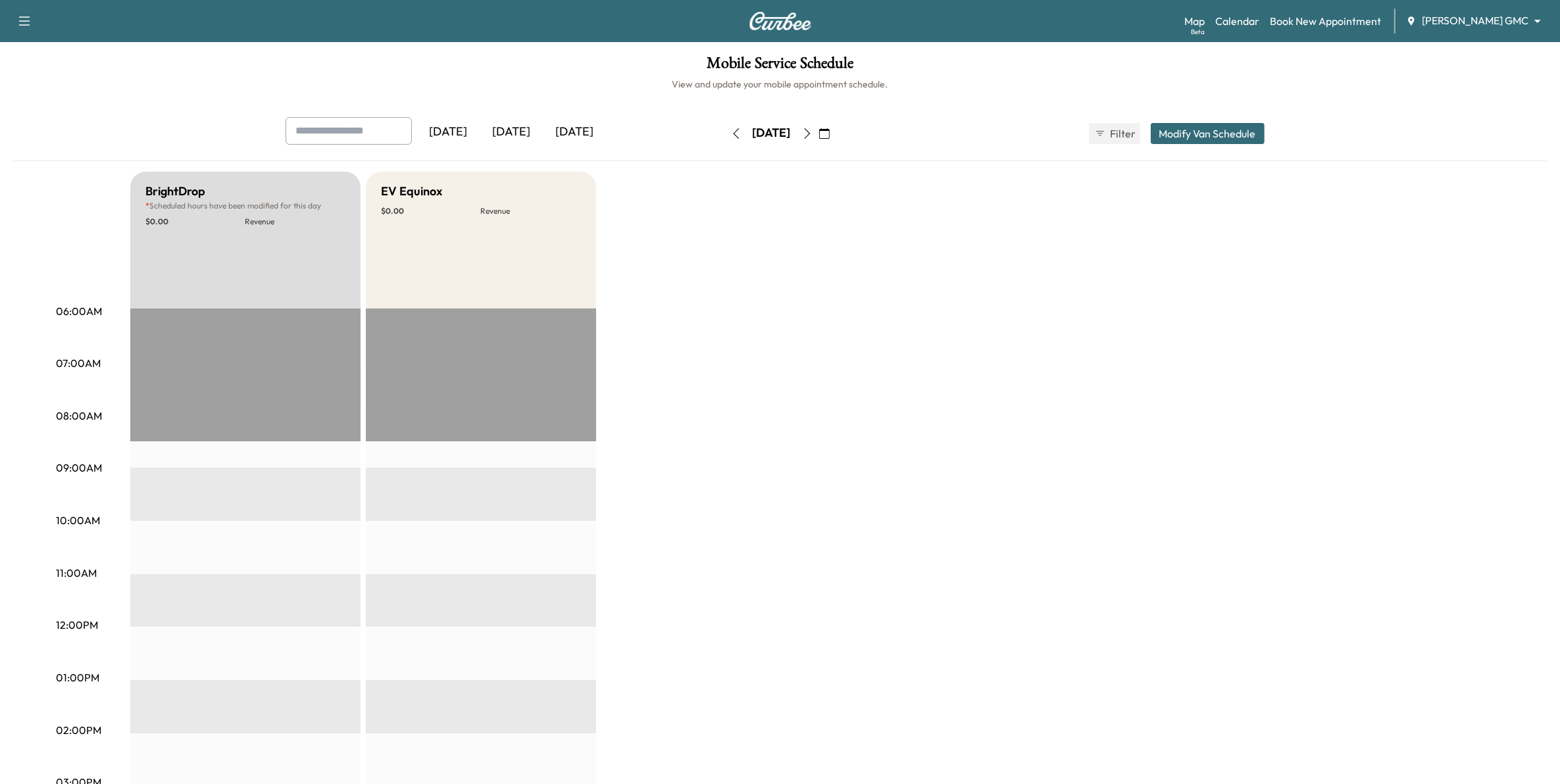
click at [812, 135] on icon "button" at bounding box center [807, 134] width 11 height 11
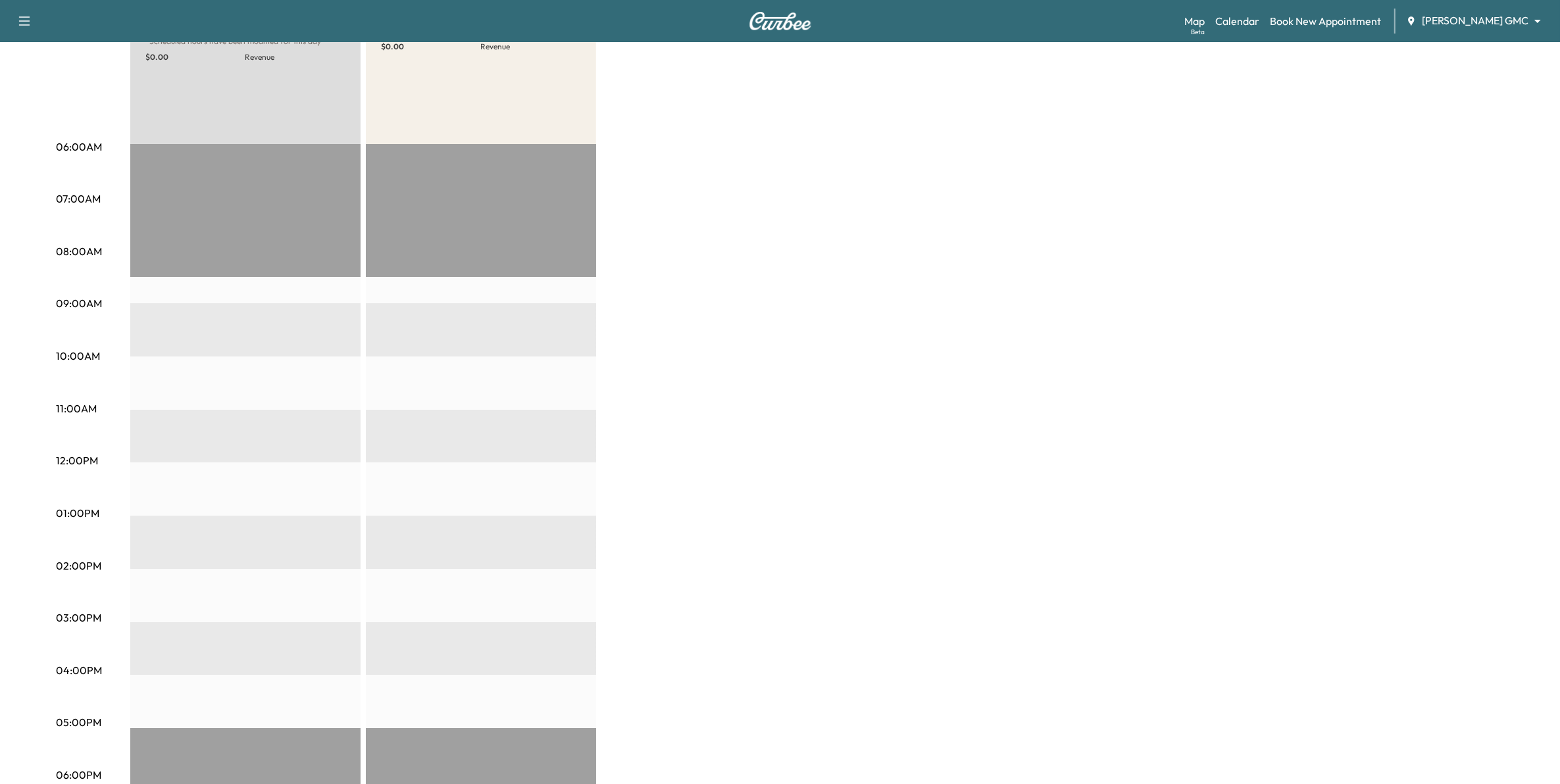
scroll to position [82, 0]
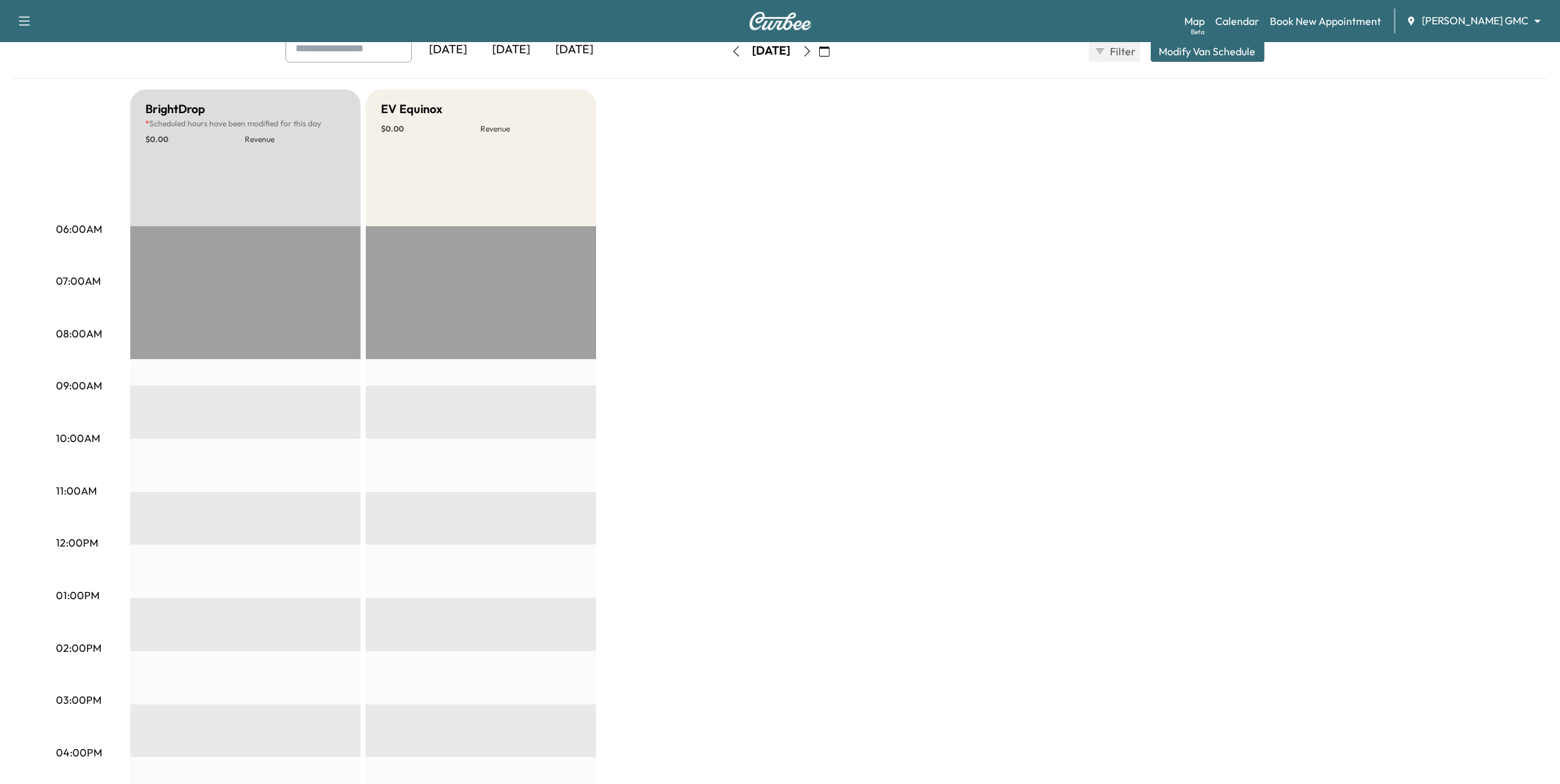
click at [812, 53] on icon "button" at bounding box center [807, 51] width 11 height 11
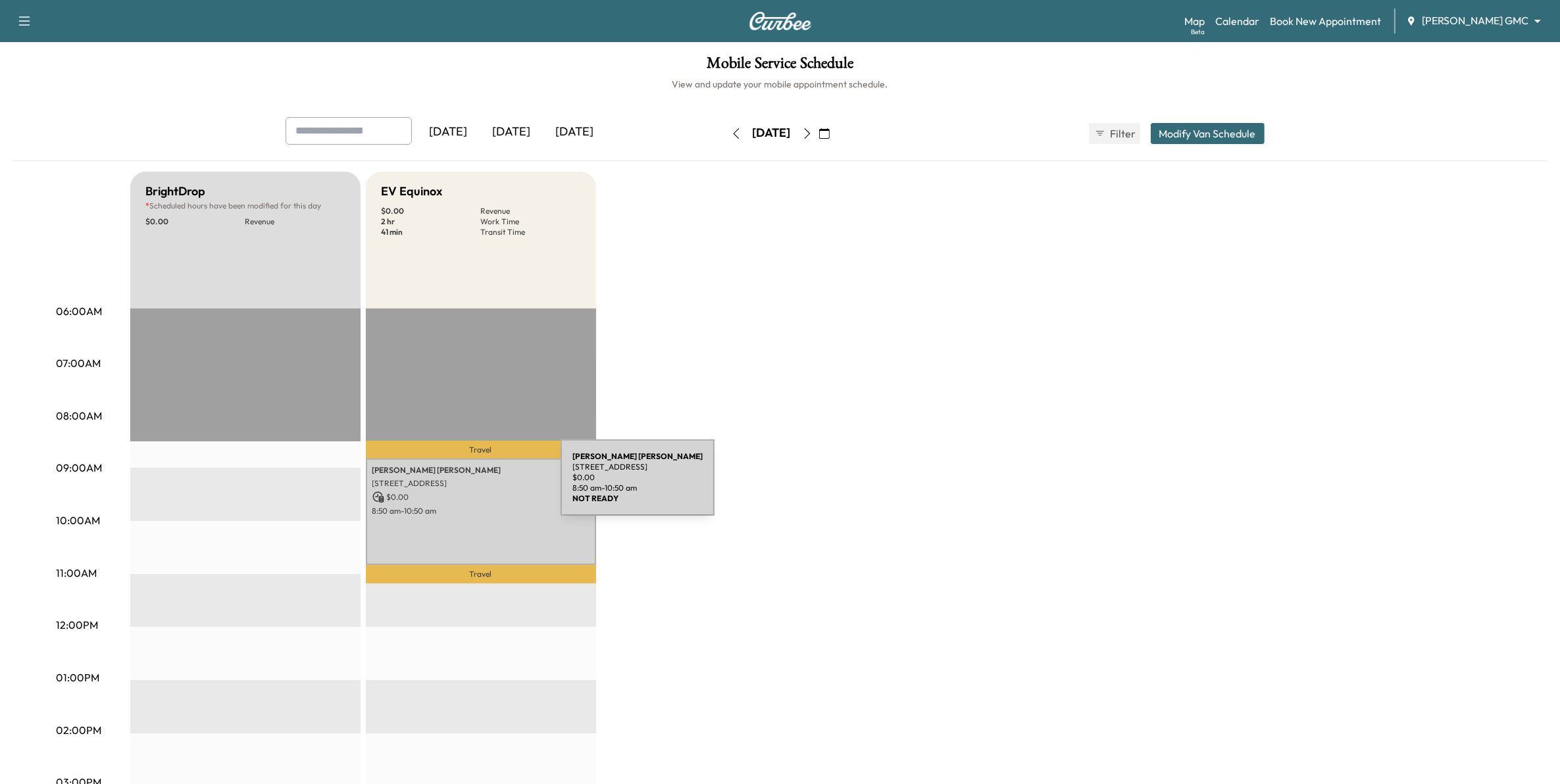
drag, startPoint x: 462, startPoint y: 486, endPoint x: 1079, endPoint y: 495, distance: 617.1
click at [1083, 495] on div "BrightDrop * Scheduled hours have been modified for this day $ 0.00 Revenue EST…" at bounding box center [817, 665] width 1374 height 986
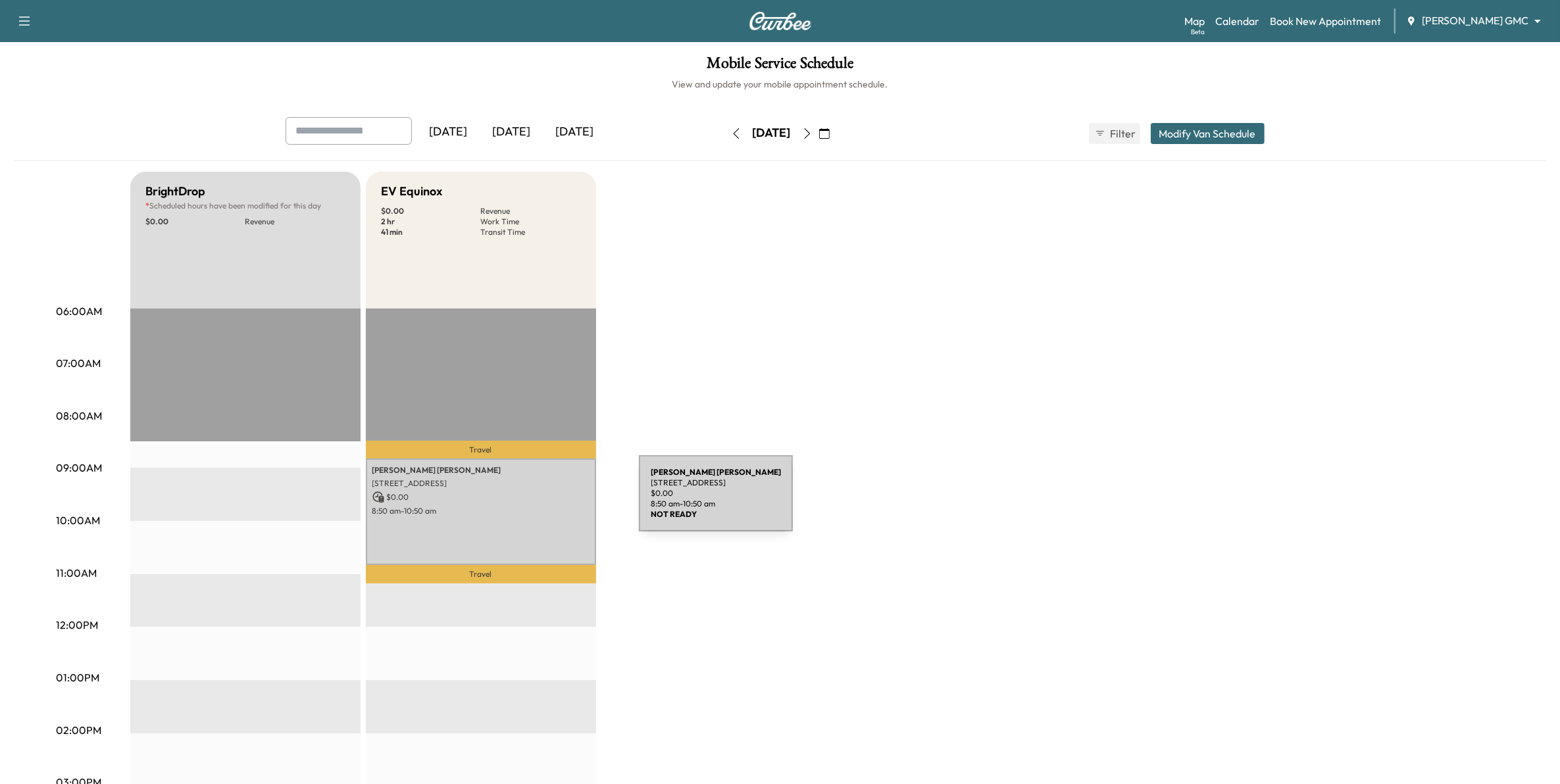
click at [498, 505] on p "8:50 am - 10:50 am" at bounding box center [481, 511] width 217 height 11
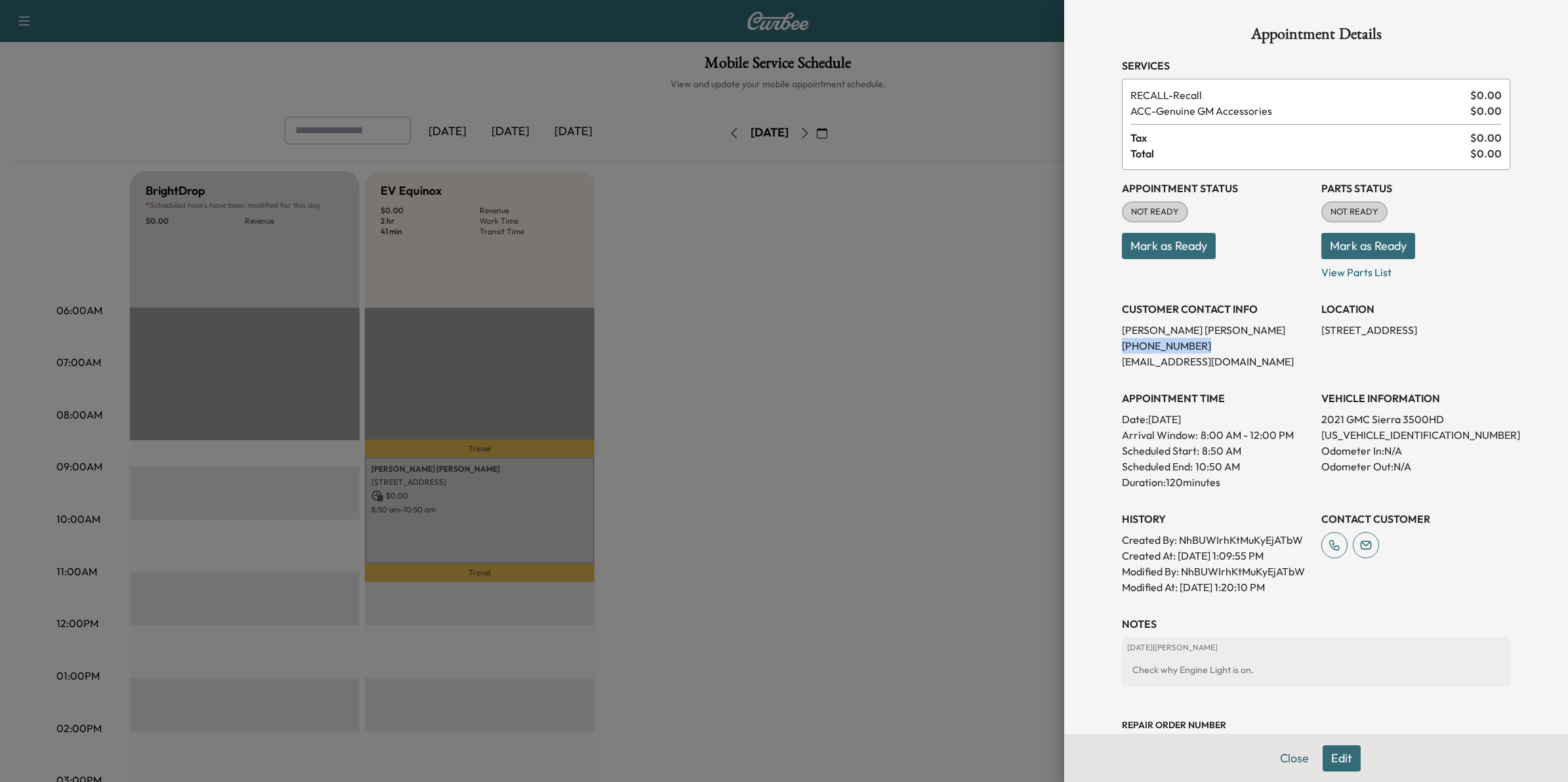
drag, startPoint x: 1179, startPoint y: 348, endPoint x: 1100, endPoint y: 351, distance: 79.1
click at [1106, 351] on div "Appointment Details Services RECALL - Recall $ 0.00 ACC - Genuine GM Accessorie…" at bounding box center [1316, 418] width 420 height 837
drag, startPoint x: 1100, startPoint y: 351, endPoint x: 1122, endPoint y: 346, distance: 22.6
copy p "[PHONE_NUMBER]"
click at [916, 296] on div at bounding box center [784, 391] width 1568 height 782
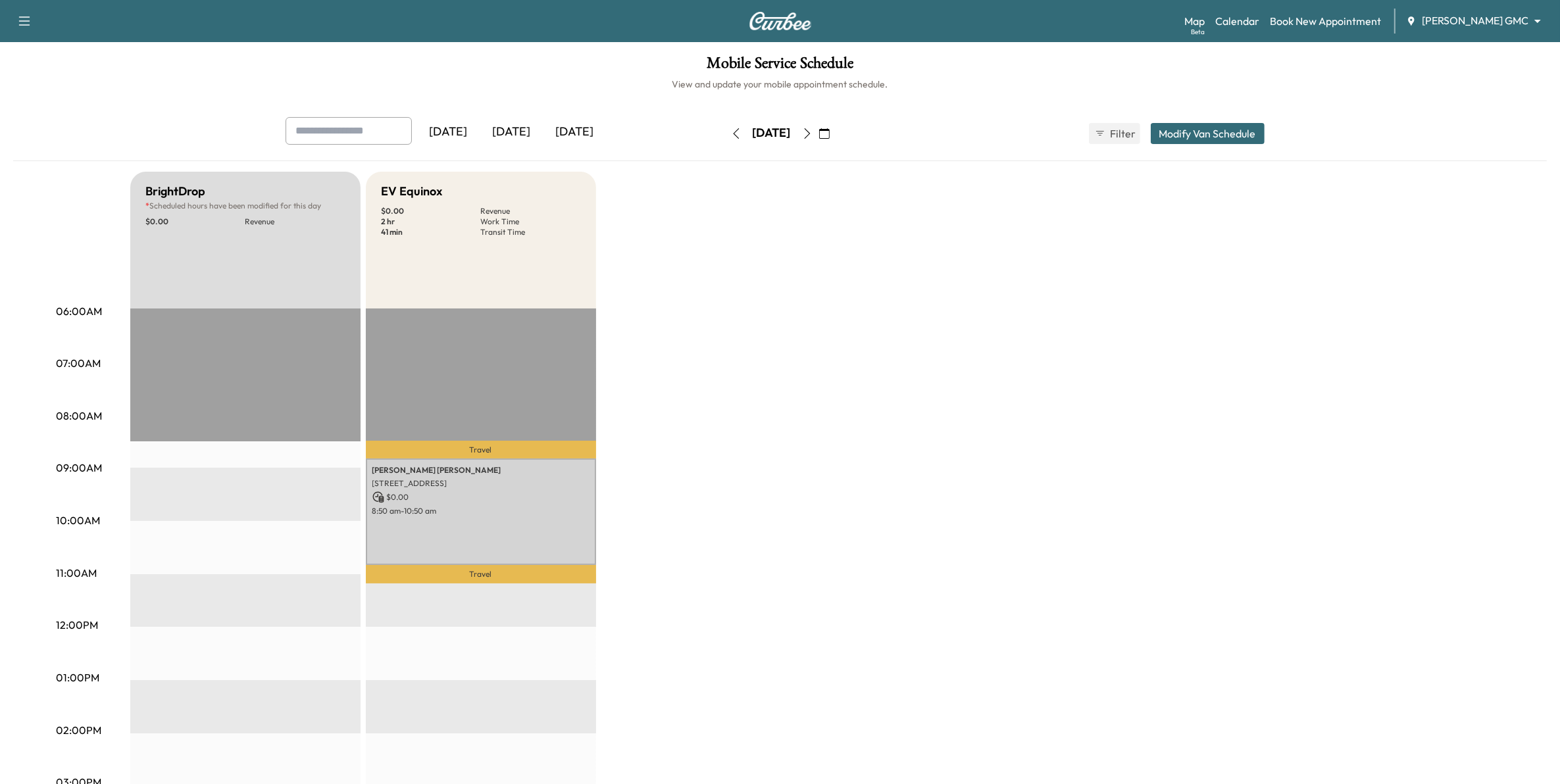
click at [731, 128] on icon "button" at bounding box center [736, 134] width 11 height 11
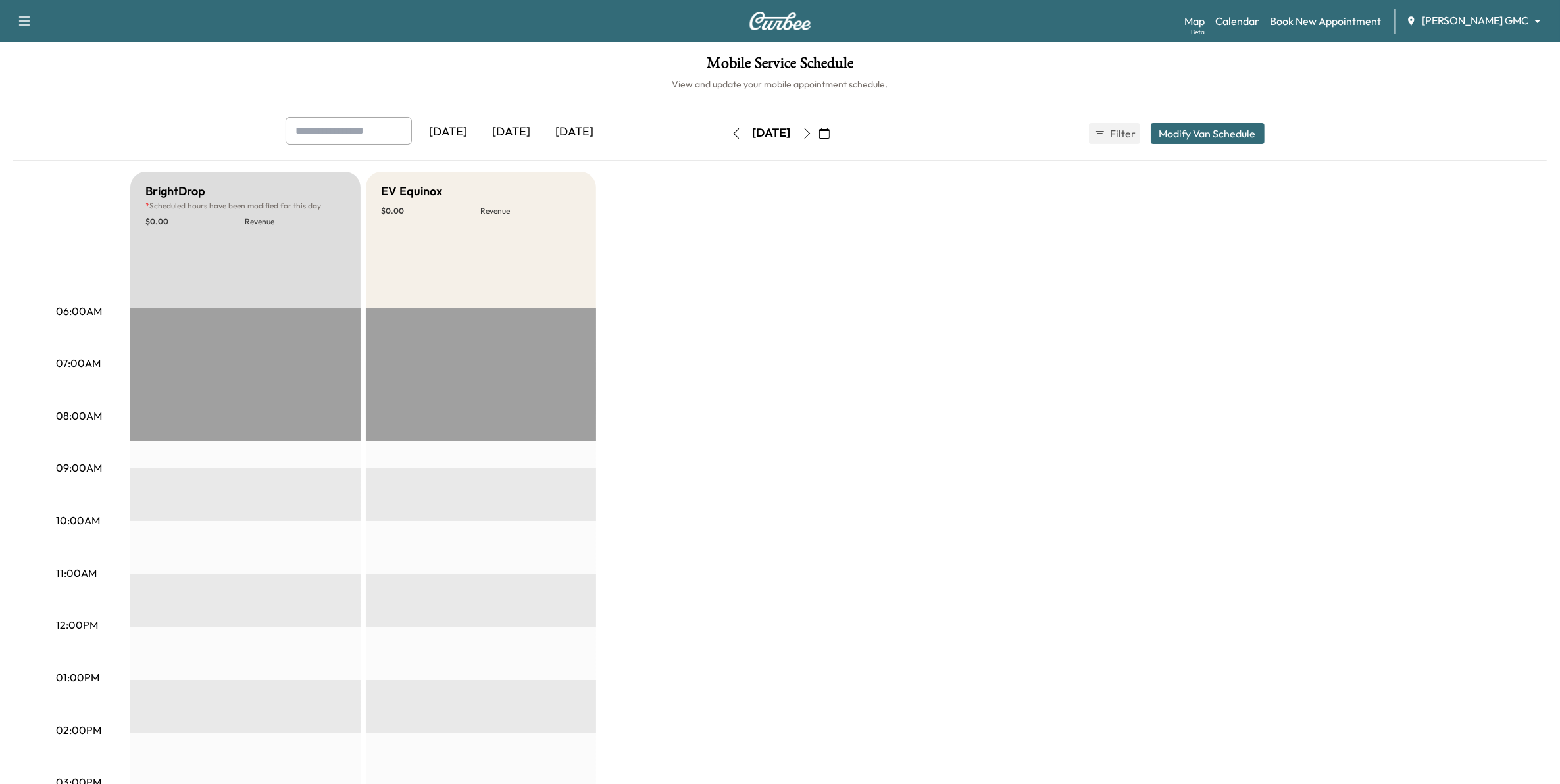
click at [731, 130] on icon "button" at bounding box center [736, 134] width 11 height 11
click at [725, 132] on button "button" at bounding box center [736, 133] width 22 height 21
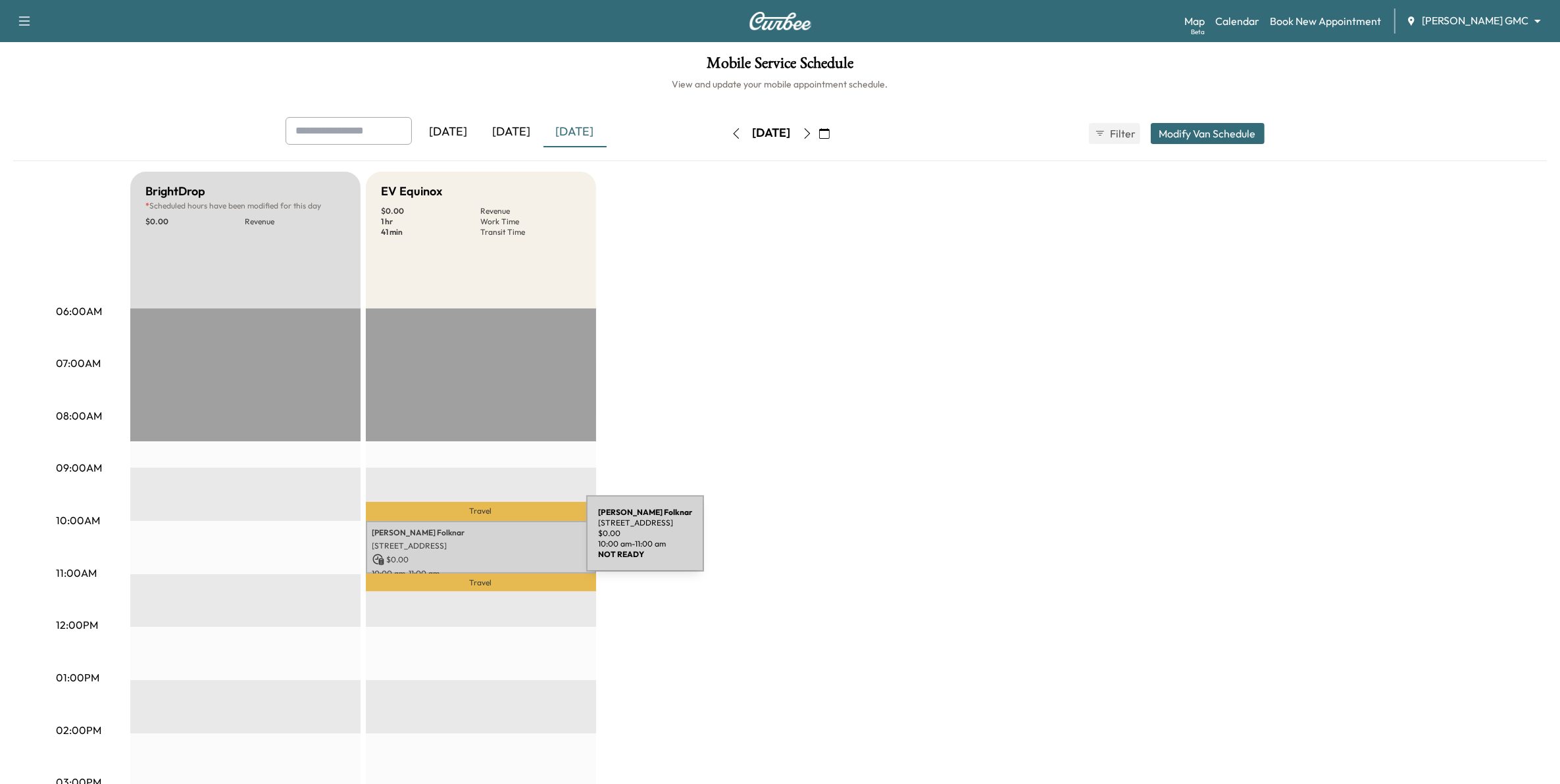
click at [488, 541] on p "[STREET_ADDRESS]" at bounding box center [481, 546] width 217 height 11
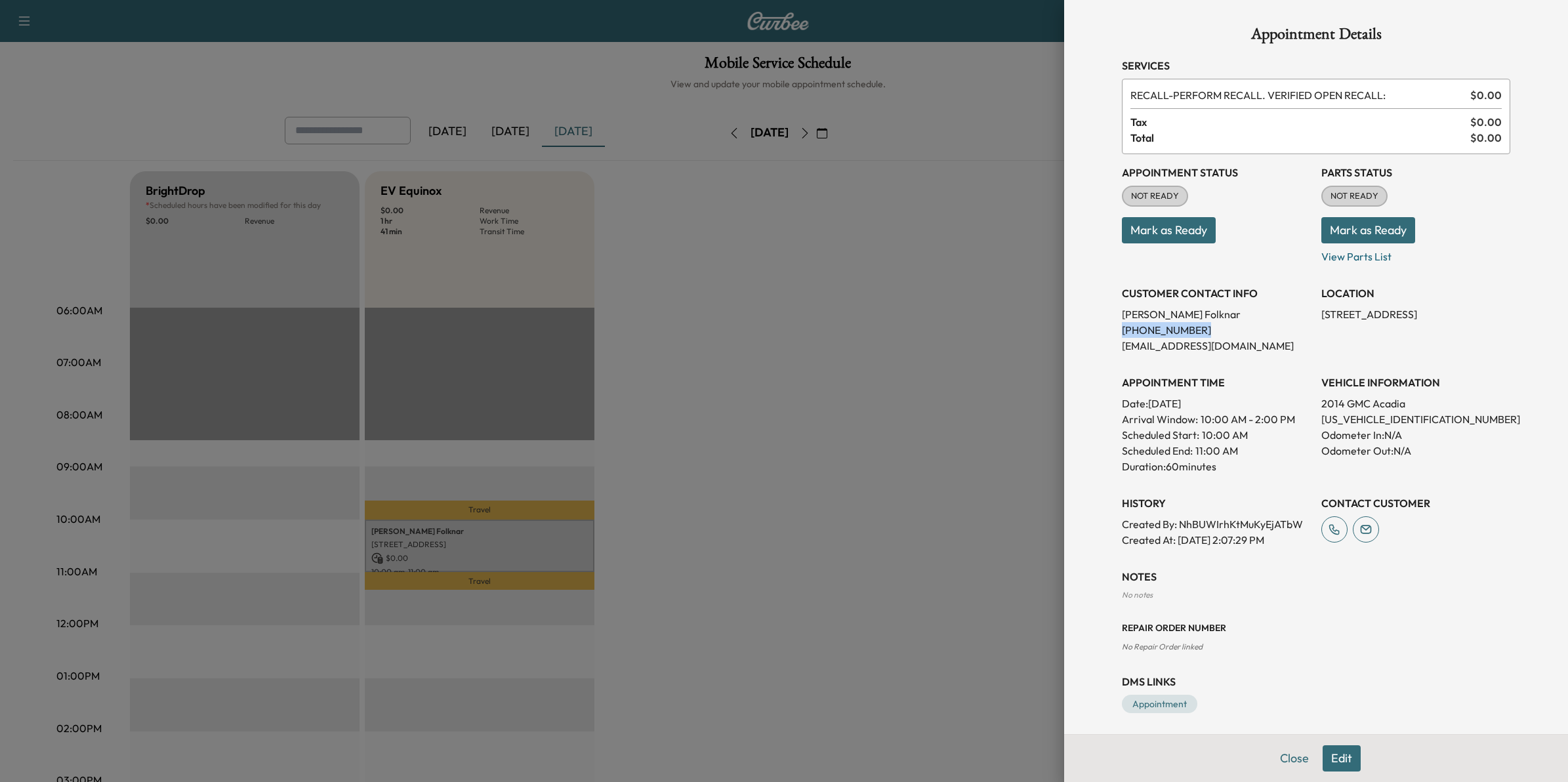
drag, startPoint x: 1181, startPoint y: 332, endPoint x: 1109, endPoint y: 333, distance: 72.0
click at [1109, 333] on div "Appointment Details Services RECALL - PERFORM RECALL. VERIFIED OPEN RECALL: $ 0…" at bounding box center [1316, 369] width 420 height 739
drag, startPoint x: 1109, startPoint y: 333, endPoint x: 1120, endPoint y: 329, distance: 11.7
copy p "(612) 849-0595"
drag, startPoint x: 565, startPoint y: 420, endPoint x: 622, endPoint y: 423, distance: 57.1
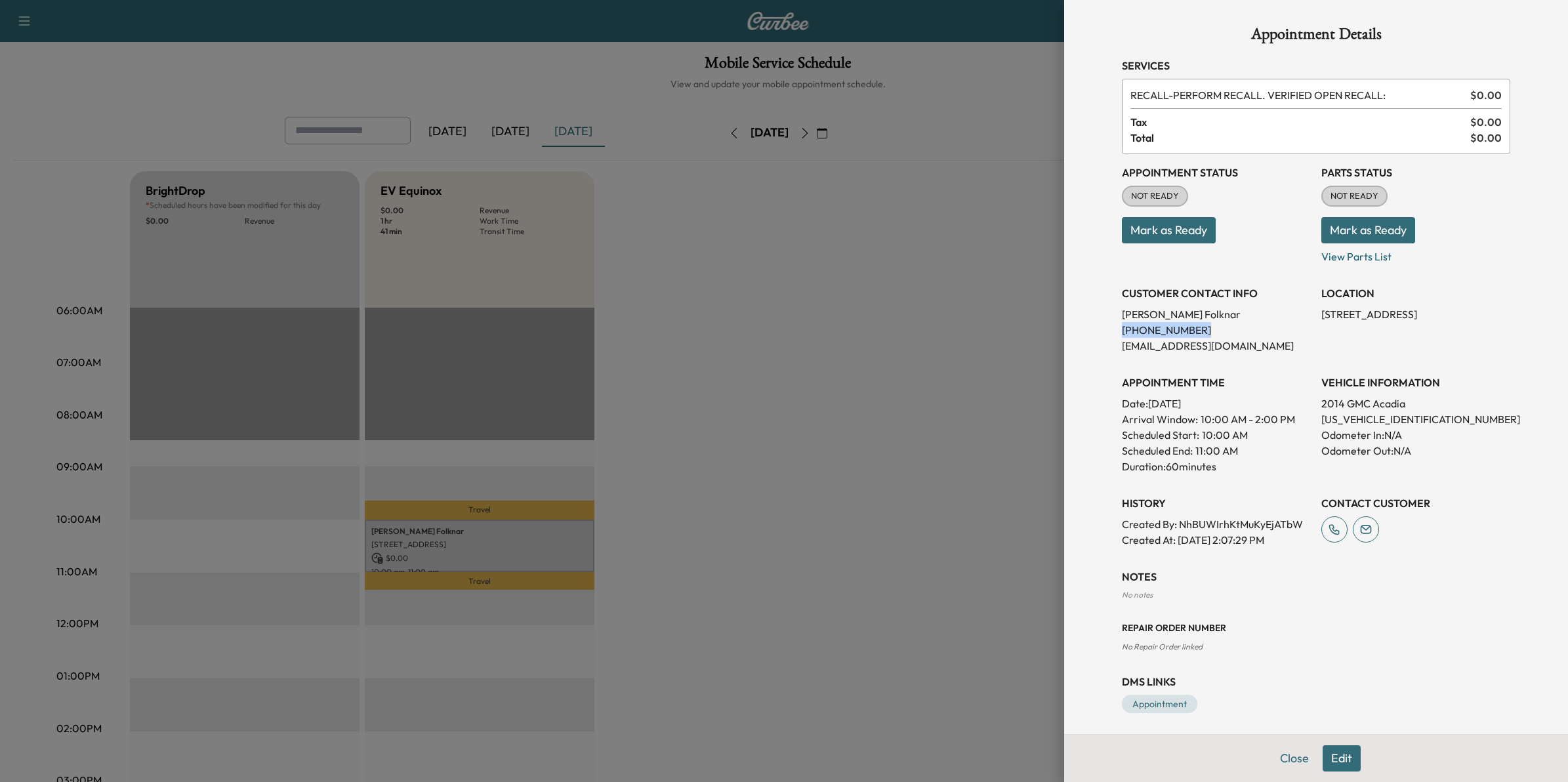
click at [565, 420] on div at bounding box center [784, 391] width 1568 height 782
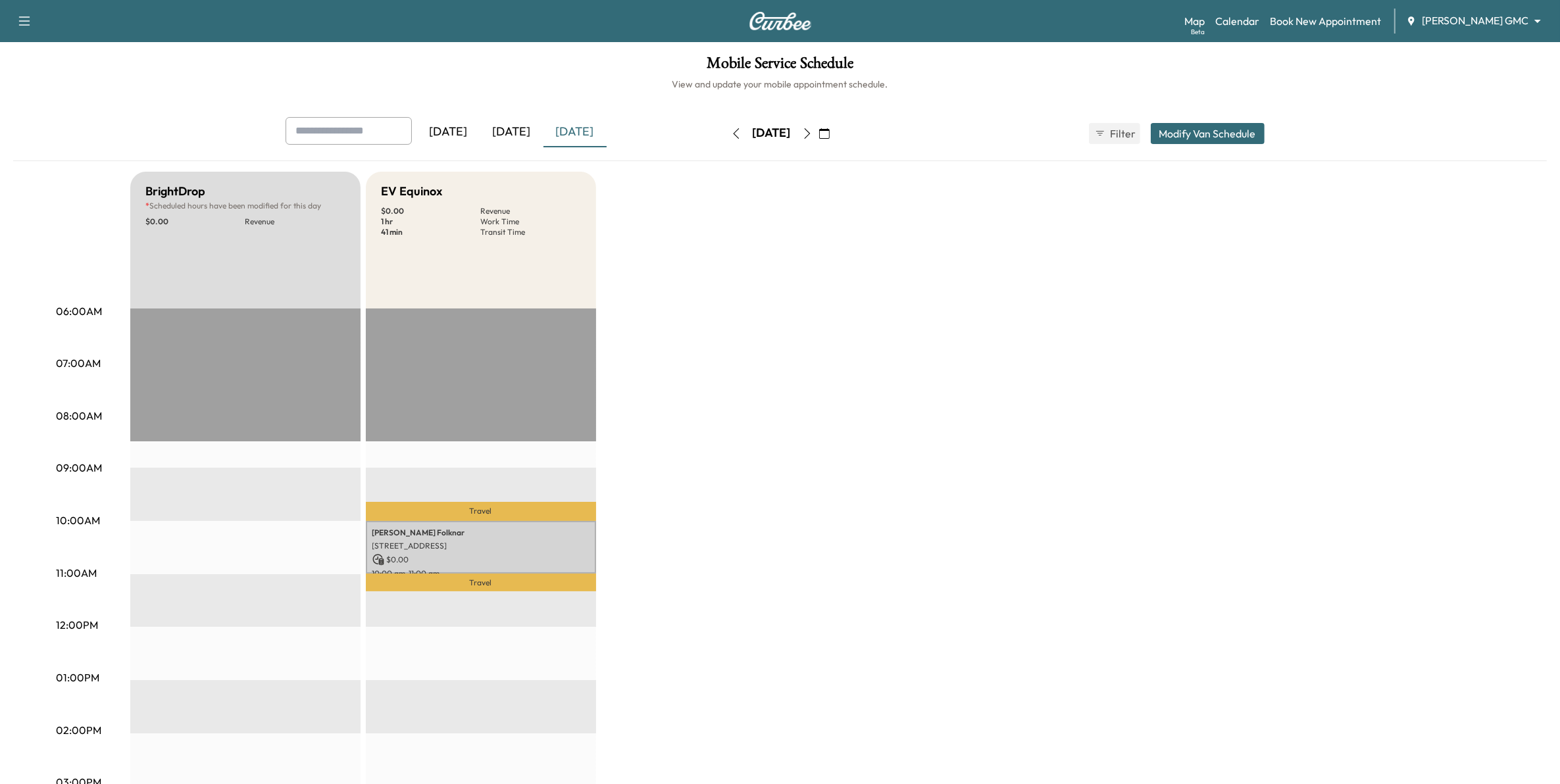
click at [731, 128] on icon "button" at bounding box center [736, 134] width 11 height 11
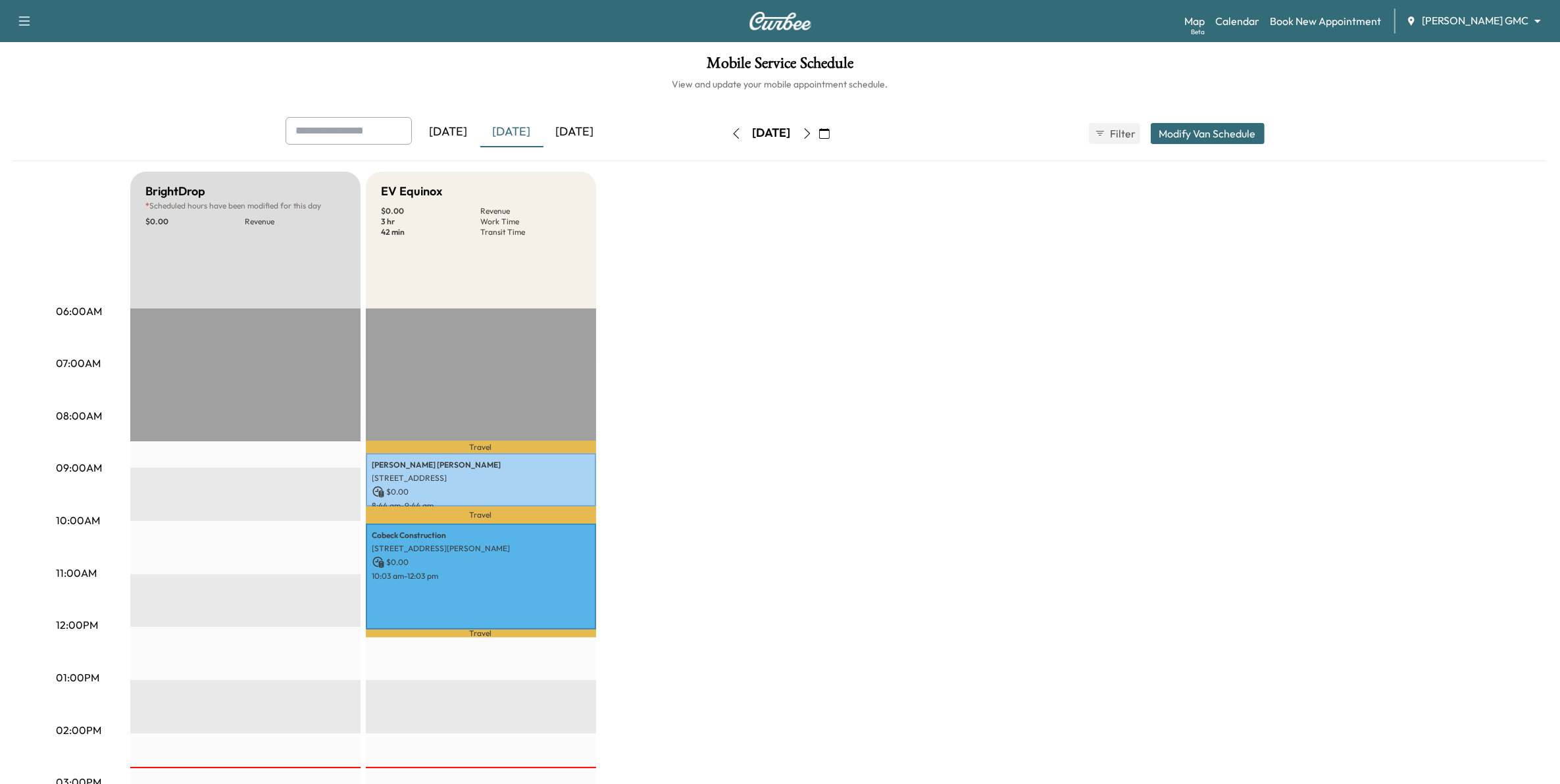
click at [731, 128] on icon "button" at bounding box center [736, 134] width 11 height 11
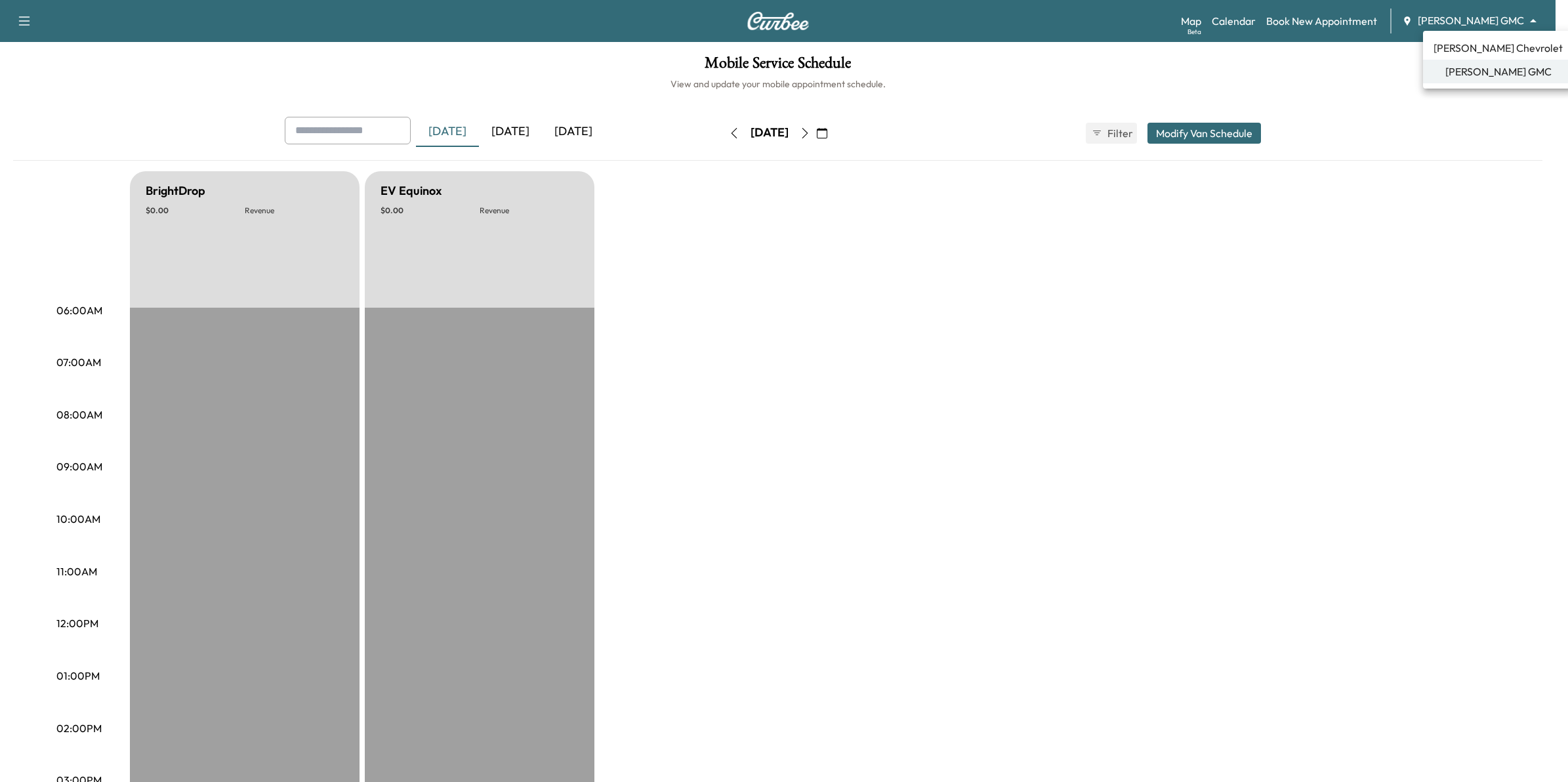
click at [1438, 16] on body "Support Log Out Map Beta Calendar Book New Appointment Mauer GMC ******** ​ Mob…" at bounding box center [784, 391] width 1568 height 782
click at [1472, 44] on span "[PERSON_NAME] Chevrolet" at bounding box center [1497, 48] width 130 height 16
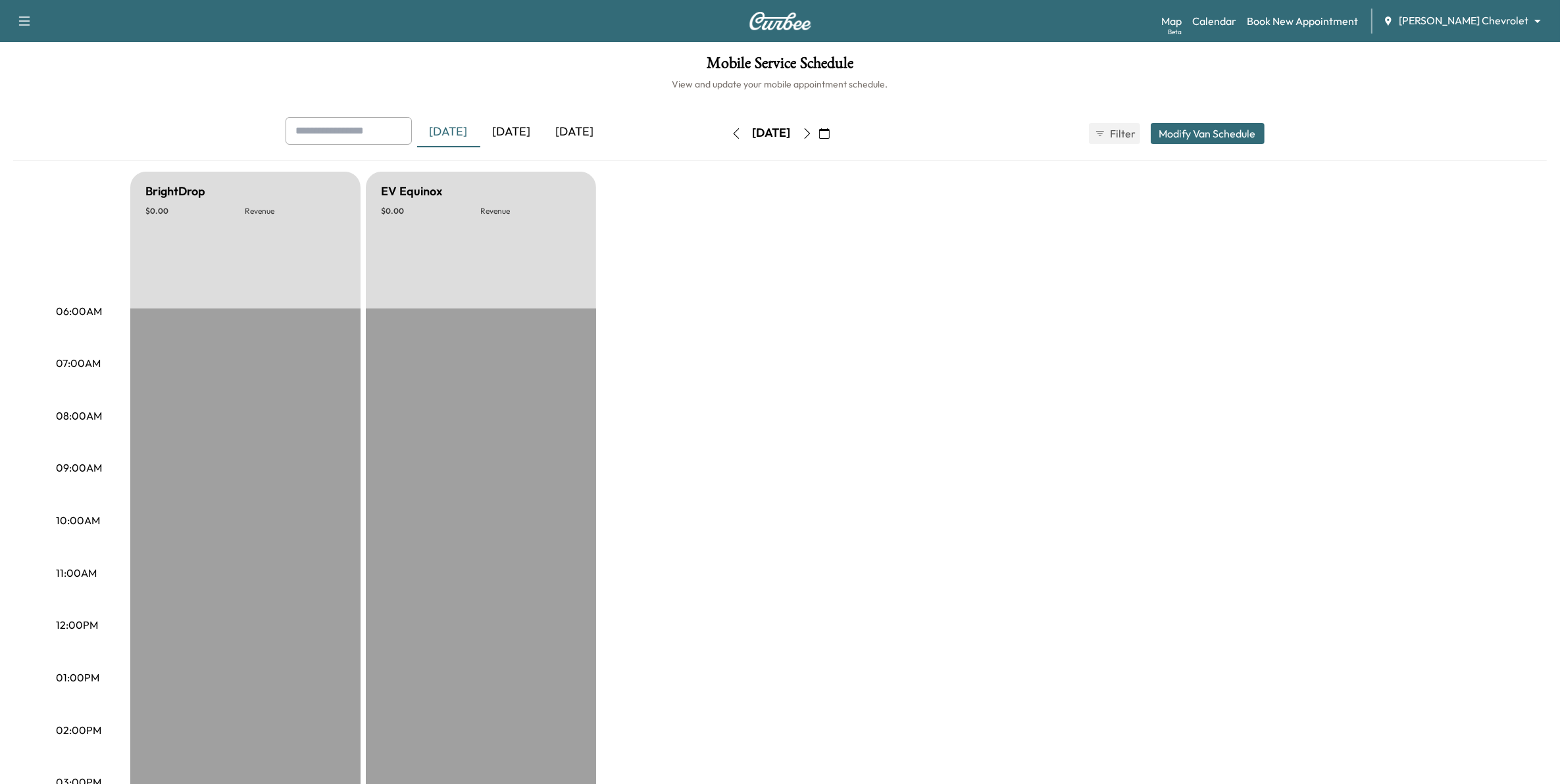
click at [836, 134] on button "button" at bounding box center [824, 133] width 22 height 21
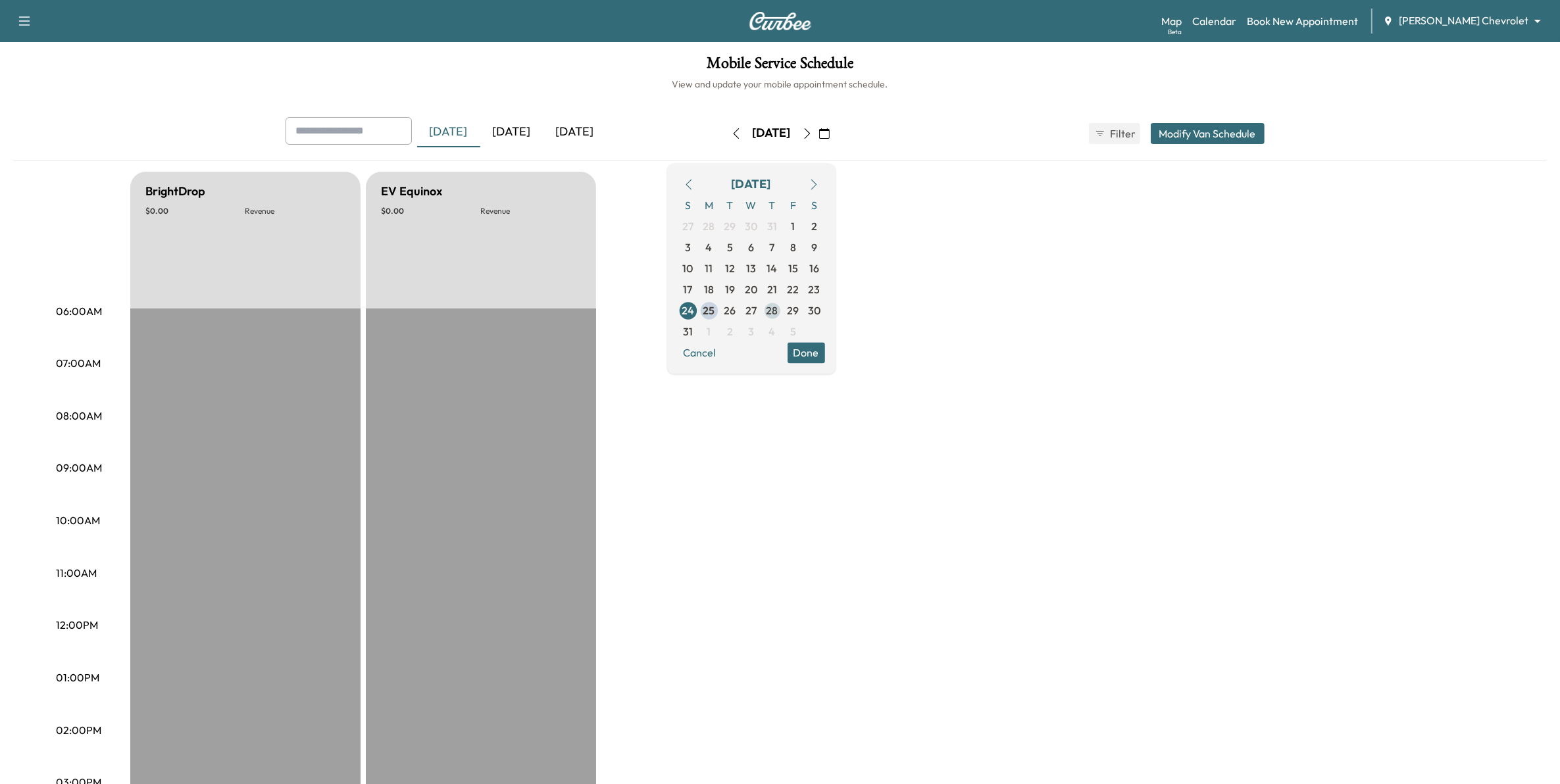
click at [783, 314] on span "28" at bounding box center [772, 310] width 21 height 21
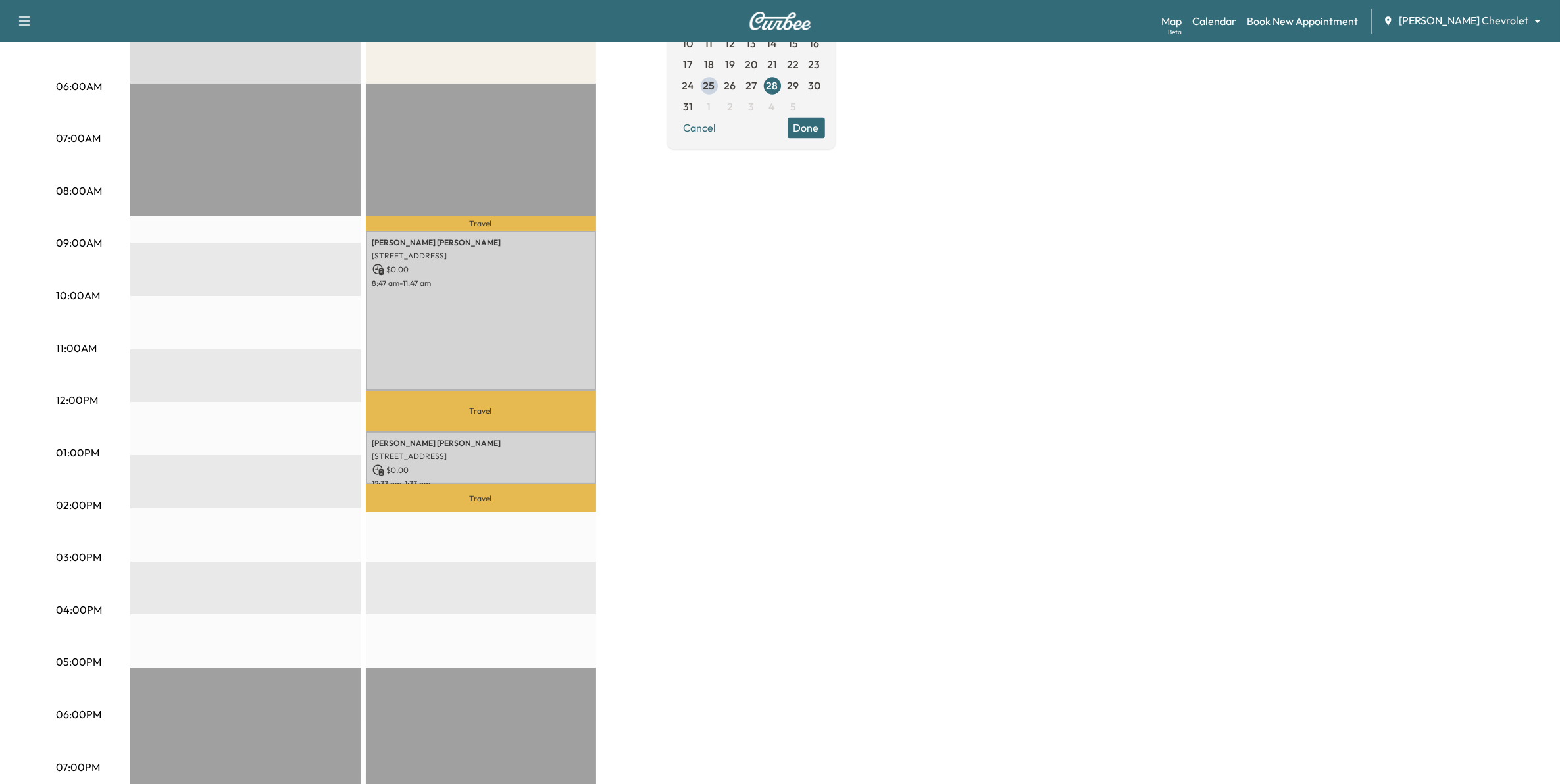
scroll to position [246, 0]
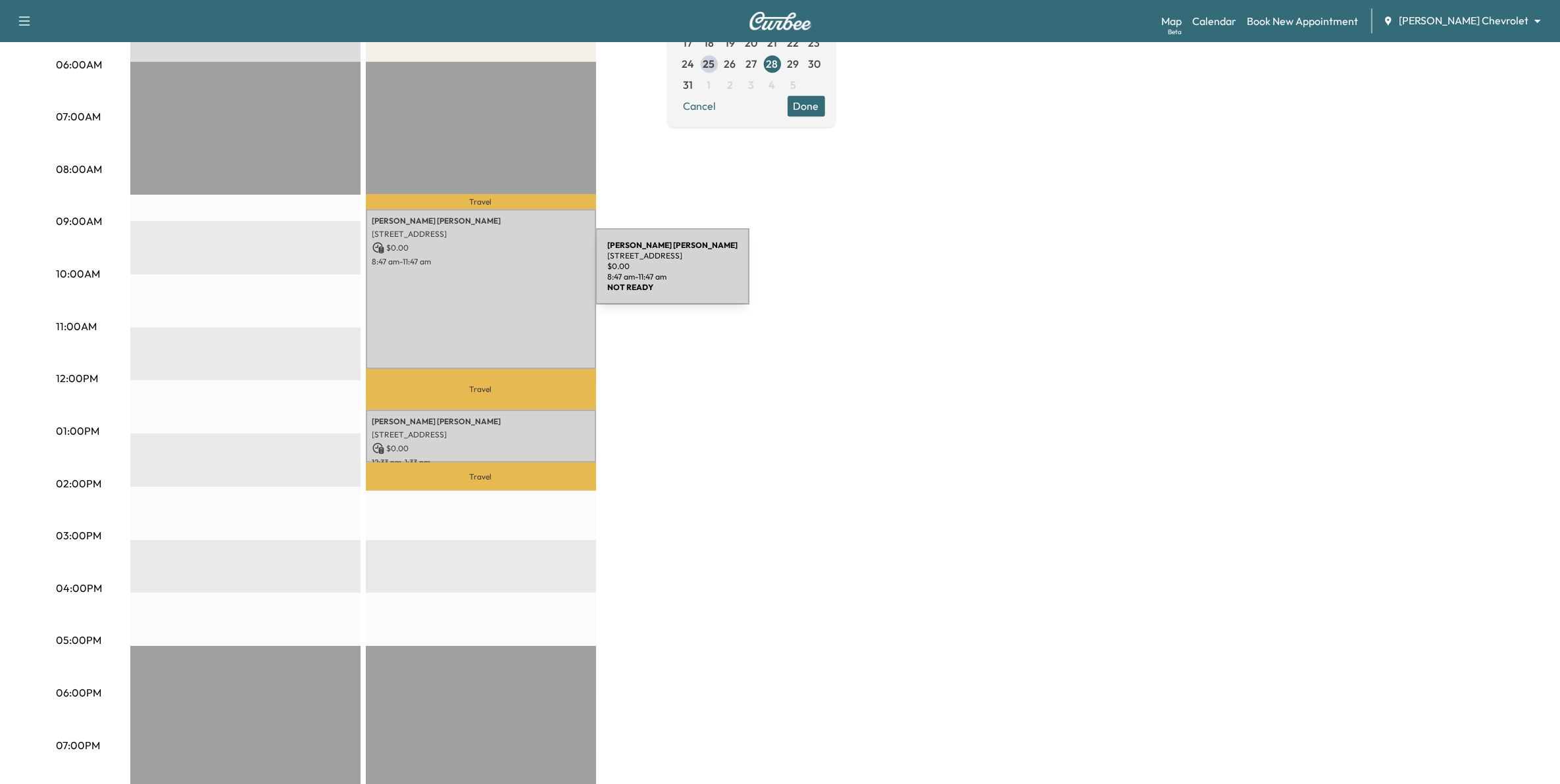
click at [497, 274] on div "[PERSON_NAME] [STREET_ADDRESS] $ 0.00 8:47 am - 11:47 am" at bounding box center [481, 289] width 230 height 159
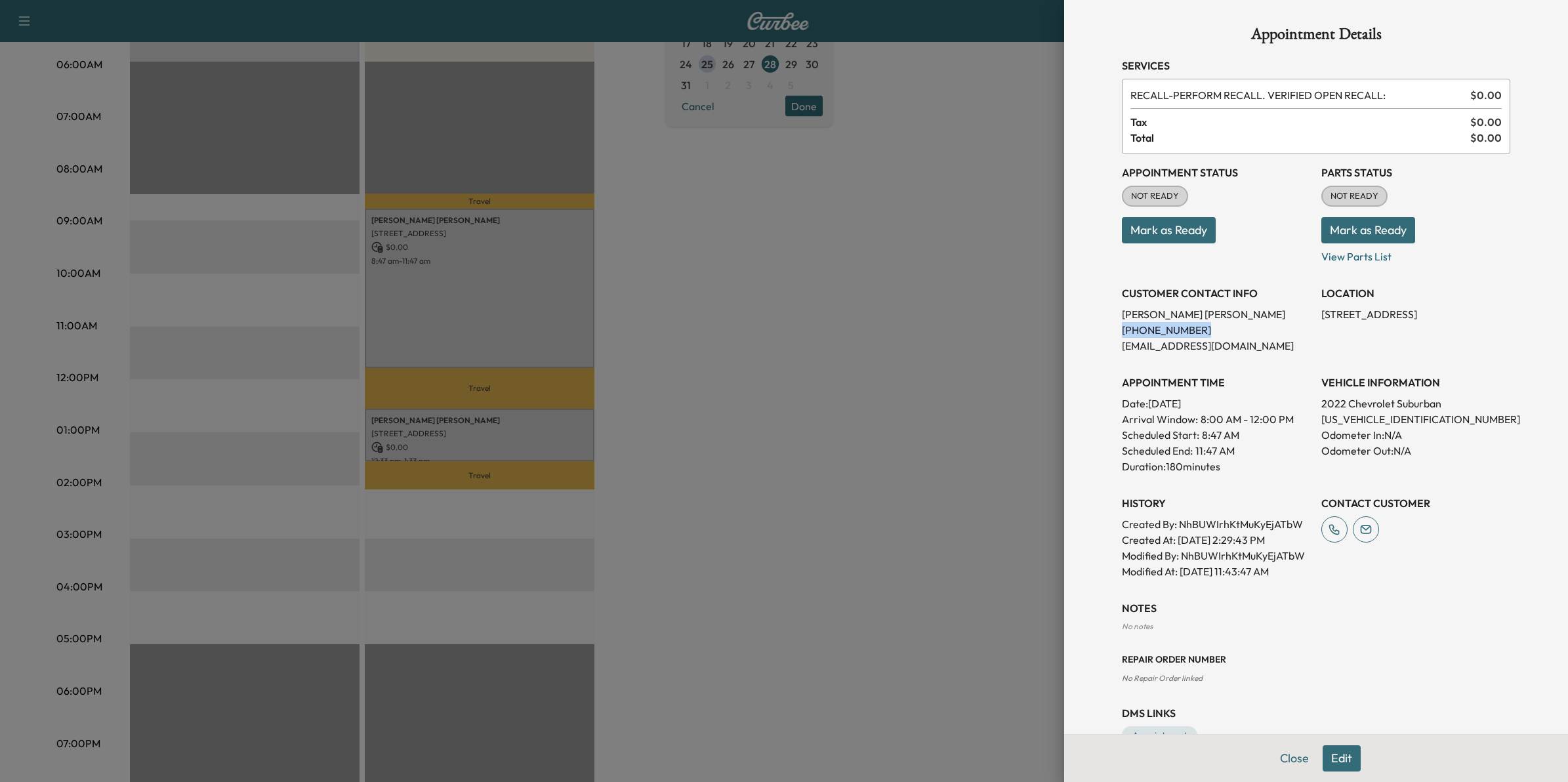
drag, startPoint x: 1184, startPoint y: 326, endPoint x: 1106, endPoint y: 329, distance: 78.1
click at [1106, 329] on div "Appointment Details Services RECALL - PERFORM RECALL. VERIFIED OPEN RECALL: $ 0…" at bounding box center [1316, 385] width 420 height 770
drag, startPoint x: 1106, startPoint y: 329, endPoint x: 1115, endPoint y: 330, distance: 9.1
copy p "[PHONE_NUMBER]"
drag, startPoint x: 605, startPoint y: 297, endPoint x: 614, endPoint y: 309, distance: 15.0
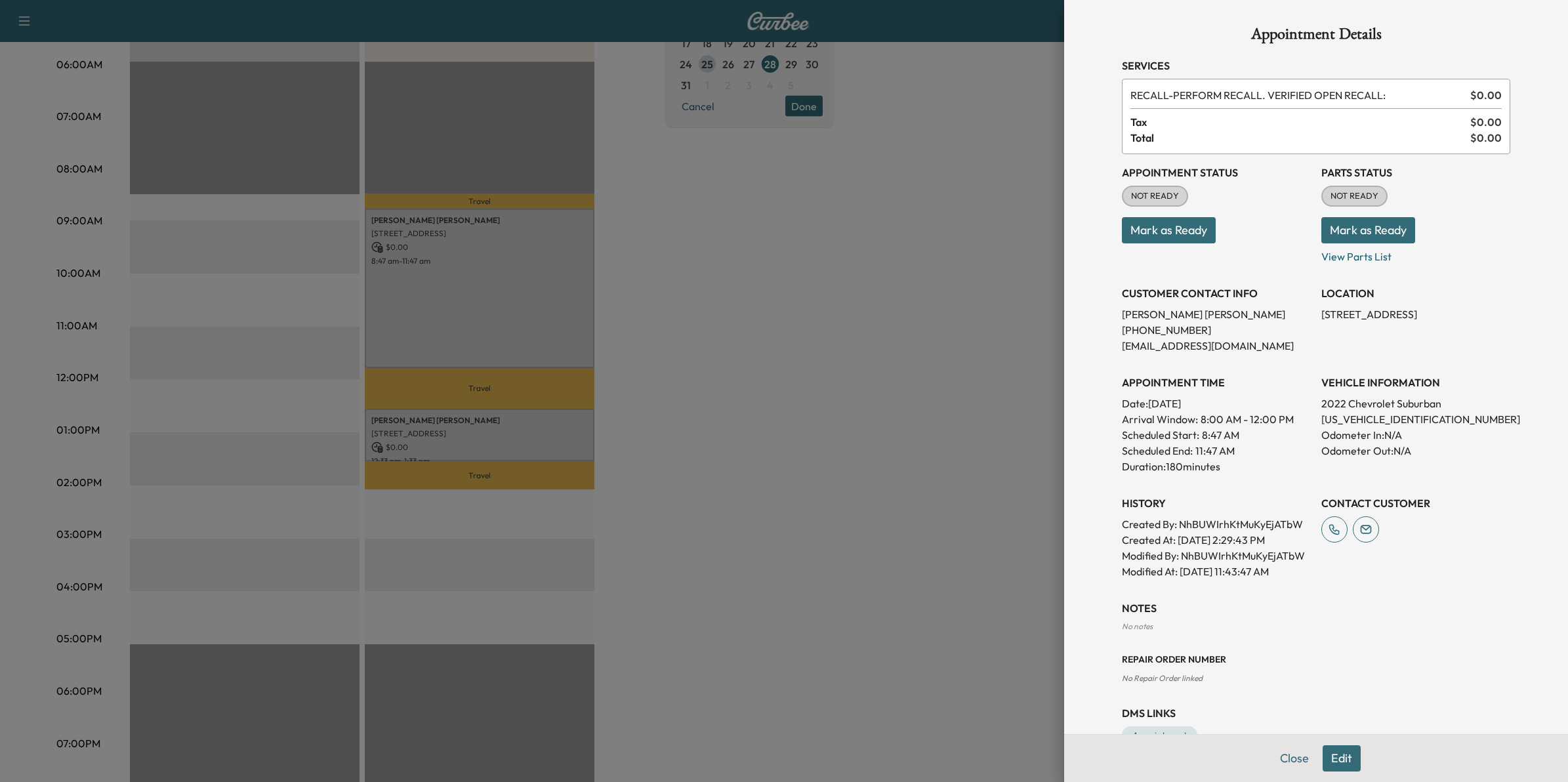
click at [605, 297] on div at bounding box center [784, 391] width 1568 height 782
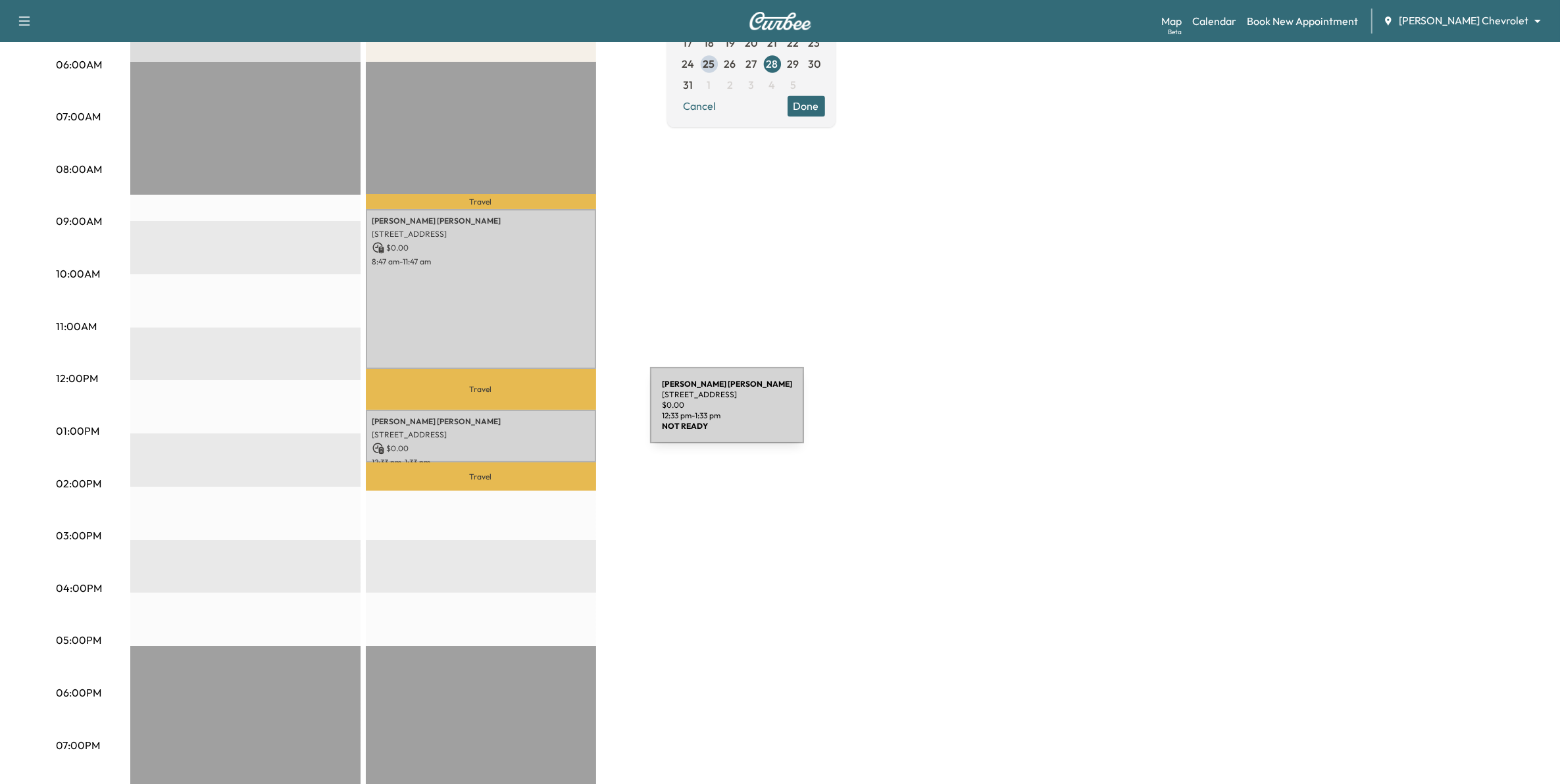
click at [550, 416] on p "Dean Schlaak" at bounding box center [481, 421] width 217 height 11
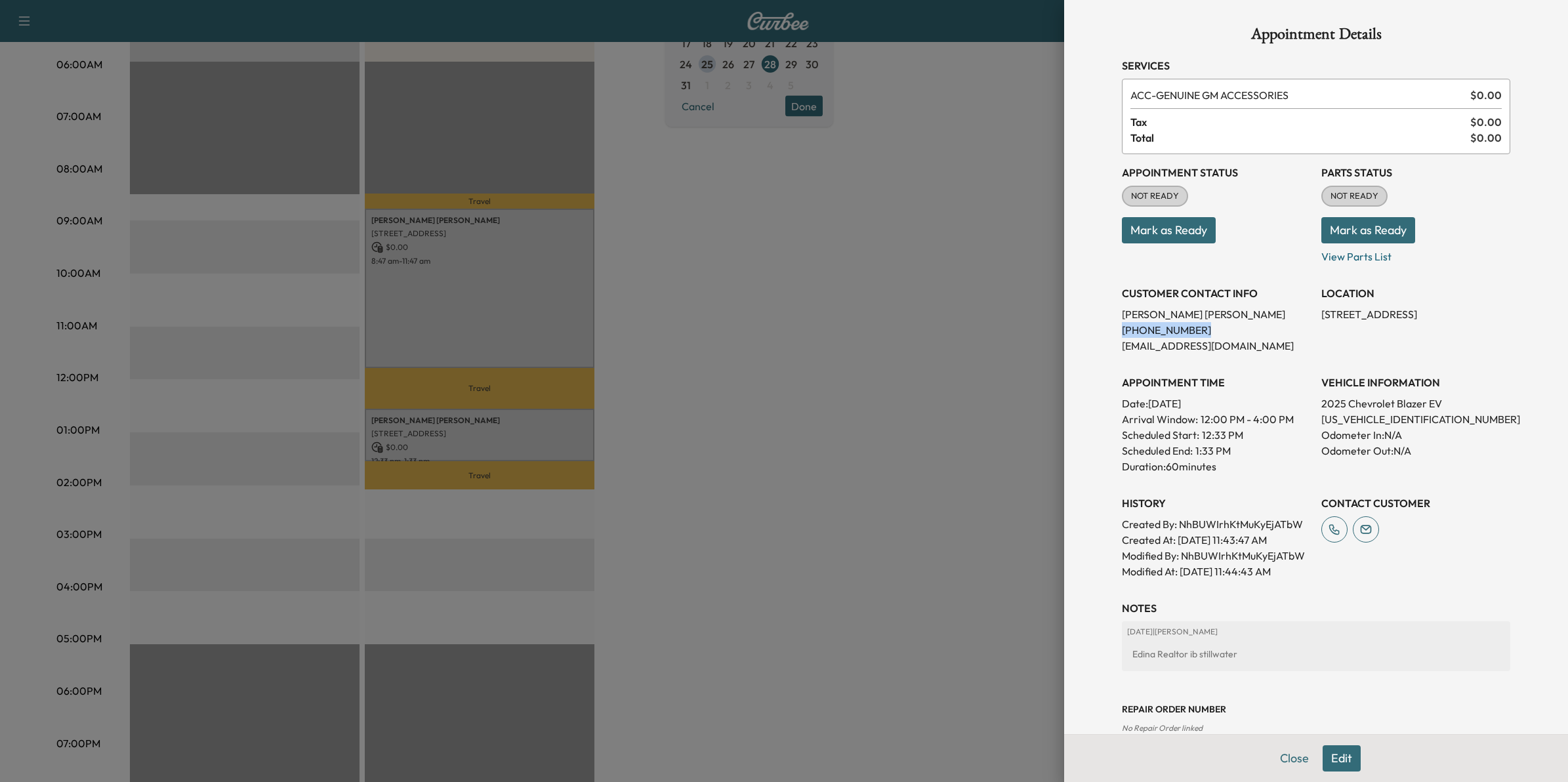
drag, startPoint x: 1181, startPoint y: 326, endPoint x: 1087, endPoint y: 325, distance: 94.0
click at [1087, 325] on div "Appointment Details Services ACC - GENUINE GM ACCESSORIES $ 0.00 Tax $ 0.00 Tot…" at bounding box center [1316, 391] width 504 height 782
drag, startPoint x: 1087, startPoint y: 325, endPoint x: 1122, endPoint y: 326, distance: 35.0
click at [851, 401] on div at bounding box center [784, 391] width 1568 height 782
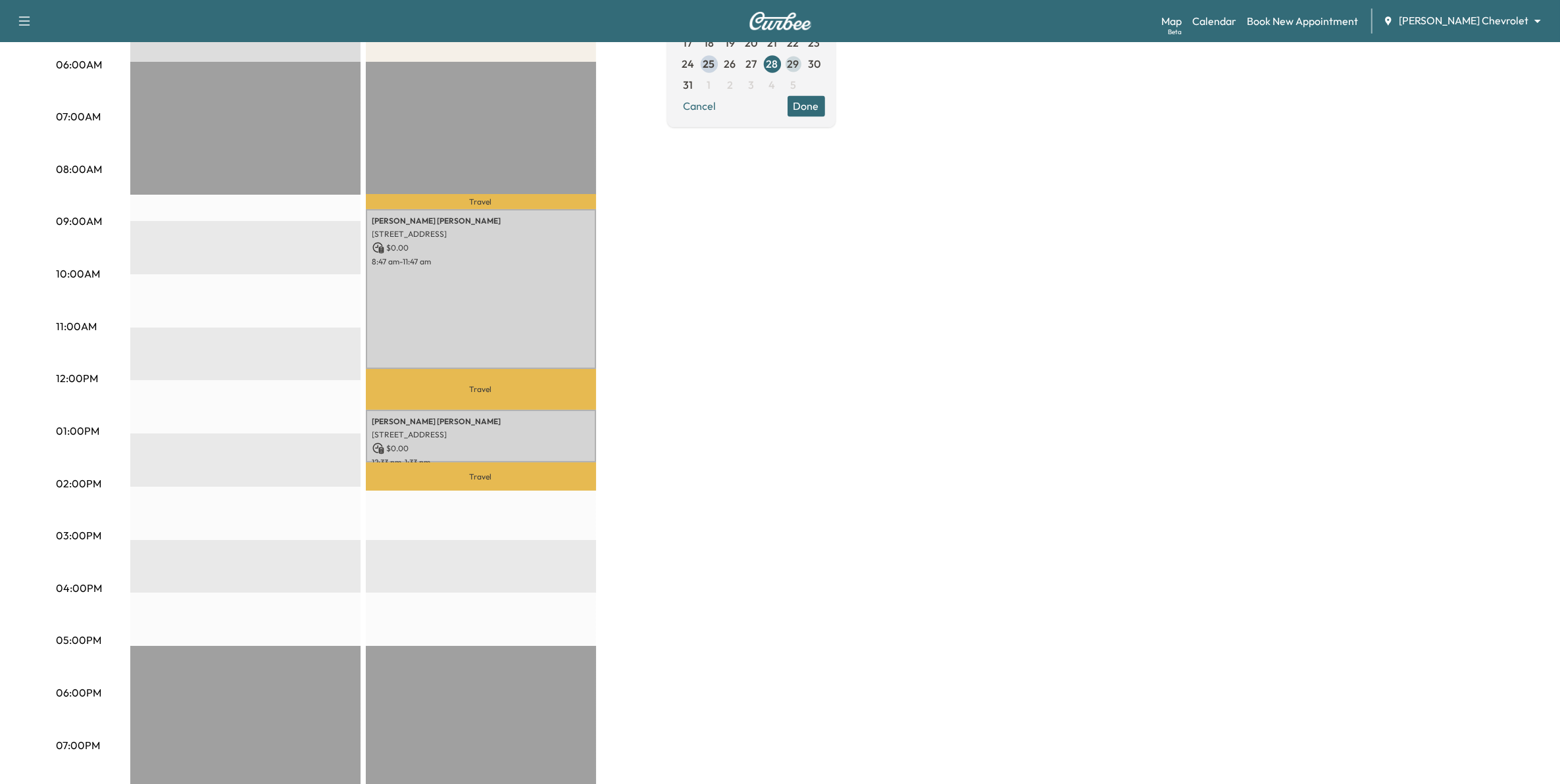
click at [799, 67] on span "29" at bounding box center [793, 64] width 12 height 16
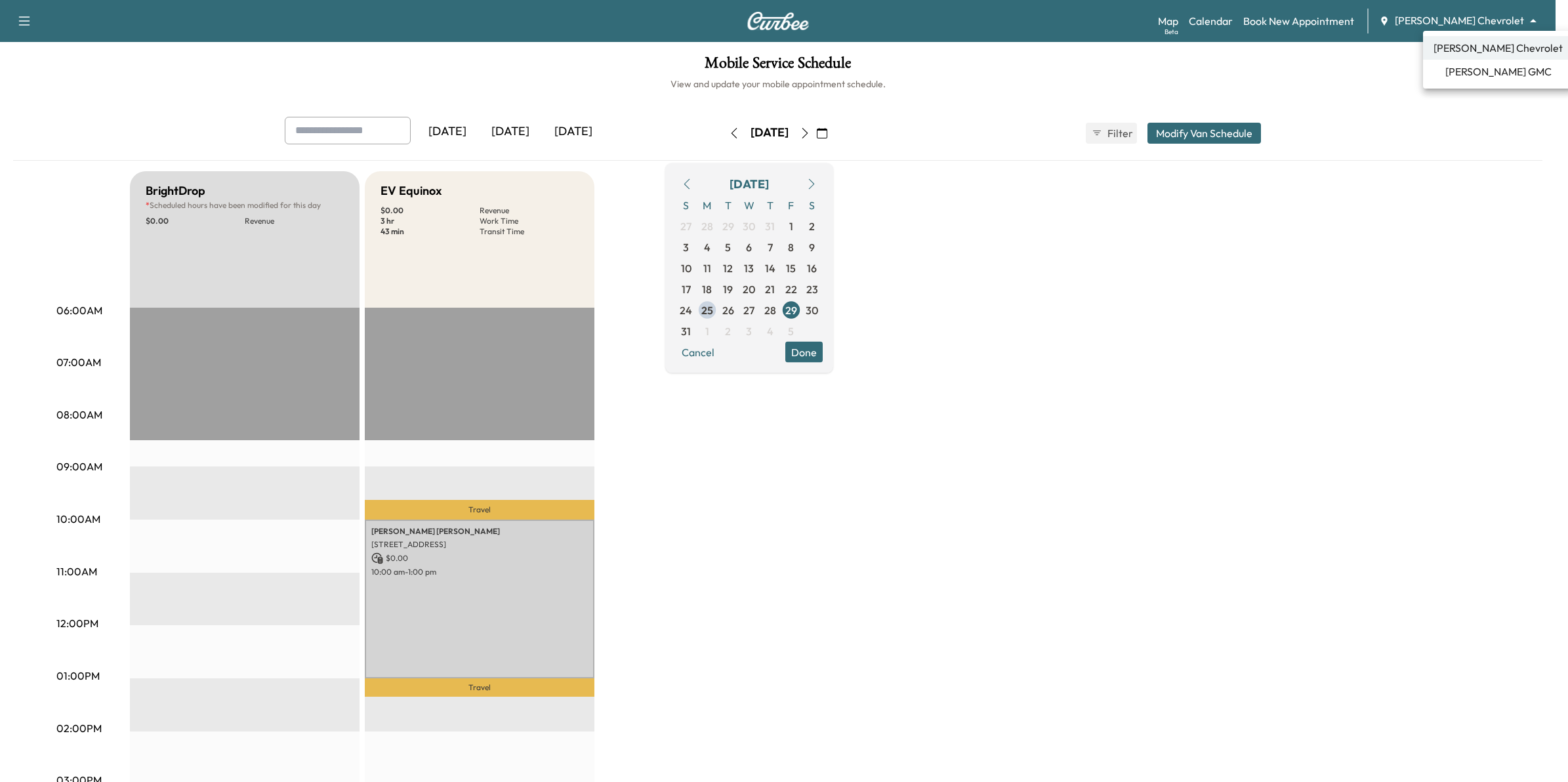
click at [1463, 13] on body "Support Log Out Map Beta Calendar Book New Appointment Mauer Chevrolet ********…" at bounding box center [784, 391] width 1568 height 782
click at [1458, 71] on span "[PERSON_NAME] GMC" at bounding box center [1497, 71] width 106 height 16
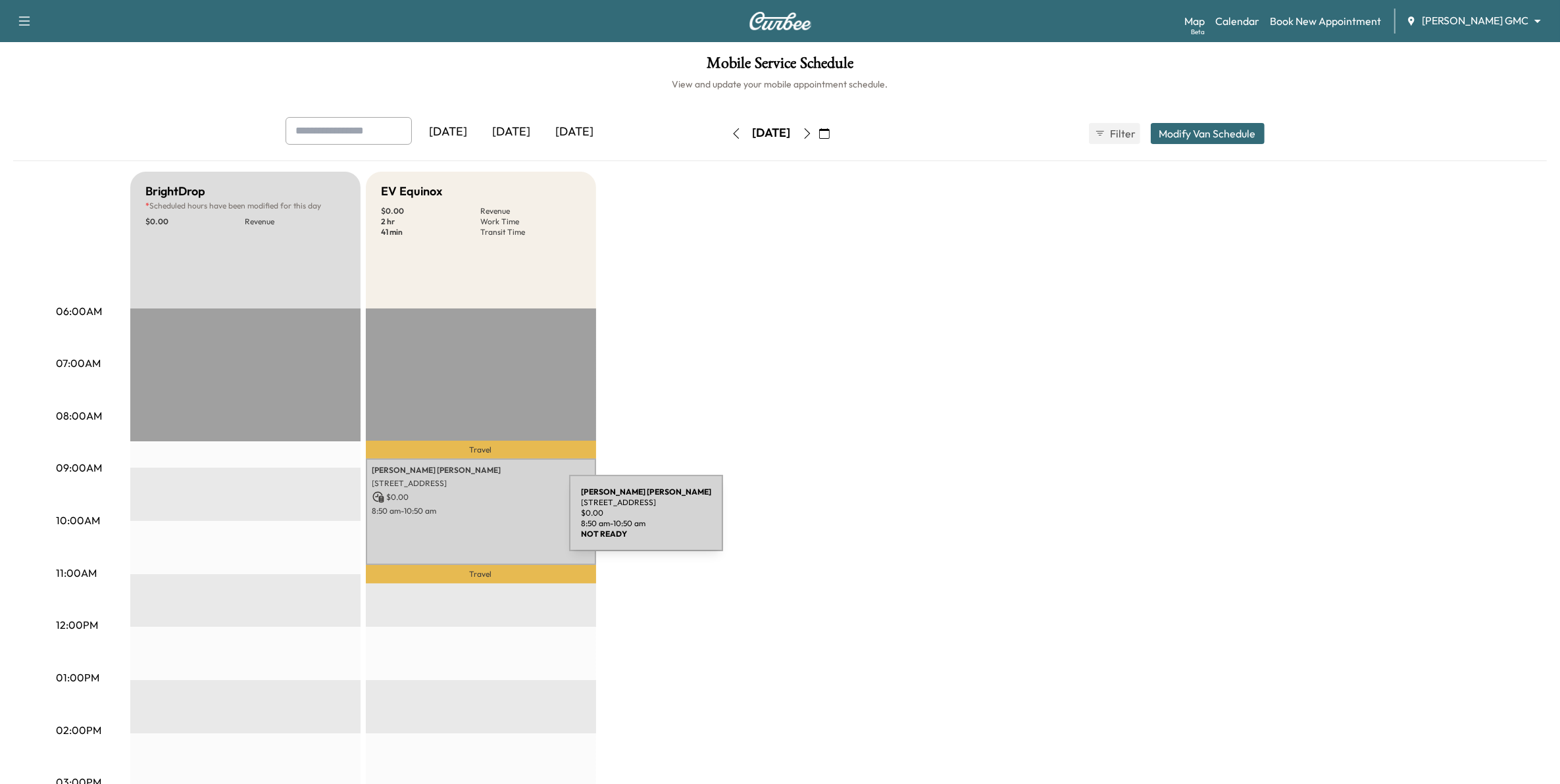
click at [471, 521] on div "jose Gonzales 205 Arbor Ln, Burnsville, MN 55337, USA $ 0.00 8:50 am - 10:50 am" at bounding box center [481, 511] width 230 height 107
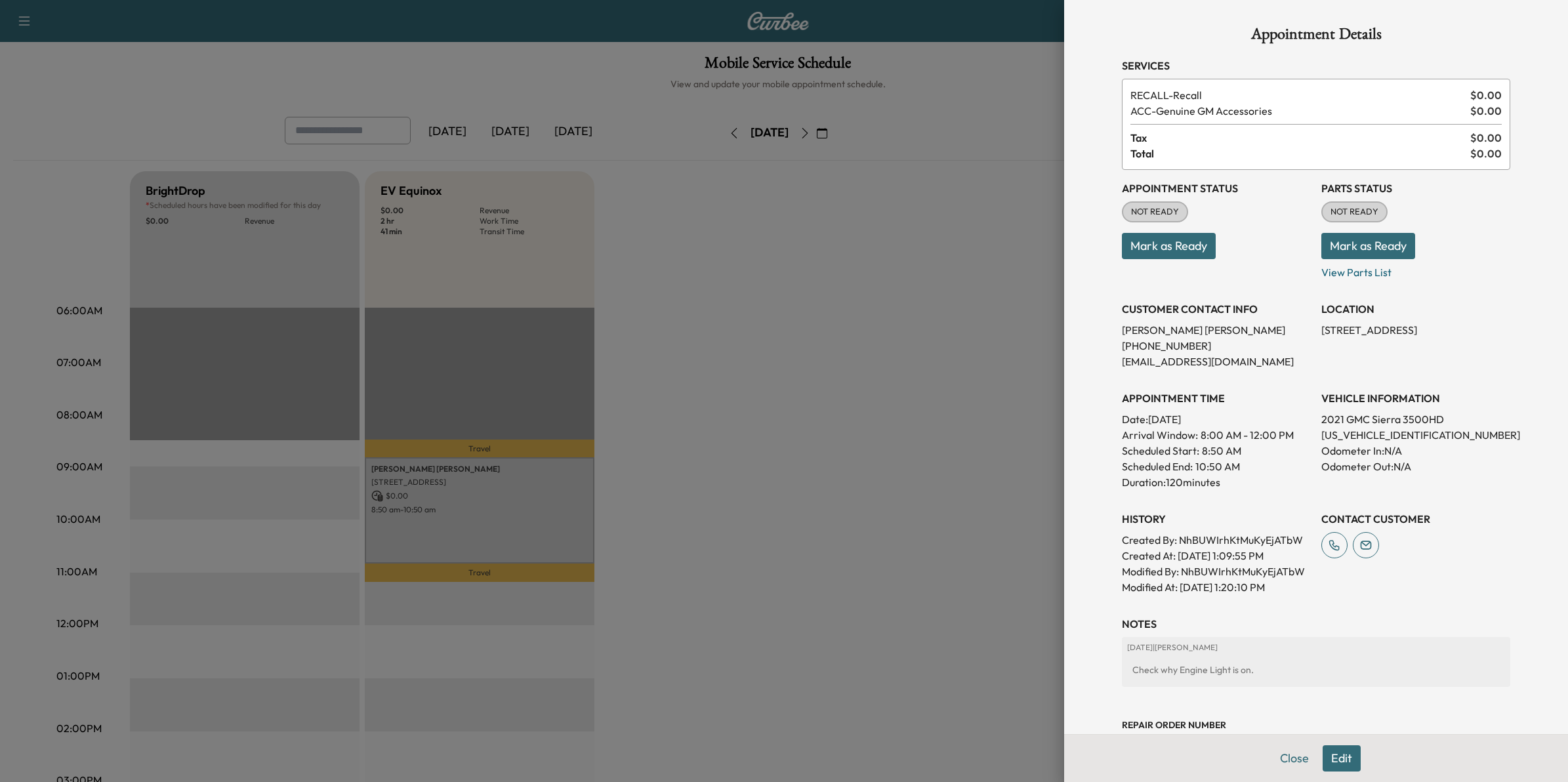
drag, startPoint x: 871, startPoint y: 500, endPoint x: 864, endPoint y: 506, distance: 9.2
click at [871, 501] on div at bounding box center [784, 391] width 1568 height 782
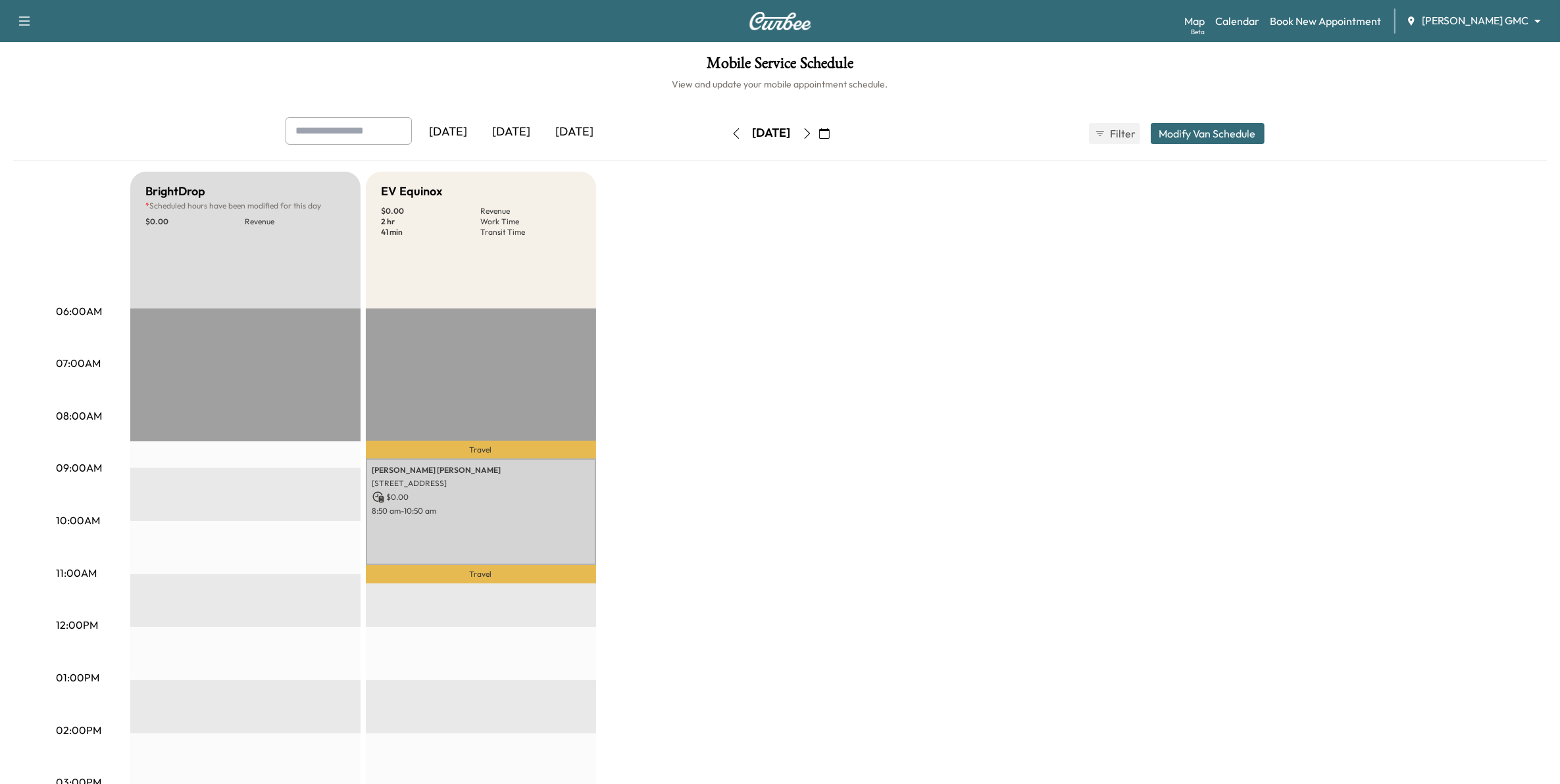
click at [725, 132] on button "button" at bounding box center [736, 133] width 22 height 21
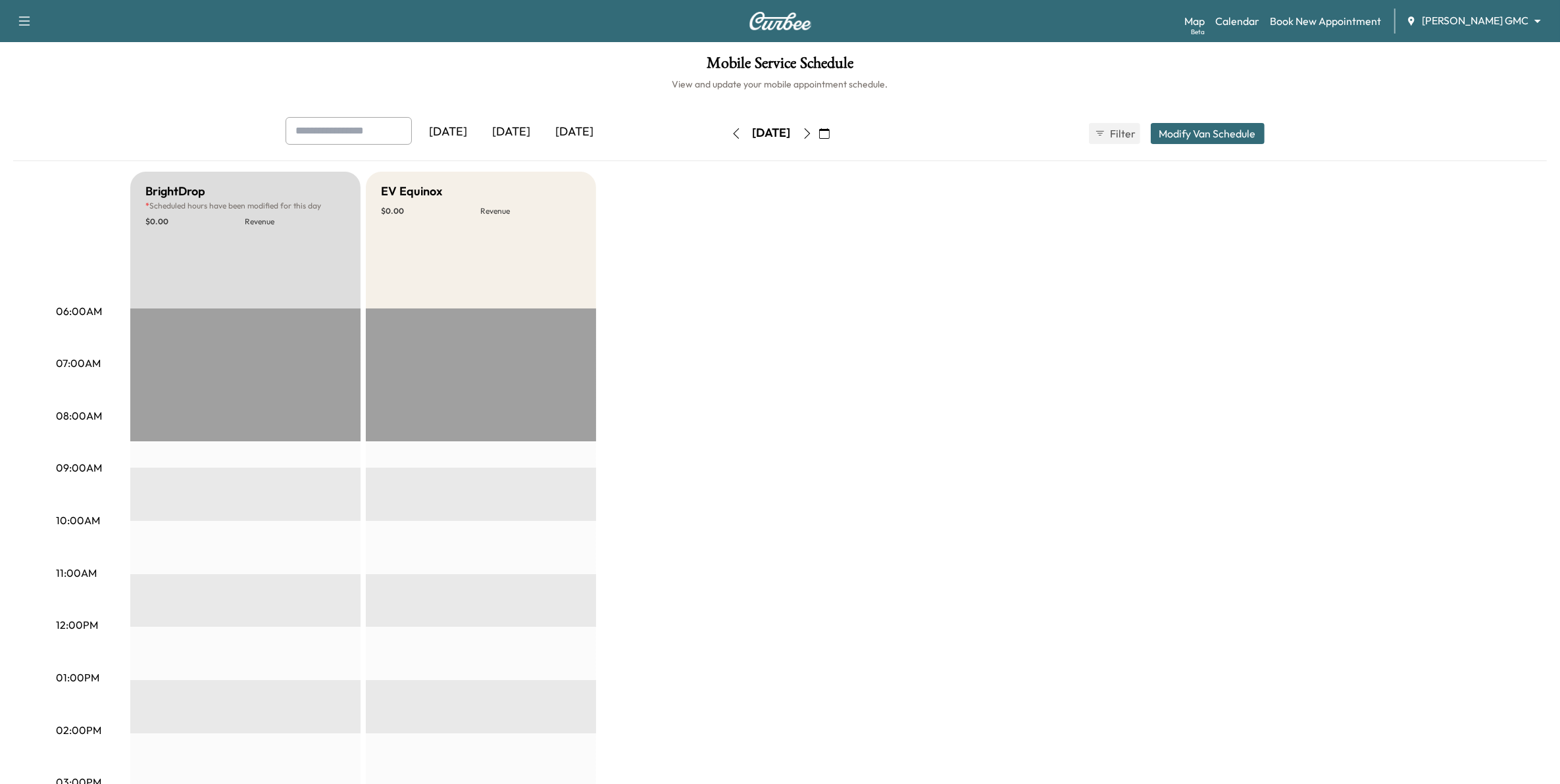
click at [812, 138] on icon "button" at bounding box center [807, 134] width 11 height 11
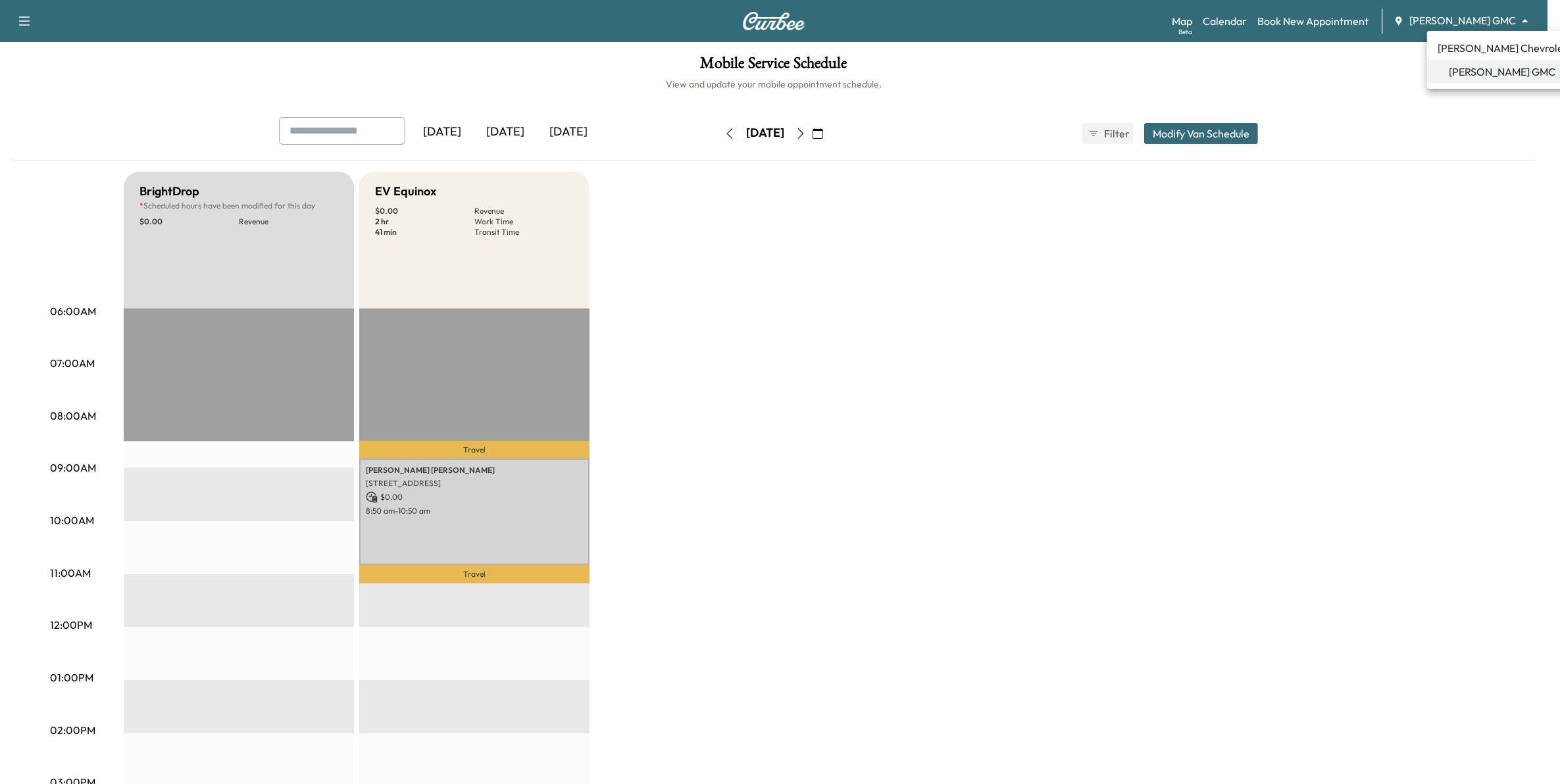
click at [1501, 28] on body "Support Log Out Map Beta Calendar Book New Appointment Mauer GMC ******** ​ Mob…" at bounding box center [780, 392] width 1560 height 784
click at [1481, 48] on span "[PERSON_NAME] Chevrolet" at bounding box center [1502, 48] width 130 height 16
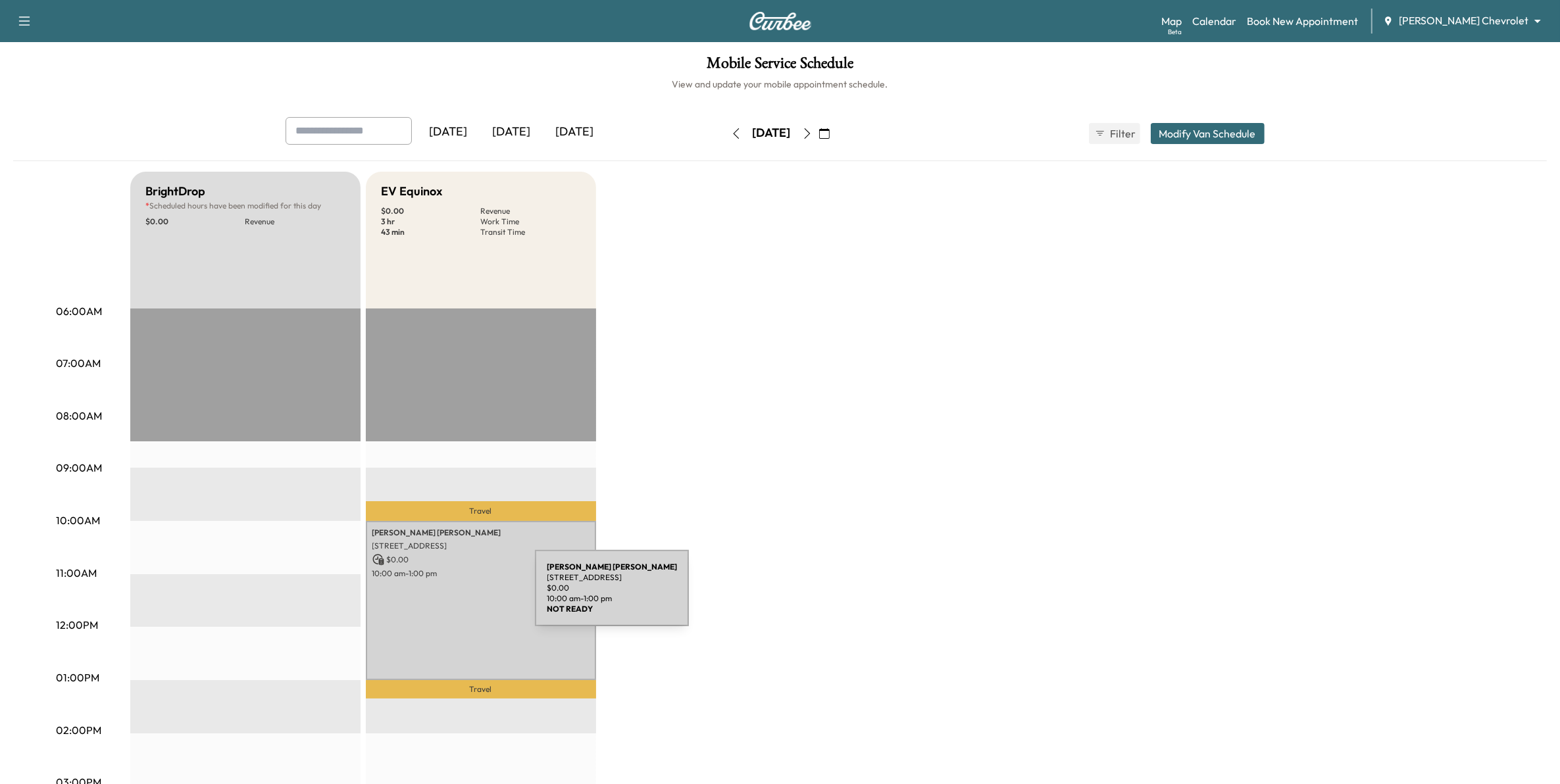
click at [436, 596] on div "Rodney Janke 14967 Echo Way, Apple Valley, MN 55124, USA $ 0.00 10:00 am - 1:00…" at bounding box center [481, 600] width 230 height 159
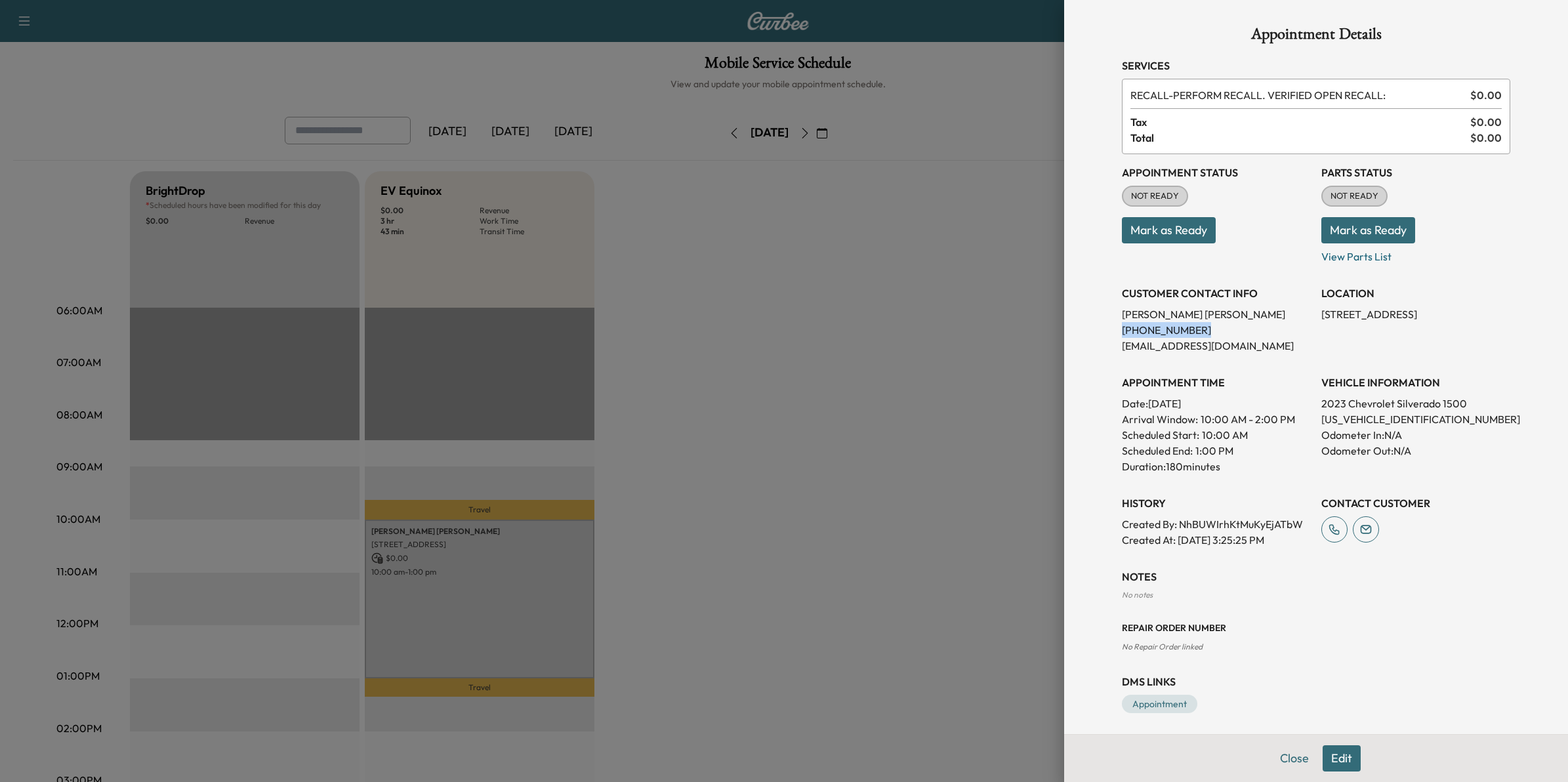
drag, startPoint x: 1181, startPoint y: 332, endPoint x: 1093, endPoint y: 332, distance: 88.0
click at [1106, 332] on div "Appointment Details Services RECALL - PERFORM RECALL. VERIFIED OPEN RECALL: $ 0…" at bounding box center [1316, 369] width 420 height 739
drag, startPoint x: 1093, startPoint y: 332, endPoint x: 1132, endPoint y: 329, distance: 39.1
click at [845, 392] on div at bounding box center [784, 391] width 1568 height 782
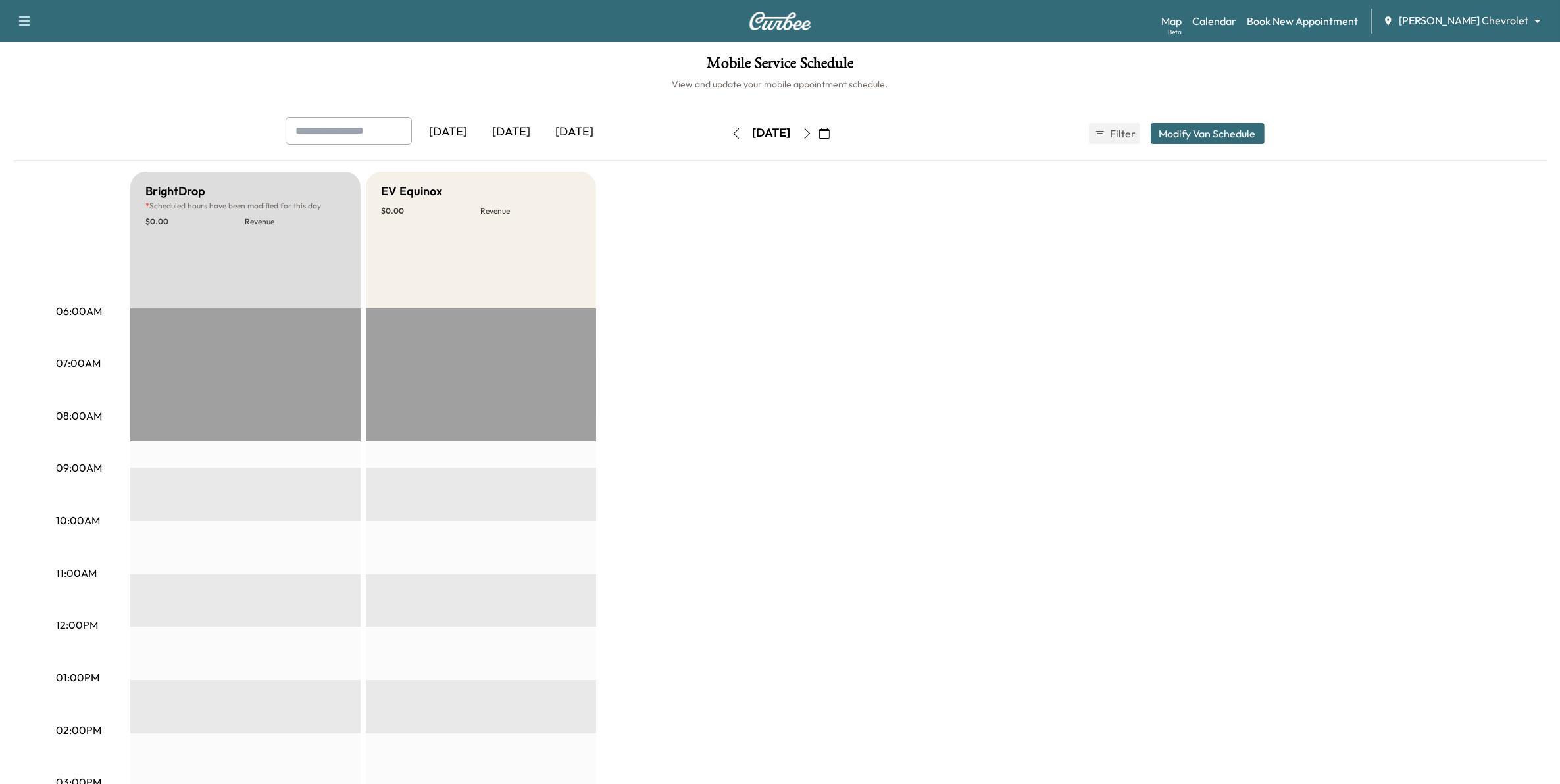
click at [780, 135] on icon "button" at bounding box center [825, 134] width 11 height 11
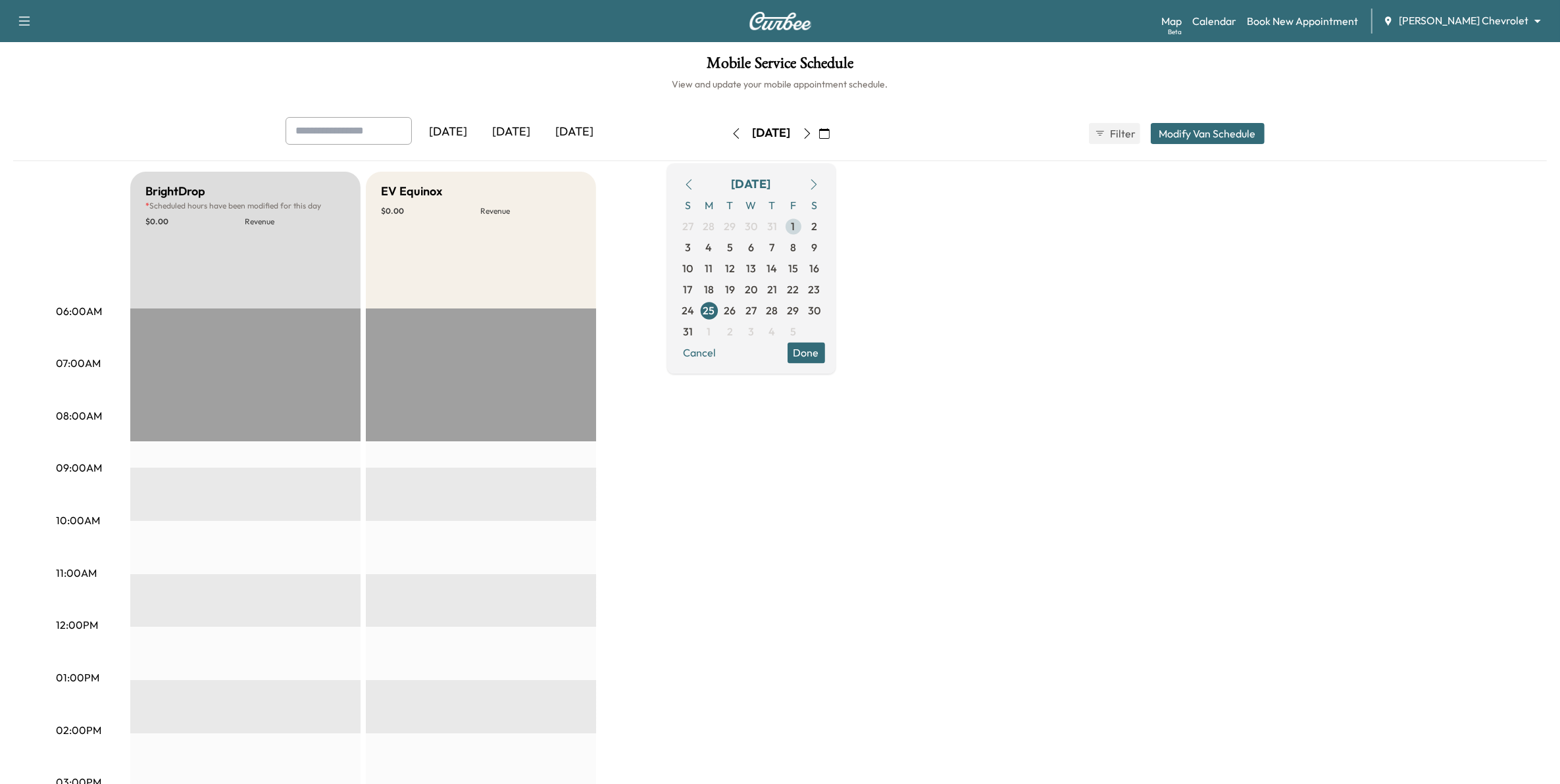
click at [780, 223] on span "1" at bounding box center [793, 226] width 21 height 21
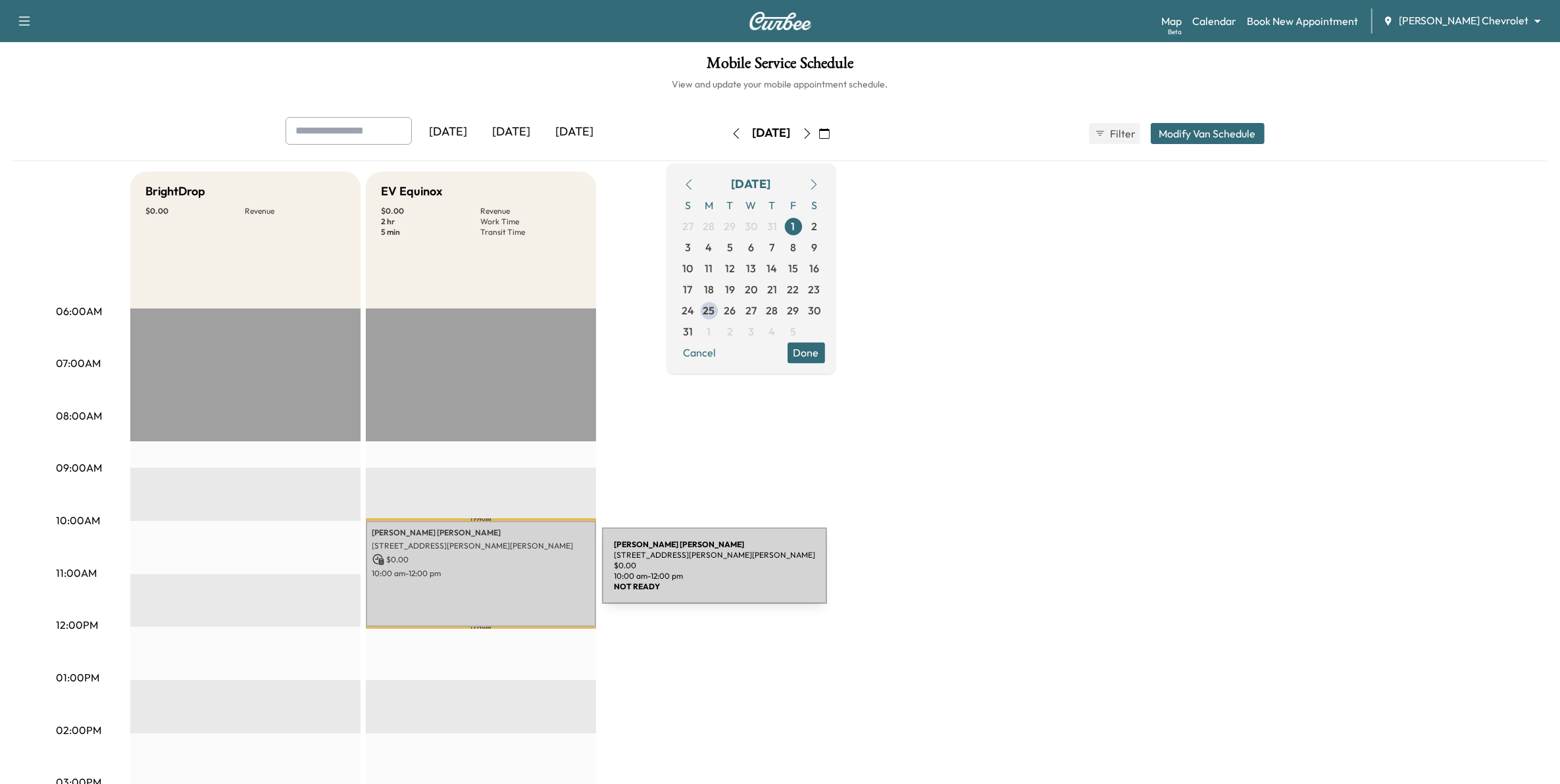
click at [503, 573] on p "10:00 am - 12:00 pm" at bounding box center [481, 573] width 217 height 11
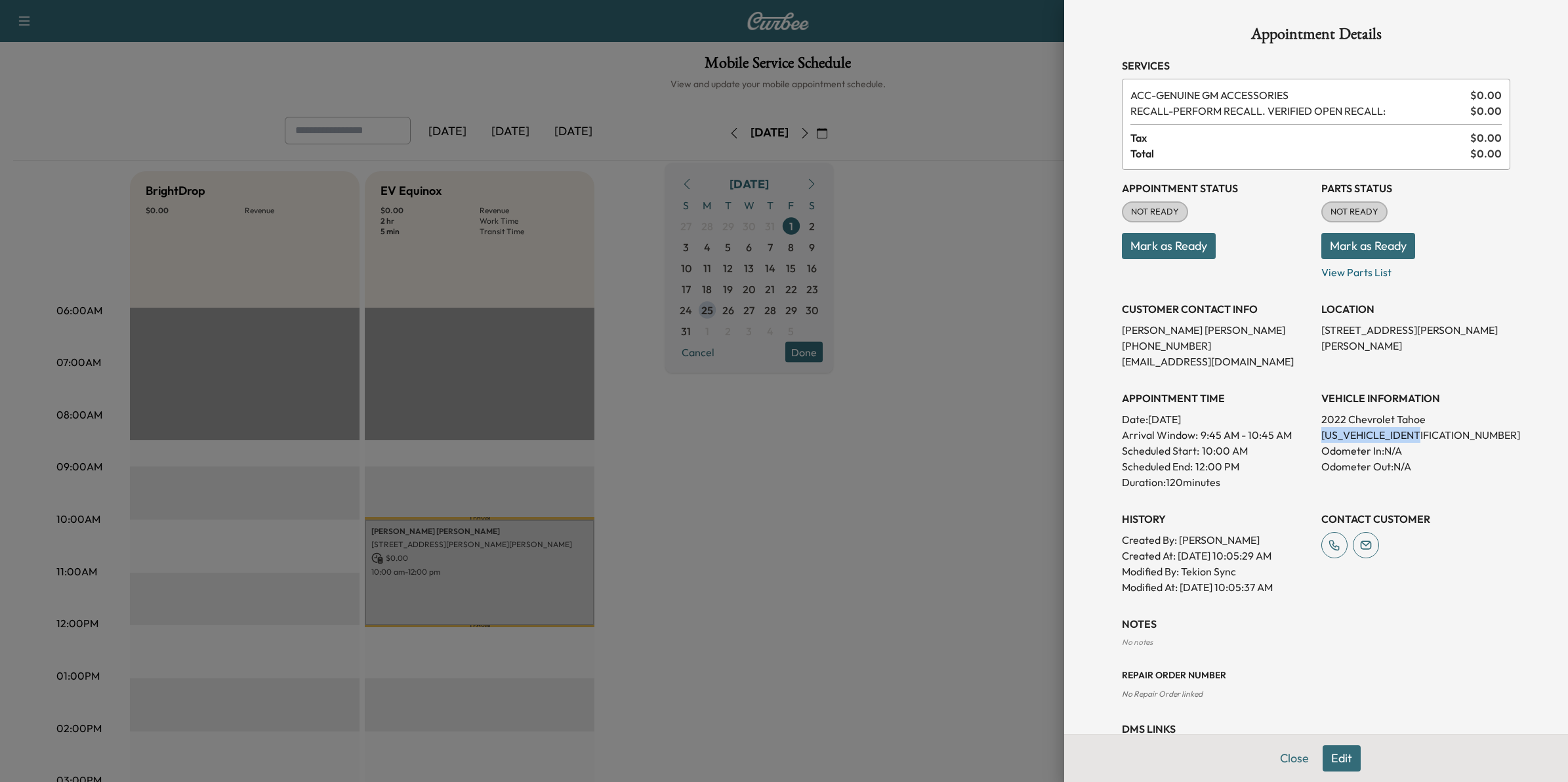
drag, startPoint x: 1421, startPoint y: 433, endPoint x: 1309, endPoint y: 433, distance: 112.0
click at [778, 433] on p "1GNSKPKD9NR161663" at bounding box center [1415, 435] width 189 height 16
copy p "1GNSKPKD9NR161663"
click at [778, 382] on div at bounding box center [784, 391] width 1568 height 782
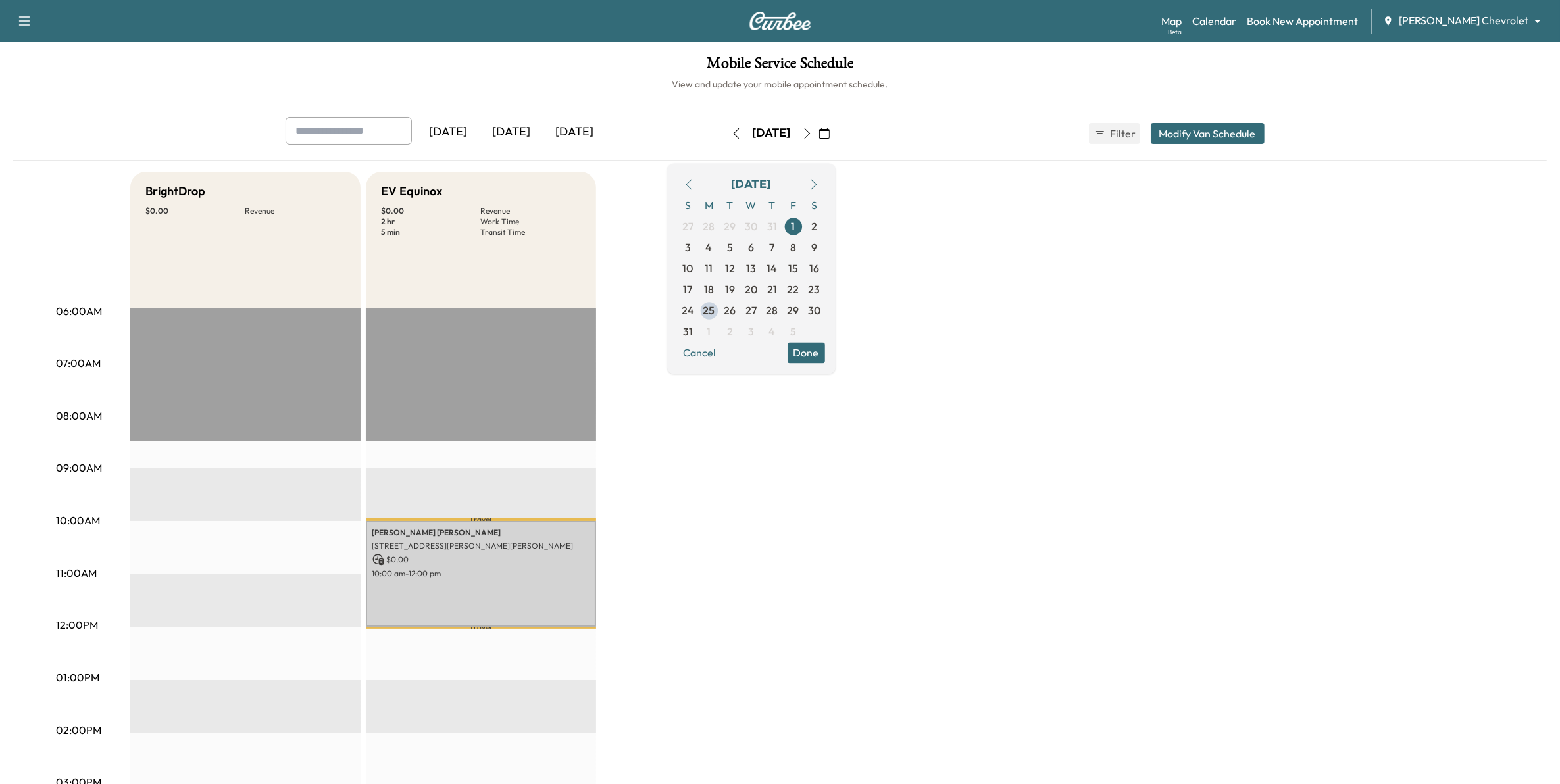
click at [780, 188] on icon "button" at bounding box center [814, 185] width 11 height 11
click at [711, 226] on span "1" at bounding box center [709, 227] width 4 height 16
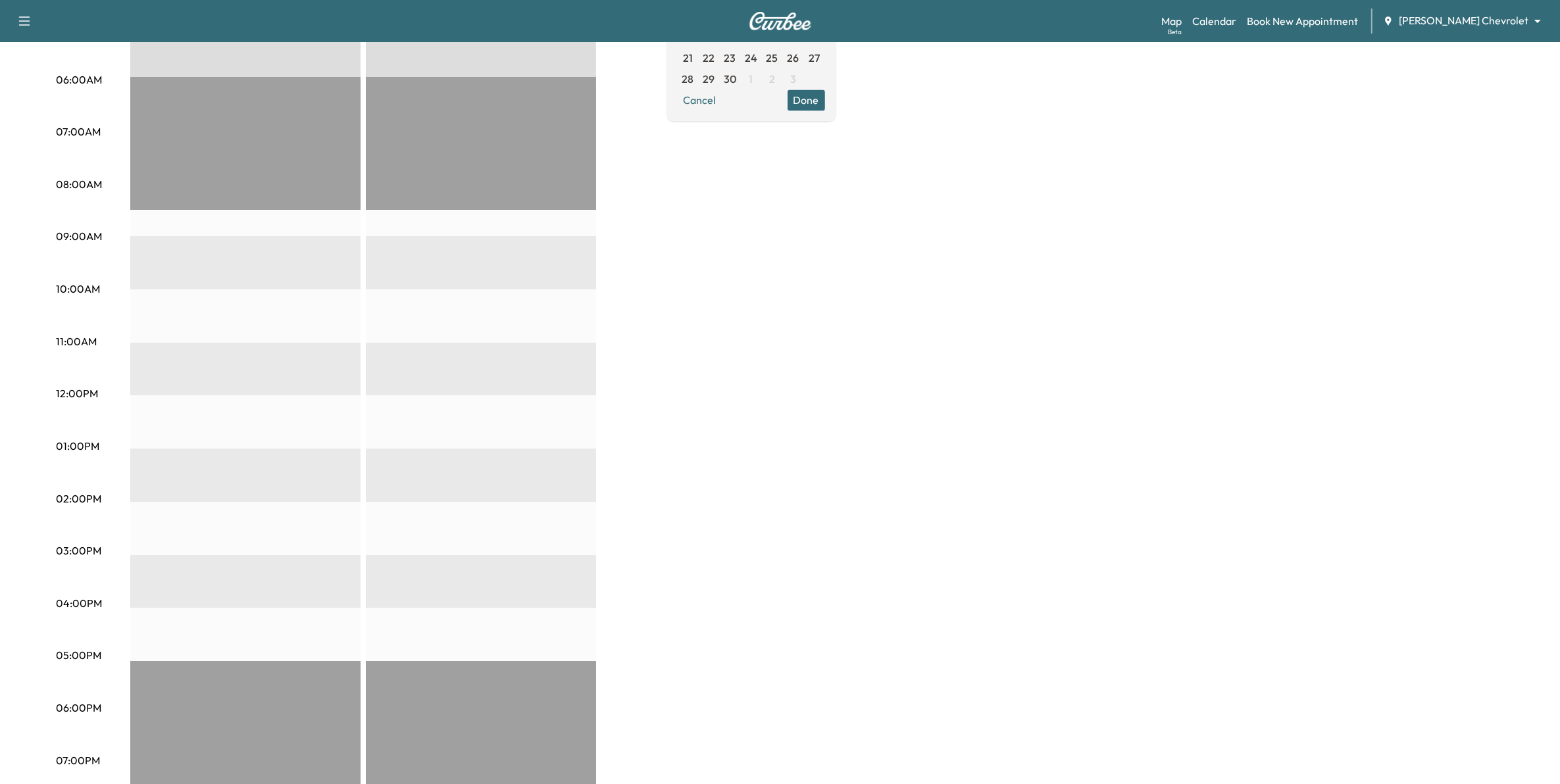
scroll to position [82, 0]
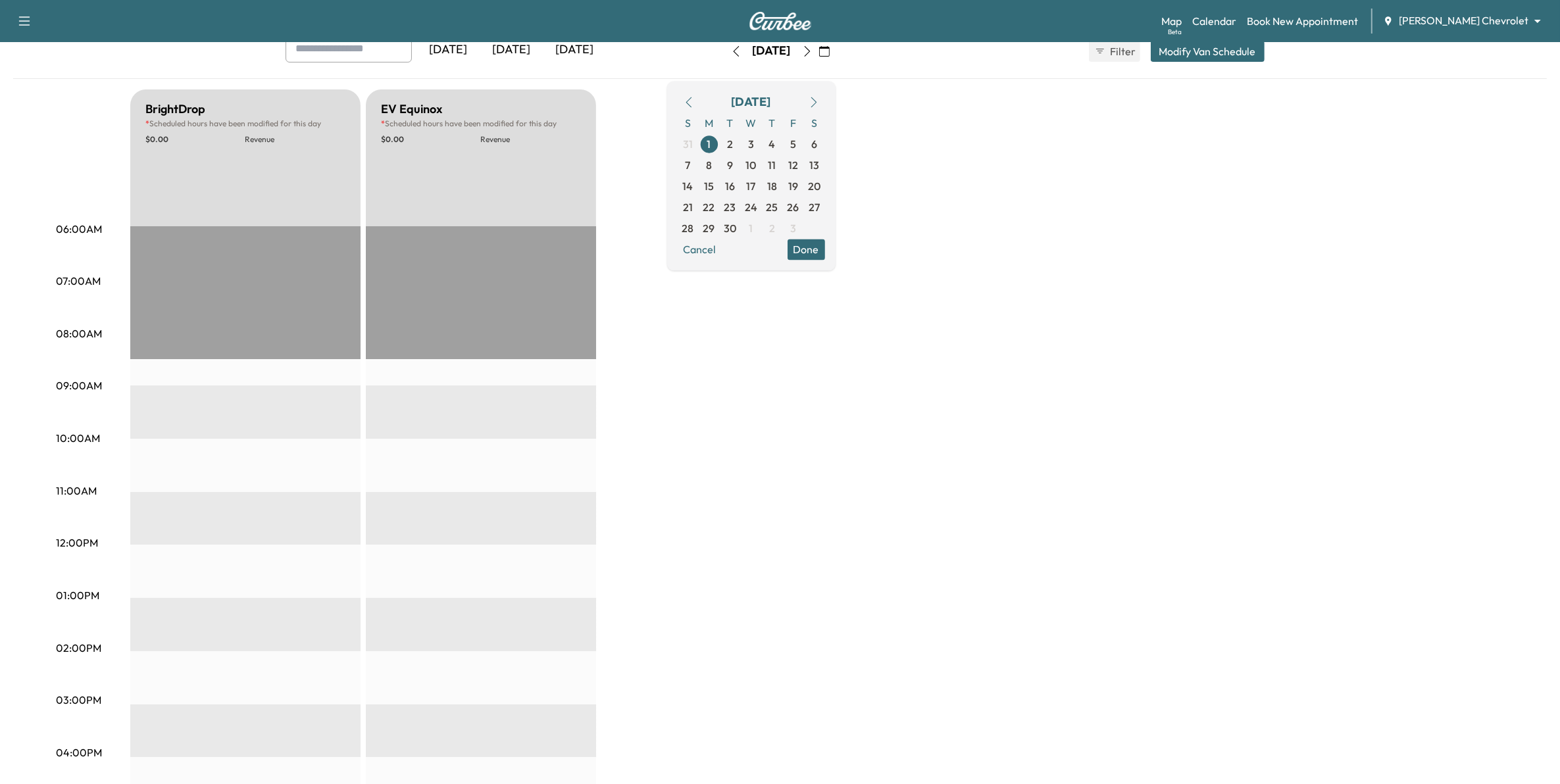
click at [780, 29] on div "Mauer Chevrolet ******** ​" at bounding box center [1466, 22] width 167 height 16
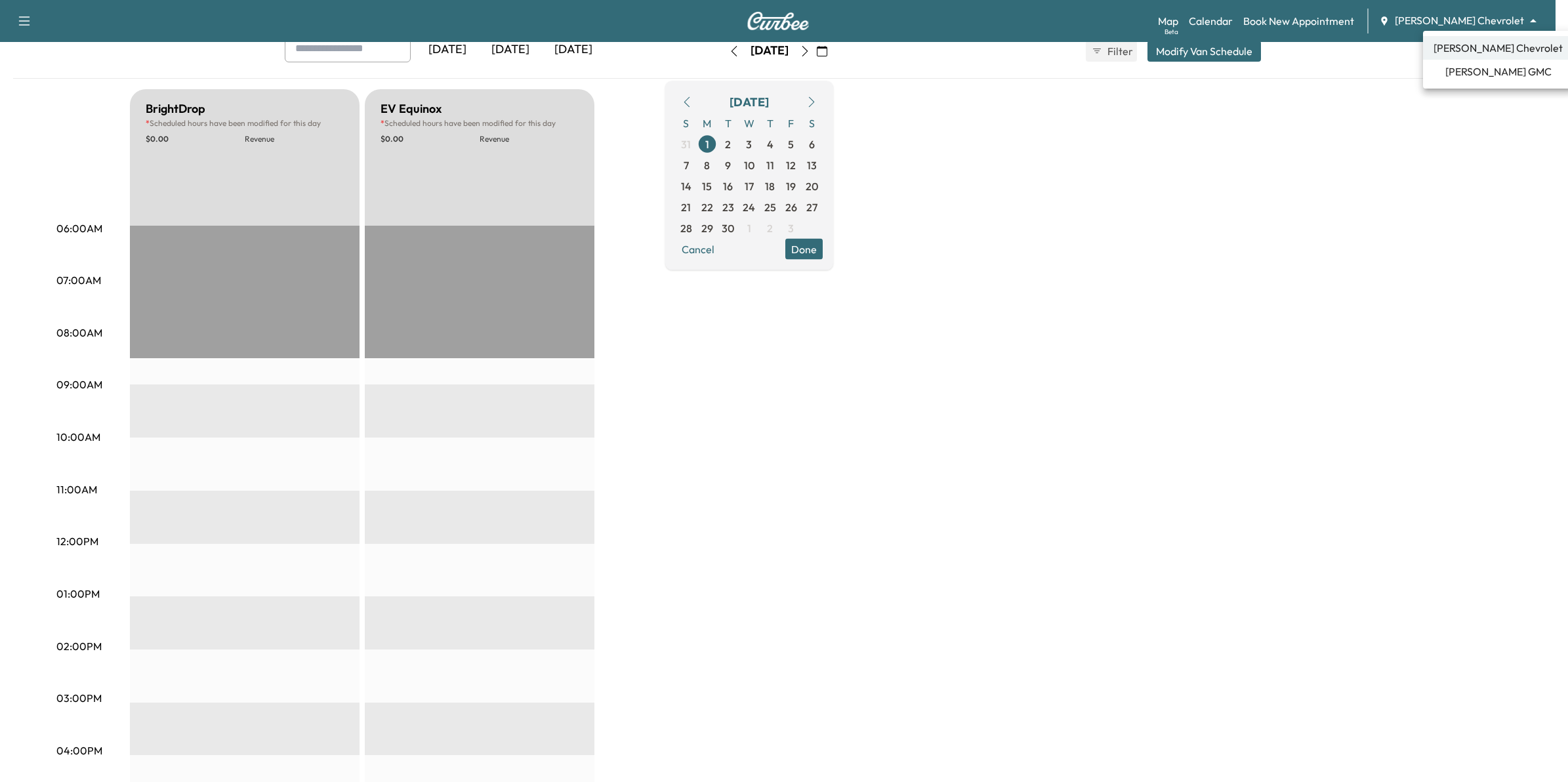
click at [778, 24] on body "Support Log Out Map Beta Calendar Book New Appointment Mauer Chevrolet ********…" at bounding box center [784, 308] width 1568 height 782
click at [778, 66] on span "[PERSON_NAME] GMC" at bounding box center [1497, 71] width 106 height 16
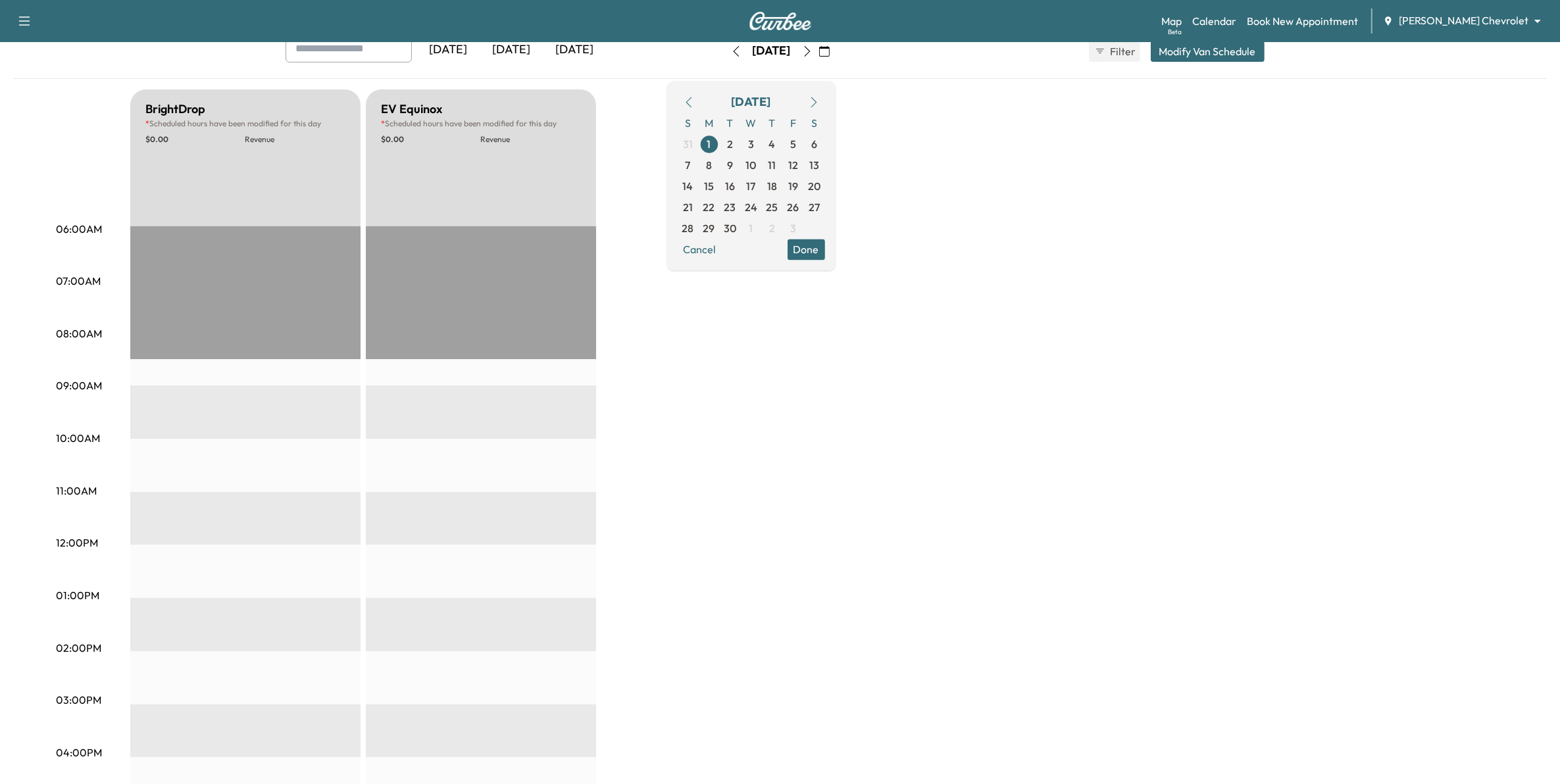
scroll to position [0, 0]
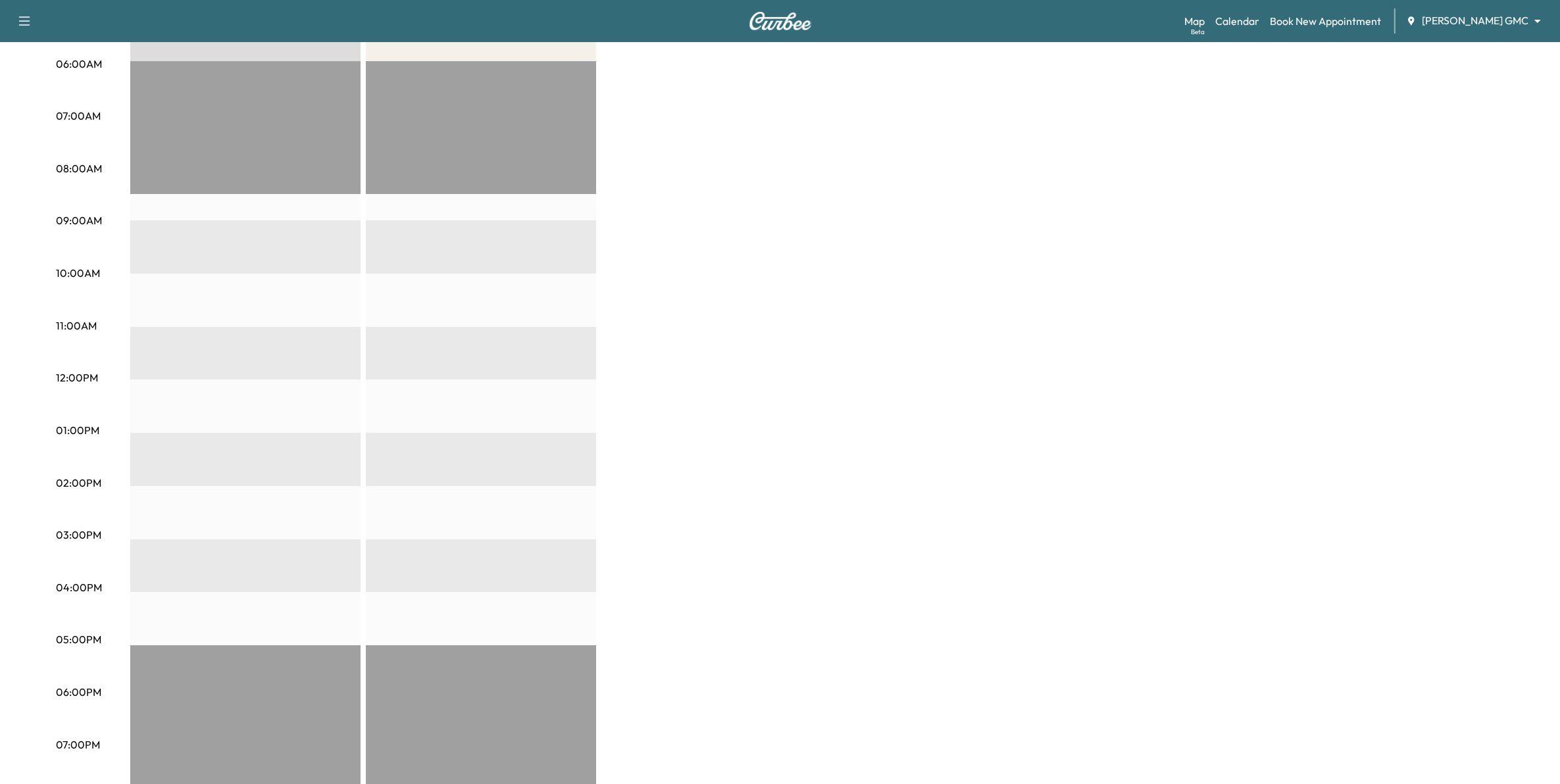
scroll to position [246, 0]
click at [780, 22] on link "Book New Appointment" at bounding box center [1325, 22] width 111 height 16
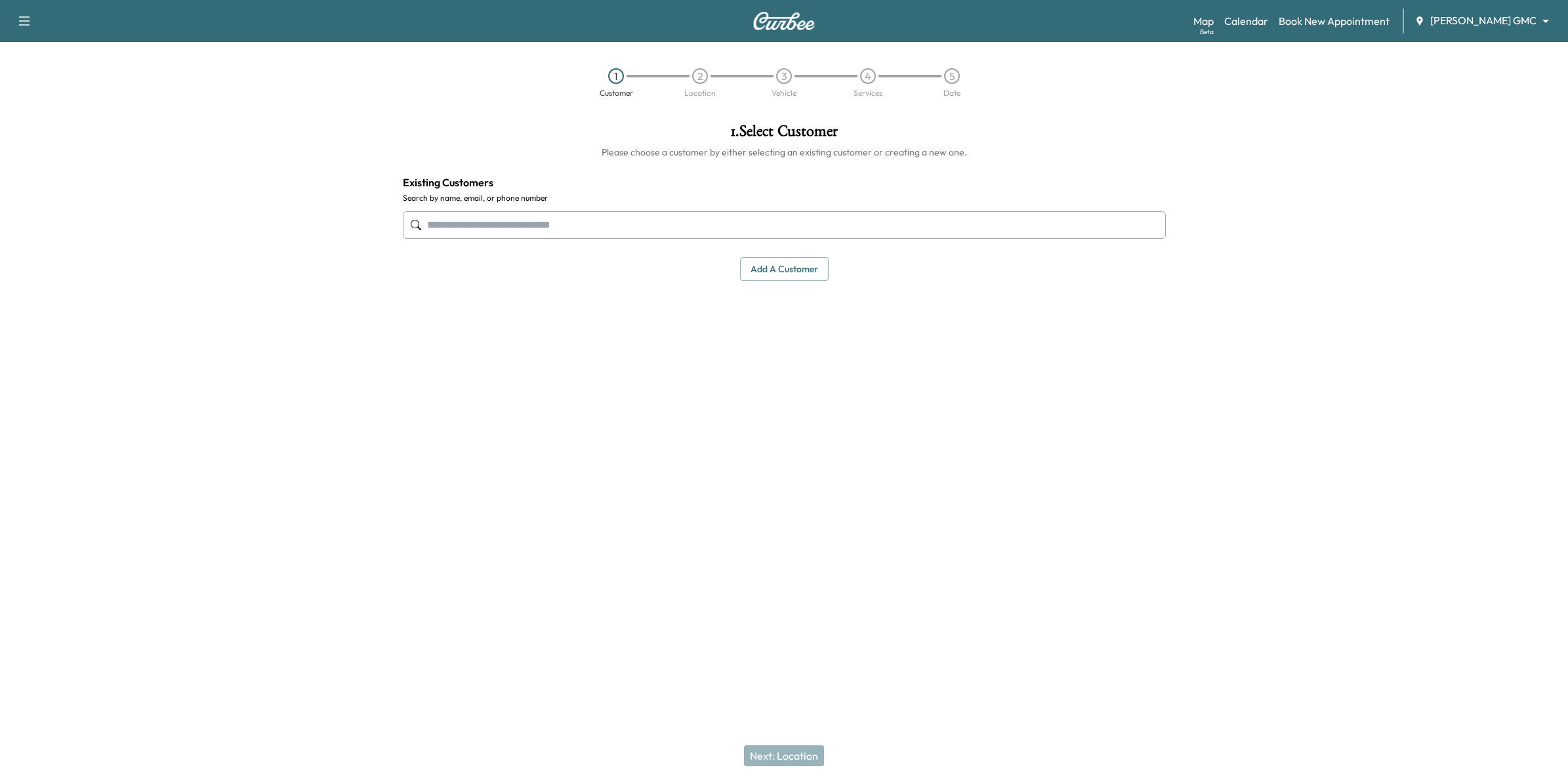
click at [510, 228] on input "text" at bounding box center [784, 224] width 763 height 28
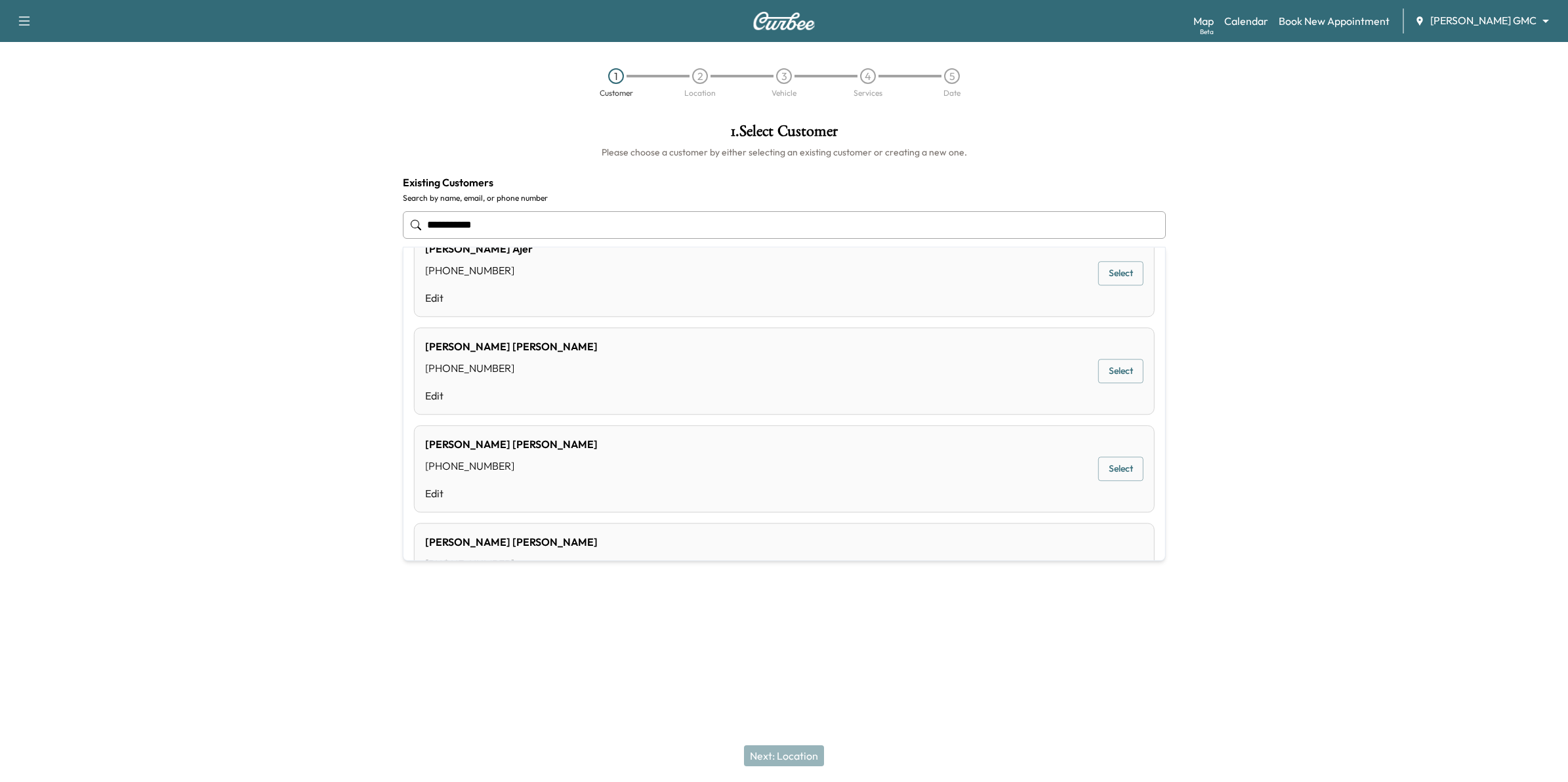
scroll to position [297, 0]
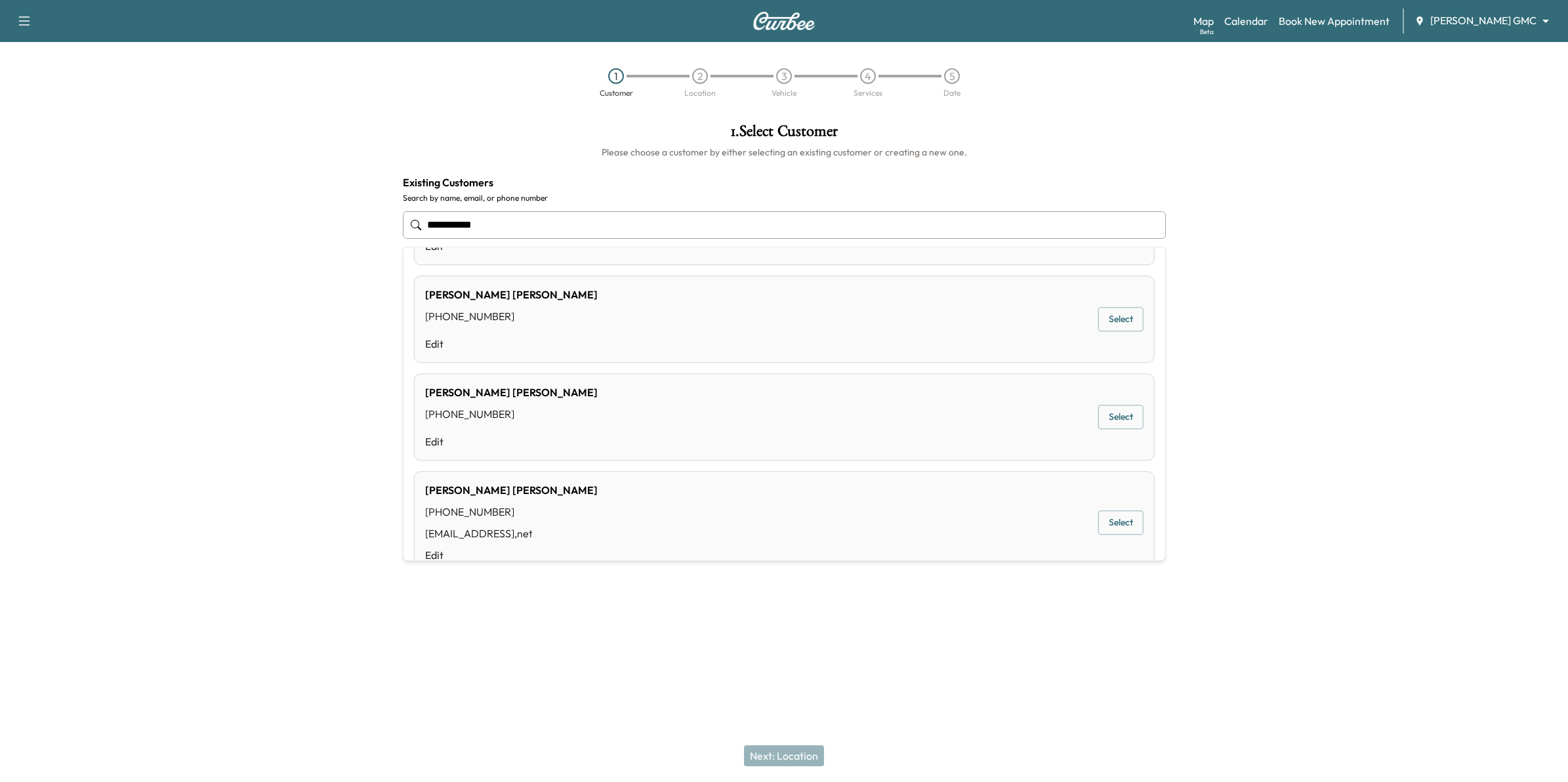
type input "**********"
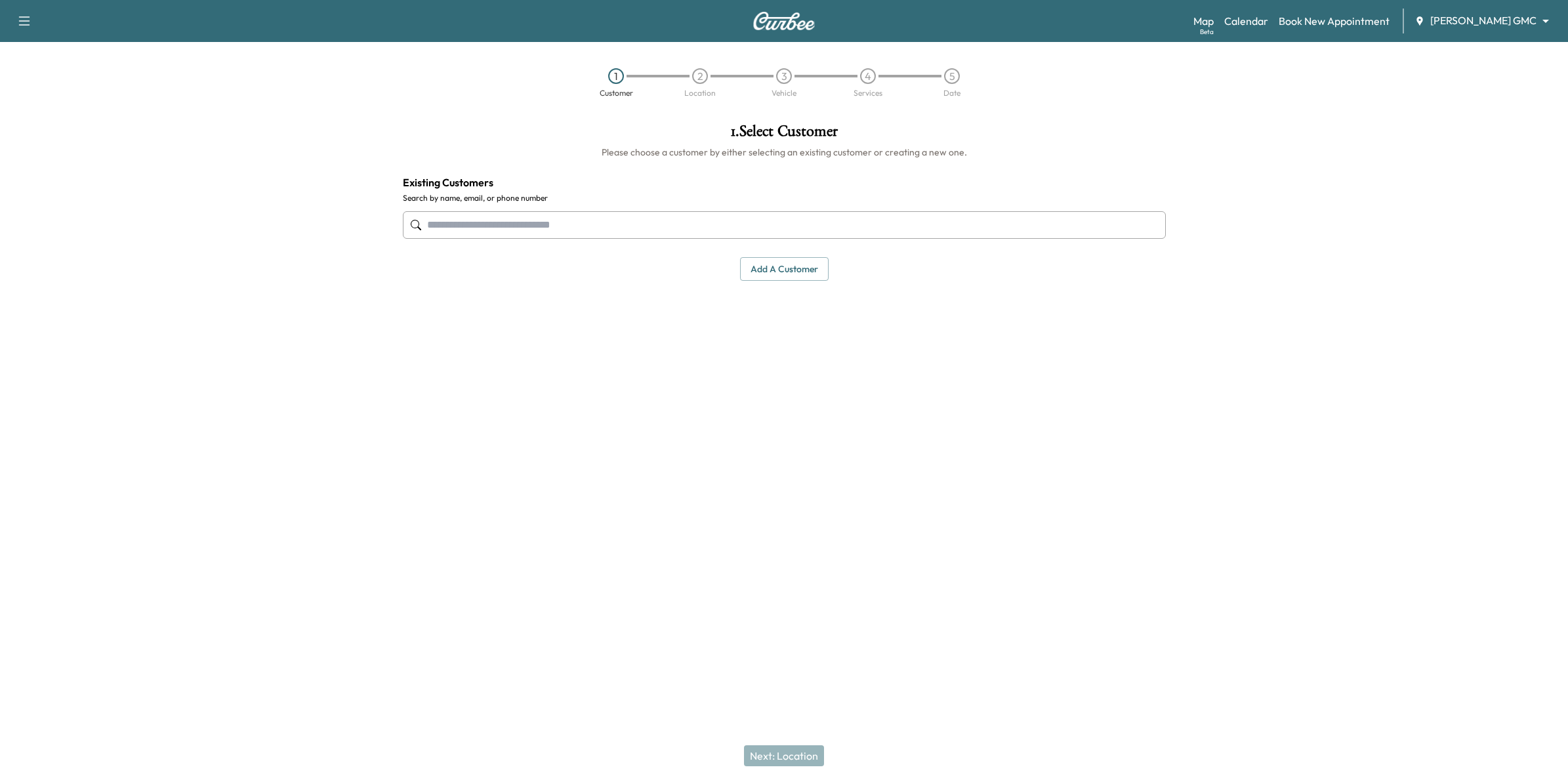
click at [778, 19] on body "Support Log Out Map Beta Calendar Book New Appointment Mauer GMC ******** ​ 1 C…" at bounding box center [784, 391] width 1568 height 782
click at [778, 45] on span "[PERSON_NAME] Chevrolet" at bounding box center [1510, 48] width 130 height 16
drag, startPoint x: 618, startPoint y: 223, endPoint x: 625, endPoint y: 223, distance: 7.0
click at [617, 221] on input "text" at bounding box center [784, 224] width 763 height 28
click at [778, 273] on button "Add a customer" at bounding box center [784, 269] width 89 height 24
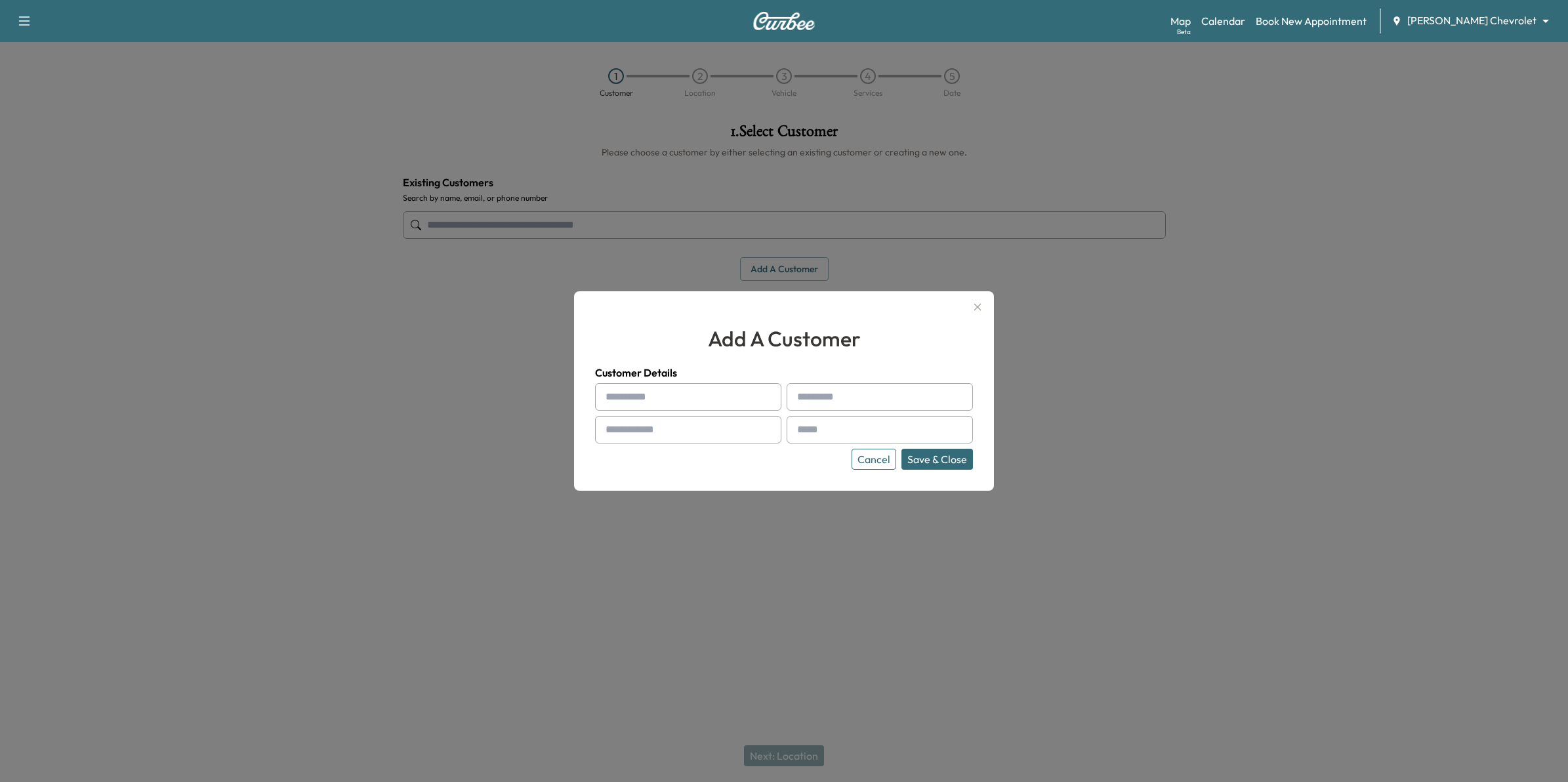
click at [746, 398] on input "text" at bounding box center [688, 397] width 186 height 28
type input "****"
type input "*********"
type input "**********"
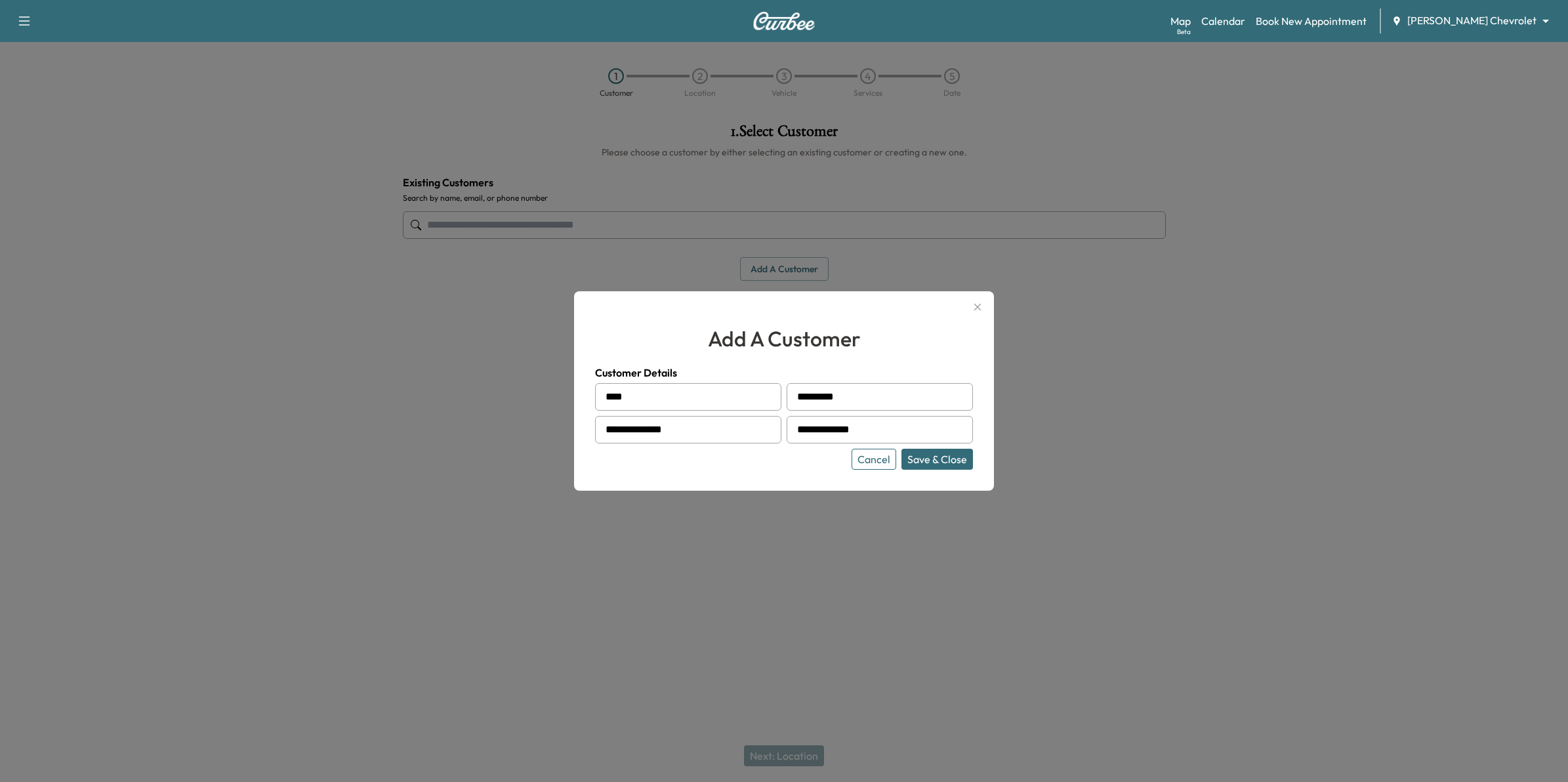
type input "****"
click at [778, 457] on button "Save & Close" at bounding box center [937, 458] width 72 height 21
type input "**********"
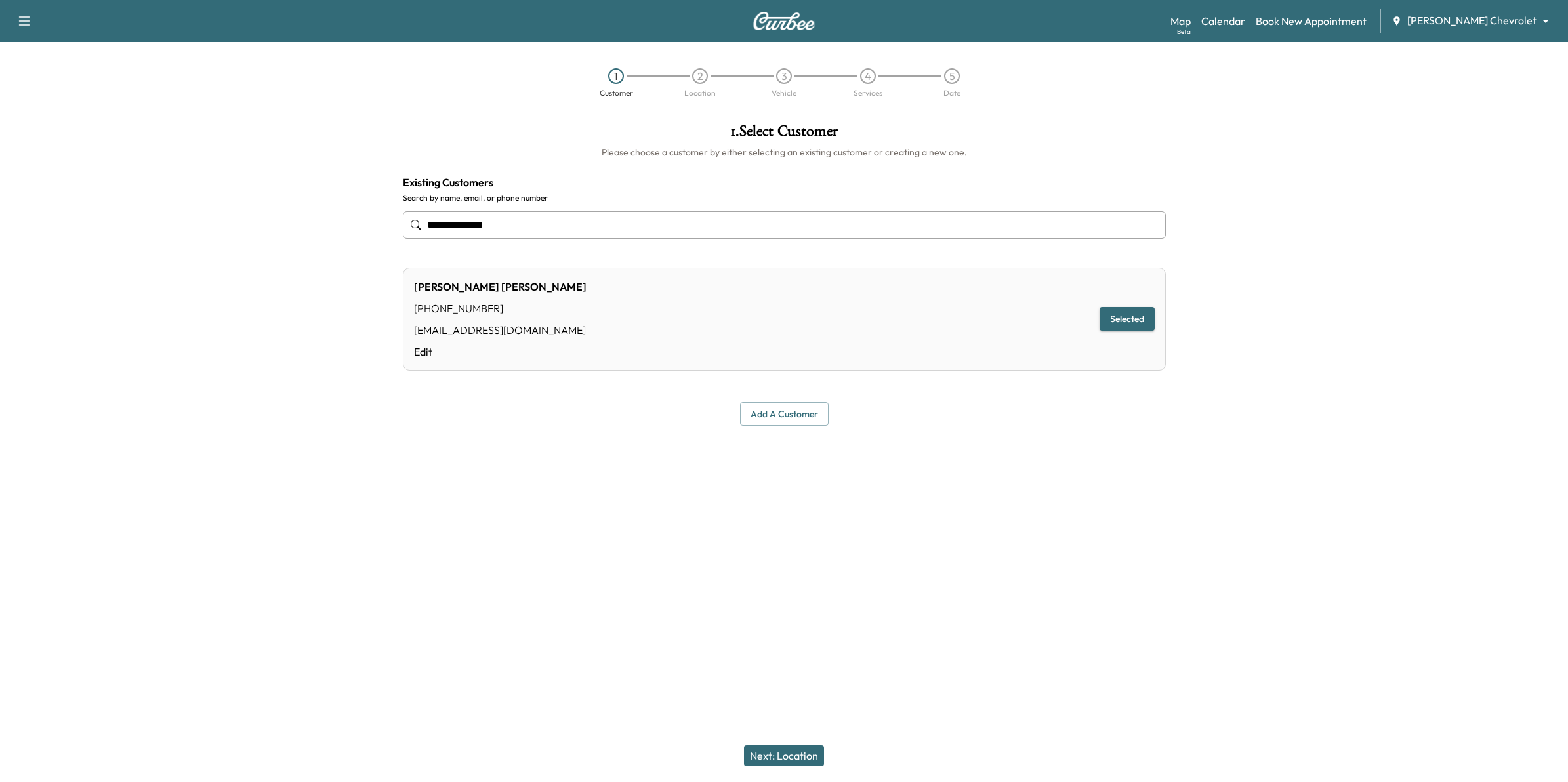
click at [775, 749] on button "Next: Location" at bounding box center [784, 755] width 80 height 21
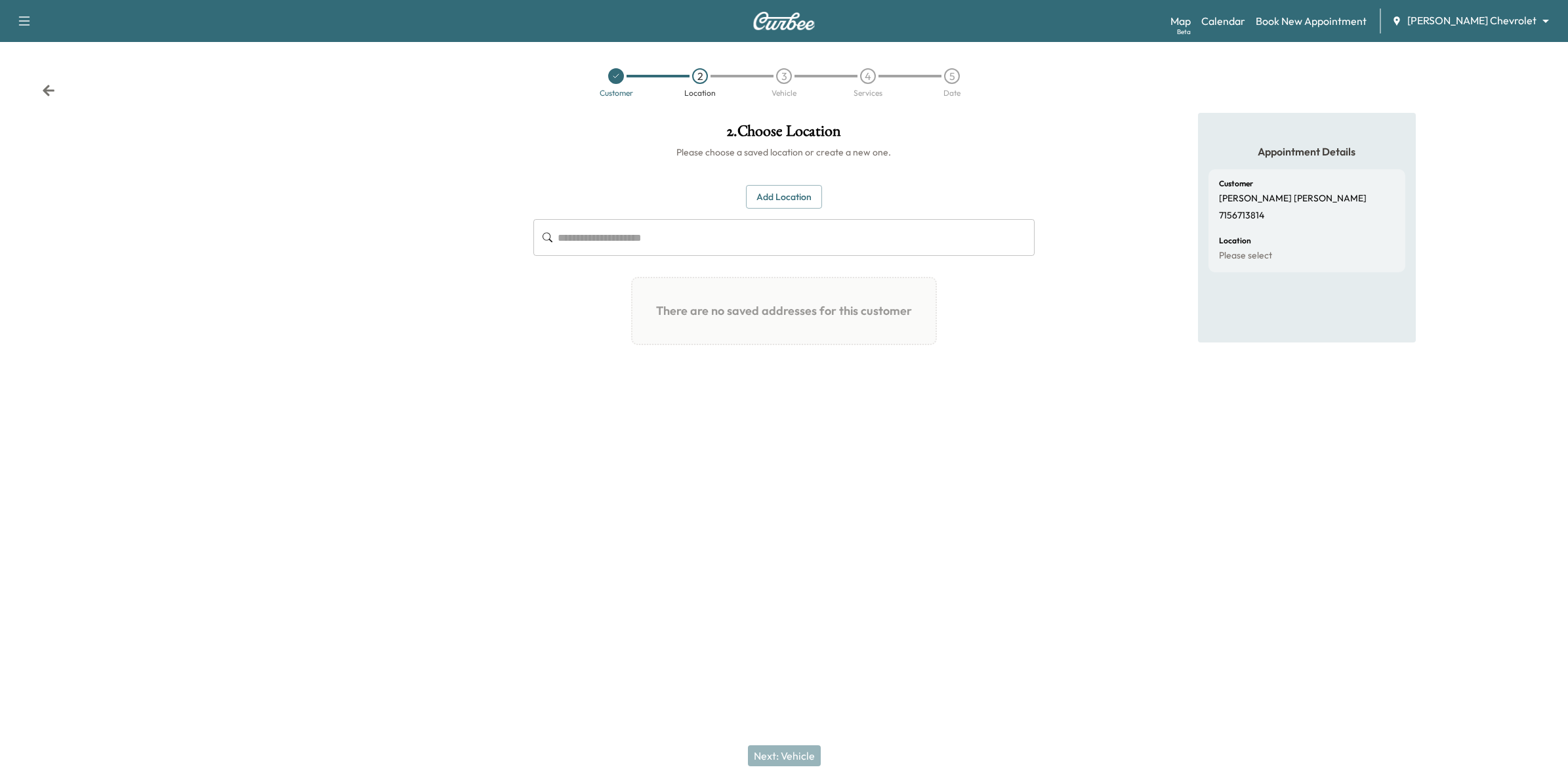
click at [778, 198] on button "Add Location" at bounding box center [783, 197] width 76 height 24
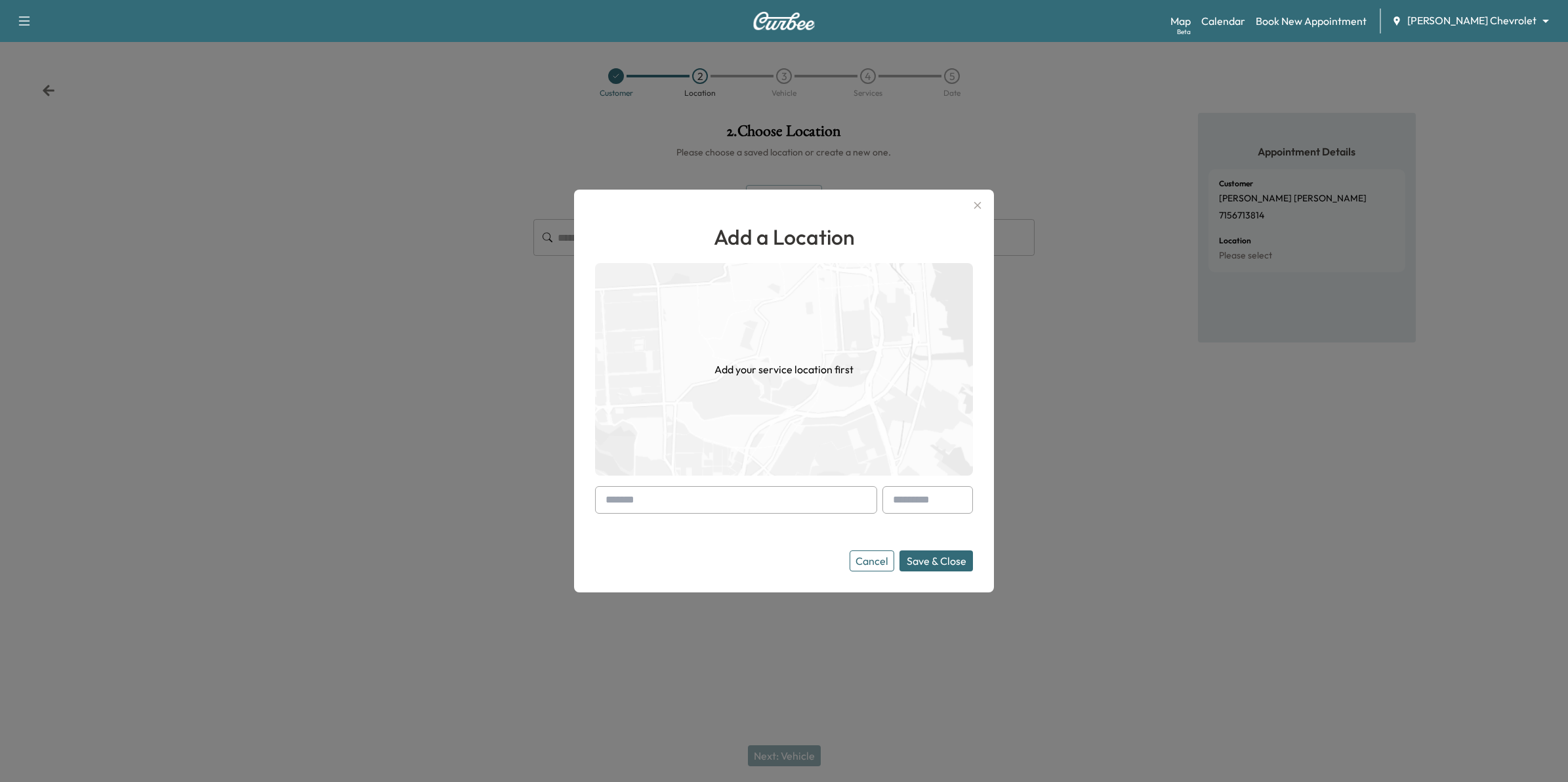
click at [778, 507] on input "text" at bounding box center [737, 500] width 282 height 28
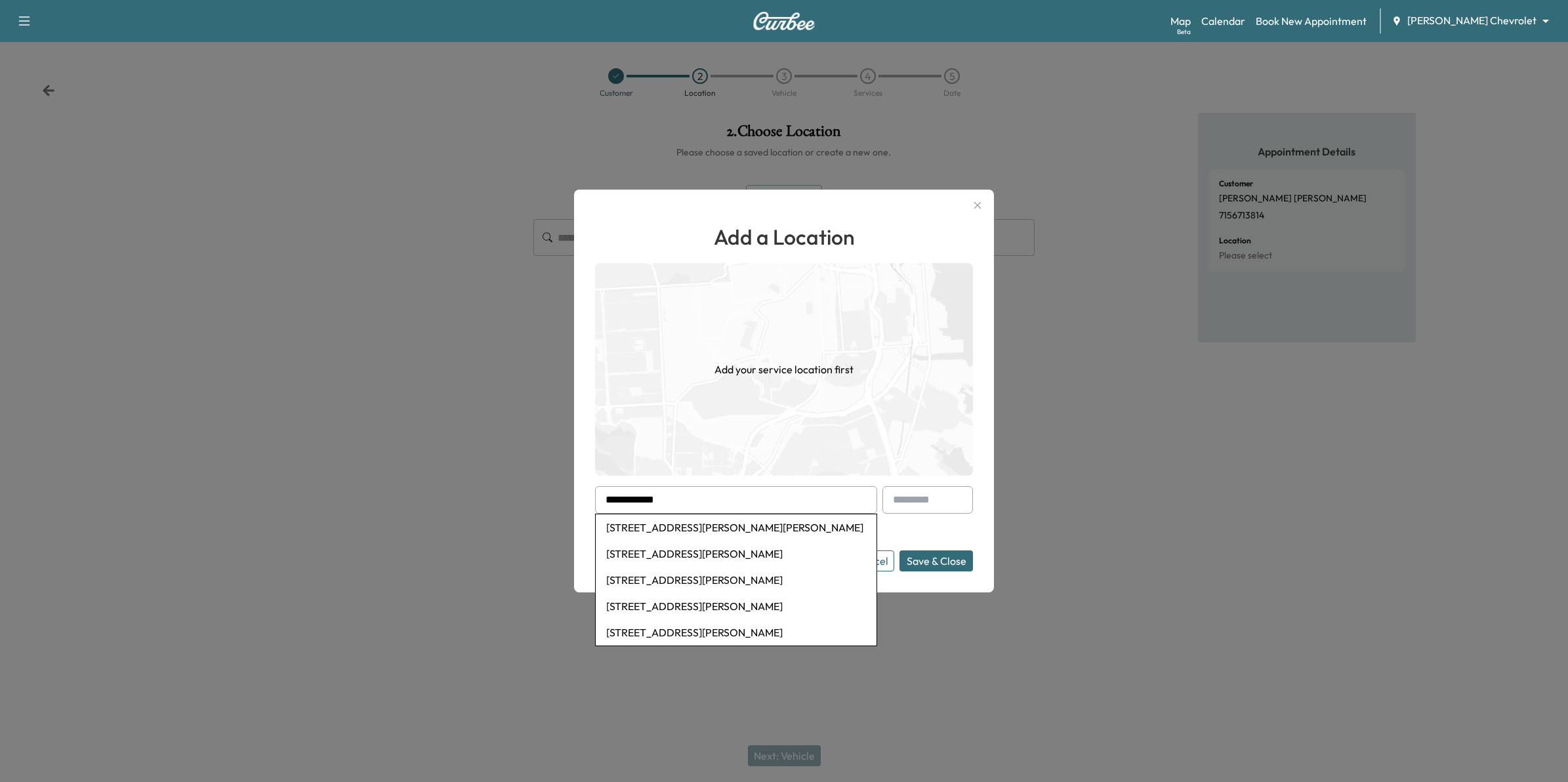
click at [778, 528] on li "1224 Gary Dr, Saint Paul Park, MN, USA" at bounding box center [736, 526] width 281 height 26
type input "**********"
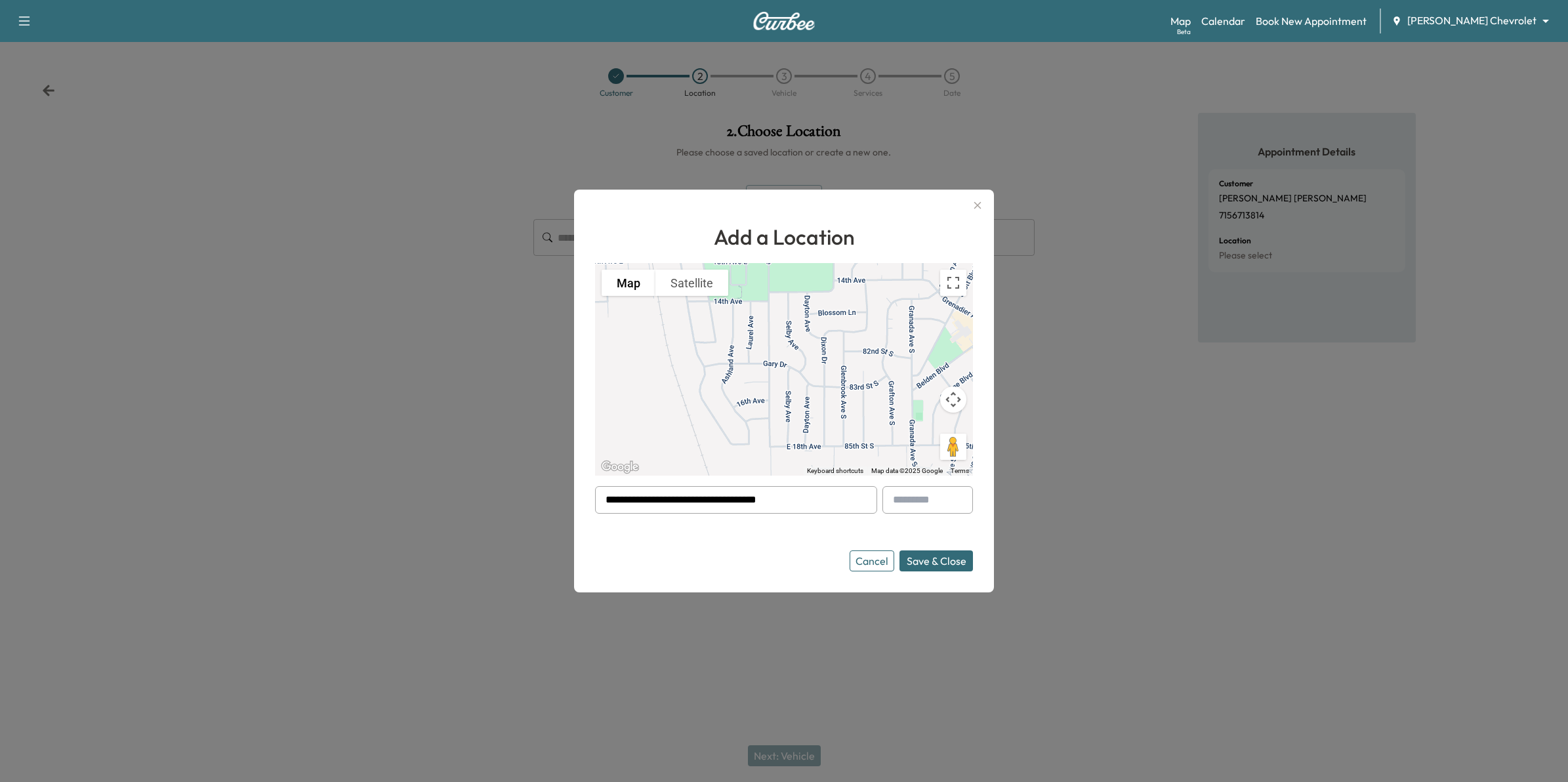
click at [778, 568] on button "Save & Close" at bounding box center [936, 560] width 73 height 21
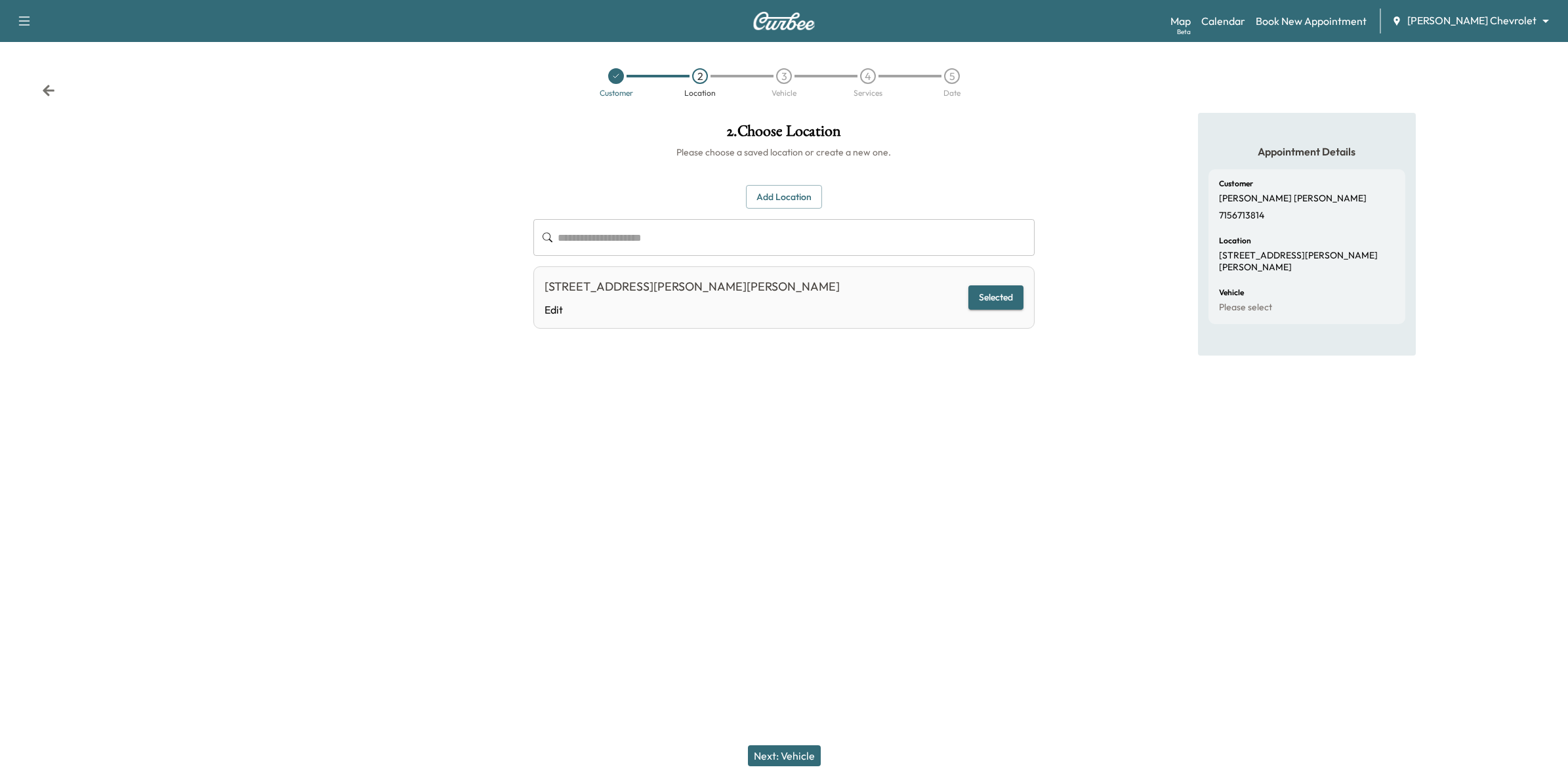
click at [778, 768] on div "Next: Vehicle" at bounding box center [784, 755] width 1568 height 53
click at [778, 761] on button "Next: Vehicle" at bounding box center [783, 755] width 72 height 21
click at [778, 188] on button "Add a Vehicle" at bounding box center [784, 191] width 78 height 24
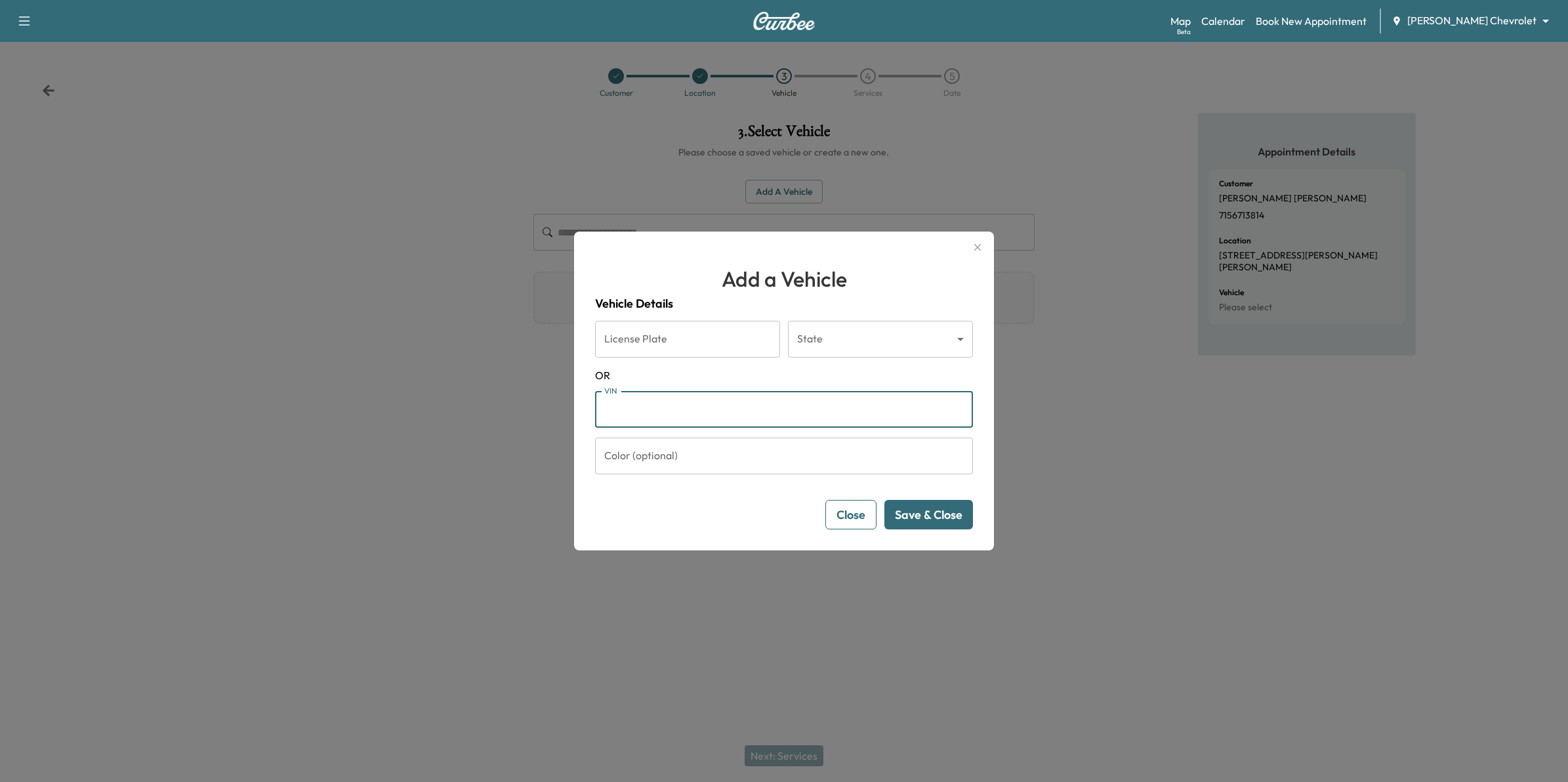
click at [736, 410] on input "VIN" at bounding box center [784, 408] width 378 height 37
paste input "**********"
type input "**********"
click at [778, 521] on button "Save & Close" at bounding box center [928, 514] width 89 height 29
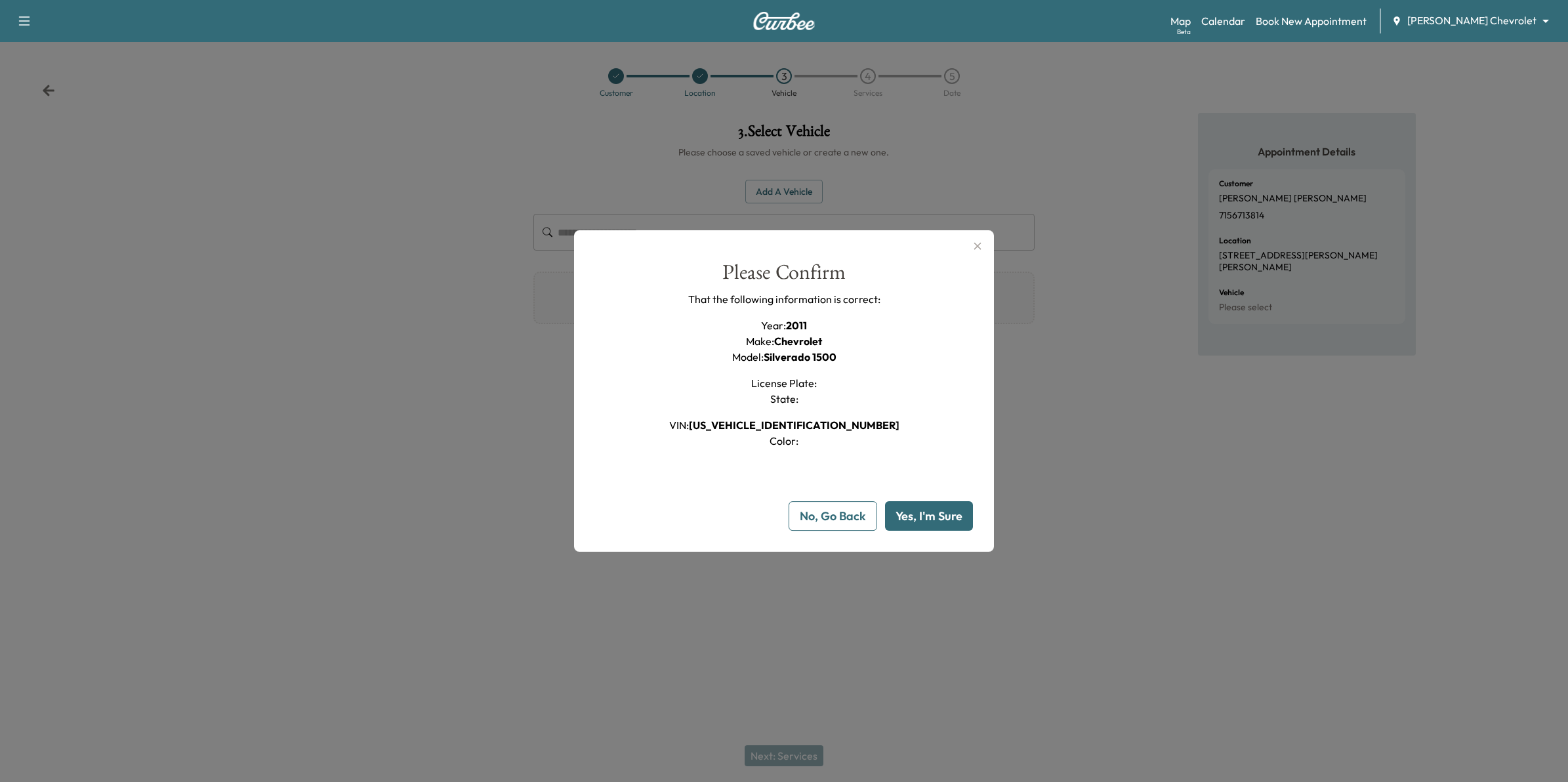
click at [778, 518] on button "No, Go Back" at bounding box center [832, 516] width 89 height 29
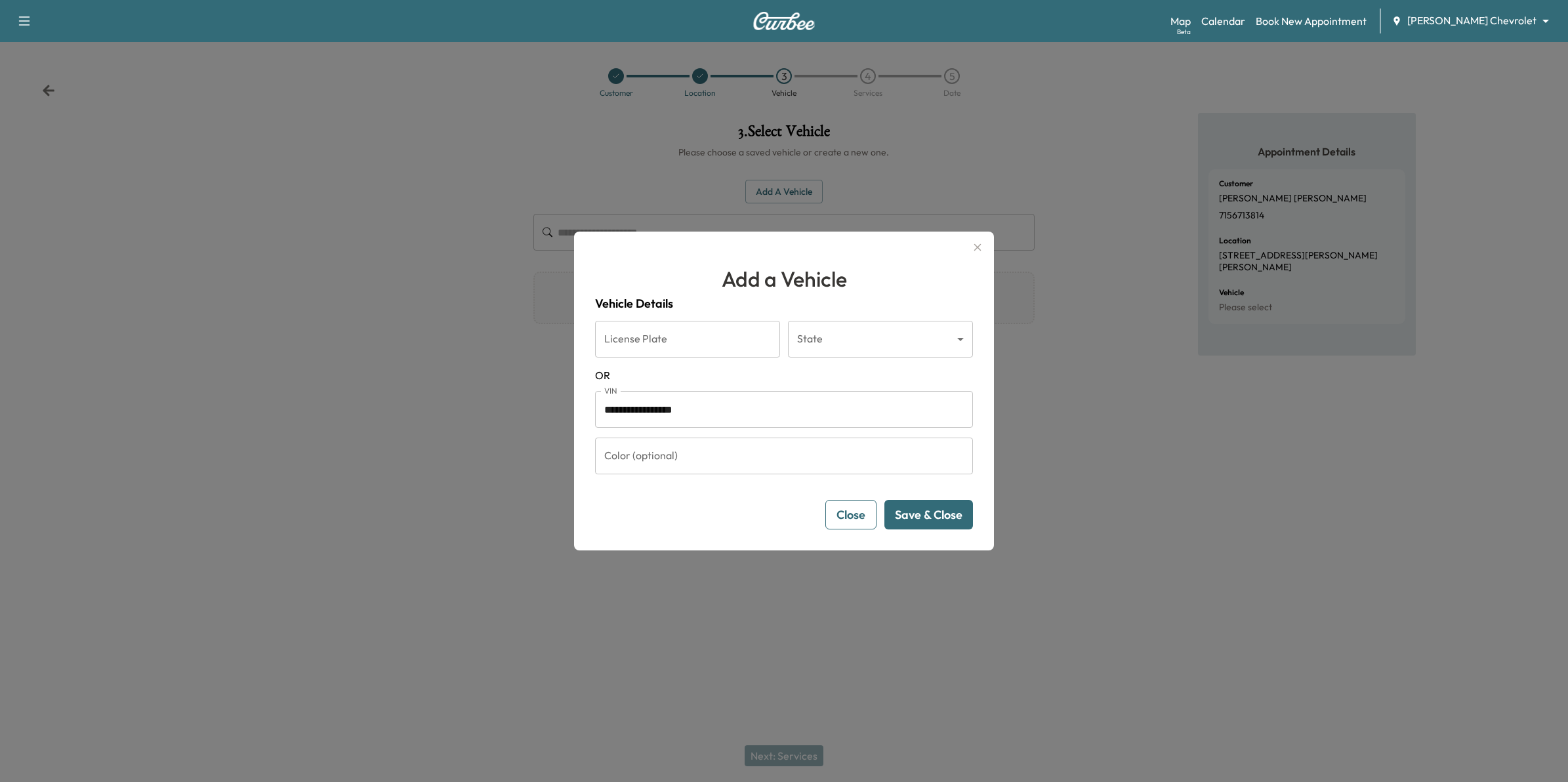
drag, startPoint x: 869, startPoint y: 528, endPoint x: 868, endPoint y: 515, distance: 13.0
click at [778, 515] on button "Close" at bounding box center [850, 514] width 51 height 29
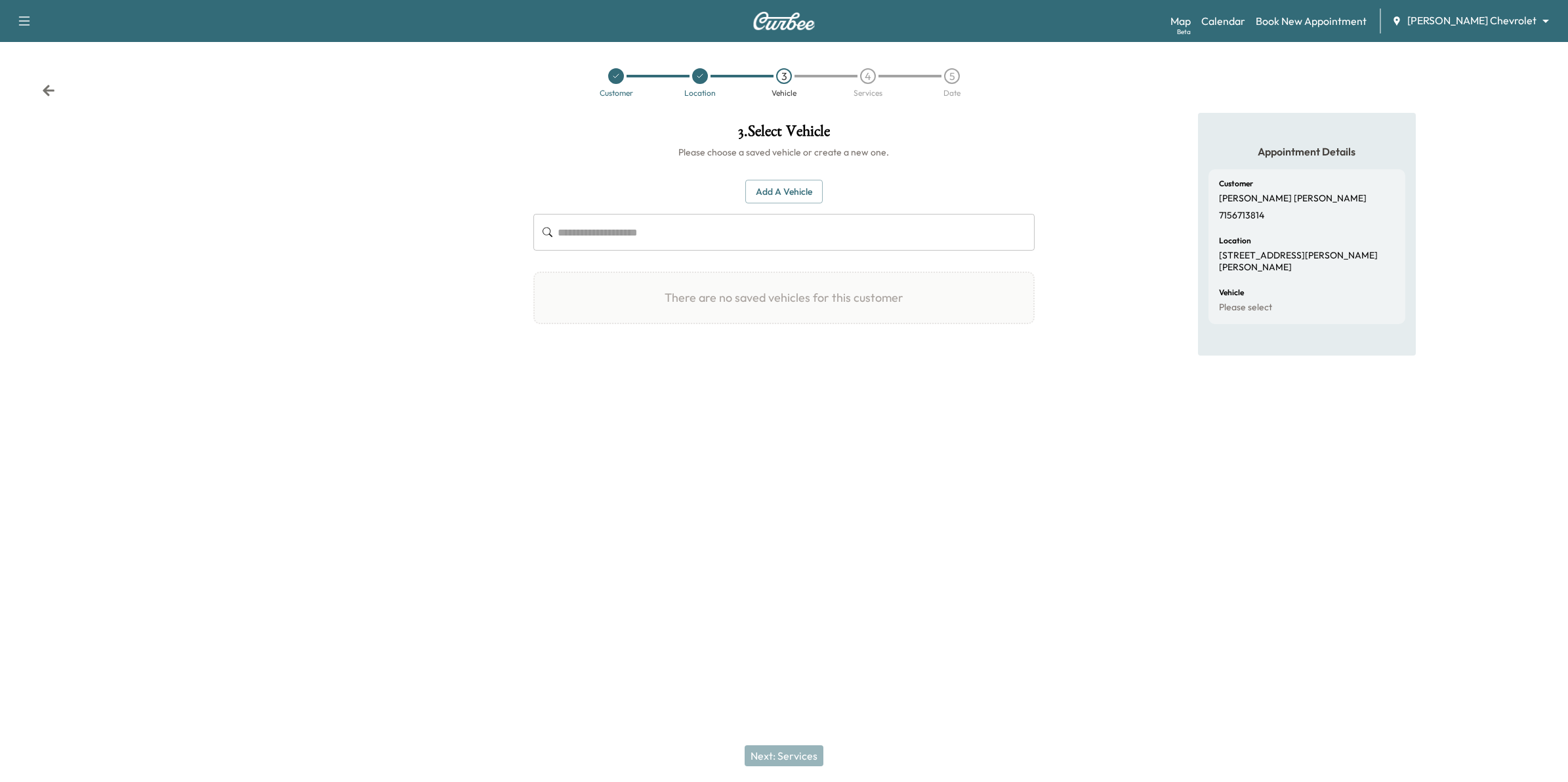
click at [778, 203] on div "Appointment Details Customer Jeff Robertson 7156713814 Location 1224 Gary Dr, S…" at bounding box center [1306, 307] width 523 height 391
click at [778, 146] on div "Appointment Details Customer Jeff Robertson 7156713814 Location 1224 Gary Dr, S…" at bounding box center [1306, 307] width 523 height 391
